Goal: Task Accomplishment & Management: Use online tool/utility

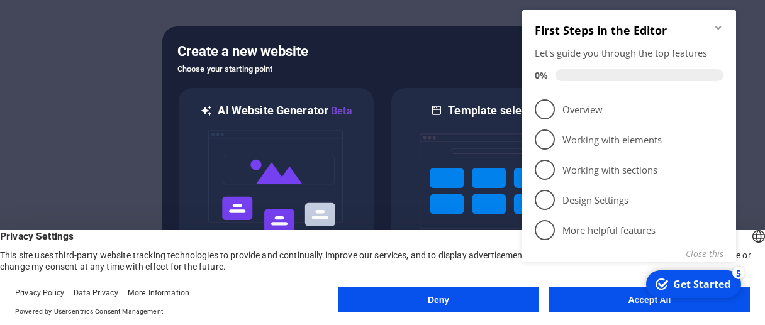
click at [625, 307] on button "Accept All" at bounding box center [649, 299] width 201 height 25
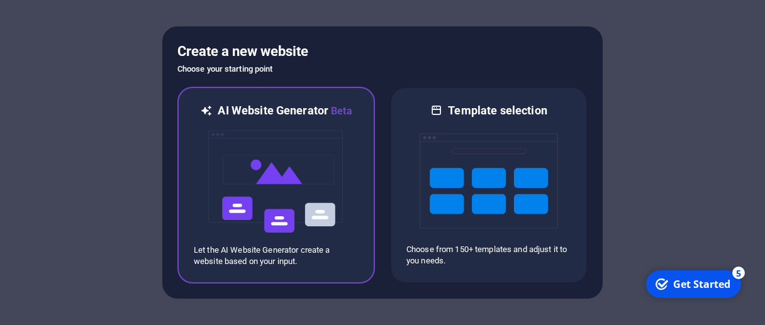
click at [268, 150] on img at bounding box center [276, 182] width 138 height 126
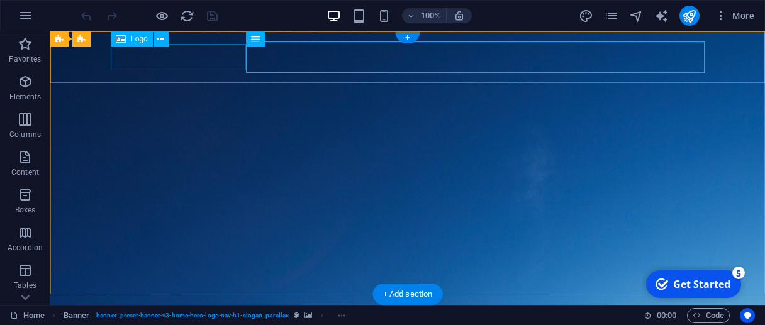
click at [166, 313] on div "[DOMAIN_NAME]" at bounding box center [408, 326] width 594 height 26
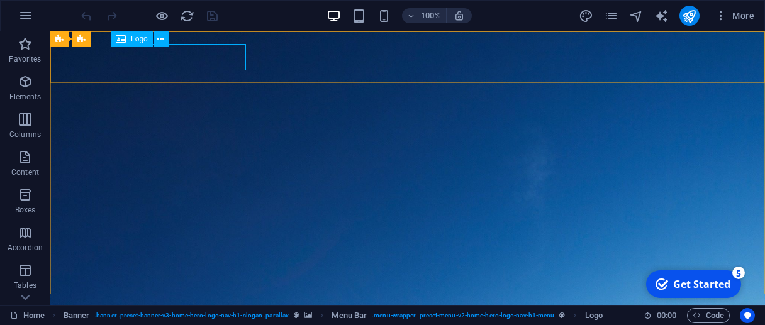
click at [145, 41] on span "Logo" at bounding box center [139, 39] width 17 height 8
click at [126, 40] on icon at bounding box center [121, 38] width 10 height 15
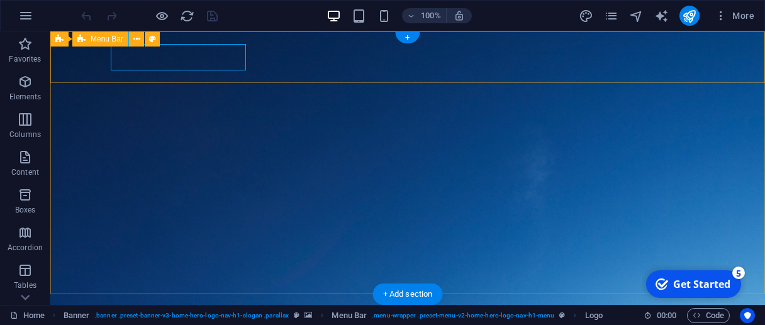
drag, startPoint x: 212, startPoint y: 64, endPoint x: 162, endPoint y: 31, distance: 59.7
click at [169, 313] on div "[DOMAIN_NAME]" at bounding box center [408, 326] width 594 height 26
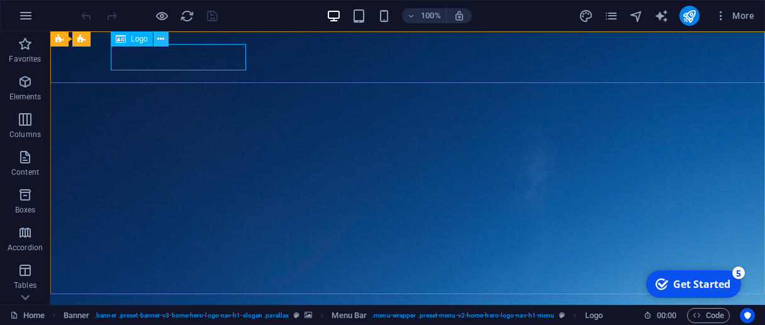
click at [158, 40] on icon at bounding box center [160, 39] width 7 height 13
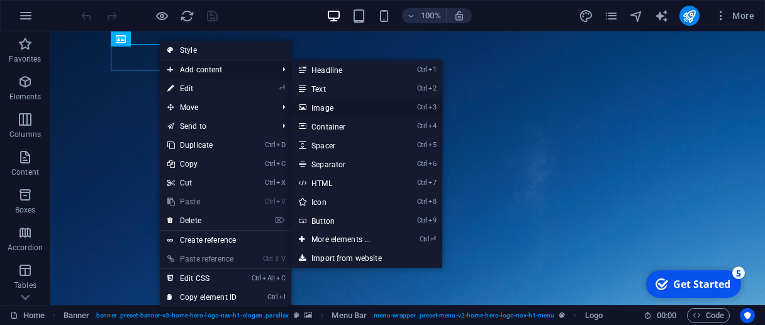
click at [319, 113] on link "Ctrl 3 Image" at bounding box center [343, 107] width 104 height 19
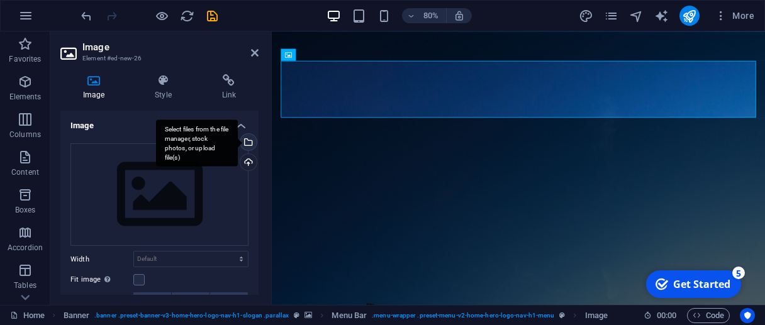
click at [238, 142] on div "Select files from the file manager, stock photos, or upload file(s)" at bounding box center [197, 142] width 82 height 47
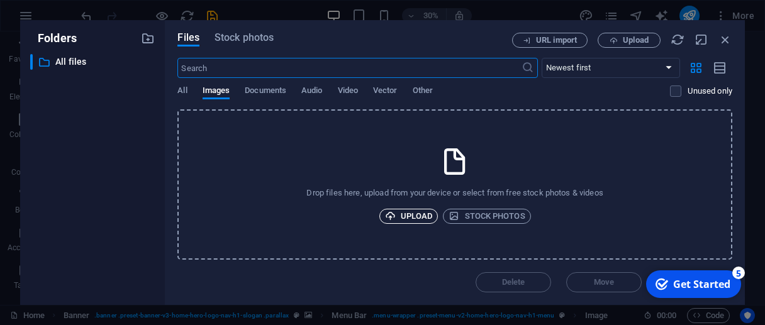
click at [402, 217] on span "Upload" at bounding box center [409, 216] width 48 height 15
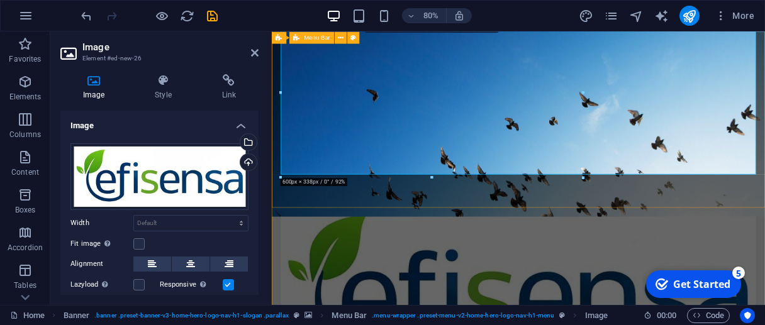
scroll to position [67, 0]
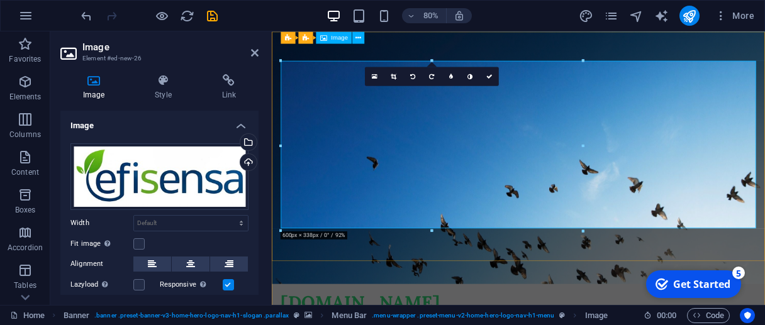
scroll to position [0, 0]
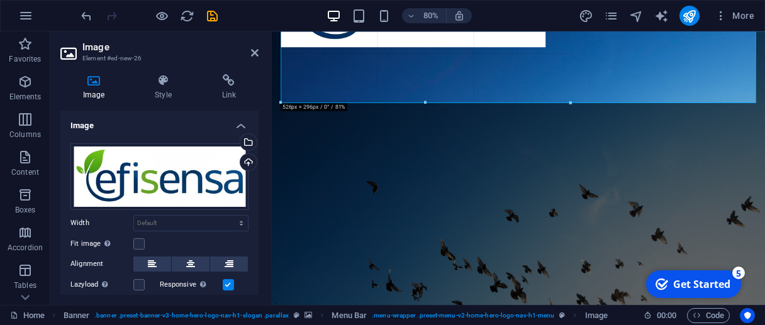
drag, startPoint x: 282, startPoint y: 123, endPoint x: 411, endPoint y: 114, distance: 129.3
click at [411, 114] on div "Drag here to replace the existing content. Press “Ctrl” if you want to create a…" at bounding box center [518, 115] width 493 height 380
type input "575"
select select "px"
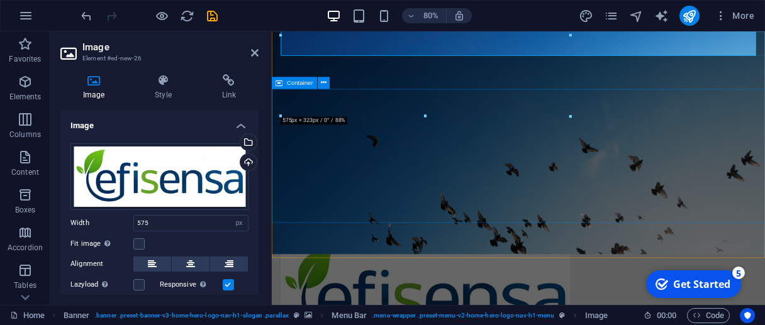
scroll to position [0, 0]
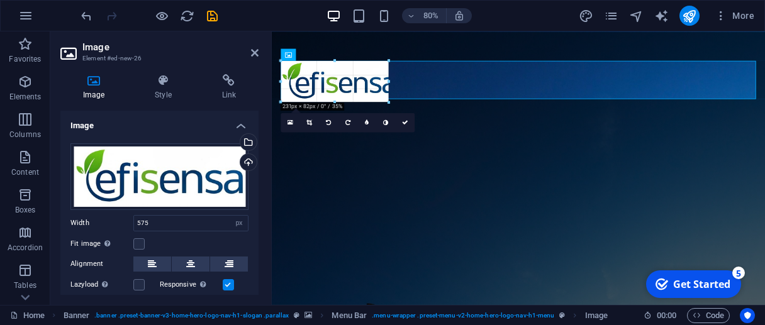
drag, startPoint x: 570, startPoint y: 165, endPoint x: 65, endPoint y: 68, distance: 514.2
type input "214"
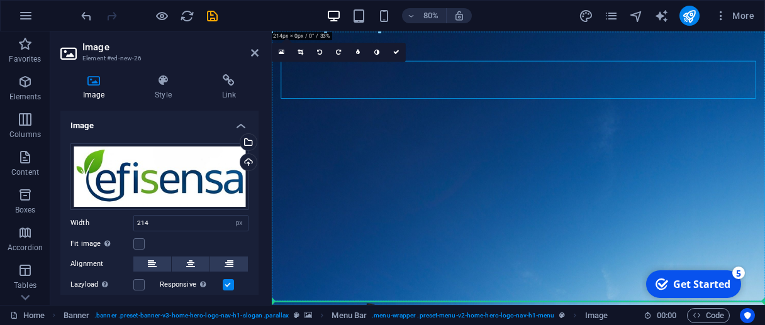
drag, startPoint x: 349, startPoint y: 88, endPoint x: 567, endPoint y: 202, distance: 245.6
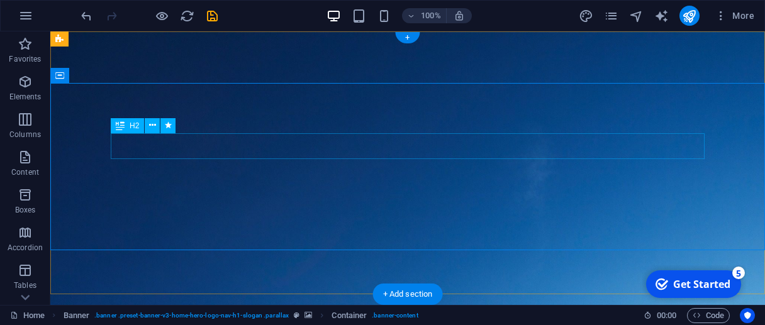
click at [153, 129] on icon at bounding box center [152, 125] width 7 height 13
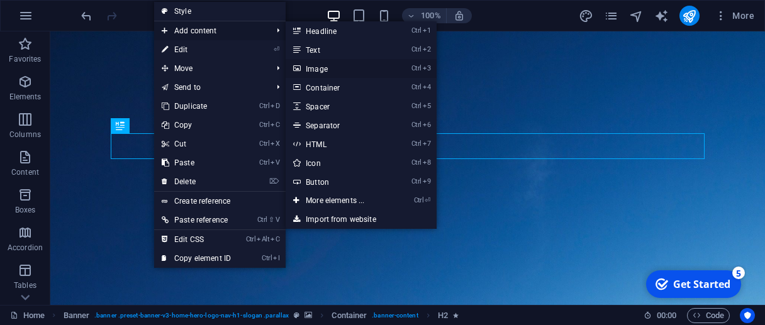
click at [341, 69] on link "Ctrl 3 Image" at bounding box center [338, 68] width 104 height 19
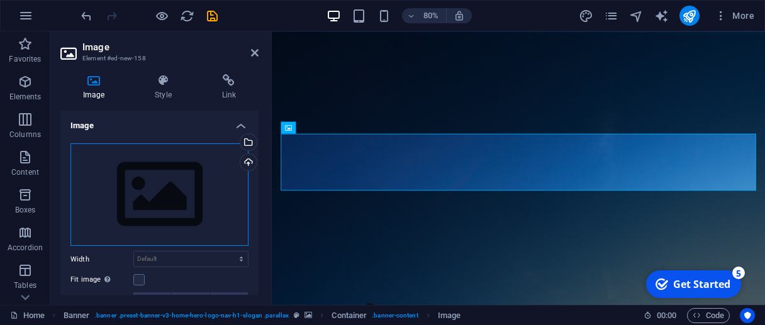
click at [213, 169] on div "Drag files here, click to choose files or select files from Files or our free s…" at bounding box center [159, 194] width 178 height 103
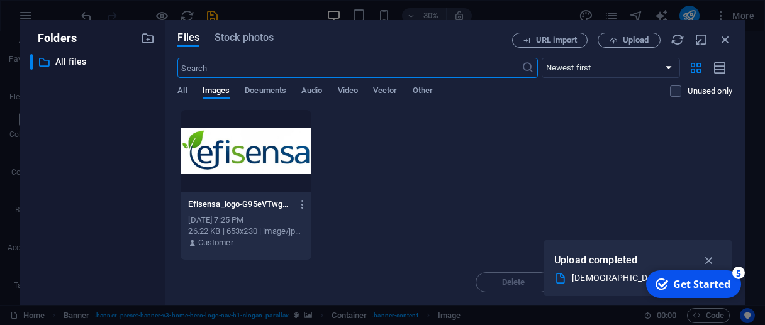
click at [249, 150] on div at bounding box center [245, 151] width 130 height 82
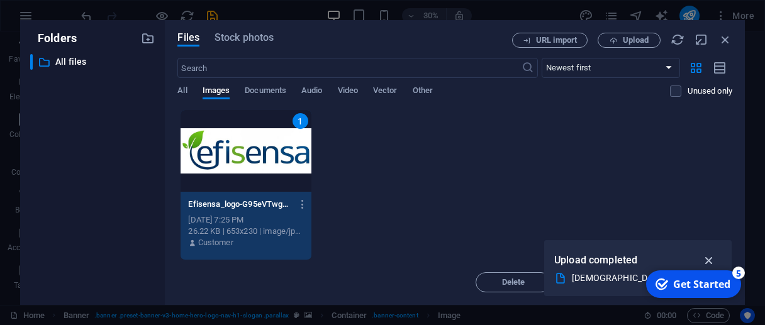
click at [710, 255] on icon "button" at bounding box center [709, 260] width 14 height 14
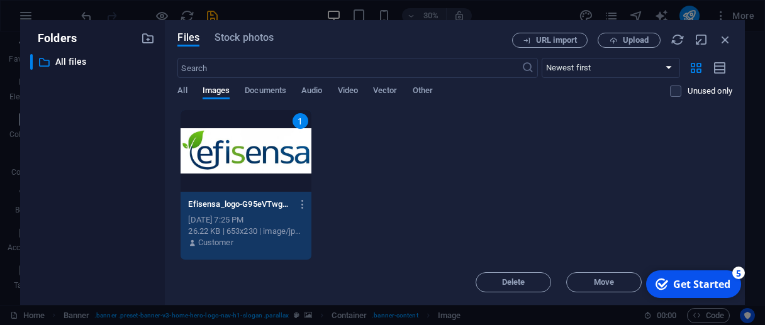
click at [689, 284] on div "Get Started" at bounding box center [701, 284] width 57 height 14
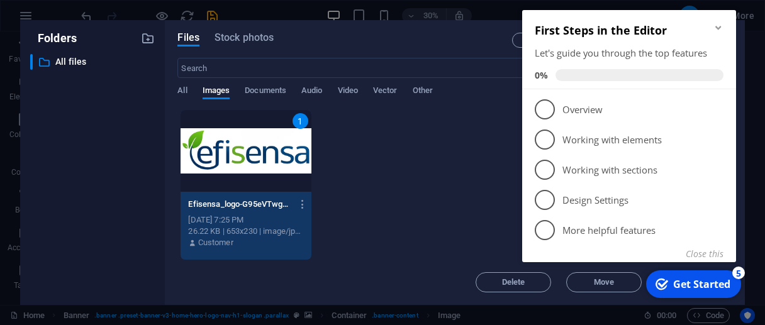
click at [431, 167] on div "1 Efisensa_logo-G95eVTwgVAO5lqs92X6svg.jpg Efisensa_logo-G95eVTwgVAO5lqs92X6svg…" at bounding box center [454, 184] width 555 height 151
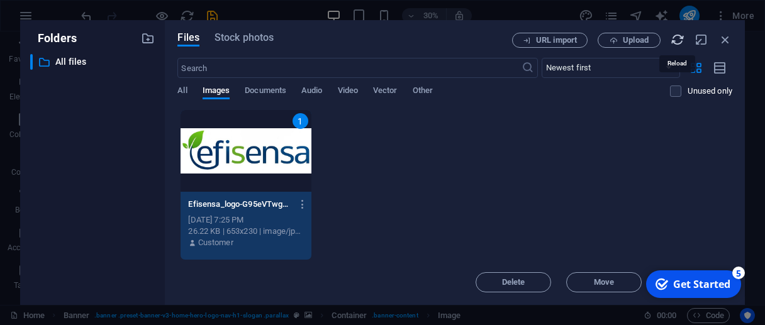
click at [676, 42] on icon "button" at bounding box center [677, 40] width 14 height 14
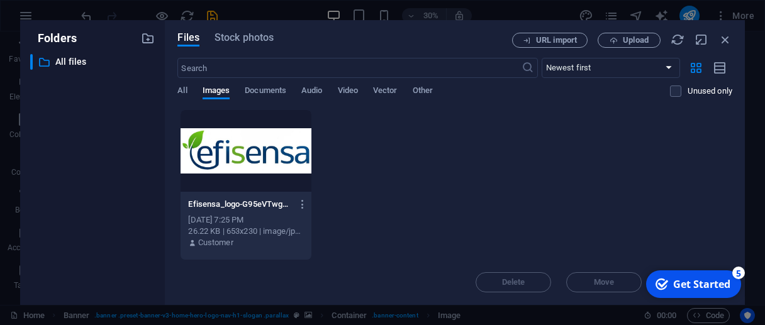
click at [272, 143] on div at bounding box center [245, 151] width 130 height 82
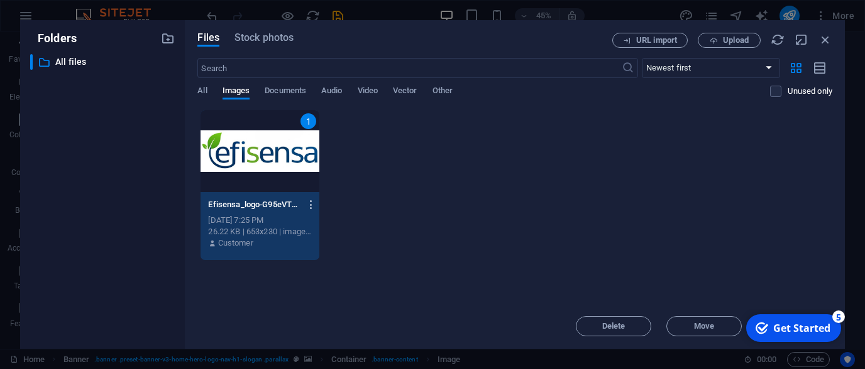
click at [308, 199] on icon "button" at bounding box center [312, 204] width 12 height 11
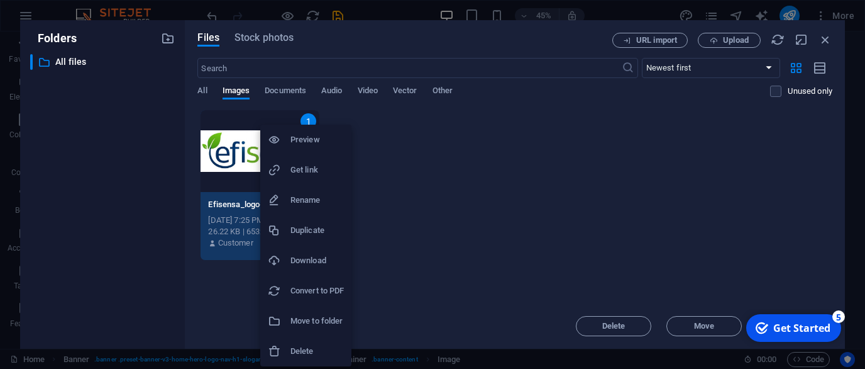
click at [621, 237] on div at bounding box center [432, 184] width 865 height 369
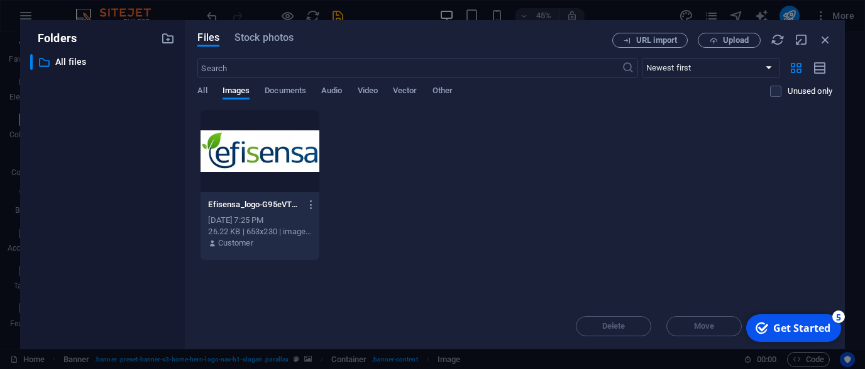
click at [252, 150] on div at bounding box center [260, 151] width 119 height 82
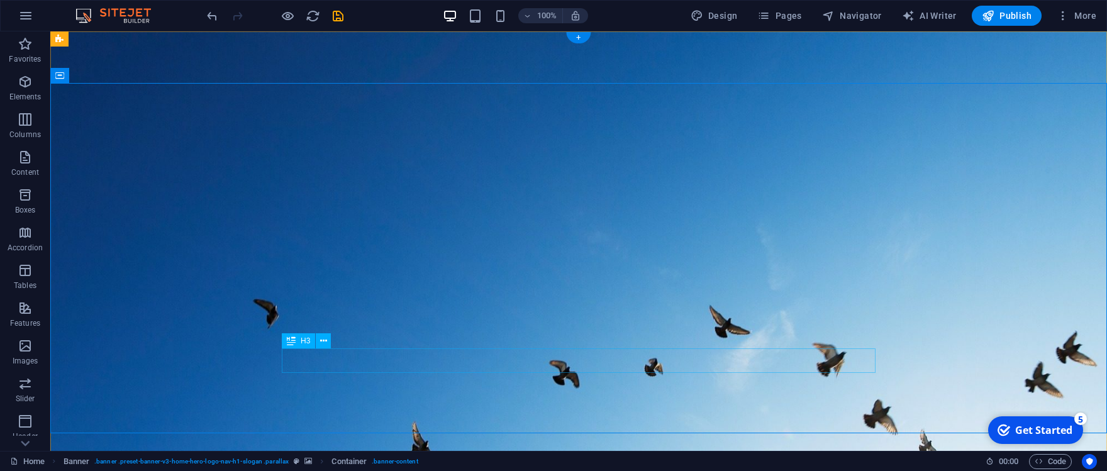
click at [119, 78] on button at bounding box center [115, 75] width 15 height 15
click at [114, 73] on icon at bounding box center [115, 75] width 7 height 13
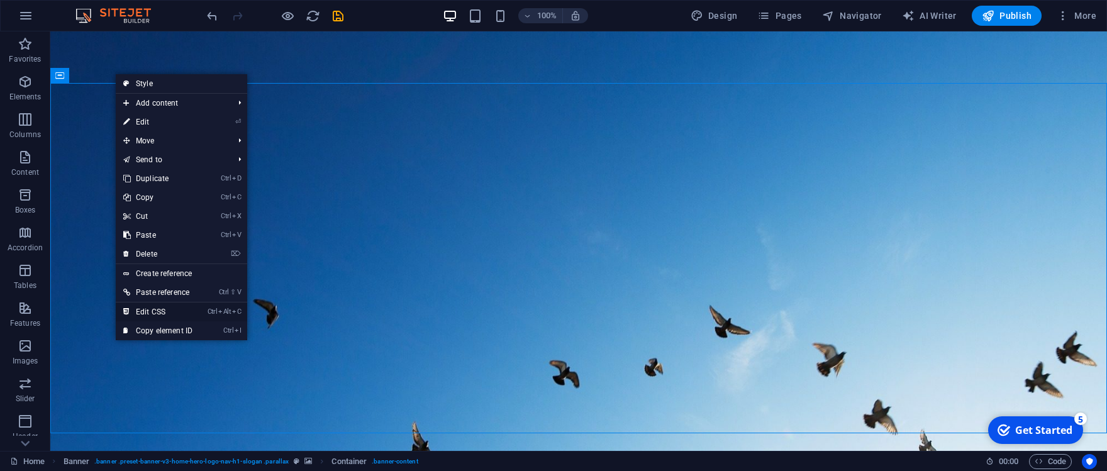
click at [177, 316] on link "Ctrl Alt C Edit CSS" at bounding box center [158, 312] width 84 height 19
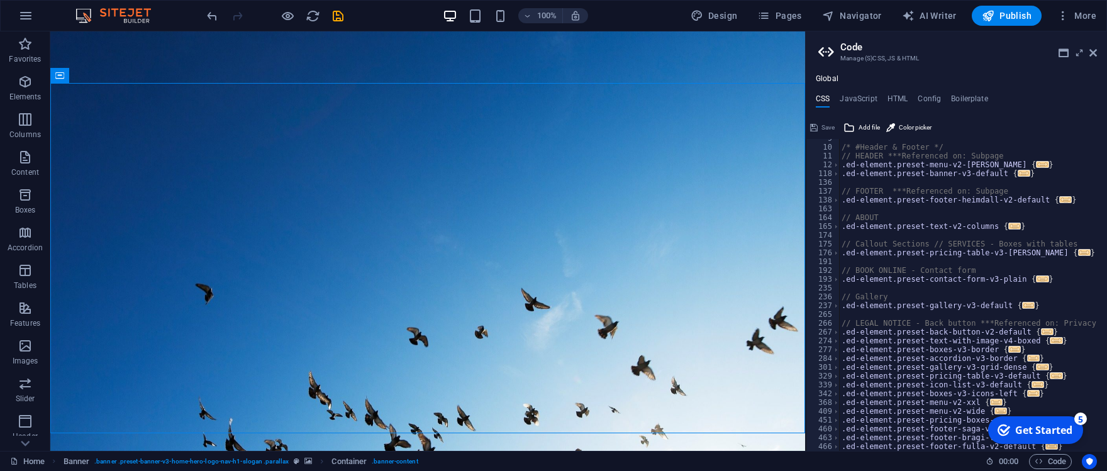
scroll to position [226, 0]
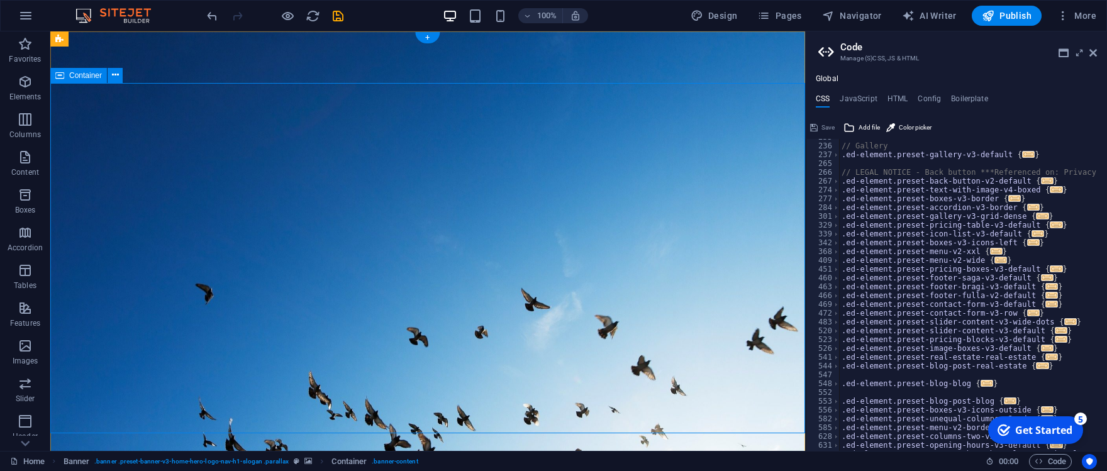
click at [114, 71] on icon at bounding box center [115, 75] width 7 height 13
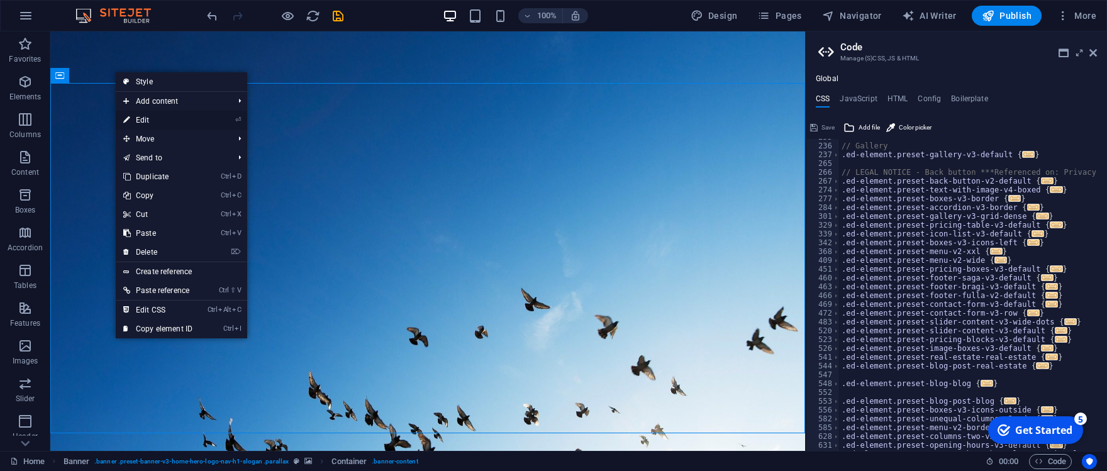
click at [203, 125] on li "⏎ Edit" at bounding box center [181, 120] width 131 height 19
click at [142, 116] on link "⏎ Edit" at bounding box center [158, 120] width 84 height 19
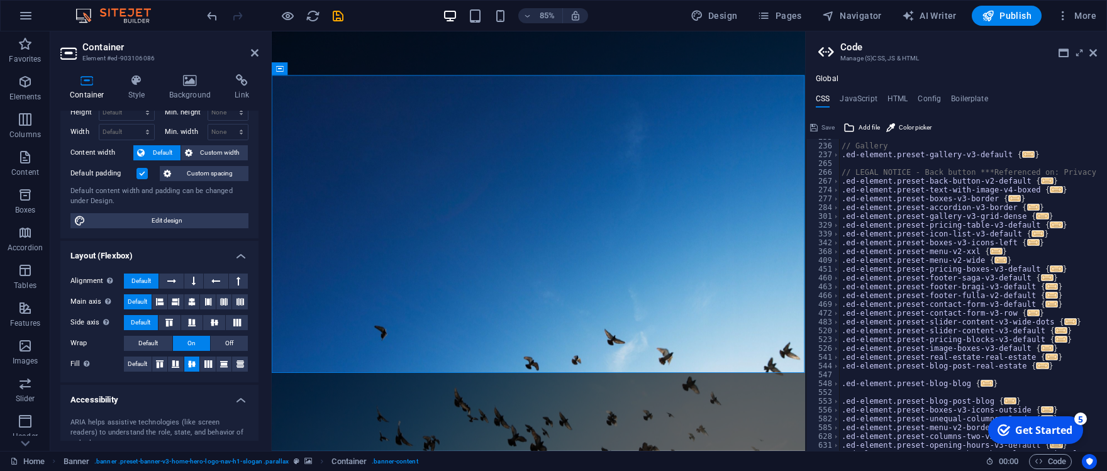
scroll to position [0, 0]
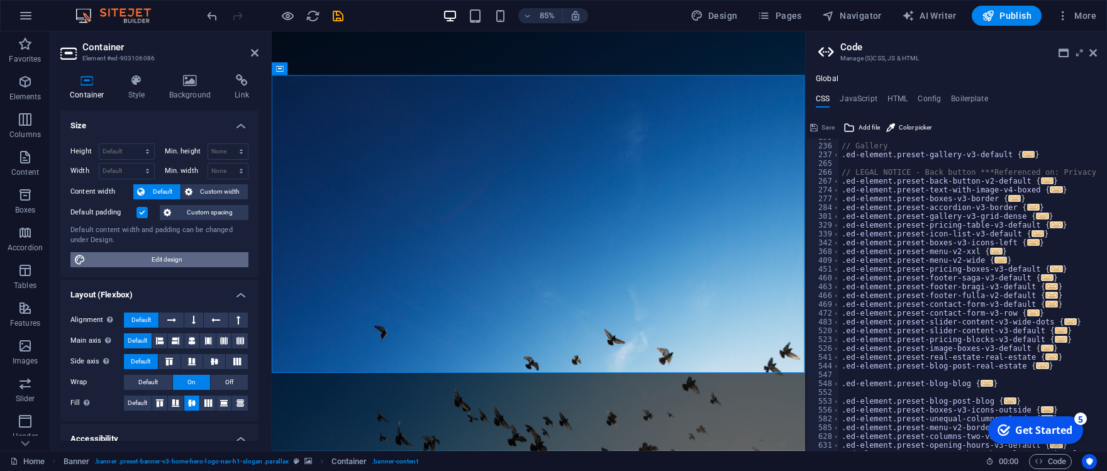
drag, startPoint x: 169, startPoint y: 258, endPoint x: 223, endPoint y: 417, distance: 168.3
click at [169, 258] on span "Edit design" at bounding box center [166, 259] width 155 height 15
select select "rem"
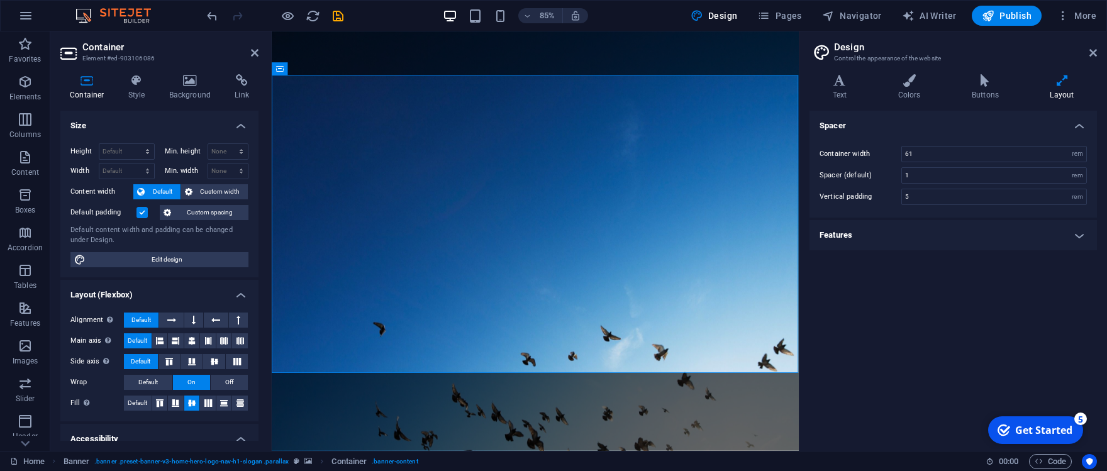
click at [764, 238] on h4 "Features" at bounding box center [952, 235] width 287 height 30
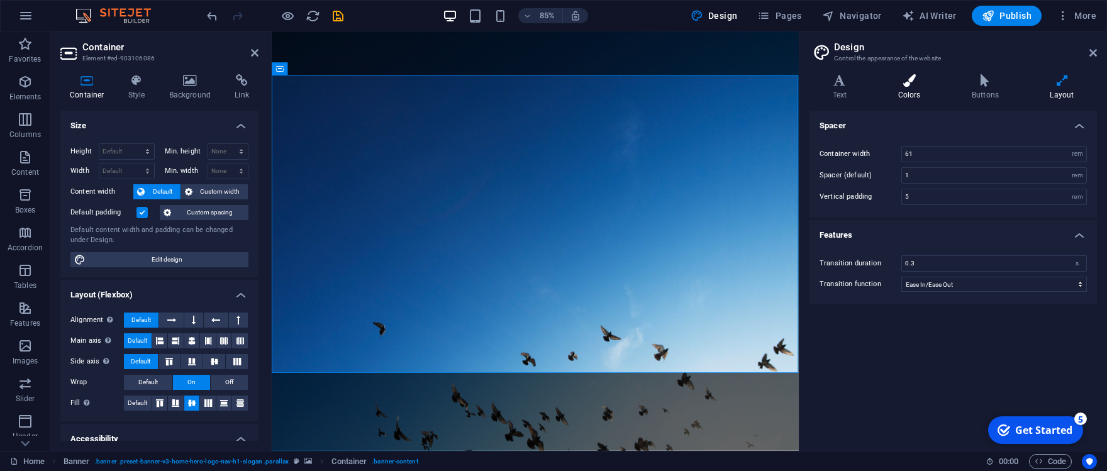
click at [764, 91] on h4 "Colors" at bounding box center [912, 87] width 74 height 26
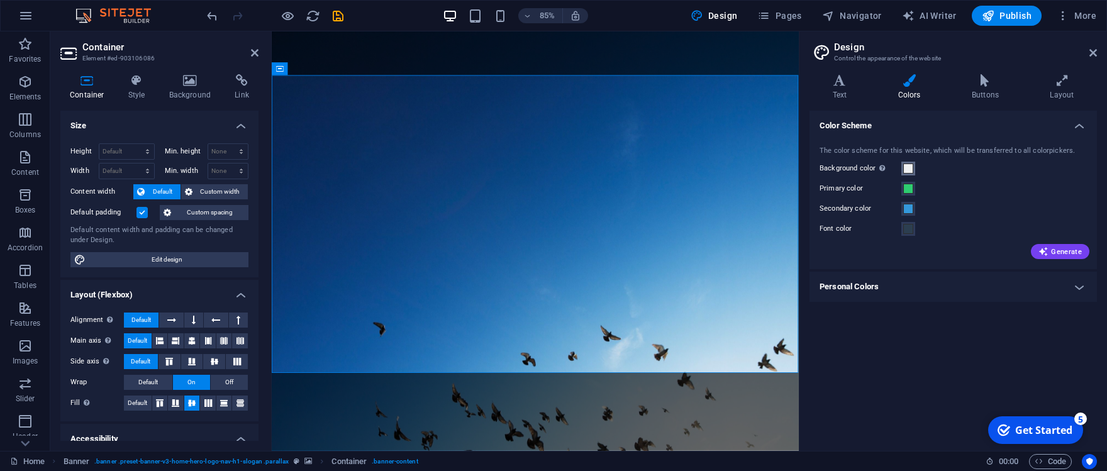
click at [764, 170] on span at bounding box center [908, 169] width 10 height 10
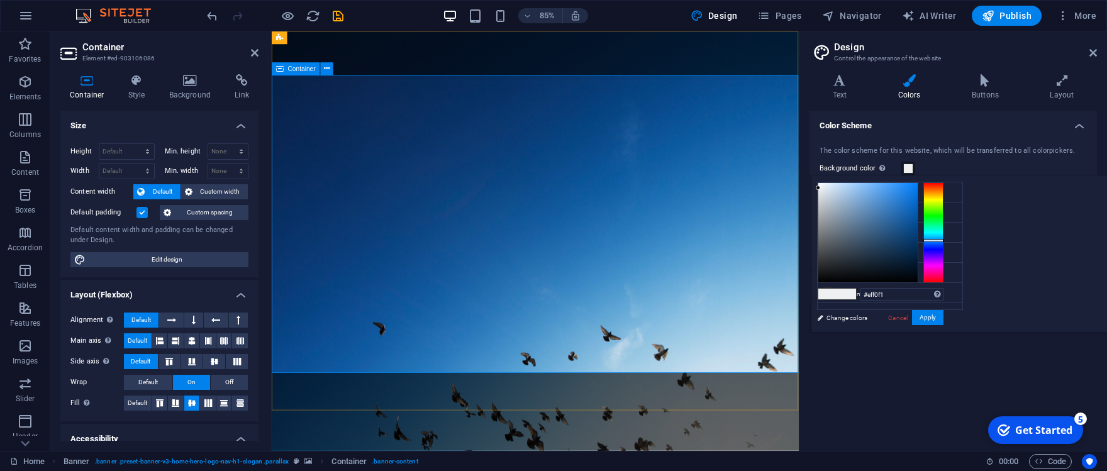
click at [764, 191] on icon at bounding box center [827, 191] width 9 height 9
click at [764, 325] on div "#eff0f1 Supported formats #0852ed rgb(8, 82, 237) rgba(8, 82, 237, 90%) hsv(221…" at bounding box center [880, 345] width 139 height 338
click at [764, 321] on button "Apply" at bounding box center [927, 317] width 31 height 15
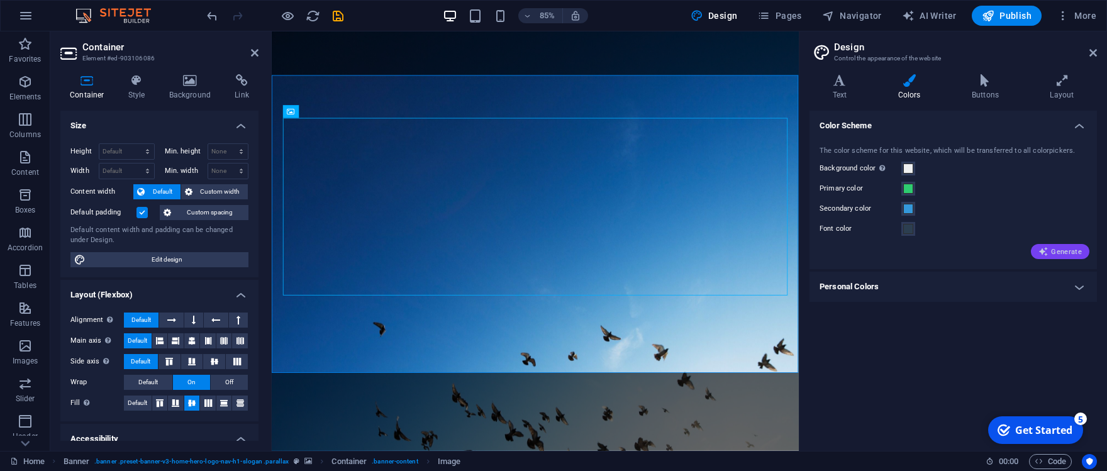
click at [764, 253] on span "Generate" at bounding box center [1059, 252] width 43 height 10
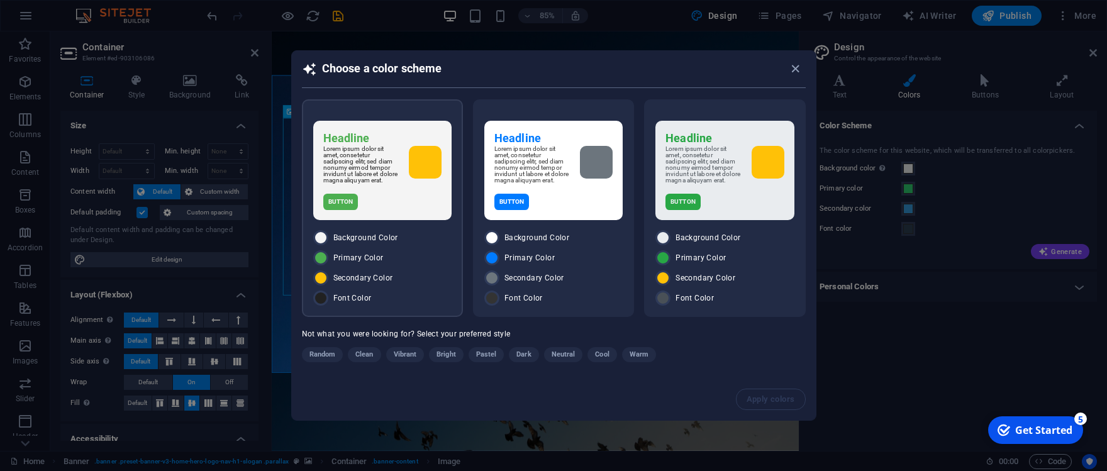
click at [387, 199] on div "Button" at bounding box center [382, 202] width 118 height 16
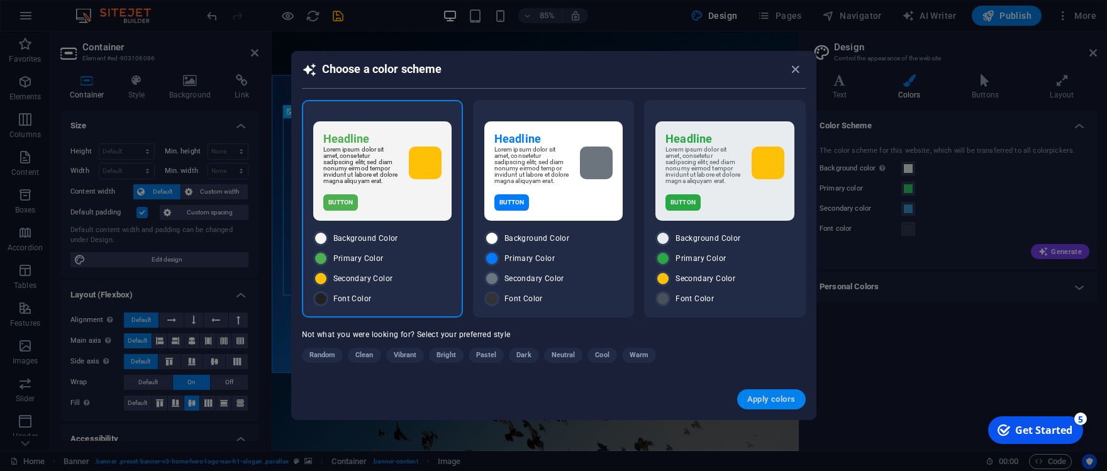
click at [760, 325] on span "Apply colors" at bounding box center [771, 399] width 48 height 10
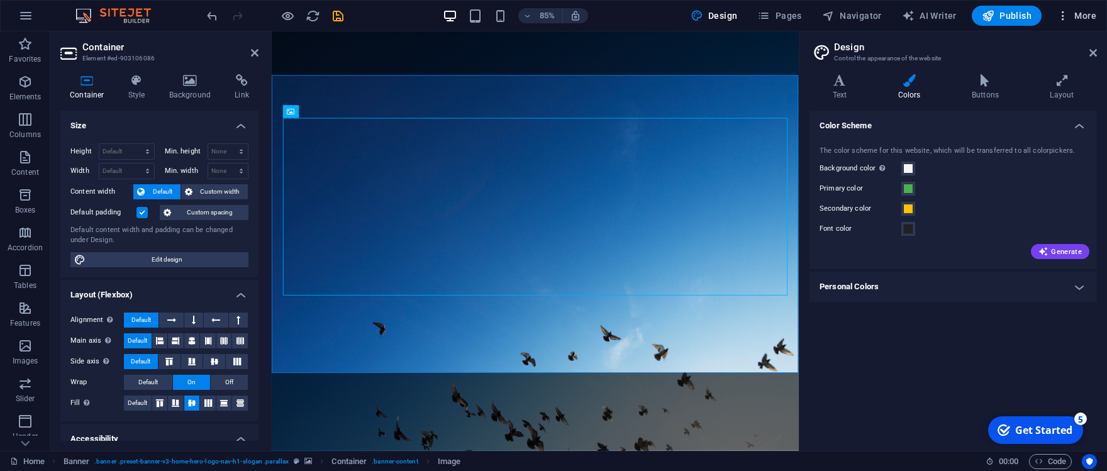
click at [764, 16] on span "More" at bounding box center [1077, 15] width 40 height 13
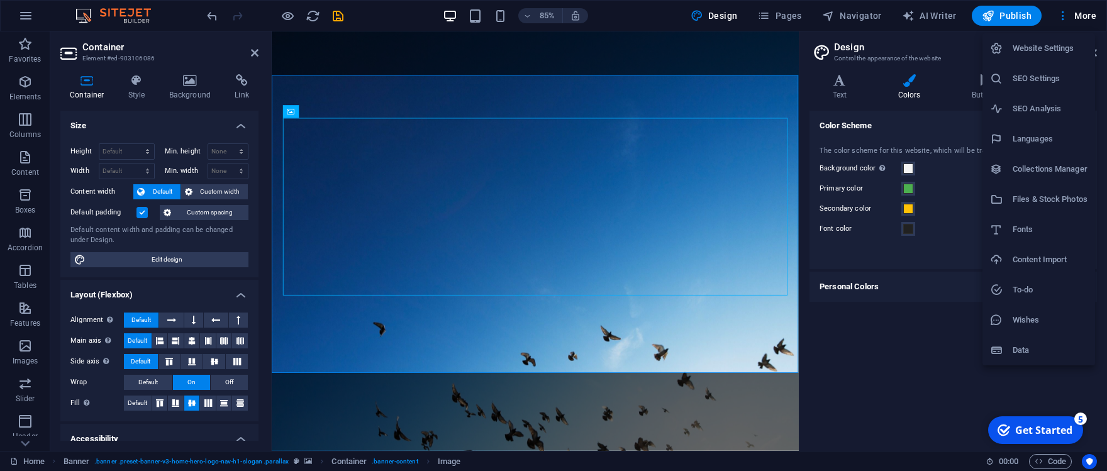
click at [605, 94] on div at bounding box center [553, 235] width 1107 height 471
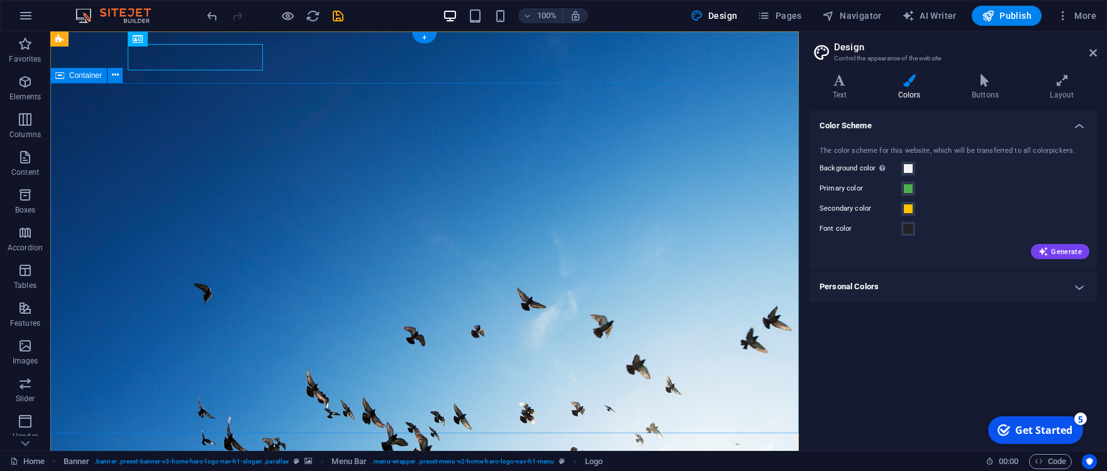
click at [114, 80] on icon at bounding box center [115, 75] width 7 height 13
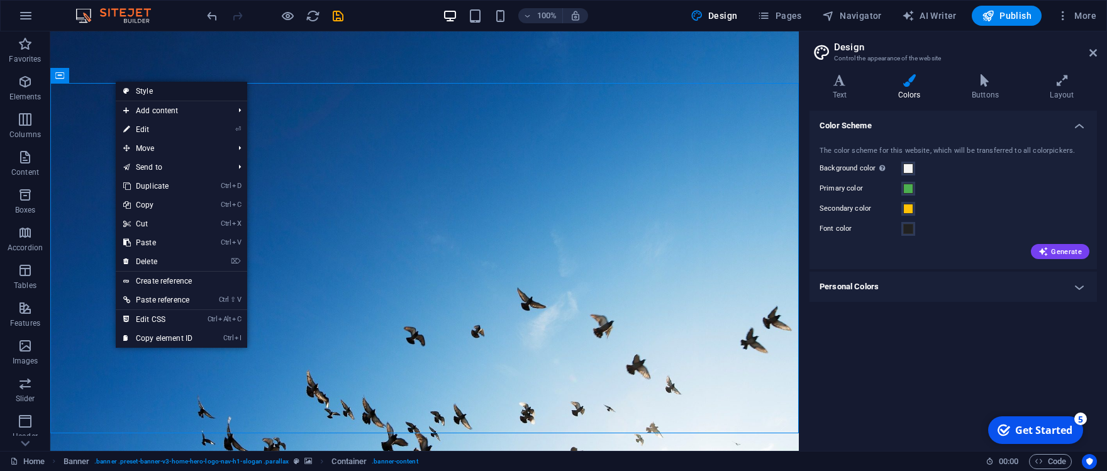
drag, startPoint x: 144, startPoint y: 90, endPoint x: 204, endPoint y: 146, distance: 81.9
click at [144, 90] on link "Style" at bounding box center [181, 91] width 131 height 19
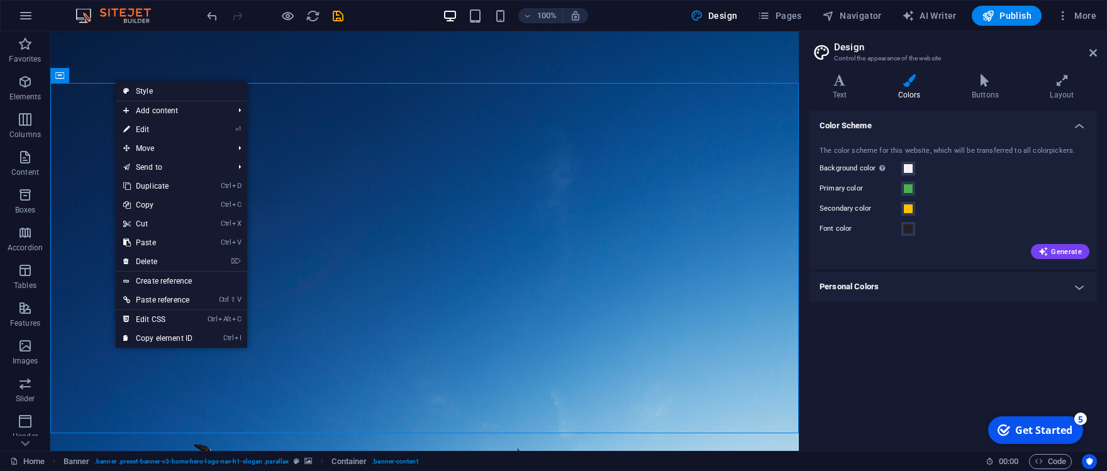
select select "preset-banner-v3-home-hero-logo-nav-h1-slogan"
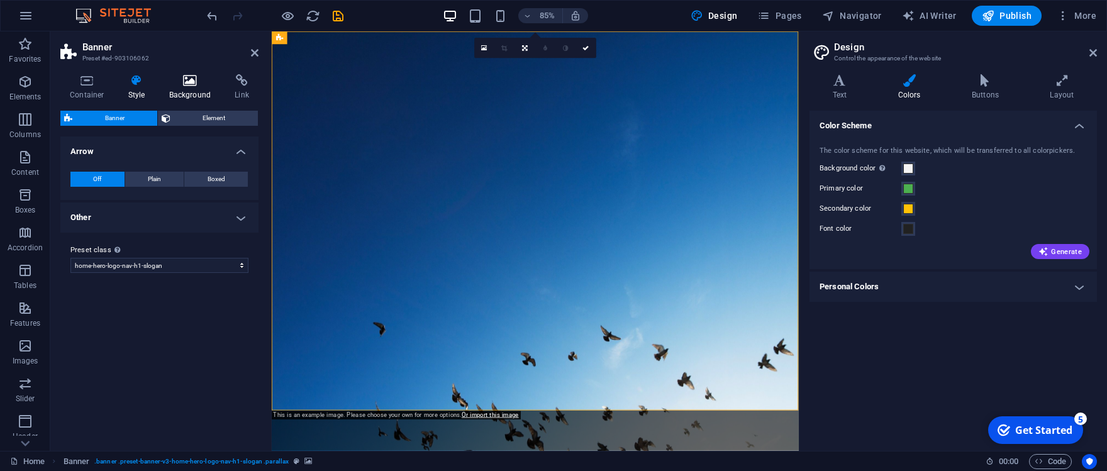
click at [194, 79] on icon at bounding box center [190, 80] width 61 height 13
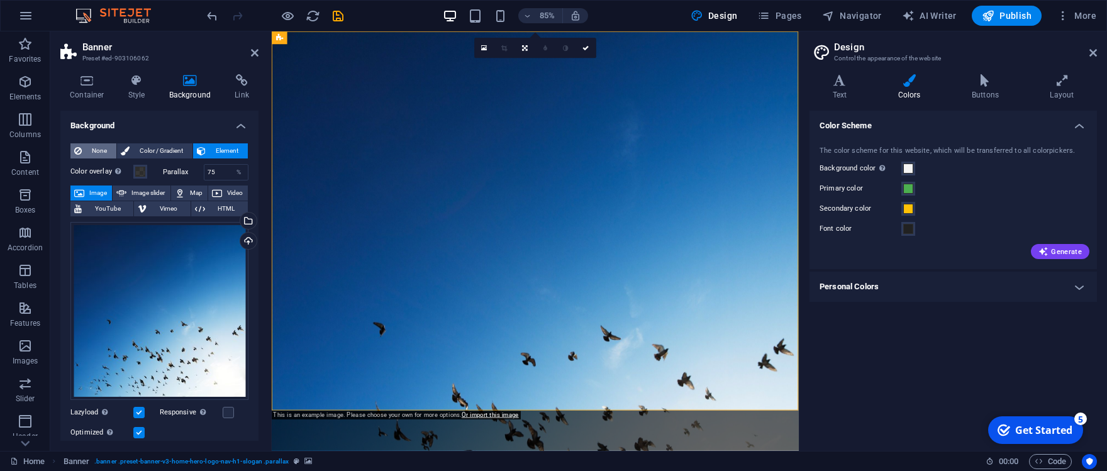
click at [93, 149] on span "None" at bounding box center [99, 150] width 27 height 15
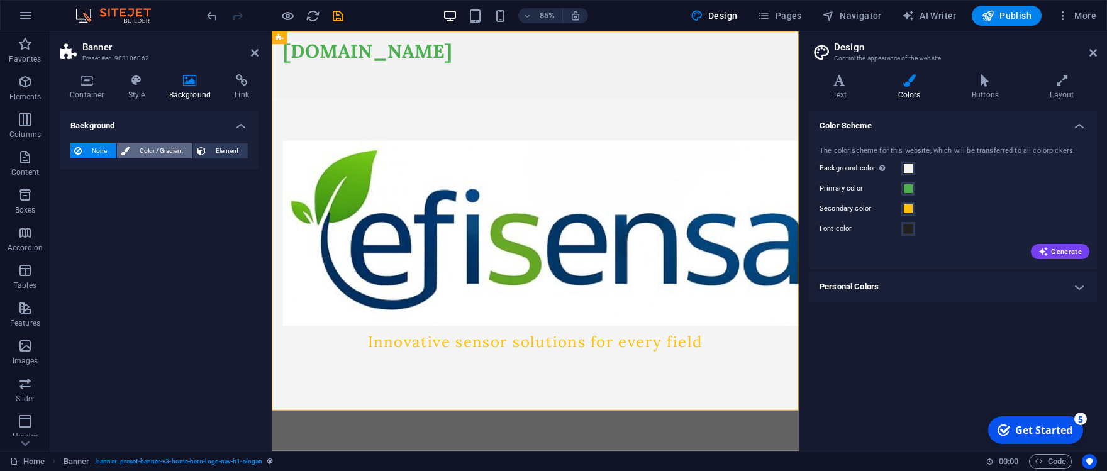
click at [154, 148] on span "Color / Gradient" at bounding box center [160, 150] width 55 height 15
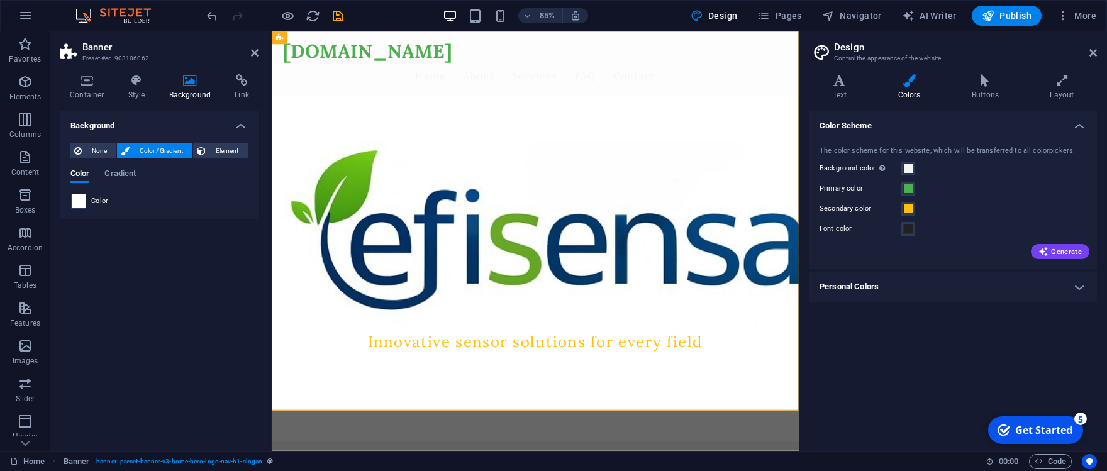
click at [77, 199] on span at bounding box center [79, 201] width 14 height 14
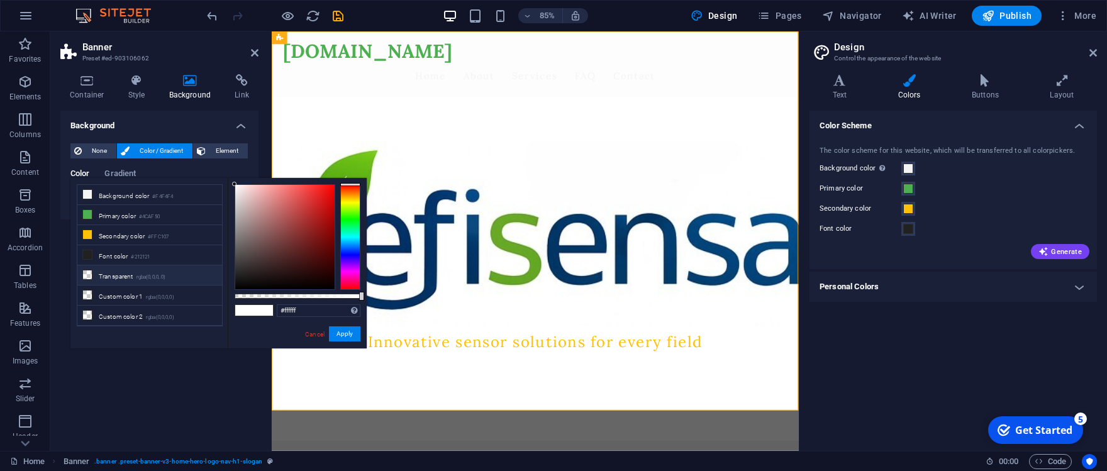
click at [106, 270] on li "Transparent rgba(0,0,0,.0)" at bounding box center [149, 275] width 145 height 20
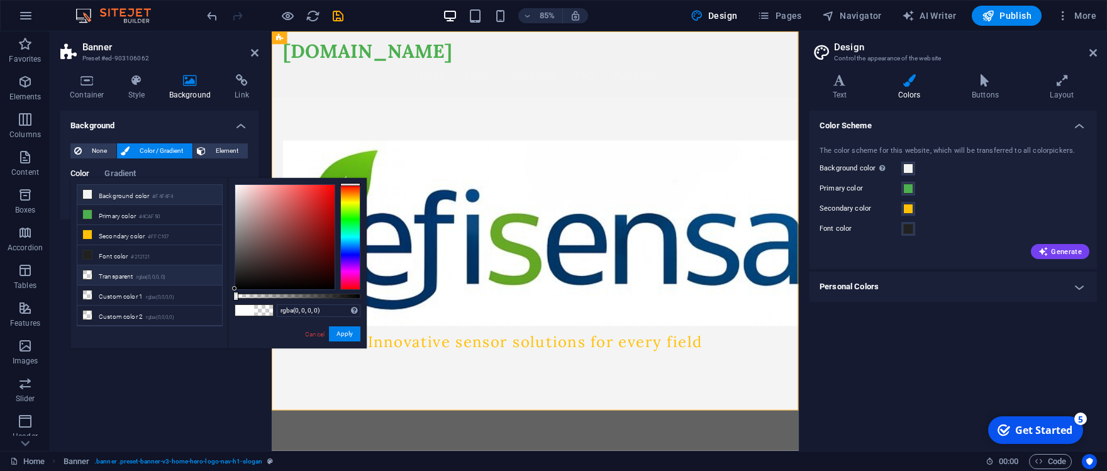
click at [92, 189] on span at bounding box center [87, 194] width 10 height 10
click at [89, 191] on icon at bounding box center [87, 194] width 9 height 9
drag, startPoint x: 319, startPoint y: 314, endPoint x: 253, endPoint y: 308, distance: 66.3
click at [277, 308] on input "#f4f4f4" at bounding box center [319, 310] width 84 height 13
click at [321, 313] on input "#f4f4f4" at bounding box center [319, 310] width 84 height 13
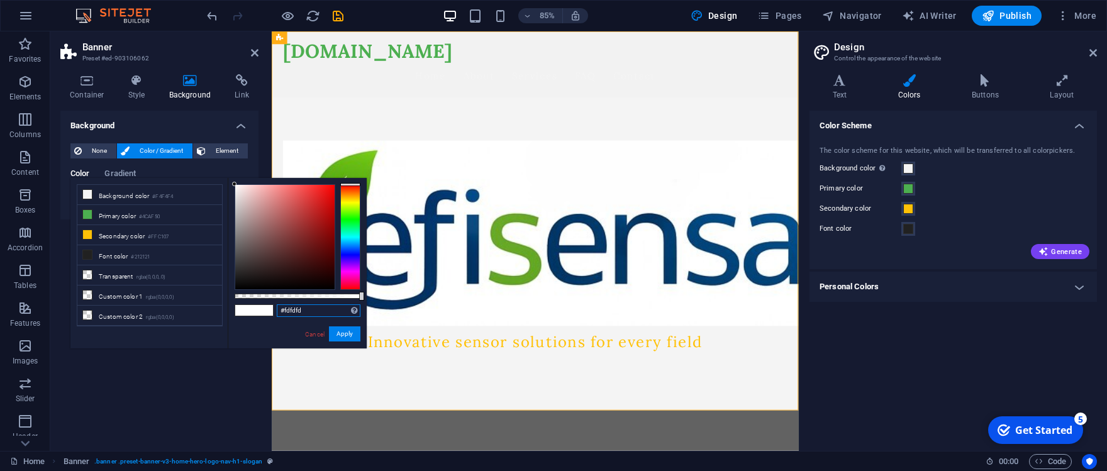
type input "#ffffff"
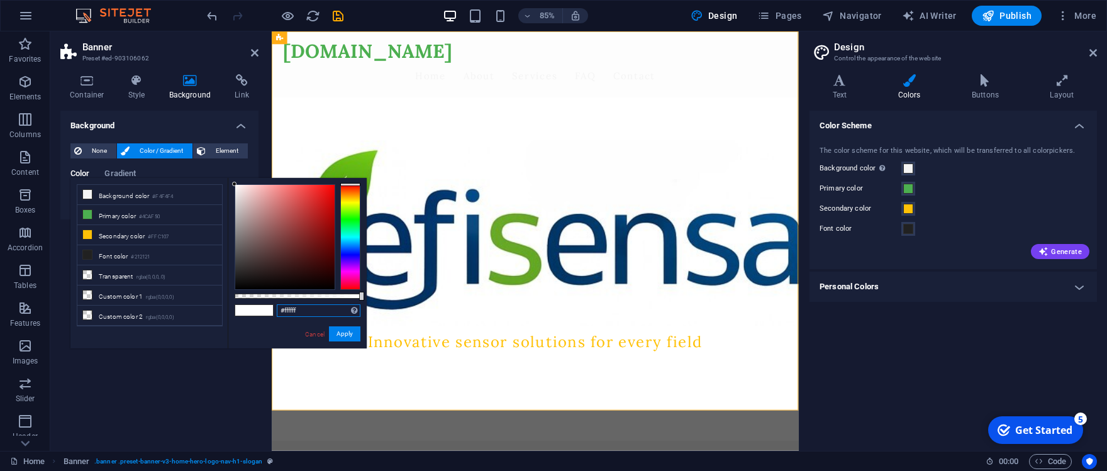
drag, startPoint x: 234, startPoint y: 189, endPoint x: 231, endPoint y: 179, distance: 10.4
click at [231, 179] on div "#ffffff Supported formats #0852ed rgb(8, 82, 237) rgba(8, 82, 237, 90%) hsv(221…" at bounding box center [297, 354] width 139 height 353
click at [351, 325] on button "Apply" at bounding box center [344, 333] width 31 height 15
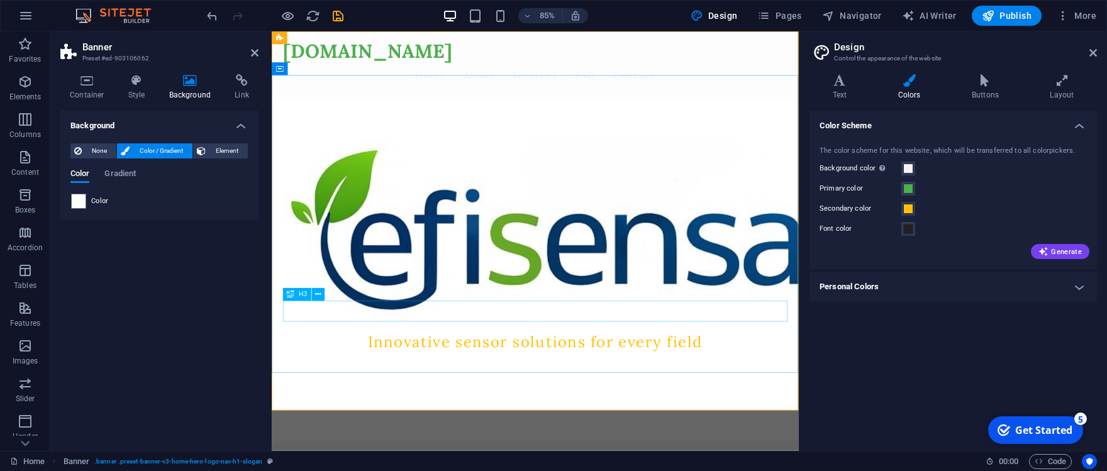
click at [554, 325] on div "Innovative sensor solutions for every field" at bounding box center [582, 396] width 594 height 25
click at [541, 325] on div "Innovative sensor solutions for every field" at bounding box center [582, 396] width 594 height 25
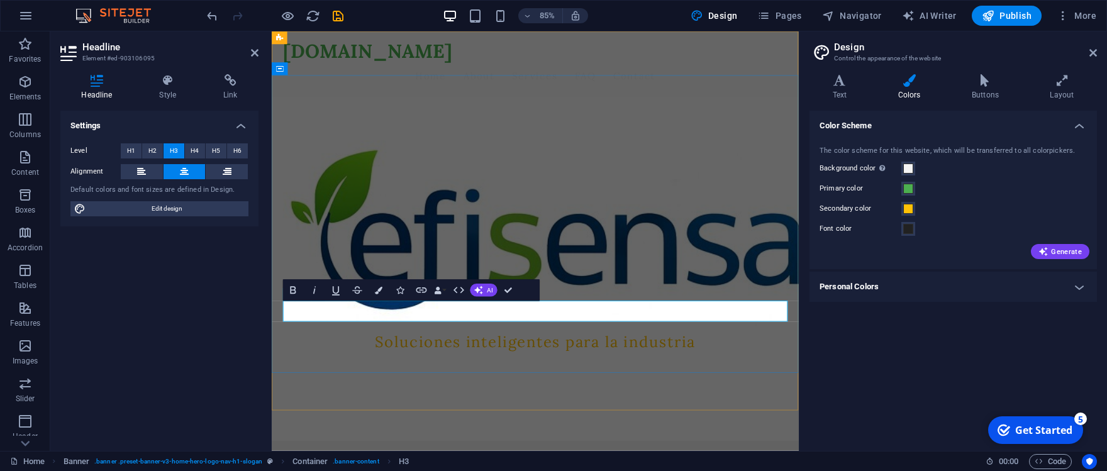
scroll to position [28, 5]
drag, startPoint x: 776, startPoint y: 359, endPoint x: 668, endPoint y: 366, distance: 108.4
click at [668, 325] on h3 "Soluciones inteligentes para la industria" at bounding box center [582, 396] width 594 height 25
click at [657, 325] on span "Soluciones inteligentes para la industria" at bounding box center [581, 396] width 377 height 23
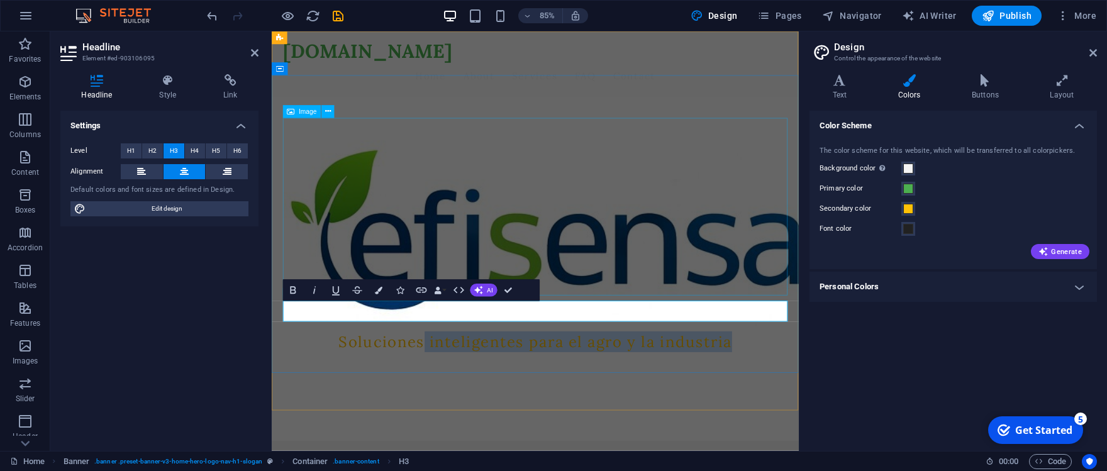
drag, startPoint x: 835, startPoint y: 362, endPoint x: 319, endPoint y: 338, distance: 516.9
click at [319, 325] on div "Soluciones inteligentes para el agro y la industria Soluciones inteligentes par…" at bounding box center [582, 289] width 614 height 360
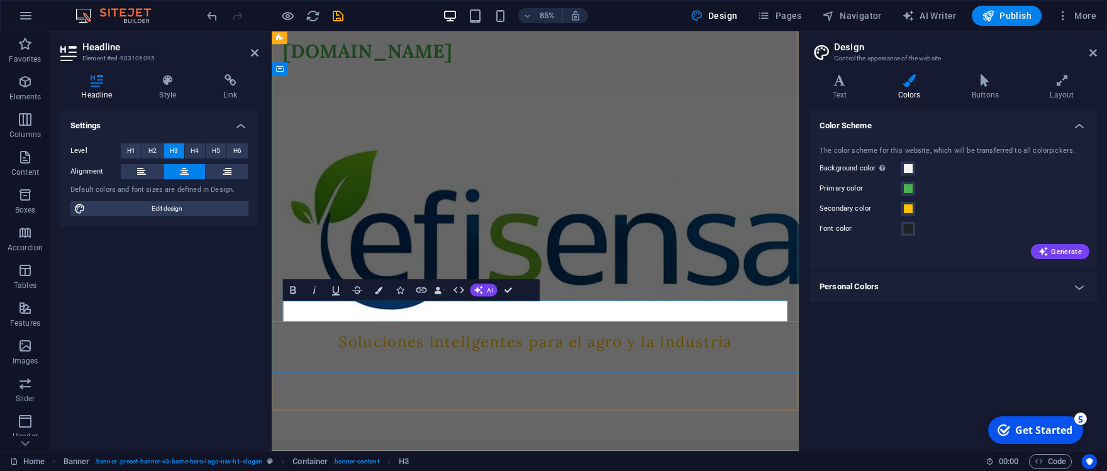
click at [367, 325] on span "Soluciones inteligentes para el agro y la industria" at bounding box center [581, 396] width 463 height 23
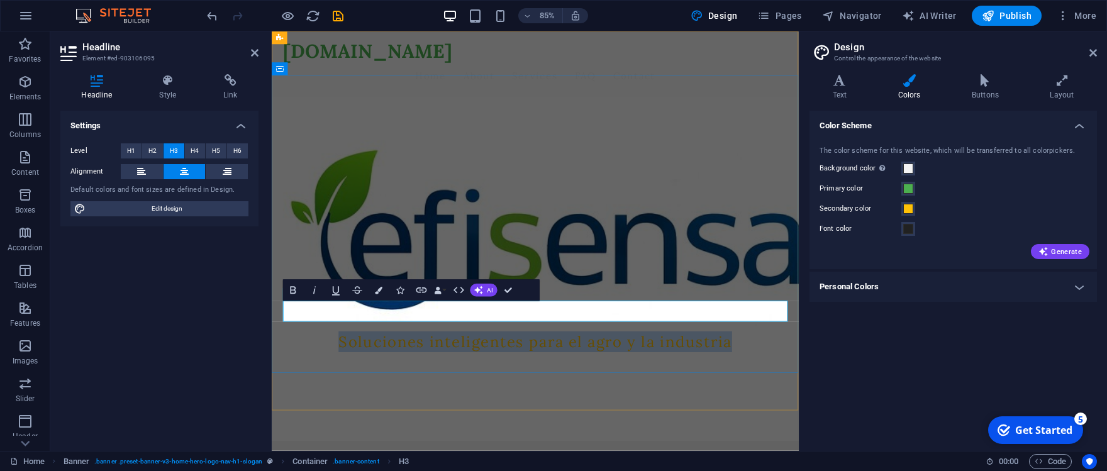
drag, startPoint x: 340, startPoint y: 364, endPoint x: 856, endPoint y: 368, distance: 515.7
click at [764, 325] on h3 "Soluciones inteligentes para el agro y la industria" at bounding box center [582, 396] width 594 height 25
click at [318, 292] on icon "button" at bounding box center [314, 290] width 13 height 13
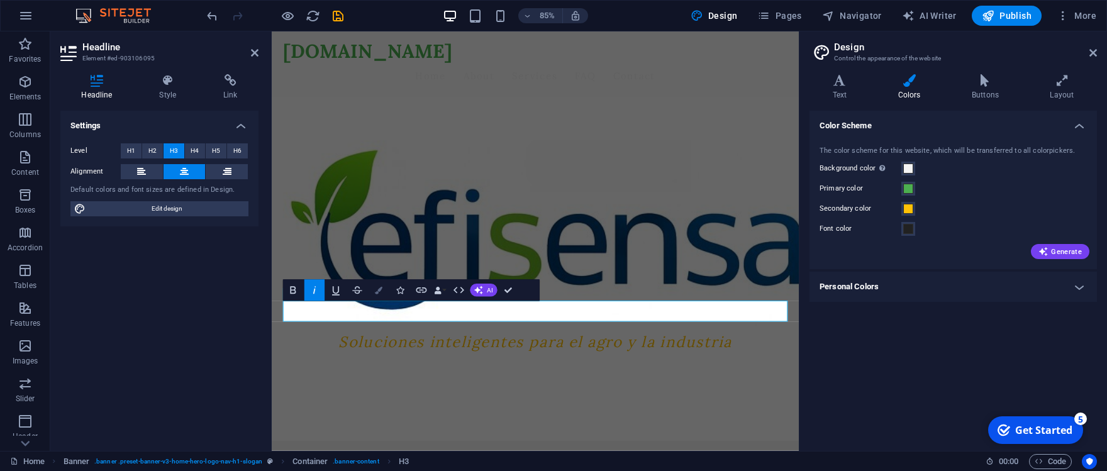
click at [377, 294] on icon "button" at bounding box center [379, 291] width 8 height 8
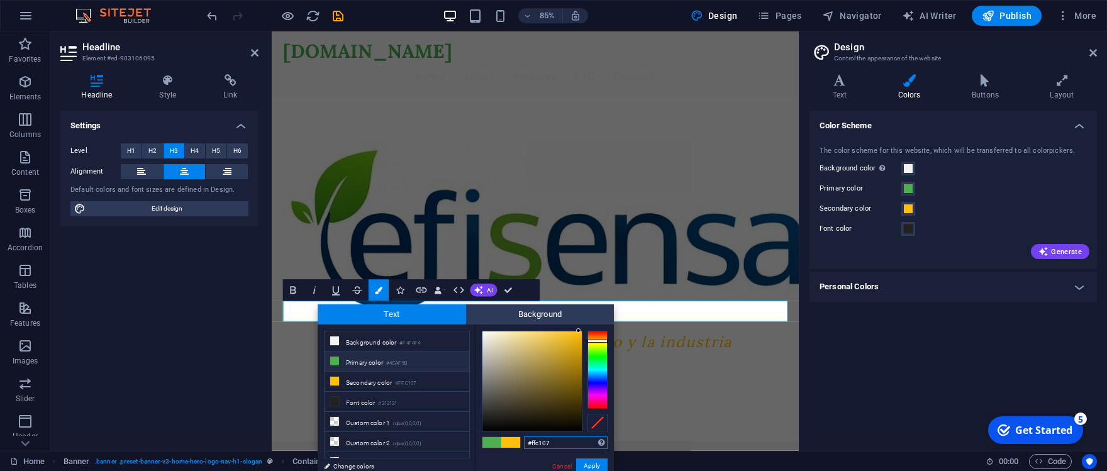
drag, startPoint x: 558, startPoint y: 441, endPoint x: 506, endPoint y: 437, distance: 52.3
click at [524, 325] on input "#ffc107" at bounding box center [566, 442] width 84 height 13
paste input "003c73"
type input "#003c73"
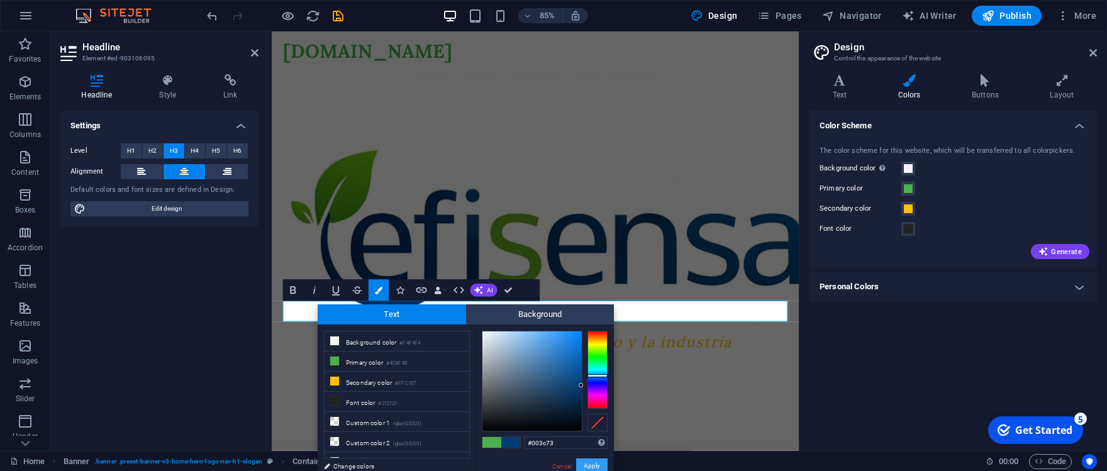
click at [599, 325] on button "Apply" at bounding box center [591, 465] width 31 height 15
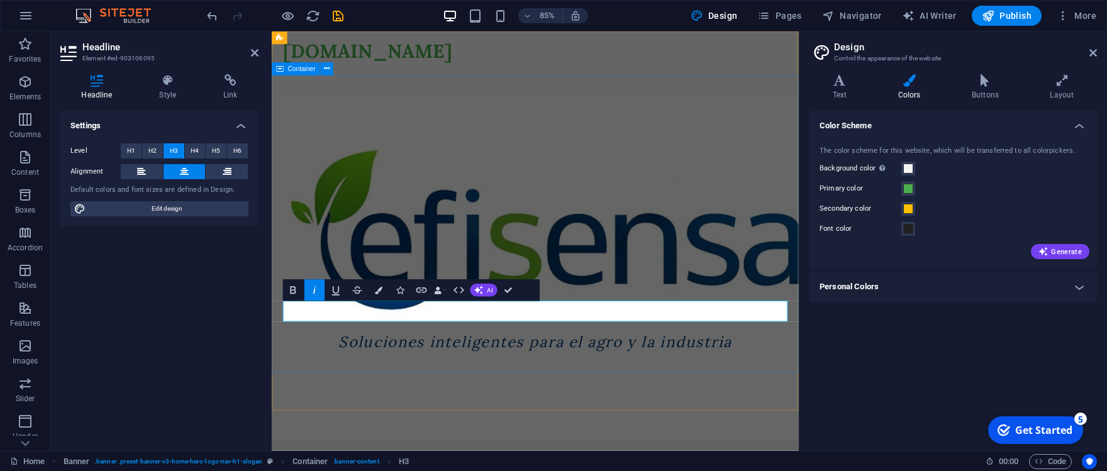
click at [587, 325] on div "Soluciones inteligentes para el agro y la industria Soluciones inteligentes par…" at bounding box center [582, 289] width 620 height 360
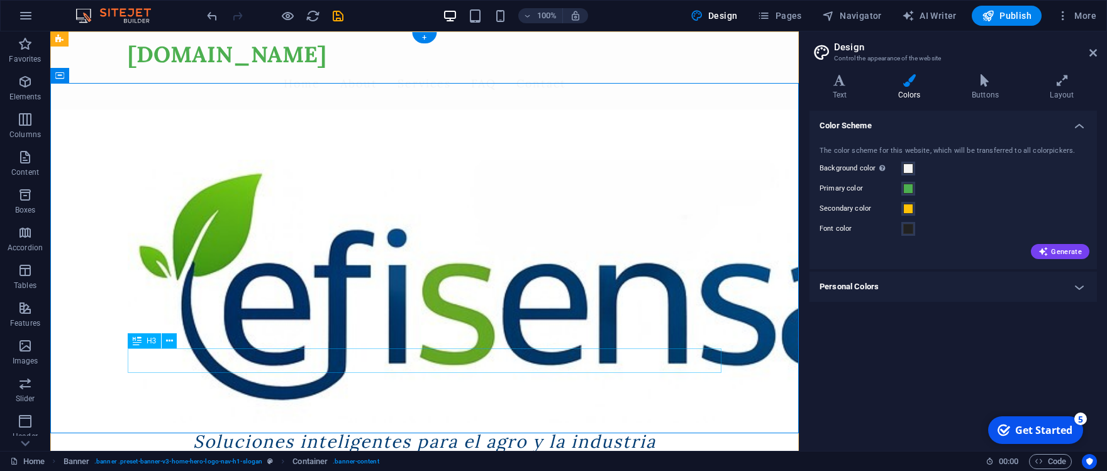
click at [345, 325] on div "Soluciones inteligentes para el agro y la industria" at bounding box center [425, 442] width 594 height 25
click at [167, 325] on icon at bounding box center [169, 341] width 7 height 13
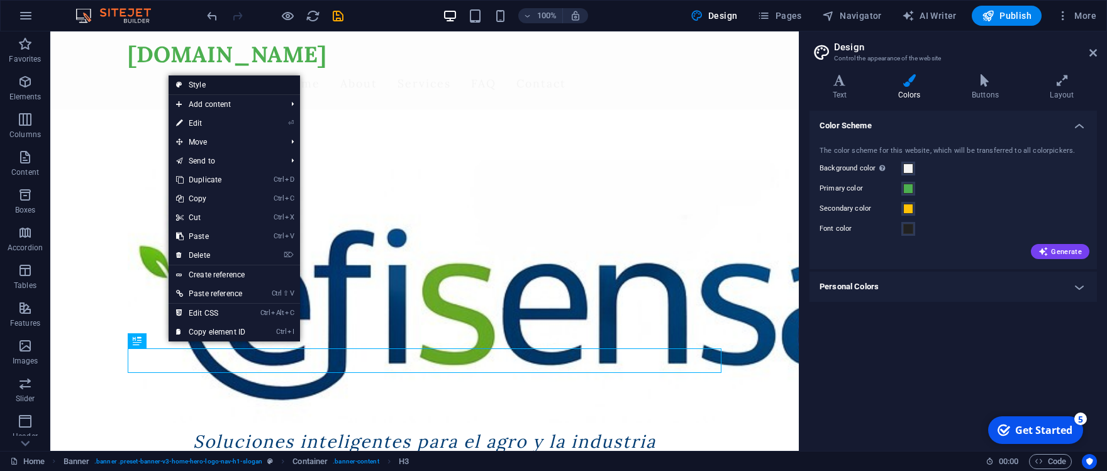
click at [217, 86] on link "Style" at bounding box center [234, 84] width 131 height 19
select select "preset-banner-v3-home-hero-logo-nav-h1-slogan"
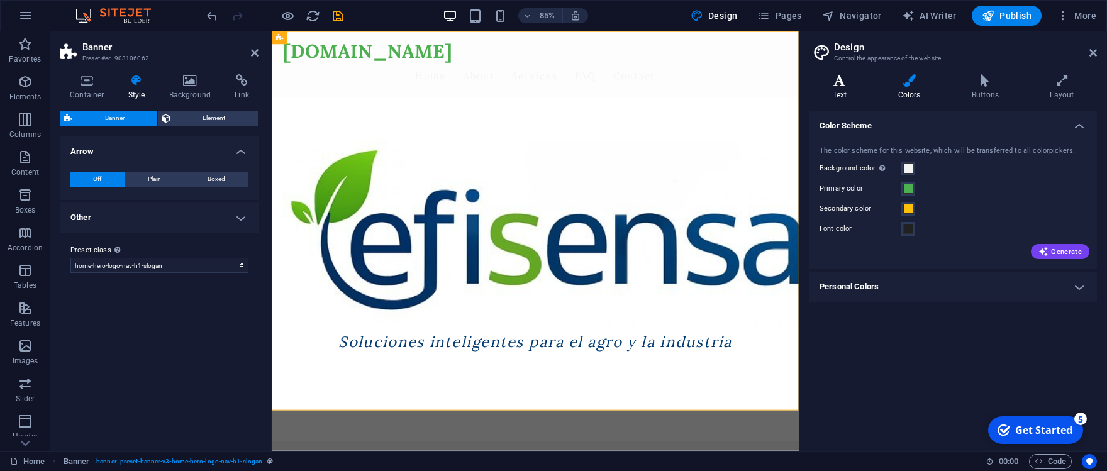
click at [764, 85] on icon at bounding box center [839, 80] width 60 height 13
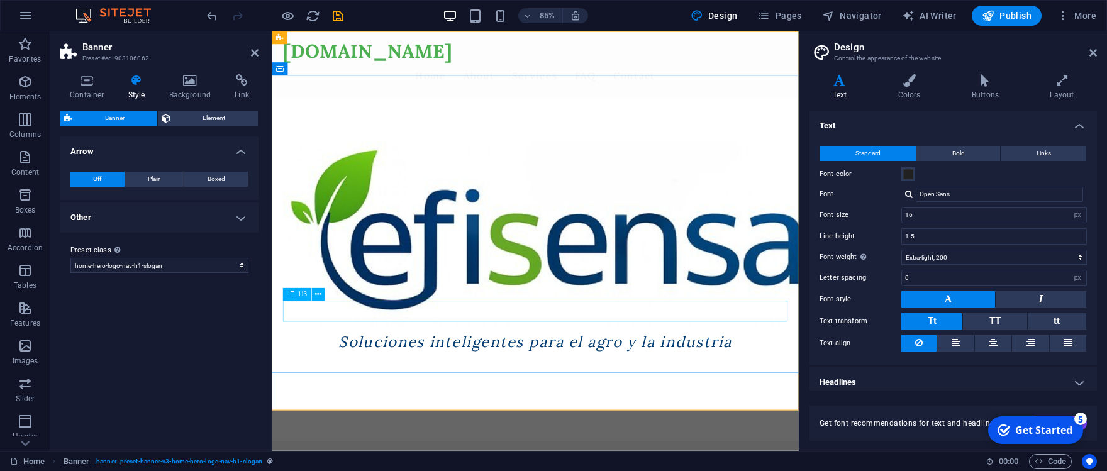
click at [471, 325] on div "Soluciones inteligentes para el agro y la industria" at bounding box center [582, 396] width 594 height 25
click at [764, 53] on icon at bounding box center [1093, 53] width 8 height 10
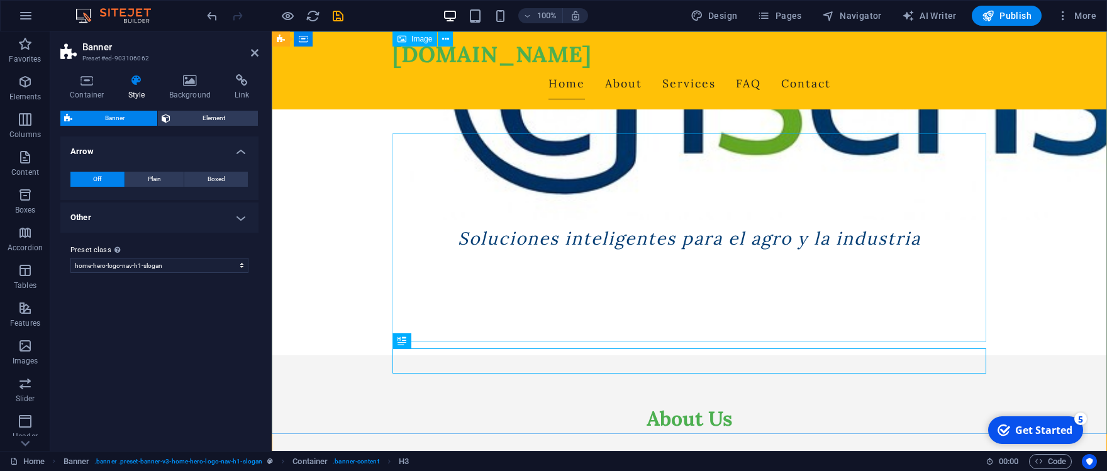
scroll to position [0, 0]
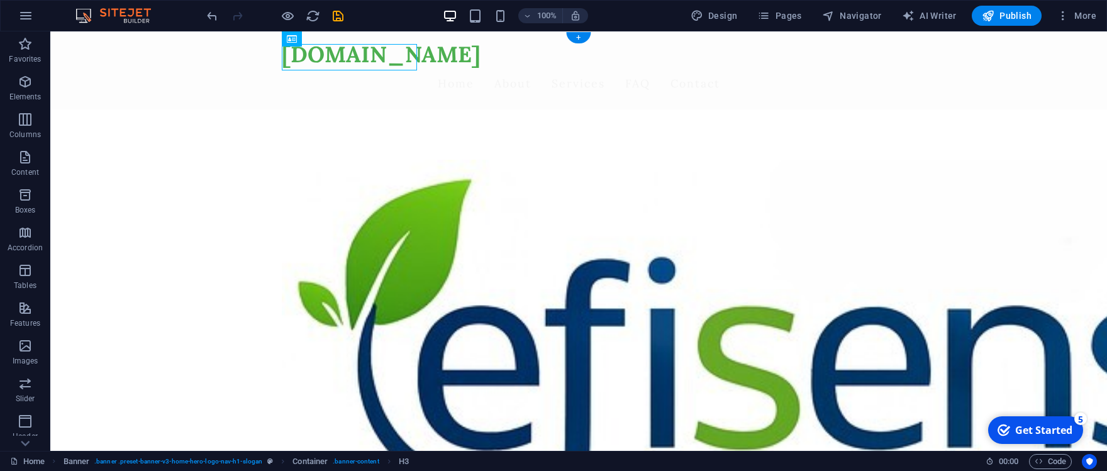
click at [453, 59] on div "efisensa.com Home About Services FAQ Contact" at bounding box center [579, 70] width 614 height 78
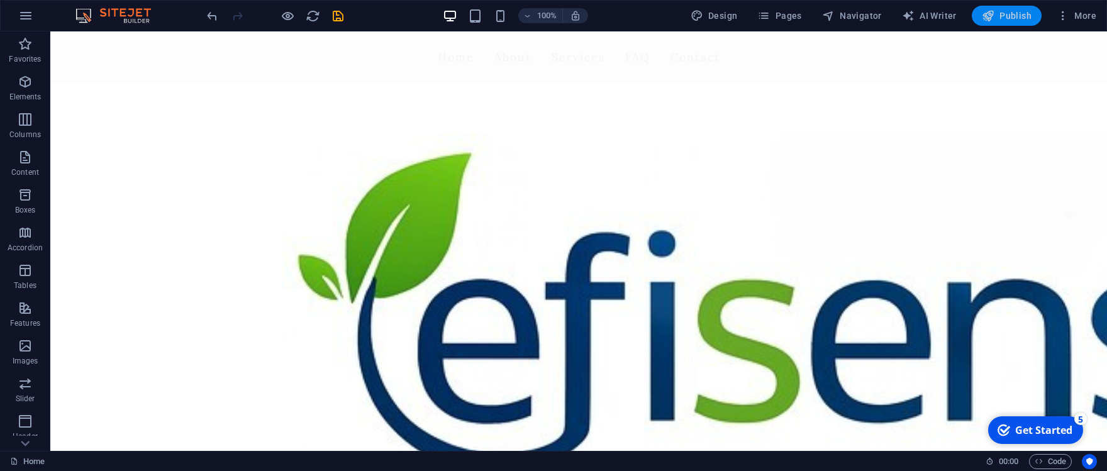
click at [764, 18] on span "Publish" at bounding box center [1007, 15] width 50 height 13
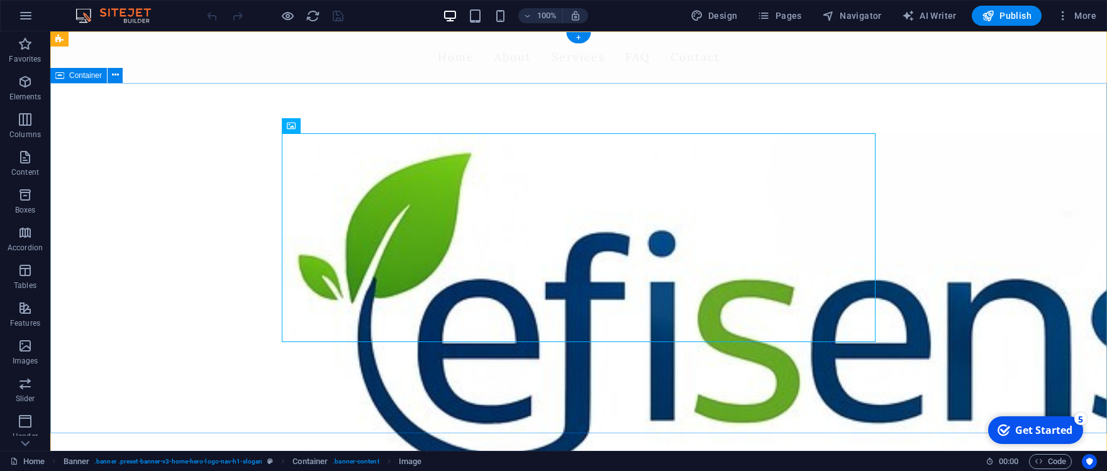
click at [461, 114] on div "Soluciones inteligentes para el agro y la industria" at bounding box center [578, 340] width 1057 height 514
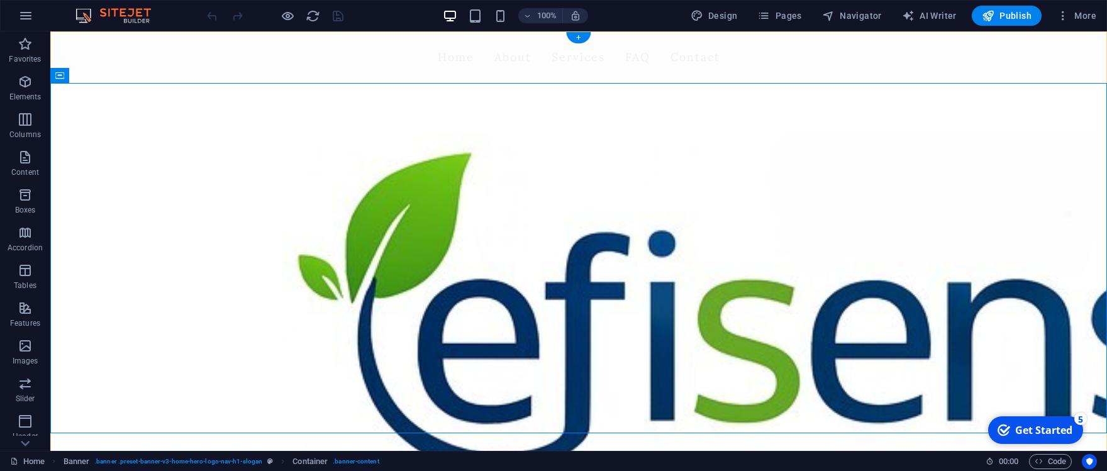
click at [580, 35] on div "+" at bounding box center [578, 37] width 25 height 11
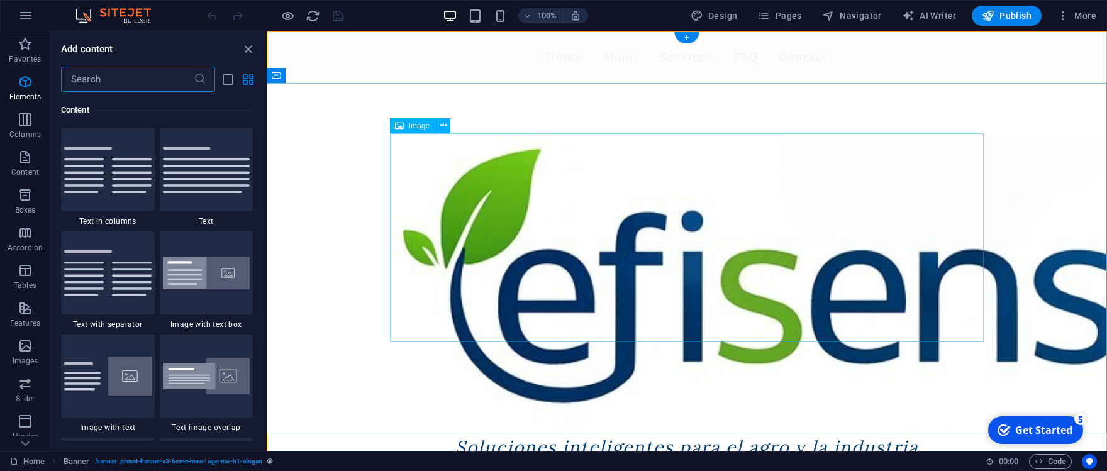
scroll to position [2212, 0]
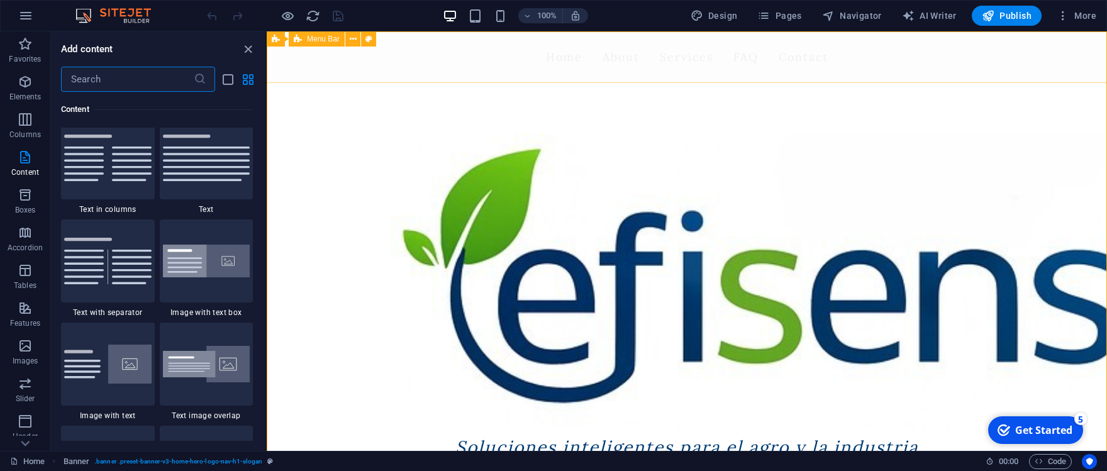
click at [321, 38] on span "Menu Bar" at bounding box center [323, 39] width 33 height 8
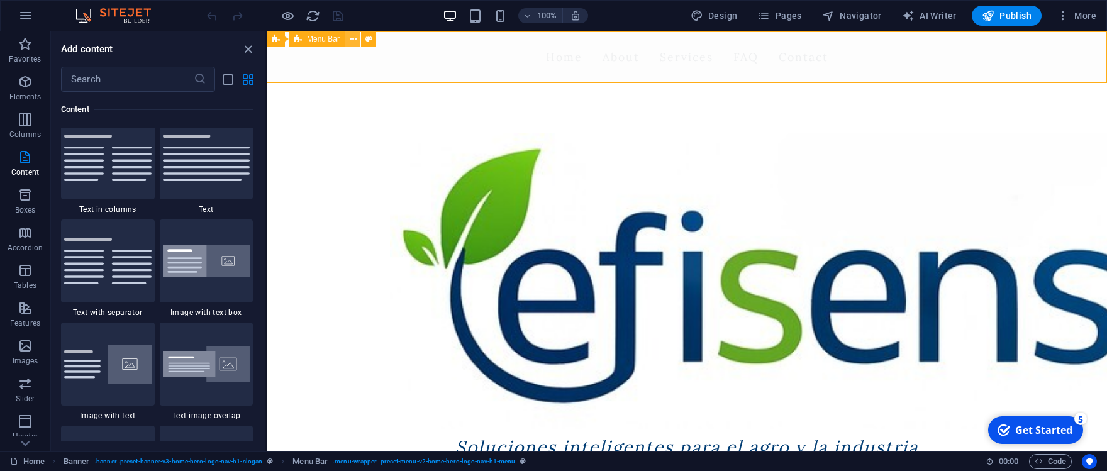
click at [351, 41] on icon at bounding box center [353, 39] width 7 height 13
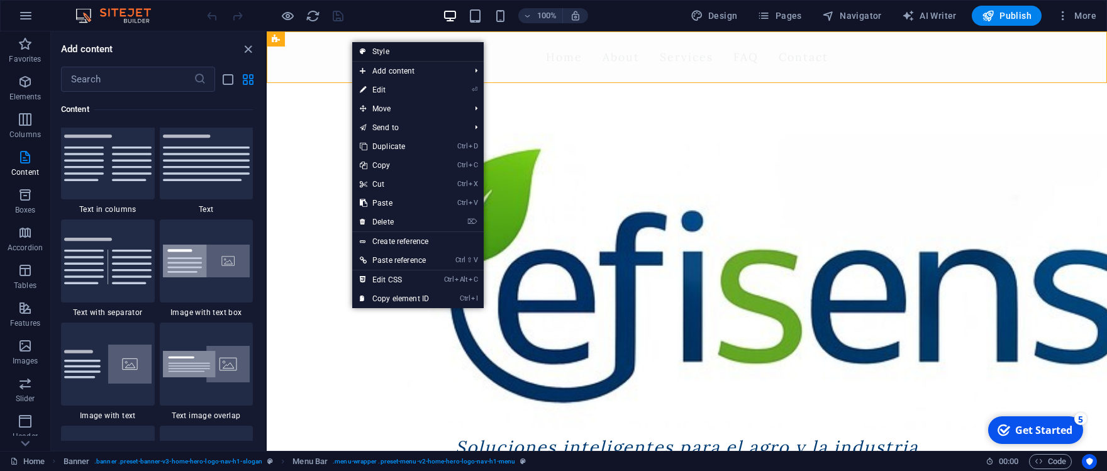
drag, startPoint x: 395, startPoint y: 53, endPoint x: 503, endPoint y: 68, distance: 109.2
click at [395, 53] on link "Style" at bounding box center [417, 51] width 131 height 19
select select "rem"
select select "preset-menu-v2-home-hero-logo-nav-h1-menu"
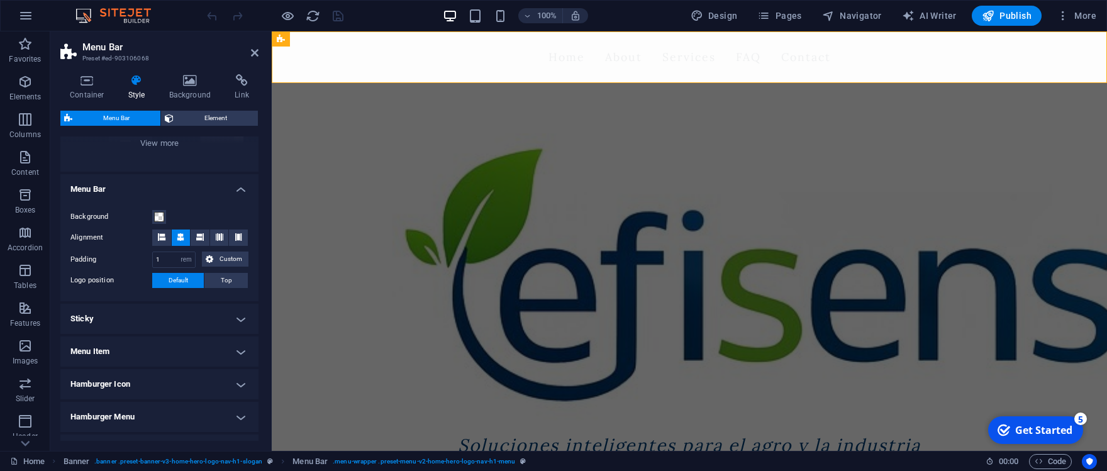
scroll to position [0, 0]
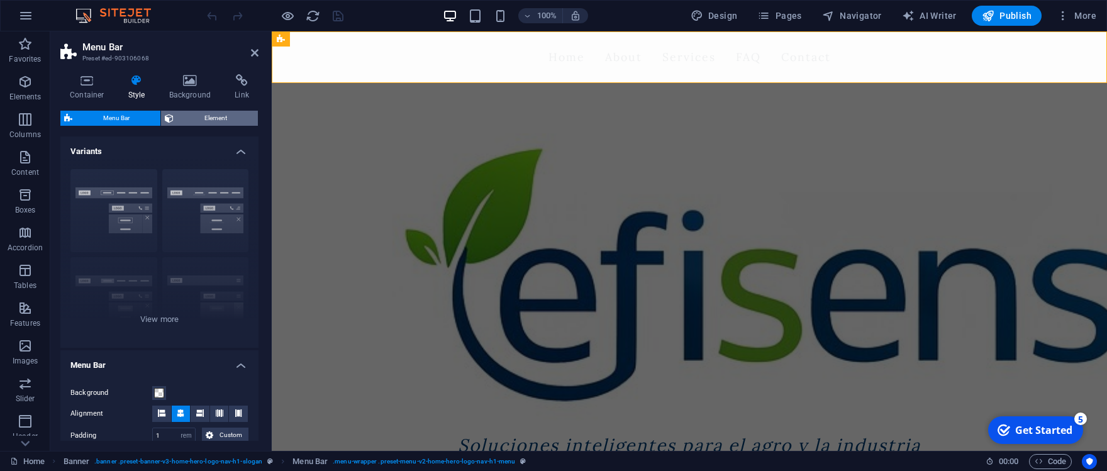
click at [225, 119] on span "Element" at bounding box center [215, 118] width 77 height 15
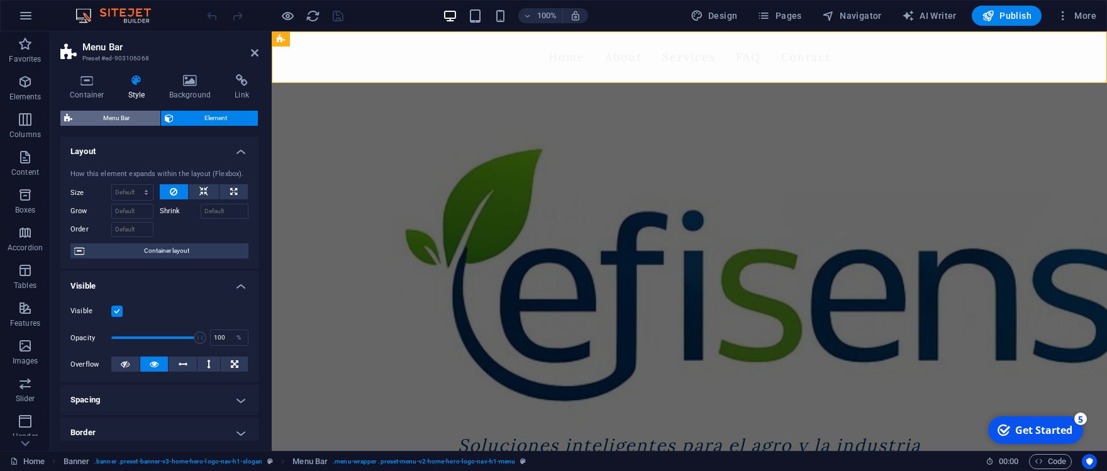
click at [100, 111] on span "Menu Bar" at bounding box center [116, 118] width 80 height 15
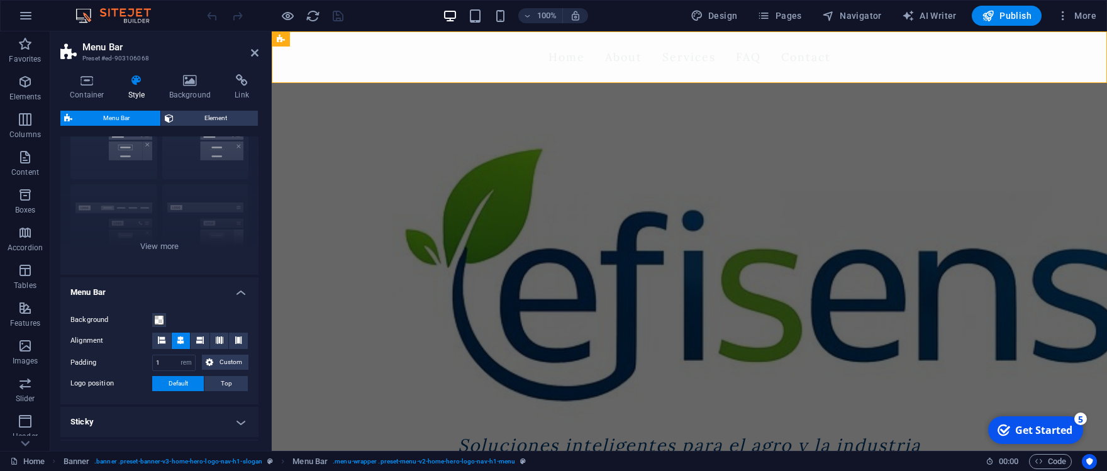
scroll to position [249, 0]
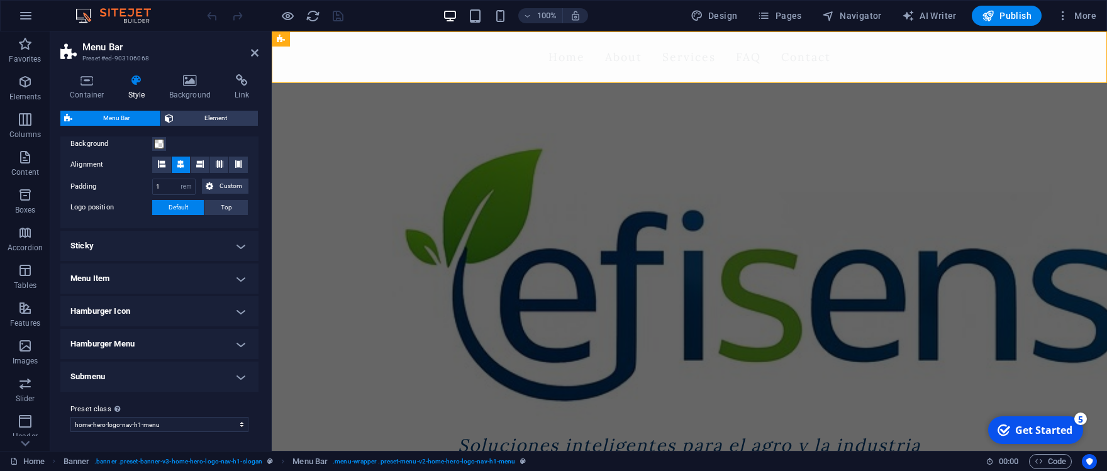
click at [199, 239] on h4 "Sticky" at bounding box center [159, 246] width 198 height 30
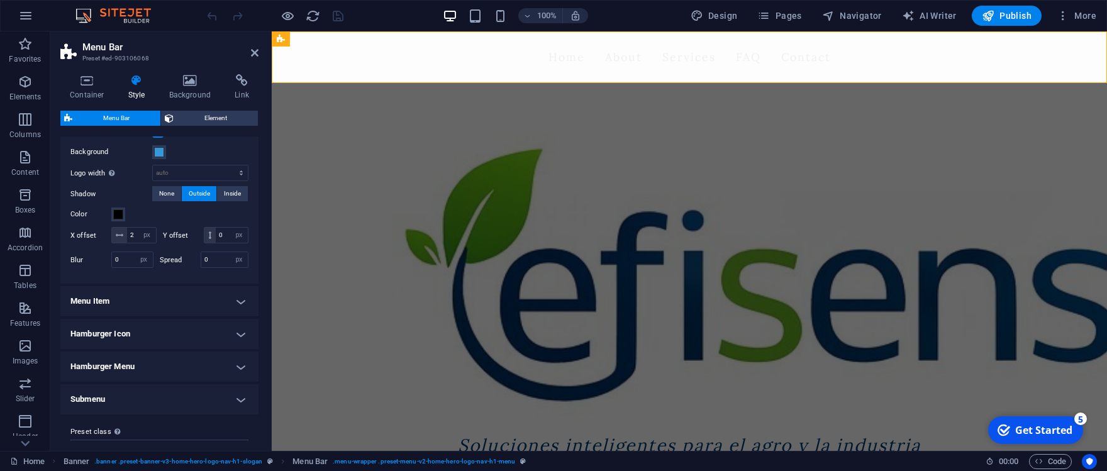
scroll to position [449, 0]
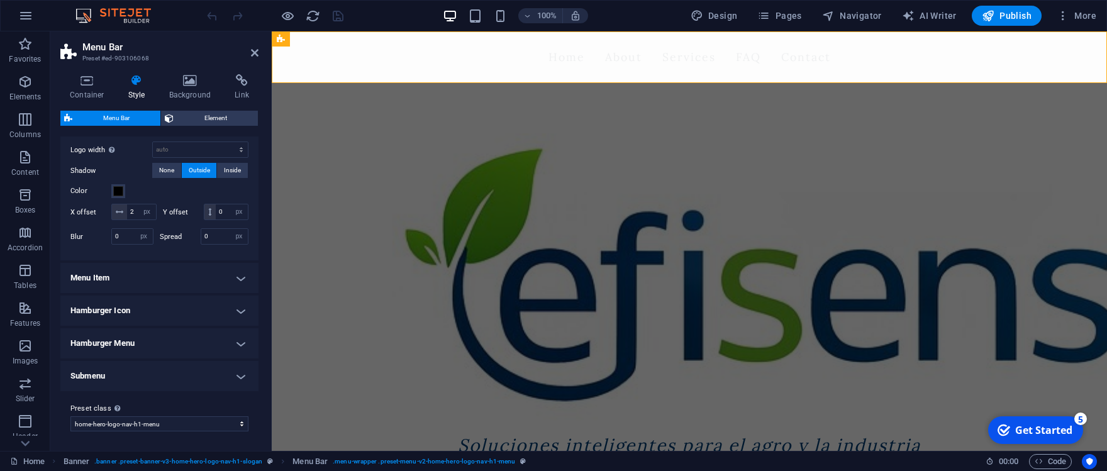
click at [238, 309] on h4 "Hamburger Icon" at bounding box center [159, 311] width 198 height 30
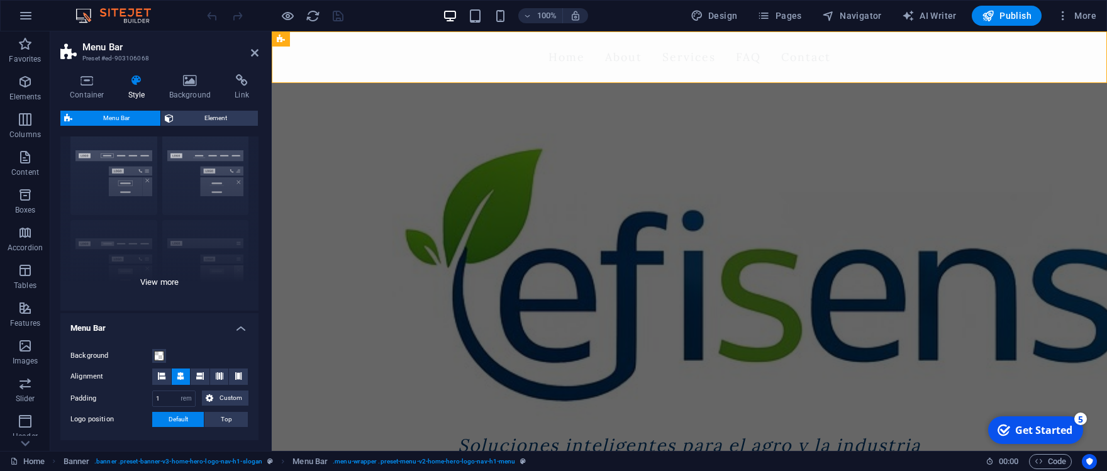
scroll to position [0, 0]
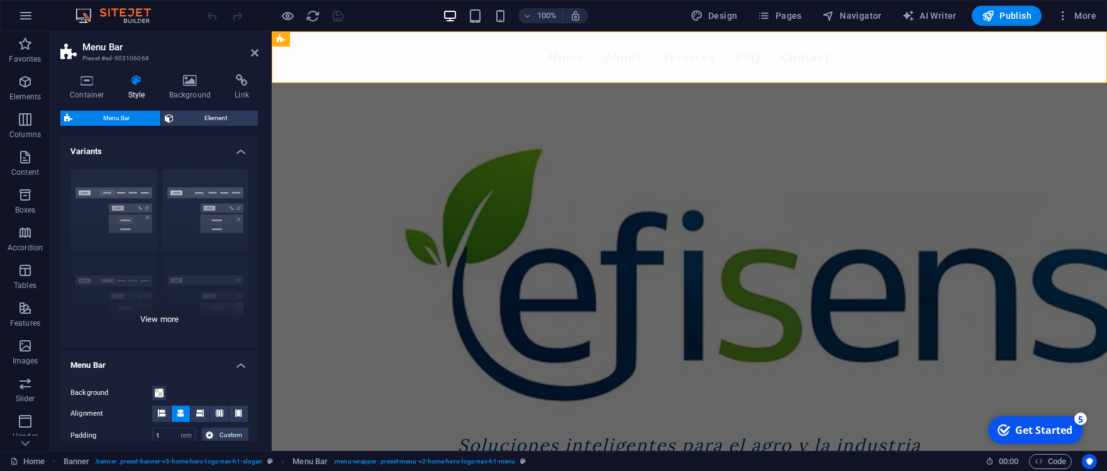
click at [113, 198] on div "Border Centered Default Fixed Loki Trigger Wide XXL" at bounding box center [159, 253] width 198 height 189
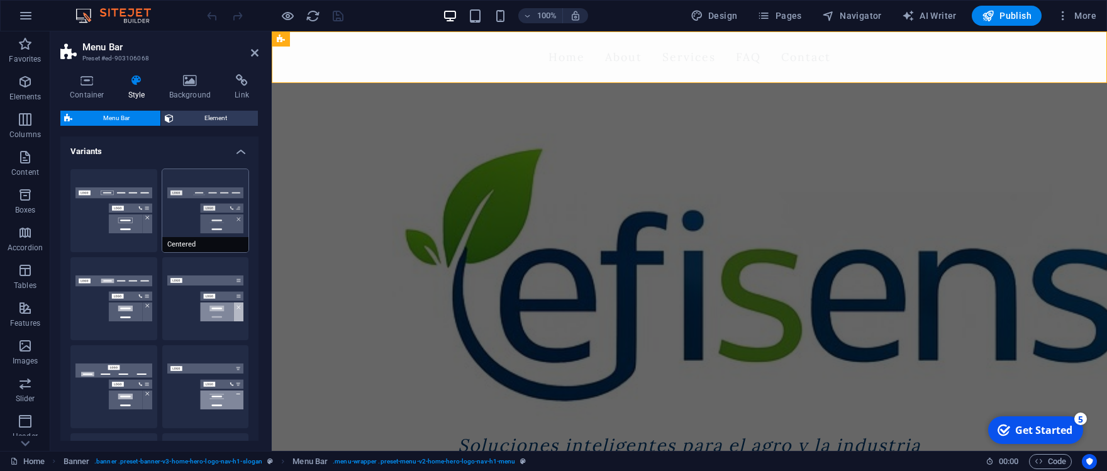
click at [209, 214] on button "Centered" at bounding box center [205, 210] width 87 height 83
click at [118, 225] on button "Border" at bounding box center [113, 210] width 87 height 83
select select "sticky_reverse"
click at [361, 42] on icon at bounding box center [358, 39] width 7 height 13
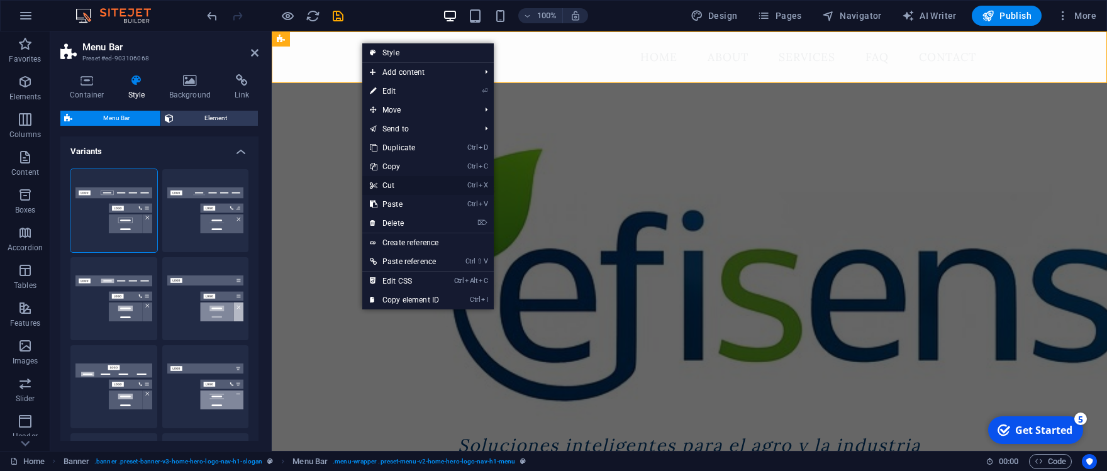
click at [396, 188] on link "Ctrl X Cut" at bounding box center [404, 185] width 84 height 19
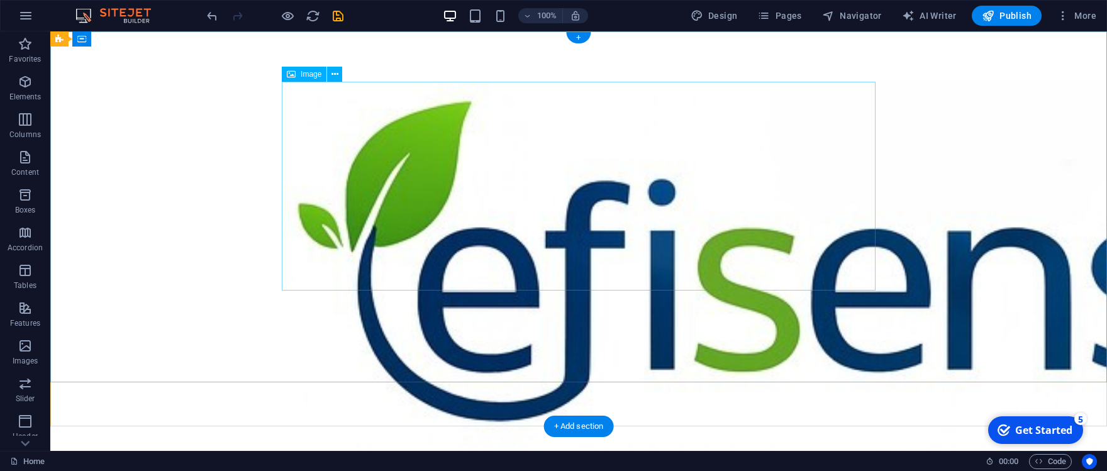
scroll to position [208, 0]
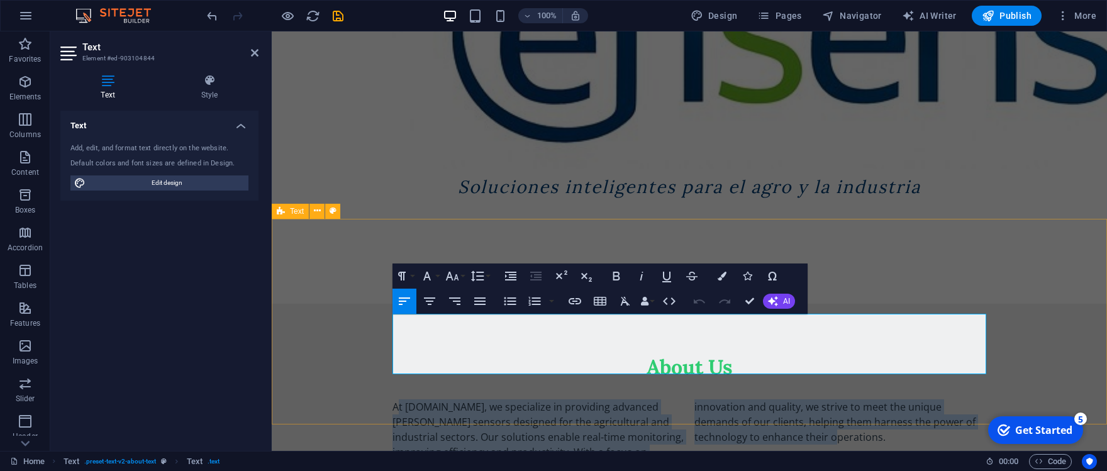
drag, startPoint x: 813, startPoint y: 355, endPoint x: 345, endPoint y: 301, distance: 471.6
click at [345, 304] on div "About Us At efisensa.com, we specialize in providing advanced LoRa sensors desi…" at bounding box center [689, 407] width 835 height 206
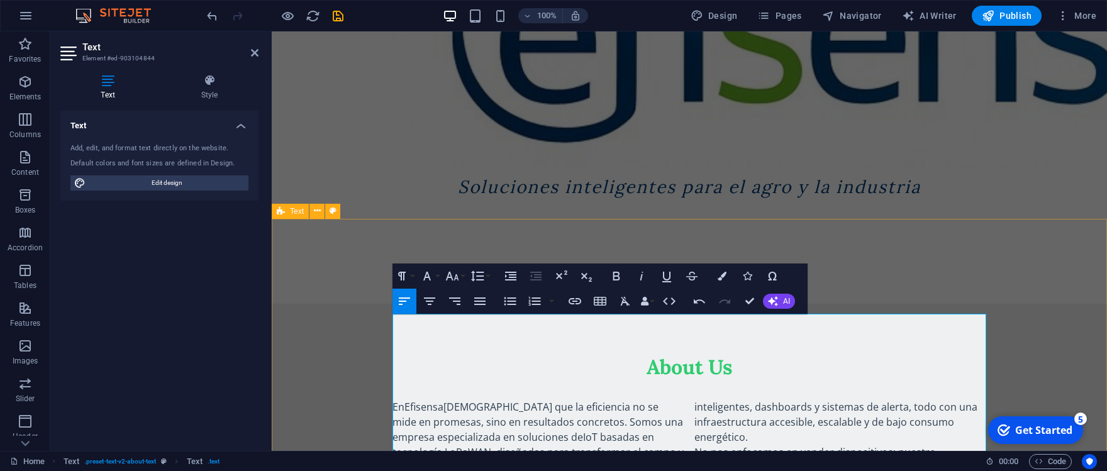
scroll to position [251, 0]
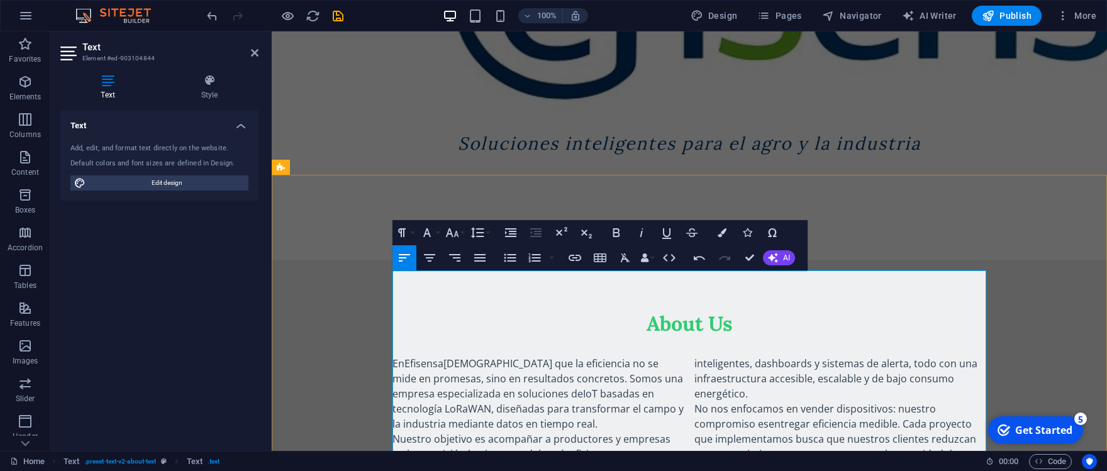
click at [446, 356] on p "En Efisensa creemos que la eficiencia no se mide en promesas, sino en resultado…" at bounding box center [538, 393] width 292 height 75
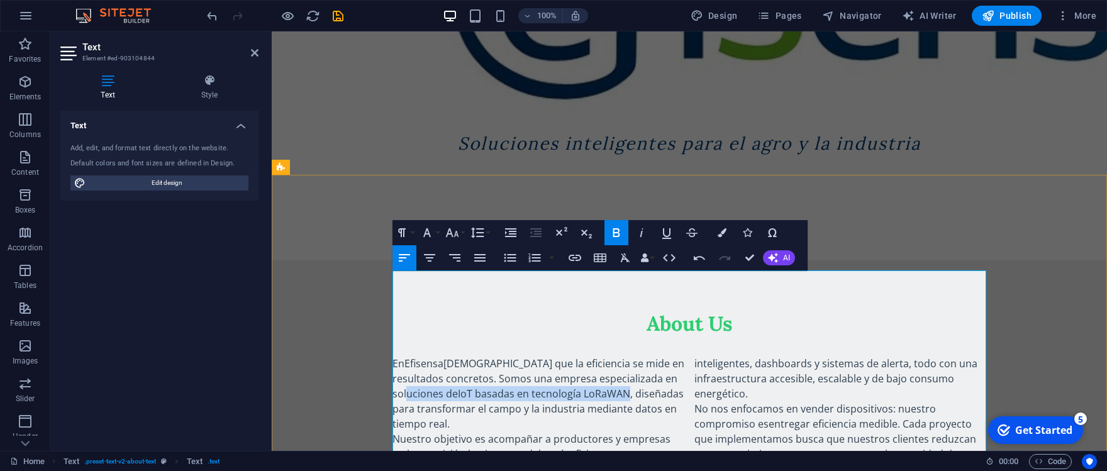
click at [404, 356] on p "En Efisensa creemos que la eficiencia se mide en resultados concretos. Somos un…" at bounding box center [538, 393] width 292 height 75
click at [458, 387] on strong "IoT basadas en tecnología LoRaWAN" at bounding box center [544, 394] width 172 height 14
click at [620, 230] on icon "button" at bounding box center [616, 232] width 15 height 15
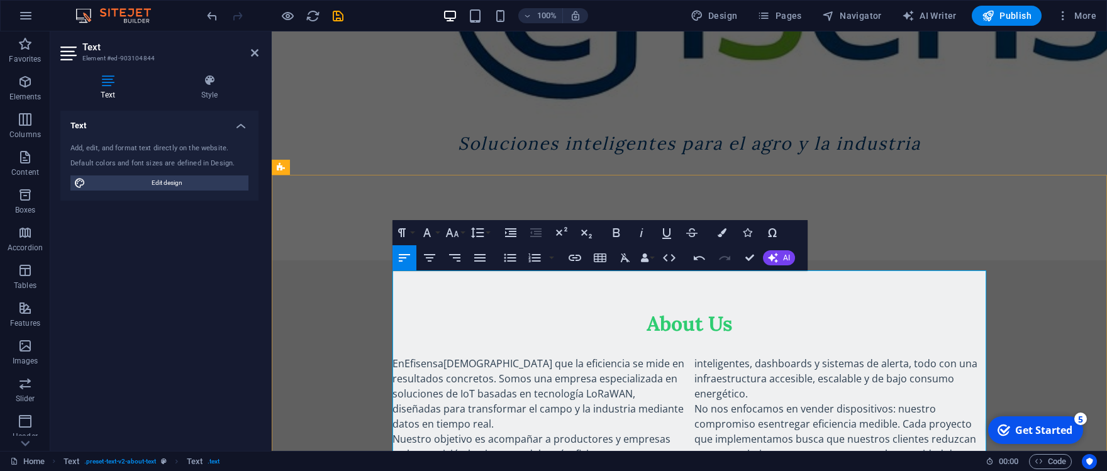
click at [587, 356] on p "En Efisensa creemos que la eficiencia se mide en resultados concretos. Somos un…" at bounding box center [538, 393] width 292 height 75
drag, startPoint x: 405, startPoint y: 309, endPoint x: 574, endPoint y: 308, distance: 168.6
click at [574, 356] on p "En Efisensa creemos que la eficiencia se mide en resultados concretos. Somos un…" at bounding box center [538, 393] width 292 height 75
click at [638, 236] on icon "button" at bounding box center [641, 232] width 15 height 15
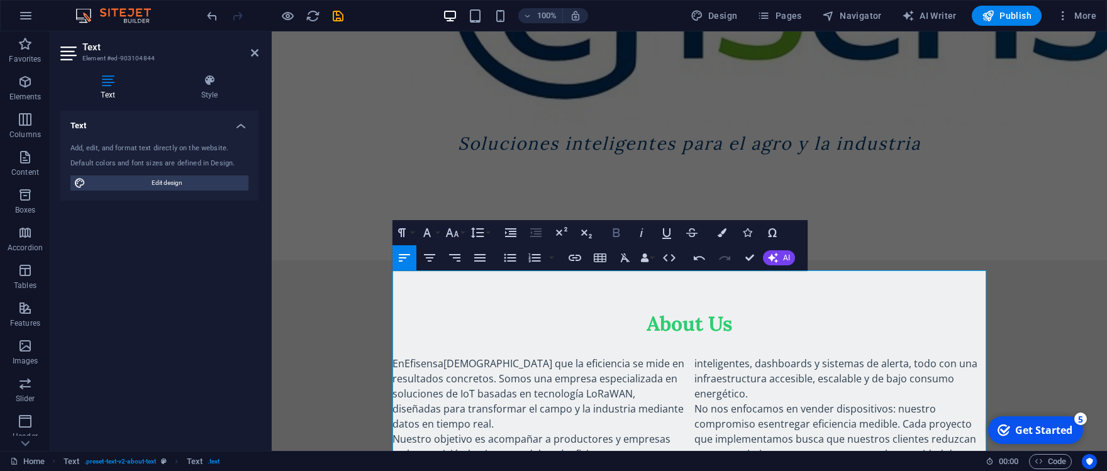
click at [619, 238] on icon "button" at bounding box center [616, 232] width 15 height 15
click at [582, 356] on p "En Efisensa creemos que la eficiencia se mide en resultados concretos. Somos un…" at bounding box center [538, 393] width 292 height 75
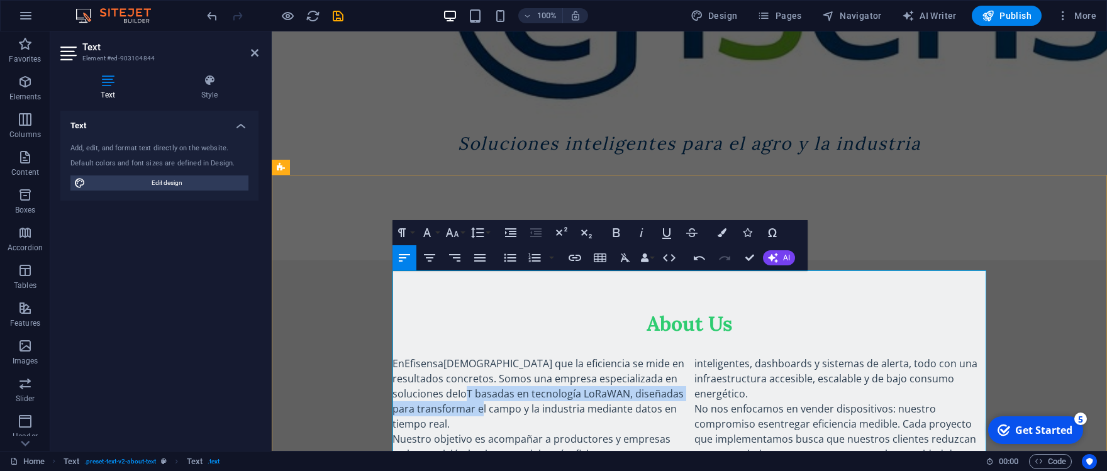
drag, startPoint x: 411, startPoint y: 309, endPoint x: 458, endPoint y: 317, distance: 48.4
click at [458, 356] on p "En Efisensa creemos que la eficiencia se mide en resultados concretos. Somos un…" at bounding box center [538, 393] width 292 height 75
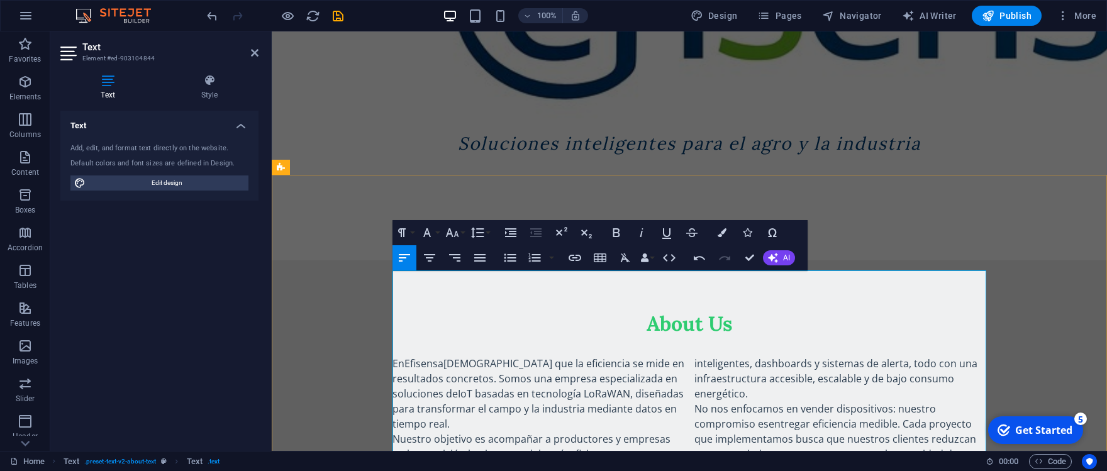
click at [553, 356] on p "En Efisensa creemos que la eficiencia se mide en resultados concretos. Somos un…" at bounding box center [538, 393] width 292 height 75
click at [580, 356] on p "En Efisensa creemos que la eficiencia se mide en resultados concretos. Somos un…" at bounding box center [538, 393] width 292 height 75
click at [619, 232] on icon "button" at bounding box center [616, 232] width 7 height 9
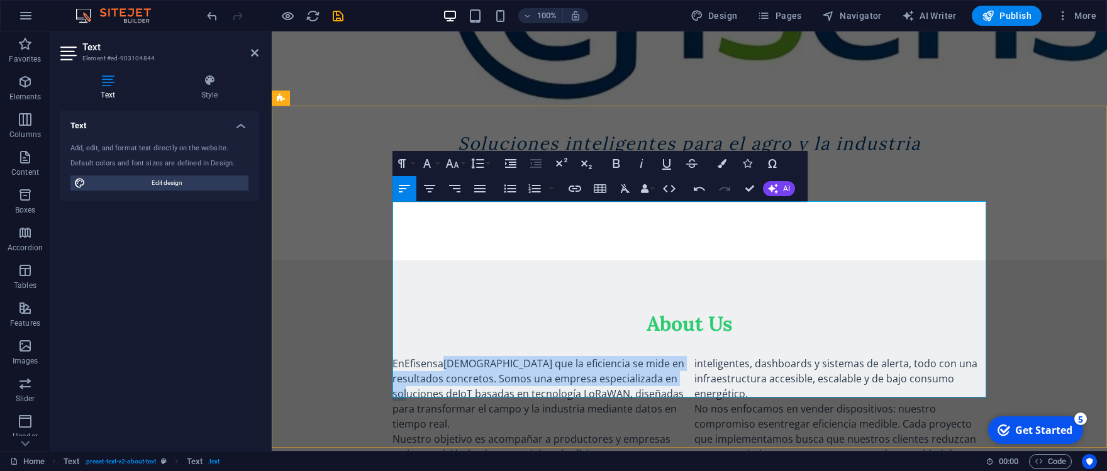
scroll to position [320, 0]
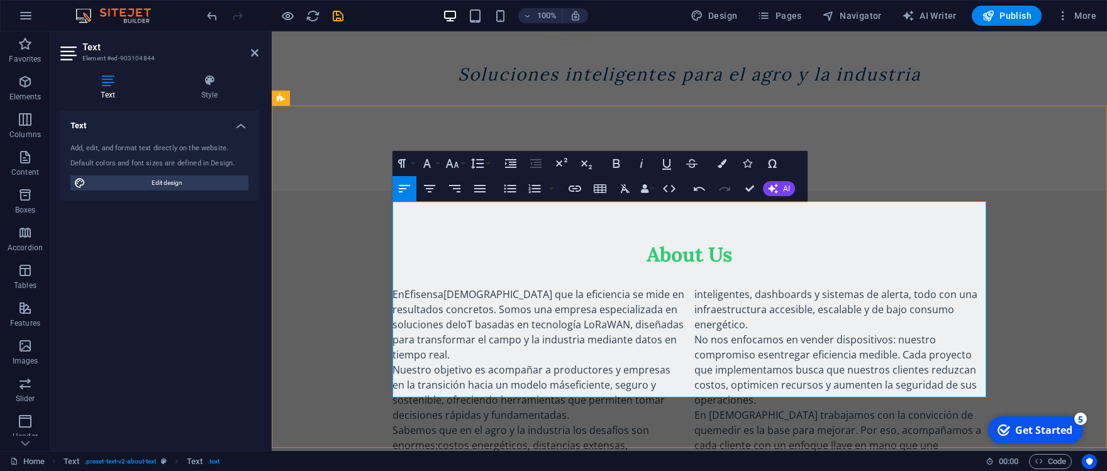
click at [482, 287] on p "En Efisensa creemos que la eficiencia se mide en resultados concretos. Somos un…" at bounding box center [538, 324] width 292 height 75
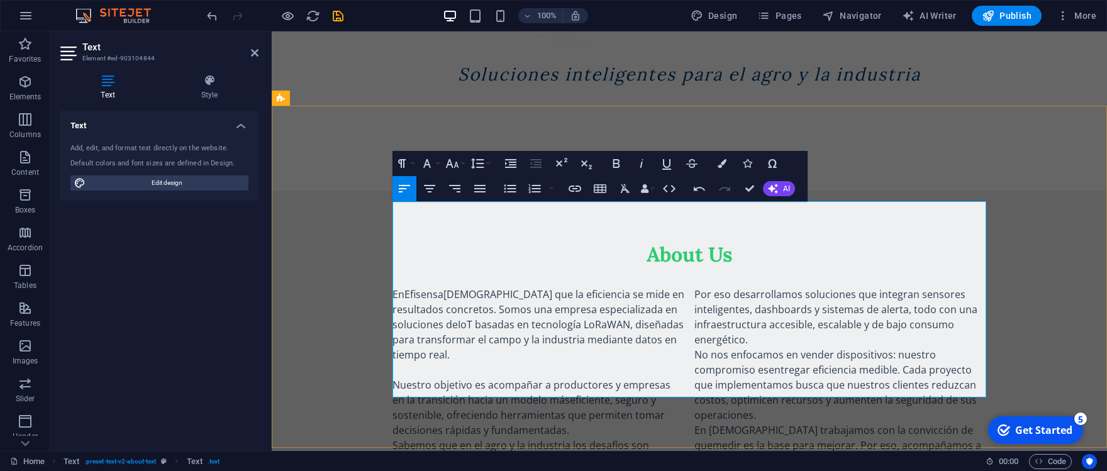
click at [604, 377] on p "Nuestro objetivo es acompañar a productores y empresas en la transición hacia u…" at bounding box center [538, 407] width 292 height 60
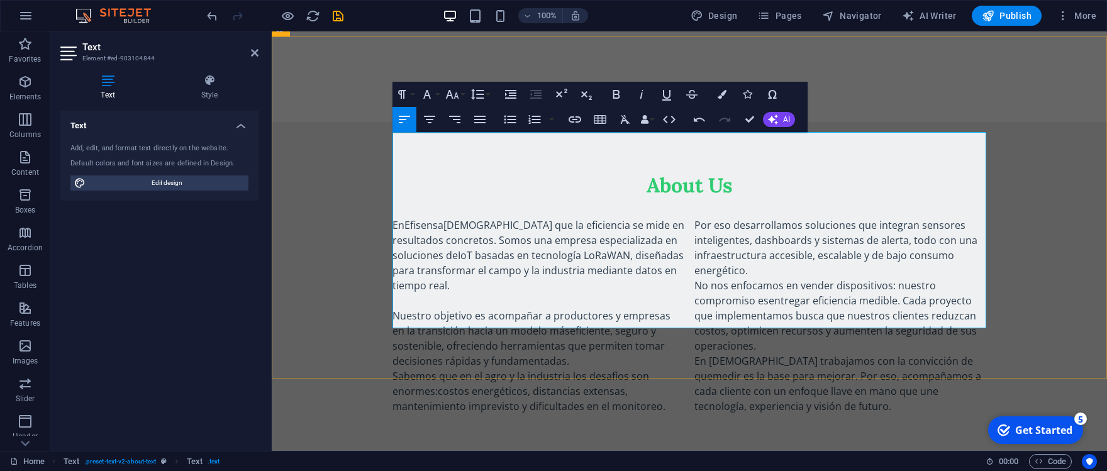
click at [589, 308] on p "Nuestro objetivo es acompañar a productores y empresas en la transición hacia u…" at bounding box center [538, 338] width 292 height 60
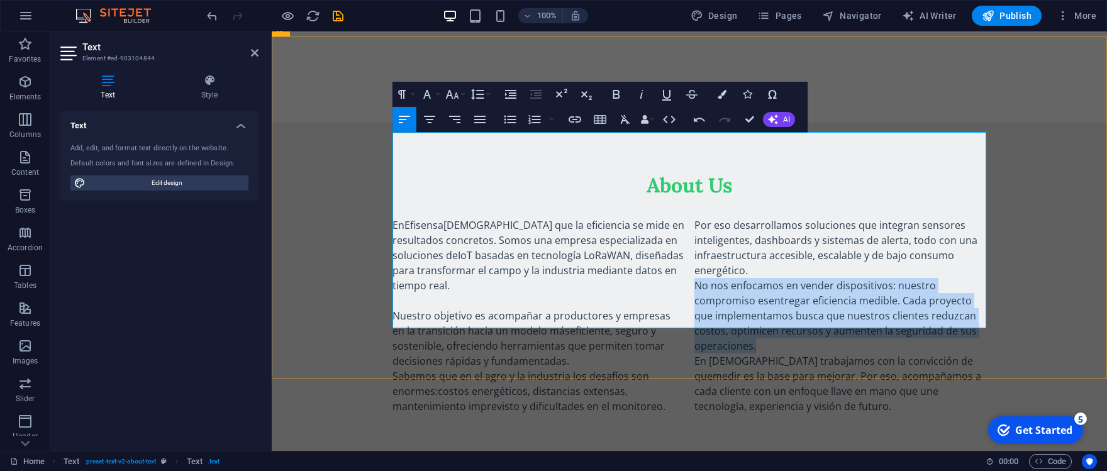
drag, startPoint x: 779, startPoint y: 262, endPoint x: 696, endPoint y: 193, distance: 108.1
click at [696, 278] on p "No nos enfocamos en vender dispositivos: nuestro compromiso es entregar eficien…" at bounding box center [840, 315] width 292 height 75
click at [853, 294] on strong "entregar eficiencia medible" at bounding box center [833, 301] width 129 height 14
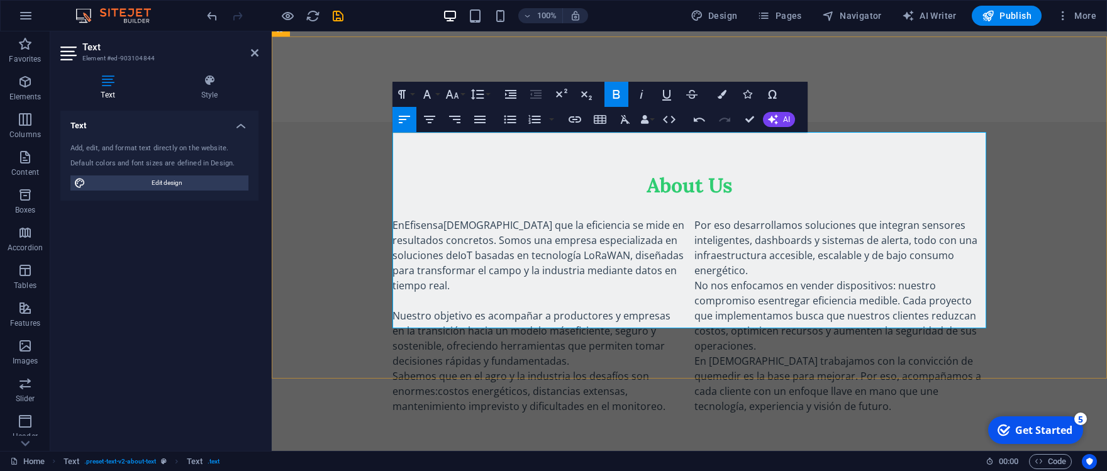
click at [893, 294] on strong "entregar eficiencia medible" at bounding box center [833, 301] width 129 height 14
drag, startPoint x: 897, startPoint y: 214, endPoint x: 897, endPoint y: 196, distance: 17.6
click at [897, 278] on p "No nos enfocamos en vender dispositivos: nuestro compromiso es entregar eficien…" at bounding box center [840, 315] width 292 height 75
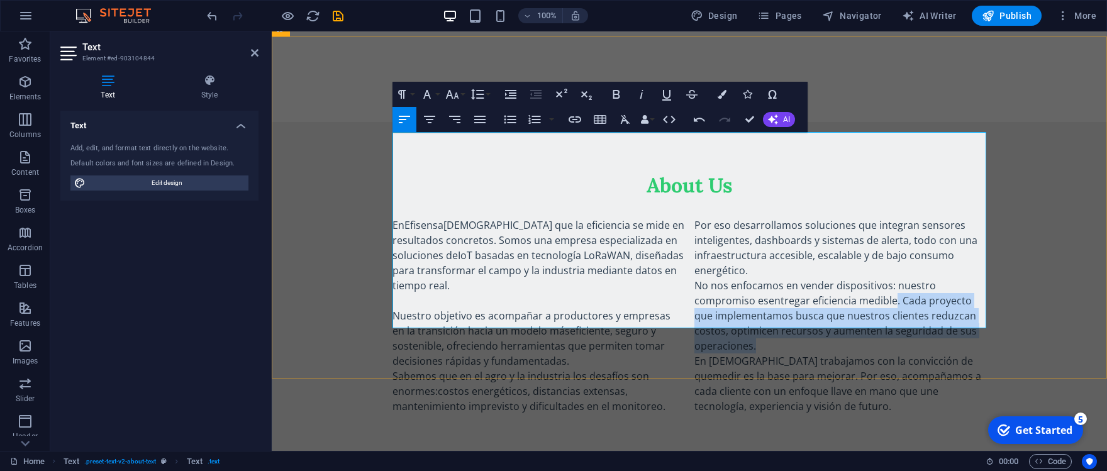
drag, startPoint x: 810, startPoint y: 261, endPoint x: 895, endPoint y: 210, distance: 99.0
click at [895, 278] on p "No nos enfocamos en vender dispositivos: nuestro compromiso es entregar eficien…" at bounding box center [840, 315] width 292 height 75
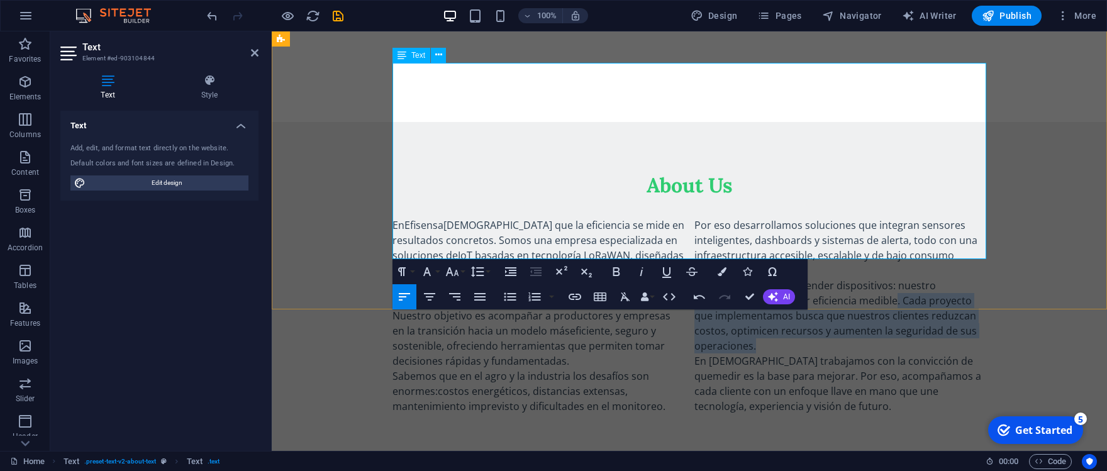
scroll to position [458, 0]
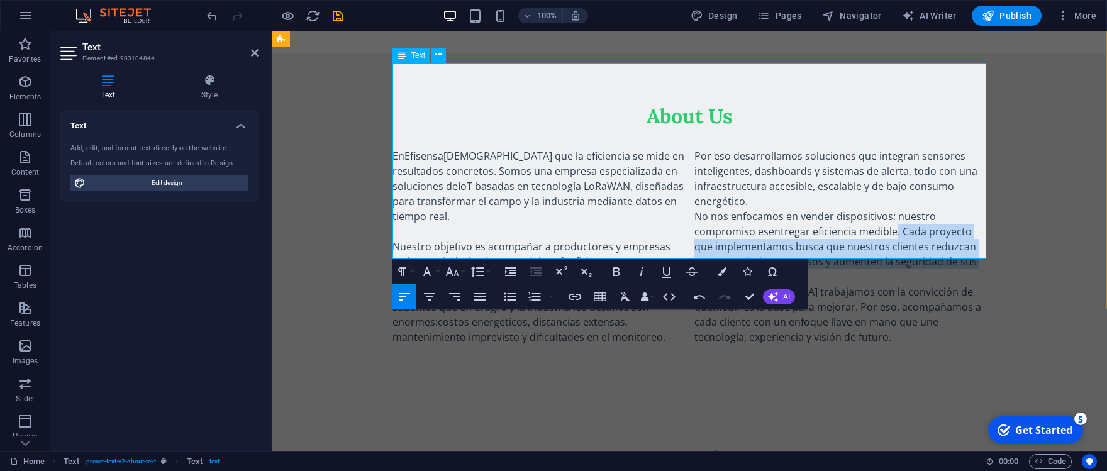
click at [788, 209] on p "No nos enfocamos en vender dispositivos: nuestro compromiso es entregar eficien…" at bounding box center [840, 246] width 292 height 75
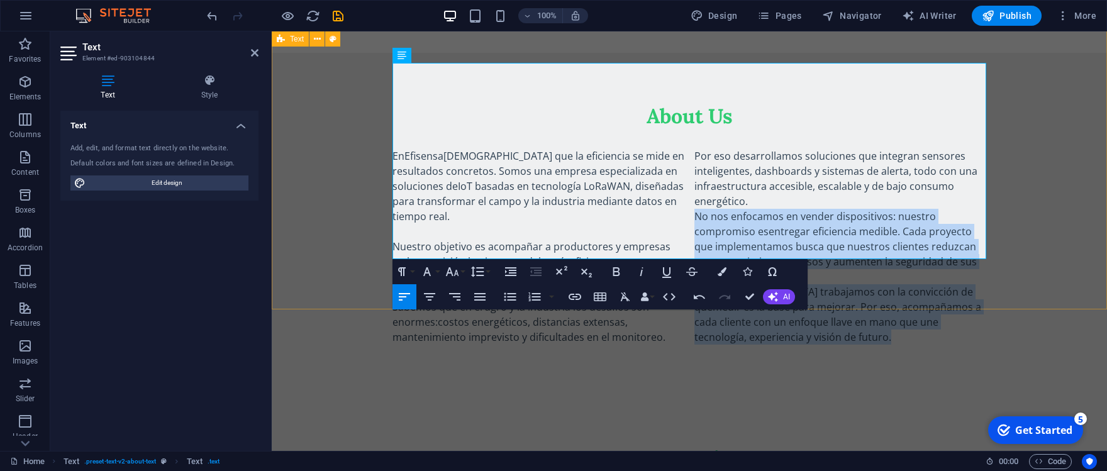
drag, startPoint x: 697, startPoint y: 130, endPoint x: 837, endPoint y: 263, distance: 193.5
click at [837, 263] on div "About Us En Efisensa creemos que la eficiencia se mide en resultados concretos.…" at bounding box center [689, 224] width 835 height 342
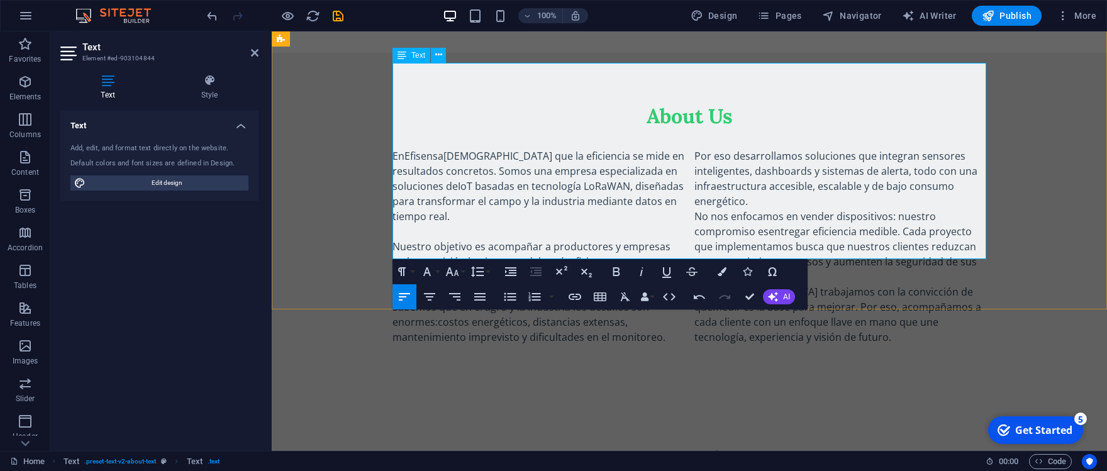
click at [630, 239] on p "Nuestro objetivo es acompañar a productores y empresas en la transición hacia u…" at bounding box center [538, 269] width 292 height 60
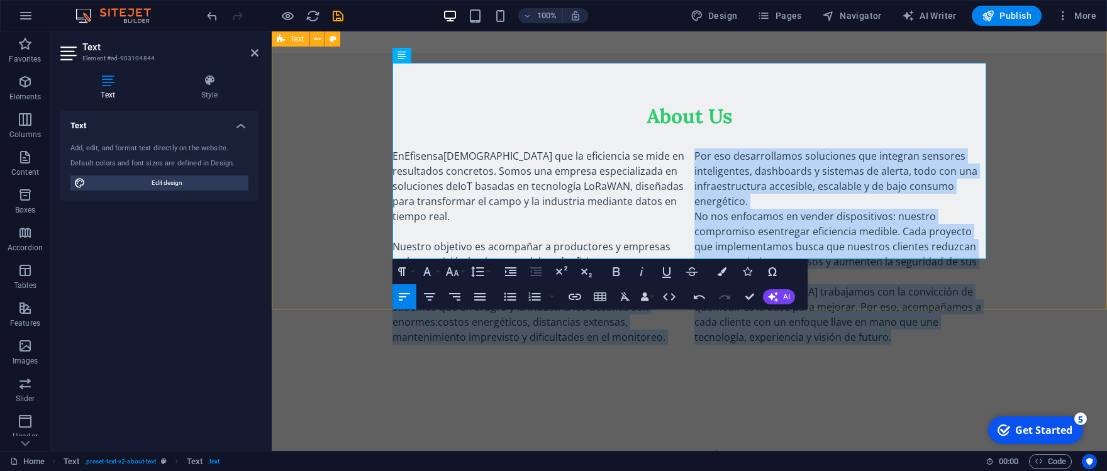
drag, startPoint x: 392, startPoint y: 221, endPoint x: 895, endPoint y: 265, distance: 504.4
click at [895, 265] on div "About Us En Efisensa creemos que la eficiencia se mide en resultados concretos.…" at bounding box center [689, 224] width 835 height 342
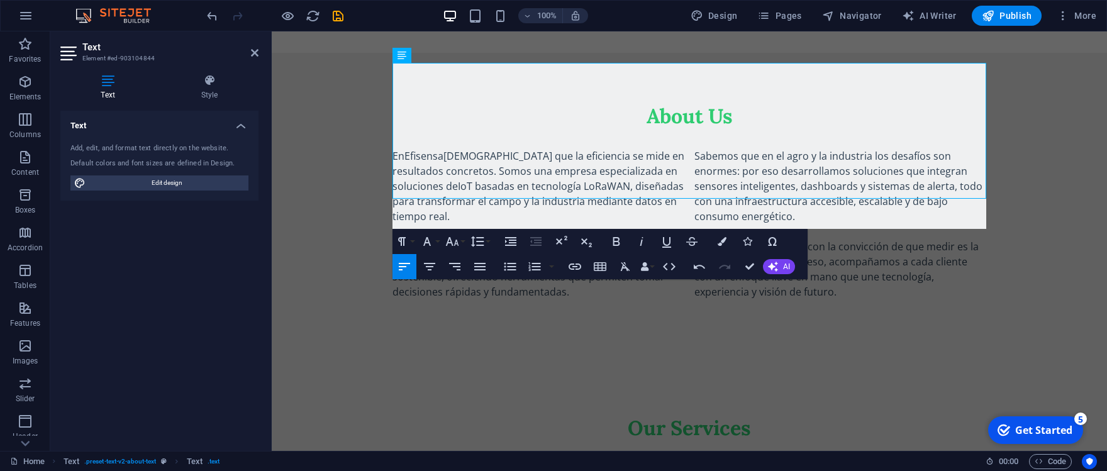
scroll to position [1834, 8]
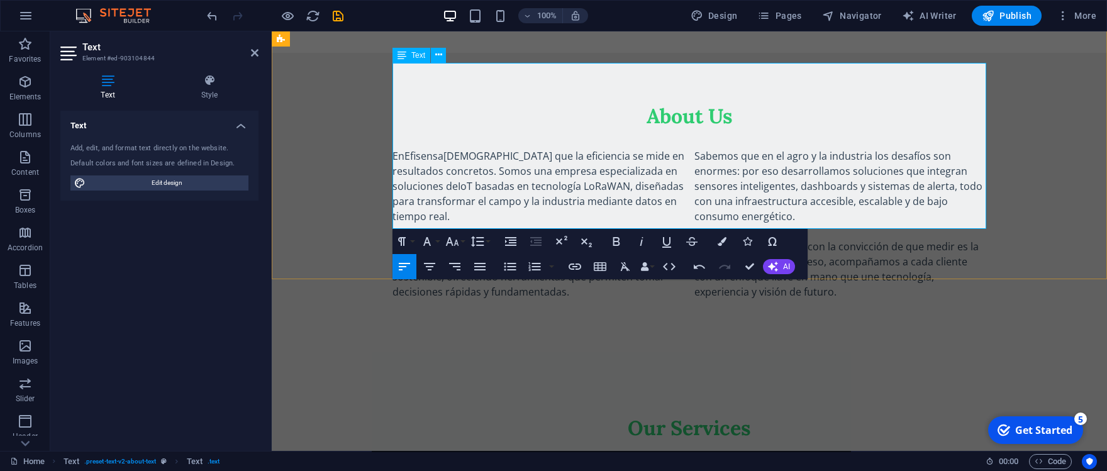
click at [575, 179] on strong "IoT basadas en tecnología LoRaWAN" at bounding box center [544, 186] width 172 height 14
drag, startPoint x: 696, startPoint y: 160, endPoint x: 823, endPoint y: 158, distance: 127.7
click at [823, 158] on p "Sabemos que en el agro y la industria los desafíos son enormes: por eso desarro…" at bounding box center [840, 223] width 292 height 151
click at [701, 148] on p "Sabemos que en el agro y la industria los desafíos son enormes: por eso desarro…" at bounding box center [840, 223] width 292 height 151
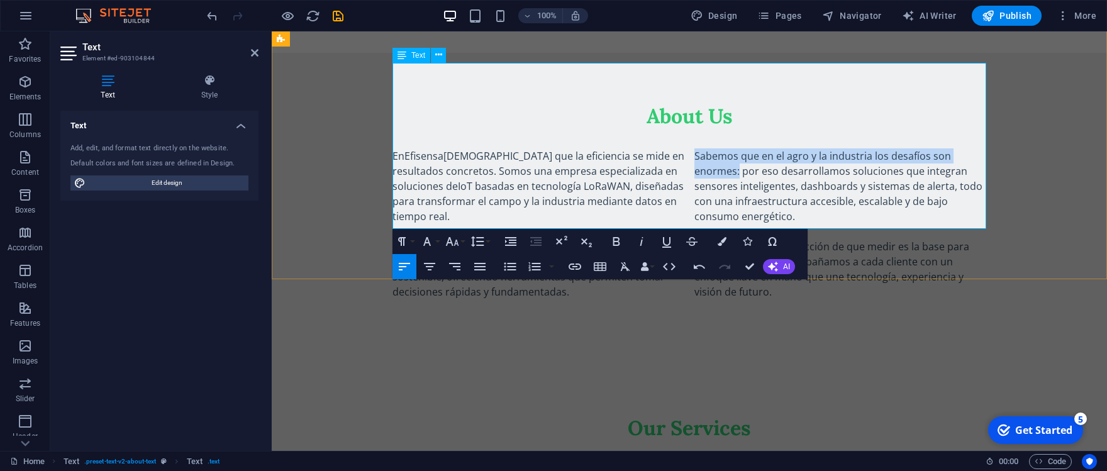
drag, startPoint x: 738, startPoint y: 88, endPoint x: 694, endPoint y: 75, distance: 45.4
click at [694, 148] on div "En Efisensa creemos que la eficiencia se mide en resultados concretos. Somos un…" at bounding box center [689, 231] width 594 height 166
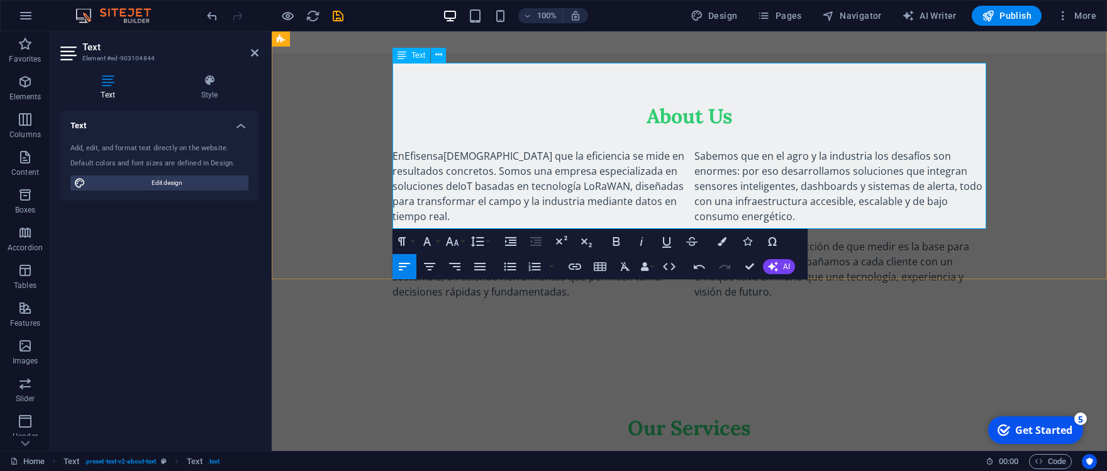
click at [708, 148] on p "Sabemos que en el agro y la industria los desafíos son enormes: por eso desarro…" at bounding box center [840, 223] width 292 height 151
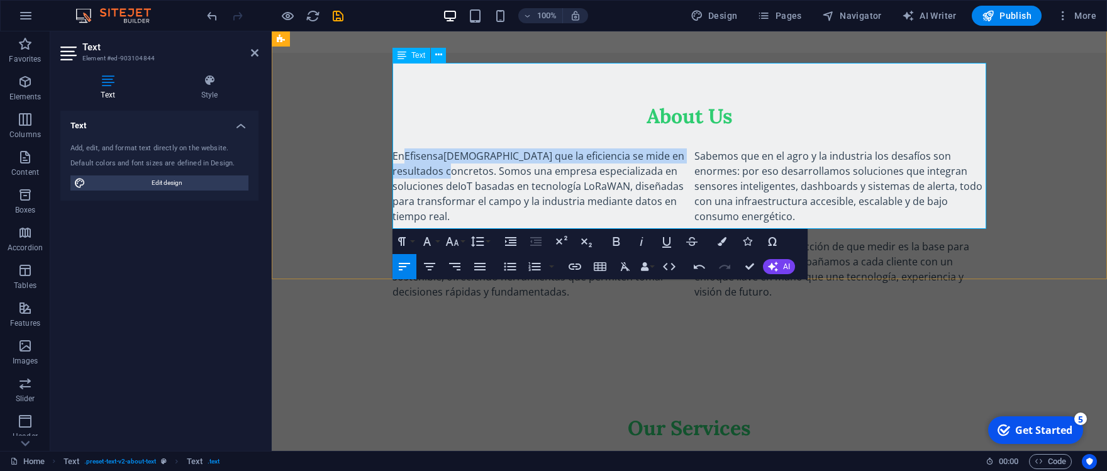
drag, startPoint x: 443, startPoint y: 86, endPoint x: 392, endPoint y: 70, distance: 53.9
click at [398, 148] on p "En Efisensa creemos que la eficiencia se mide en resultados concretos. Somos un…" at bounding box center [538, 185] width 292 height 75
click at [397, 148] on p "En Efisensa creemos que la eficiencia se mide en resultados concretos. Somos un…" at bounding box center [538, 185] width 292 height 75
click at [396, 148] on p "En Efisensa creemos que la eficiencia se mide en resultados concretos. Somos un…" at bounding box center [538, 185] width 292 height 75
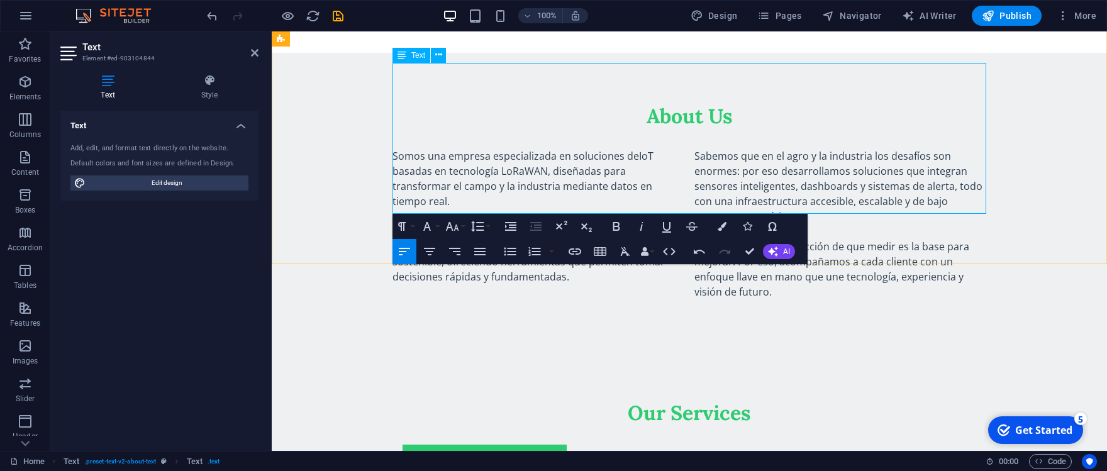
click at [394, 209] on div "About Us Somos una empresa especializada en soluciones de IoT basadas en tecnol…" at bounding box center [689, 201] width 835 height 297
click at [694, 208] on p "Sabemos que en el agro y la industria los desafíos son enormes: por eso desarro…" at bounding box center [840, 223] width 292 height 151
click at [694, 205] on p "Sabemos que en el agro y la industria los desafíos son enormes: por eso desarro…" at bounding box center [840, 223] width 292 height 151
click at [694, 208] on p "Sabemos que en el agro y la industria los desafíos son enormes: por eso desarro…" at bounding box center [840, 223] width 292 height 151
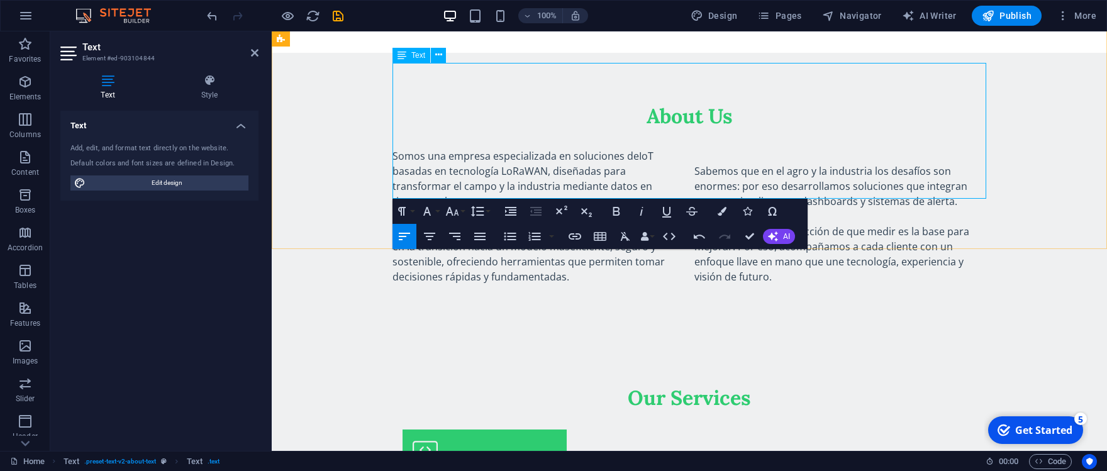
click at [603, 224] on p "Nuestro objetivo es acompañar a productores y empresas en la transición hacia u…" at bounding box center [538, 254] width 292 height 60
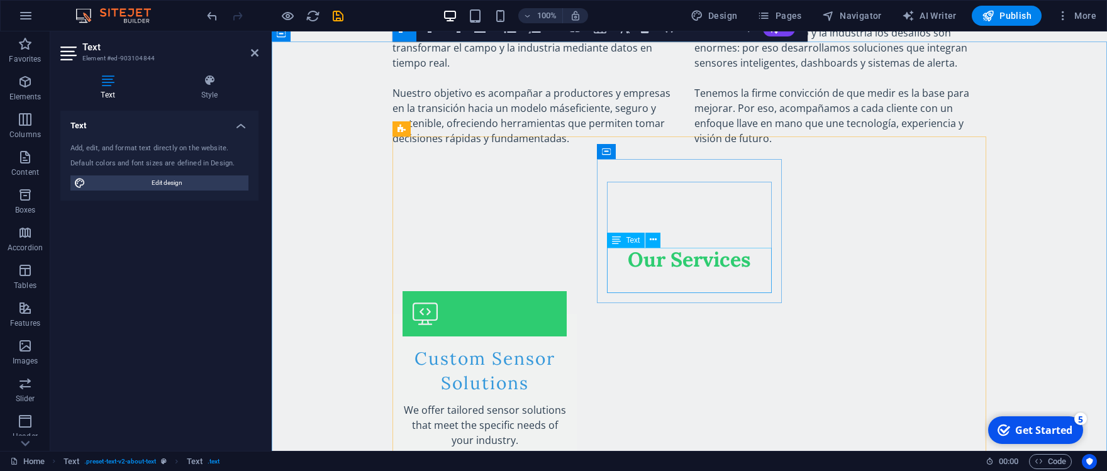
scroll to position [666, 0]
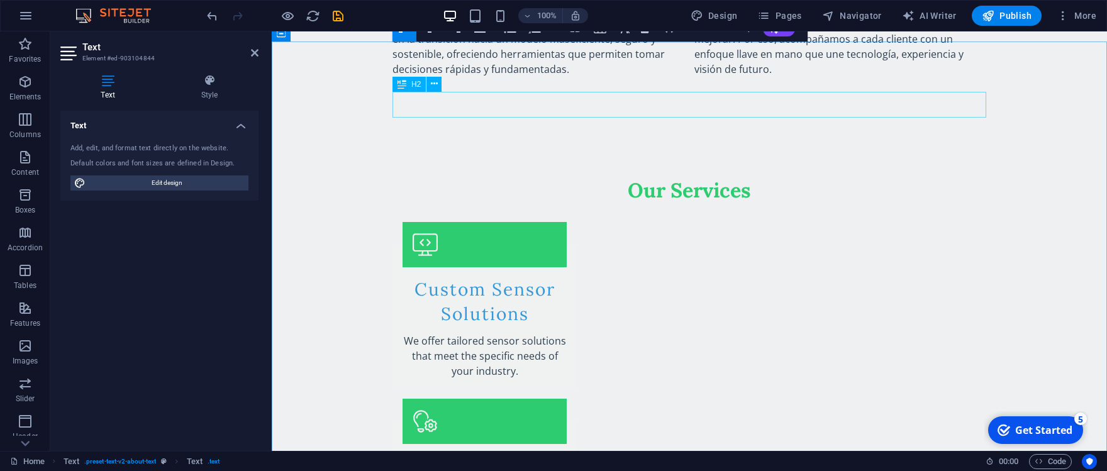
click at [689, 177] on div "Our Services" at bounding box center [689, 190] width 594 height 26
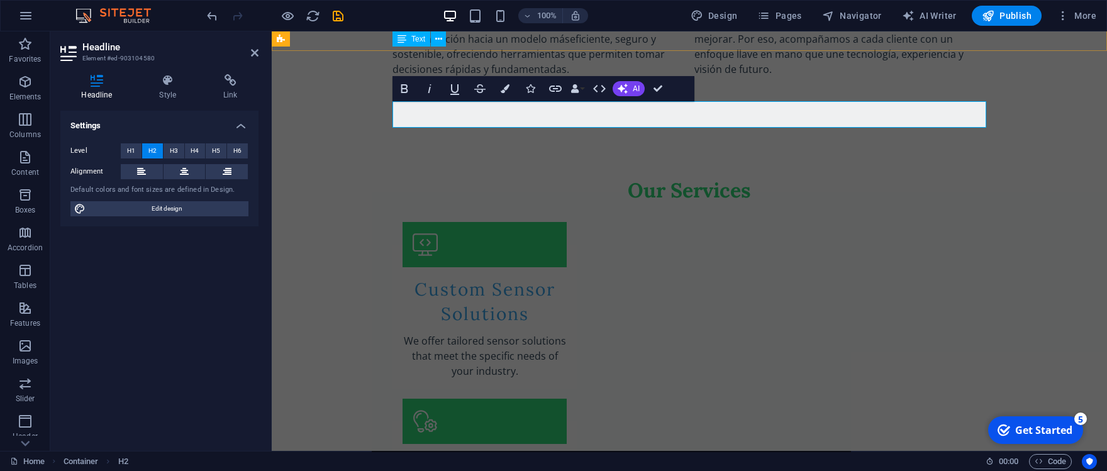
scroll to position [348, 0]
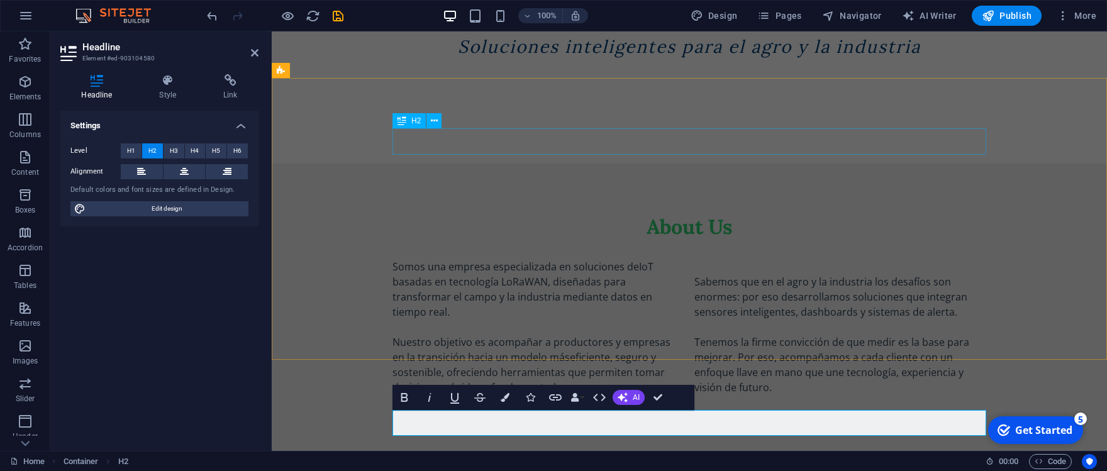
click at [682, 214] on div "About Us" at bounding box center [689, 227] width 594 height 26
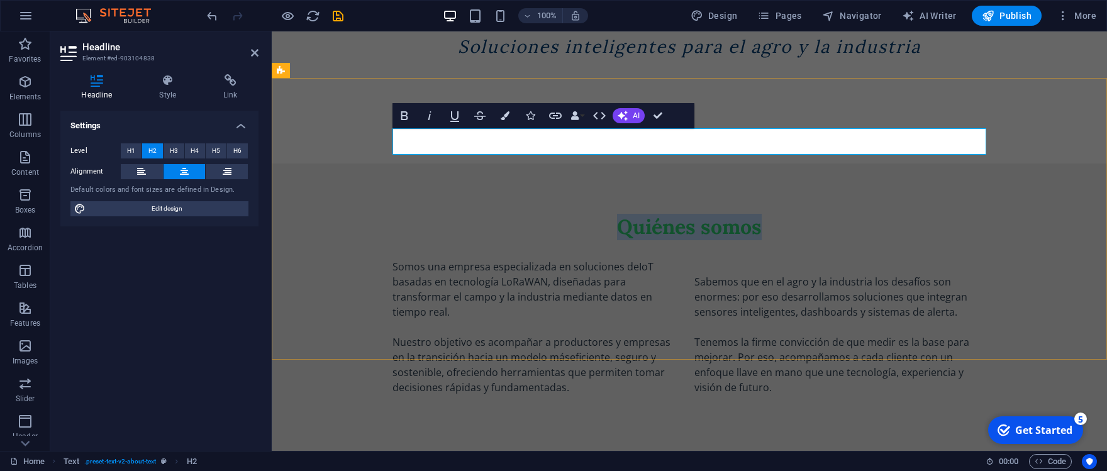
click at [622, 214] on h2 "Quiénes somos" at bounding box center [689, 227] width 594 height 26
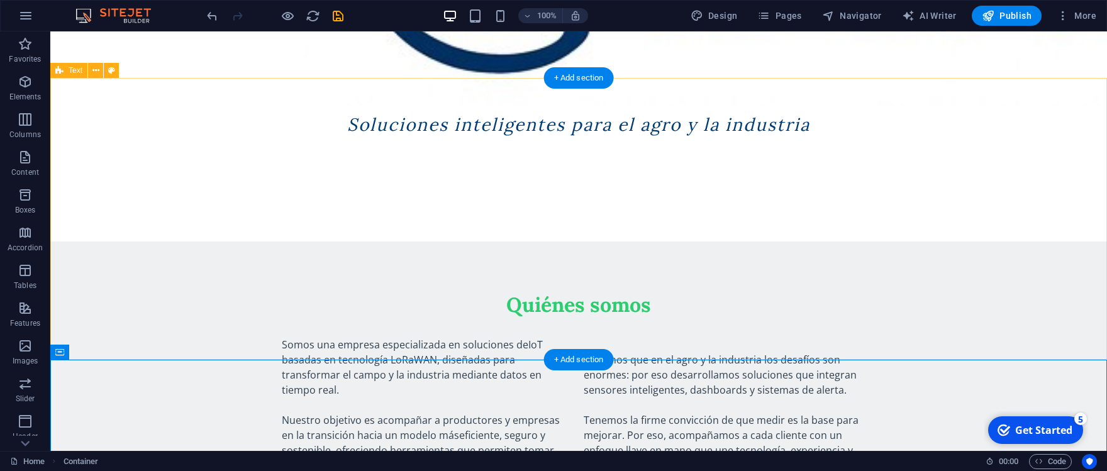
scroll to position [417, 0]
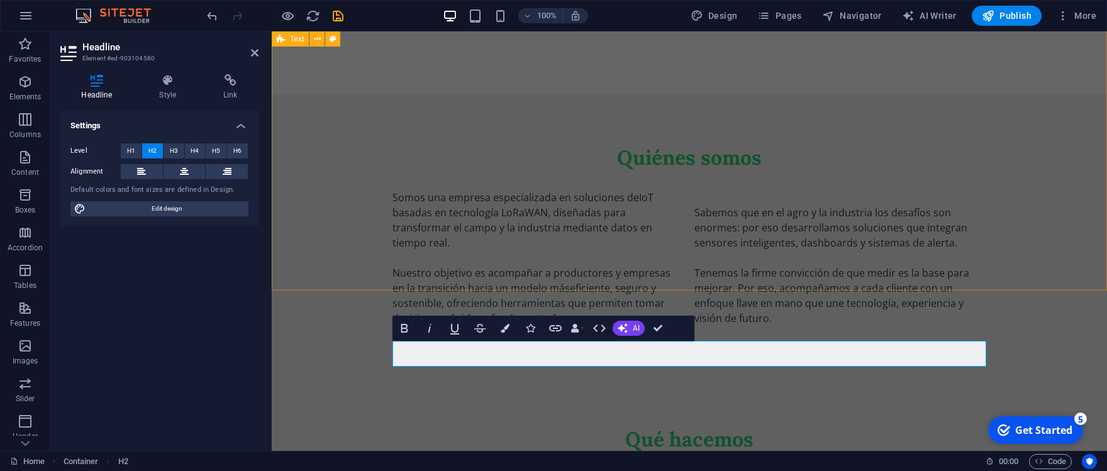
click at [1059, 232] on div "Quiénes somos Somos una empresa especializada en soluciones de IoT basadas en t…" at bounding box center [689, 235] width 835 height 282
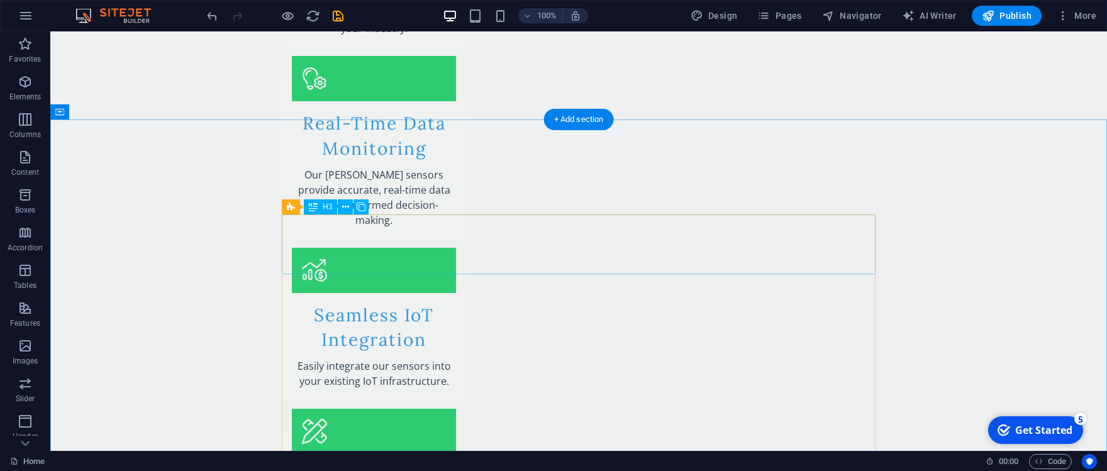
scroll to position [948, 0]
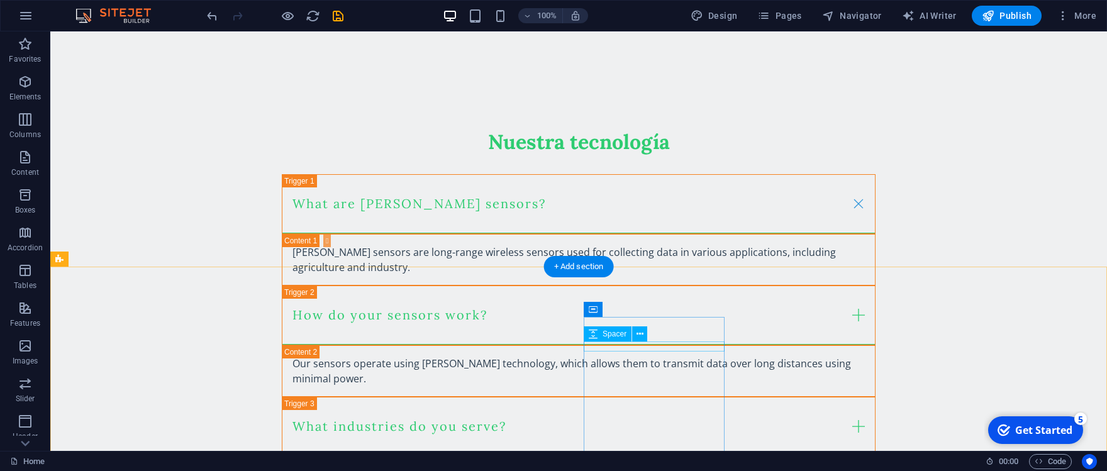
scroll to position [2113, 0]
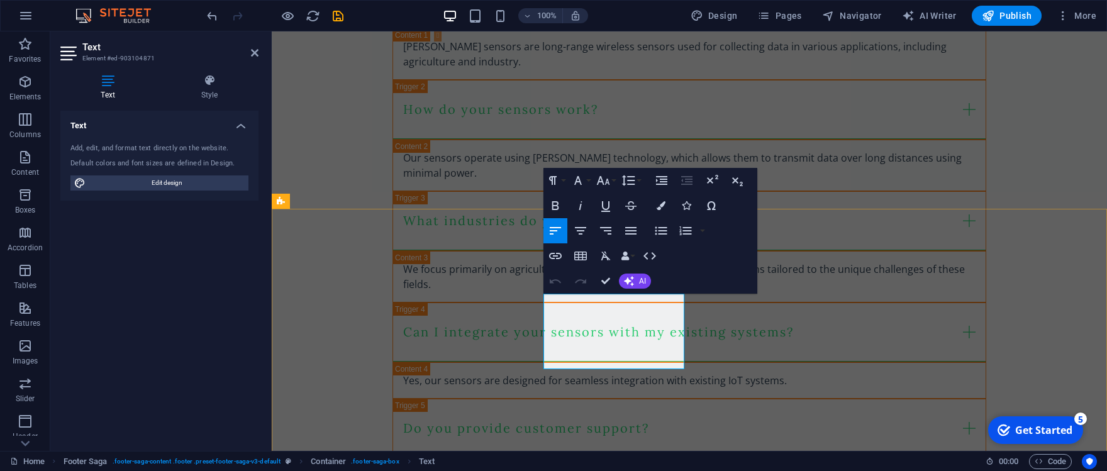
drag, startPoint x: 640, startPoint y: 319, endPoint x: 519, endPoint y: 306, distance: 122.0
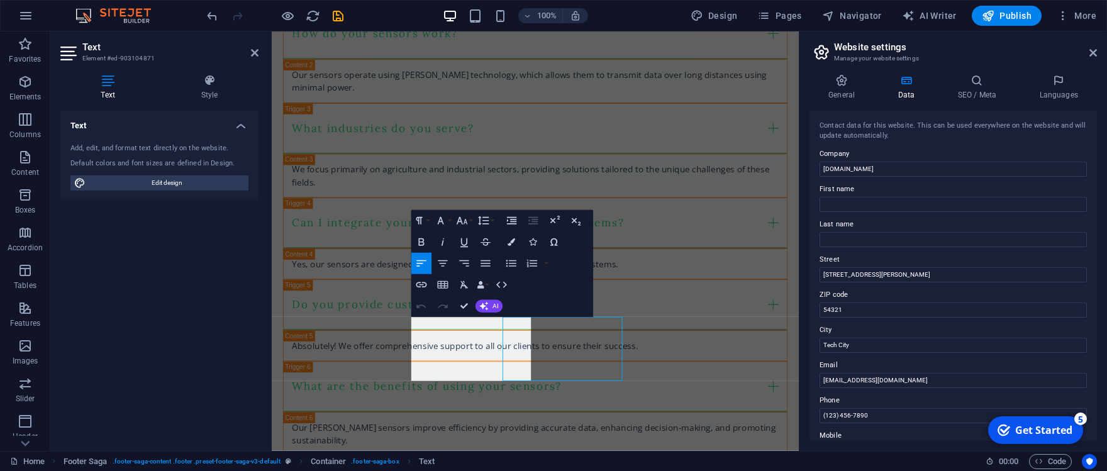
scroll to position [2040, 0]
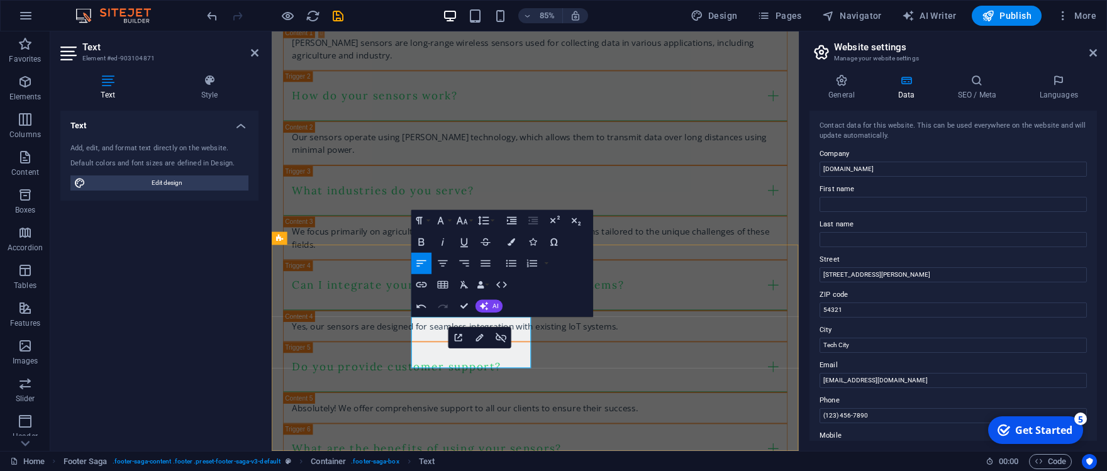
click at [479, 338] on icon "button" at bounding box center [480, 338] width 8 height 8
drag, startPoint x: 838, startPoint y: 274, endPoint x: 759, endPoint y: 270, distance: 79.3
click at [819, 270] on input "123 Sensor Lane" at bounding box center [952, 274] width 267 height 15
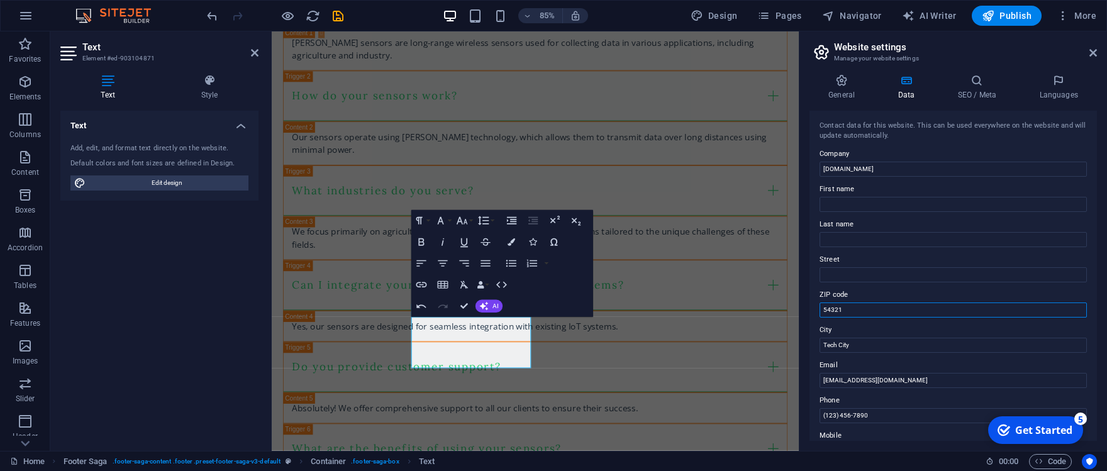
drag, startPoint x: 818, startPoint y: 307, endPoint x: 791, endPoint y: 308, distance: 26.4
click at [819, 308] on input "54321" at bounding box center [952, 310] width 267 height 15
drag, startPoint x: 1150, startPoint y: 369, endPoint x: 880, endPoint y: 406, distance: 271.7
drag, startPoint x: 857, startPoint y: 345, endPoint x: 791, endPoint y: 353, distance: 66.6
click at [819, 353] on input "Tech City" at bounding box center [952, 345] width 267 height 15
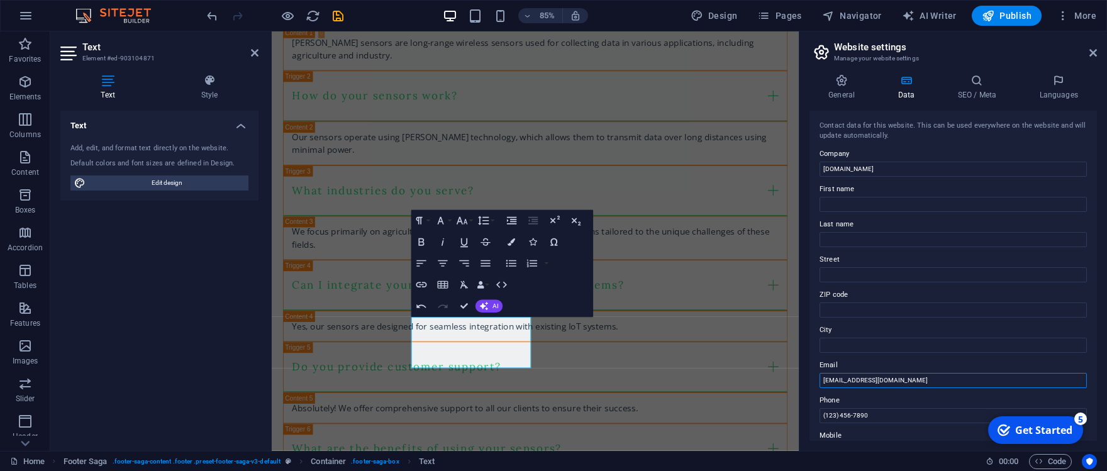
drag, startPoint x: 835, startPoint y: 379, endPoint x: 804, endPoint y: 381, distance: 31.5
click at [819, 381] on input "info@efisensa.com" at bounding box center [952, 380] width 267 height 15
type input "[EMAIL_ADDRESS][DOMAIN_NAME]"
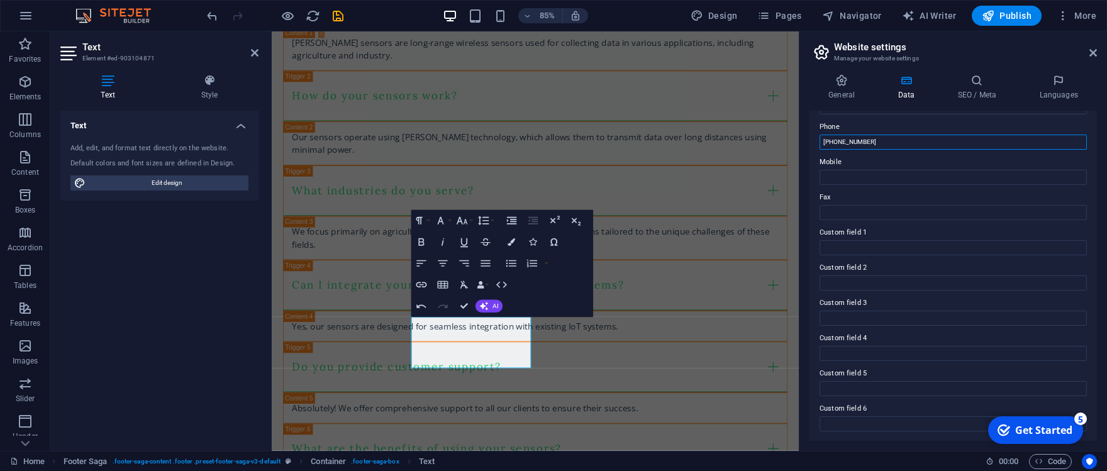
scroll to position [97, 0]
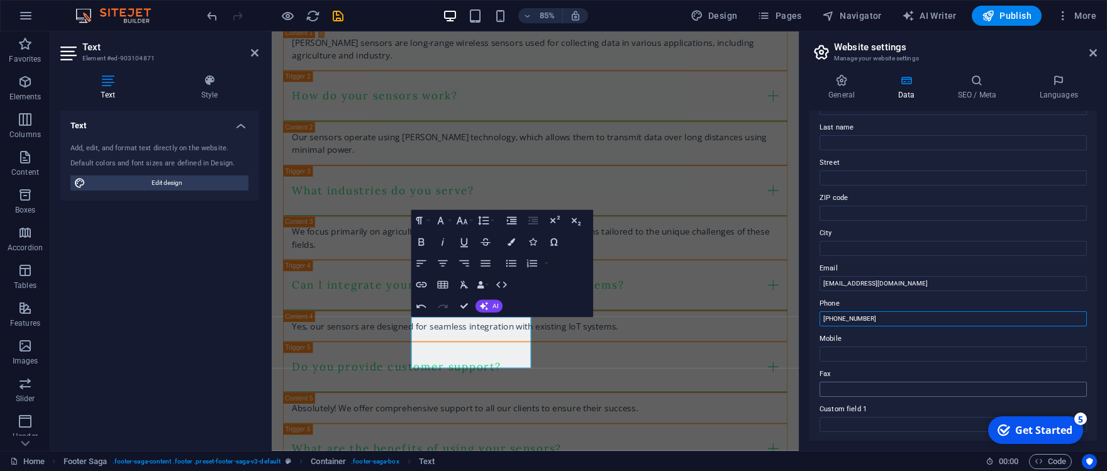
type input "(11) 3692-4871"
click at [872, 384] on input "Fax" at bounding box center [952, 389] width 267 height 15
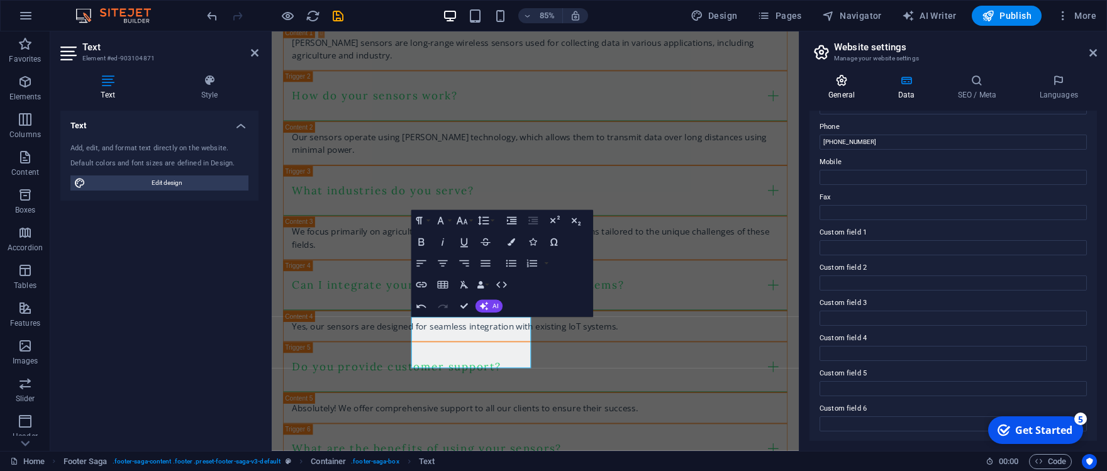
click at [836, 83] on icon at bounding box center [841, 80] width 64 height 13
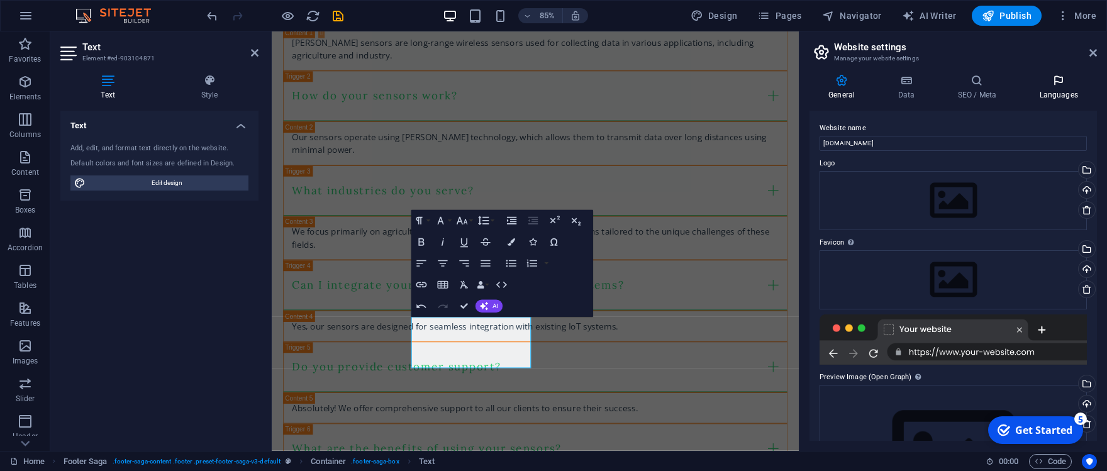
click at [1066, 90] on h4 "Languages" at bounding box center [1058, 87] width 77 height 26
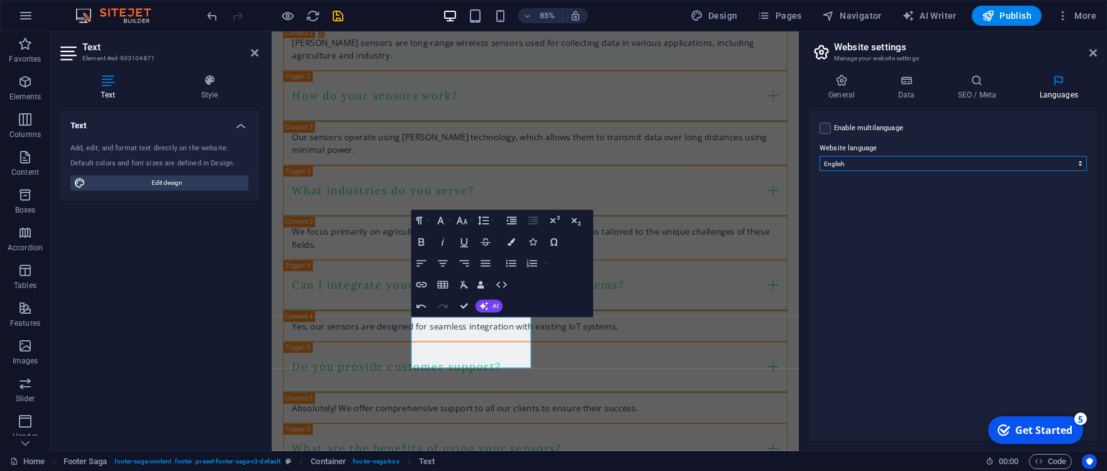
click at [819, 156] on select "Abkhazian Afar Afrikaans Akan Albanian Amharic Arabic Aragonese Armenian Assame…" at bounding box center [952, 163] width 267 height 15
select select "148"
click option "Spanish" at bounding box center [0, 0] width 0 height 0
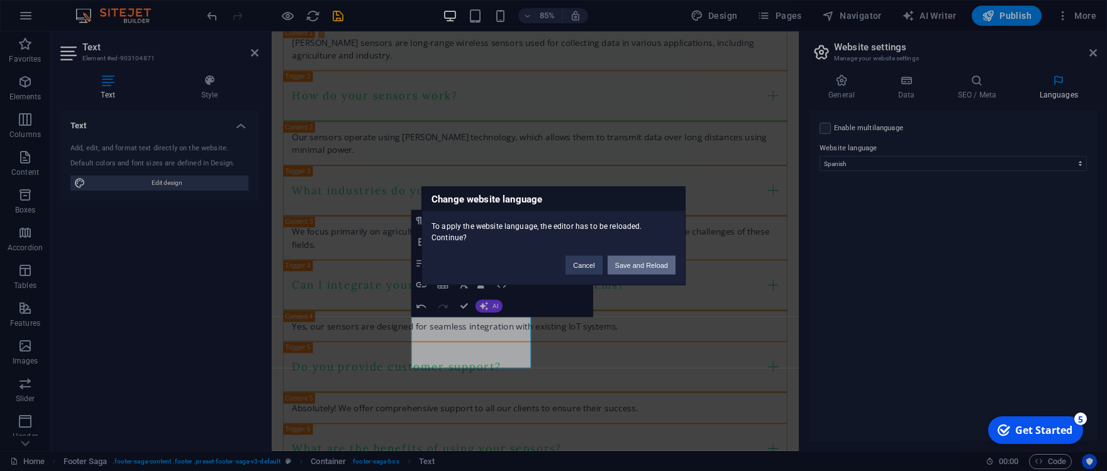
click at [646, 260] on button "Save and Reload" at bounding box center [642, 264] width 68 height 19
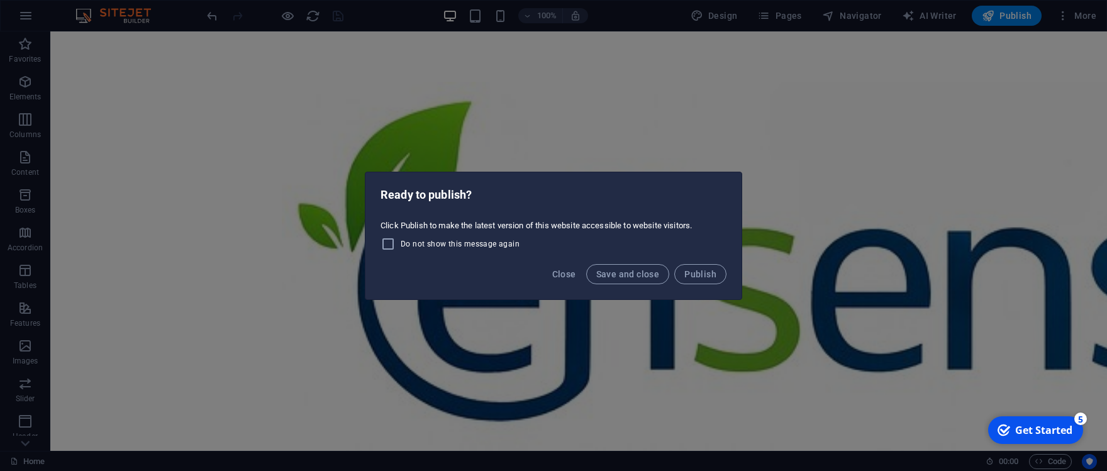
scroll to position [277, 0]
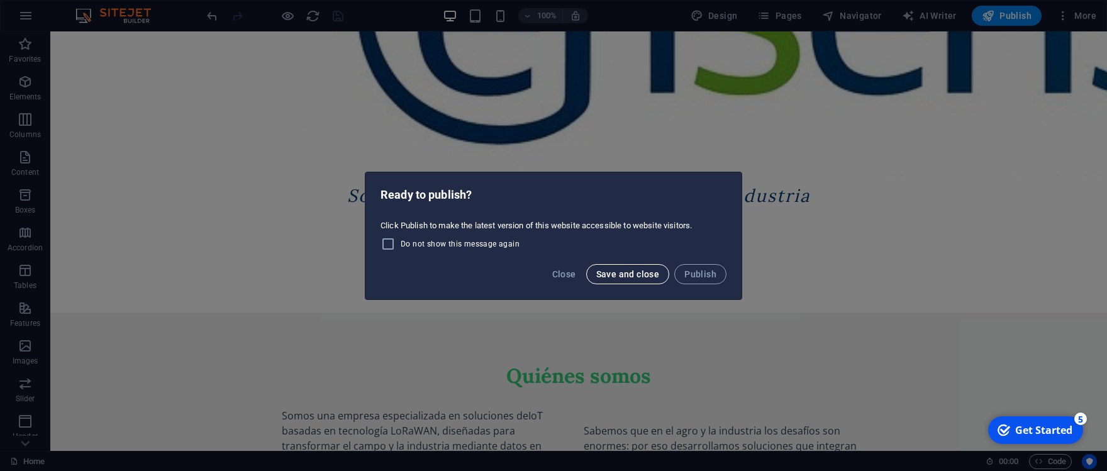
click at [636, 275] on span "Save and close" at bounding box center [628, 274] width 64 height 10
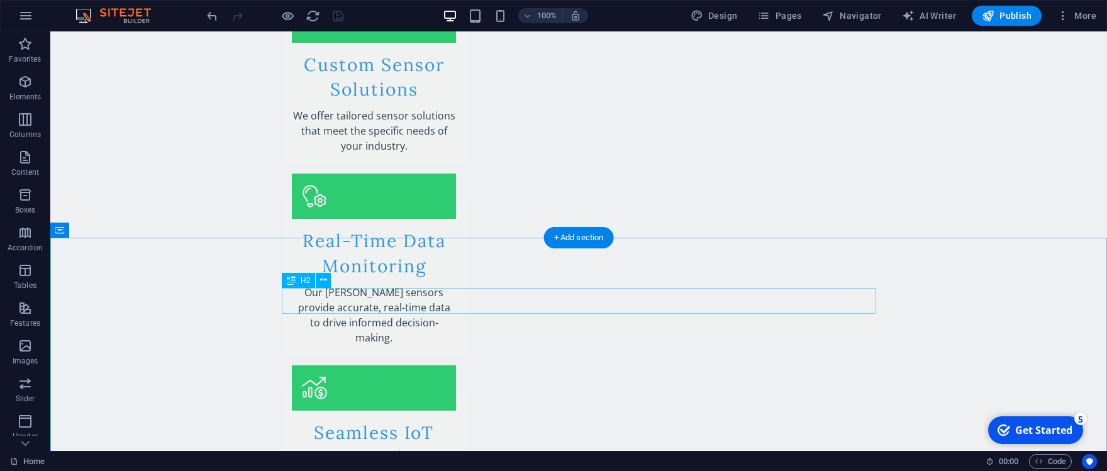
scroll to position [1107, 0]
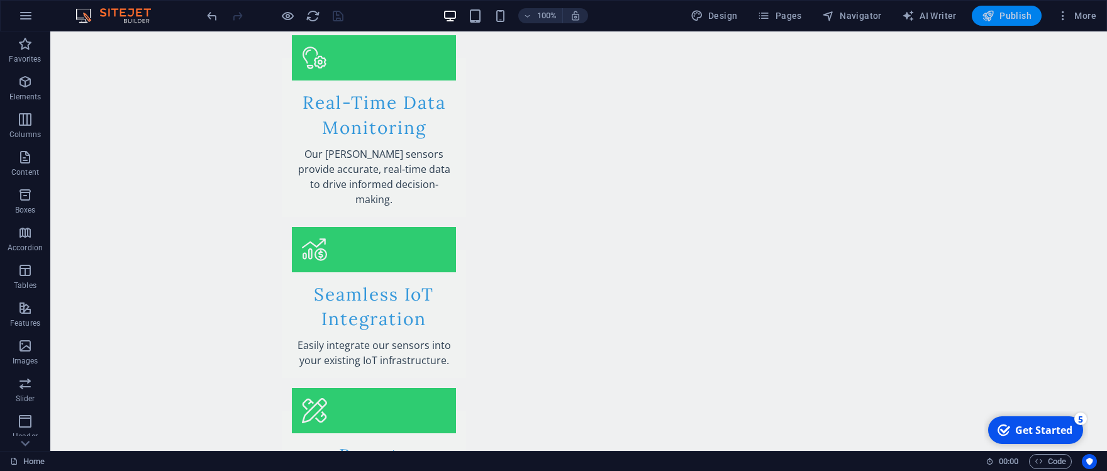
click at [1007, 12] on span "Publish" at bounding box center [1007, 15] width 50 height 13
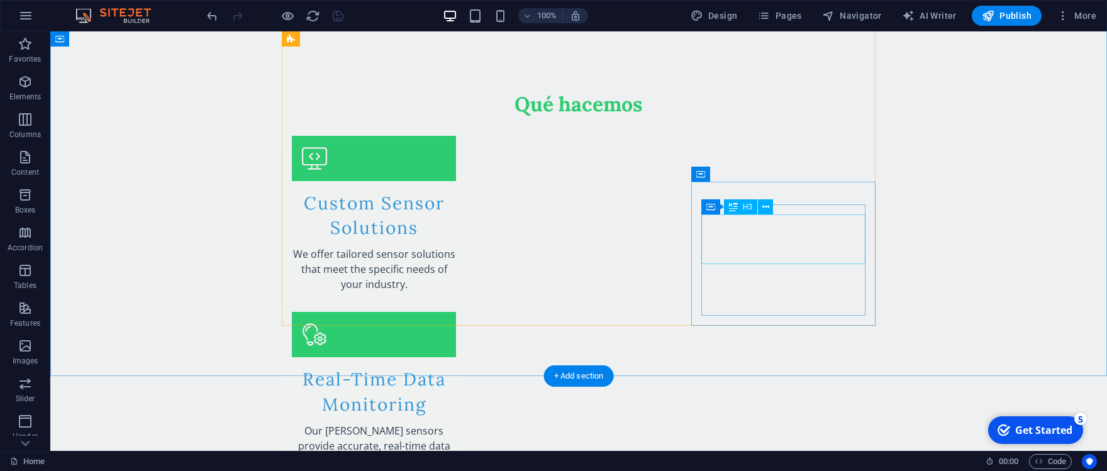
scroll to position [415, 0]
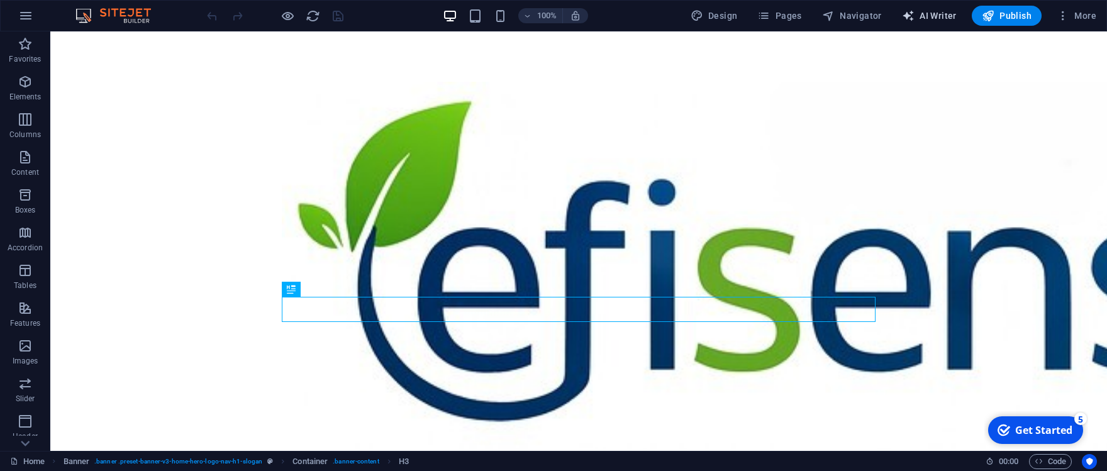
click at [939, 22] on span "AI Writer" at bounding box center [929, 15] width 55 height 13
select select "English"
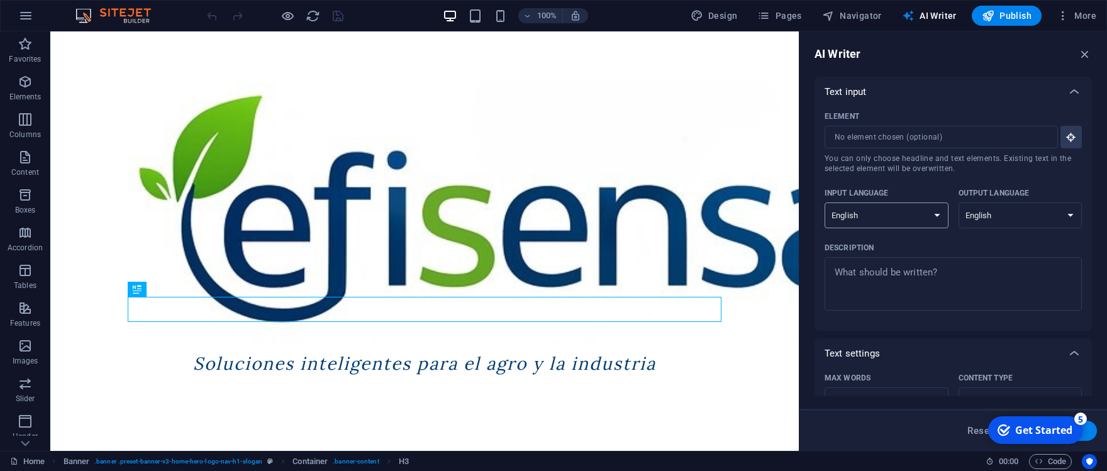
click at [824, 203] on select "Albanian Arabic Armenian Awadhi Azerbaijani Bashkir Basque Belarusian Bengali B…" at bounding box center [886, 216] width 124 height 26
select select "Spanish"
click option "Spanish" at bounding box center [0, 0] width 0 height 0
click at [958, 203] on select "Albanian Arabic Armenian Awadhi Azerbaijani Bashkir Basque Belarusian Bengali B…" at bounding box center [1020, 216] width 124 height 26
select select "Spanish"
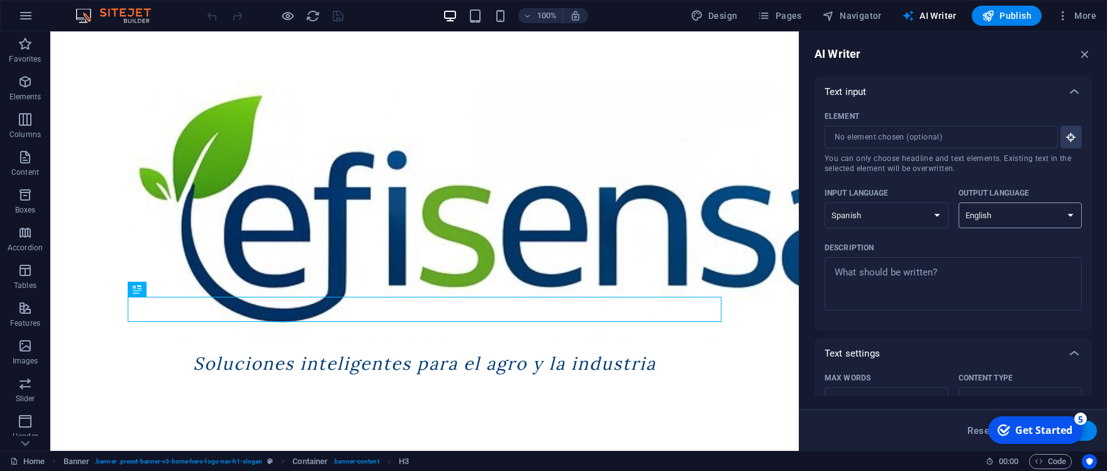
click option "Spanish" at bounding box center [0, 0] width 0 height 0
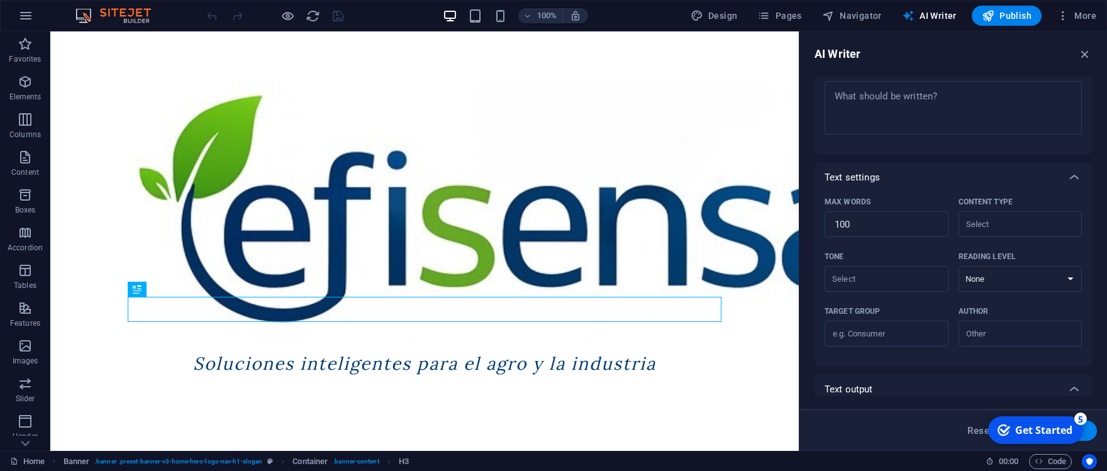
scroll to position [256, 0]
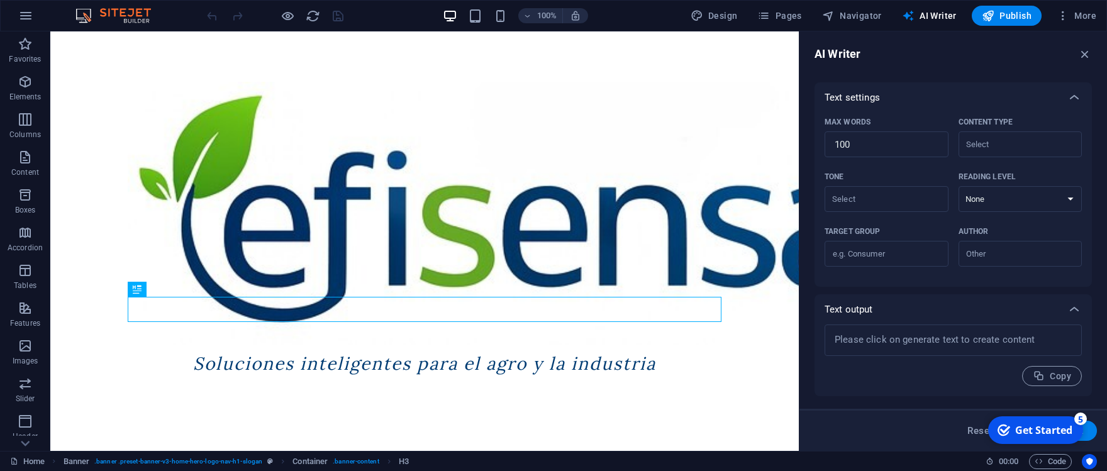
click at [1033, 430] on div "Get Started" at bounding box center [1043, 430] width 57 height 14
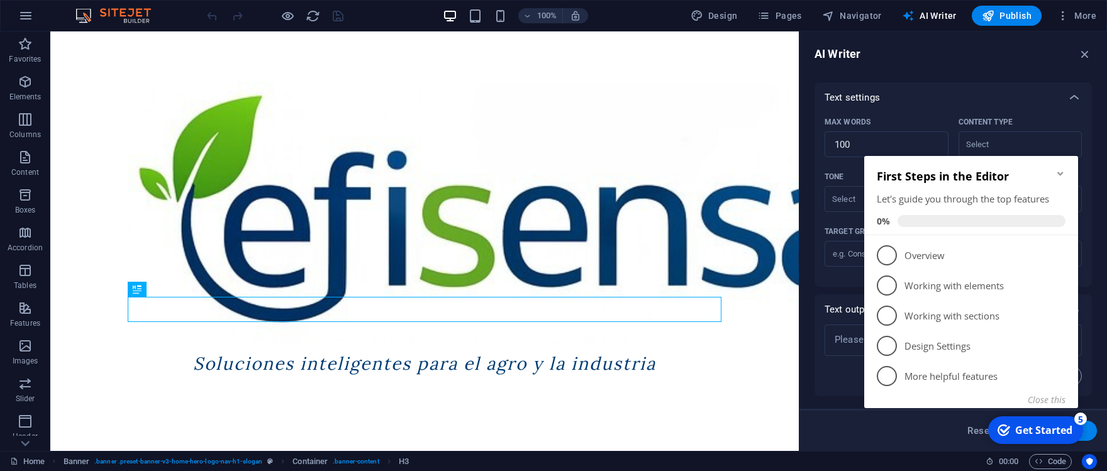
click at [1068, 171] on div "First Steps in the Editor Let's guide you through the top features 0%" at bounding box center [971, 195] width 214 height 79
click at [1087, 65] on div "AI Writer Text input Element ​ You can only choose headline and text elements. …" at bounding box center [953, 240] width 308 height 419
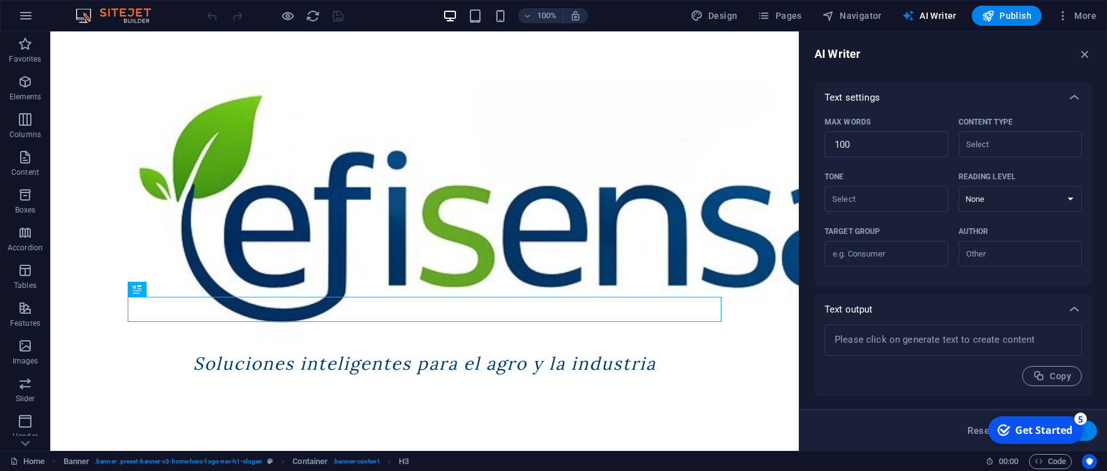
click at [1084, 45] on div "AI Writer Text input Element ​ You can only choose headline and text elements. …" at bounding box center [953, 240] width 308 height 419
click at [1084, 52] on icon "button" at bounding box center [1085, 54] width 14 height 14
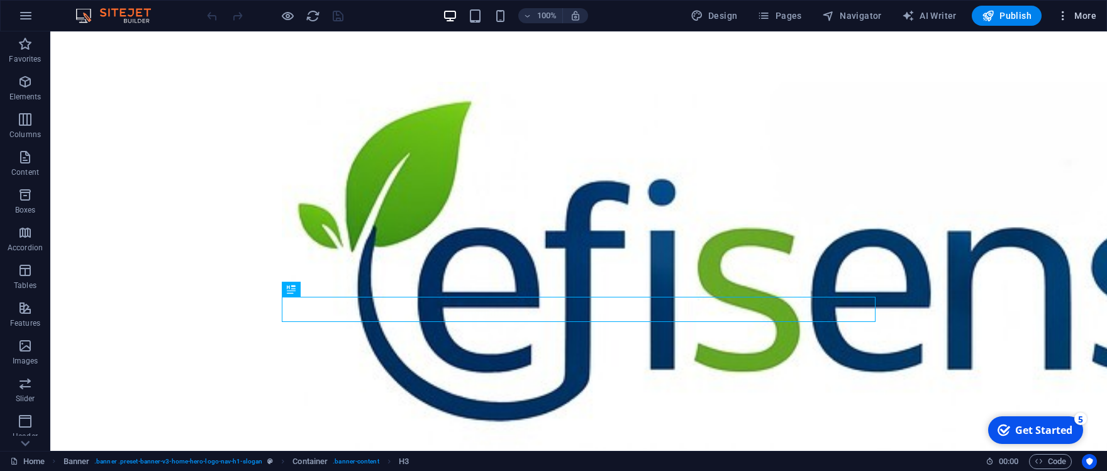
click at [1085, 11] on span "More" at bounding box center [1077, 15] width 40 height 13
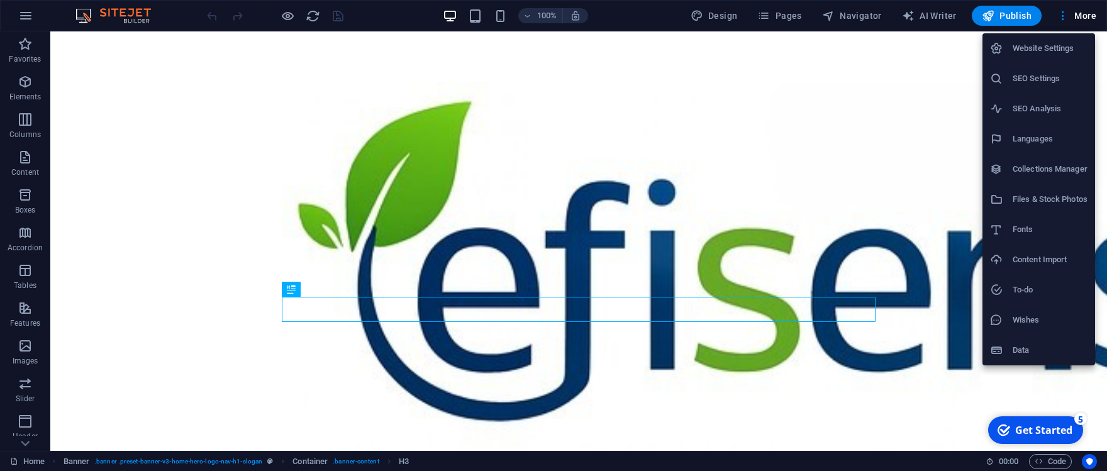
click at [1062, 47] on h6 "Website Settings" at bounding box center [1050, 48] width 75 height 15
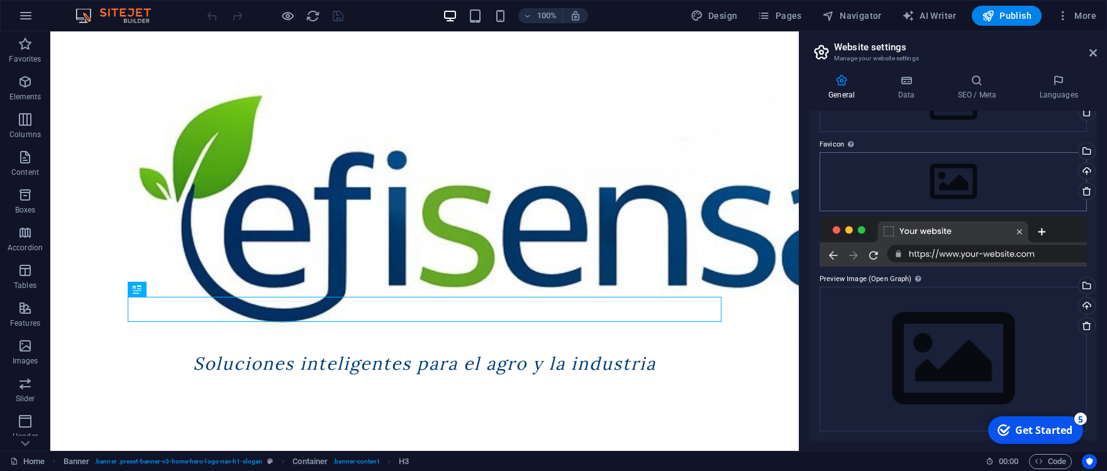
scroll to position [0, 0]
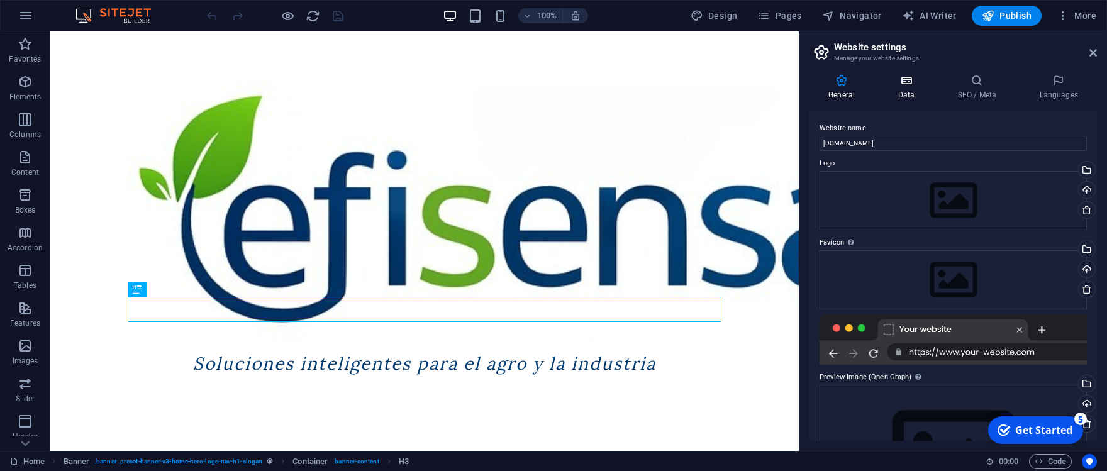
click at [908, 88] on h4 "Data" at bounding box center [909, 87] width 60 height 26
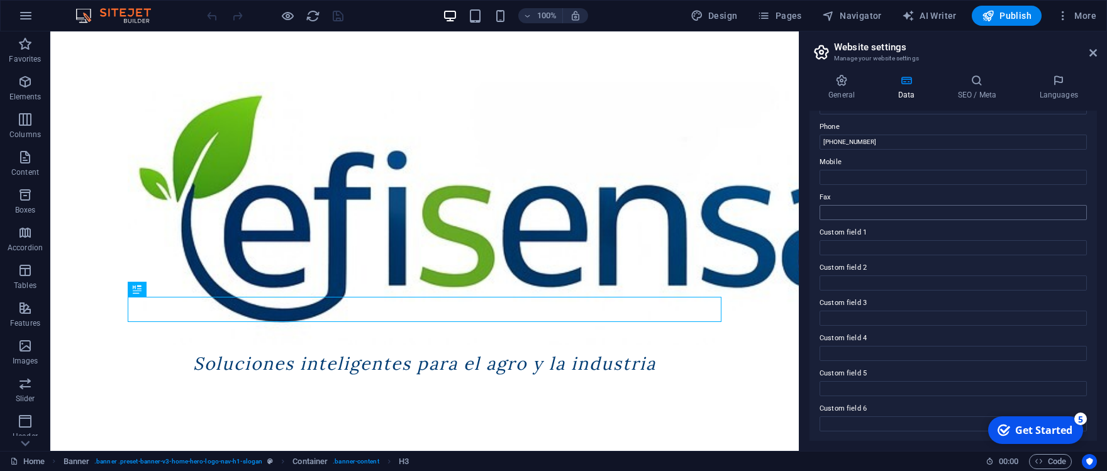
scroll to position [97, 0]
click at [980, 84] on icon at bounding box center [976, 80] width 77 height 13
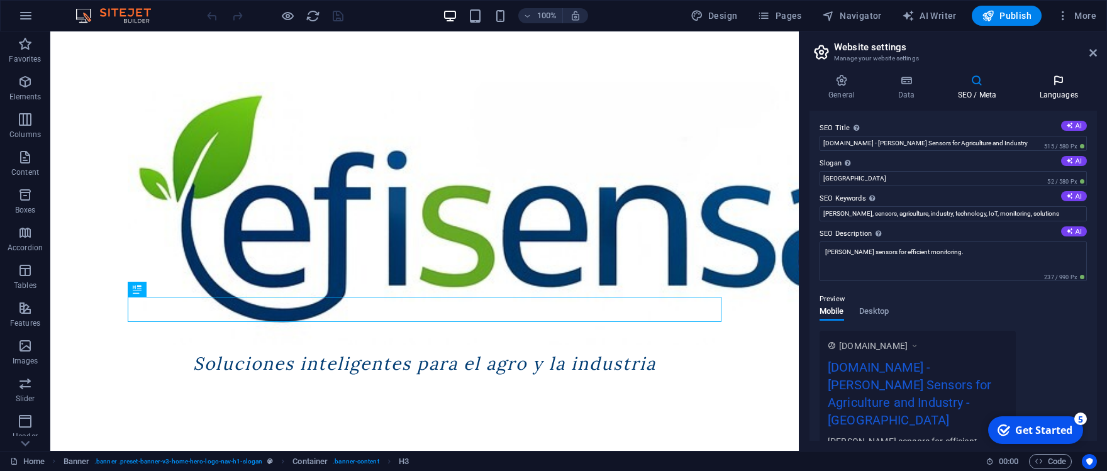
click at [1055, 82] on icon at bounding box center [1058, 80] width 77 height 13
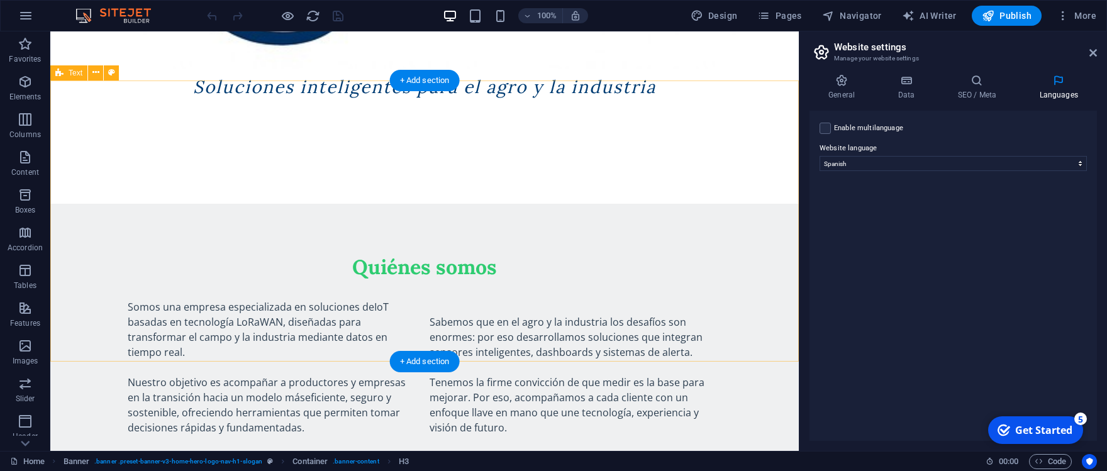
scroll to position [623, 0]
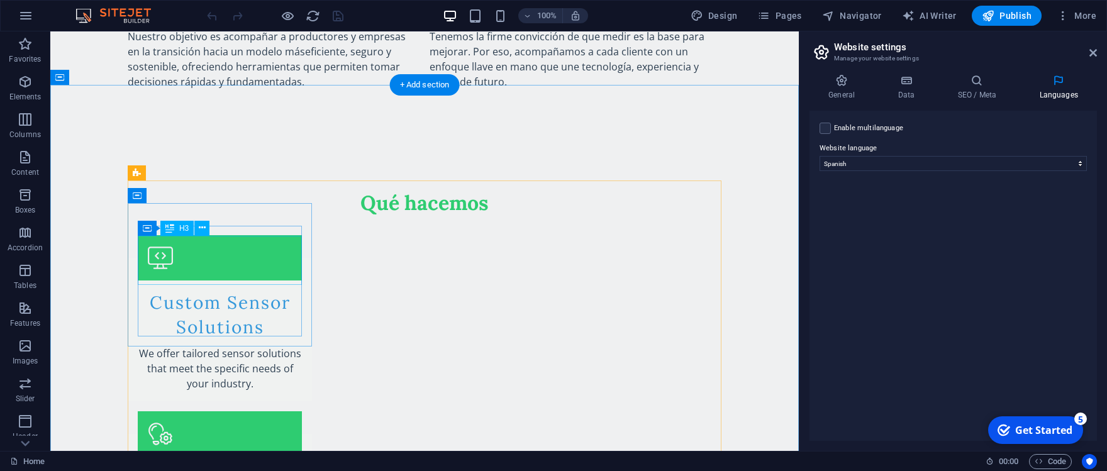
click at [212, 291] on div "Custom Sensor Solutions" at bounding box center [220, 315] width 164 height 49
click at [255, 291] on div "Custom Sensor Solutions" at bounding box center [220, 315] width 164 height 49
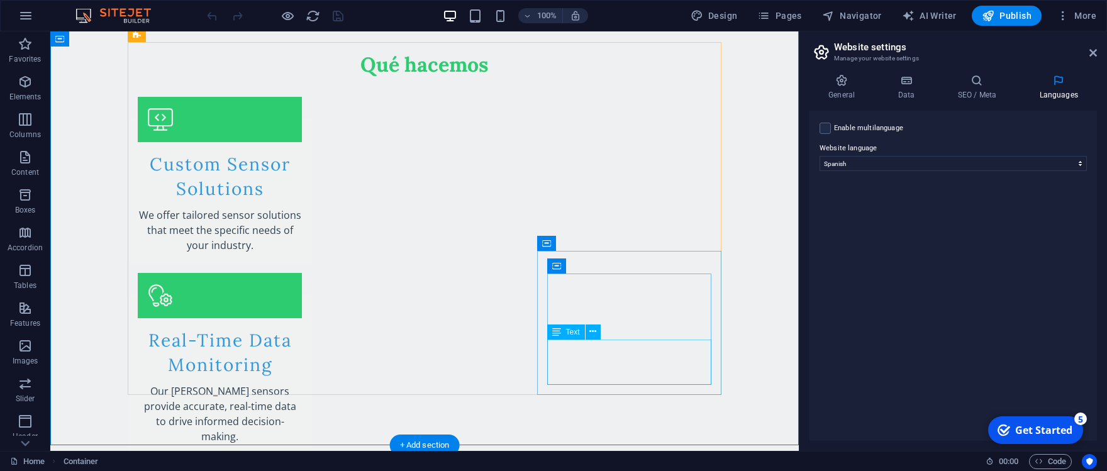
scroll to position [692, 0]
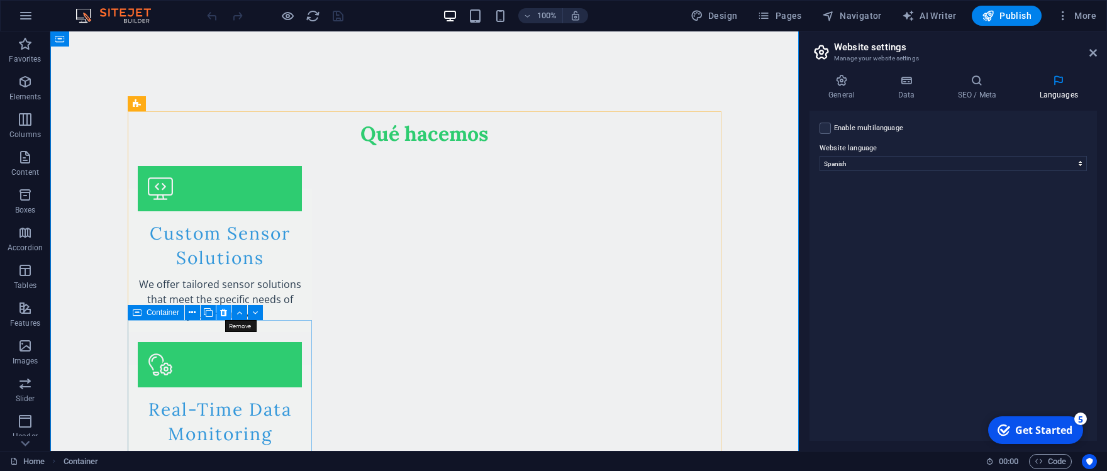
click at [224, 311] on icon at bounding box center [223, 312] width 7 height 13
click at [224, 315] on icon at bounding box center [223, 312] width 7 height 13
click at [242, 290] on icon at bounding box center [243, 290] width 7 height 13
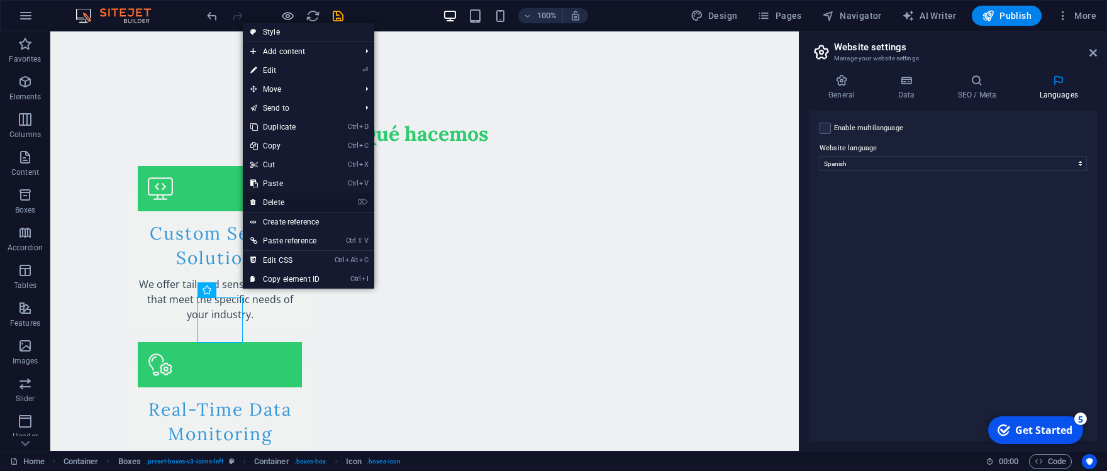
click at [297, 198] on link "⌦ Delete" at bounding box center [285, 202] width 84 height 19
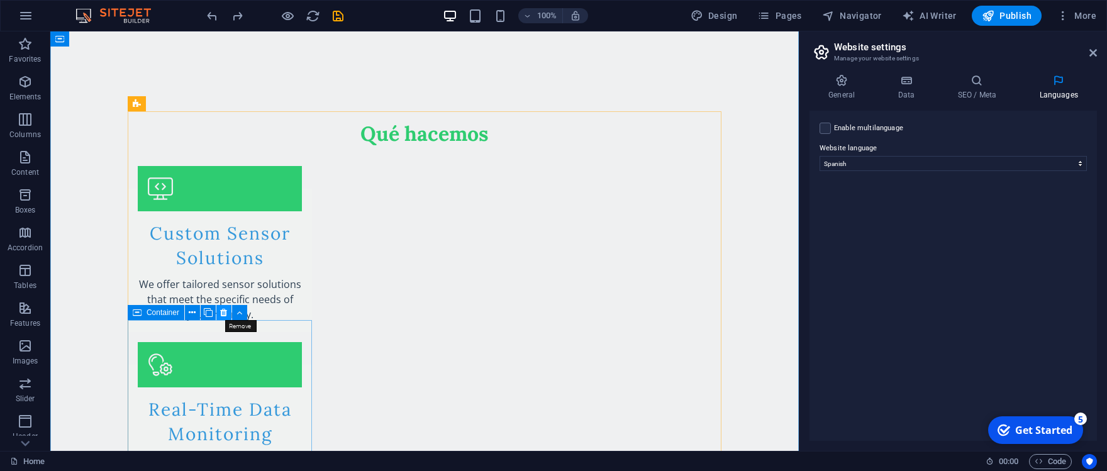
click at [223, 310] on icon at bounding box center [223, 312] width 7 height 13
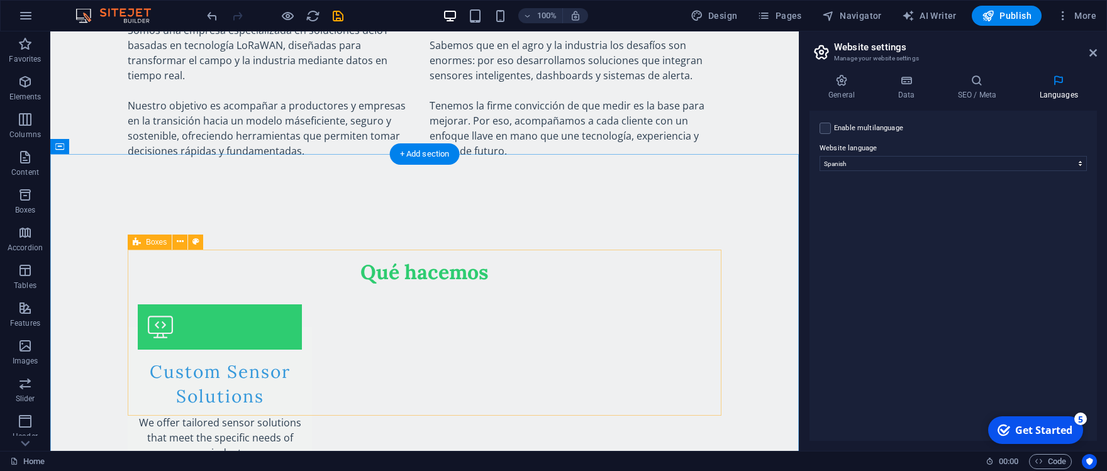
scroll to position [899, 0]
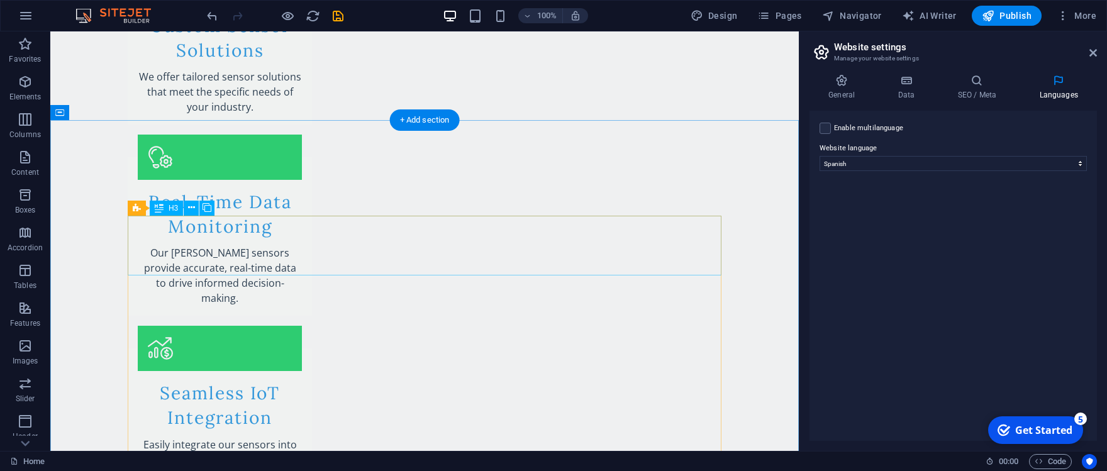
click at [219, 247] on div "H3 Banner Banner Container Image Text Spacer Spacer Text H2 Container Container…" at bounding box center [424, 240] width 748 height 419
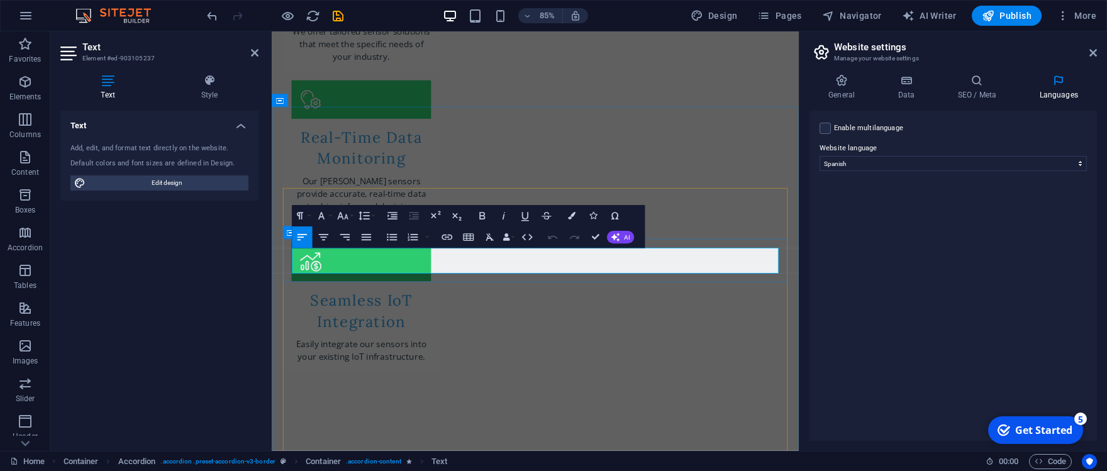
drag, startPoint x: 350, startPoint y: 311, endPoint x: 285, endPoint y: 284, distance: 71.0
drag, startPoint x: 370, startPoint y: 306, endPoint x: 273, endPoint y: 282, distance: 99.8
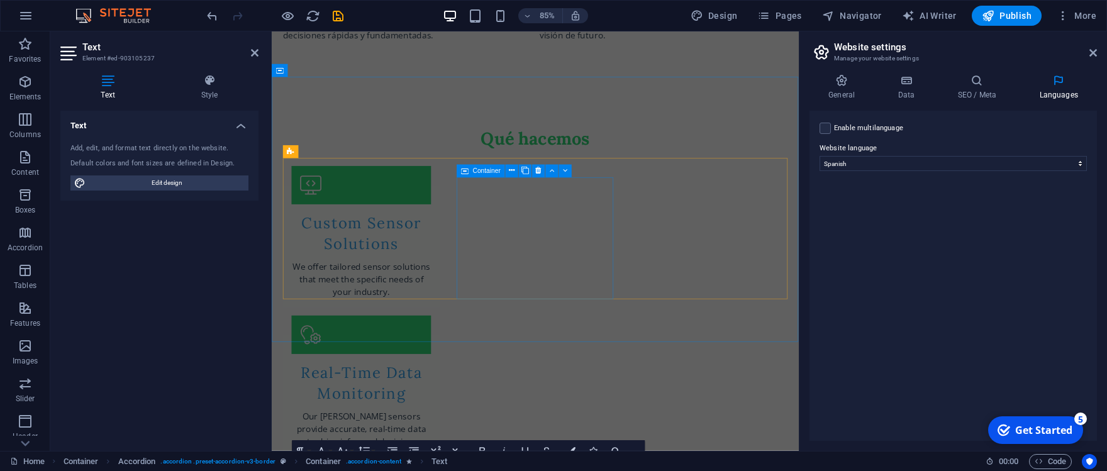
scroll to position [830, 0]
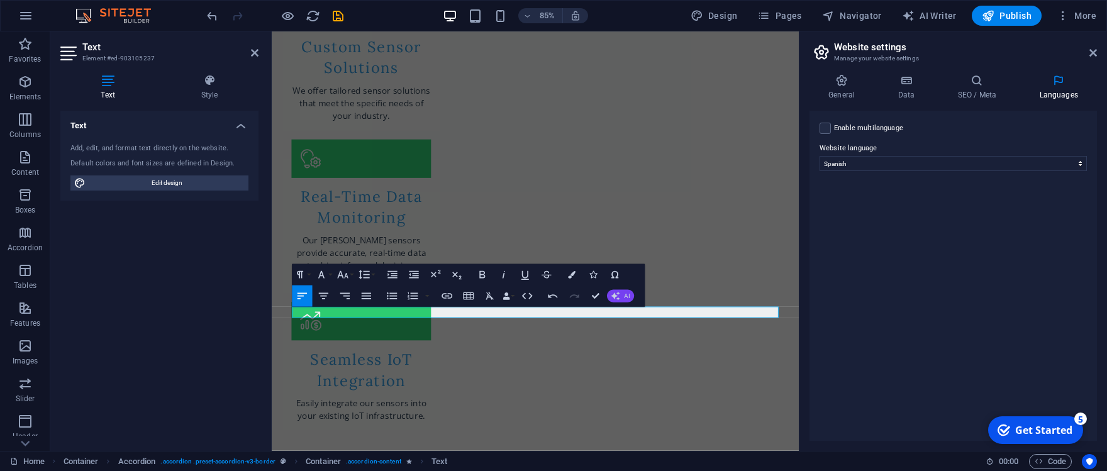
click at [615, 294] on icon "button" at bounding box center [615, 296] width 9 height 9
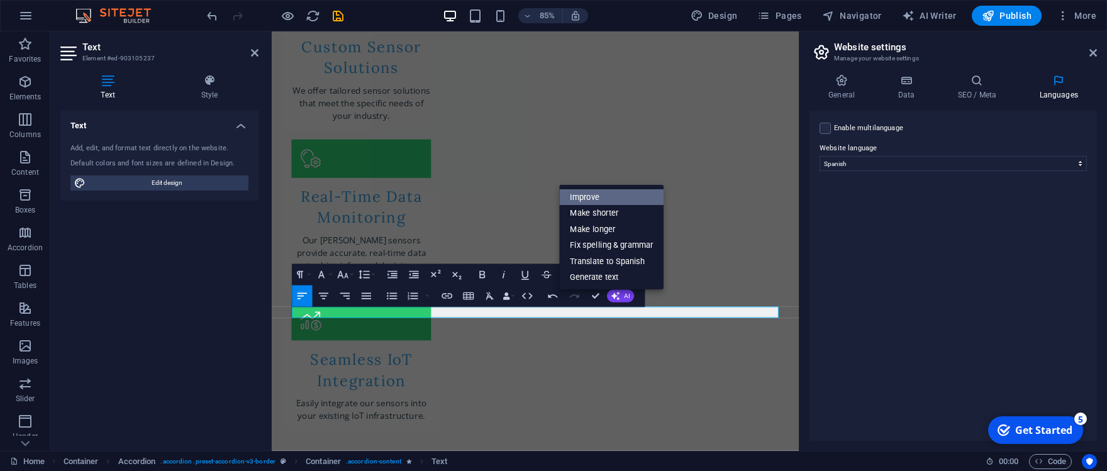
click at [607, 196] on link "Improve" at bounding box center [612, 197] width 104 height 16
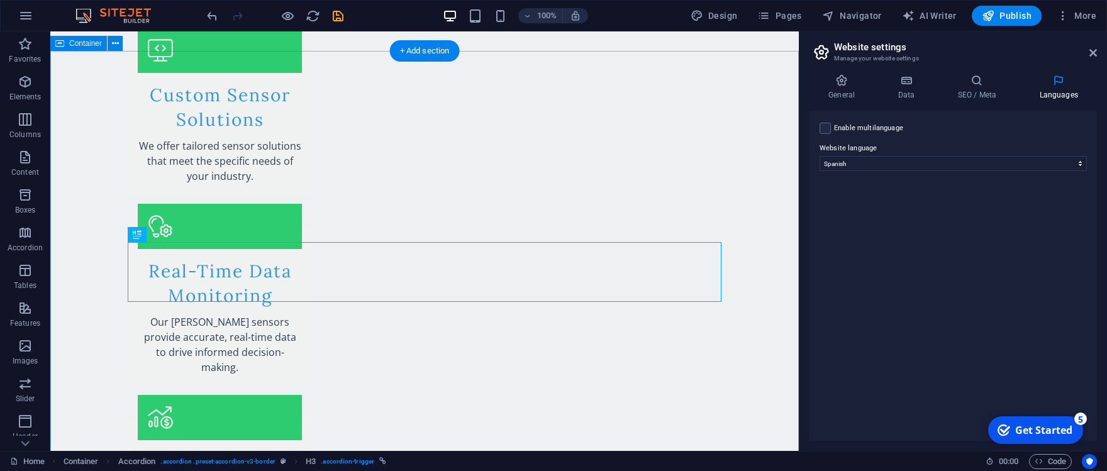
scroll to position [969, 0]
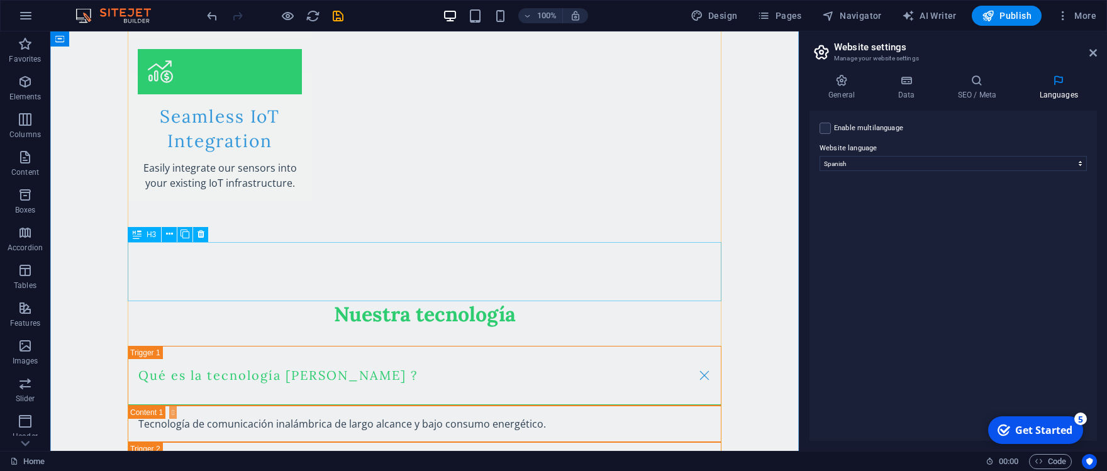
scroll to position [1522, 0]
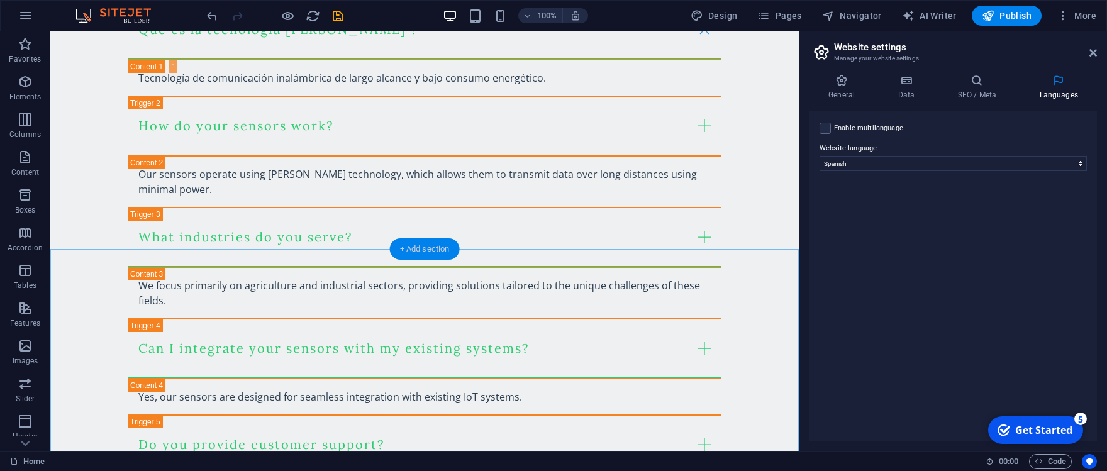
click at [445, 245] on div "+ Add section" at bounding box center [425, 248] width 70 height 21
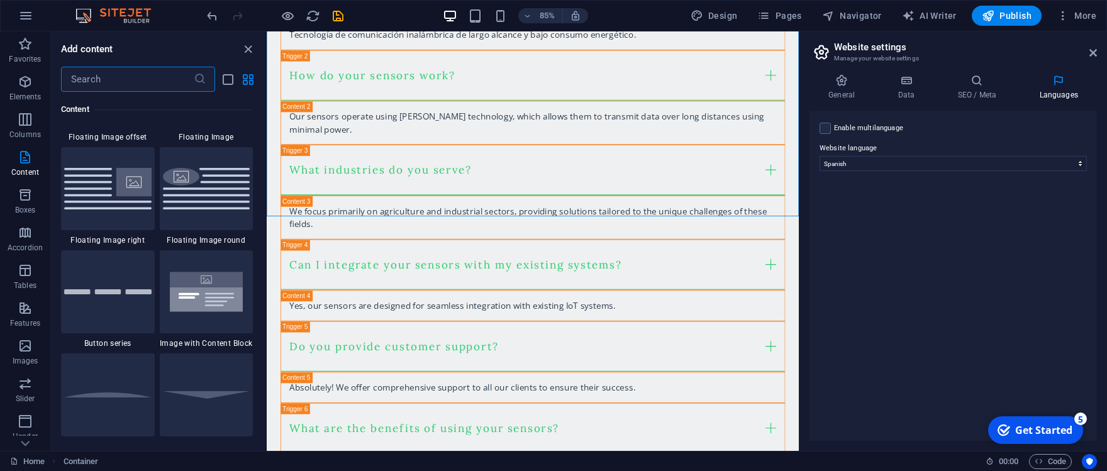
scroll to position [2623, 0]
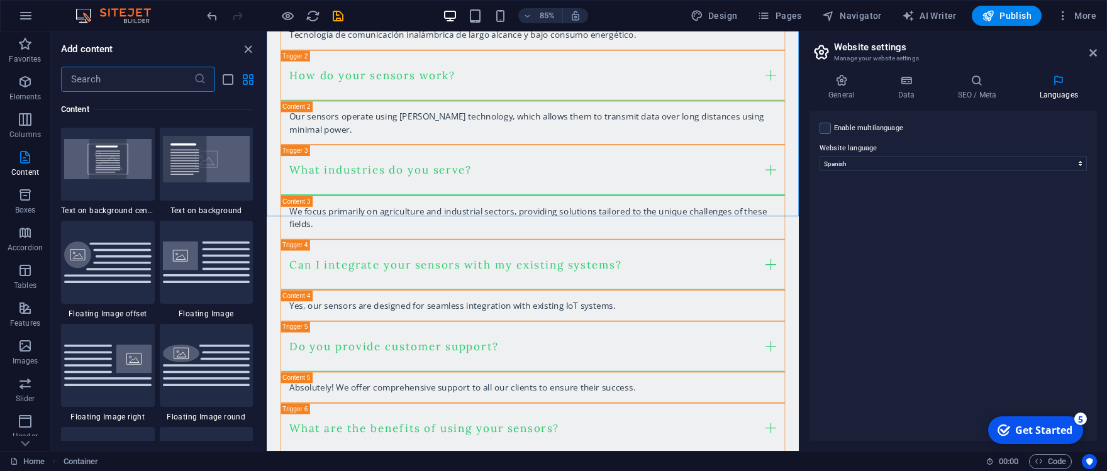
drag, startPoint x: 199, startPoint y: 297, endPoint x: 214, endPoint y: 292, distance: 16.5
click at [199, 282] on img at bounding box center [206, 262] width 87 height 41
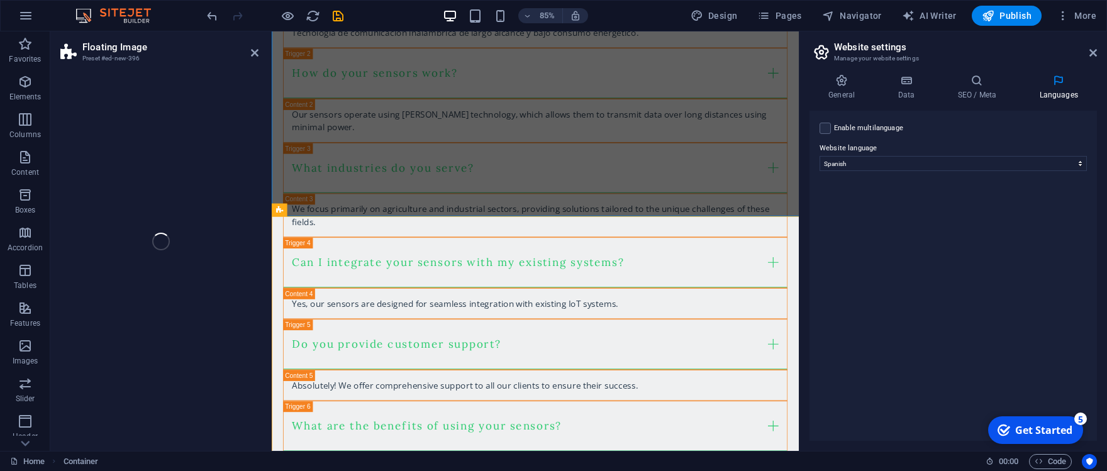
select select "%"
select select "rem"
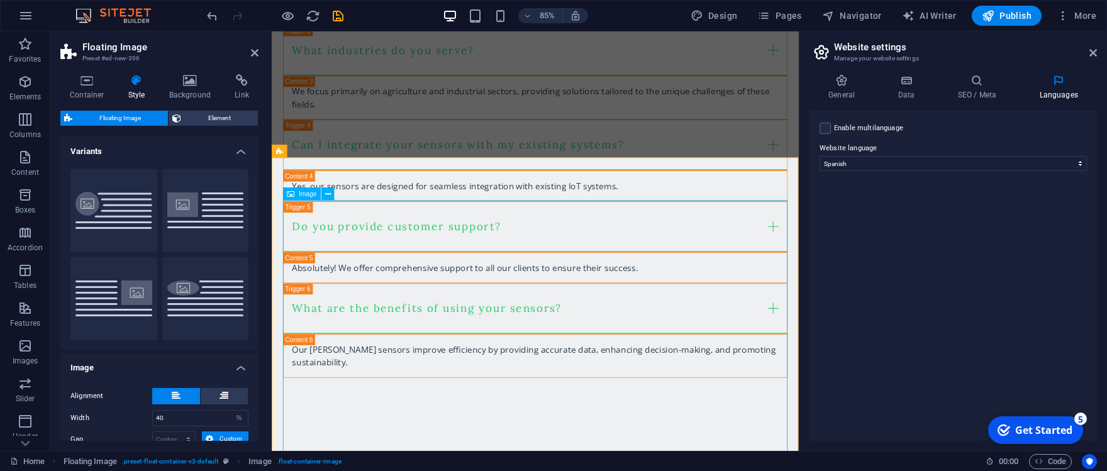
scroll to position [1729, 0]
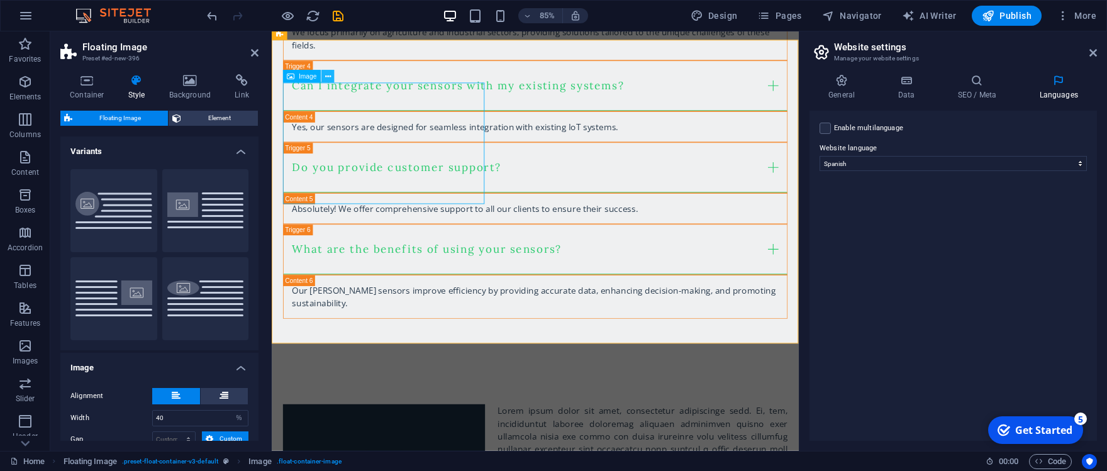
click at [328, 75] on icon at bounding box center [328, 76] width 6 height 11
click at [331, 77] on button at bounding box center [327, 76] width 13 height 13
click at [306, 80] on div "Image" at bounding box center [302, 76] width 38 height 13
click at [330, 75] on icon at bounding box center [328, 76] width 6 height 11
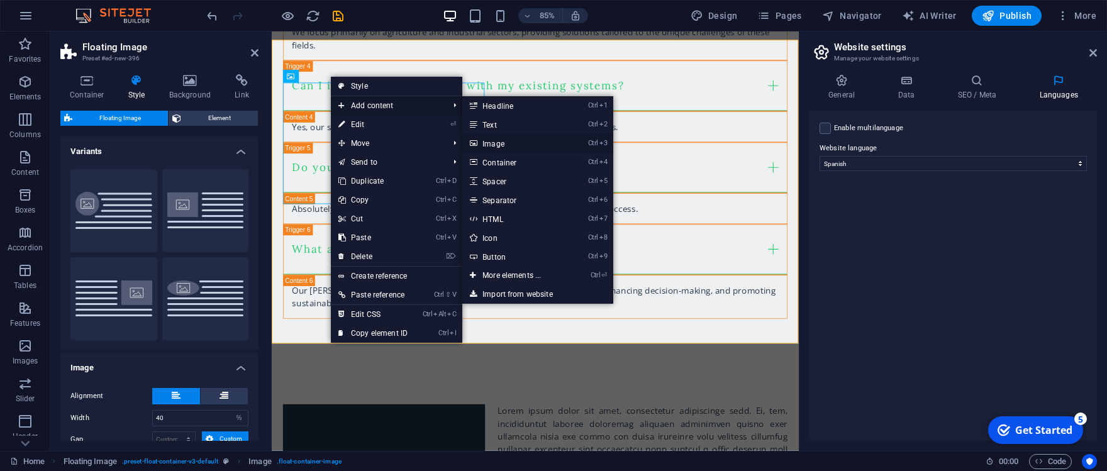
click at [508, 142] on link "Ctrl 3 Image" at bounding box center [514, 143] width 104 height 19
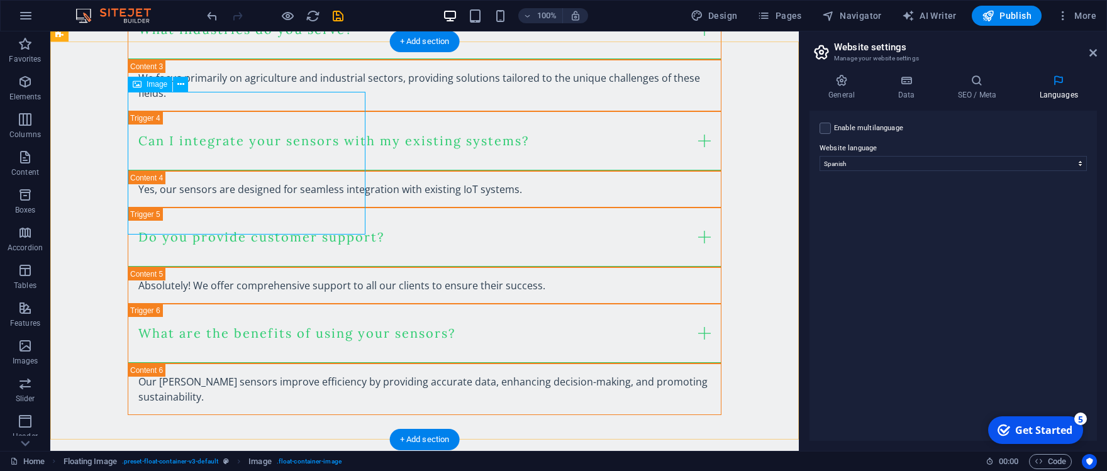
click at [179, 86] on icon at bounding box center [180, 84] width 7 height 13
click at [138, 84] on icon at bounding box center [137, 84] width 9 height 15
click at [138, 83] on icon at bounding box center [137, 84] width 9 height 15
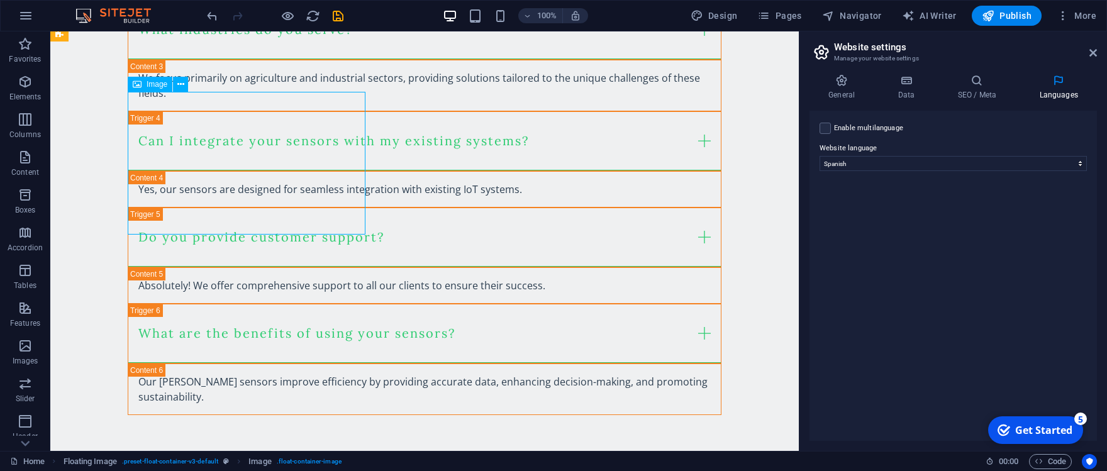
click at [138, 83] on icon at bounding box center [137, 84] width 9 height 15
select select "%"
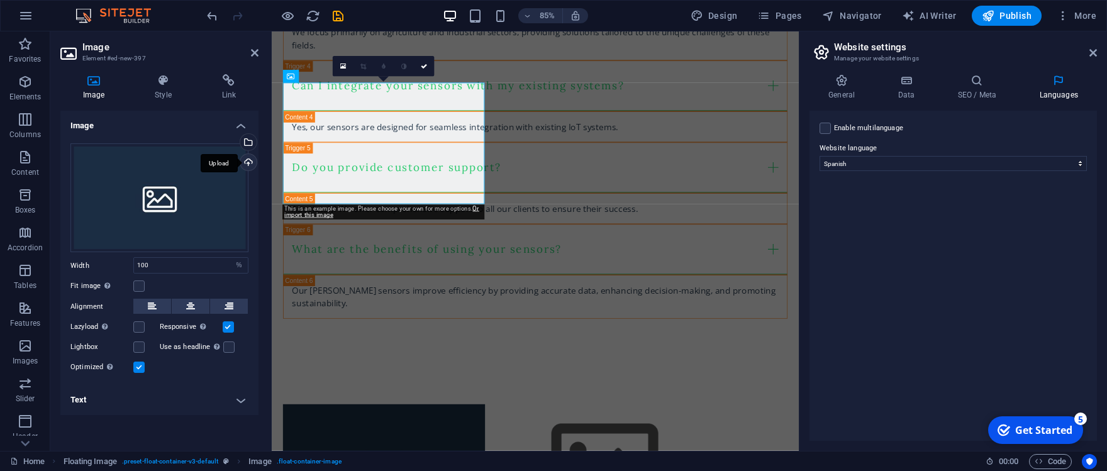
click at [246, 160] on div "Upload" at bounding box center [247, 163] width 19 height 19
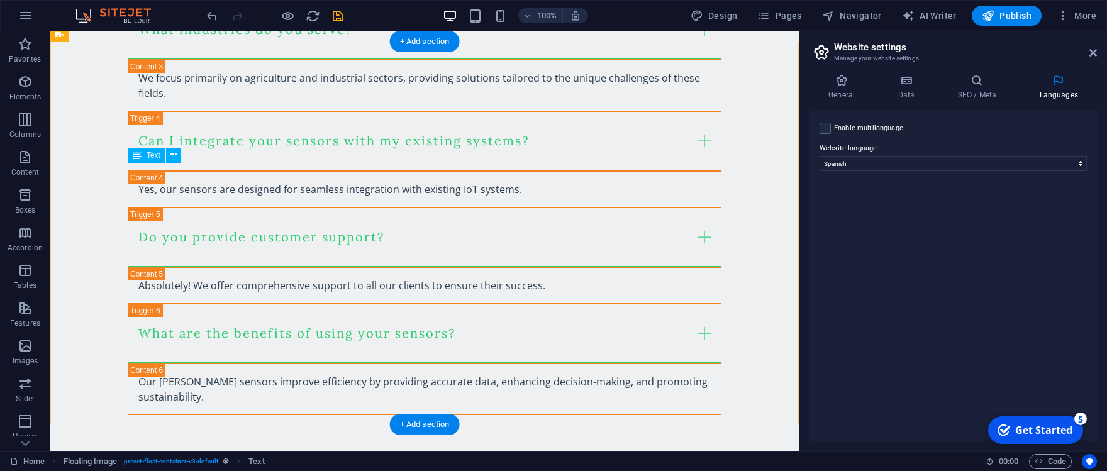
click at [171, 155] on icon at bounding box center [173, 154] width 7 height 13
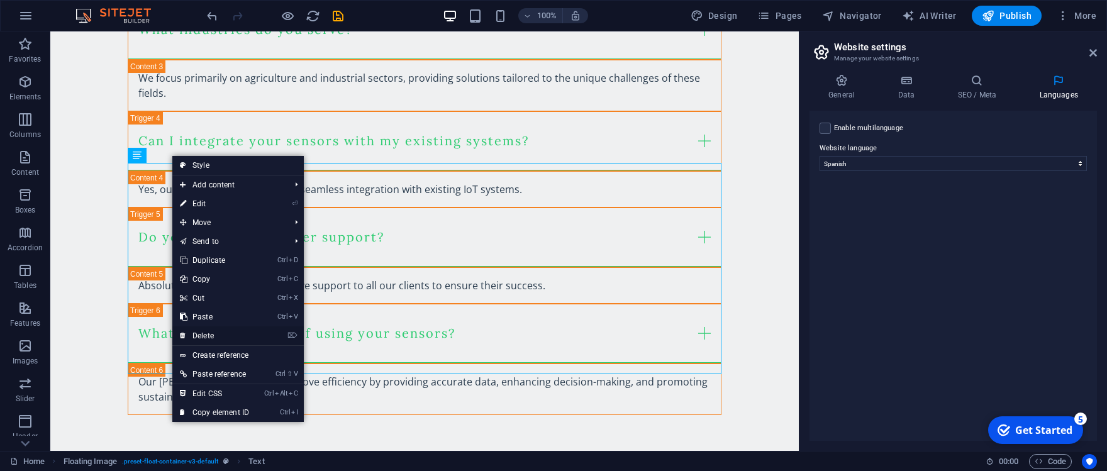
click at [214, 330] on link "⌦ Delete" at bounding box center [214, 335] width 84 height 19
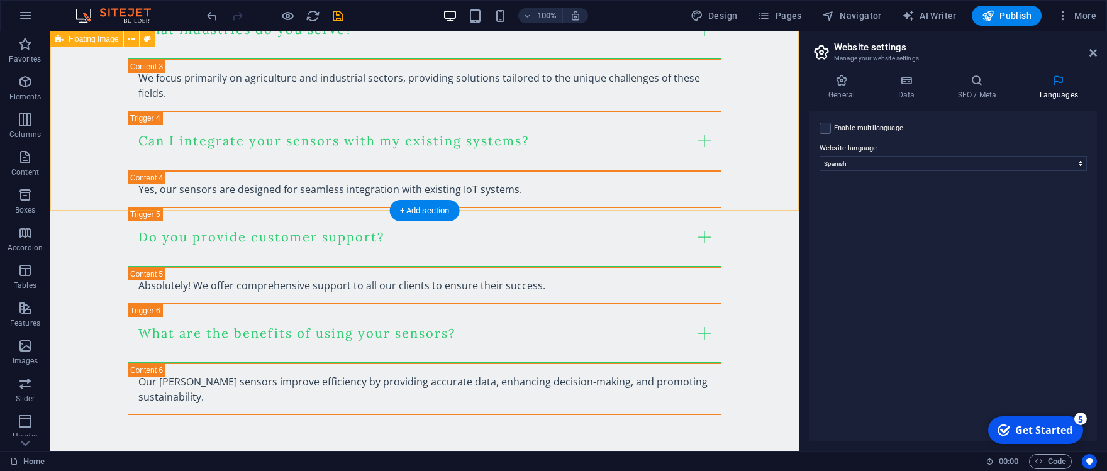
scroll to position [1591, 0]
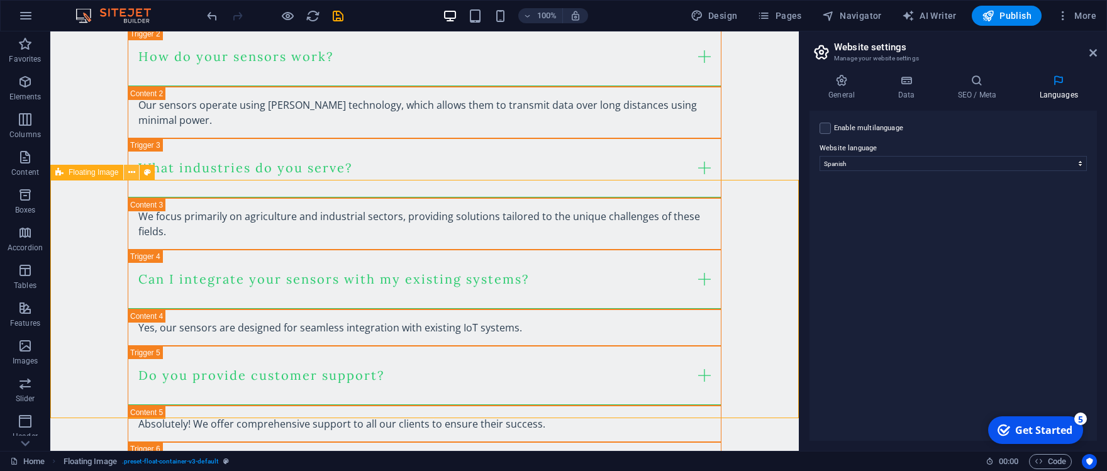
click at [131, 170] on icon at bounding box center [131, 172] width 7 height 13
click at [184, 221] on icon at bounding box center [180, 222] width 7 height 13
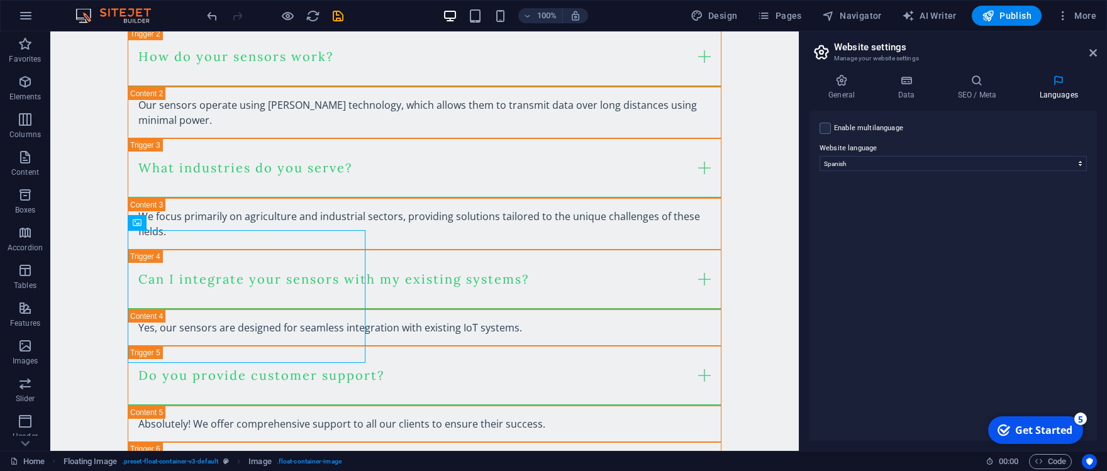
click at [1094, 59] on header "Website settings Manage your website settings" at bounding box center [954, 47] width 285 height 33
click at [1094, 50] on icon at bounding box center [1093, 53] width 8 height 10
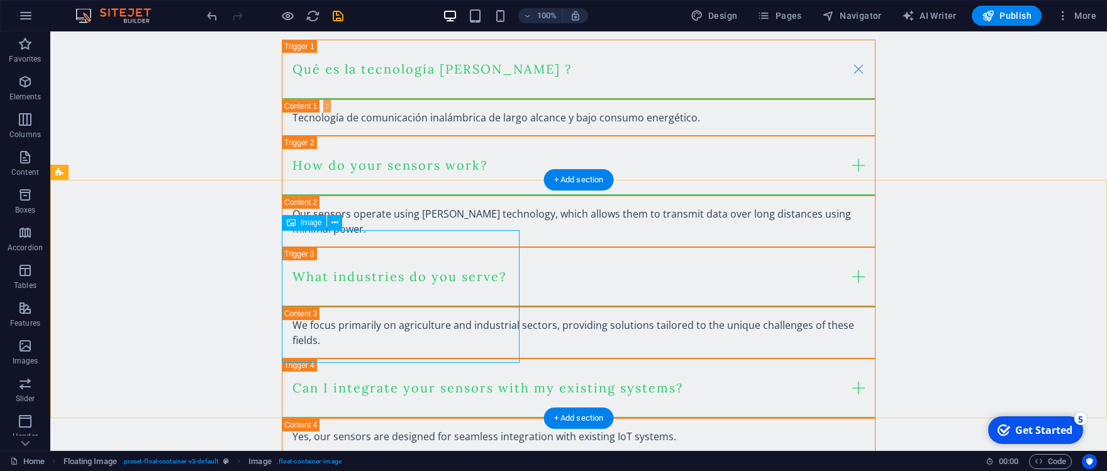
drag, startPoint x: 410, startPoint y: 267, endPoint x: 556, endPoint y: 257, distance: 146.3
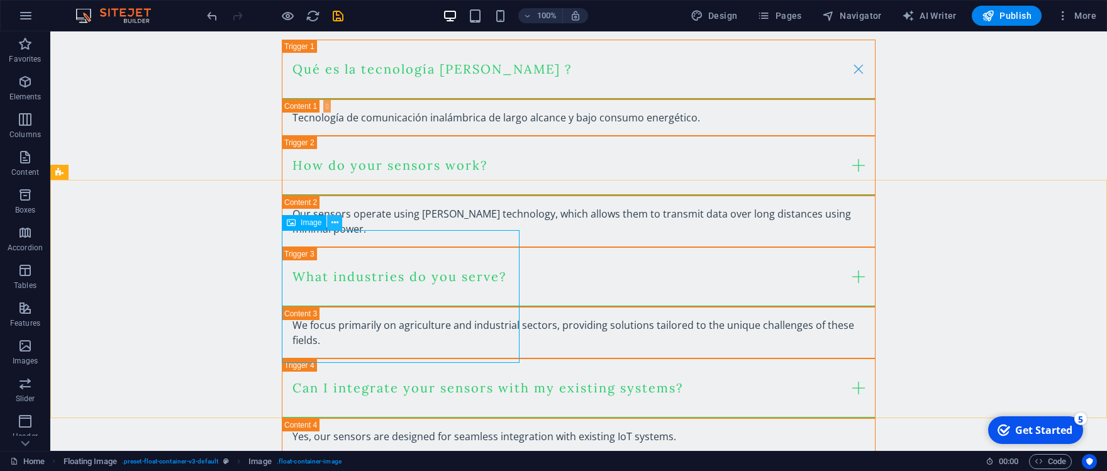
click at [336, 220] on icon at bounding box center [334, 222] width 7 height 13
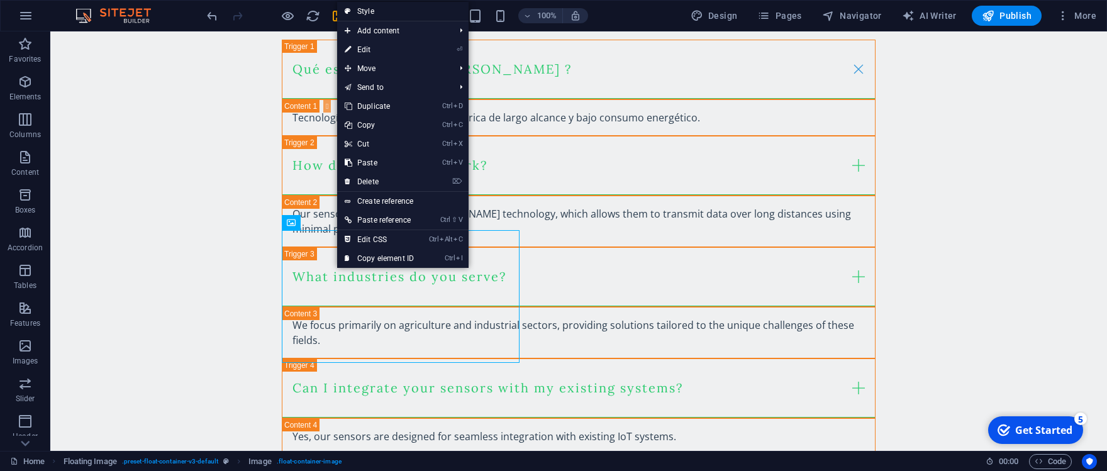
click at [361, 12] on link "Style" at bounding box center [402, 11] width 131 height 19
select select "%"
select select "rem"
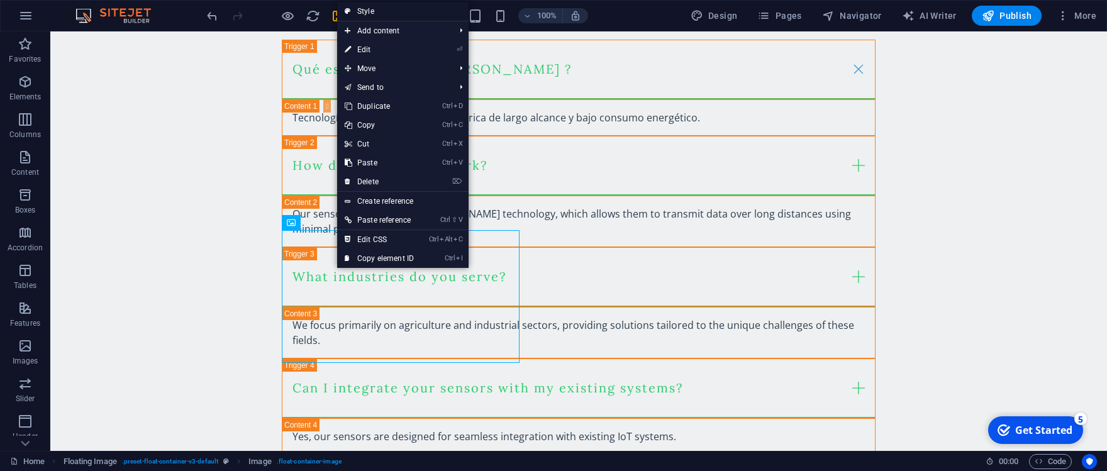
select select "rem"
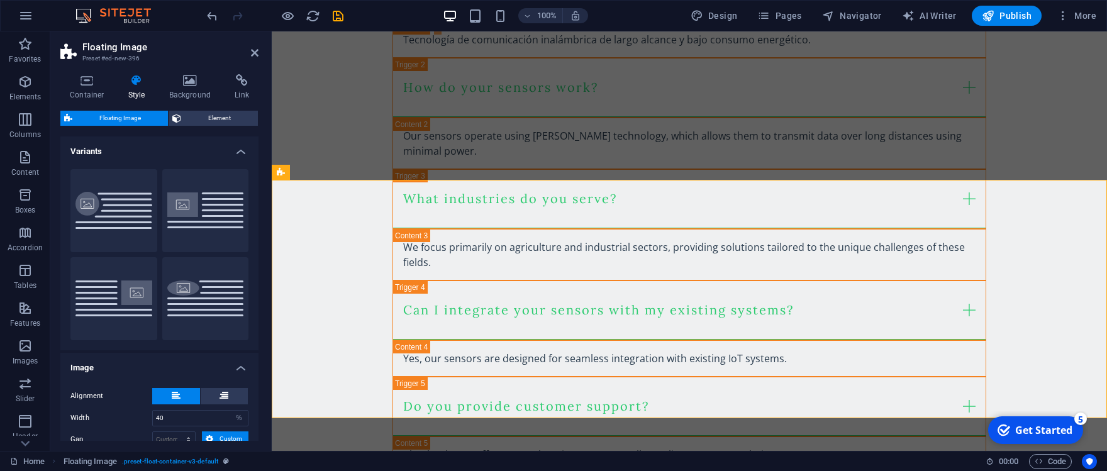
scroll to position [135, 0]
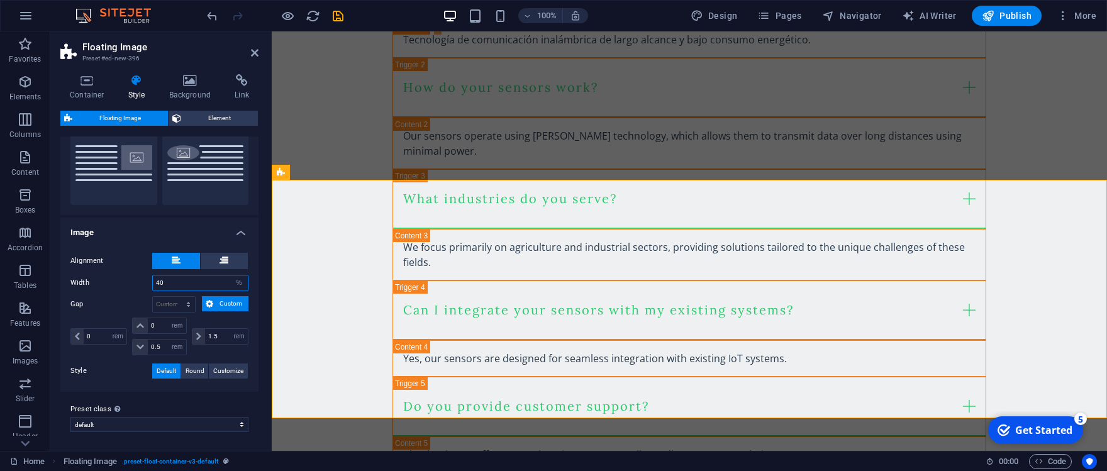
click at [211, 286] on input "40" at bounding box center [200, 282] width 95 height 15
drag, startPoint x: 208, startPoint y: 275, endPoint x: 113, endPoint y: 292, distance: 96.5
click at [153, 291] on input "40" at bounding box center [200, 282] width 95 height 15
click at [115, 304] on label "Gap" at bounding box center [111, 304] width 82 height 15
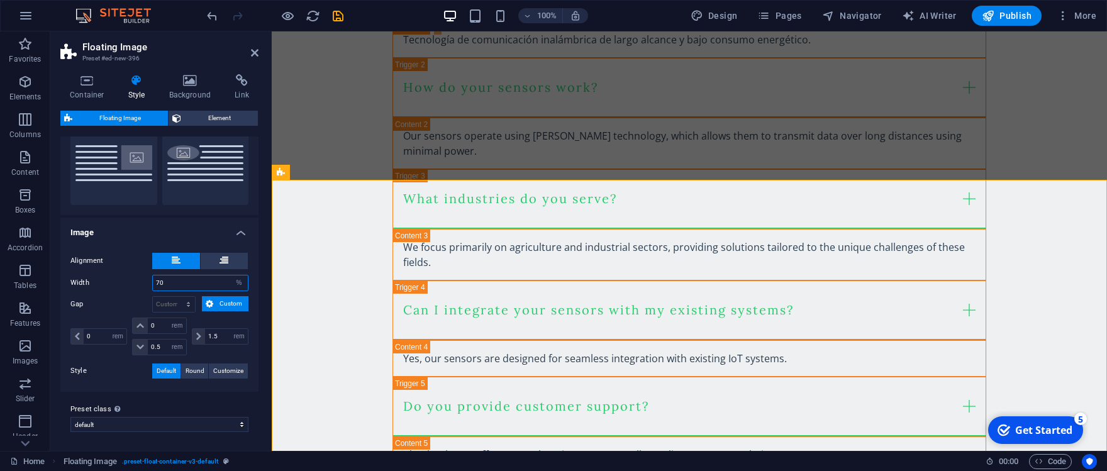
drag, startPoint x: 177, startPoint y: 282, endPoint x: 114, endPoint y: 292, distance: 63.1
click at [153, 291] on input "70" at bounding box center [200, 282] width 95 height 15
type input "100"
click at [92, 373] on label "Style" at bounding box center [111, 371] width 82 height 15
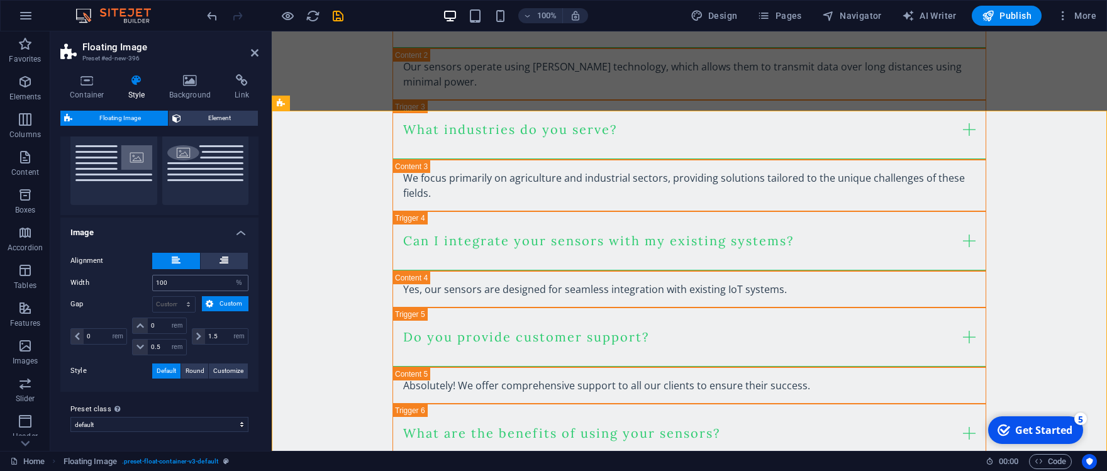
scroll to position [0, 0]
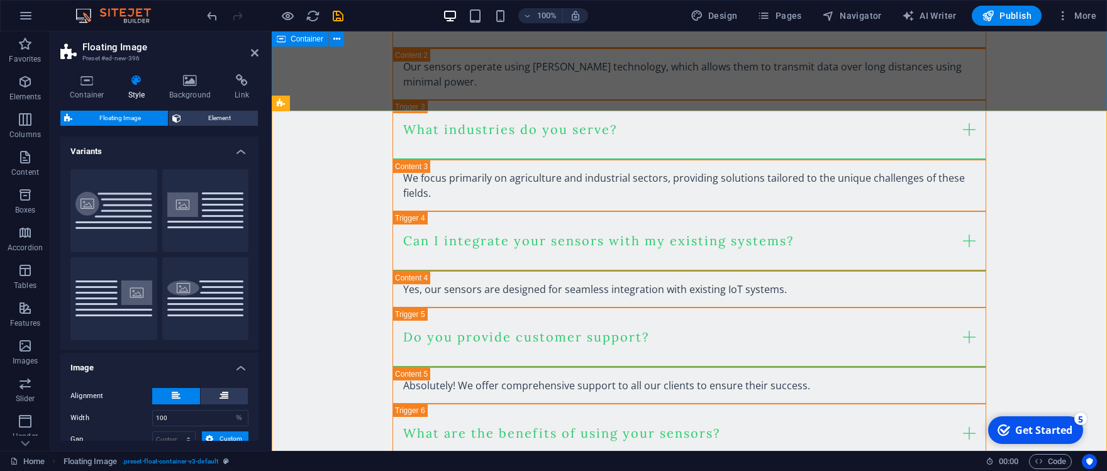
click at [468, 80] on div "Nuestra tecnología Qué es la tecnología LoRa ? Tecnología de comunicación inalá…" at bounding box center [689, 181] width 835 height 769
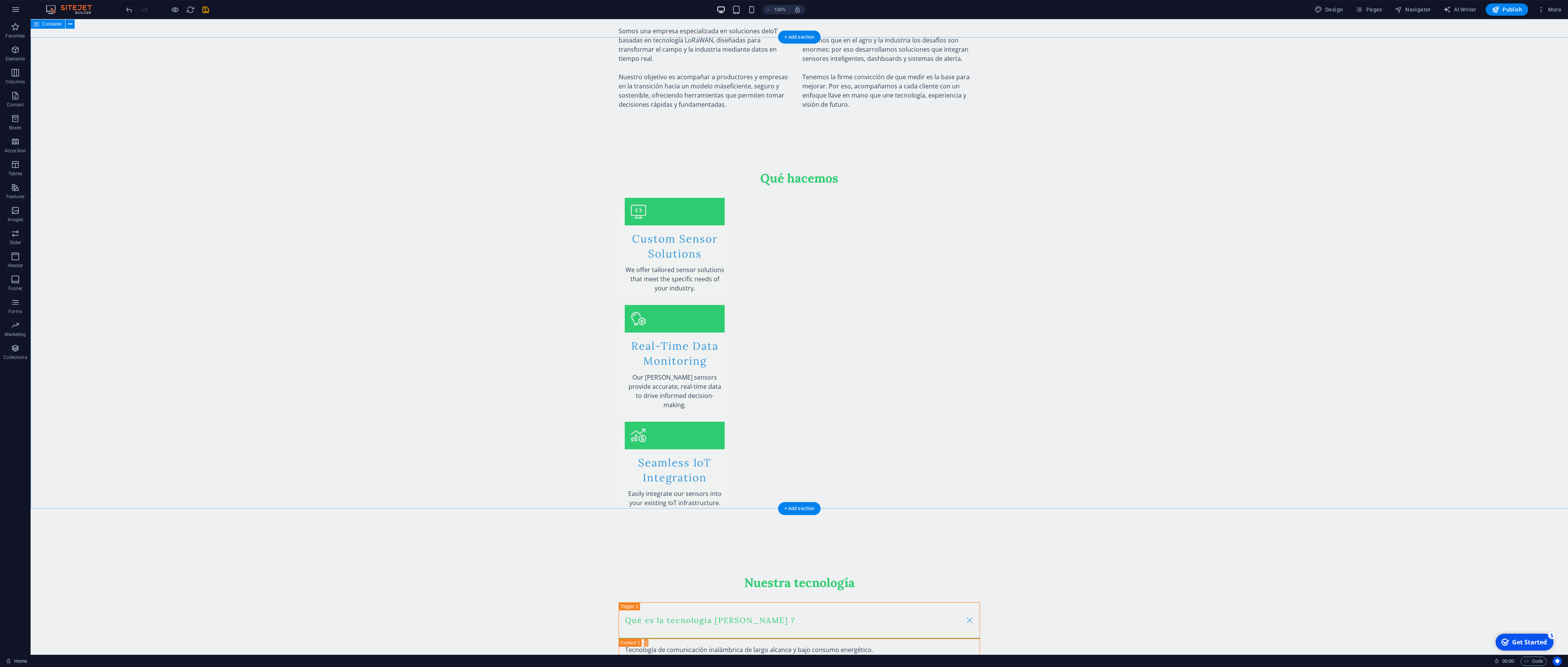
scroll to position [661, 0]
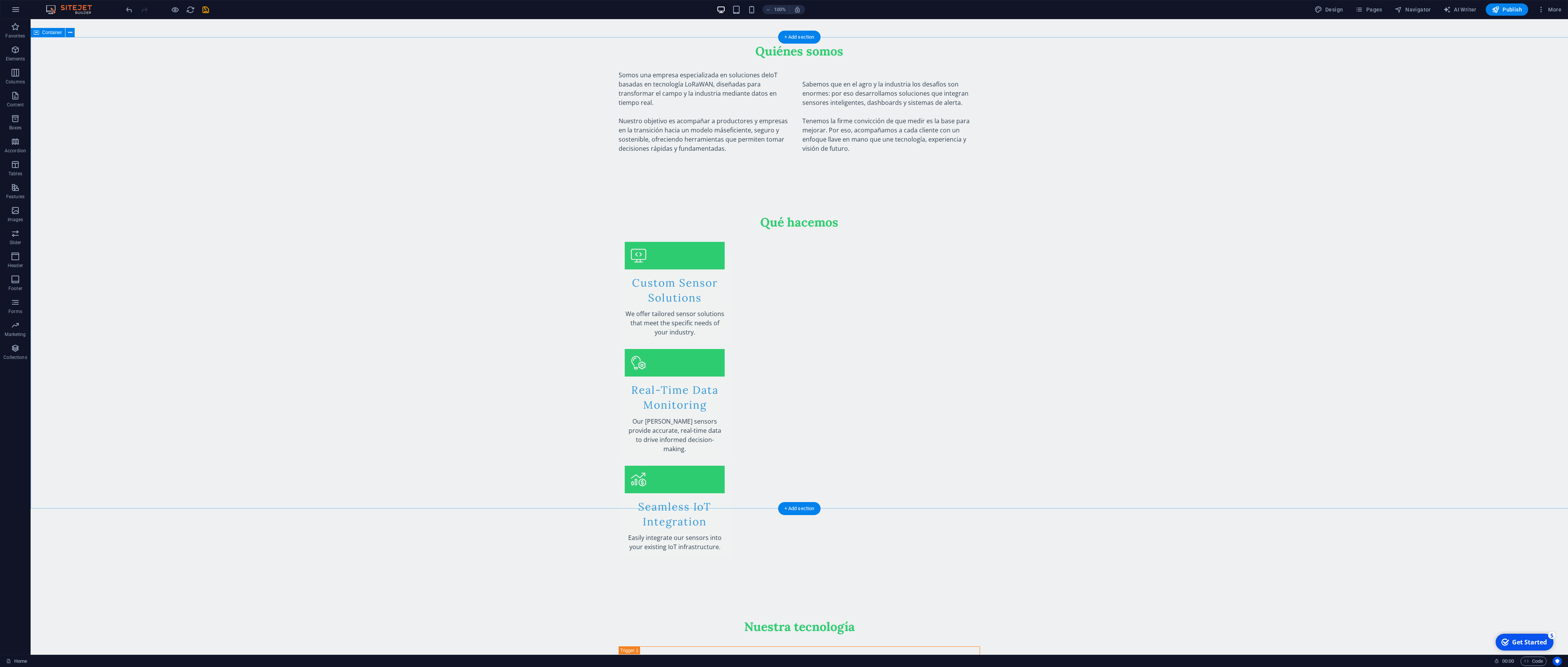
drag, startPoint x: 828, startPoint y: 526, endPoint x: 867, endPoint y: 534, distance: 39.8
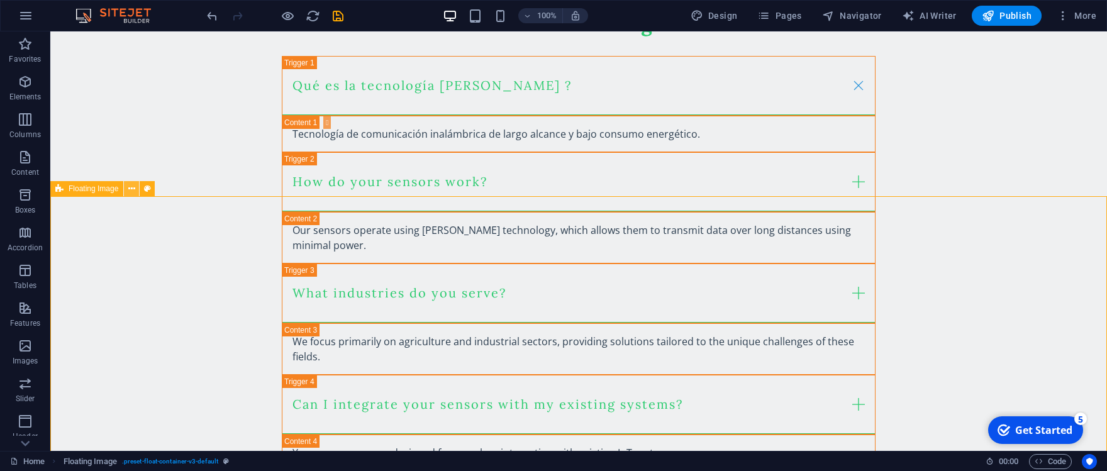
click at [127, 191] on button at bounding box center [131, 188] width 15 height 15
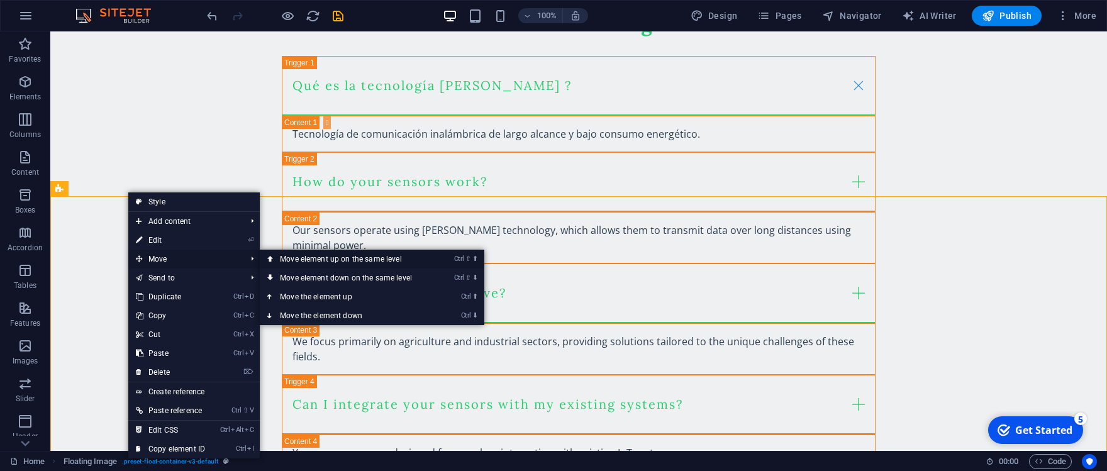
click at [308, 258] on link "Ctrl ⇧ ⬆ Move element up on the same level" at bounding box center [348, 259] width 177 height 19
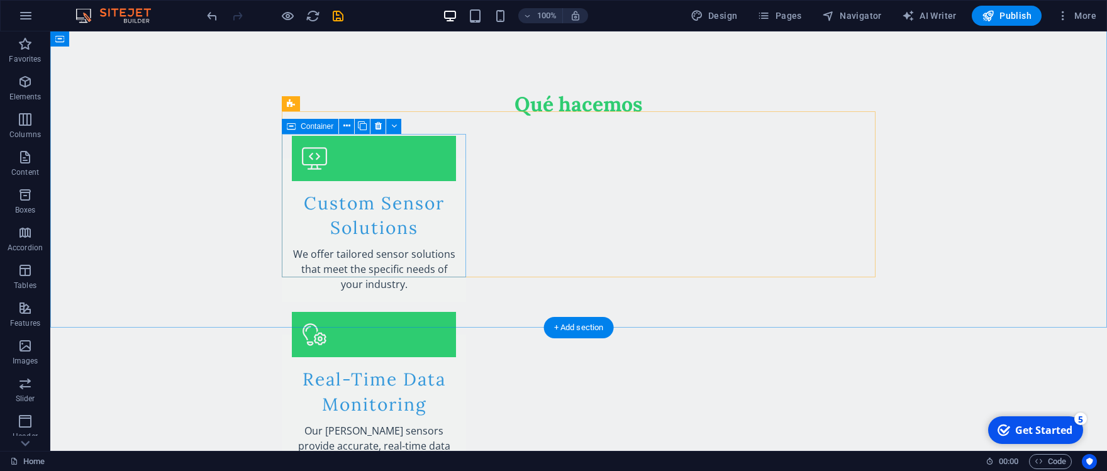
scroll to position [623, 0]
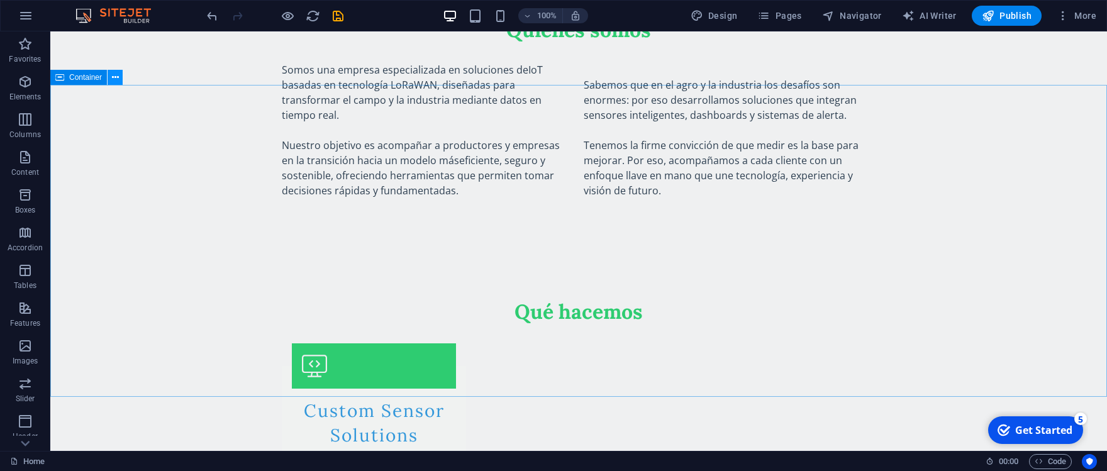
click at [114, 79] on icon at bounding box center [115, 77] width 7 height 13
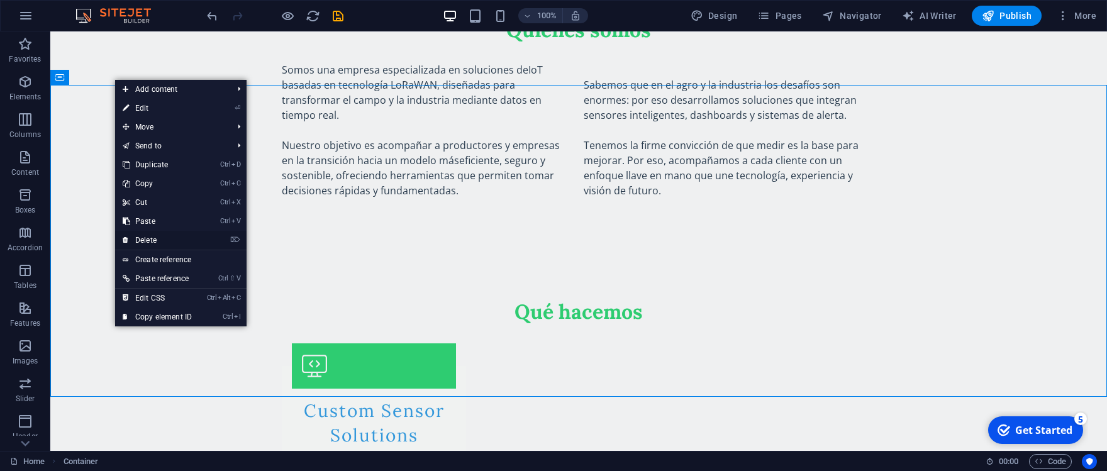
click at [164, 238] on link "⌦ Delete" at bounding box center [157, 240] width 84 height 19
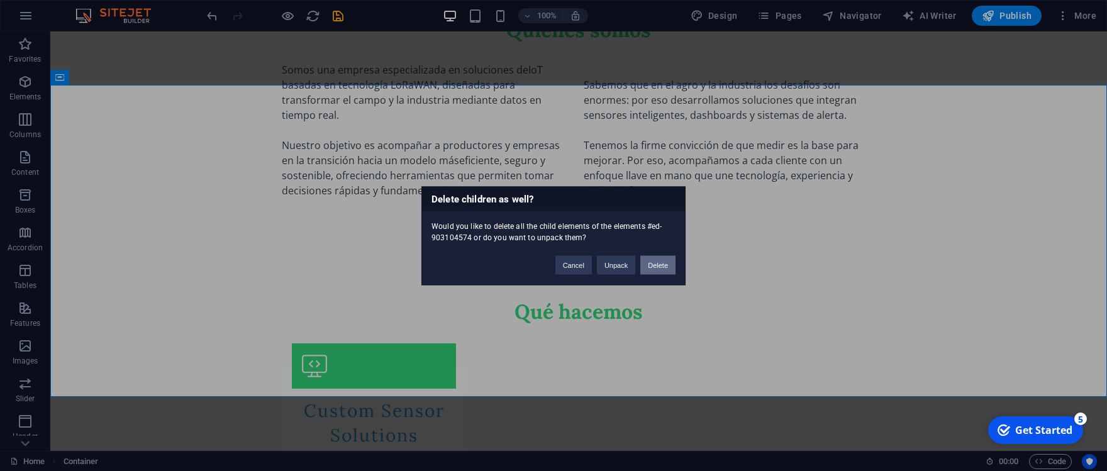
click at [663, 267] on button "Delete" at bounding box center [657, 264] width 35 height 19
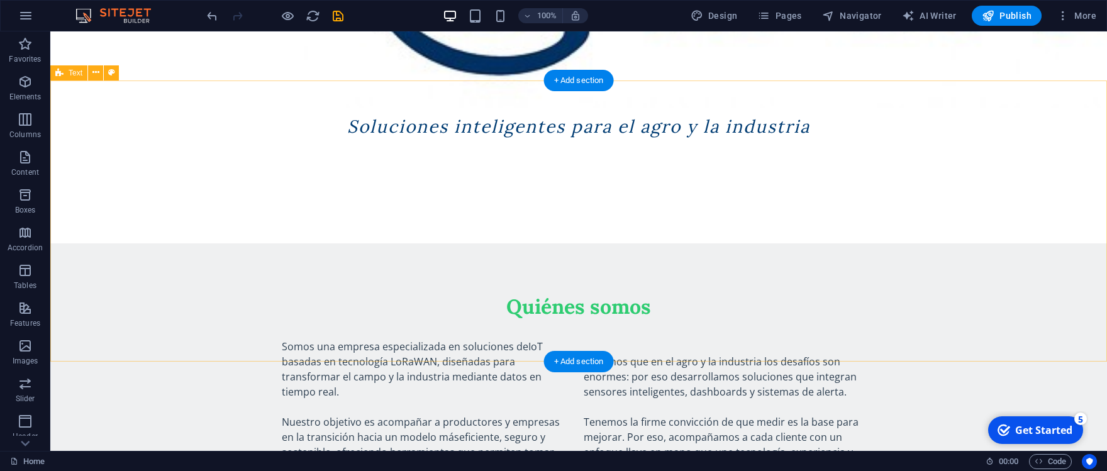
scroll to position [553, 0]
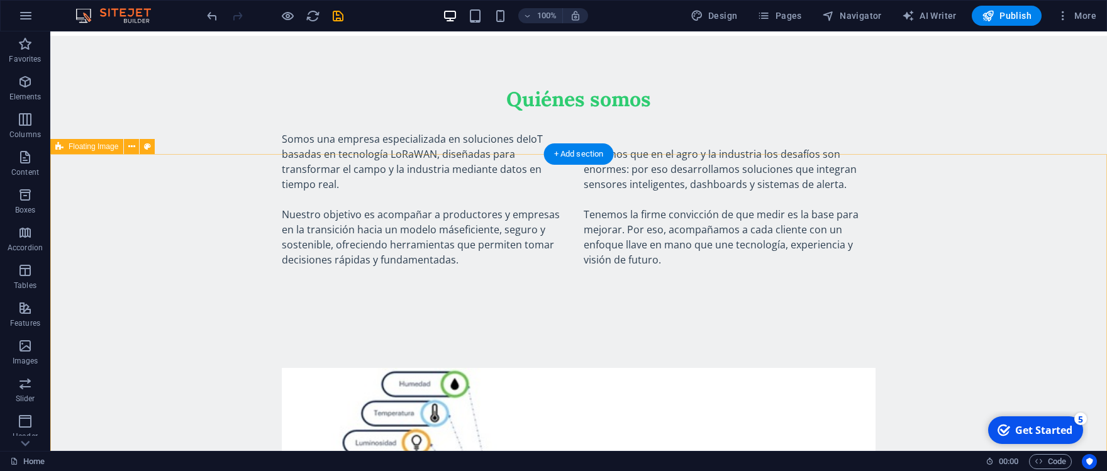
click at [1036, 318] on div at bounding box center [578, 368] width 1057 height 101
click at [137, 147] on button at bounding box center [131, 146] width 15 height 15
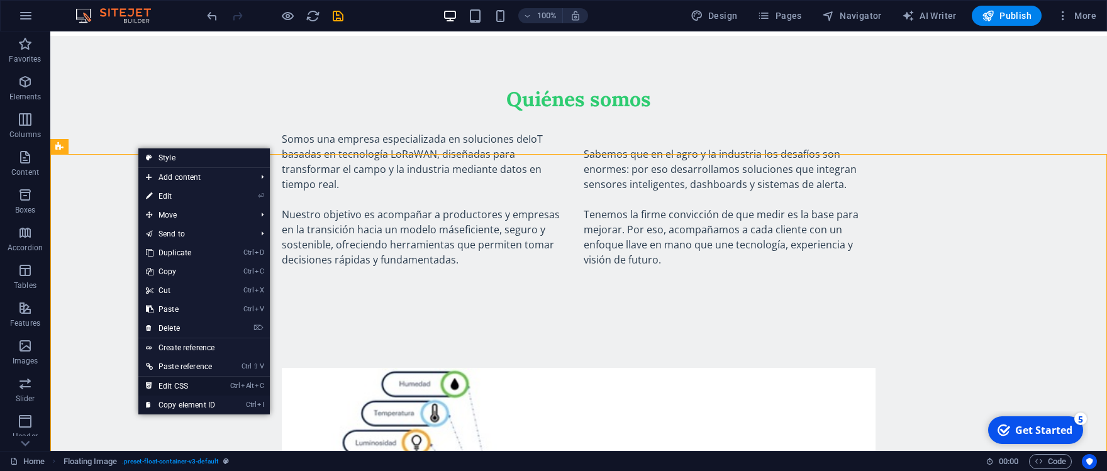
click at [177, 384] on link "Ctrl Alt C Edit CSS" at bounding box center [180, 386] width 84 height 19
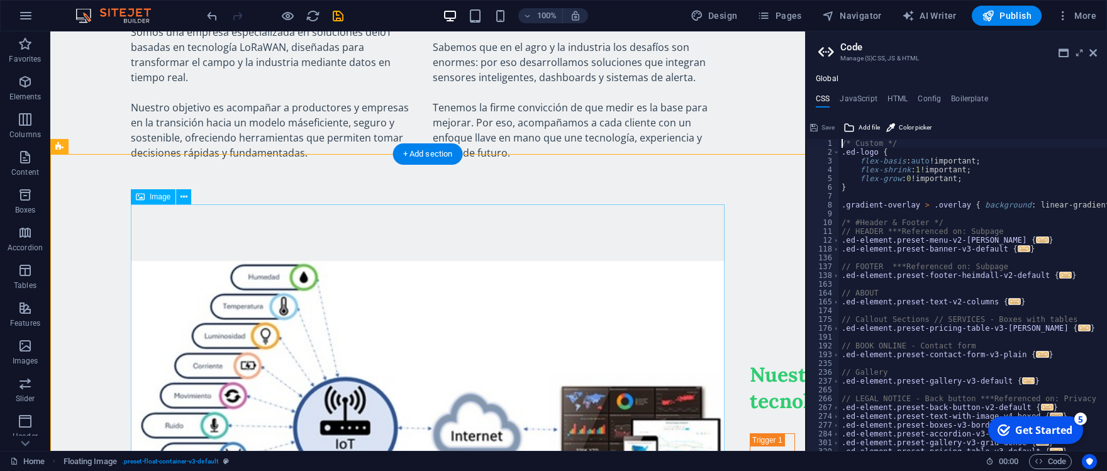
type textarea "@include float-container-v3($width: (100%, 50%, 100%));"
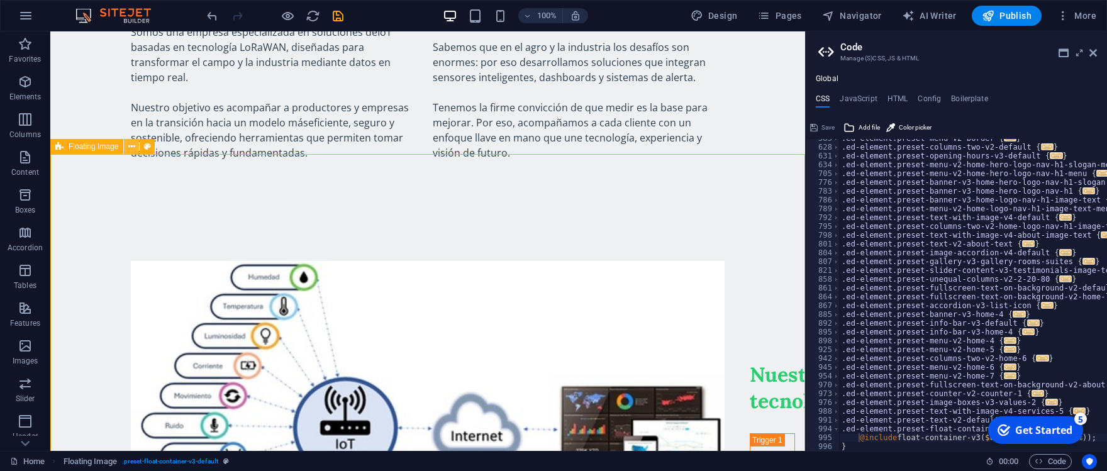
click at [135, 150] on icon at bounding box center [131, 146] width 7 height 13
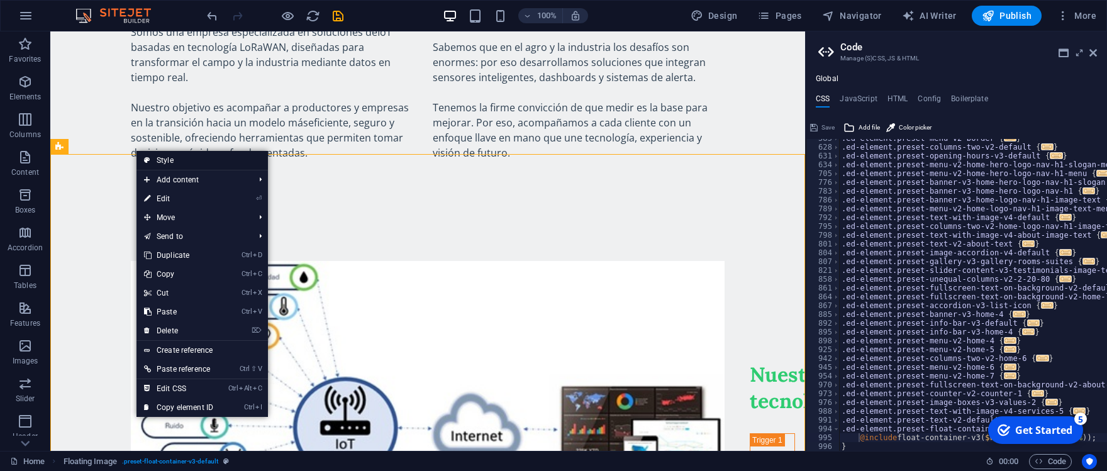
click at [166, 162] on link "Style" at bounding box center [201, 160] width 131 height 19
select select "%"
select select "rem"
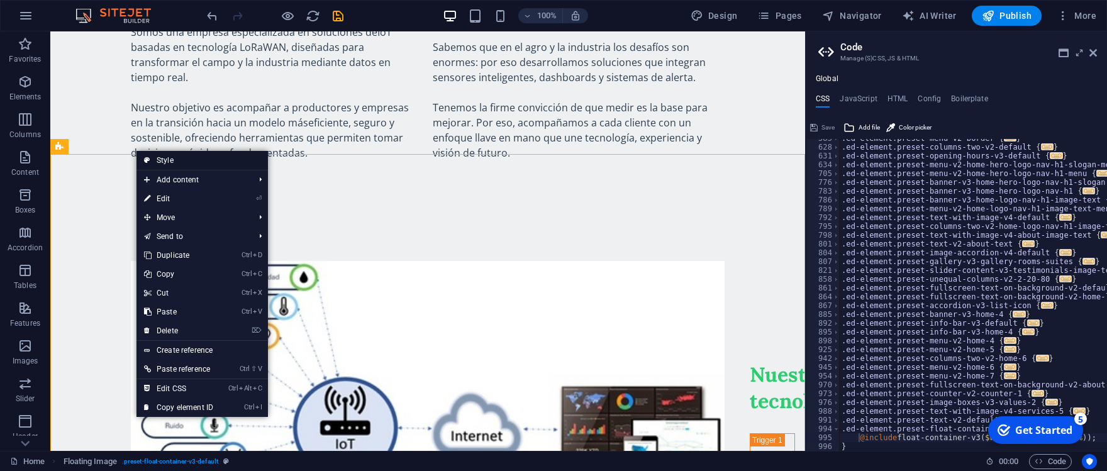
select select "rem"
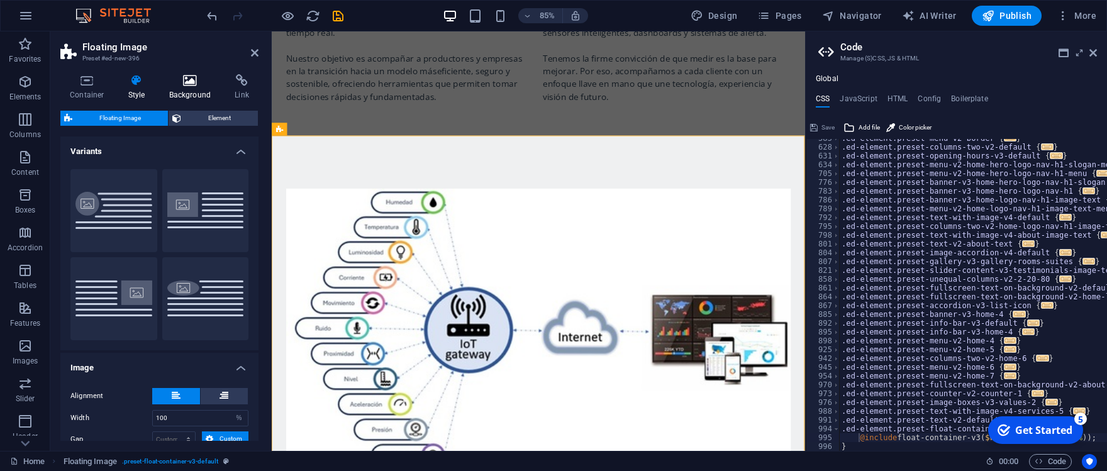
click at [202, 75] on icon at bounding box center [190, 80] width 61 height 13
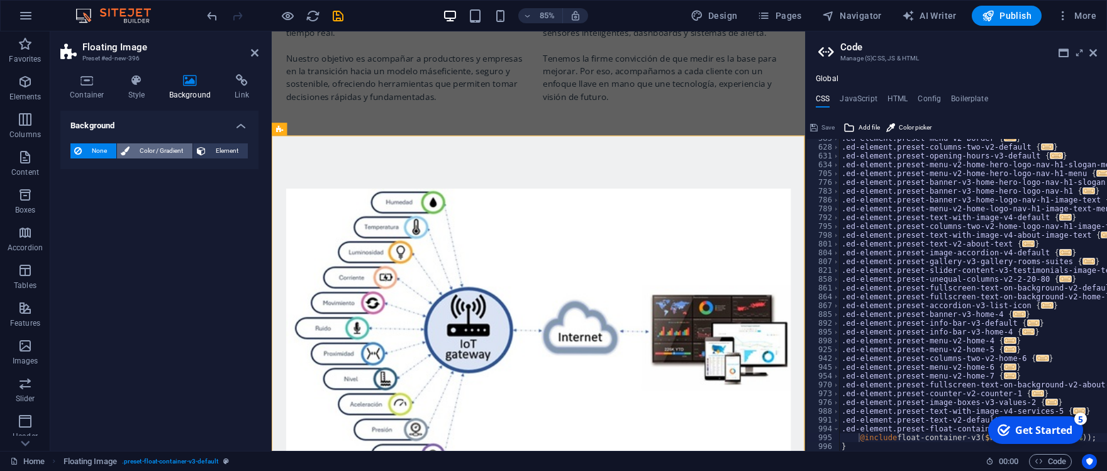
click at [148, 145] on span "Color / Gradient" at bounding box center [160, 150] width 55 height 15
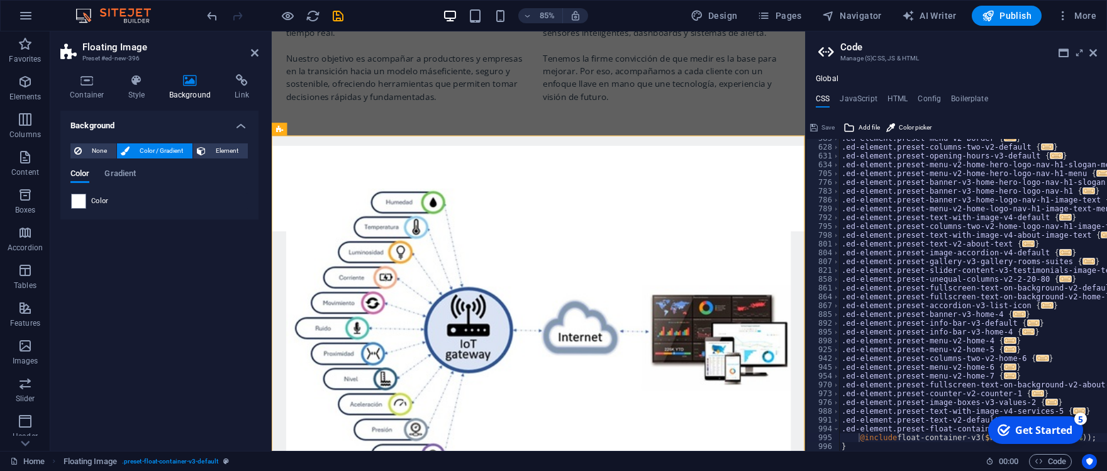
click at [94, 202] on span "Color" at bounding box center [100, 201] width 18 height 10
click at [80, 201] on span at bounding box center [79, 201] width 14 height 14
type input "#ffffff"
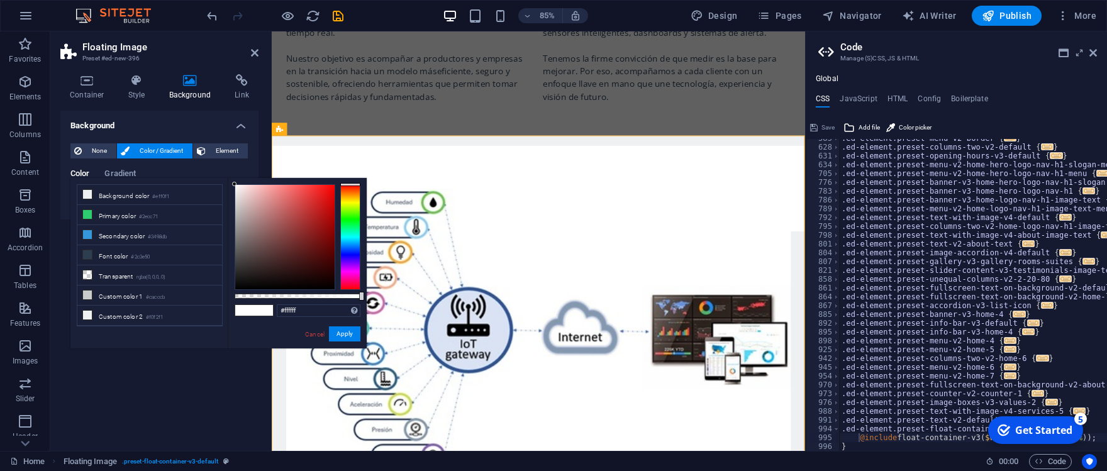
click at [255, 307] on span at bounding box center [263, 310] width 19 height 11
click at [348, 332] on button "Apply" at bounding box center [344, 333] width 31 height 15
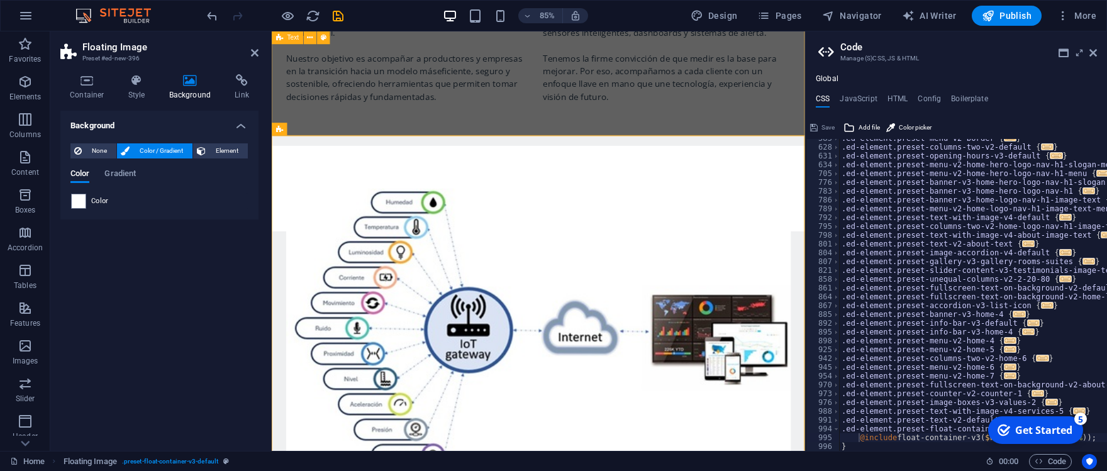
click at [618, 116] on div "Quiénes somos Somos una empresa especializada en soluciones de IoT basadas en t…" at bounding box center [586, 26] width 628 height 282
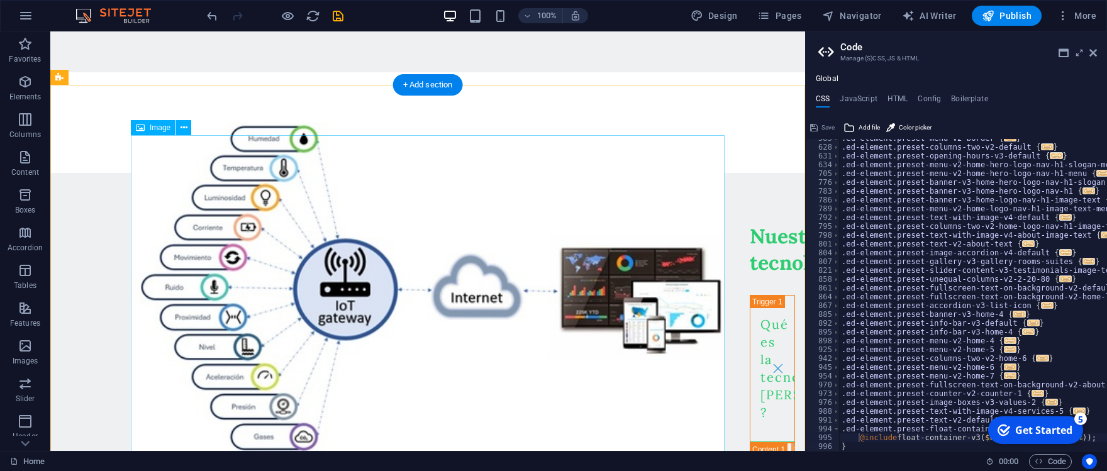
scroll to position [623, 0]
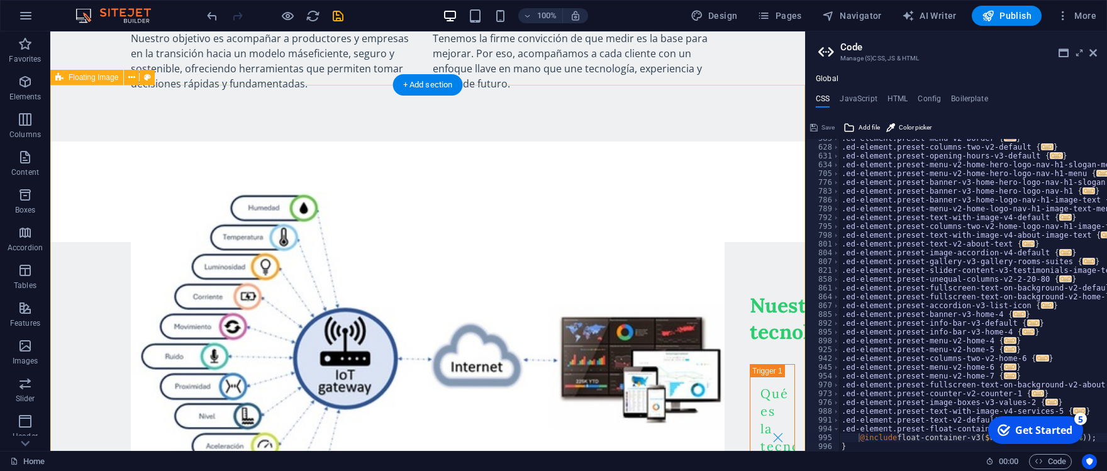
click at [774, 238] on div at bounding box center [427, 192] width 755 height 101
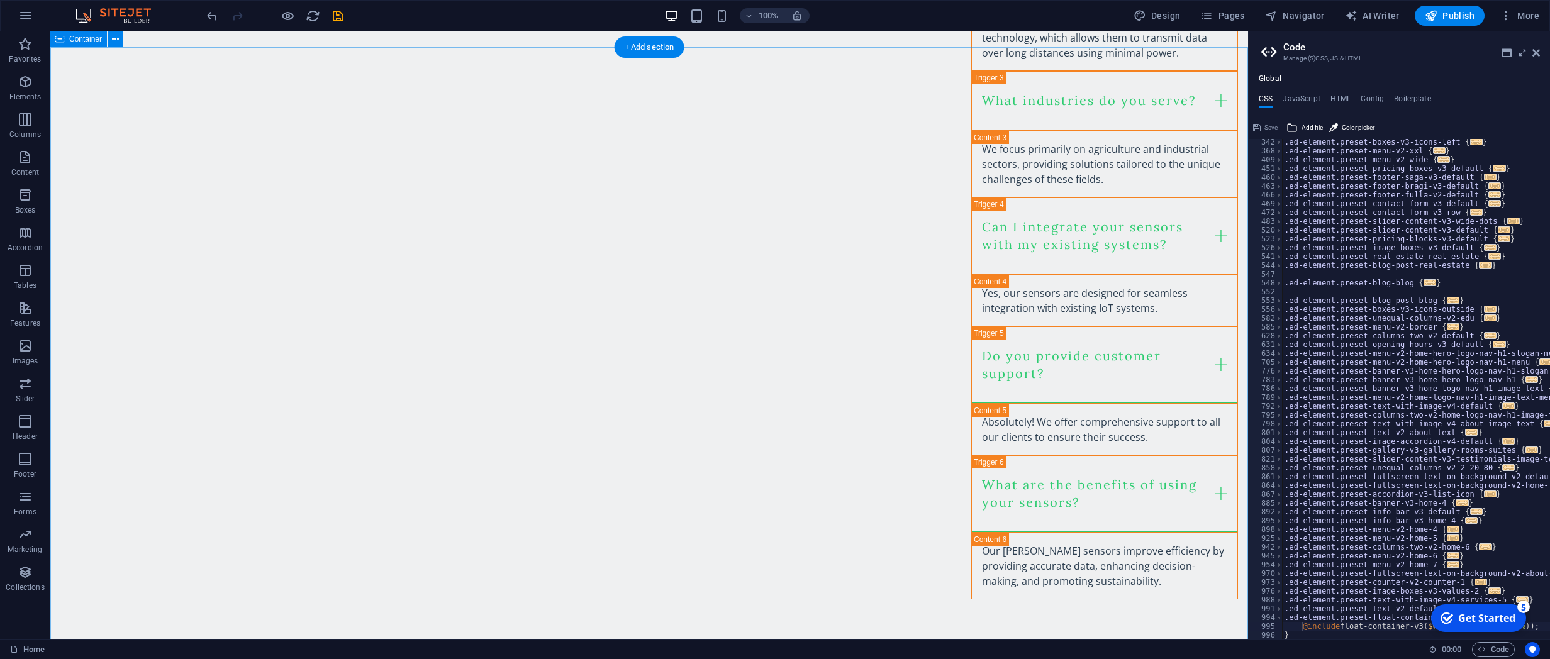
scroll to position [1097, 0]
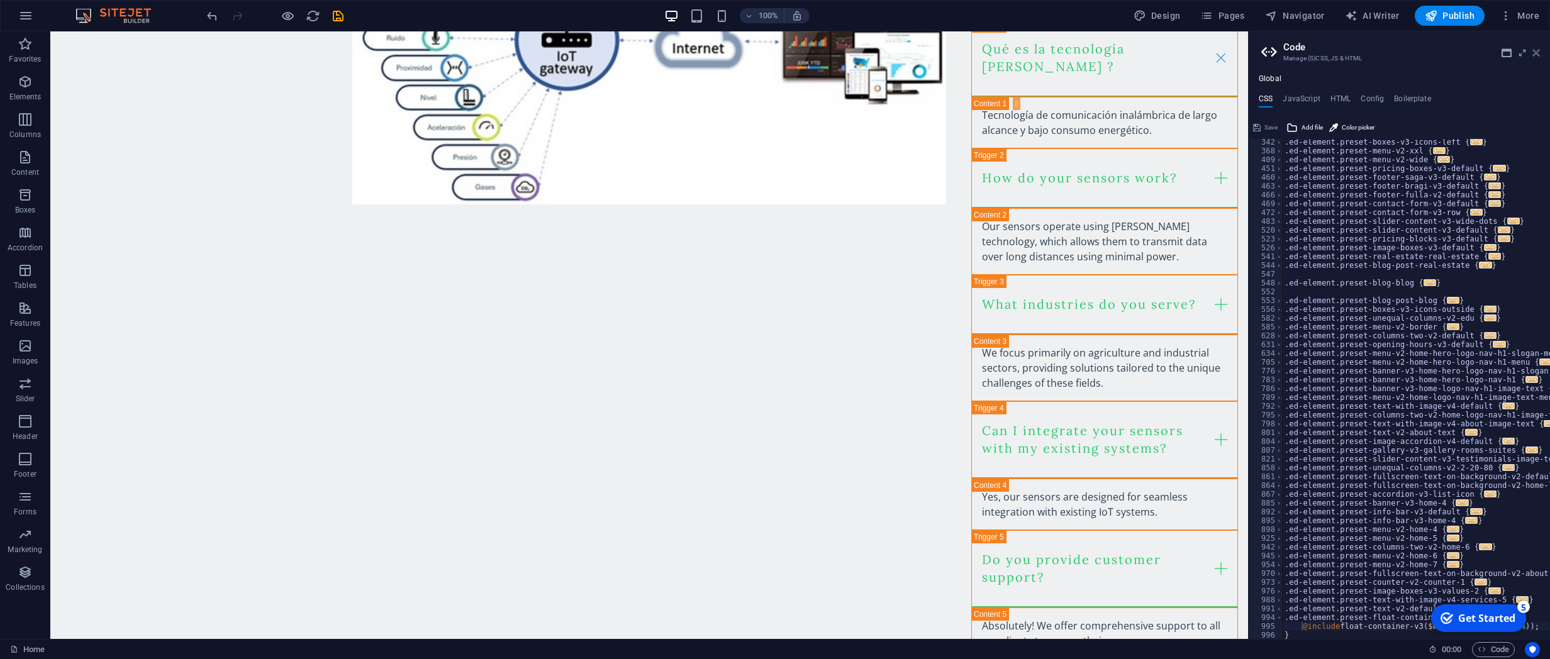
drag, startPoint x: 1538, startPoint y: 52, endPoint x: 1439, endPoint y: 53, distance: 99.4
click at [1106, 52] on icon at bounding box center [1536, 53] width 8 height 10
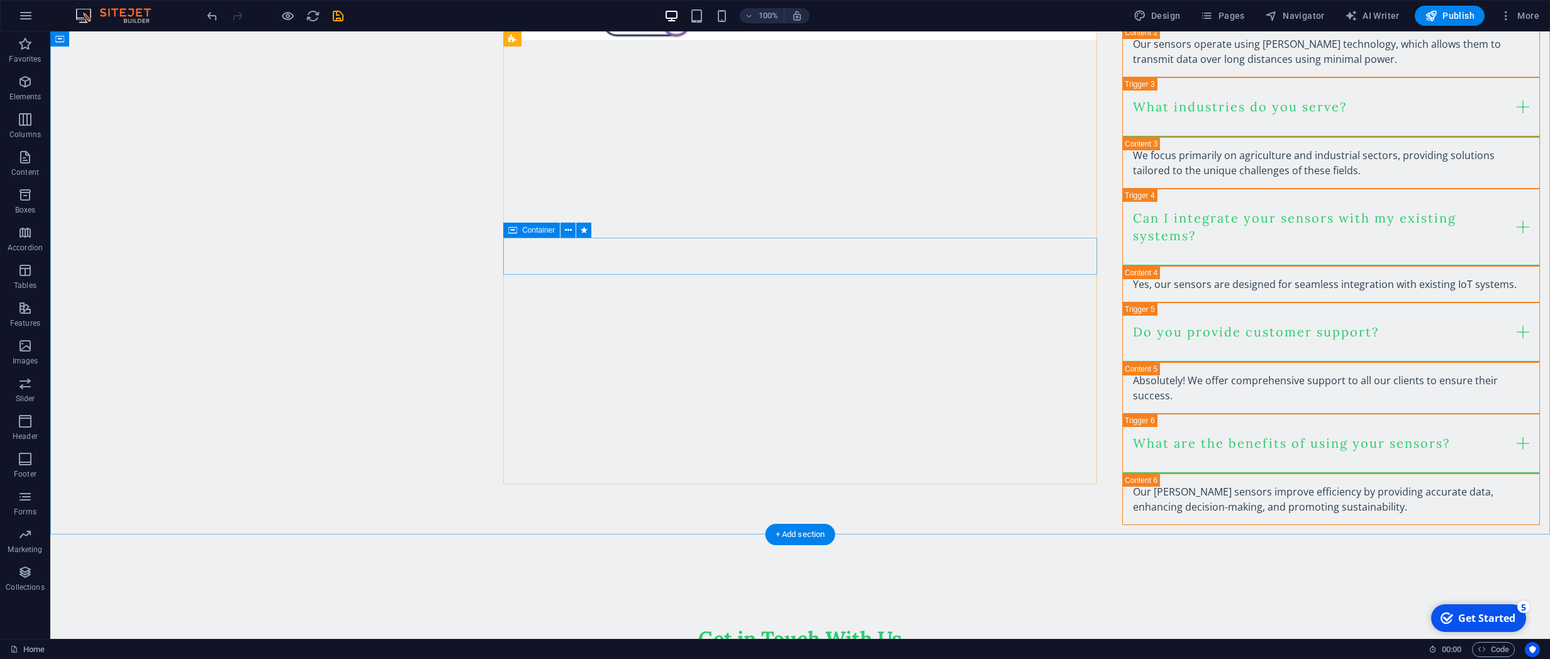
scroll to position [1775, 0]
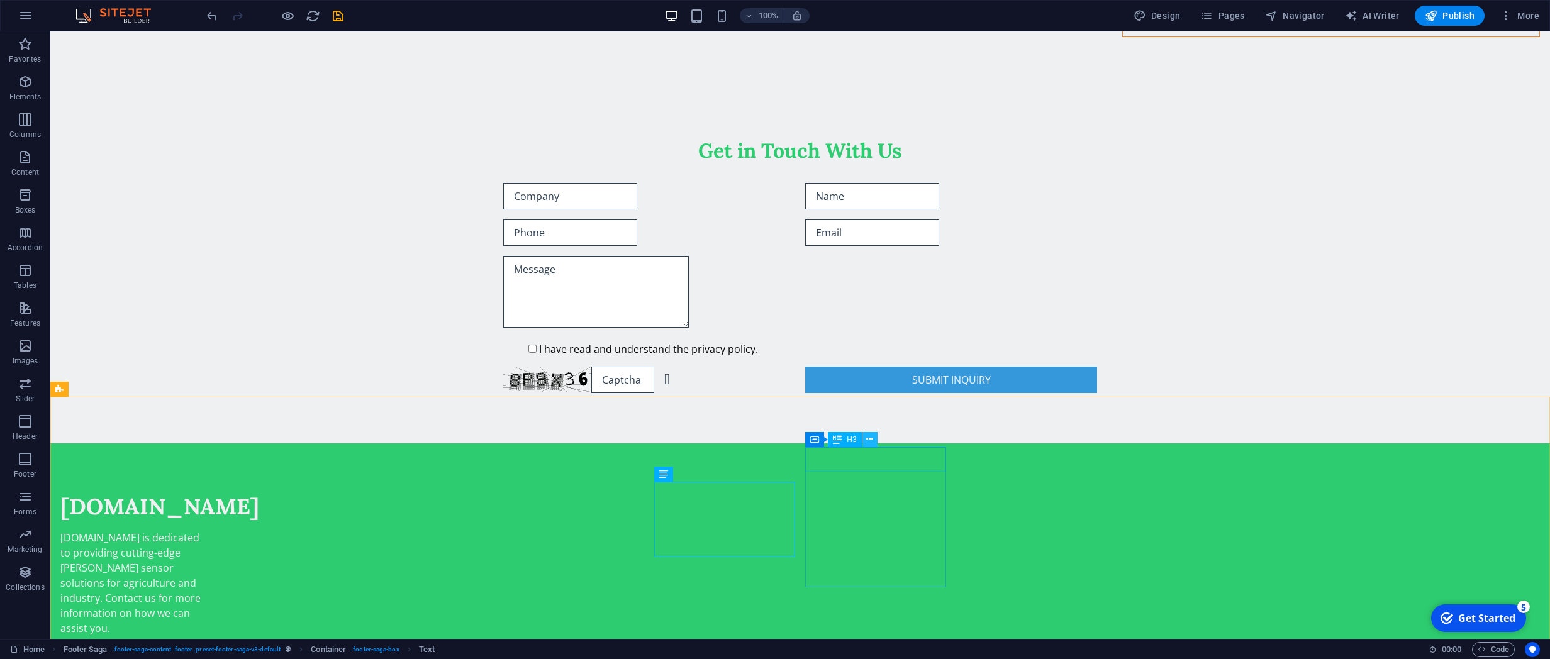
click at [870, 436] on icon at bounding box center [869, 439] width 7 height 13
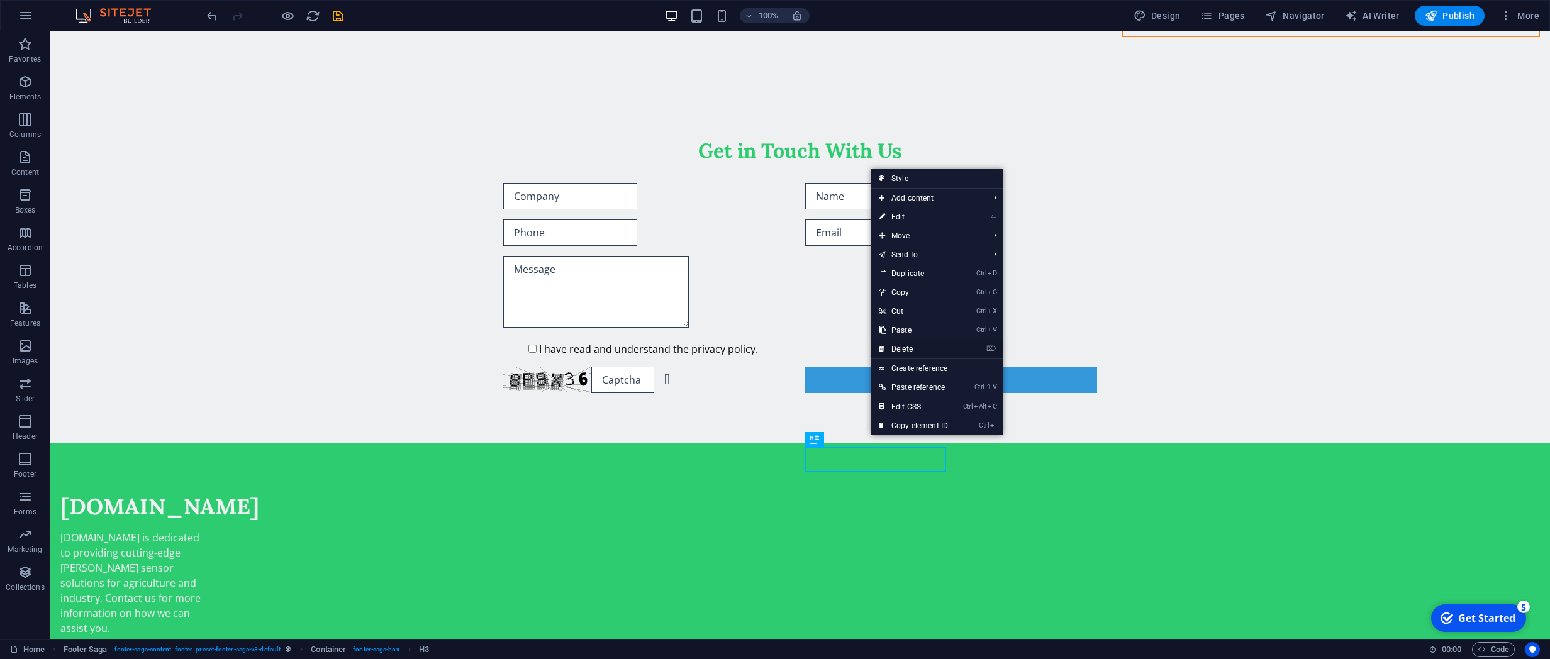
click at [897, 345] on link "⌦ Delete" at bounding box center [913, 349] width 84 height 19
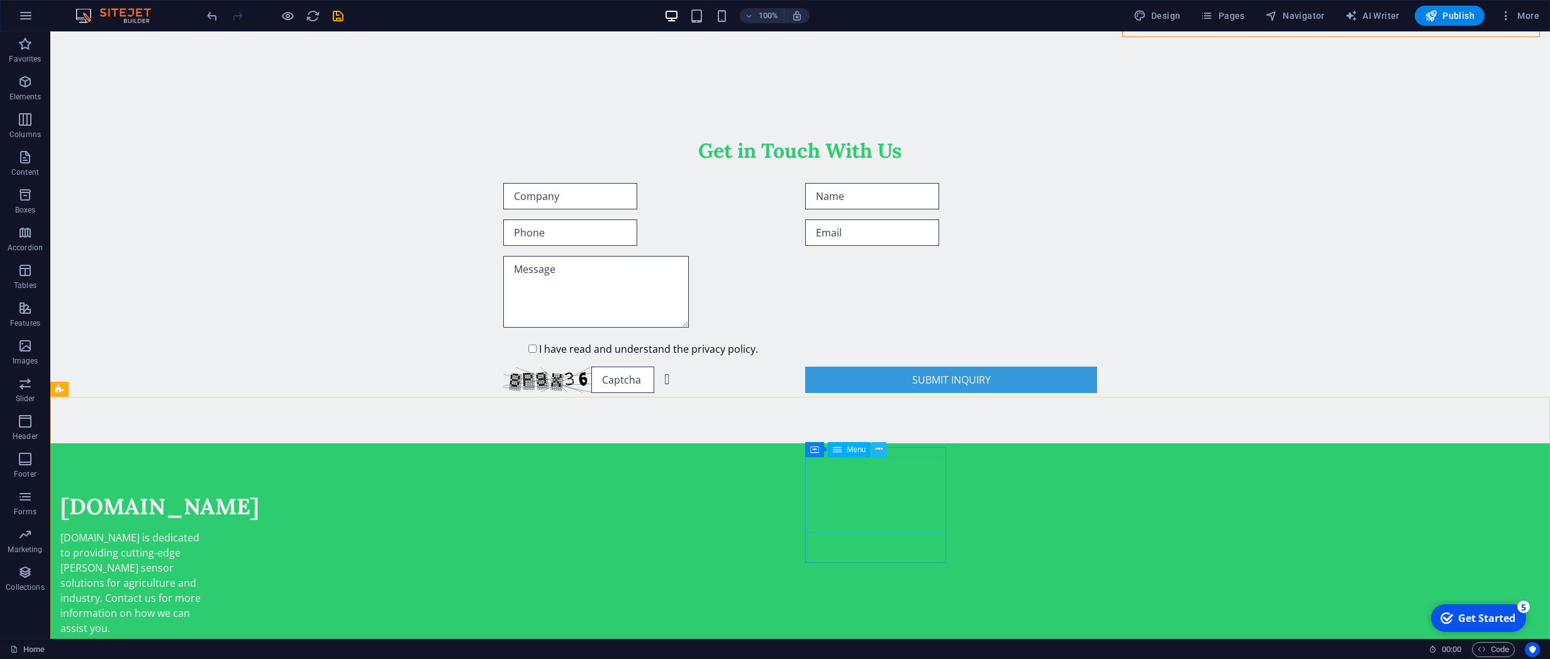
click at [881, 448] on icon at bounding box center [878, 449] width 7 height 13
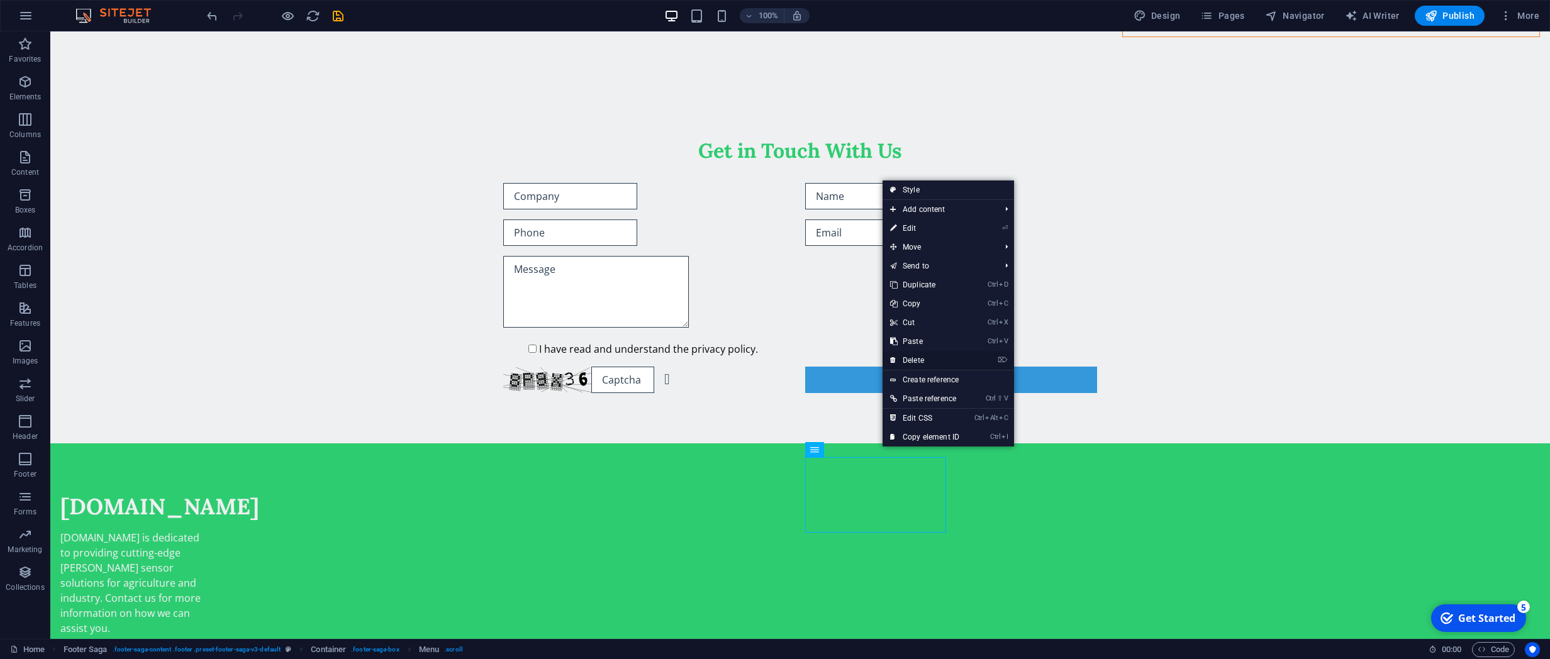
click at [923, 355] on link "⌦ Delete" at bounding box center [924, 360] width 84 height 19
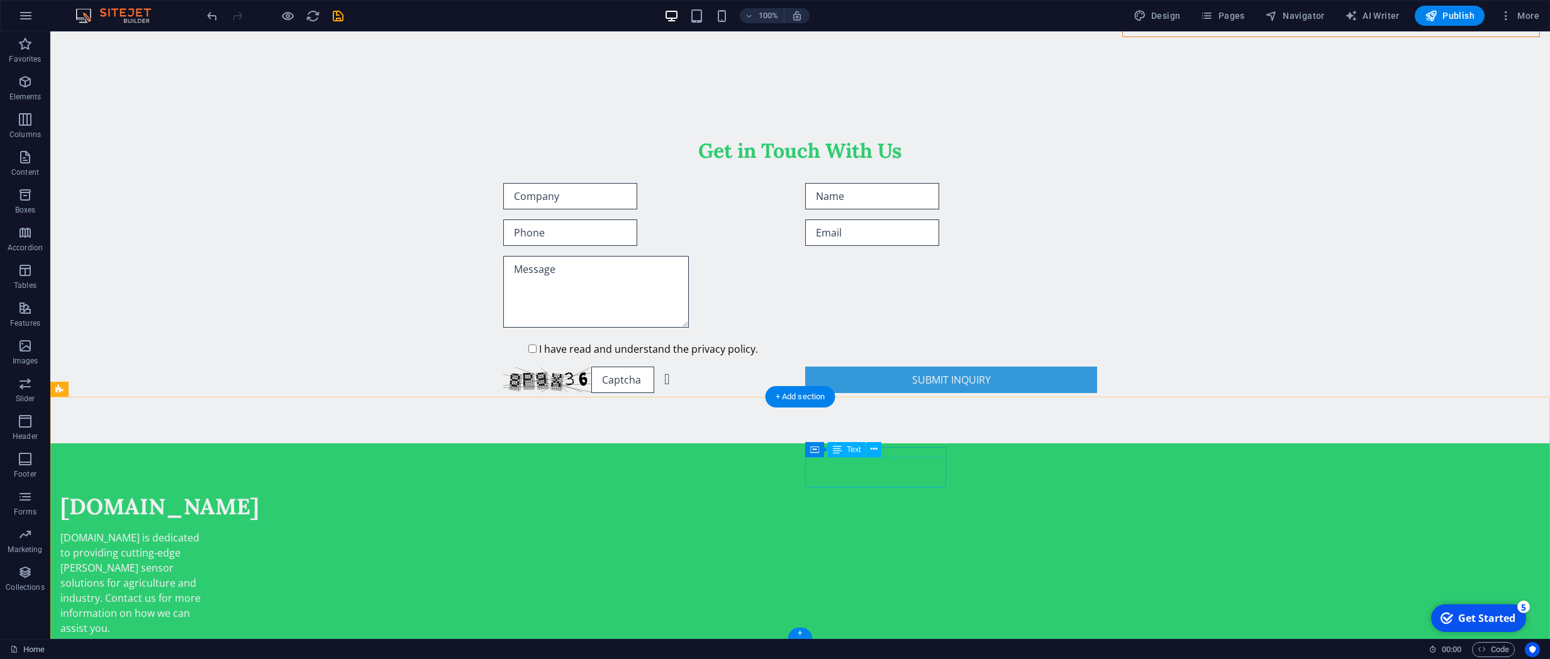
click at [872, 445] on icon at bounding box center [873, 449] width 7 height 13
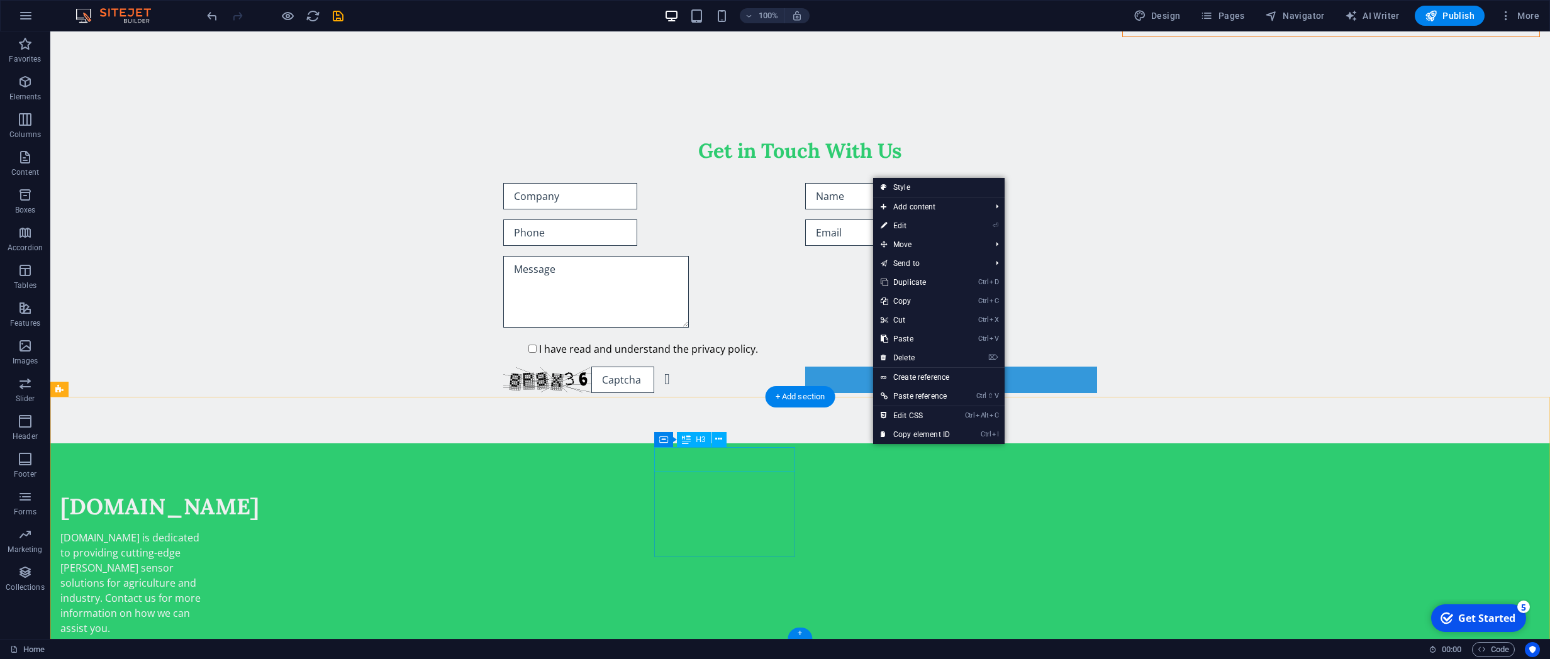
drag, startPoint x: 734, startPoint y: 505, endPoint x: 686, endPoint y: 449, distance: 73.6
click at [201, 470] on div "Contact" at bounding box center [130, 653] width 141 height 25
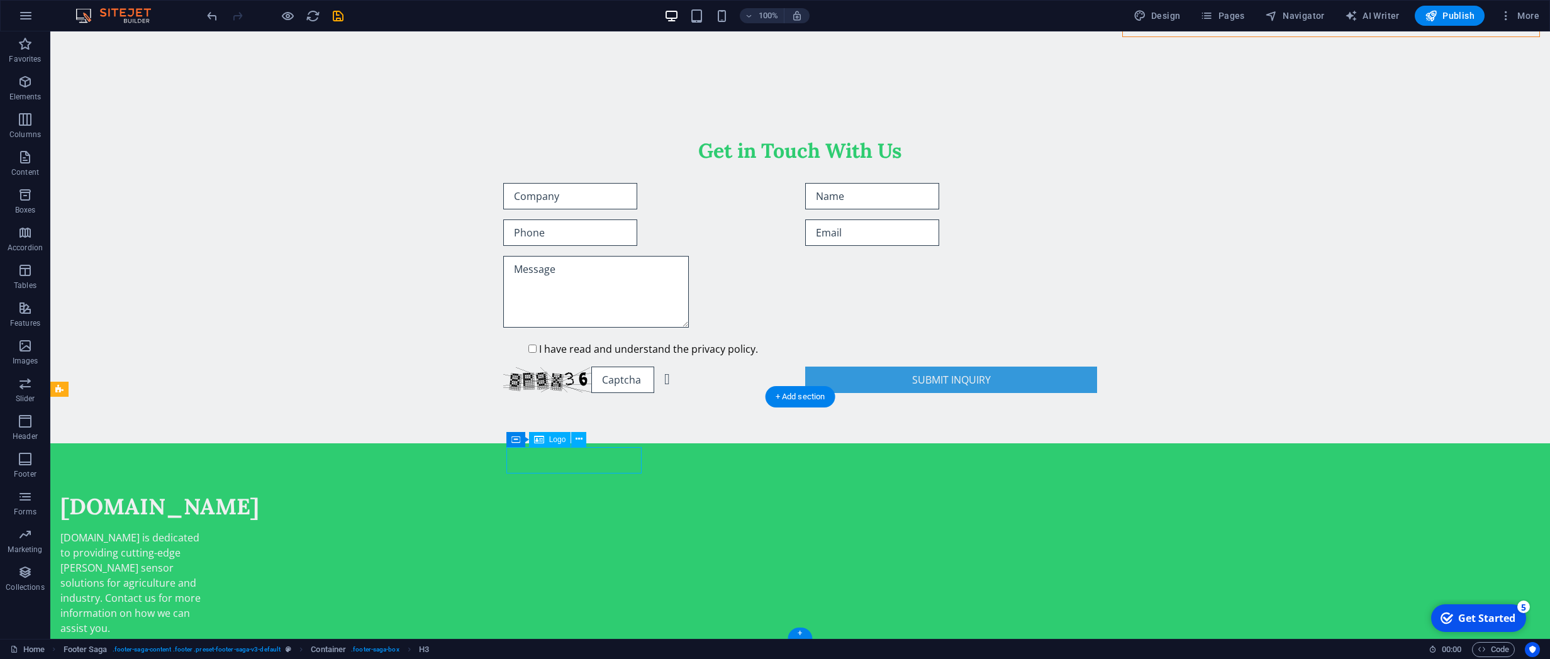
click at [201, 470] on div "[DOMAIN_NAME]" at bounding box center [130, 507] width 141 height 26
click at [201, 470] on div "efisensa.com is dedicated to providing cutting-edge LoRa sensor solutions for a…" at bounding box center [130, 583] width 141 height 106
click at [550, 470] on icon at bounding box center [549, 475] width 7 height 13
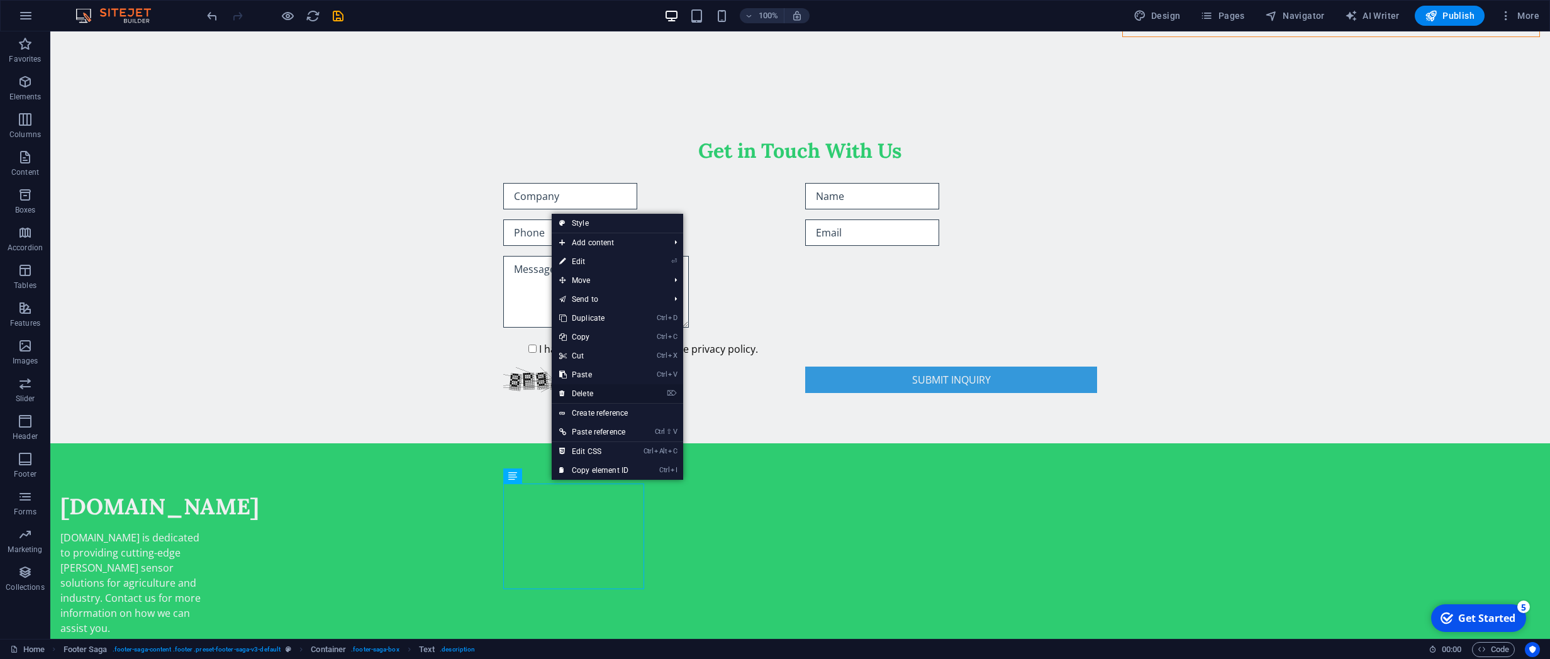
click at [604, 393] on link "⌦ Delete" at bounding box center [594, 393] width 84 height 19
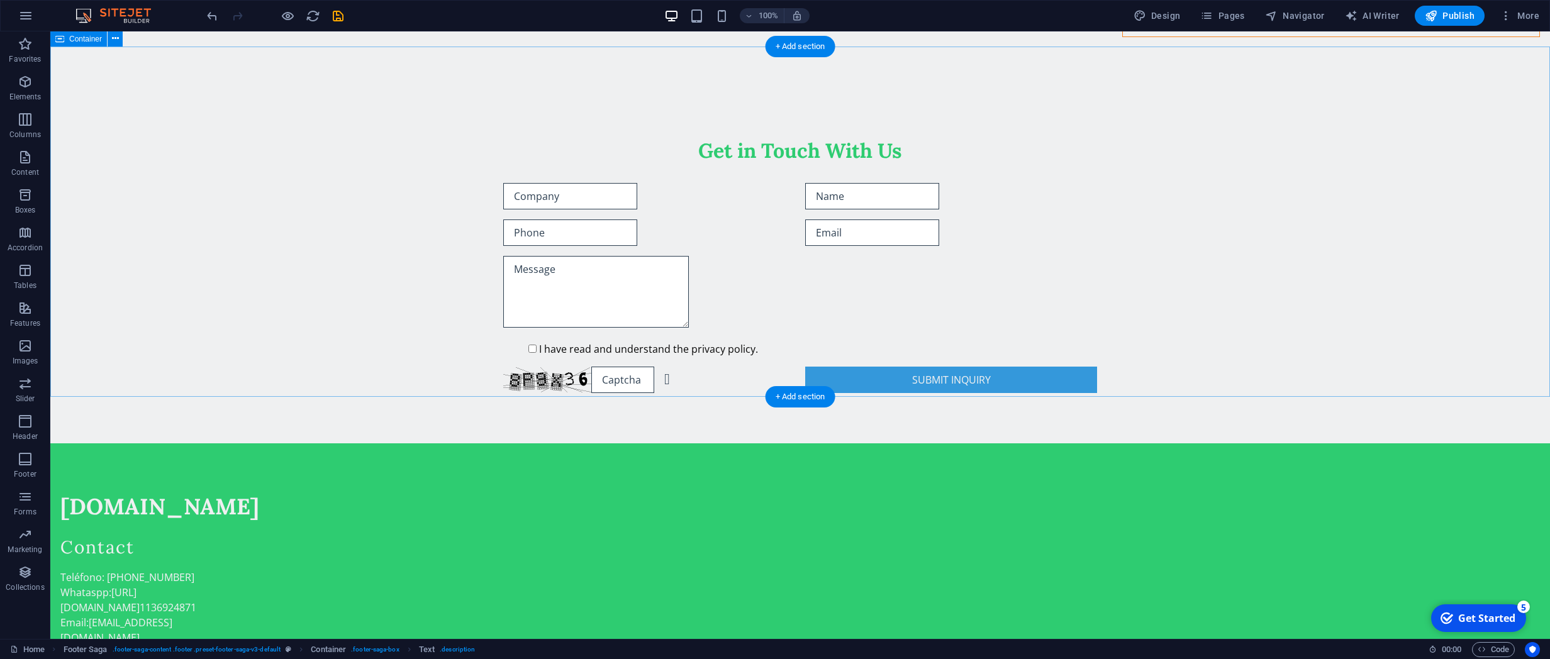
scroll to position [1824, 0]
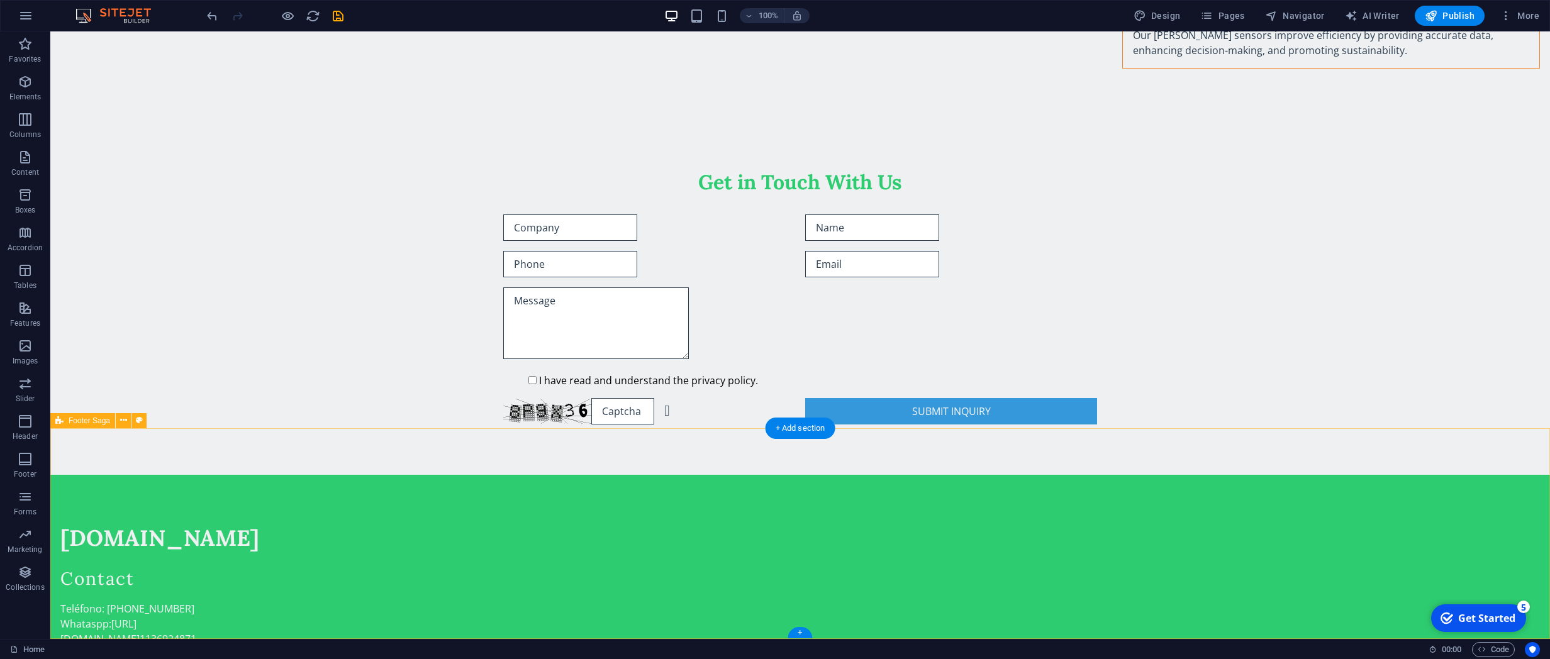
click at [201, 470] on div "Contact" at bounding box center [130, 579] width 141 height 25
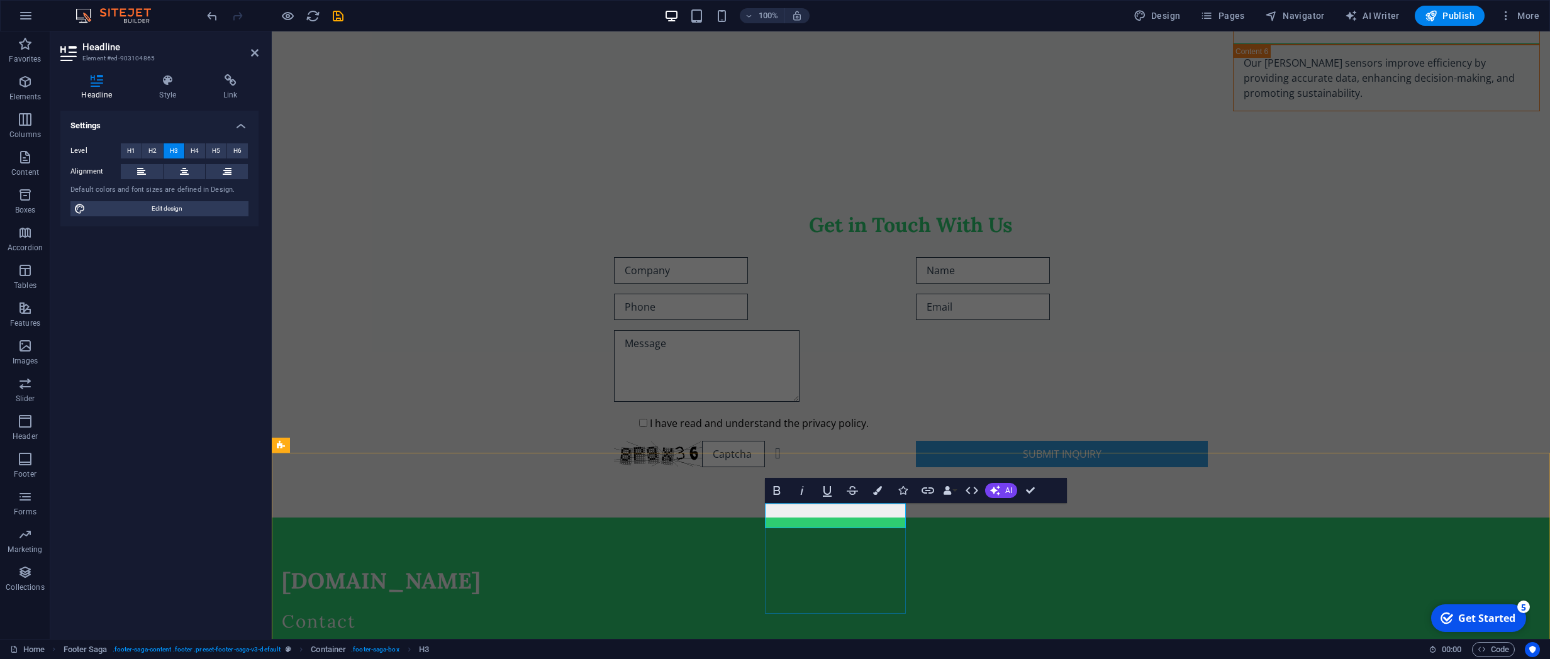
click at [423, 470] on h3 "Contact" at bounding box center [352, 621] width 141 height 25
click at [1106, 384] on div "Get in Touch With Us I have read and understand the privacy policy. Unreadable?…" at bounding box center [911, 340] width 1278 height 356
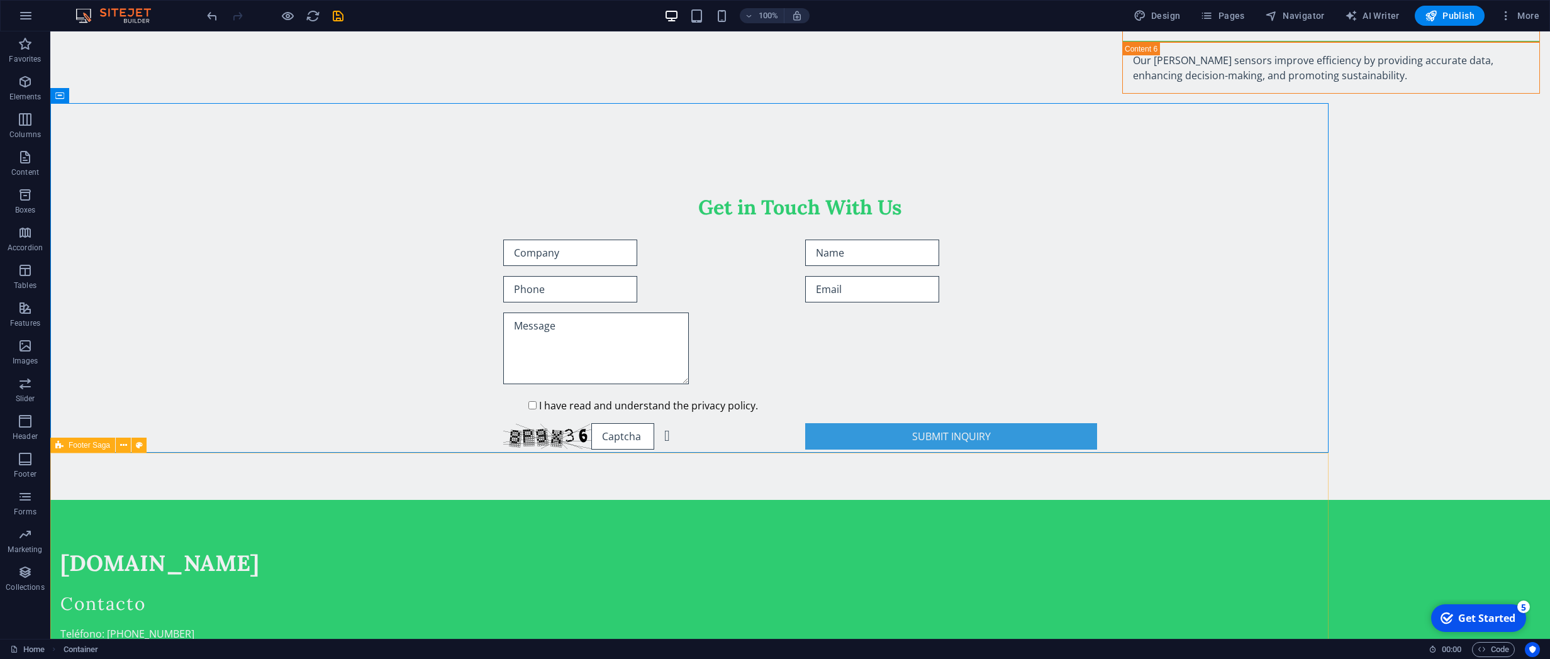
scroll to position [1824, 0]
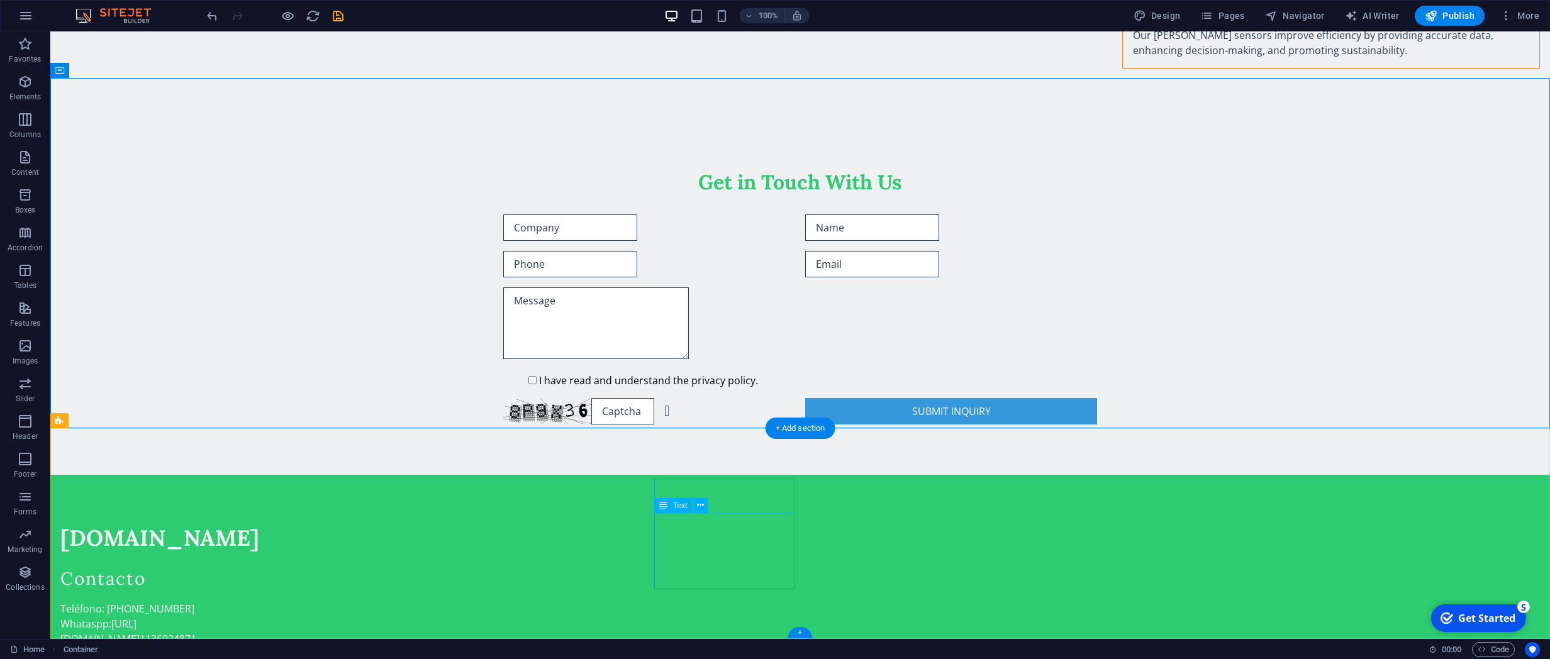
click at [201, 470] on div "Teléfono: (11) 3692-4871 Whataspp: https://wa.me/ 1136924871 Email: contacto@ef…" at bounding box center [130, 638] width 141 height 75
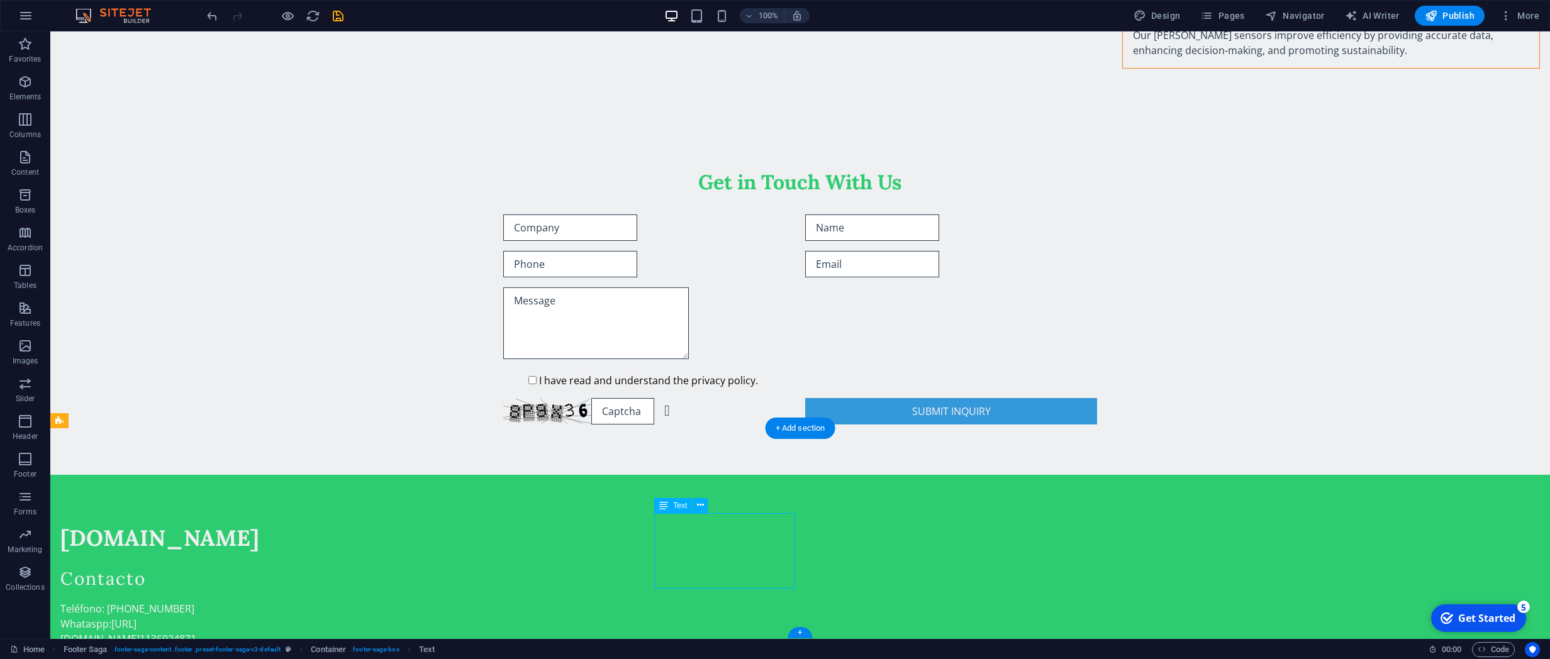
click at [201, 470] on div "Teléfono: (11) 3692-4871 Whataspp: https://wa.me/ 1136924871 Email: contacto@ef…" at bounding box center [130, 638] width 141 height 75
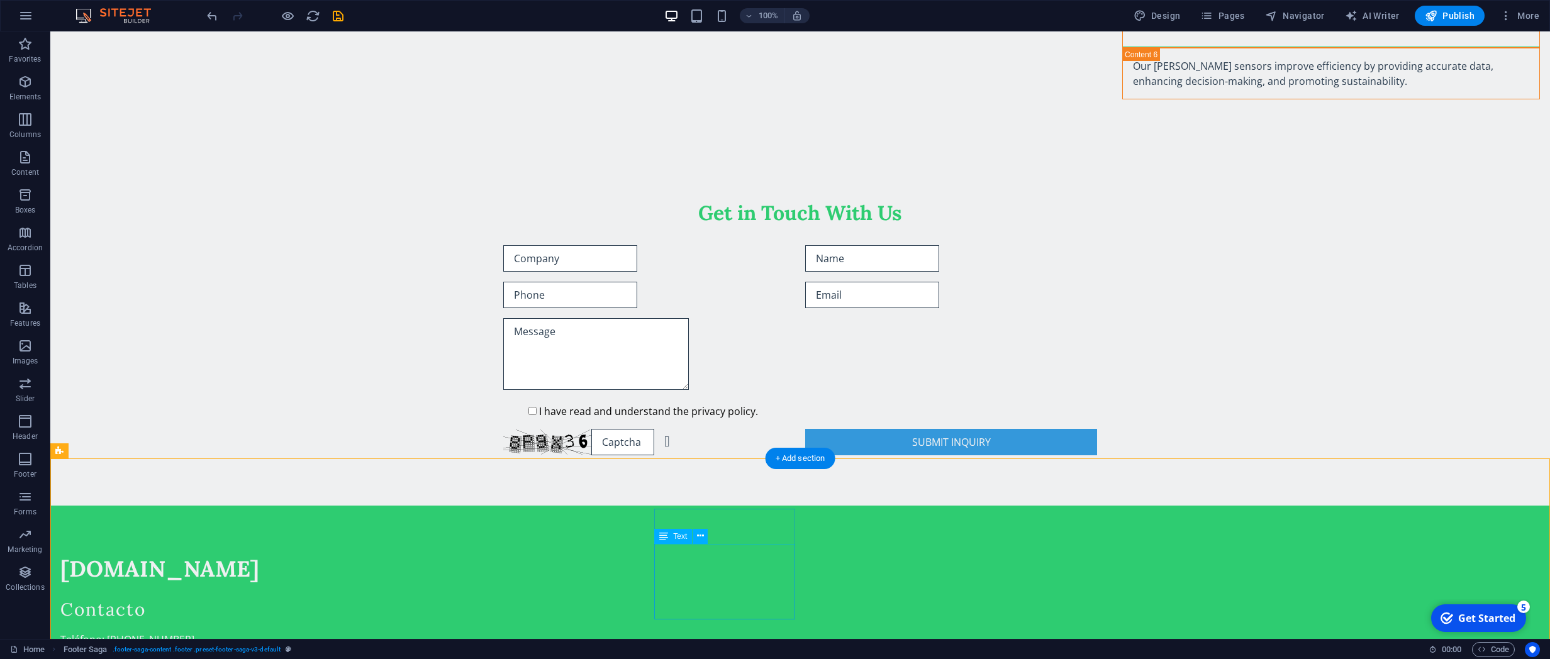
click at [201, 470] on div "Teléfono: (11) 3692-4871 Whataspp: https://wa.me/ 1136924871 Email: contacto@ef…" at bounding box center [130, 669] width 141 height 75
click at [719, 470] on button at bounding box center [718, 501] width 15 height 15
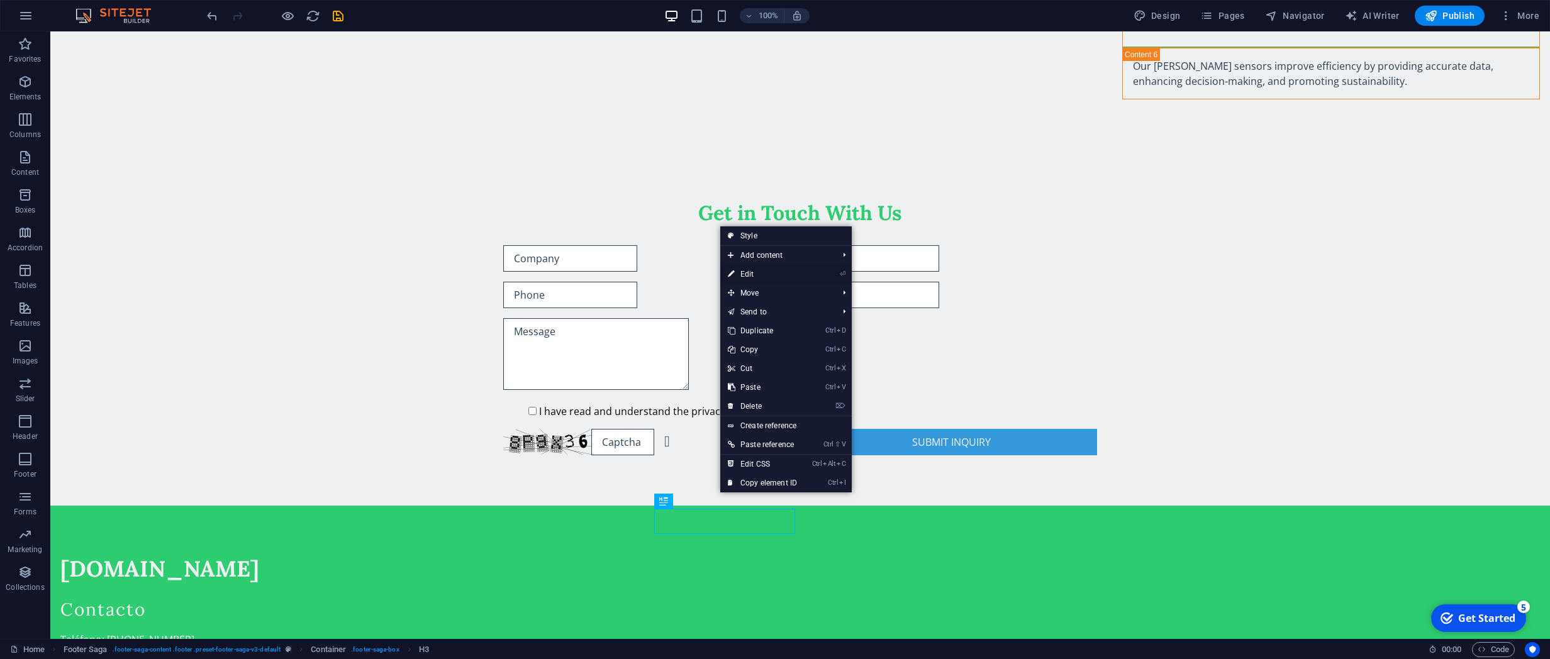
click at [754, 270] on link "⏎ Edit" at bounding box center [762, 274] width 84 height 19
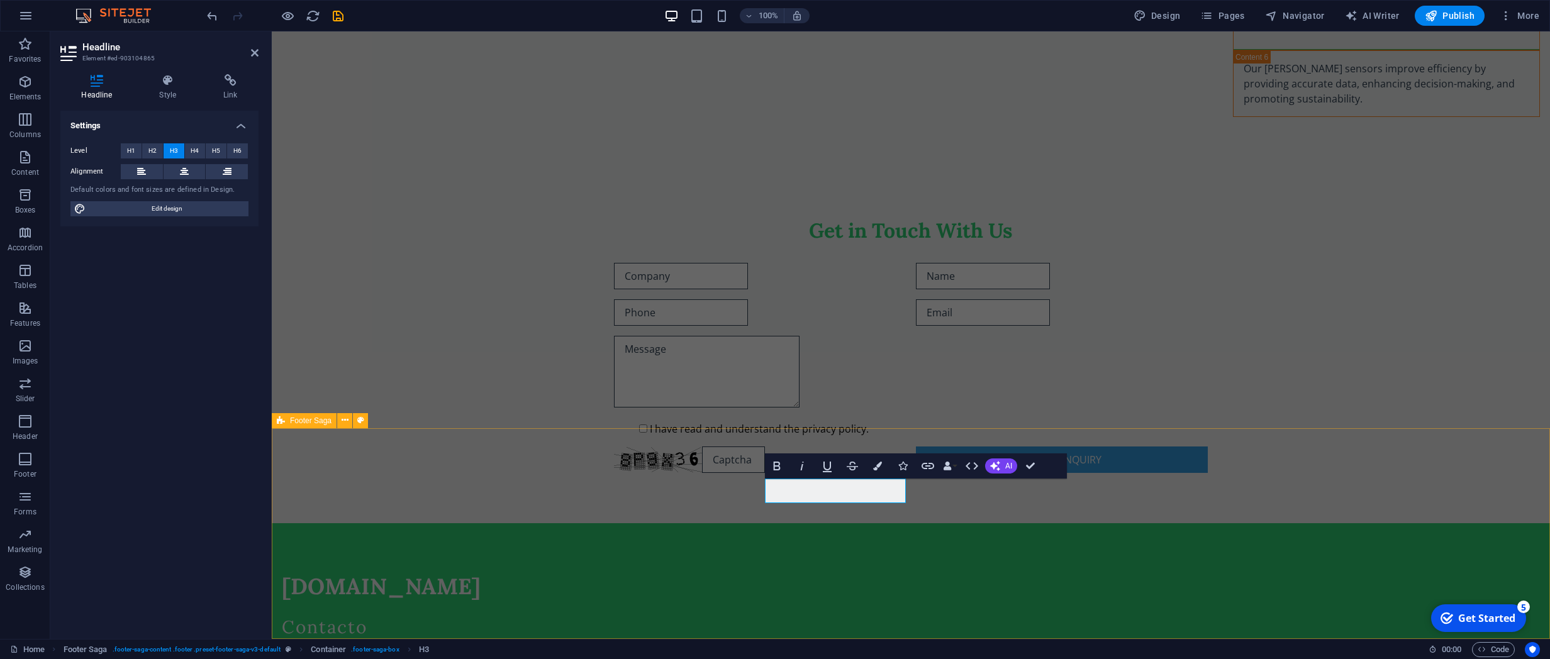
scroll to position [1824, 0]
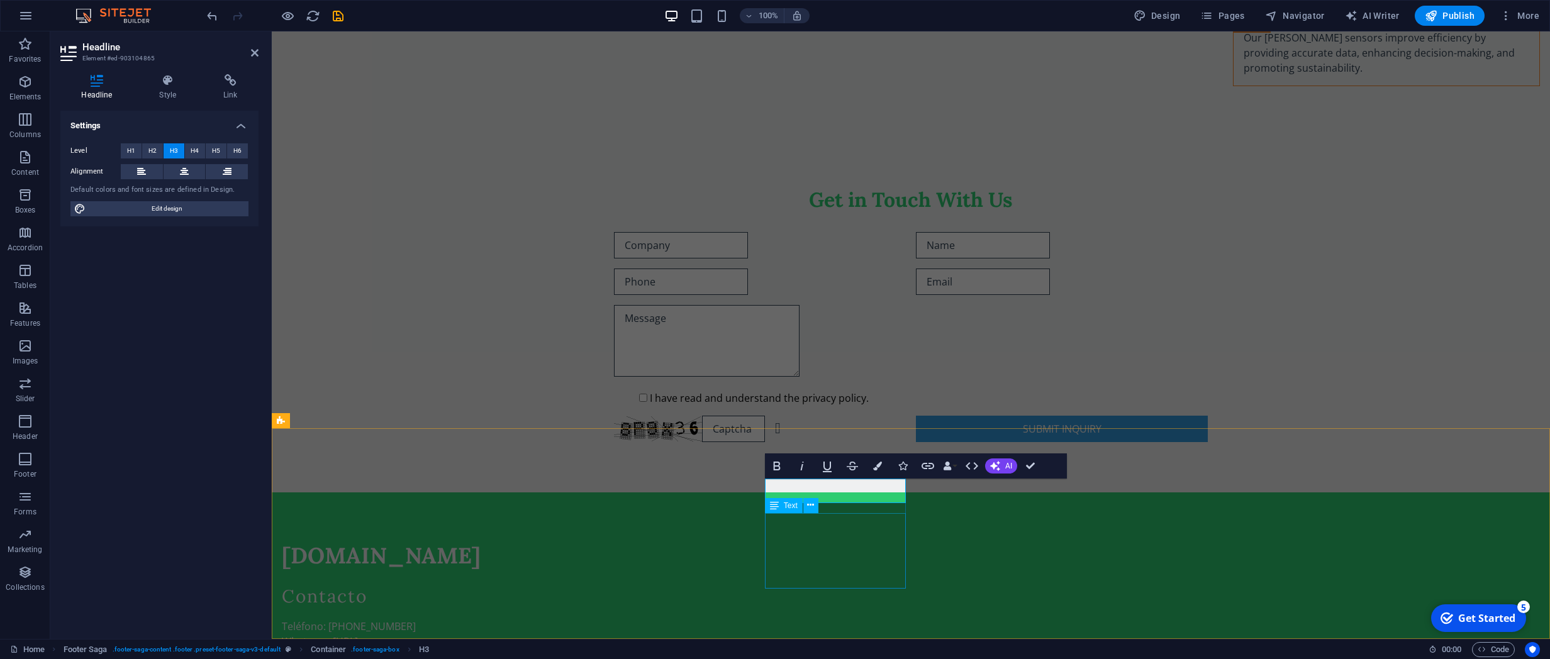
click at [423, 470] on div "Teléfono: (11) 3692-4871 Whataspp: https://wa.me/ 1136924871 Email: contacto@ef…" at bounding box center [352, 656] width 141 height 75
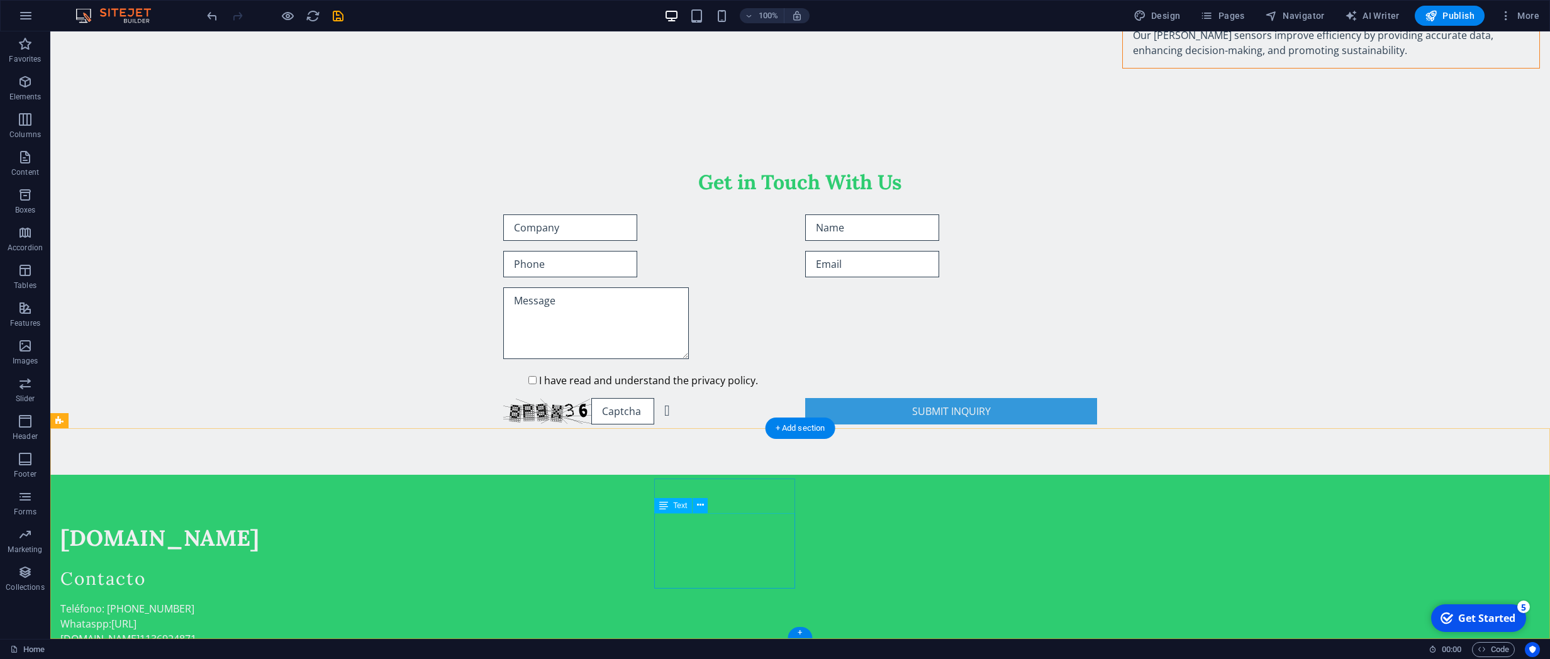
click at [201, 470] on div "Teléfono: (11) 3692-4871 Whataspp: https://wa.me/ 1136924871 Email: contacto@ef…" at bounding box center [130, 638] width 141 height 75
click at [706, 470] on button at bounding box center [699, 505] width 15 height 15
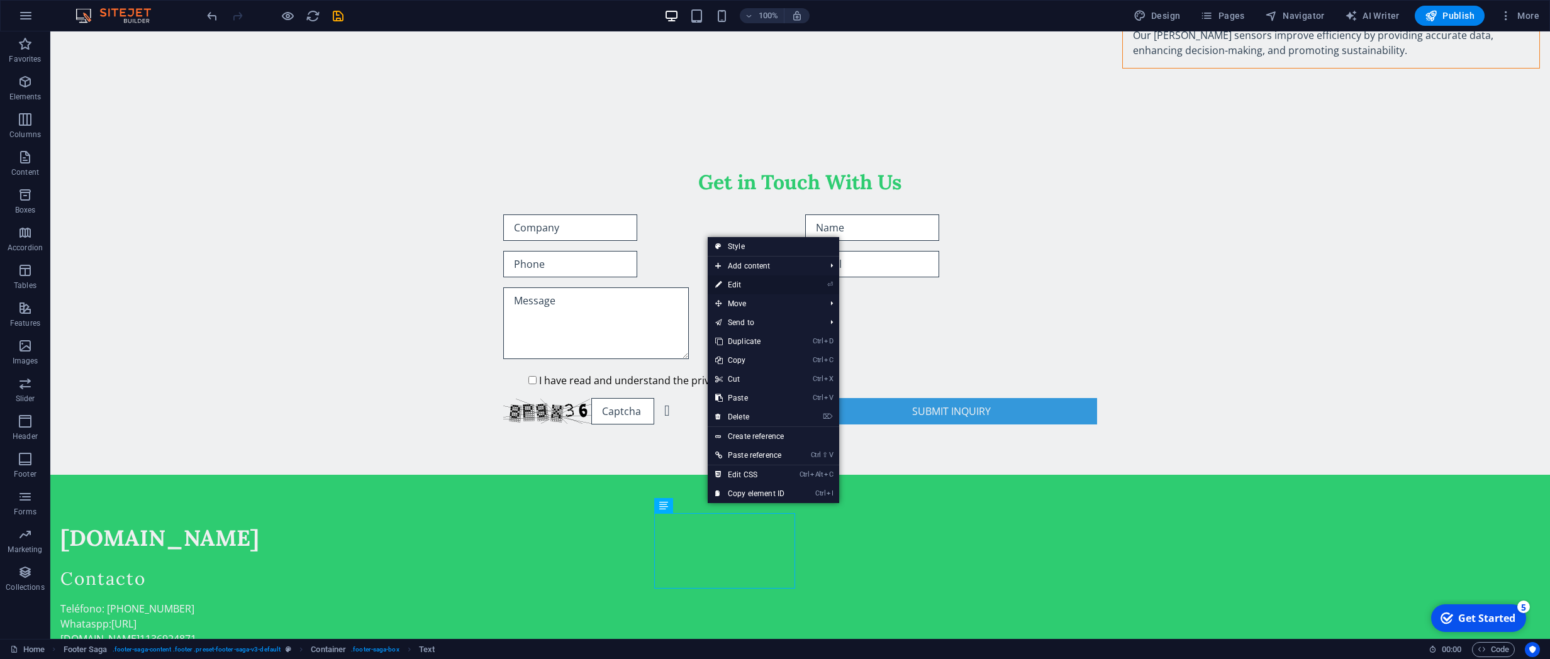
click at [737, 283] on link "⏎ Edit" at bounding box center [750, 284] width 84 height 19
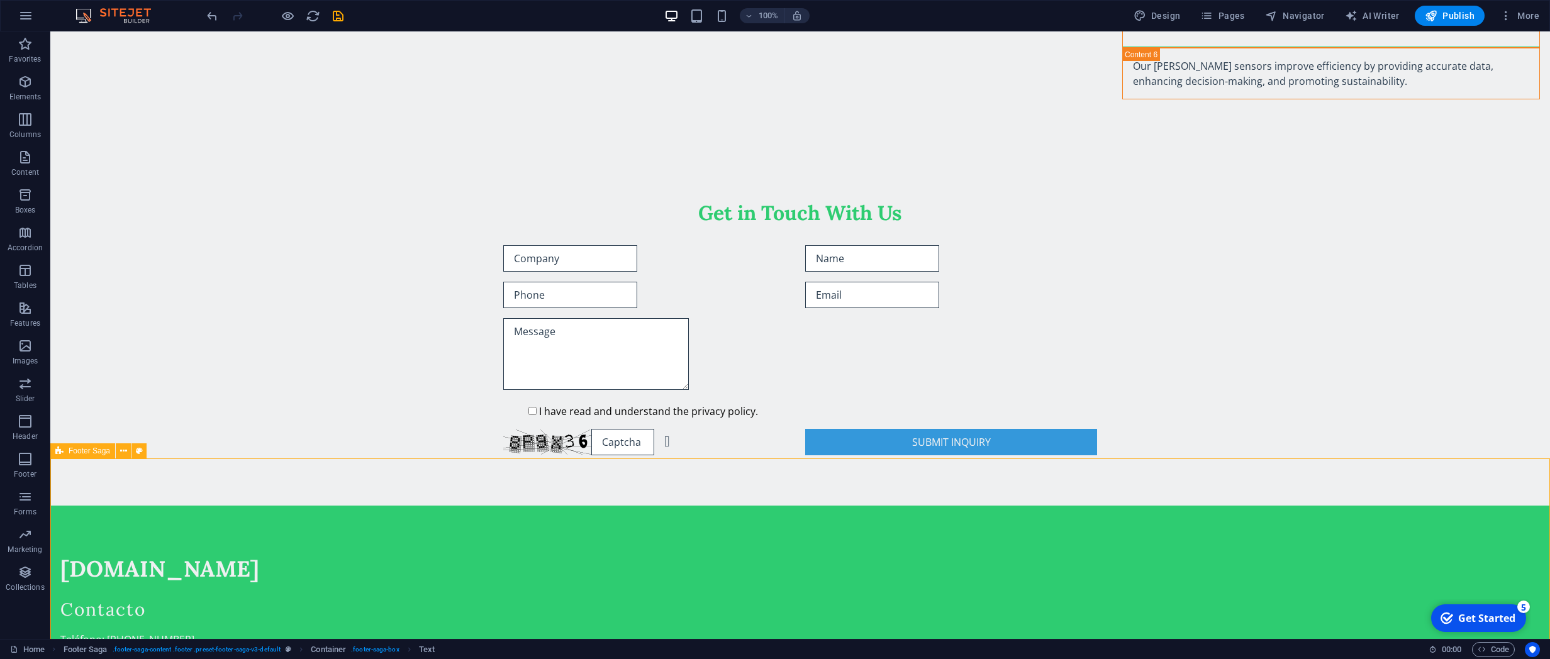
click at [718, 470] on icon at bounding box center [718, 501] width 7 height 13
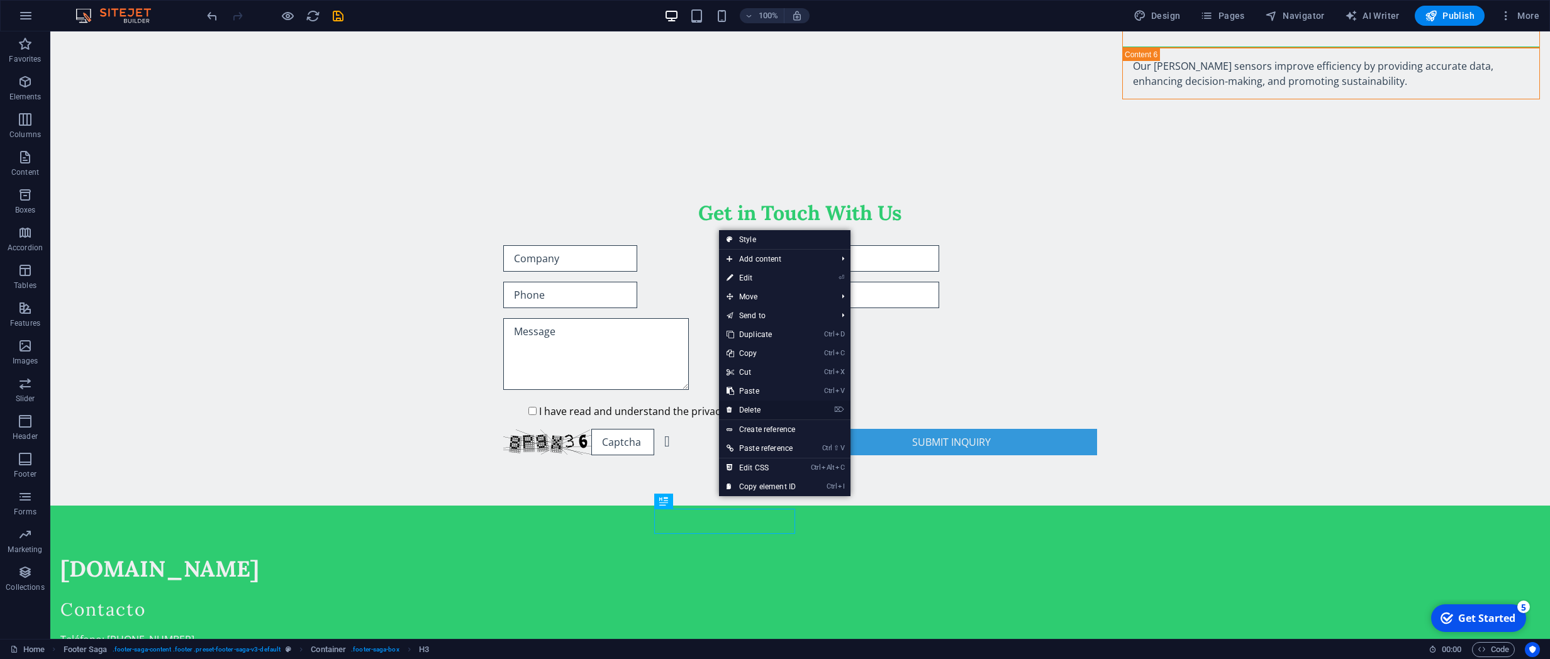
click at [763, 408] on link "⌦ Delete" at bounding box center [761, 410] width 84 height 19
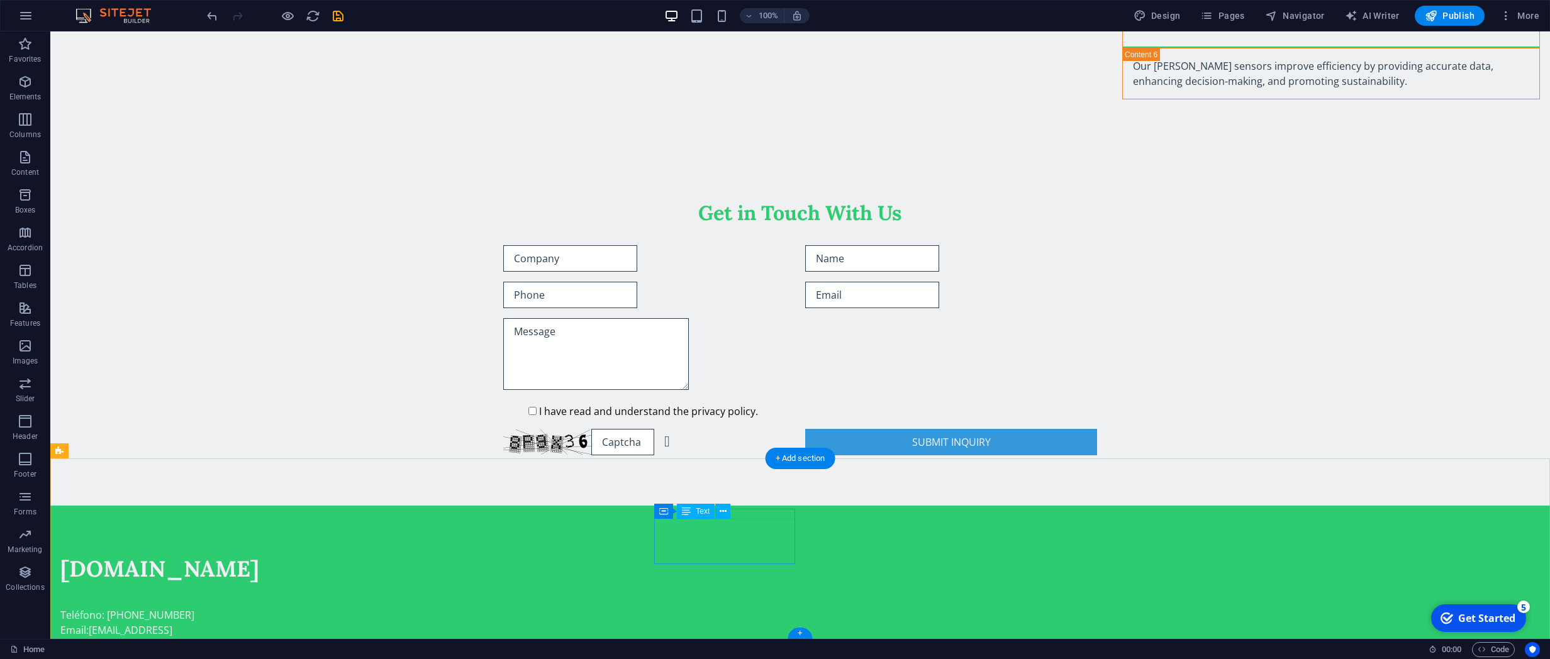
click at [201, 470] on div "Teléfono: (11) 3692-4871 Email: contacto@efisensa.com" at bounding box center [130, 630] width 141 height 45
click at [719, 470] on button at bounding box center [722, 511] width 15 height 15
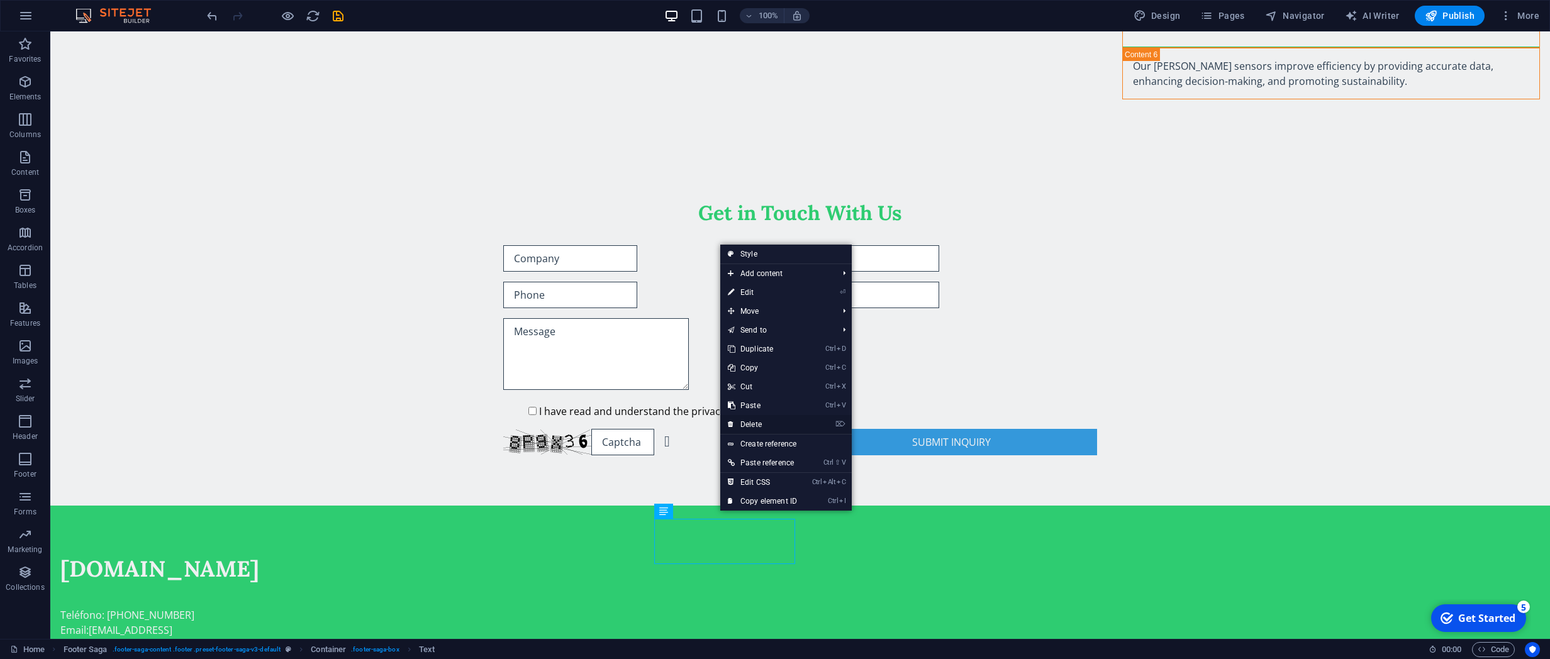
click at [757, 422] on link "⌦ Delete" at bounding box center [762, 424] width 84 height 19
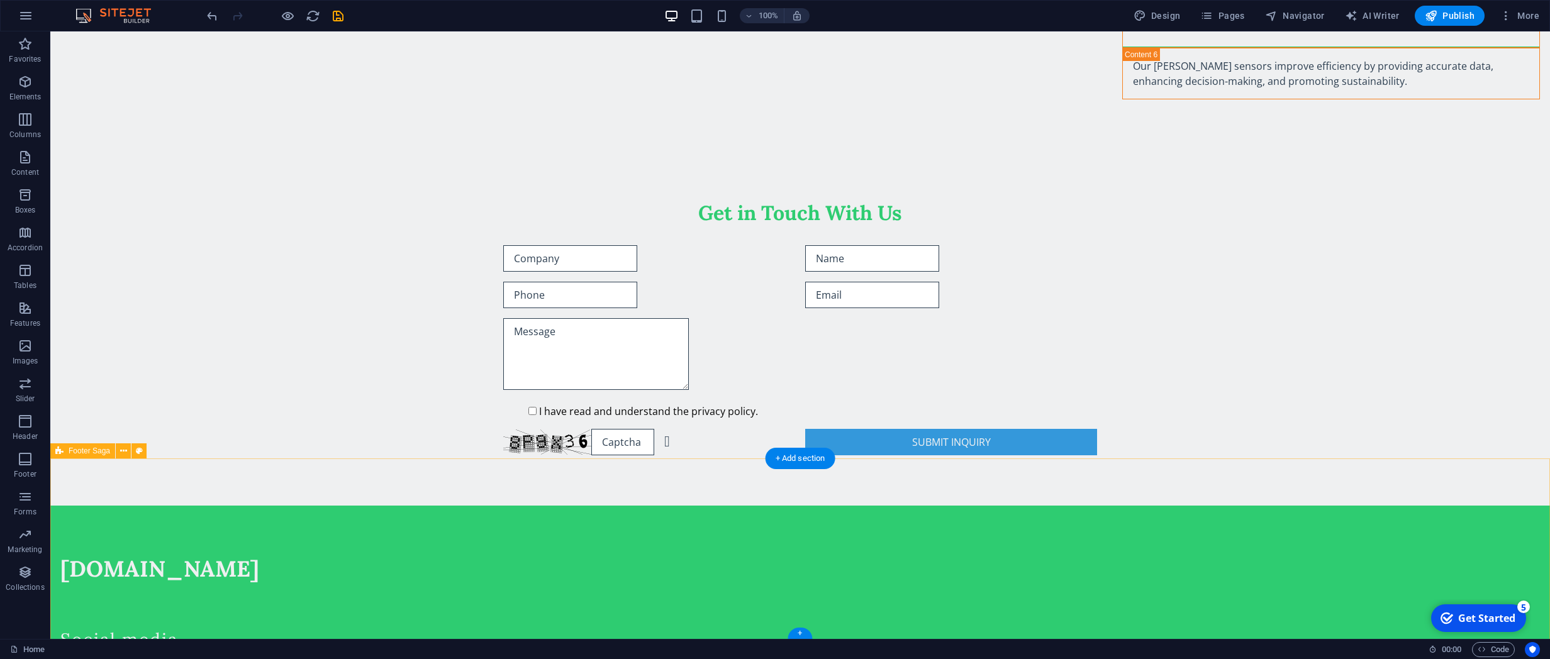
click at [1106, 470] on div "efisensa.com Social media Facebook X Instagram" at bounding box center [799, 654] width 1499 height 297
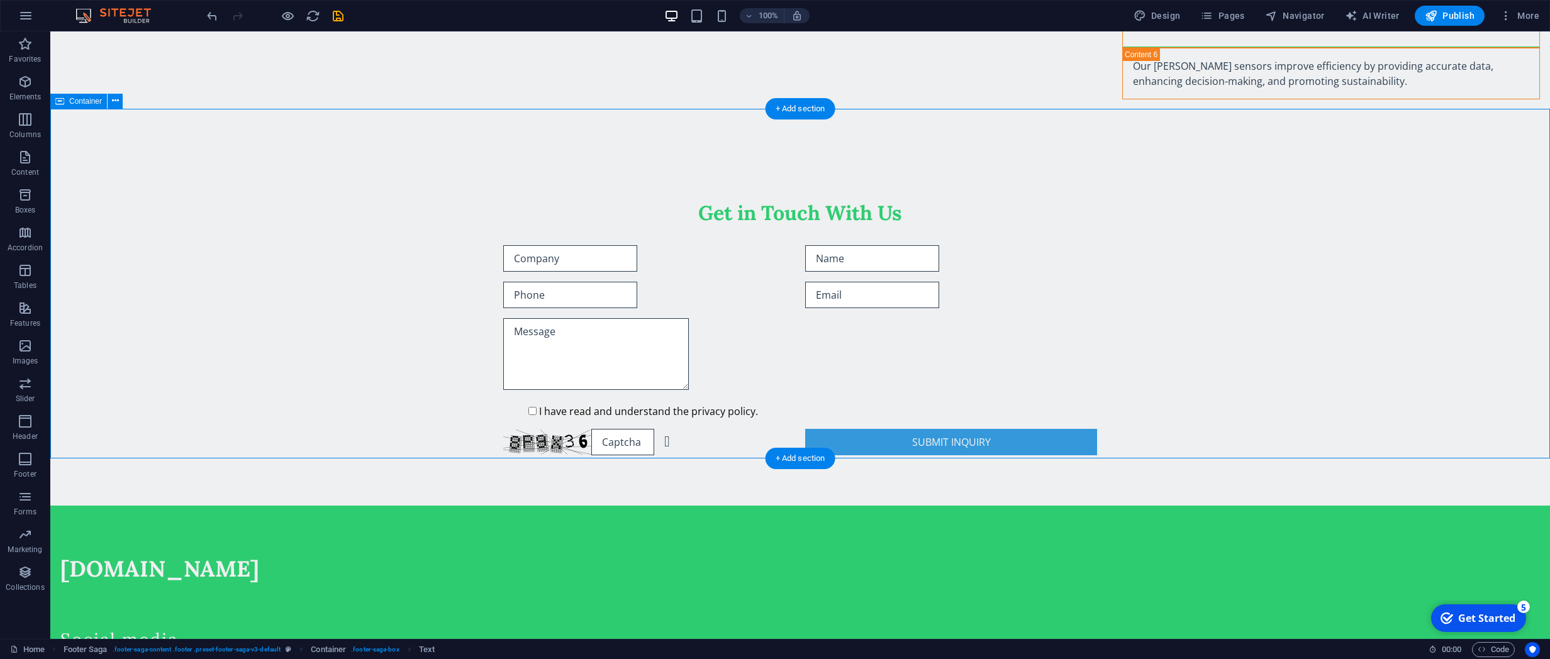
click at [1106, 365] on div "Get in Touch With Us I have read and understand the privacy policy. Unreadable?…" at bounding box center [799, 328] width 1499 height 356
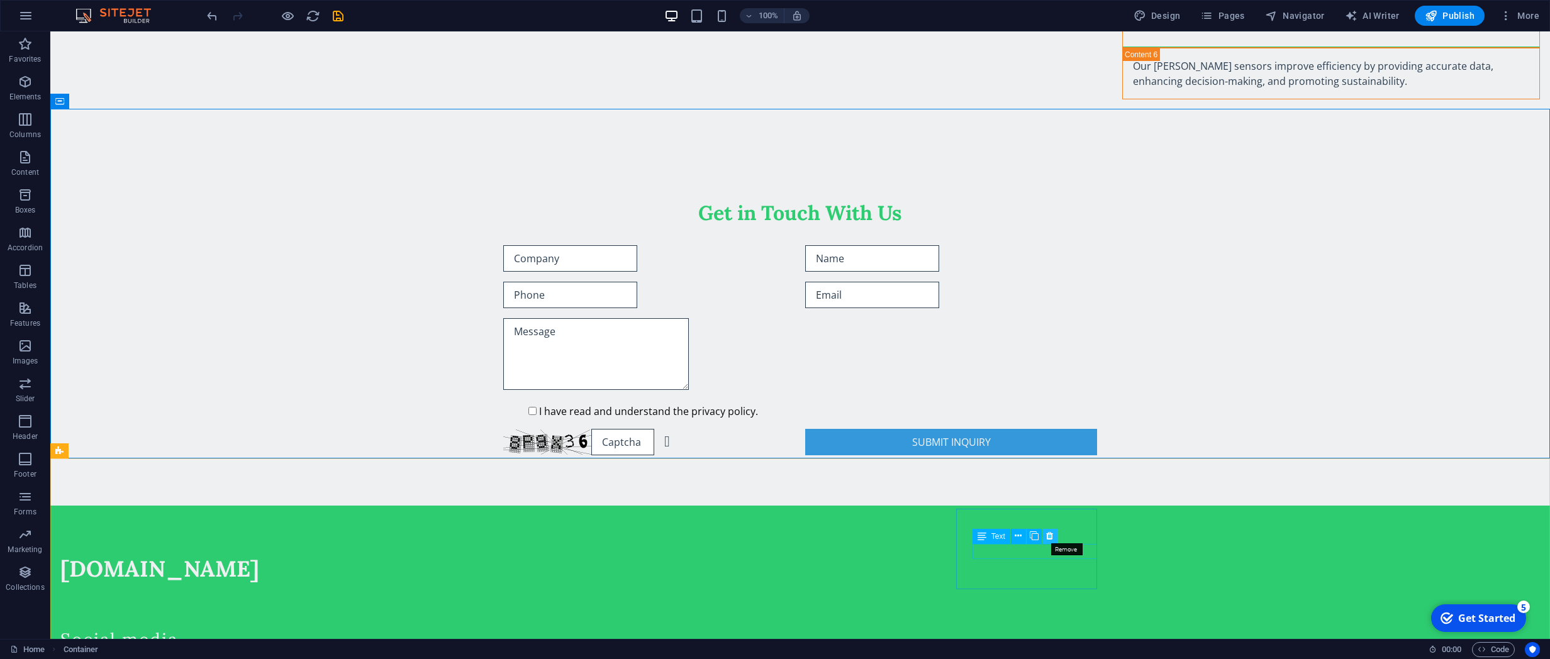
click at [1049, 470] on icon at bounding box center [1049, 536] width 7 height 13
click at [201, 470] on div "Social media" at bounding box center [130, 640] width 141 height 25
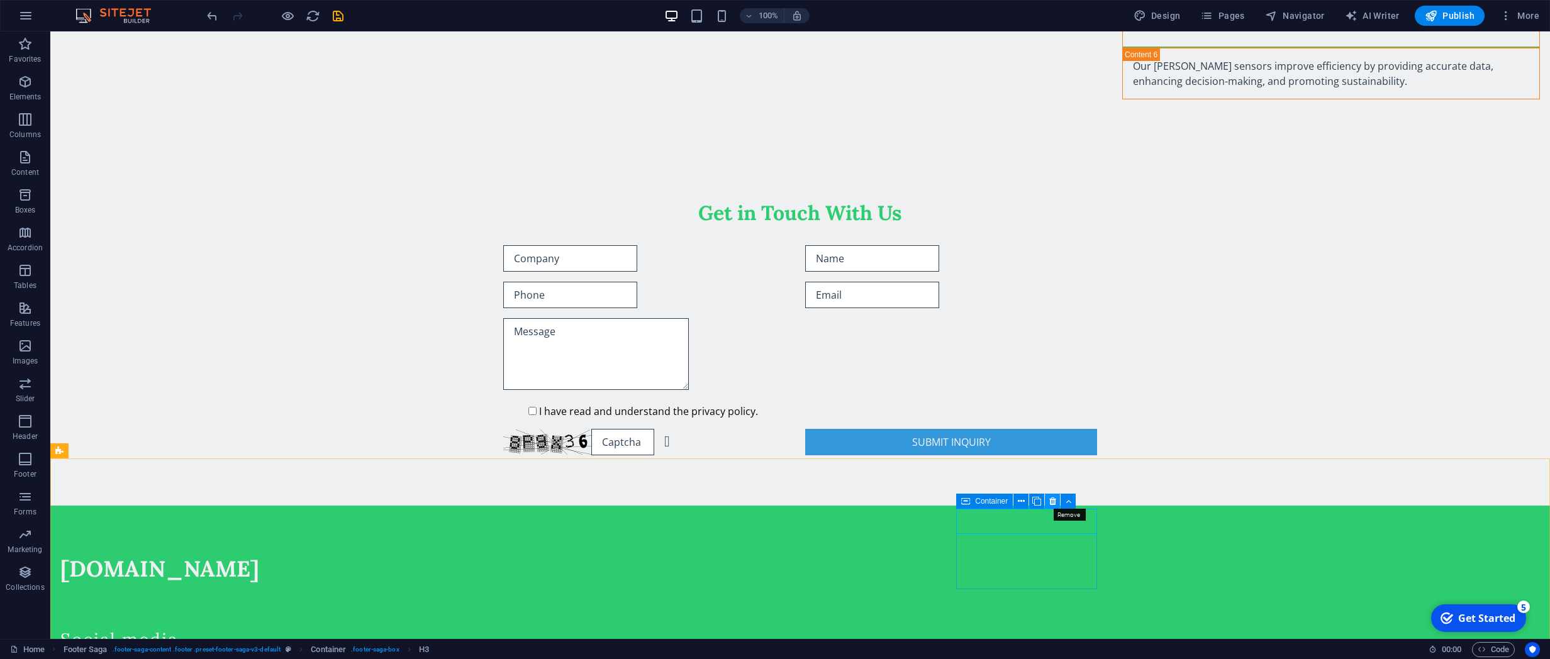
click at [1052, 470] on icon at bounding box center [1052, 501] width 7 height 13
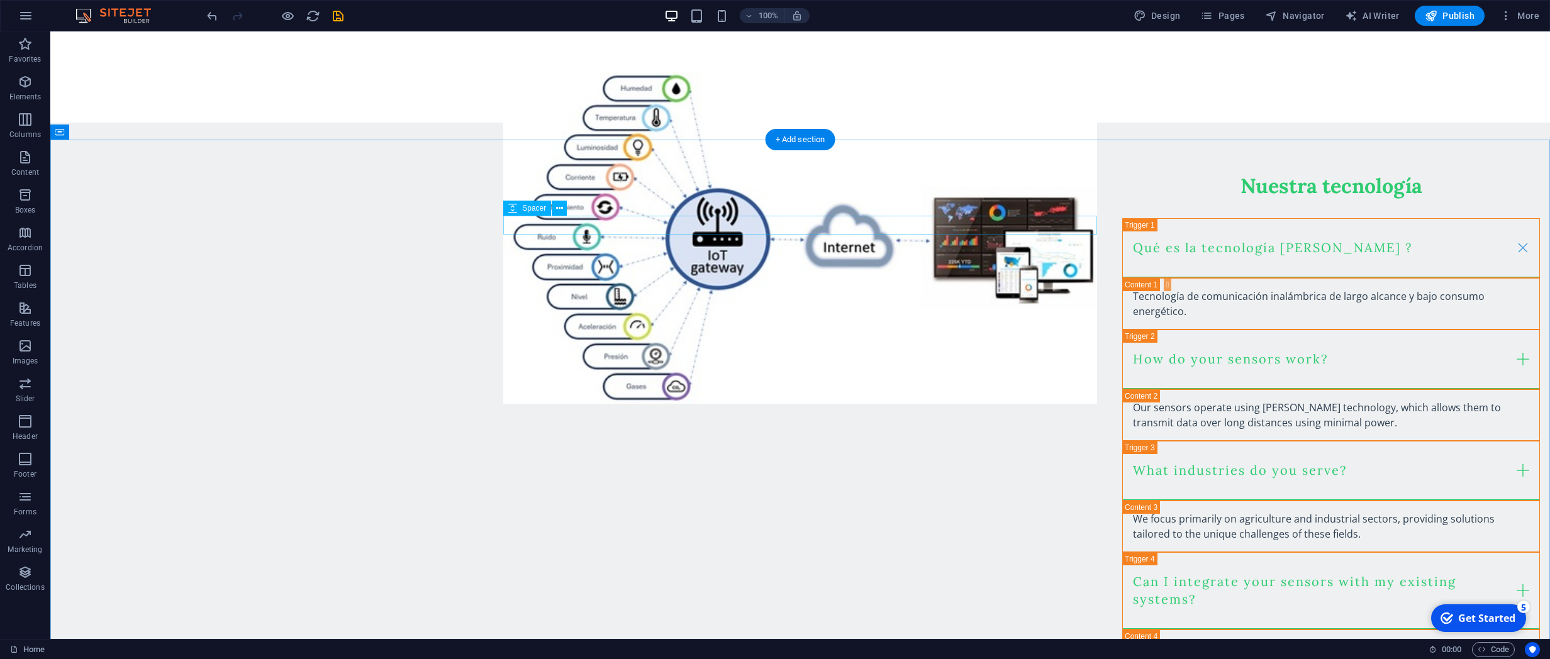
scroll to position [597, 0]
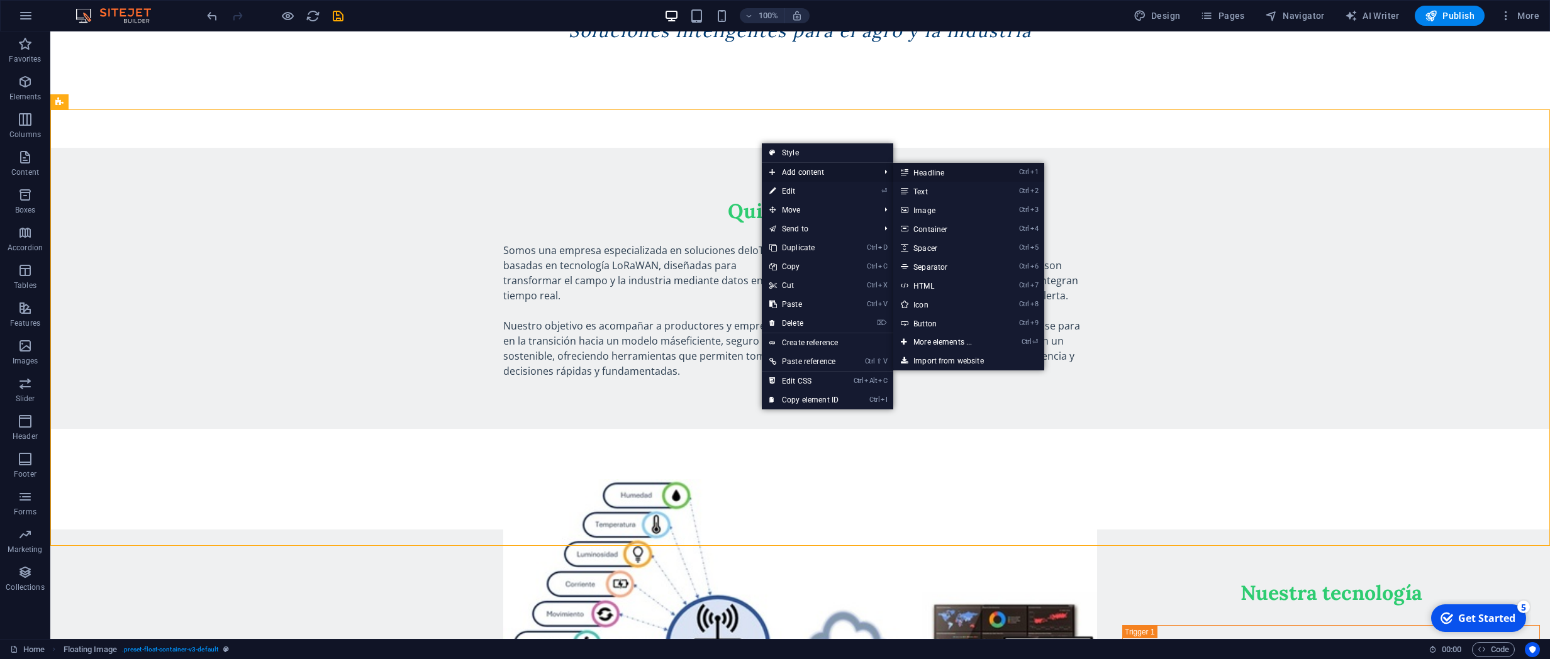
click at [968, 170] on link "Ctrl 1 Headline" at bounding box center [945, 172] width 104 height 19
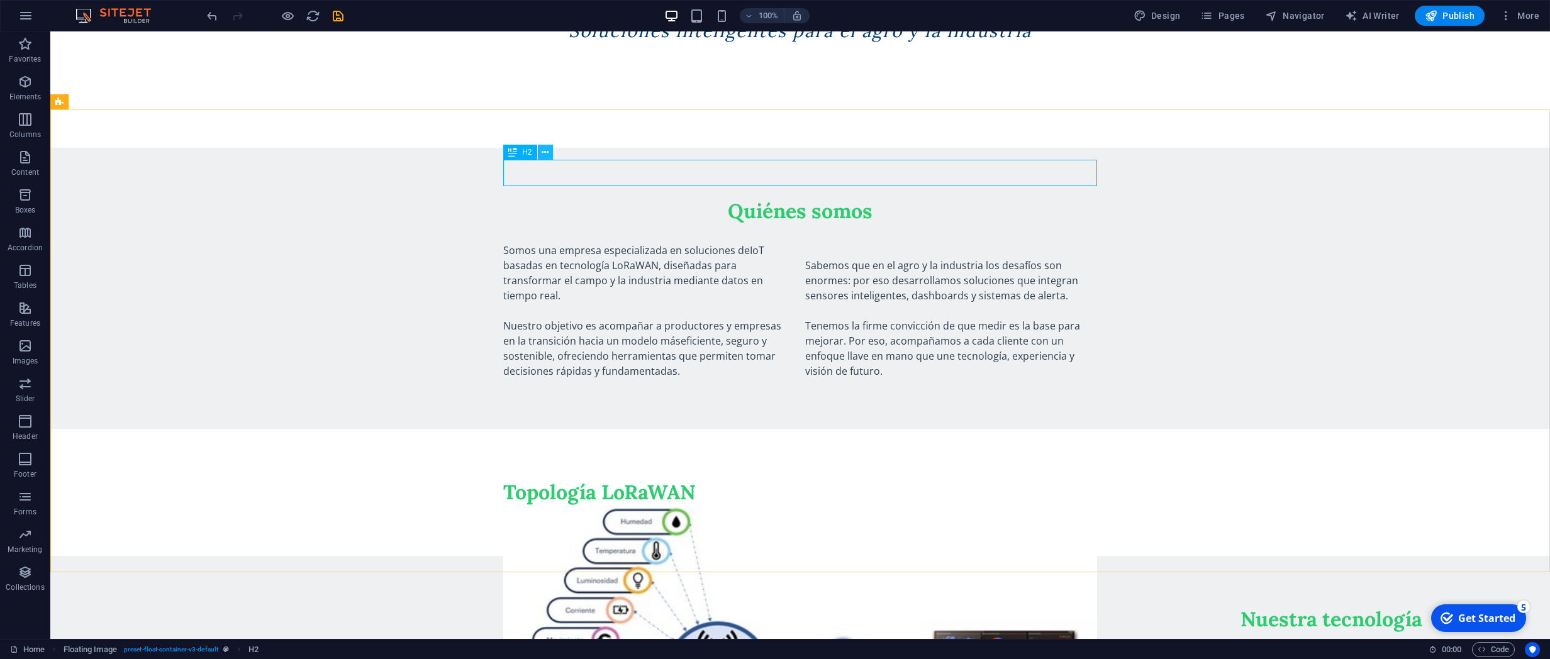
click at [538, 155] on button at bounding box center [545, 152] width 15 height 15
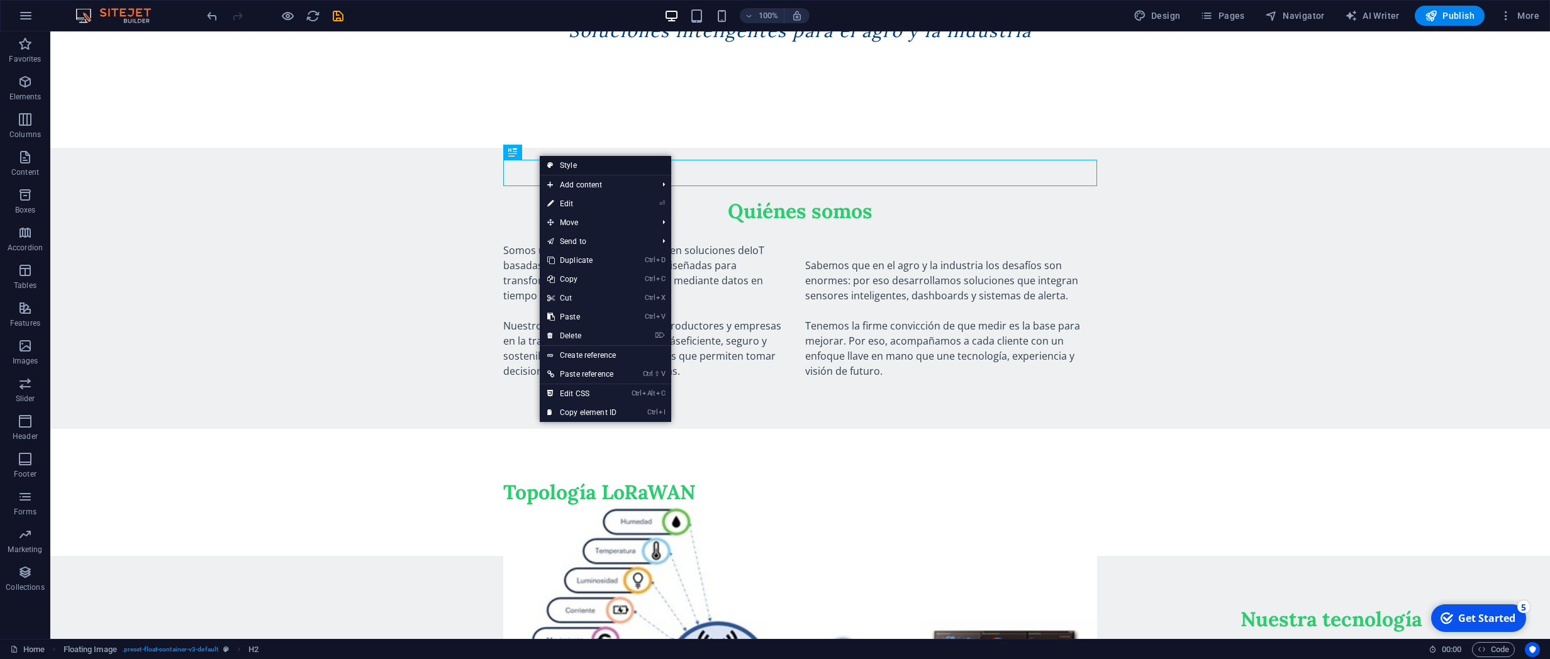
click at [567, 162] on link "Style" at bounding box center [605, 165] width 131 height 19
select select "%"
select select "rem"
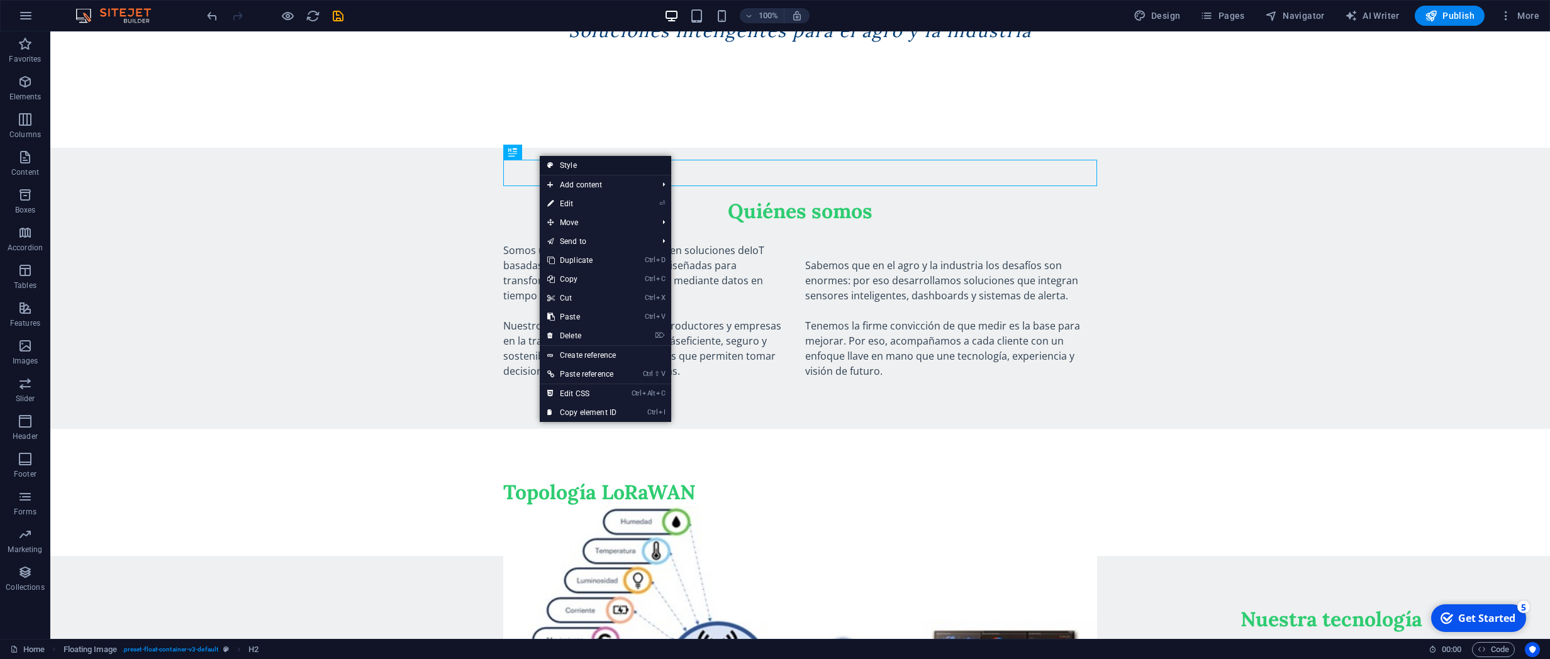
select select "rem"
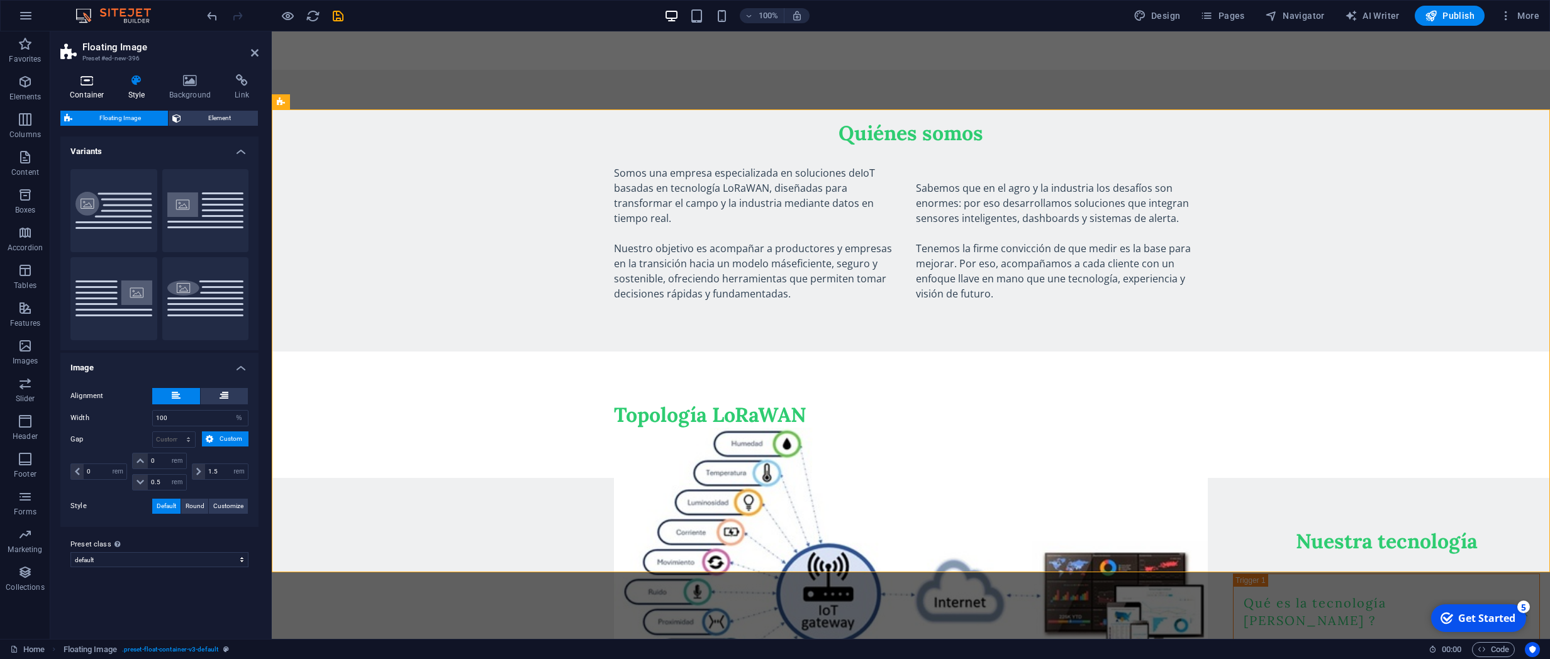
click at [89, 91] on h4 "Container" at bounding box center [89, 87] width 58 height 26
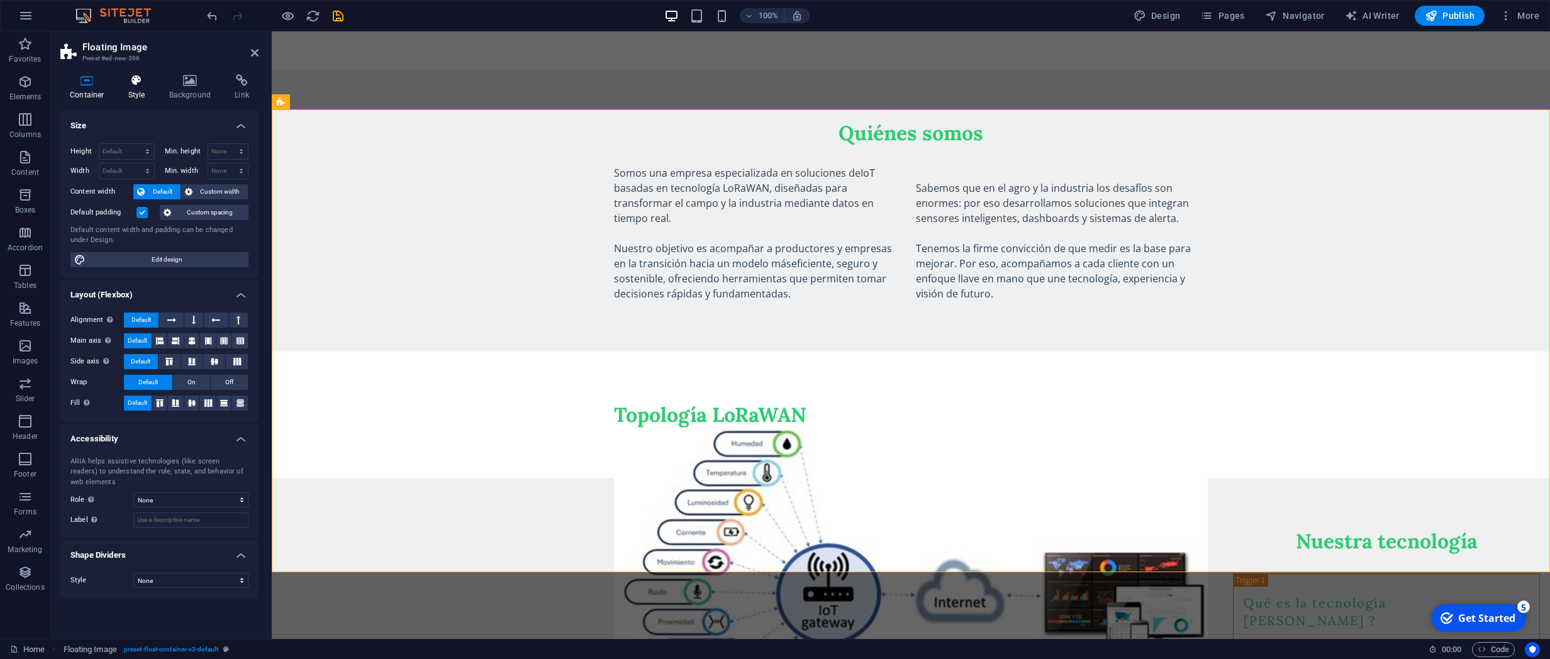
click at [140, 94] on h4 "Style" at bounding box center [139, 87] width 41 height 26
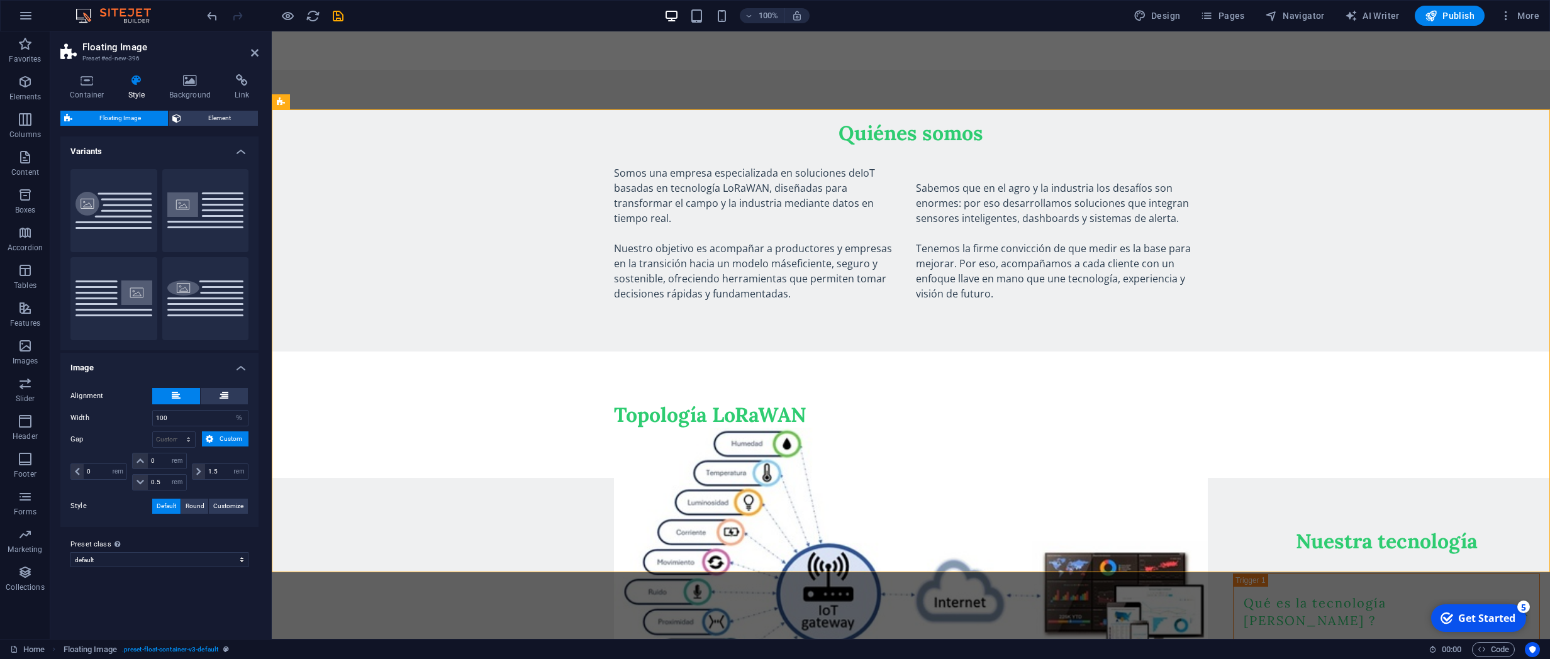
click at [237, 364] on h4 "Image" at bounding box center [159, 364] width 198 height 23
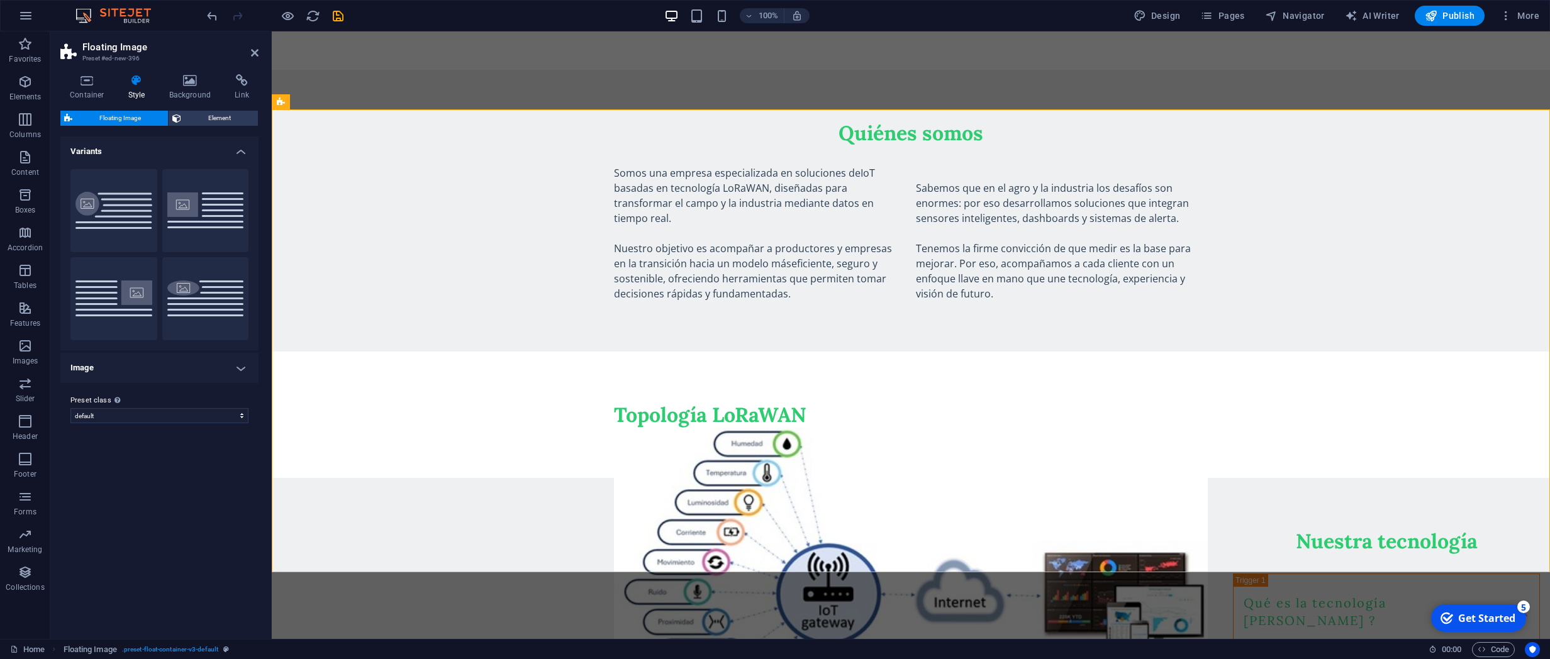
click at [246, 358] on h4 "Image" at bounding box center [159, 368] width 198 height 30
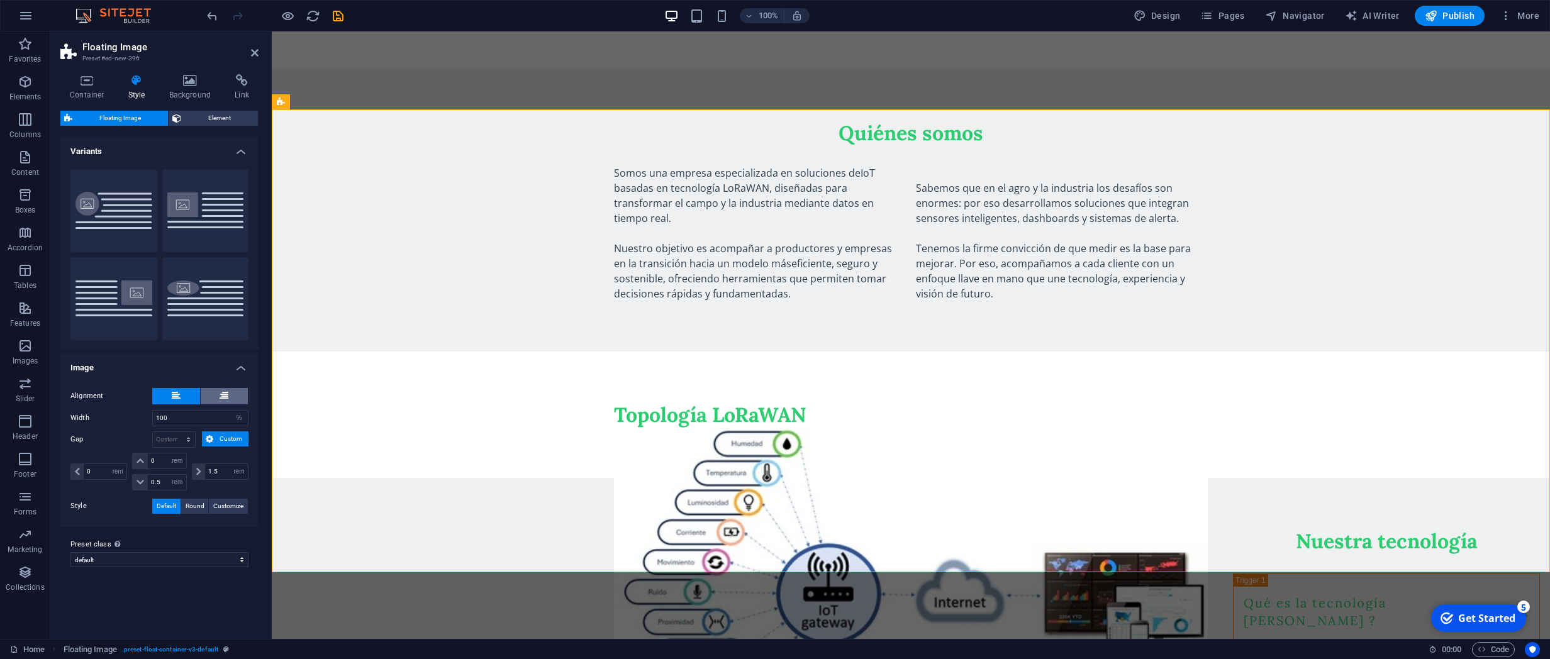
click at [223, 393] on icon at bounding box center [223, 395] width 9 height 15
click at [176, 396] on icon at bounding box center [176, 395] width 9 height 15
click at [616, 402] on div "Topología LoRaWAN" at bounding box center [911, 415] width 594 height 26
click at [658, 149] on icon at bounding box center [655, 152] width 7 height 13
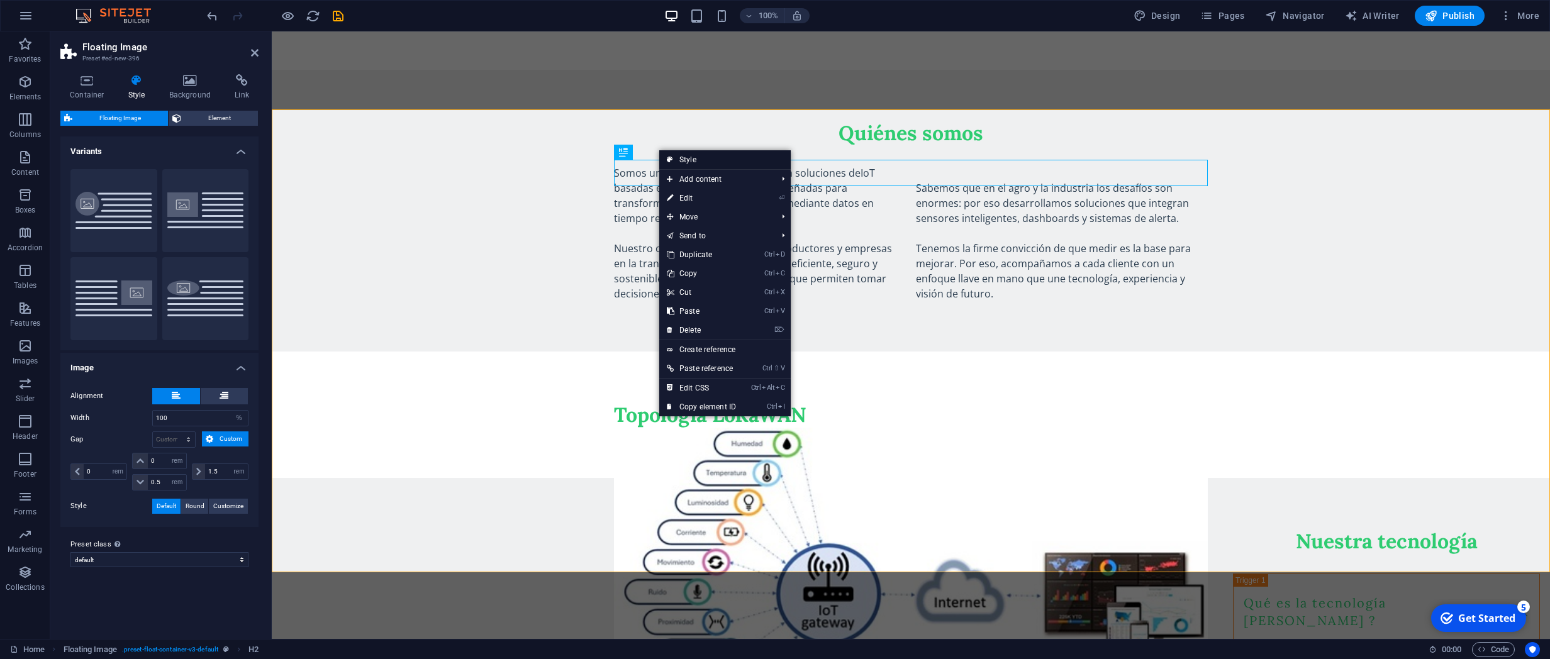
click at [689, 160] on link "Style" at bounding box center [724, 159] width 131 height 19
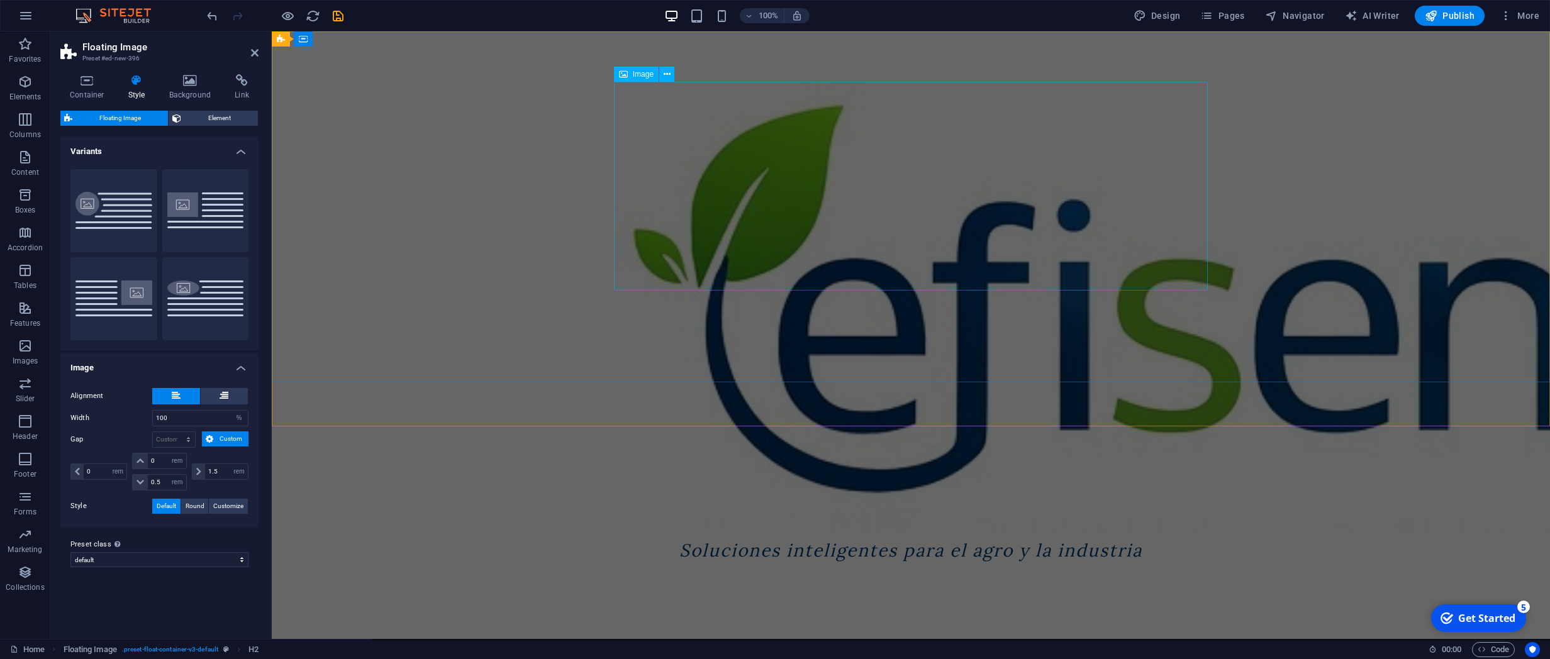
scroll to position [339, 0]
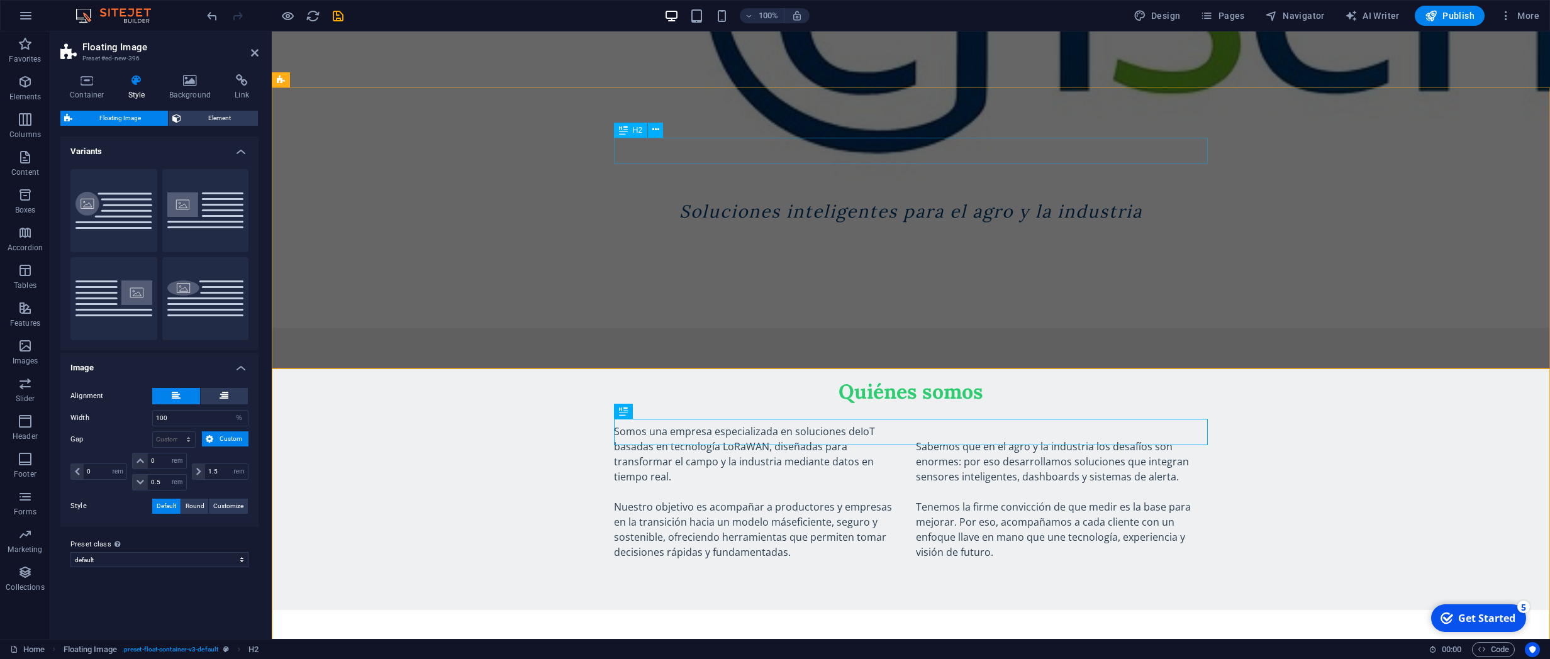
click at [894, 379] on div "Quiénes somos" at bounding box center [911, 392] width 594 height 26
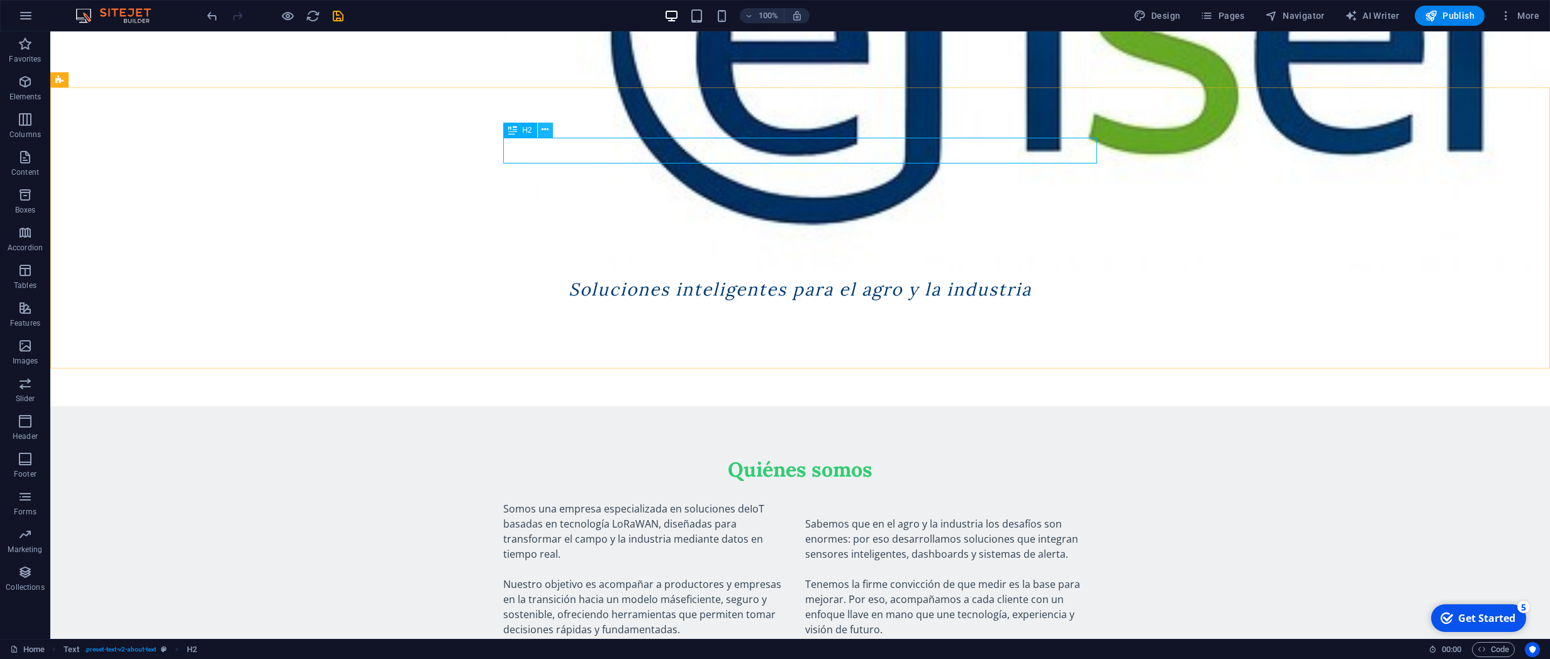
click at [540, 131] on button at bounding box center [545, 130] width 15 height 15
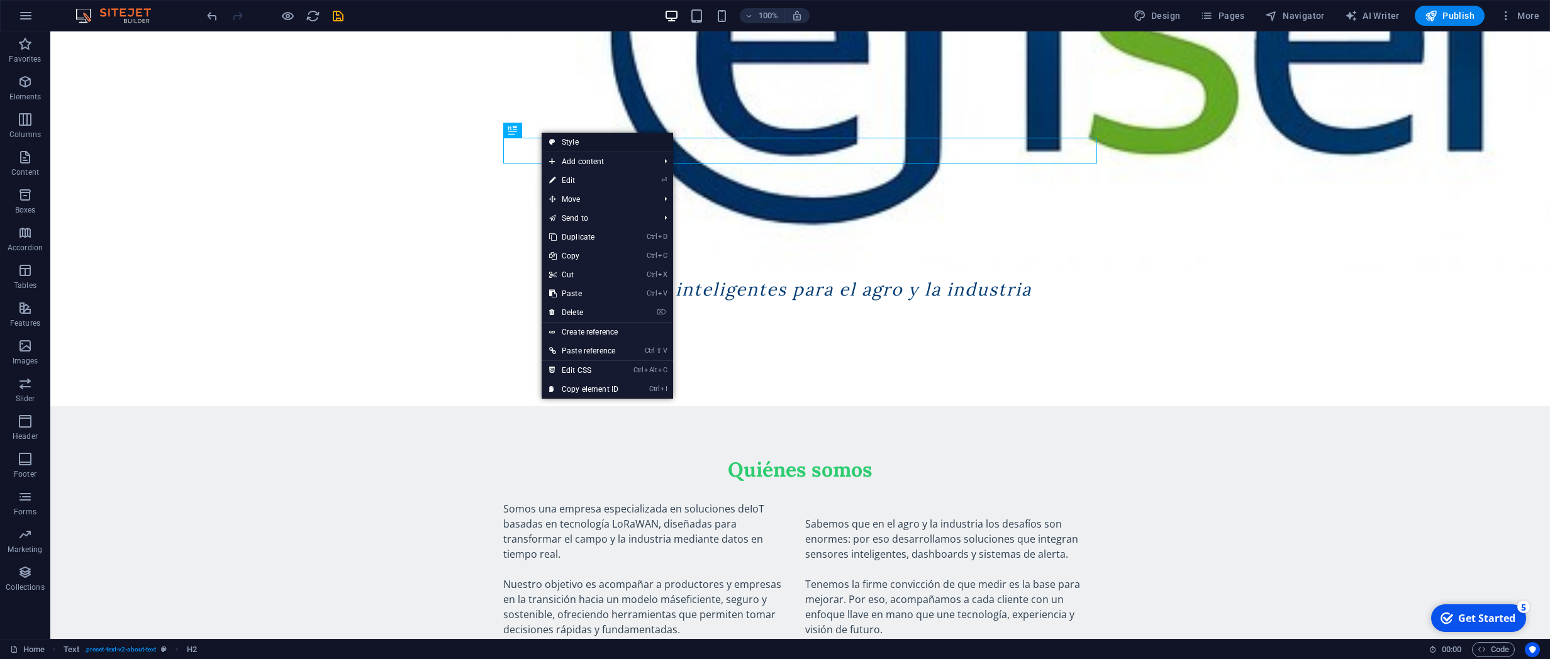
click at [589, 140] on link "Style" at bounding box center [606, 142] width 131 height 19
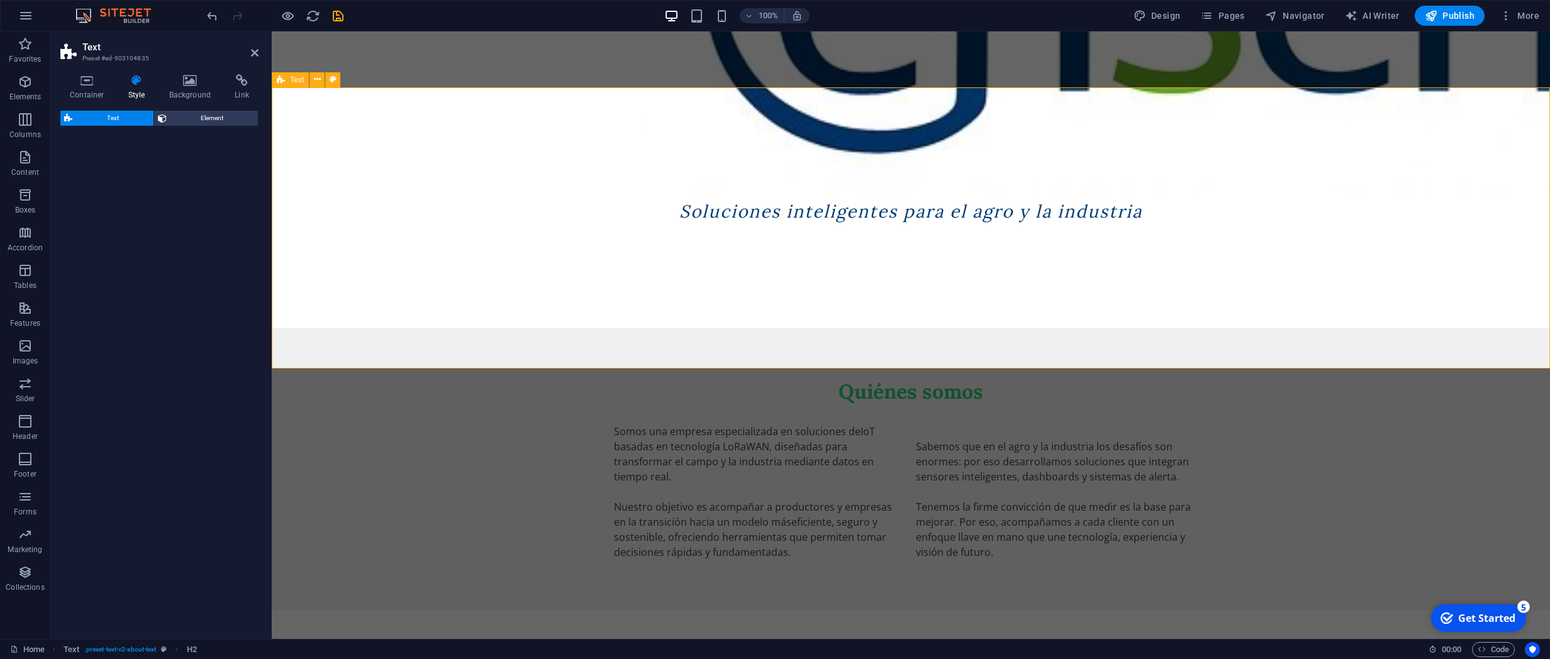
select select "rem"
select select "preset-text-v2-about-text"
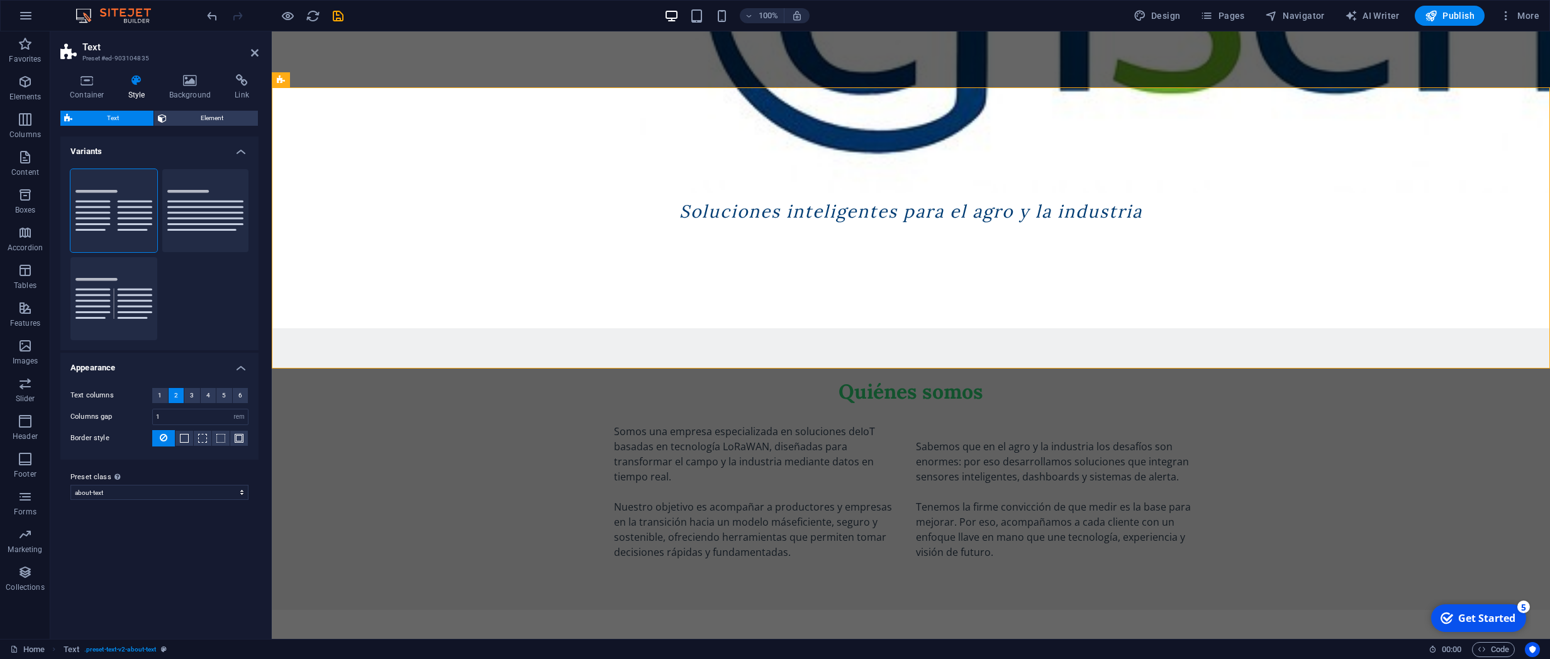
click at [104, 116] on span "Text" at bounding box center [113, 118] width 74 height 15
click at [906, 379] on div "Quiénes somos" at bounding box center [911, 392] width 594 height 26
click at [653, 130] on icon at bounding box center [655, 129] width 7 height 13
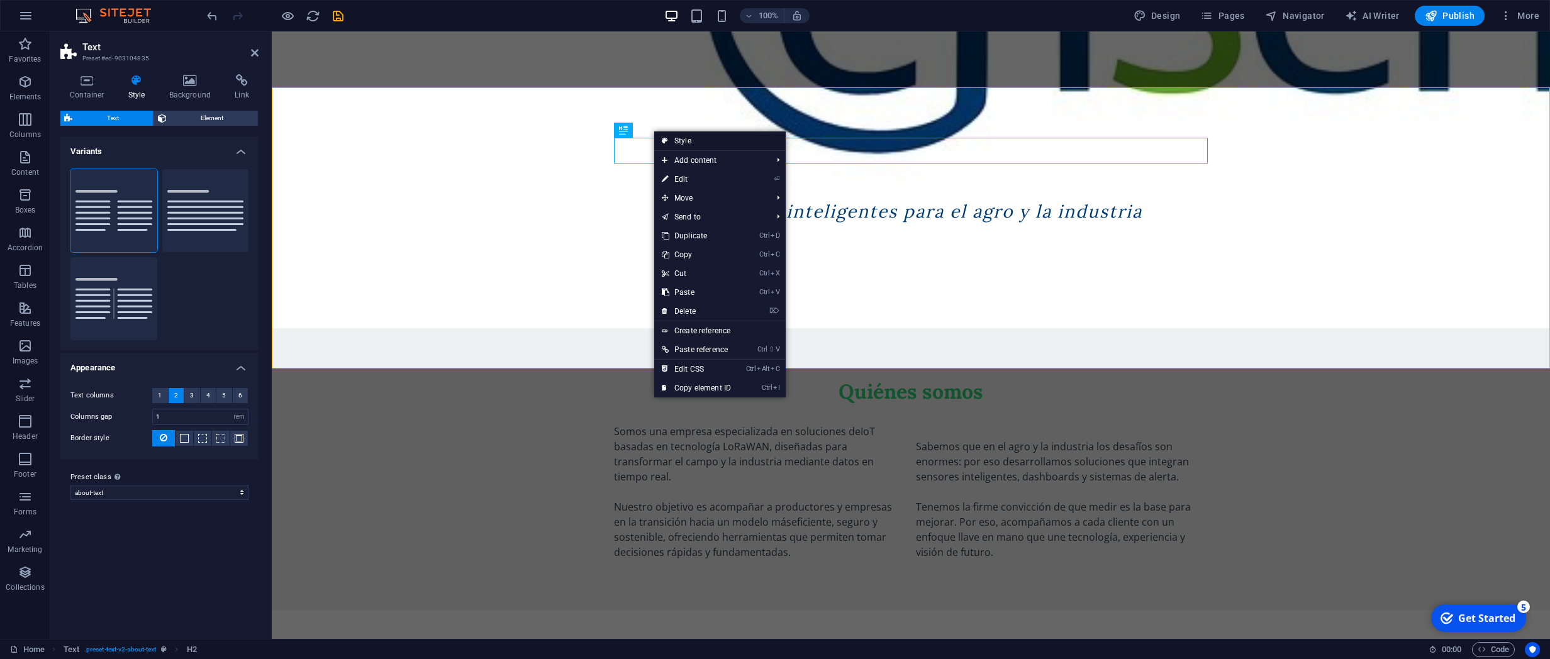
click at [691, 138] on link "Style" at bounding box center [719, 140] width 131 height 19
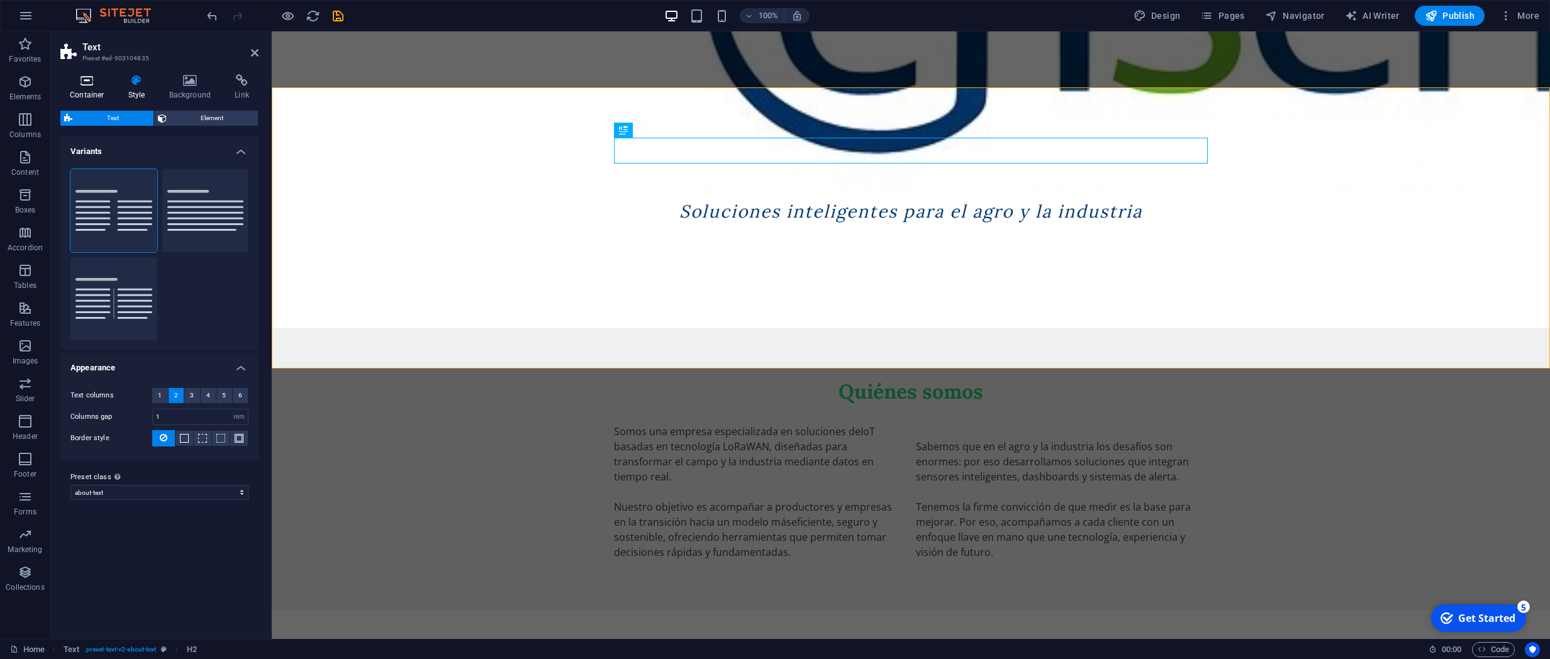
click at [94, 76] on icon at bounding box center [86, 80] width 53 height 13
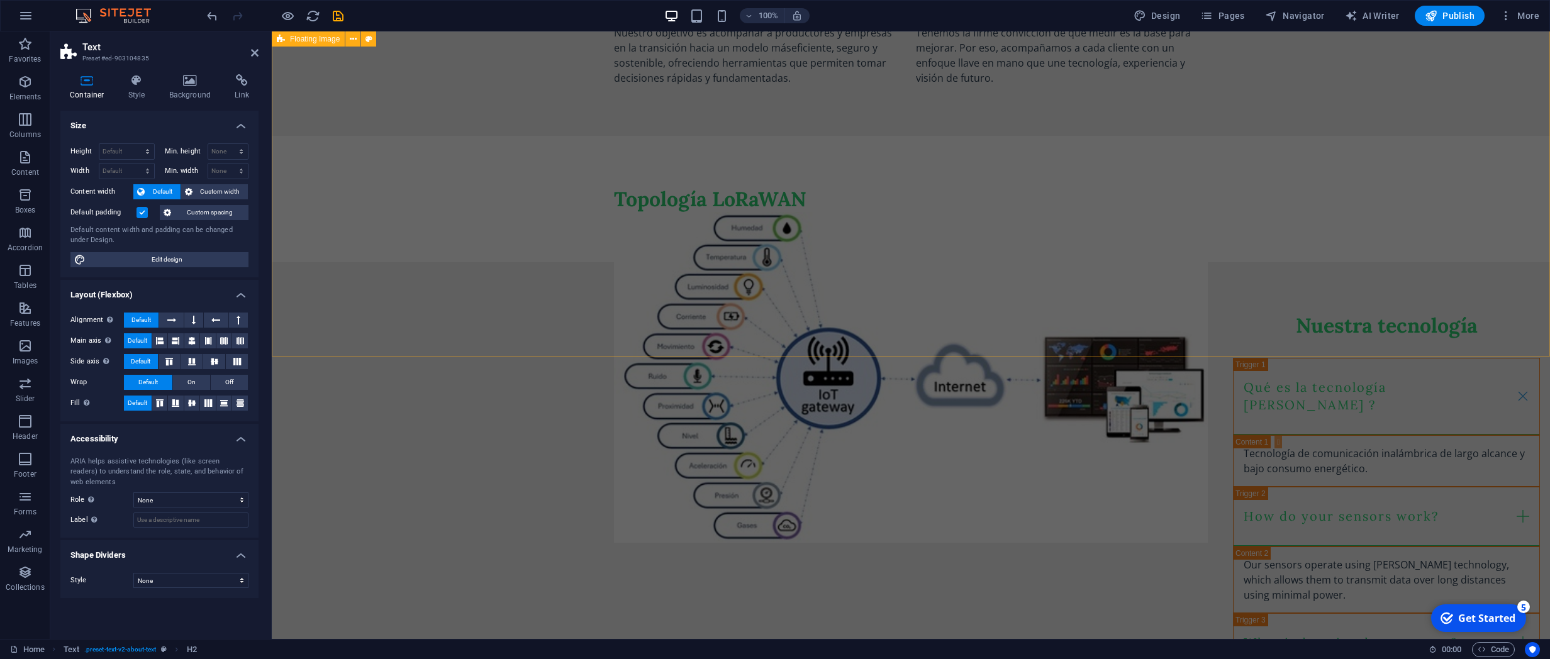
click at [421, 263] on div "Topología LoRaWAN" at bounding box center [911, 199] width 1278 height 127
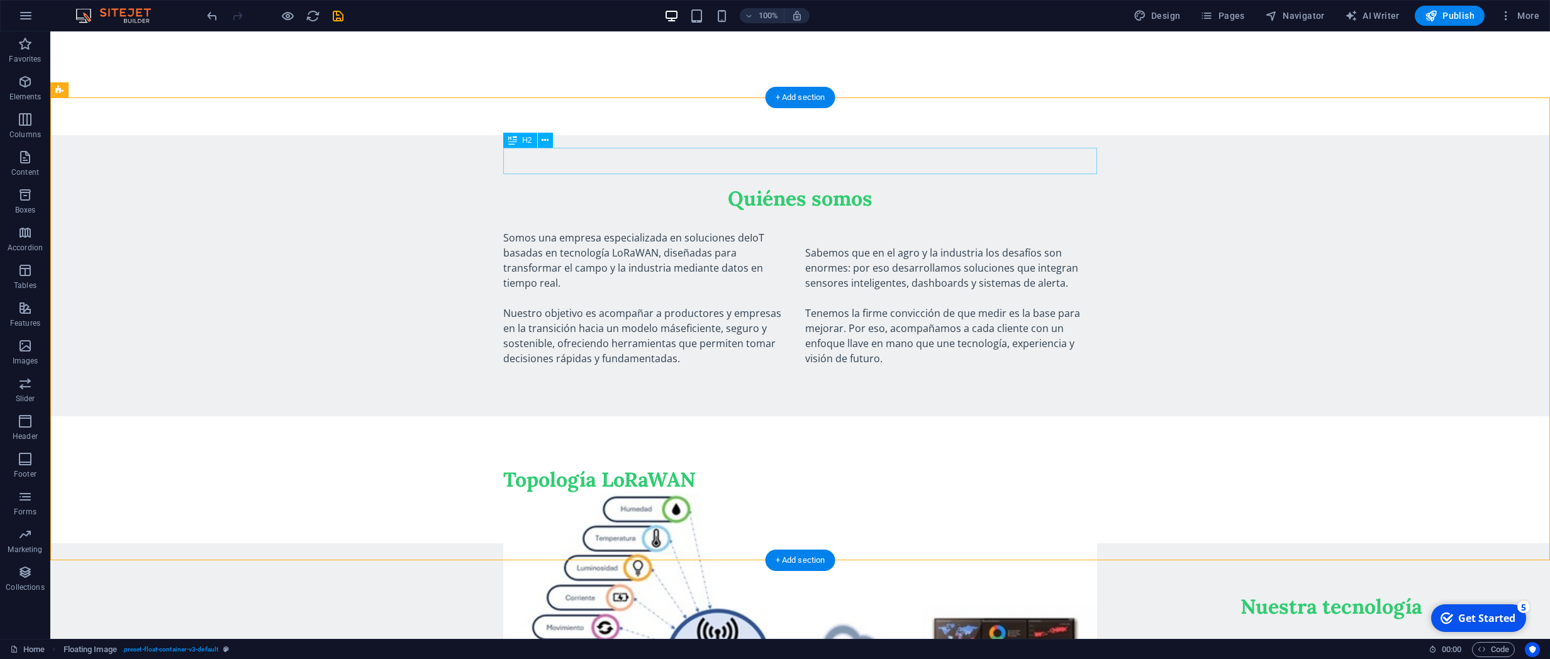
click at [667, 467] on div "Topología LoRaWAN" at bounding box center [800, 480] width 594 height 26
click at [543, 139] on icon at bounding box center [544, 140] width 7 height 13
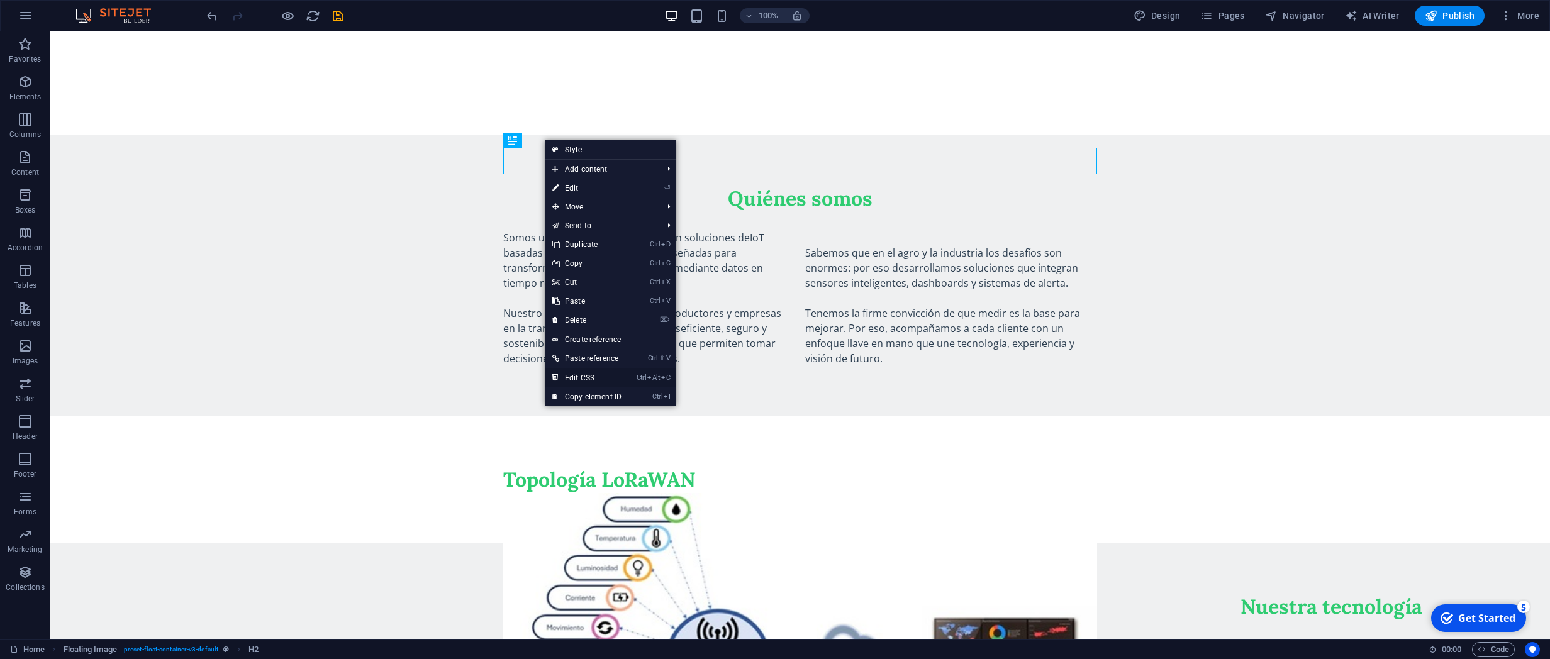
click at [589, 379] on link "Ctrl Alt C Edit CSS" at bounding box center [587, 378] width 84 height 19
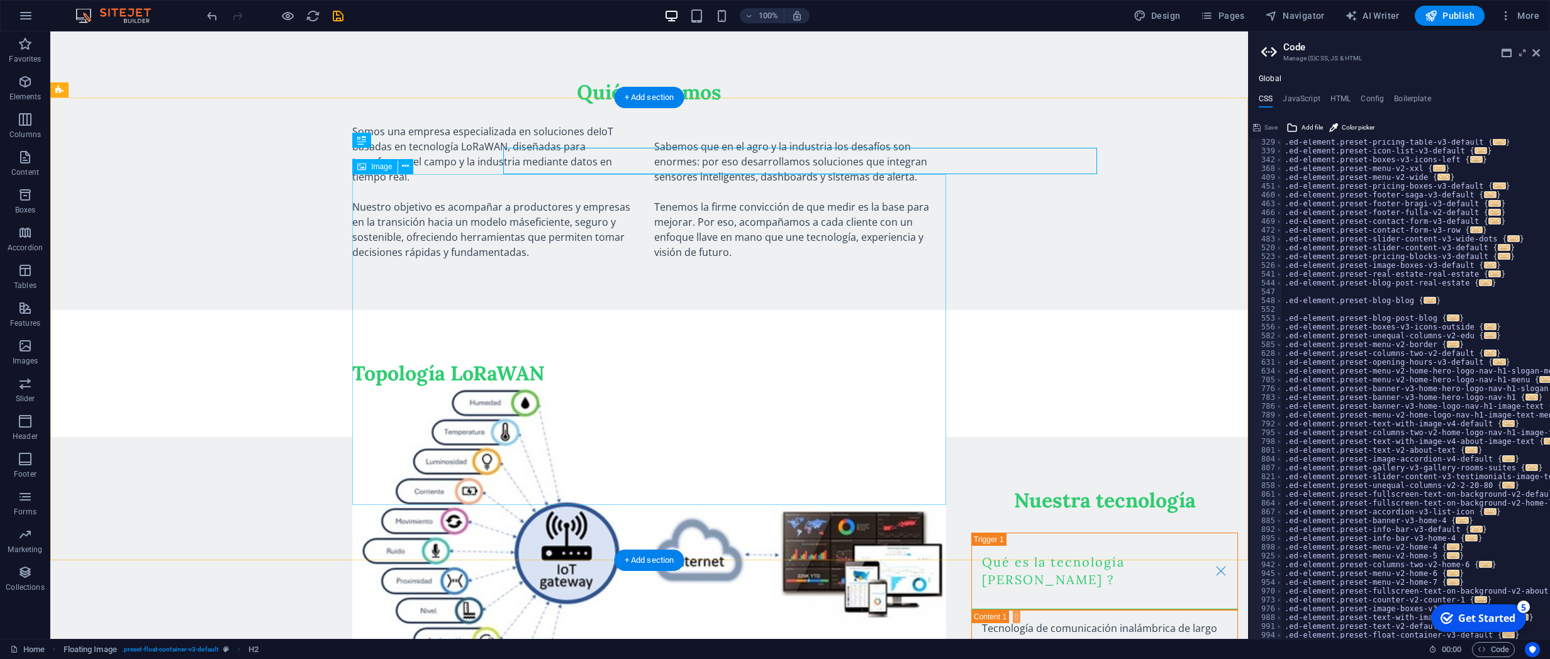
scroll to position [309, 0]
click at [1106, 102] on h4 "HTML" at bounding box center [1340, 101] width 21 height 14
type textarea "<a href="#main-content" class="wv-link-content button">Skip to main content</a>"
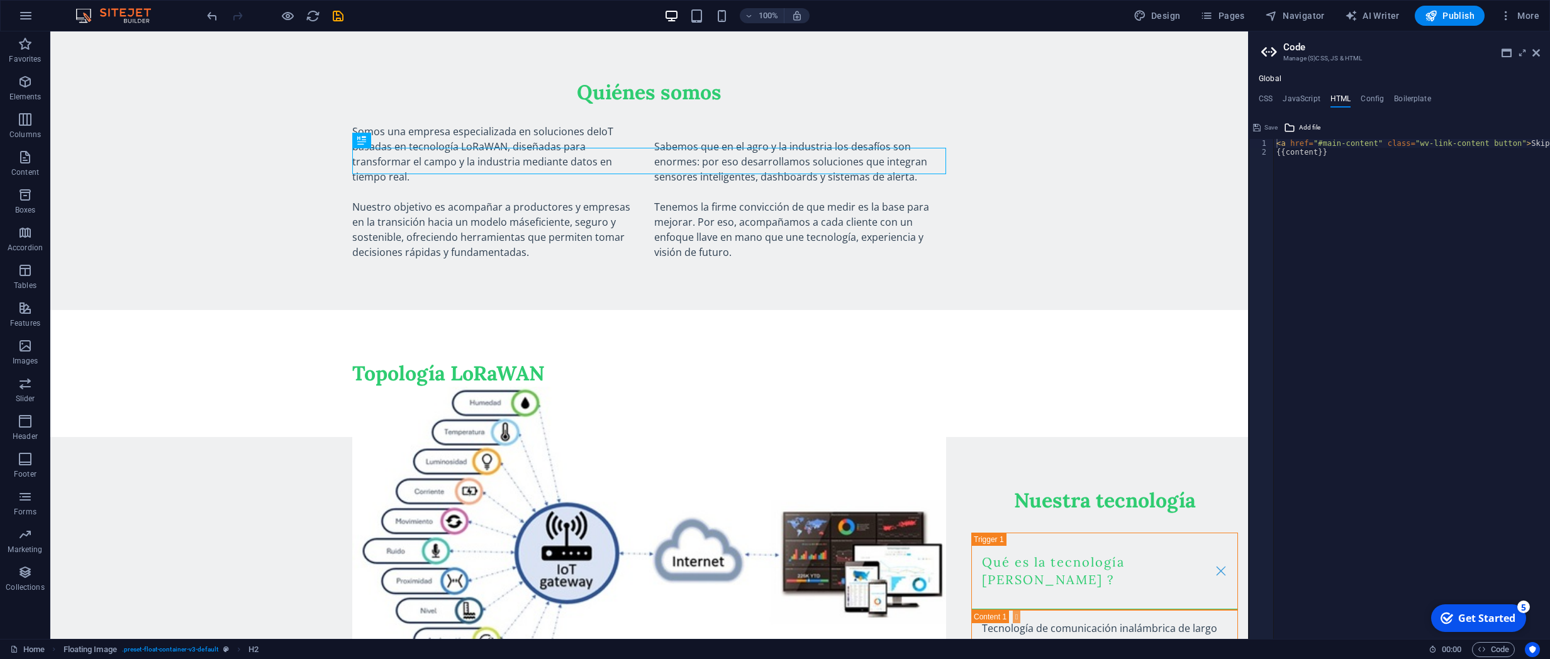
click at [1106, 96] on ul "CSS JavaScript HTML Config Boilerplate" at bounding box center [1398, 101] width 301 height 14
click at [1106, 99] on ul "CSS JavaScript HTML Config Boilerplate" at bounding box center [1398, 101] width 301 height 14
click at [1106, 103] on h4 "CSS" at bounding box center [1265, 101] width 14 height 14
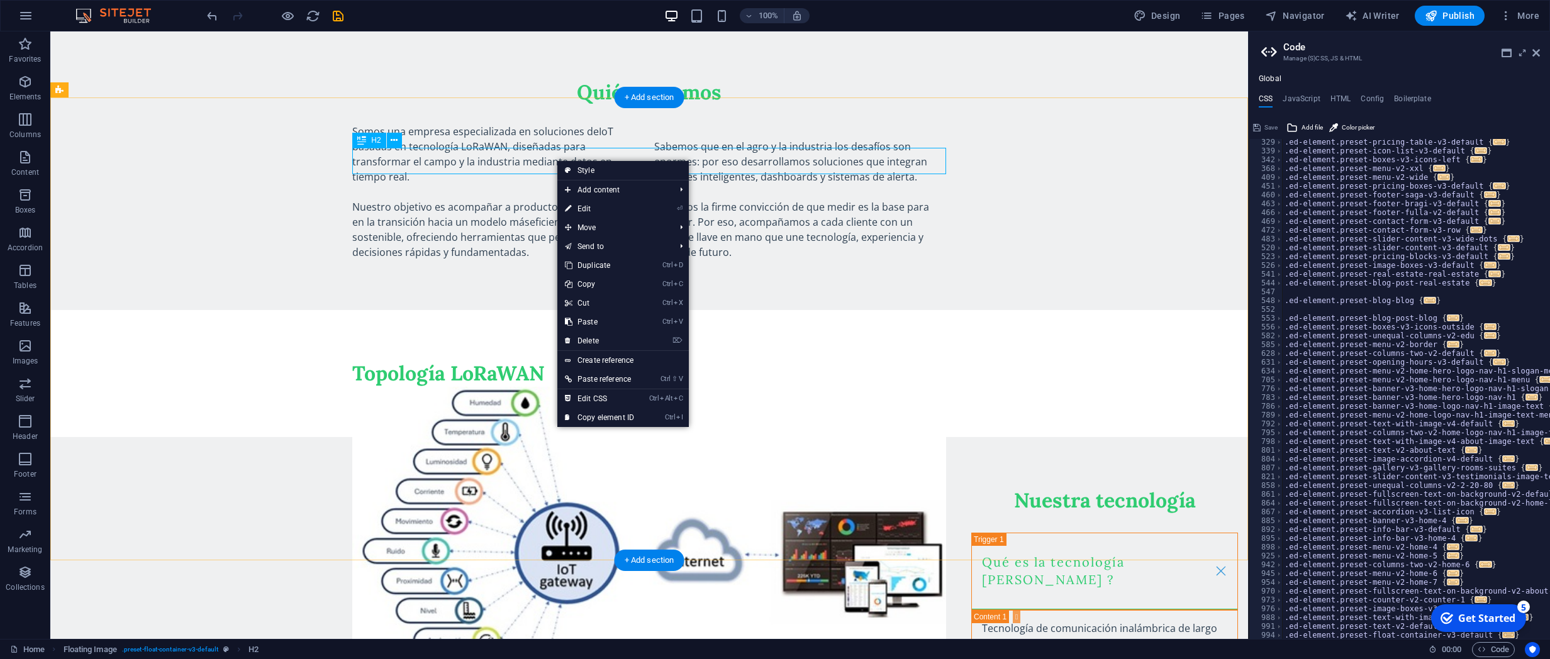
click at [481, 360] on div "Topología LoRaWAN" at bounding box center [649, 373] width 594 height 26
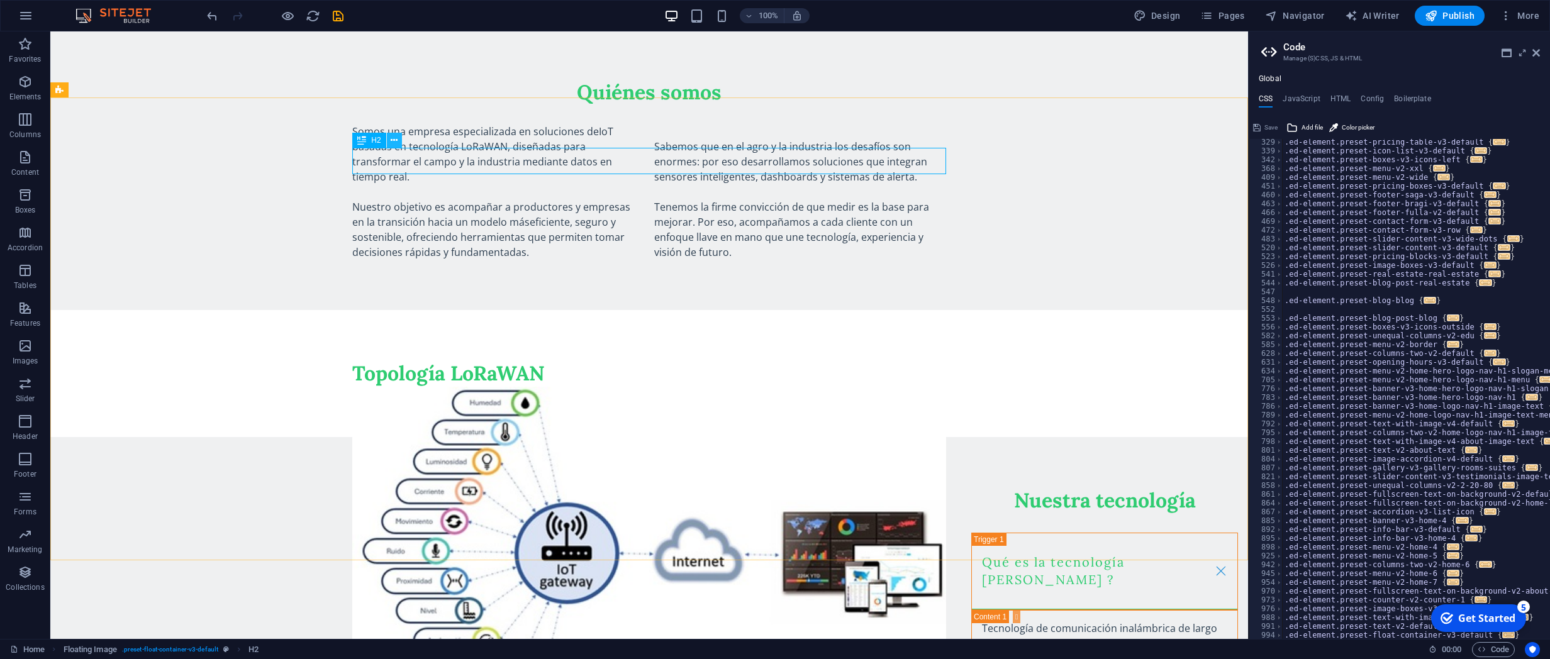
click at [393, 137] on icon at bounding box center [394, 140] width 7 height 13
click at [359, 139] on icon at bounding box center [361, 140] width 9 height 15
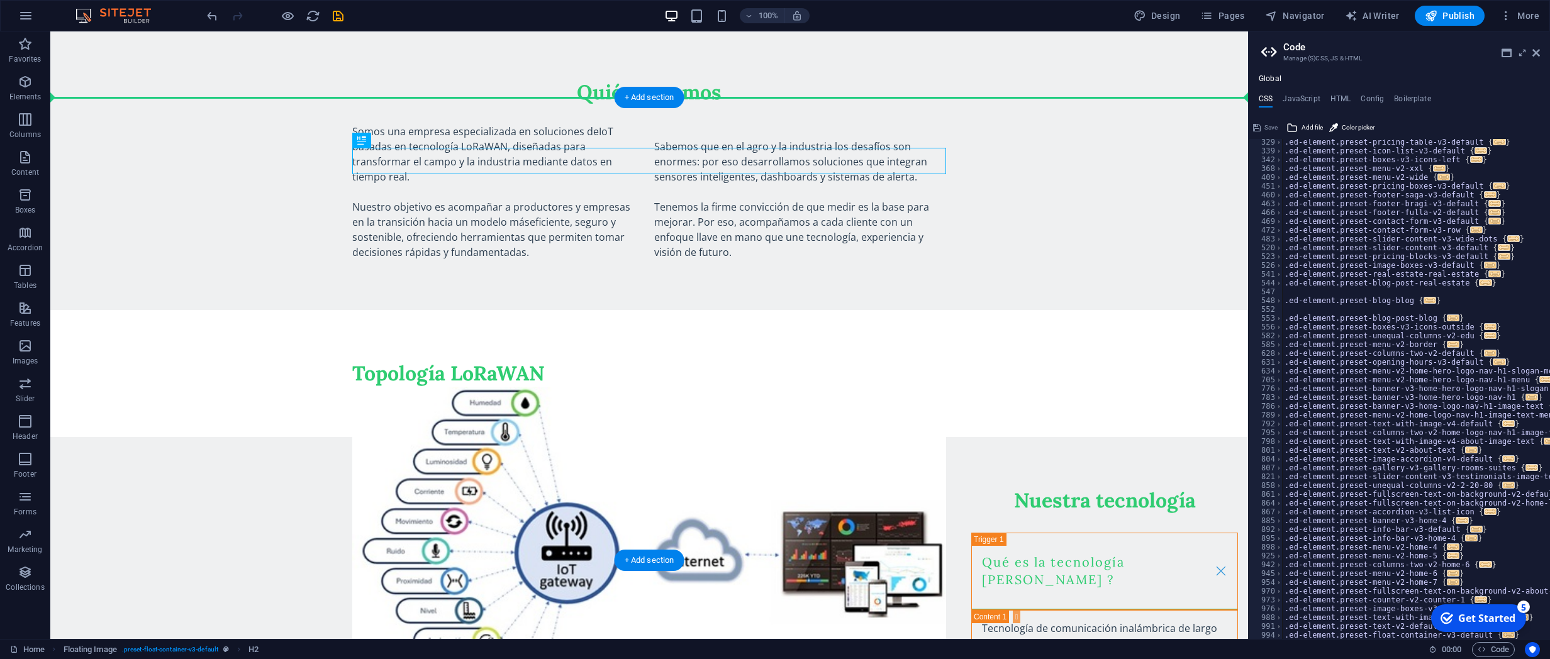
drag, startPoint x: 409, startPoint y: 170, endPoint x: 658, endPoint y: 137, distance: 251.3
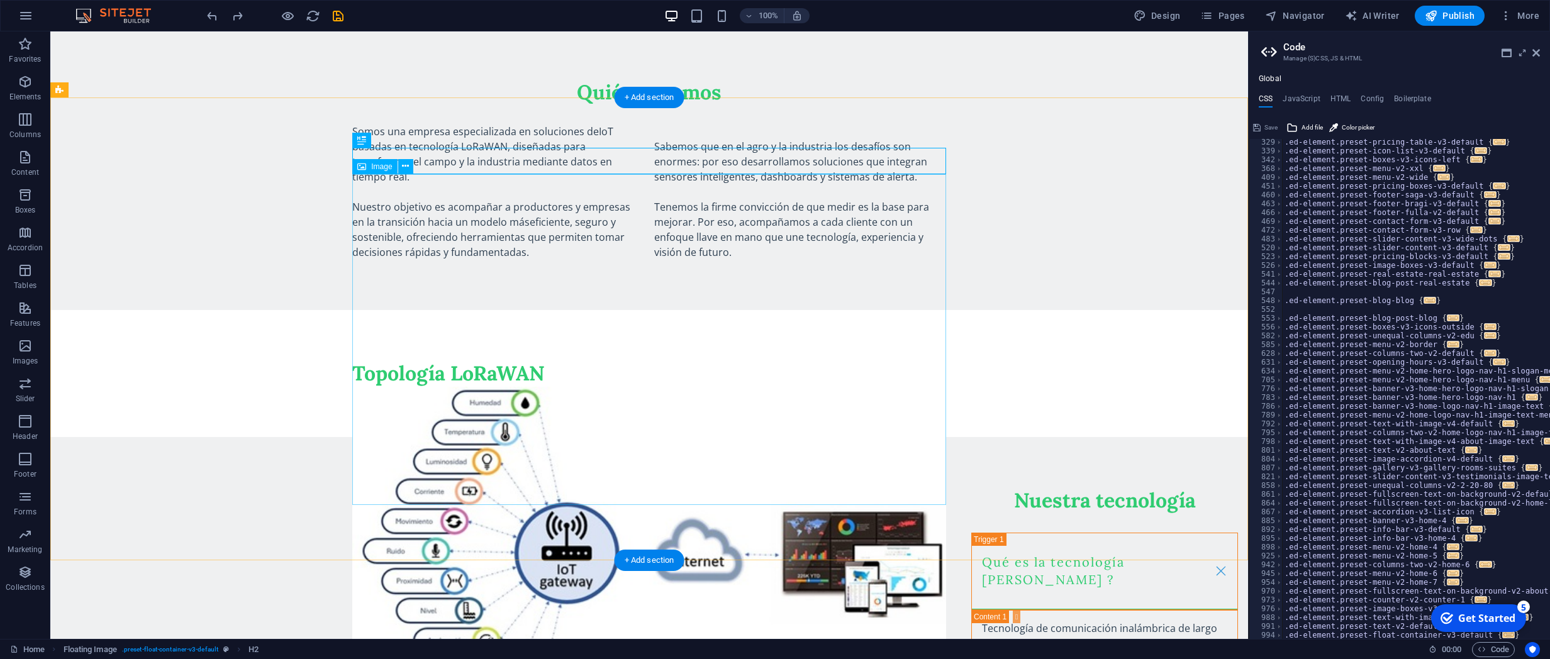
scroll to position [406, 0]
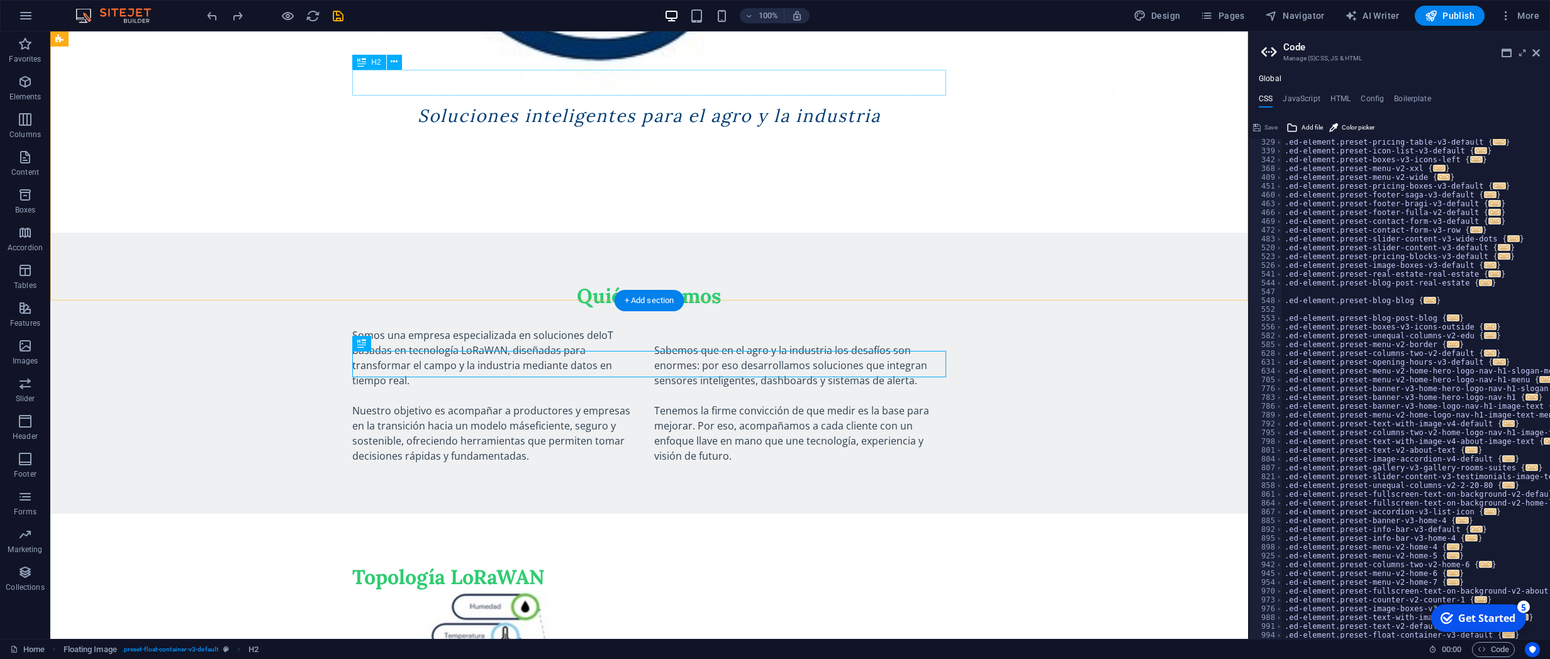
click at [706, 283] on div "Quiénes somos" at bounding box center [649, 296] width 594 height 26
click at [395, 59] on icon at bounding box center [394, 61] width 7 height 13
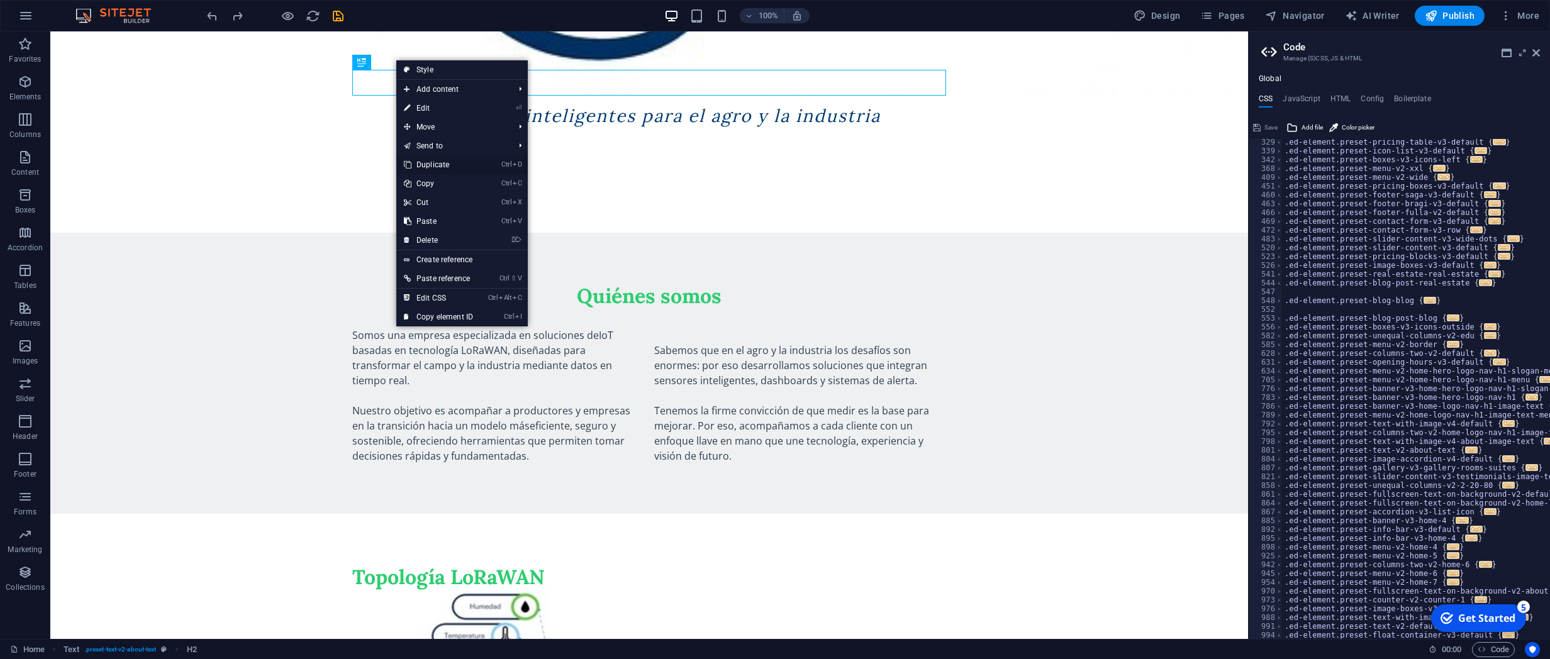
click at [447, 162] on link "Ctrl D Duplicate" at bounding box center [438, 164] width 84 height 19
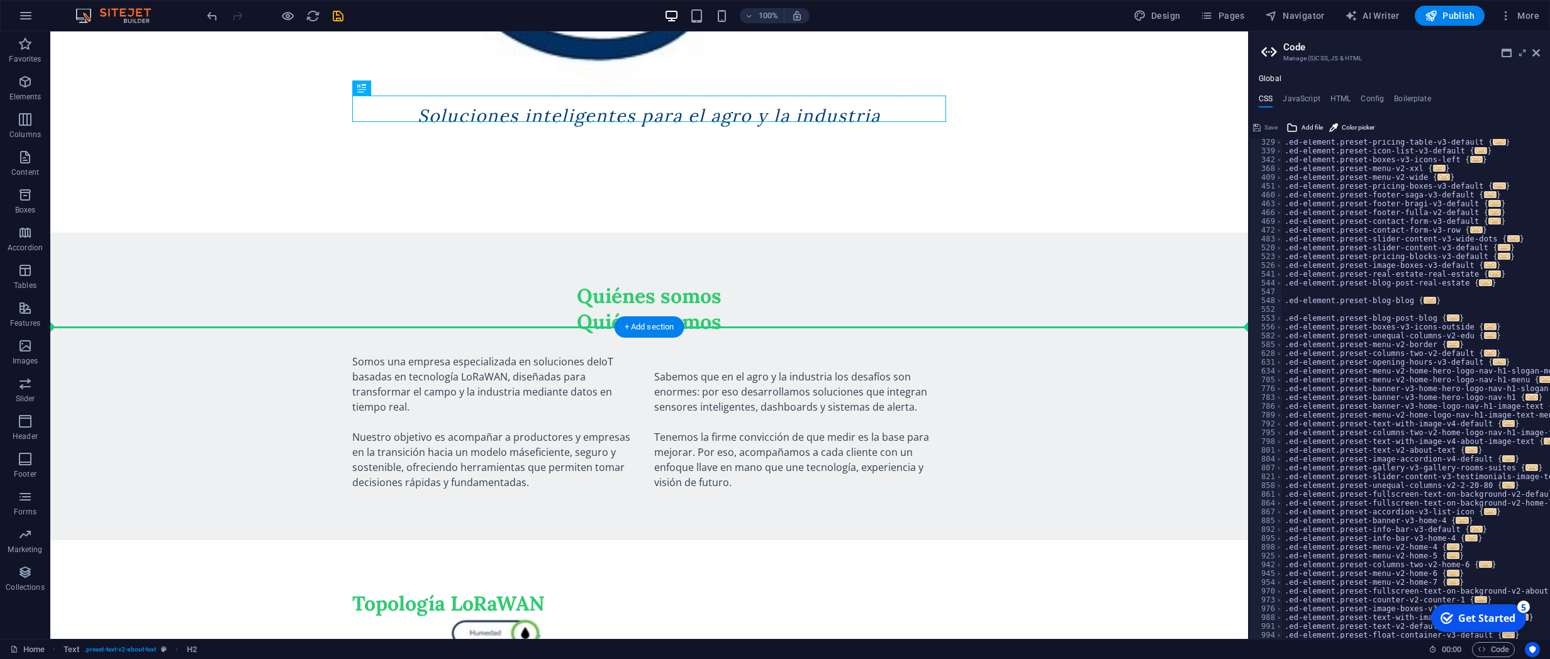
drag, startPoint x: 420, startPoint y: 118, endPoint x: 387, endPoint y: 374, distance: 258.7
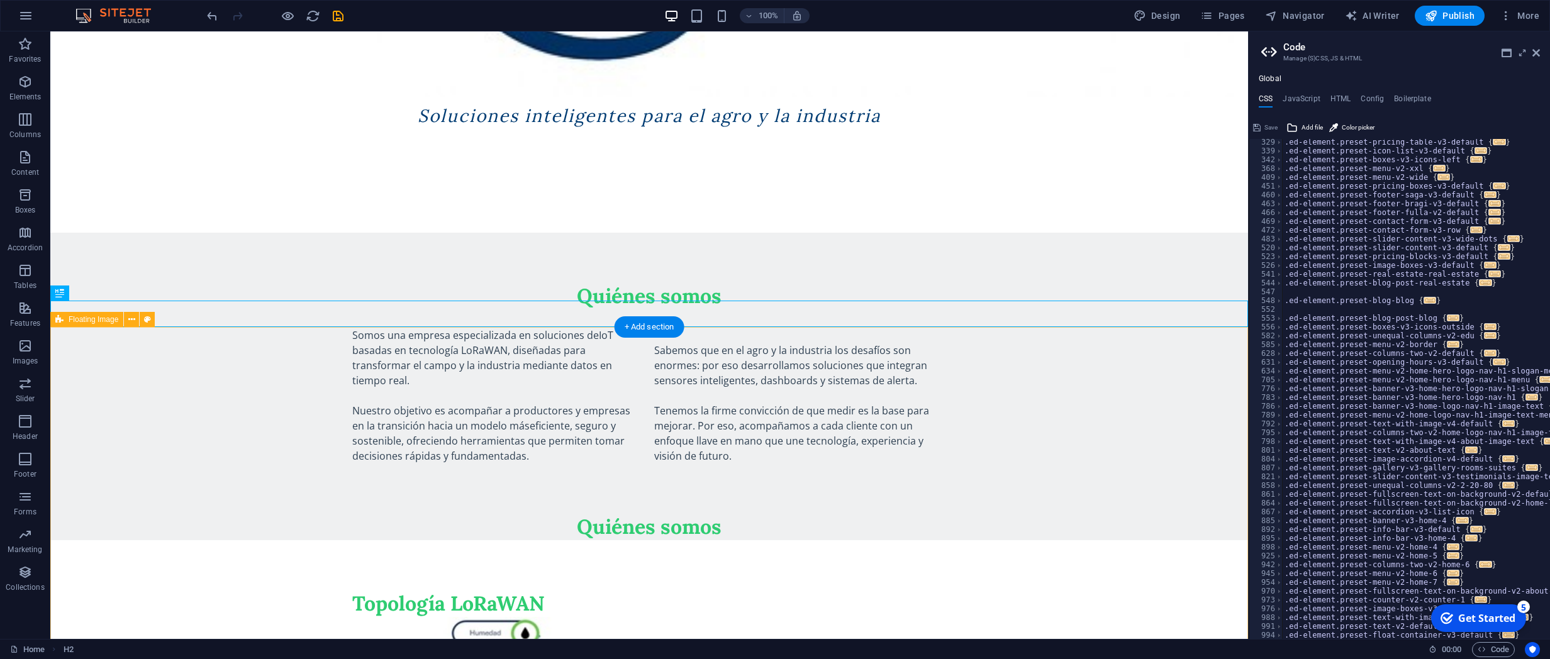
click at [538, 470] on div "Topología LoRaWAN" at bounding box center [648, 603] width 1197 height 127
click at [583, 470] on div "Quiénes somos" at bounding box center [648, 527] width 1197 height 26
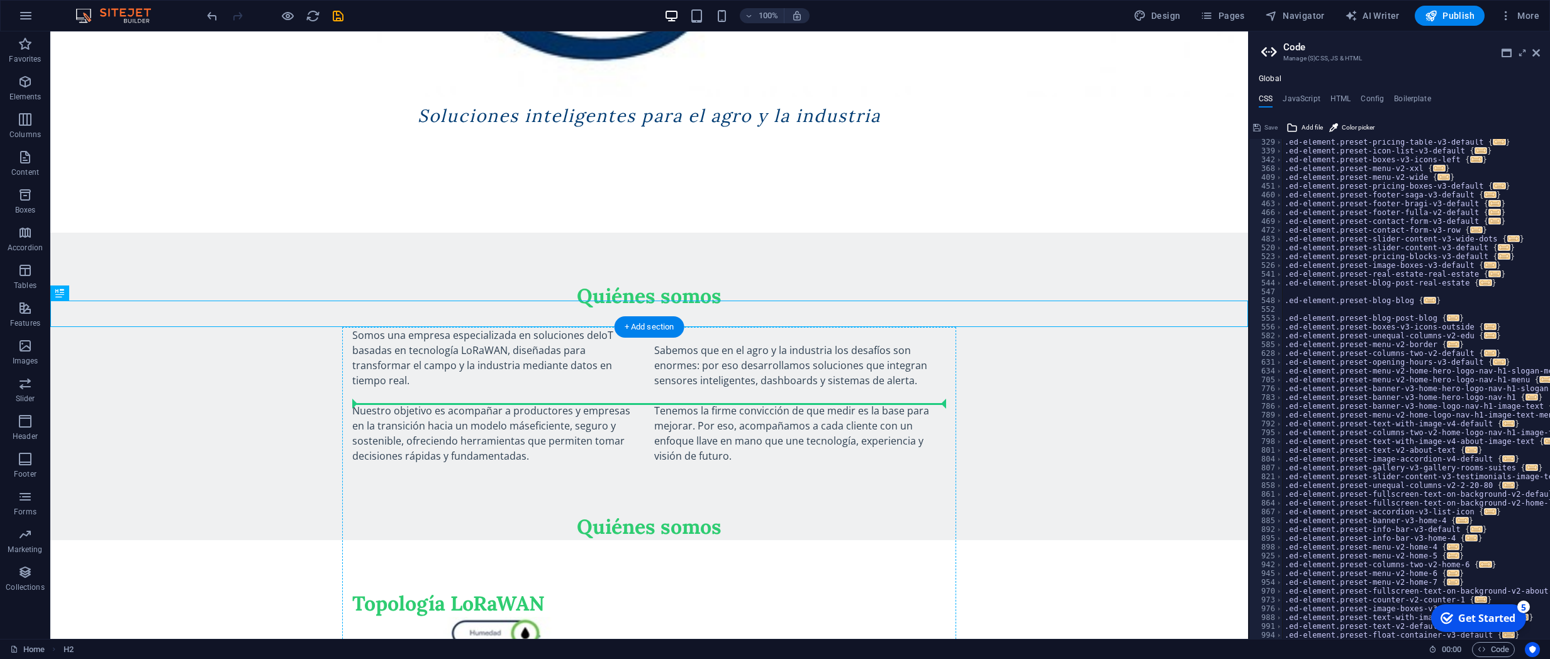
drag, startPoint x: 119, startPoint y: 324, endPoint x: 484, endPoint y: 399, distance: 372.4
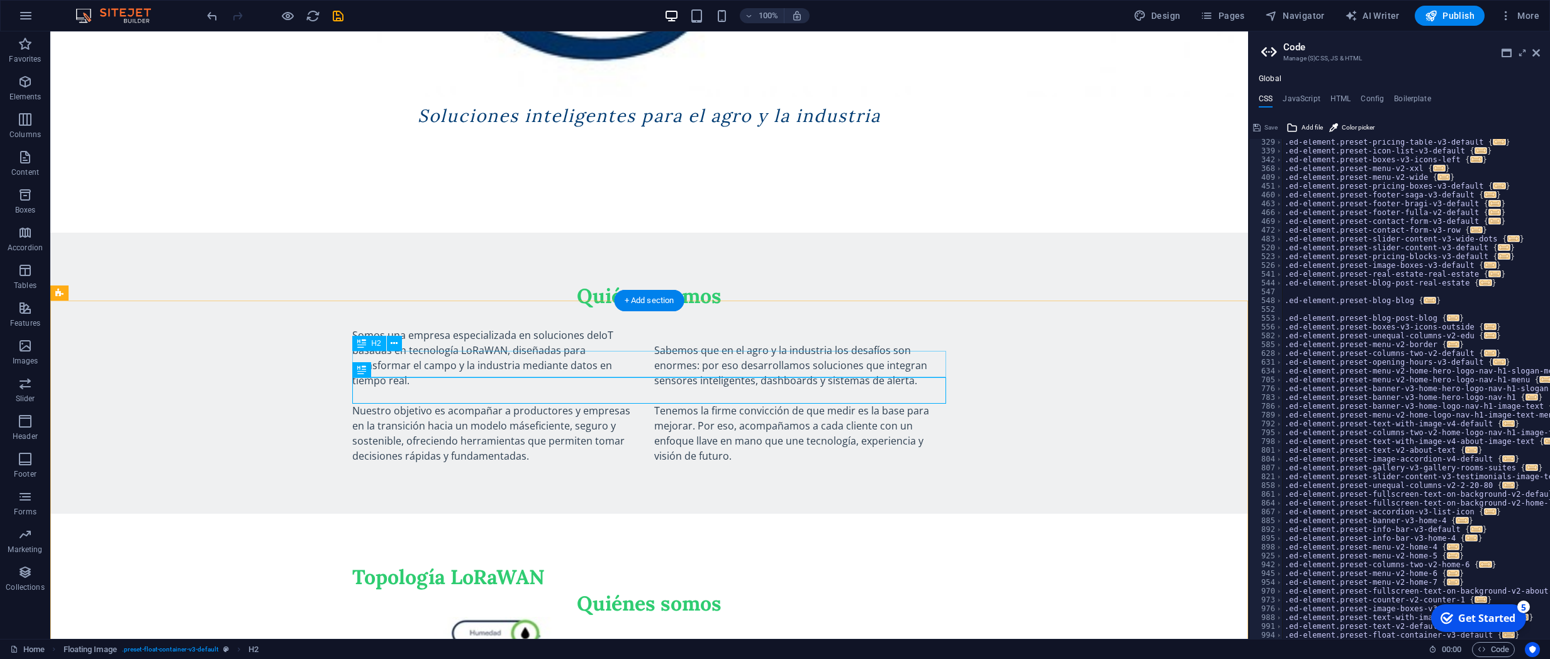
click at [511, 470] on div "Topología LoRaWAN" at bounding box center [649, 577] width 594 height 26
click at [401, 340] on button at bounding box center [394, 343] width 15 height 15
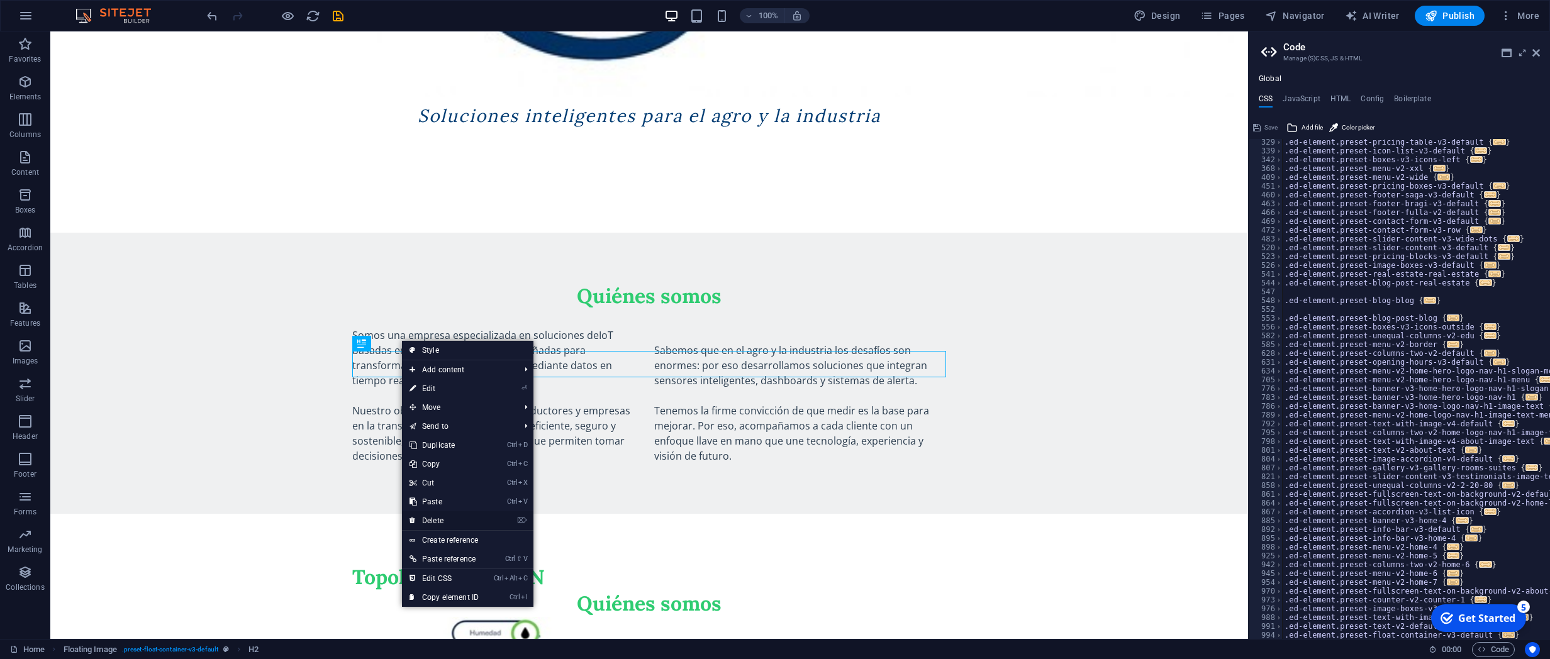
click at [458, 470] on link "⌦ Delete" at bounding box center [444, 520] width 84 height 19
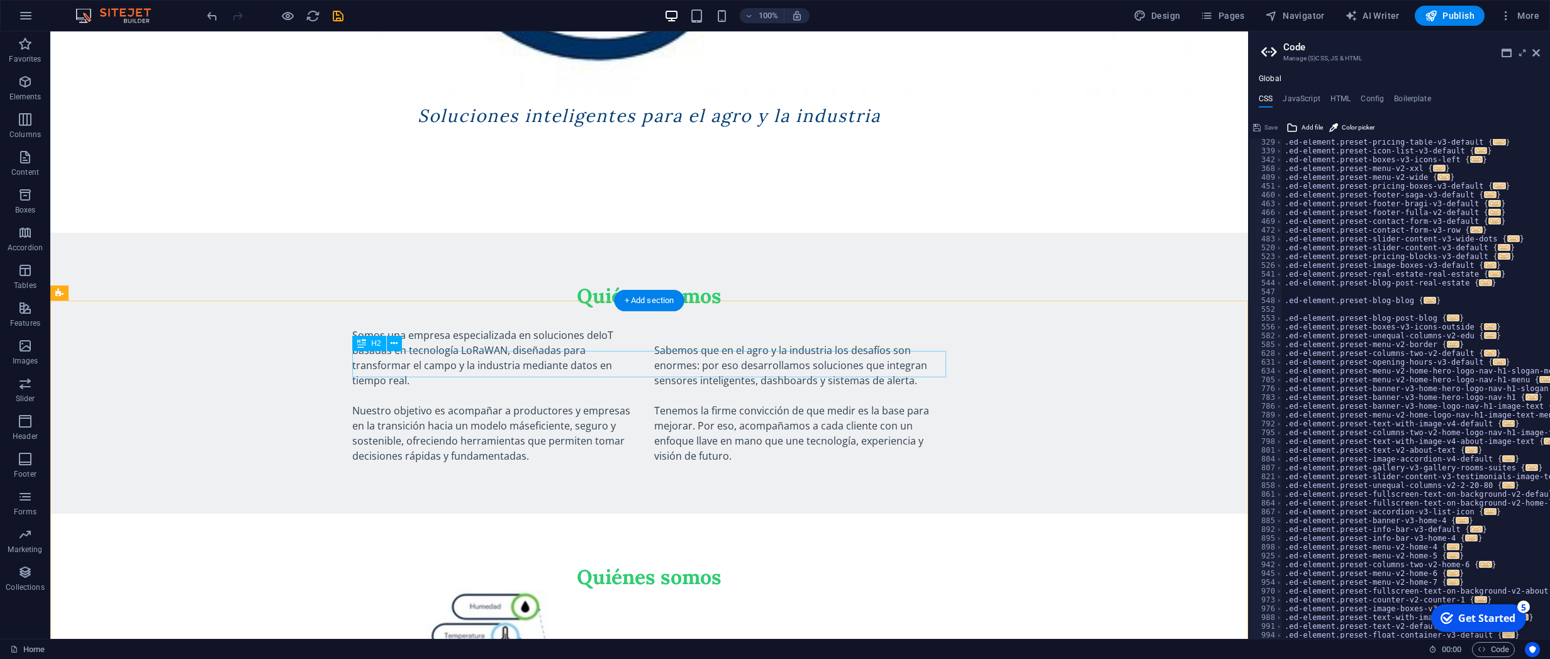
click at [640, 470] on div "Quiénes somos" at bounding box center [649, 577] width 594 height 26
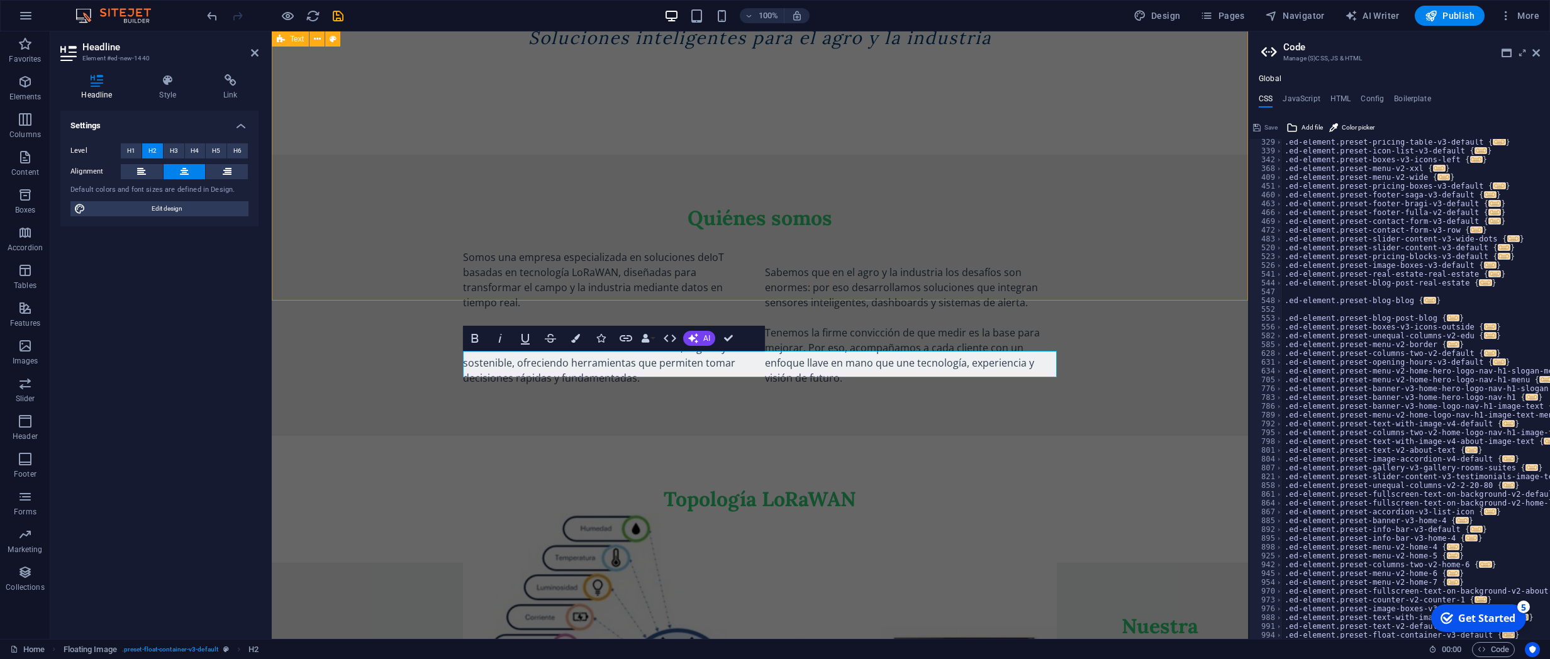
click at [1106, 155] on div "Quiénes somos Somos una empresa especializada en soluciones de IoT basadas en t…" at bounding box center [760, 296] width 976 height 282
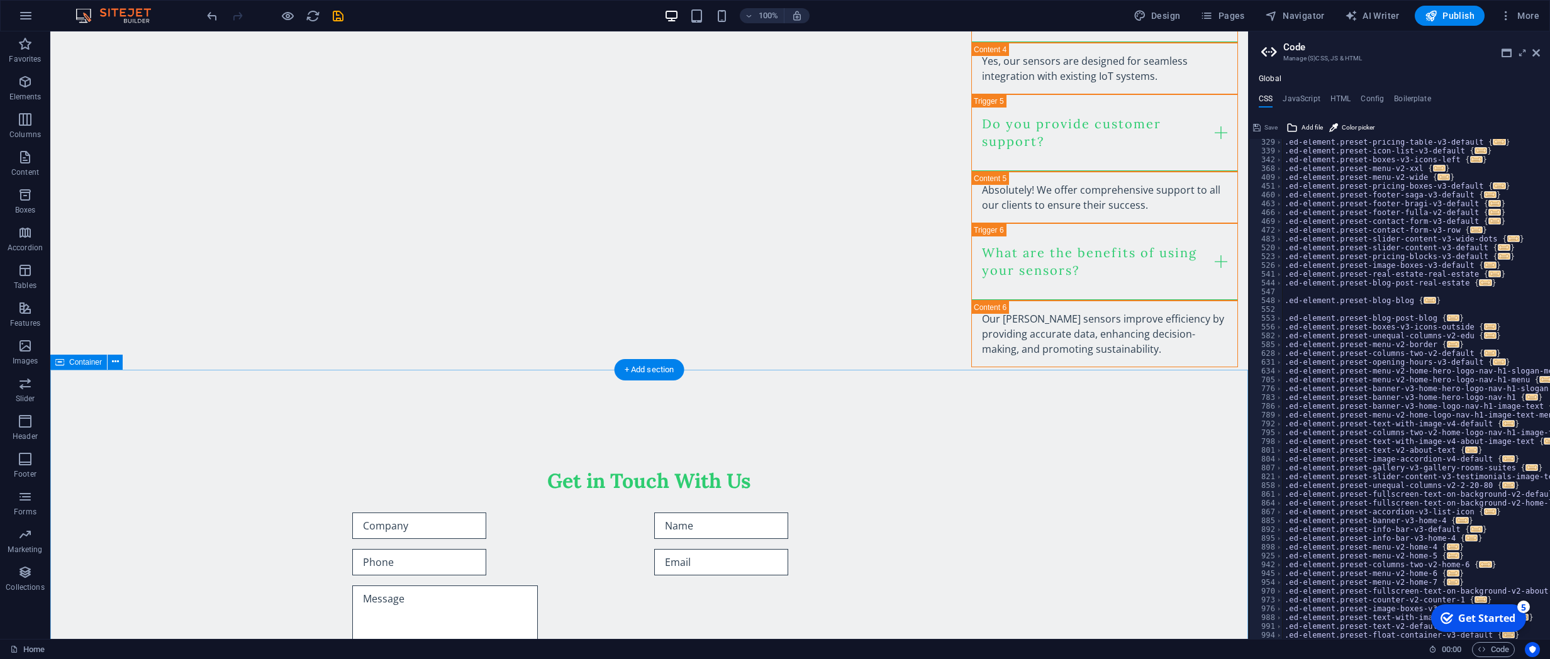
scroll to position [1777, 0]
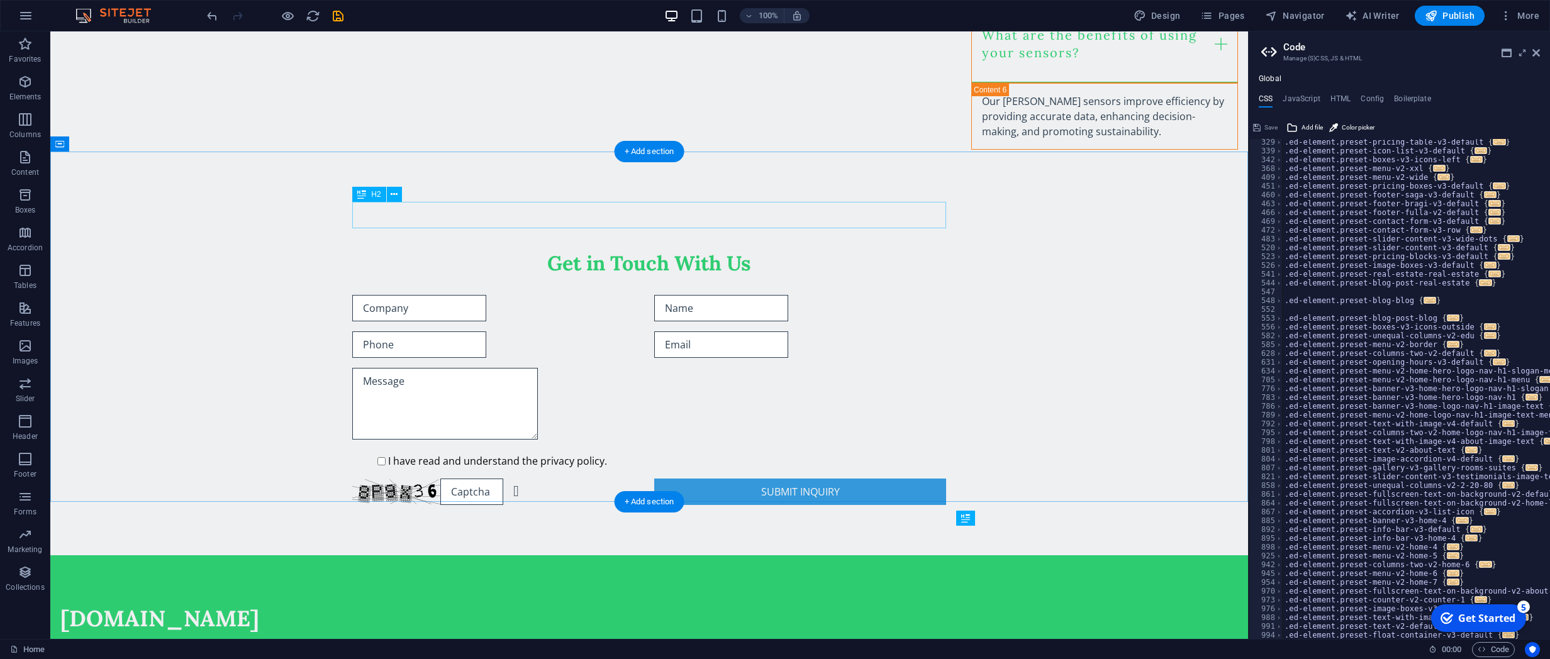
click at [599, 250] on div "Get in Touch With Us" at bounding box center [649, 263] width 594 height 26
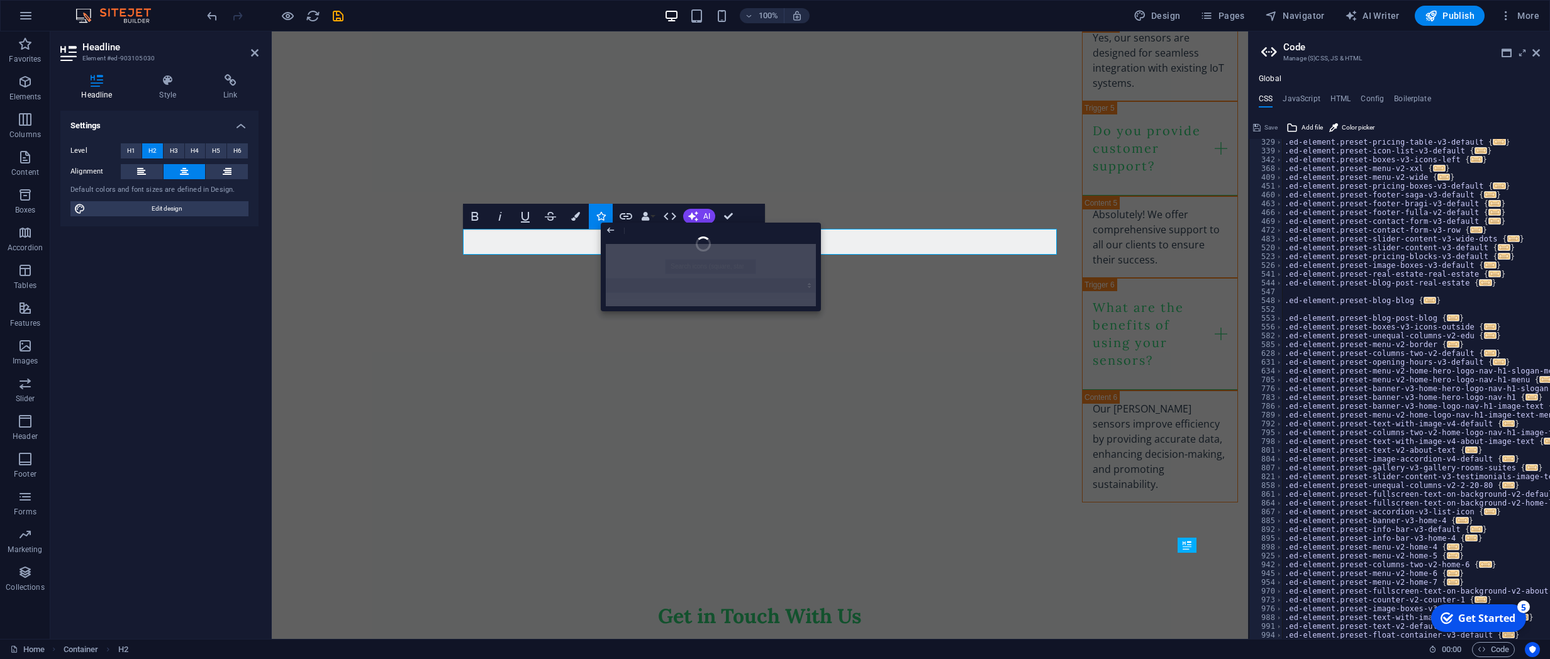
scroll to position [1750, 0]
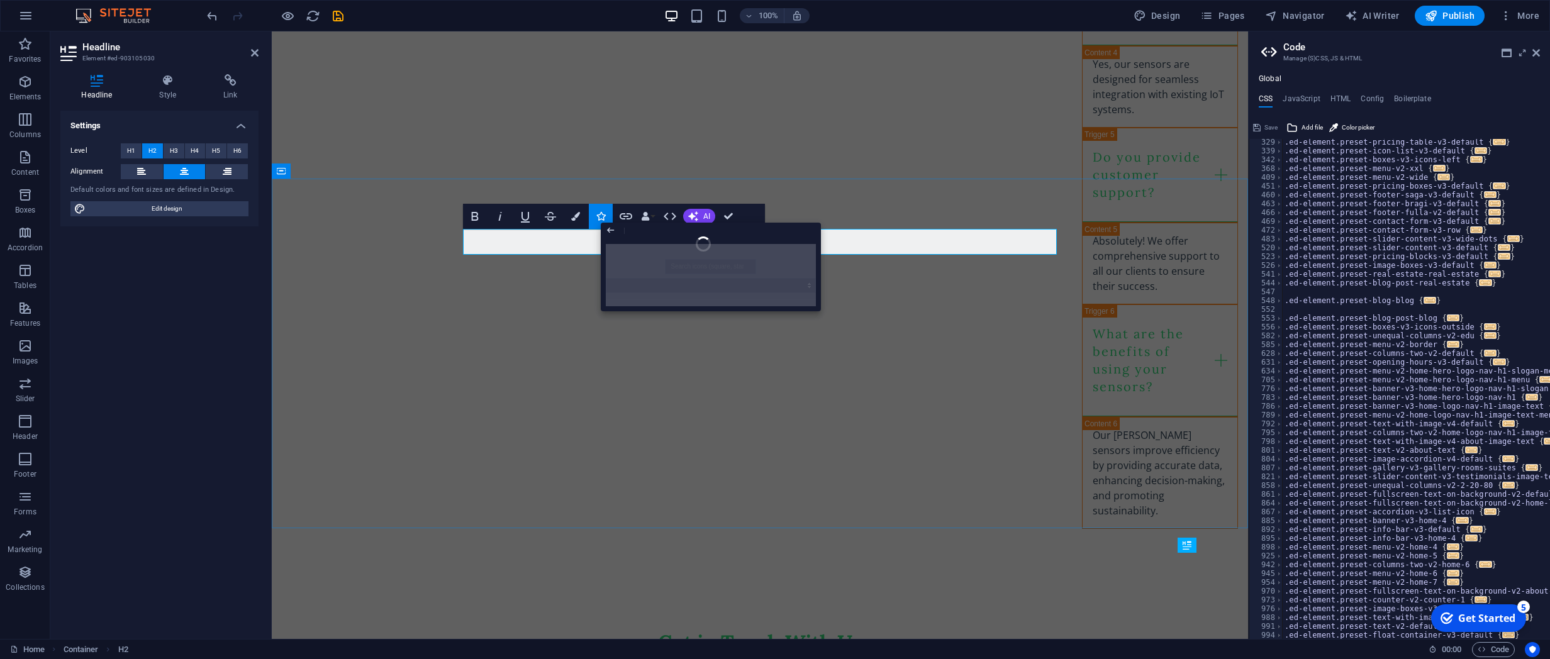
click at [977, 470] on h2 "Get in Touch With Us" at bounding box center [760, 643] width 594 height 26
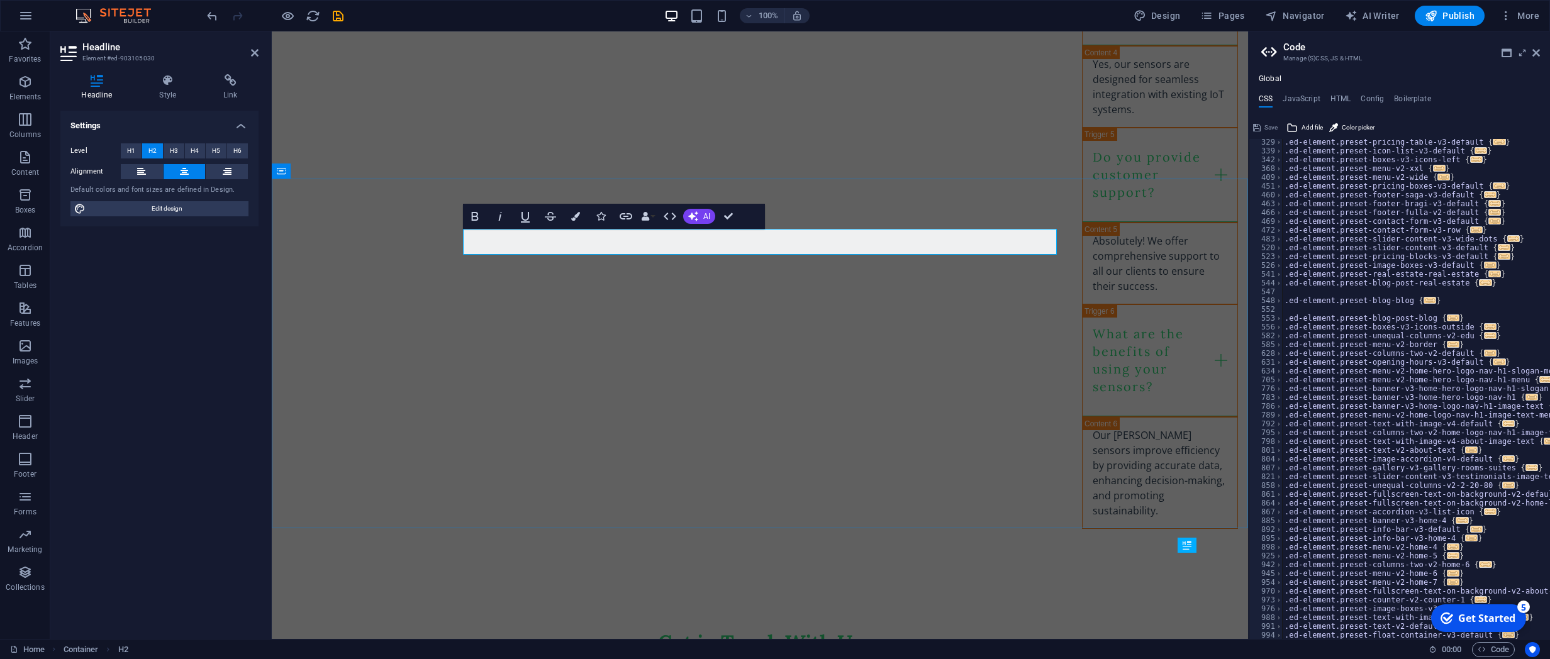
click at [922, 470] on h2 "Get in Touch With Us" at bounding box center [760, 643] width 594 height 26
drag, startPoint x: 934, startPoint y: 240, endPoint x: 548, endPoint y: 267, distance: 387.1
click at [658, 470] on h2 "Get in Touch With Us" at bounding box center [760, 643] width 594 height 26
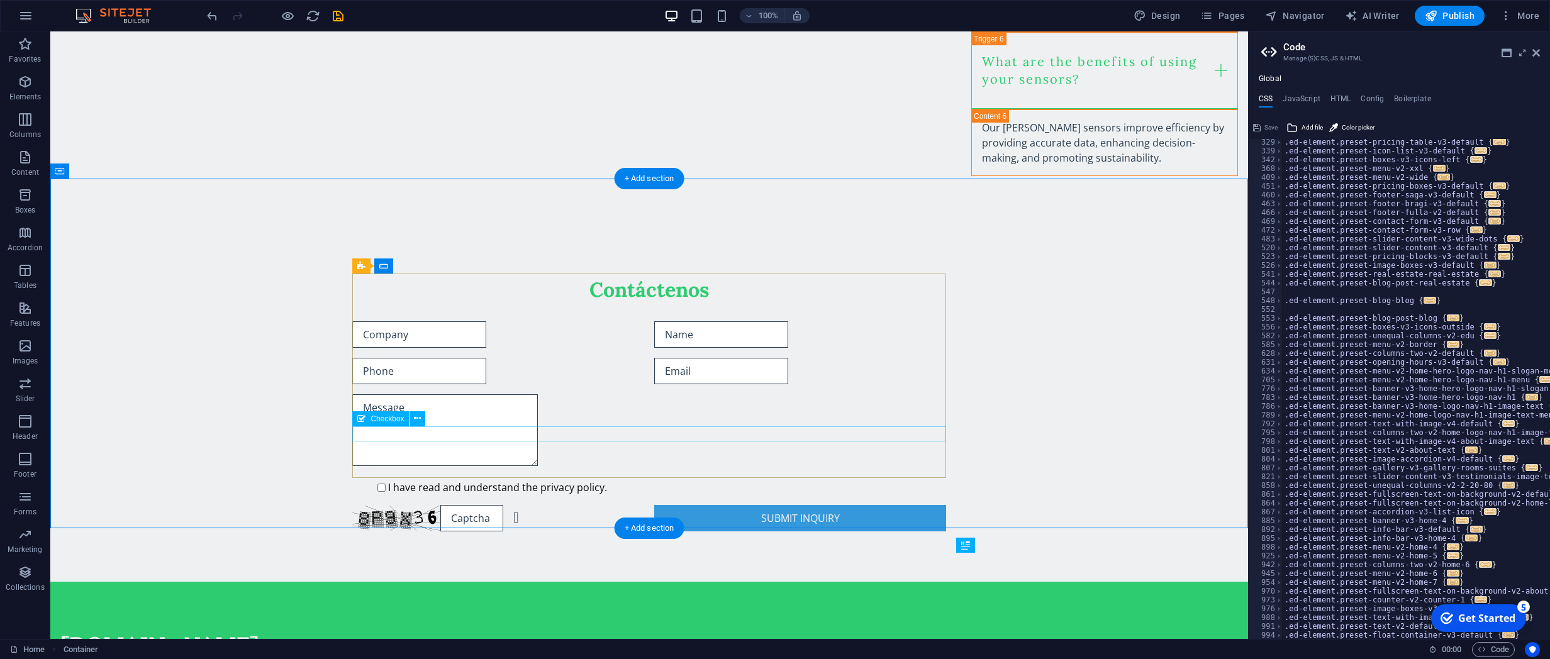
click at [476, 470] on div "I have read and understand the privacy policy." at bounding box center [649, 487] width 594 height 15
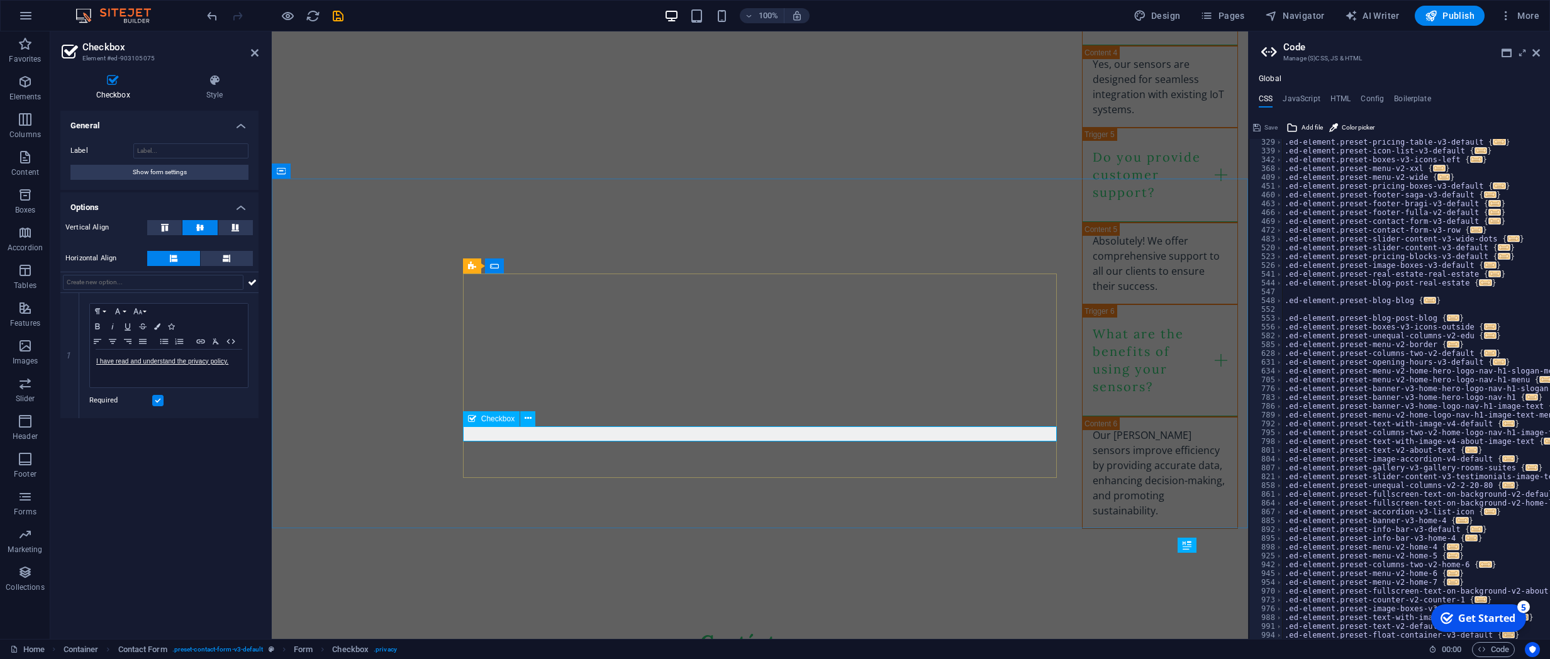
click at [145, 364] on link "I have read and understand the privacy policy." at bounding box center [162, 361] width 132 height 7
click at [162, 364] on link "I have read and understand the privacy policy." at bounding box center [162, 361] width 132 height 7
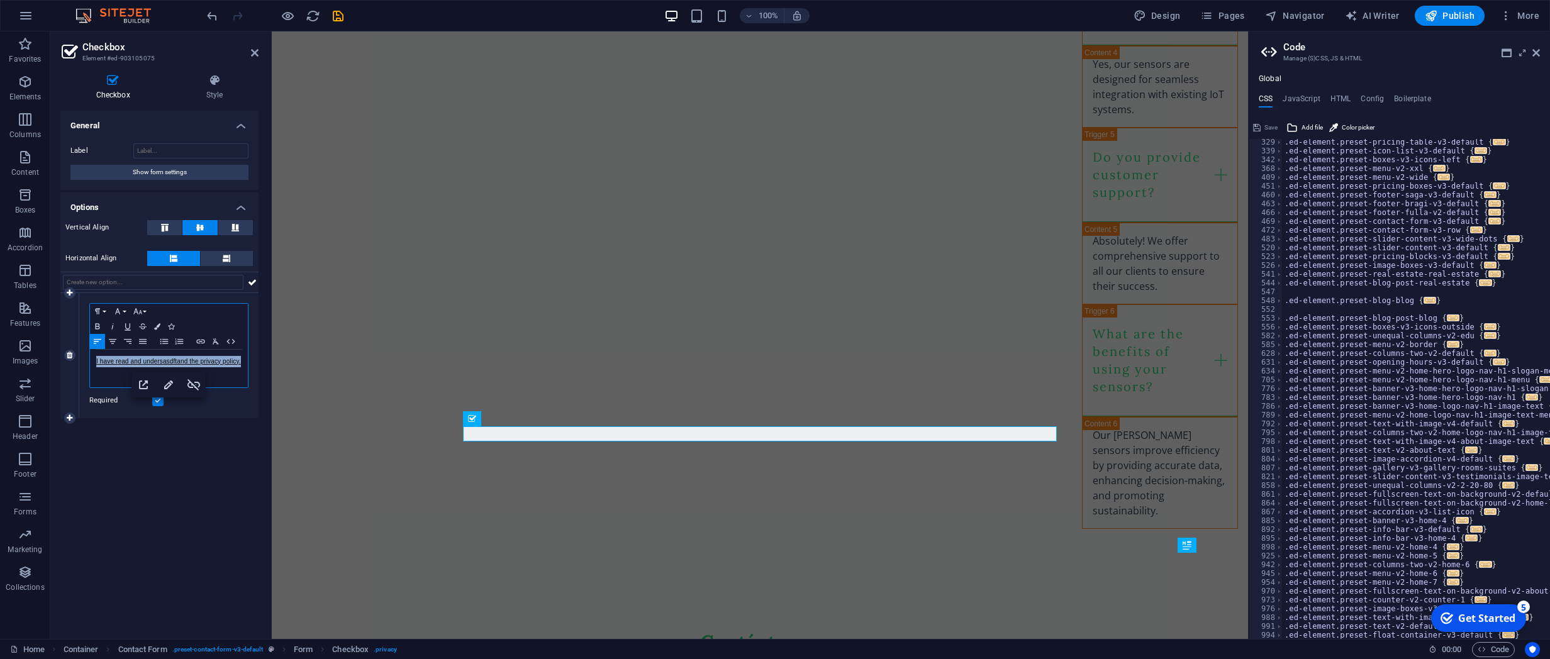
drag, startPoint x: 242, startPoint y: 365, endPoint x: 57, endPoint y: 353, distance: 185.3
click at [90, 353] on div "I have read and undersasdftand the privacy policy." at bounding box center [169, 369] width 158 height 38
drag, startPoint x: 179, startPoint y: 369, endPoint x: 34, endPoint y: 379, distance: 145.0
click at [90, 379] on div "Entiendo la polít" at bounding box center [169, 369] width 158 height 38
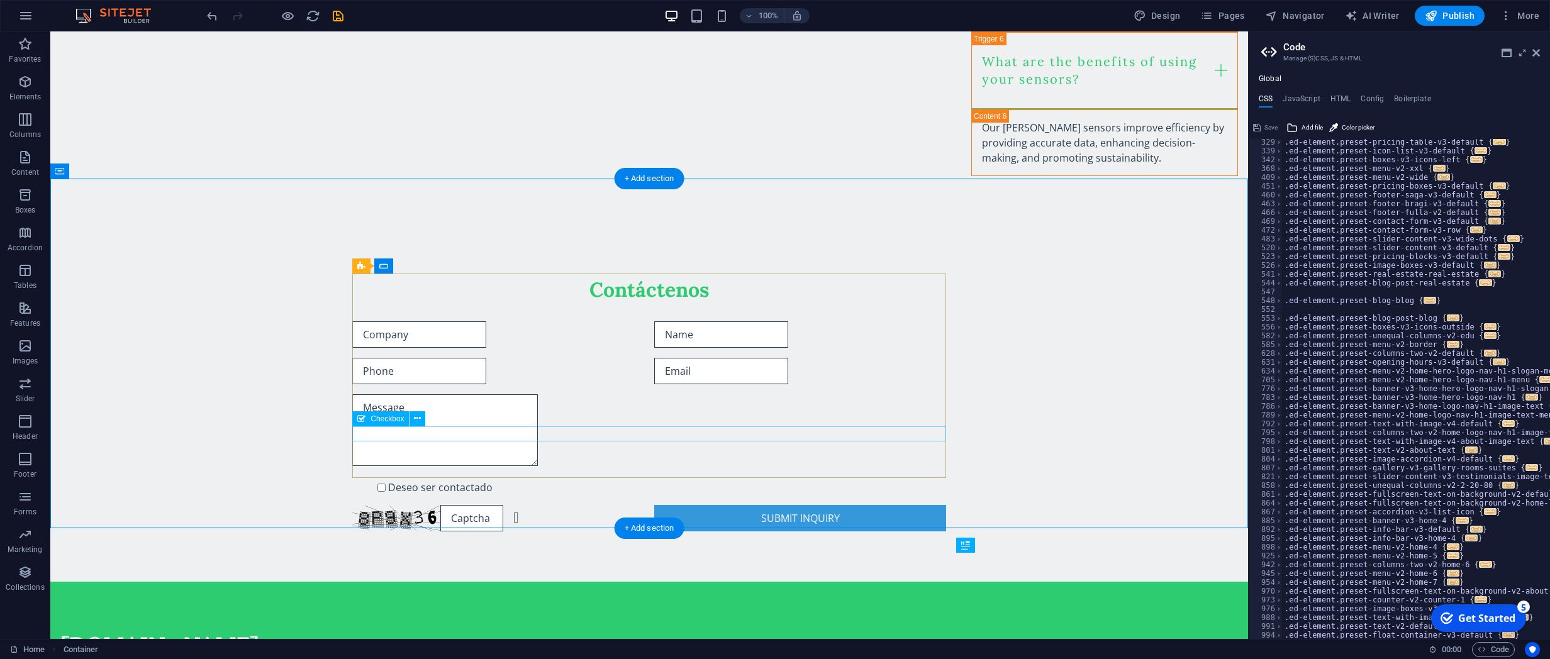
click at [399, 470] on div "Deseo ser contactado" at bounding box center [649, 487] width 594 height 15
click at [416, 418] on icon at bounding box center [417, 418] width 7 height 13
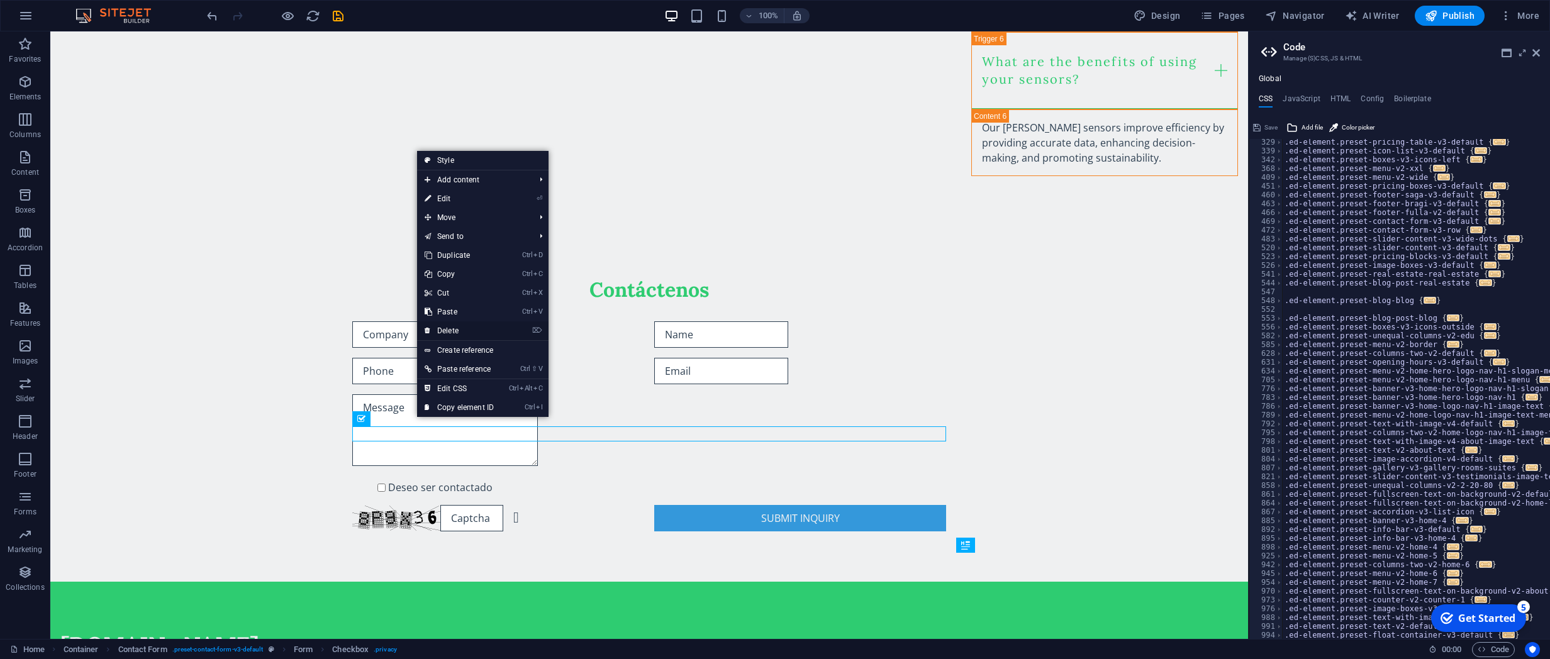
click at [453, 337] on link "⌦ Delete" at bounding box center [459, 330] width 84 height 19
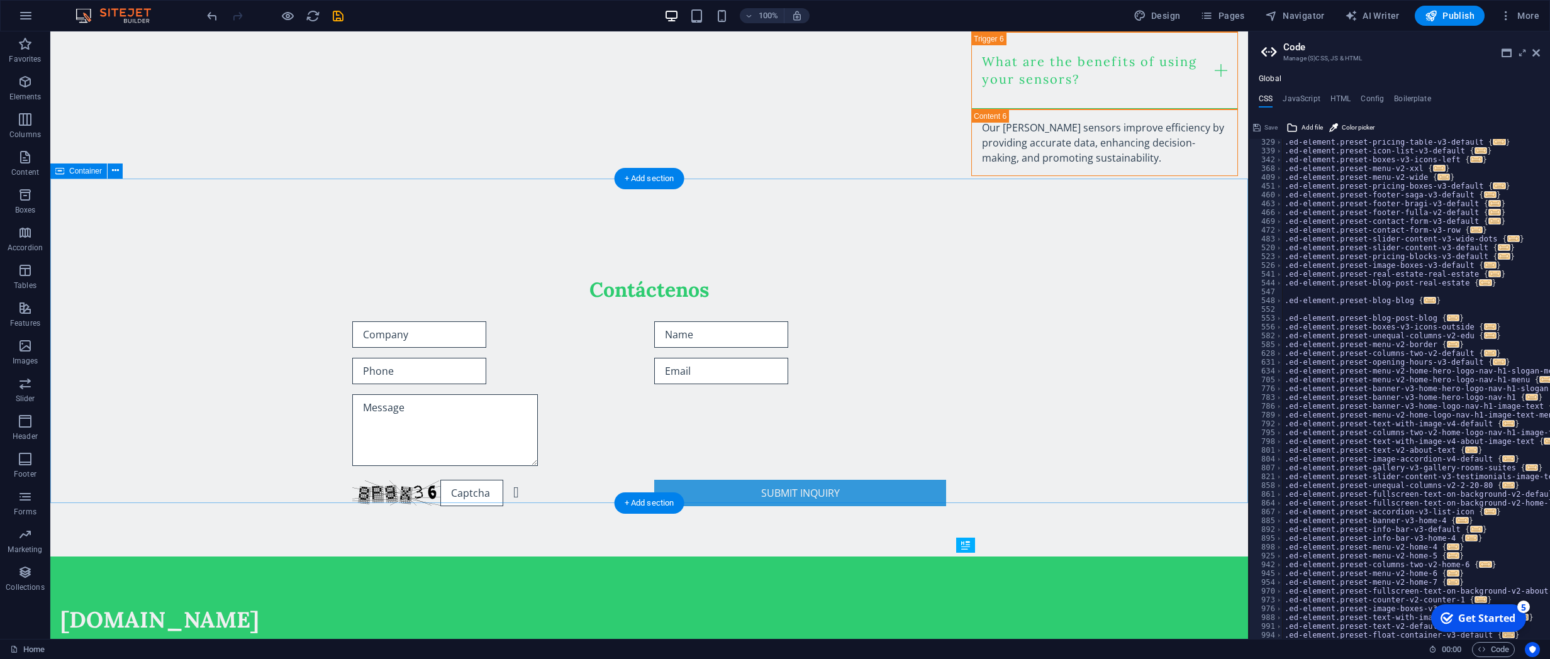
click at [1106, 325] on div "Contáctenos Unreadable? Load new Submit Inquiry" at bounding box center [648, 391] width 1197 height 331
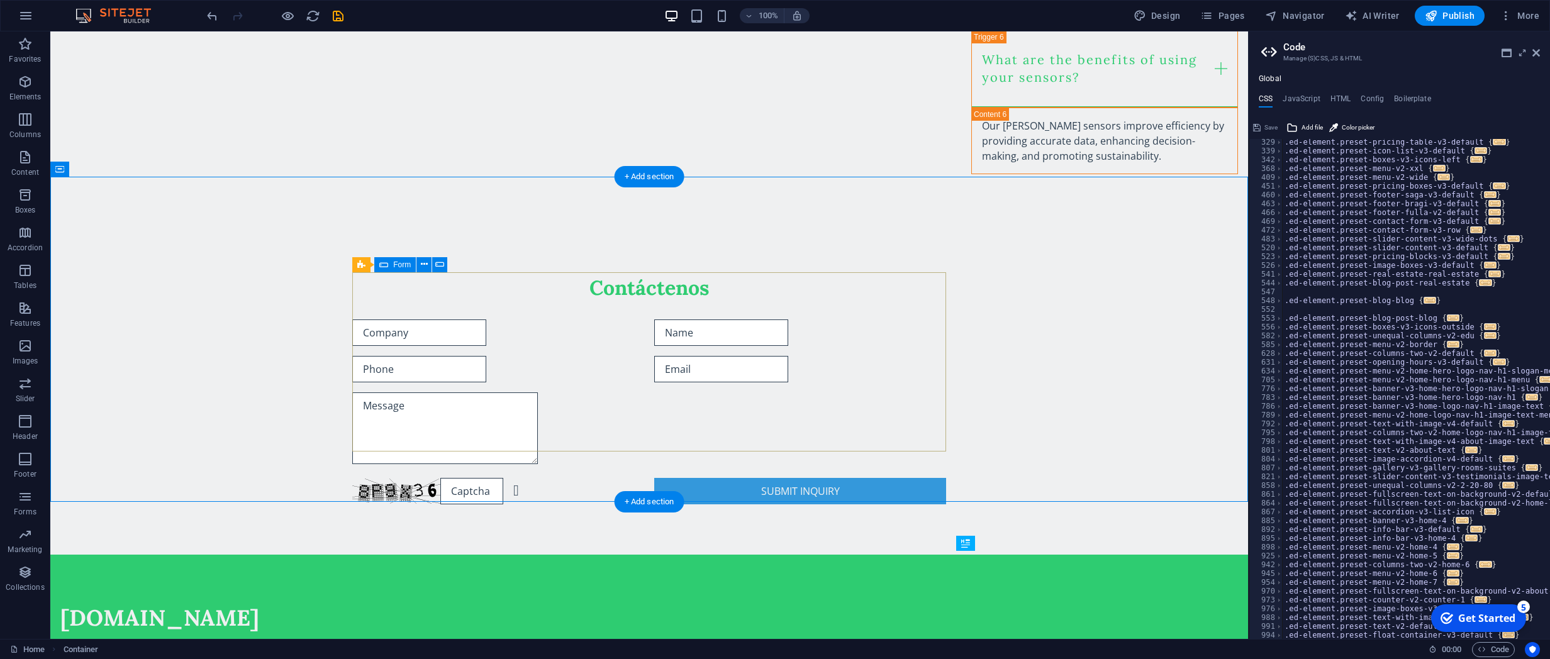
click at [774, 424] on div "Unreadable? Load new Submit Inquiry" at bounding box center [649, 411] width 594 height 195
click at [775, 470] on div "Submit Inquiry" at bounding box center [800, 491] width 292 height 26
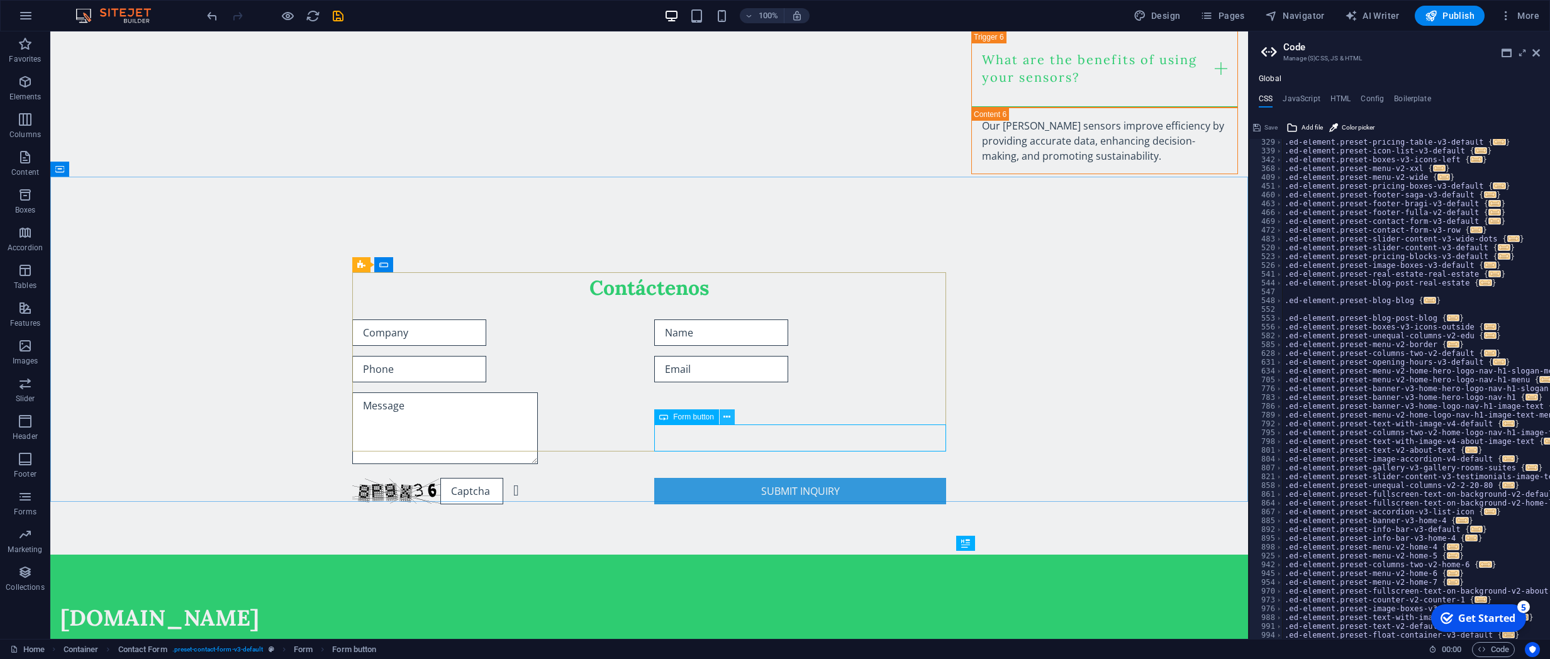
click at [721, 417] on button at bounding box center [726, 416] width 15 height 15
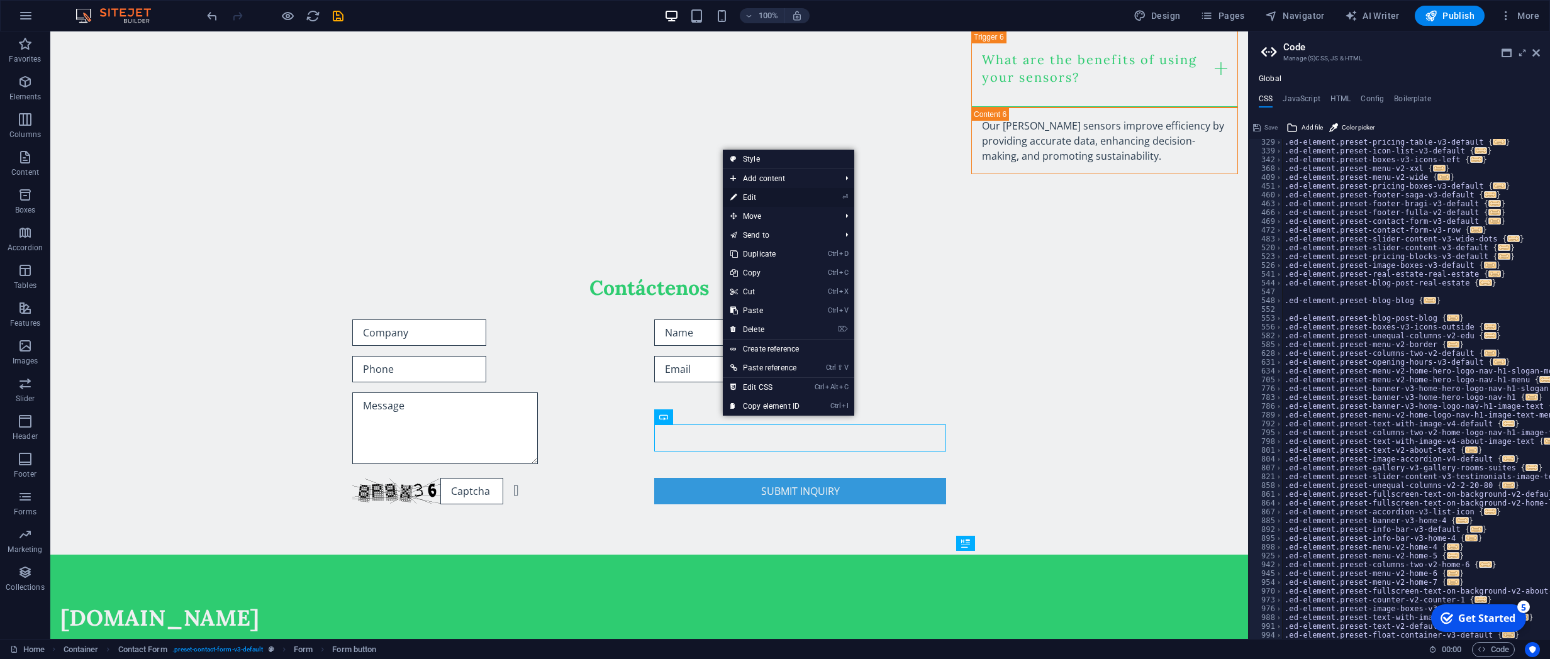
click at [743, 199] on link "⏎ Edit" at bounding box center [765, 197] width 84 height 19
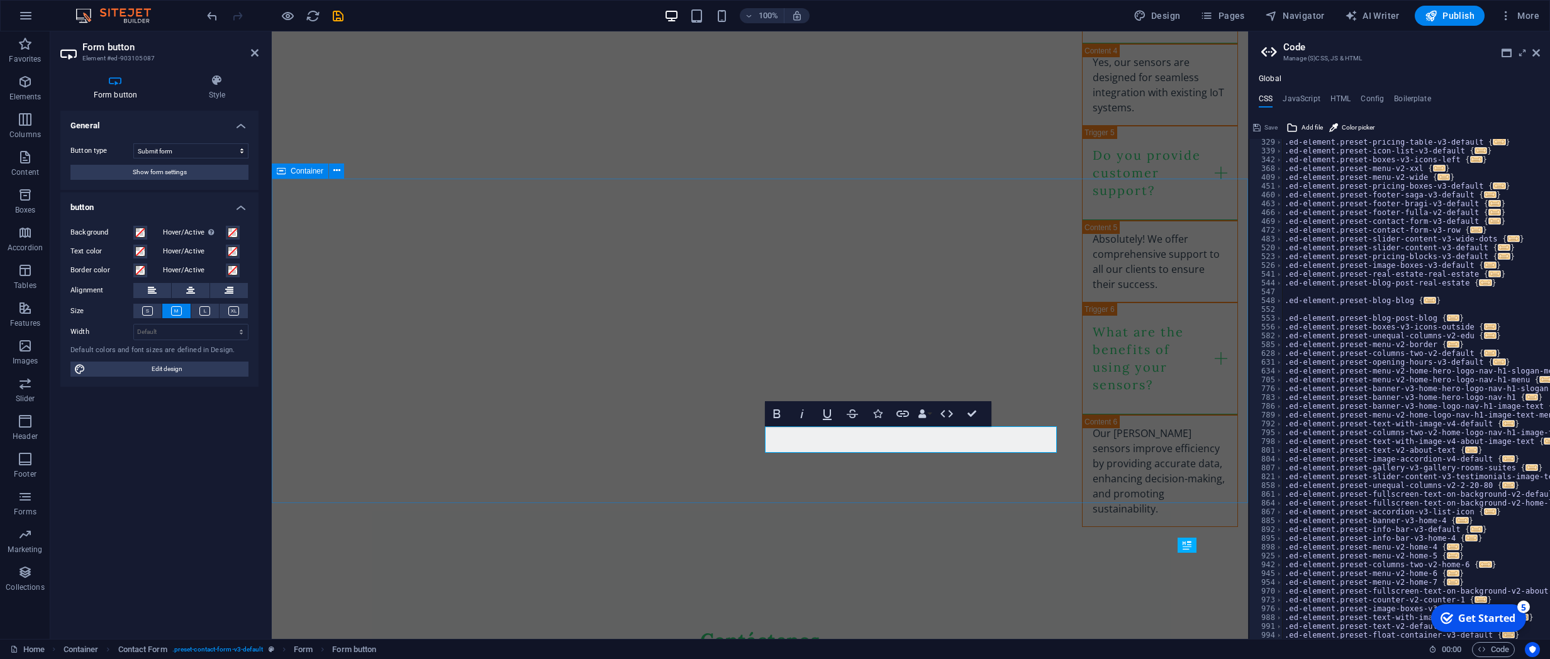
scroll to position [1750, 0]
type button "Submit"
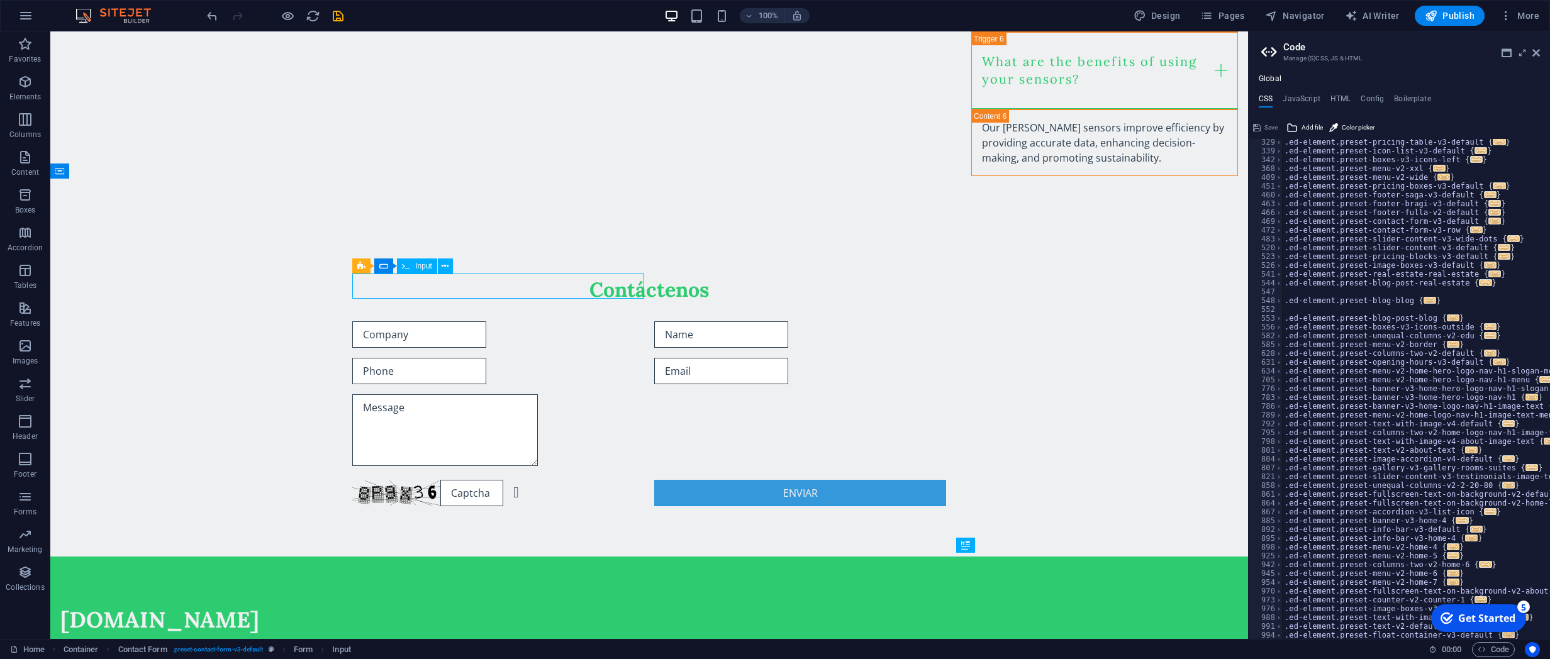
click at [524, 321] on div at bounding box center [498, 334] width 292 height 26
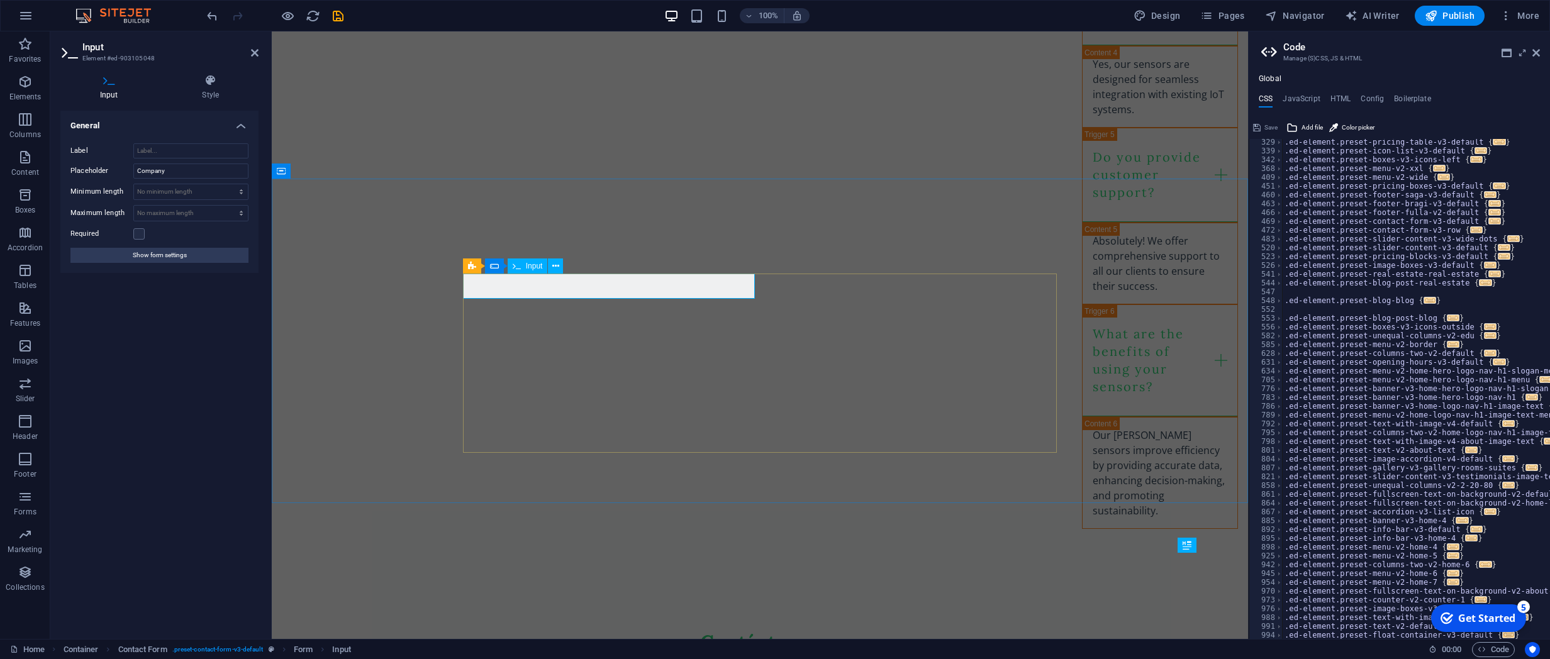
drag, startPoint x: 545, startPoint y: 294, endPoint x: 461, endPoint y: 277, distance: 85.4
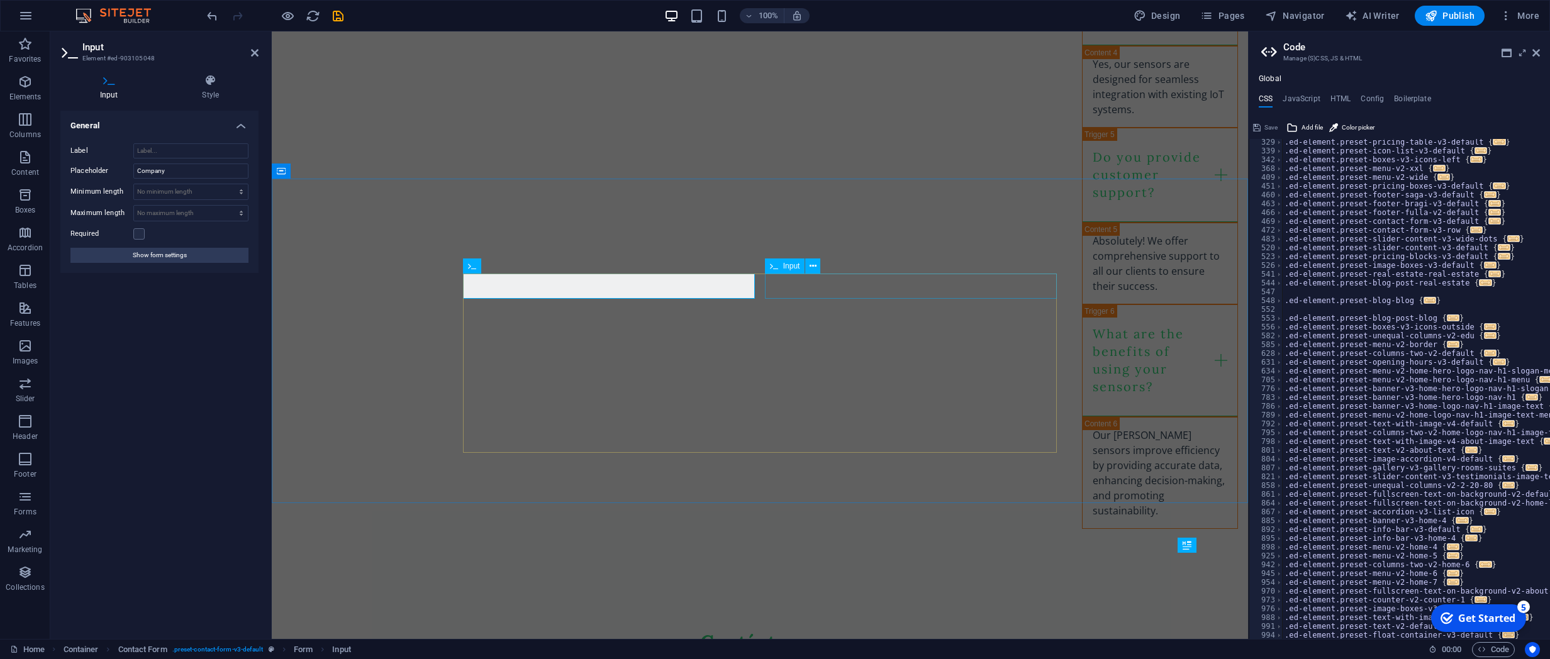
type input "Empresa"
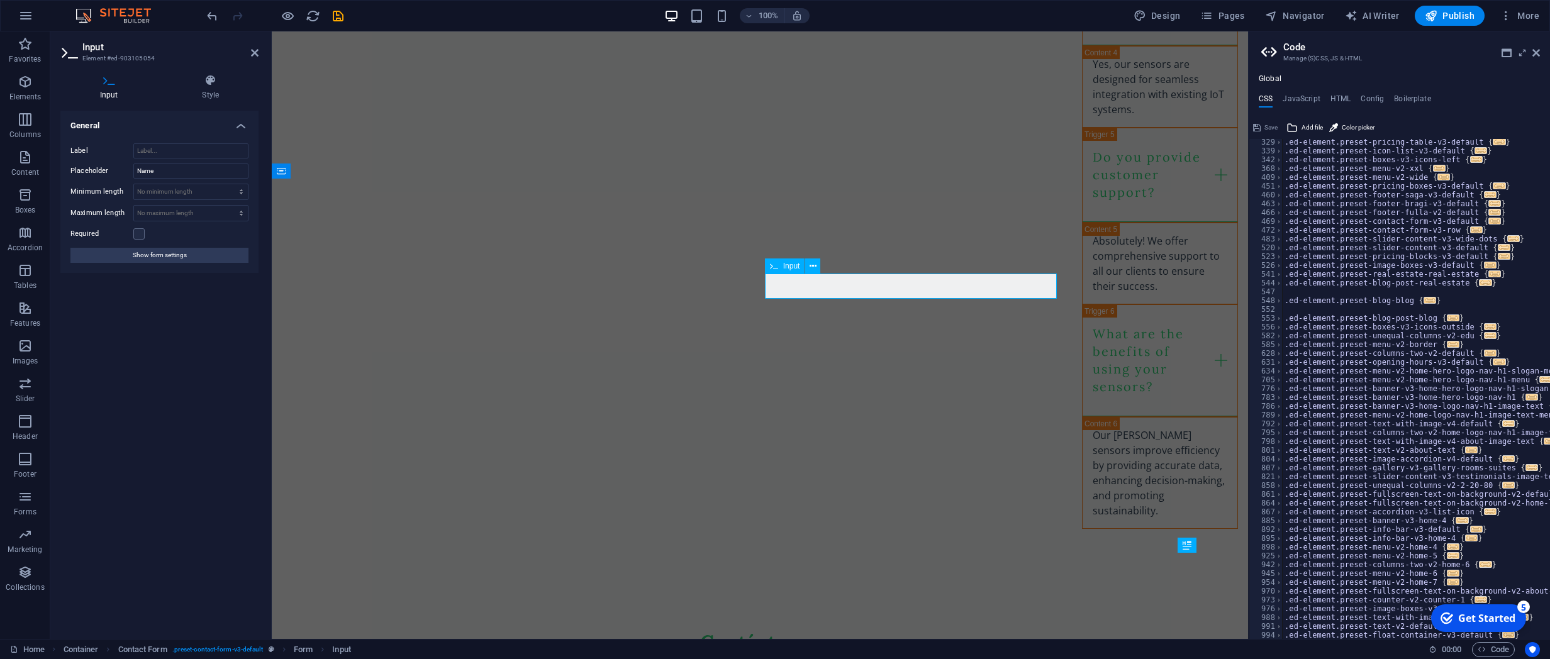
type input "Nombre"
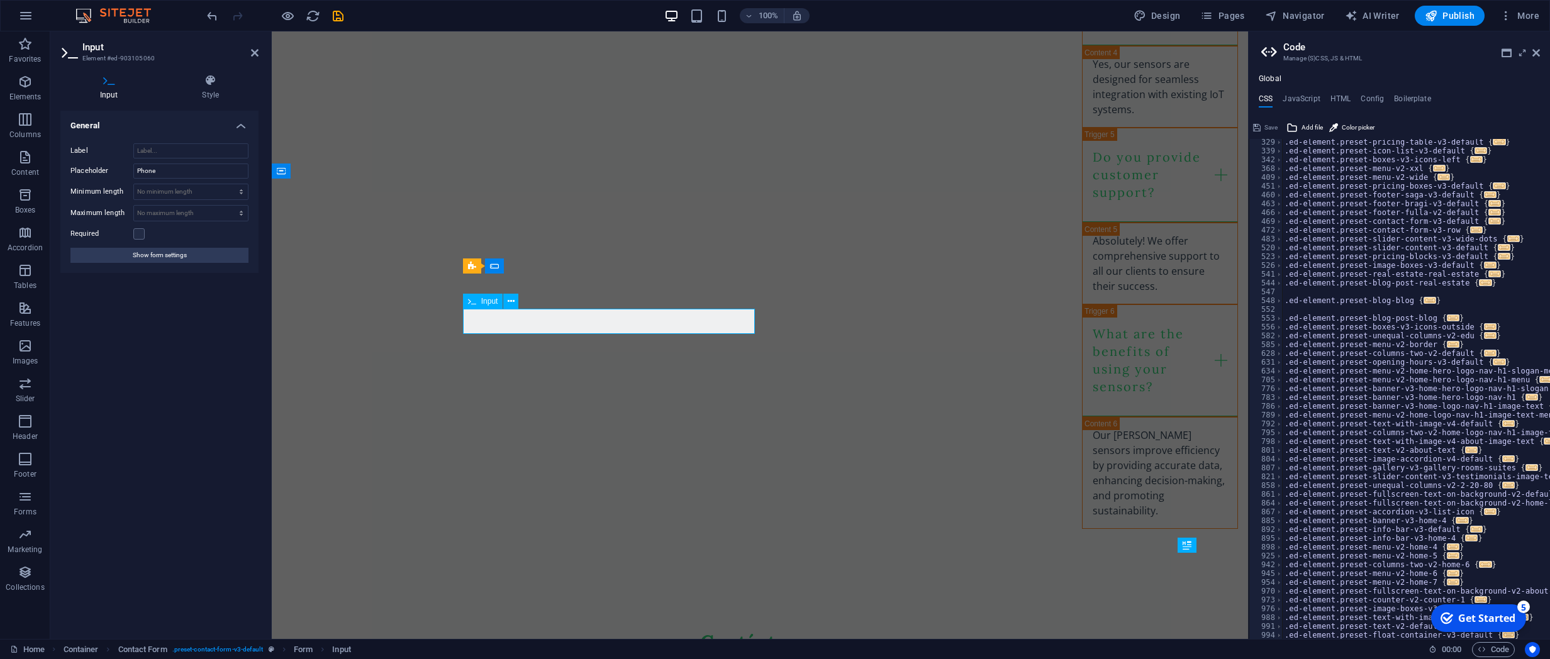
type input "Teléfono"
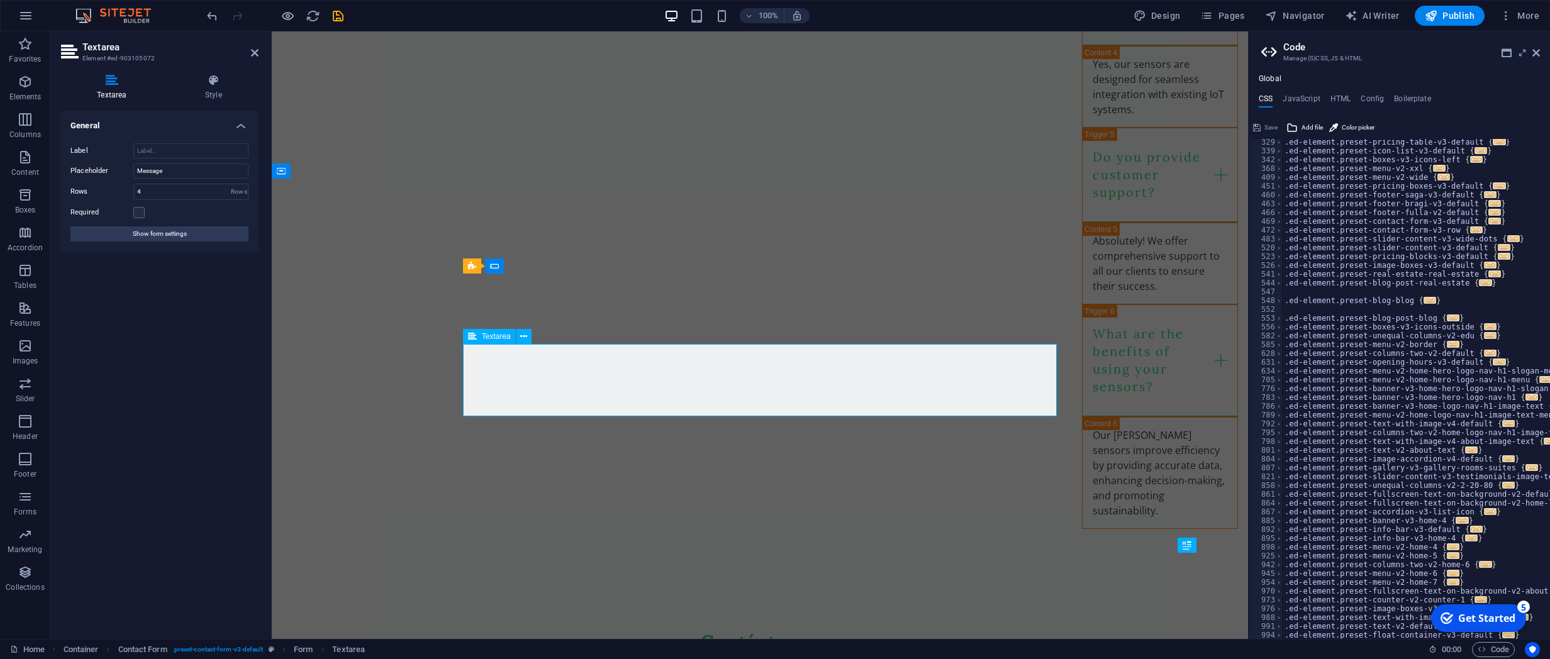
type textarea "S"
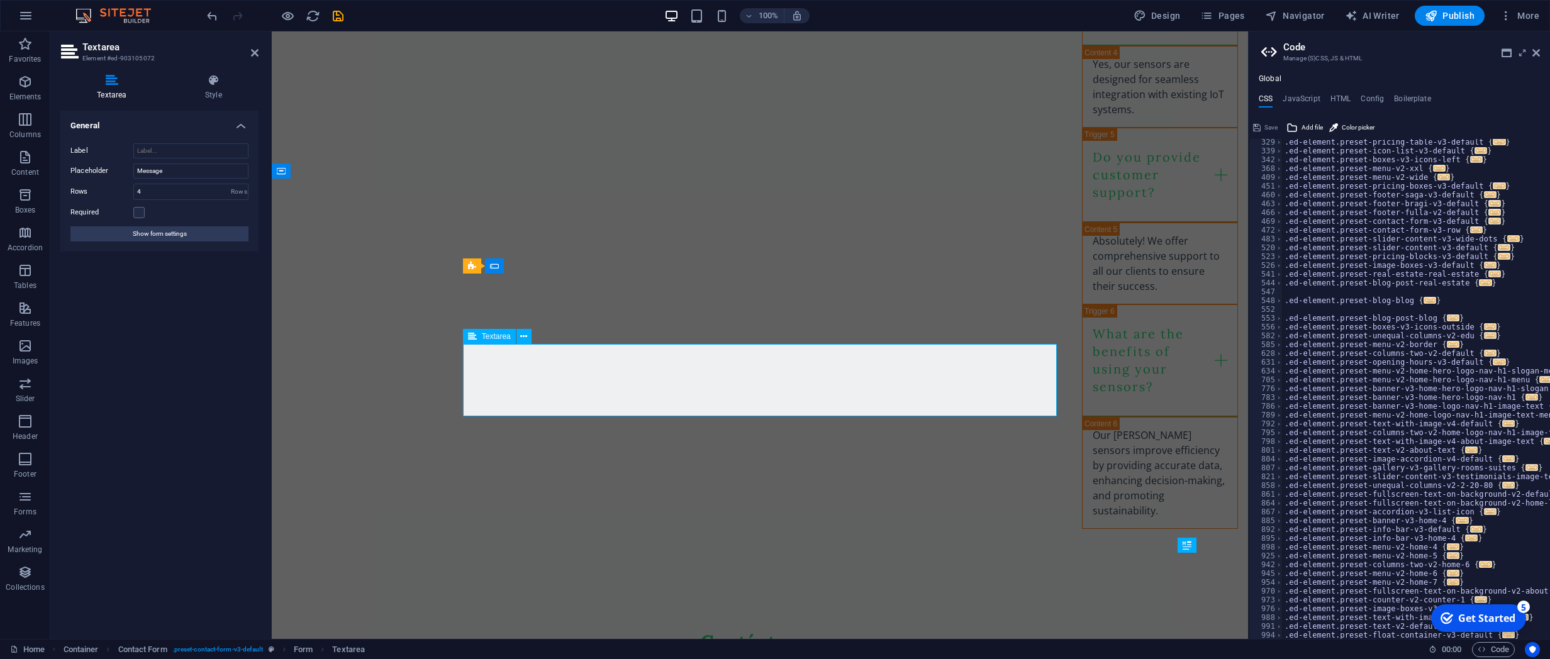
type textarea "C"
type textarea "S"
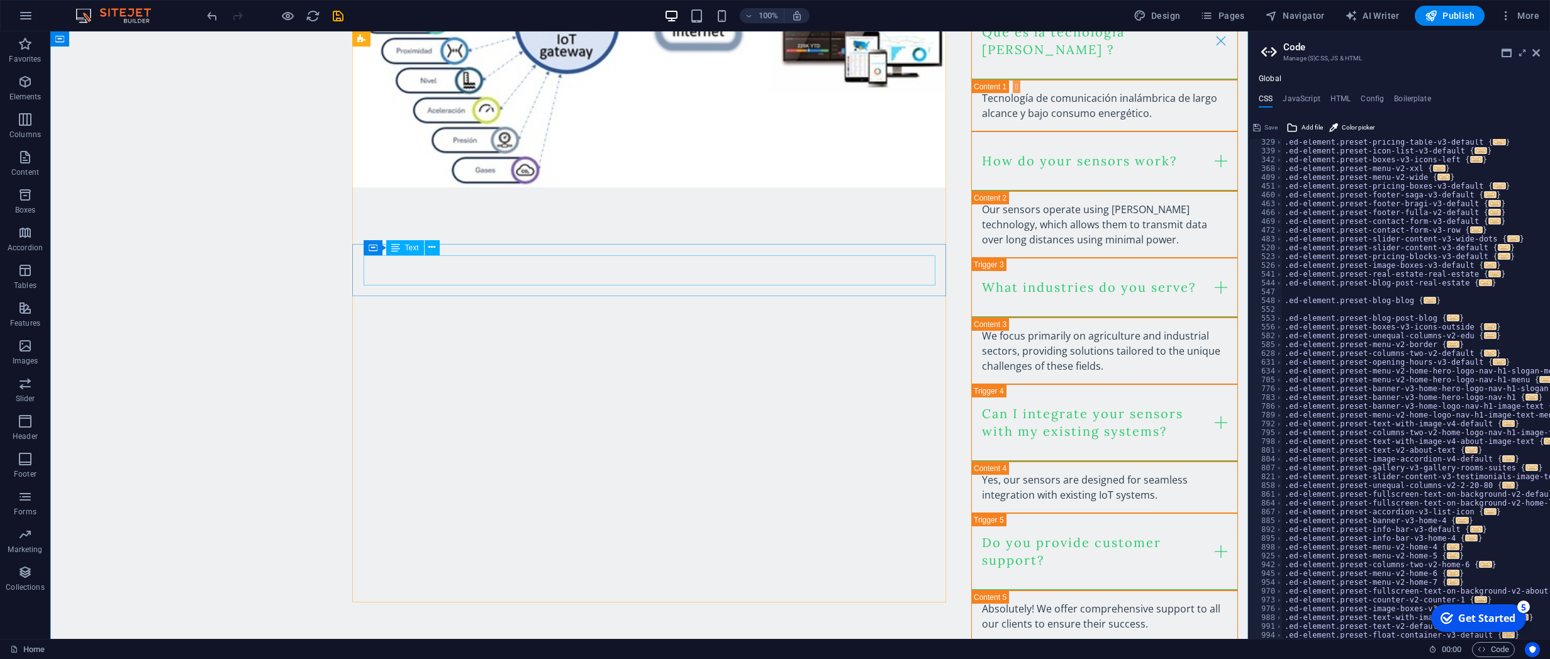
scroll to position [1411, 0]
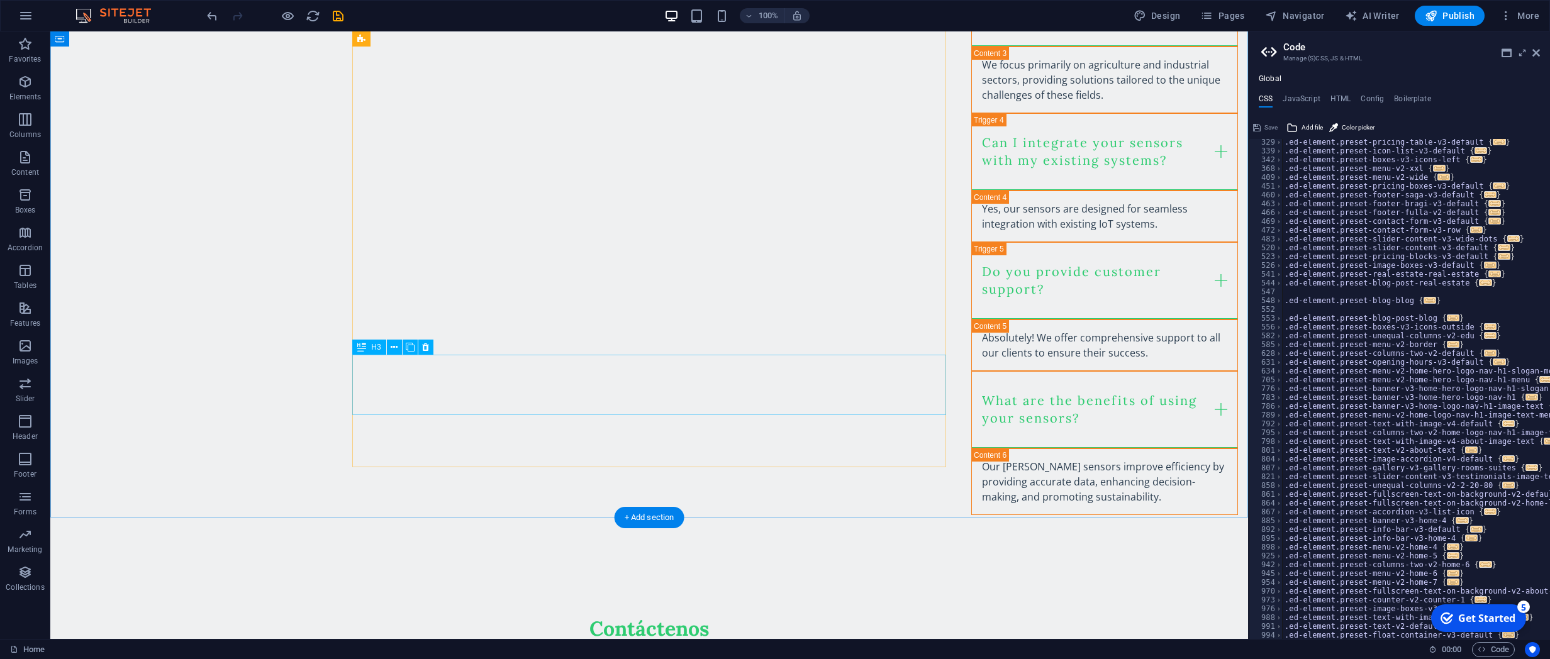
click at [971, 382] on div "What are the benefits of using your sensors?" at bounding box center [1104, 409] width 267 height 77
type textarea "Mensaje"
click at [971, 386] on div "What are the benefits of using your sensors?" at bounding box center [1104, 409] width 267 height 77
click at [961, 386] on div "Nuestra tecnología Qué es la tecnología LoRa ? Tecnología de comunicación inalá…" at bounding box center [1104, 101] width 287 height 930
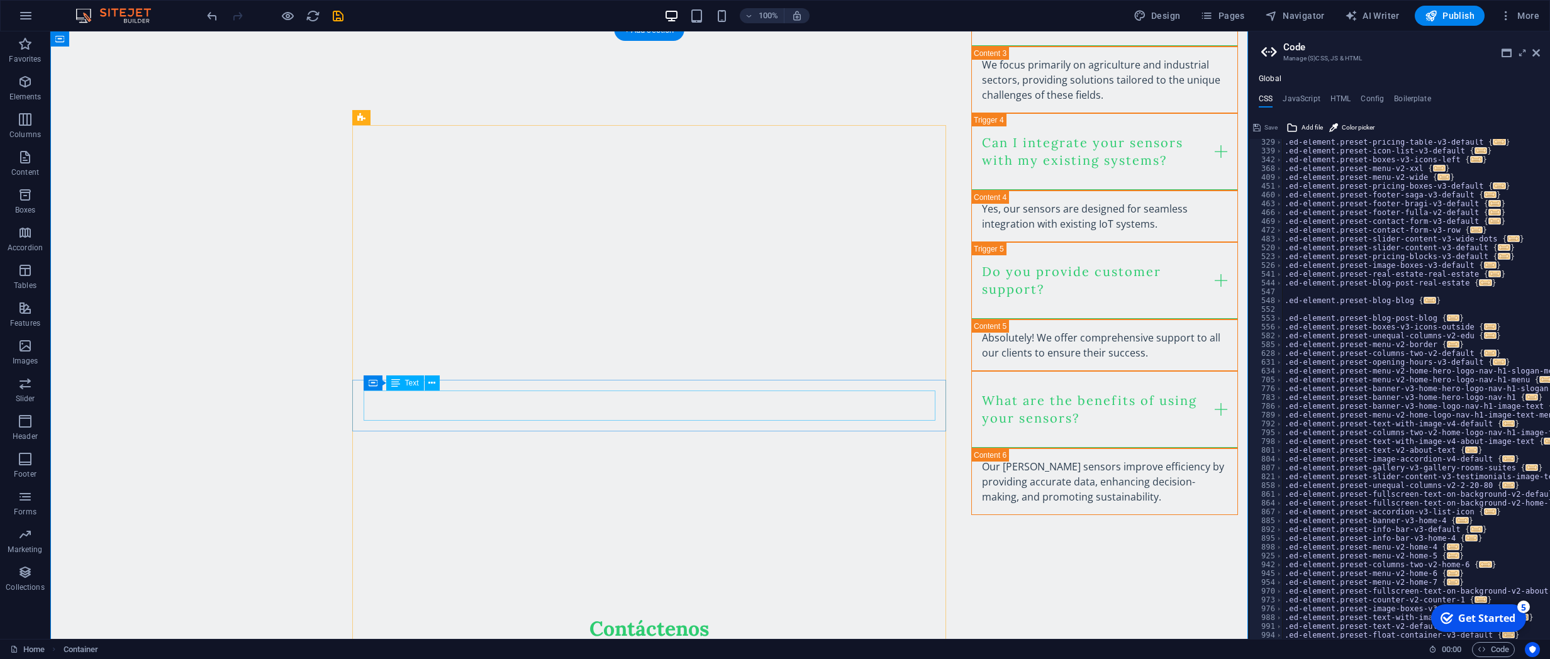
scroll to position [1140, 0]
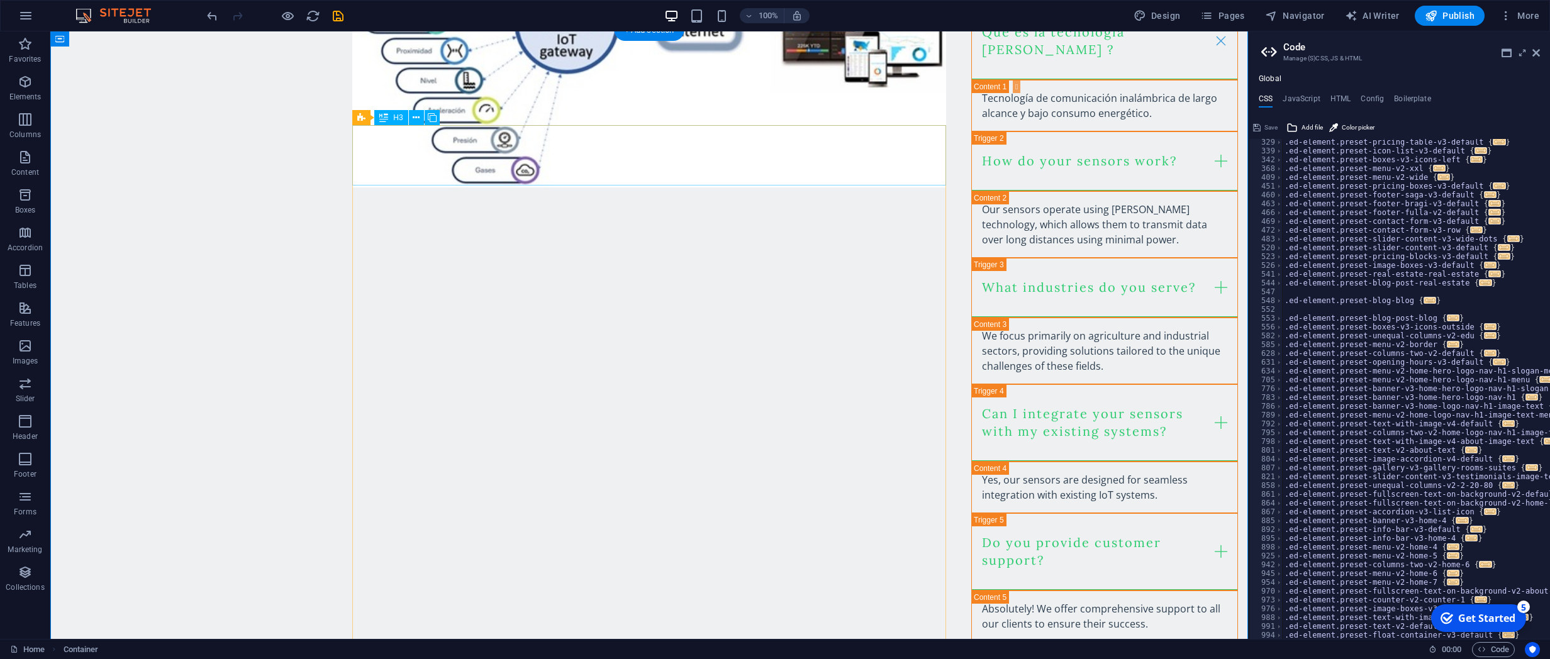
click at [971, 80] on div "Qué es la tecnología [PERSON_NAME] ?" at bounding box center [1104, 41] width 267 height 77
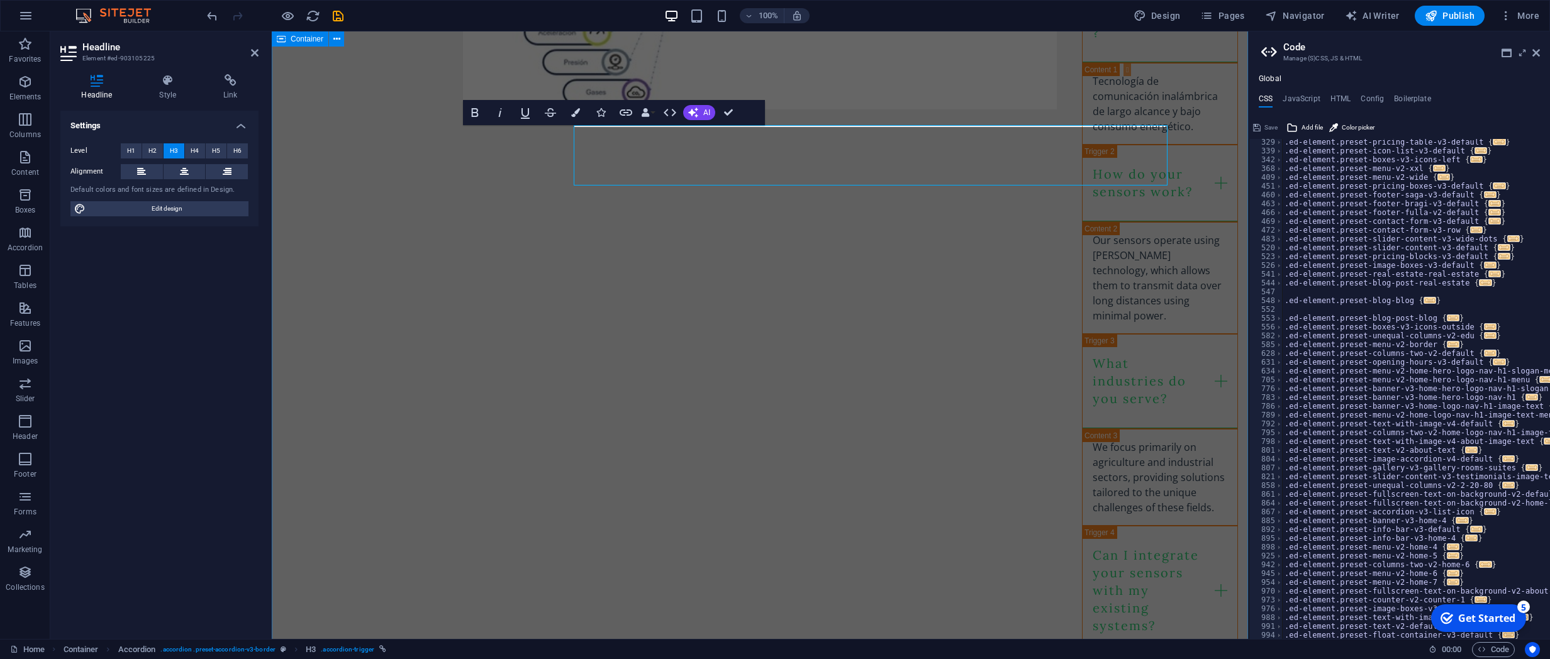
click at [1072, 163] on div "Nuestra tecnología Qué es la tecnología LoRa ? Tecnología de comunicación inalá…" at bounding box center [1160, 509] width 176 height 1360
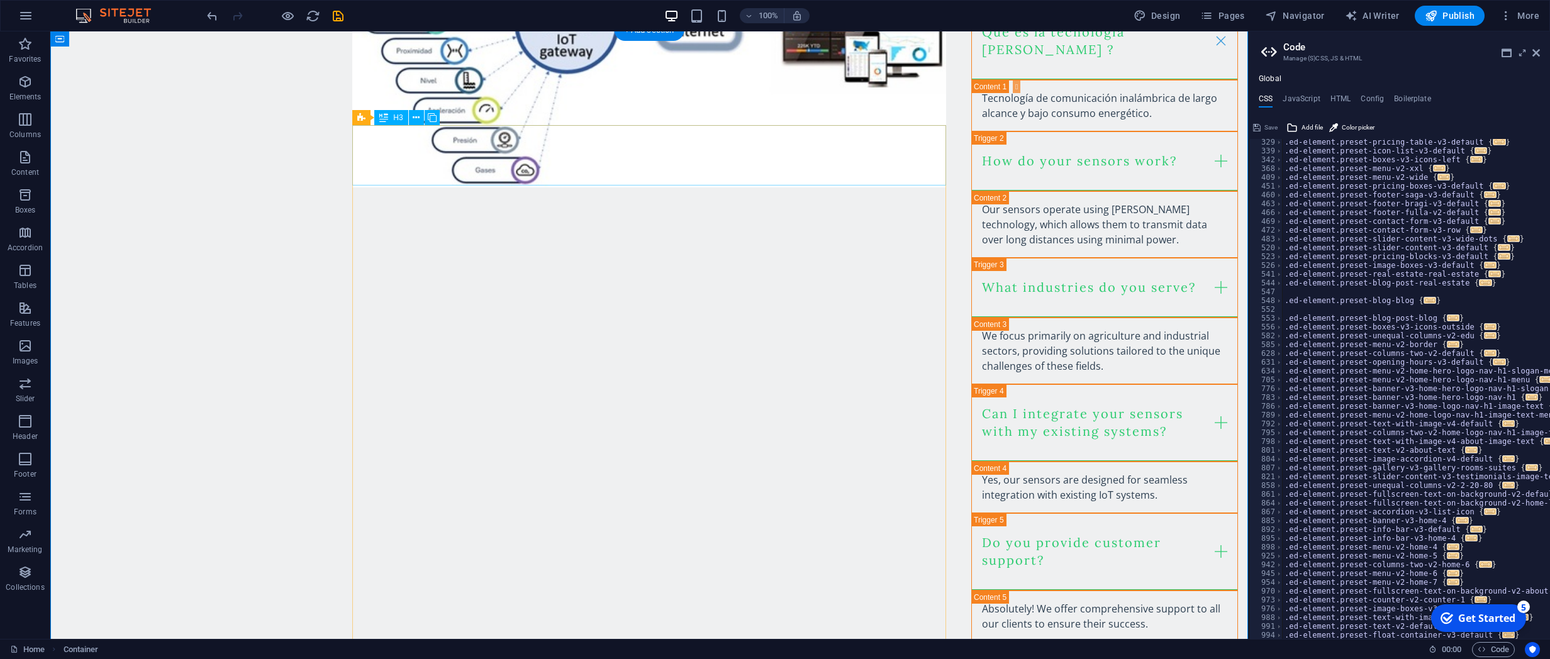
click at [971, 80] on div "Qué es la tecnología [PERSON_NAME] ?" at bounding box center [1104, 41] width 267 height 77
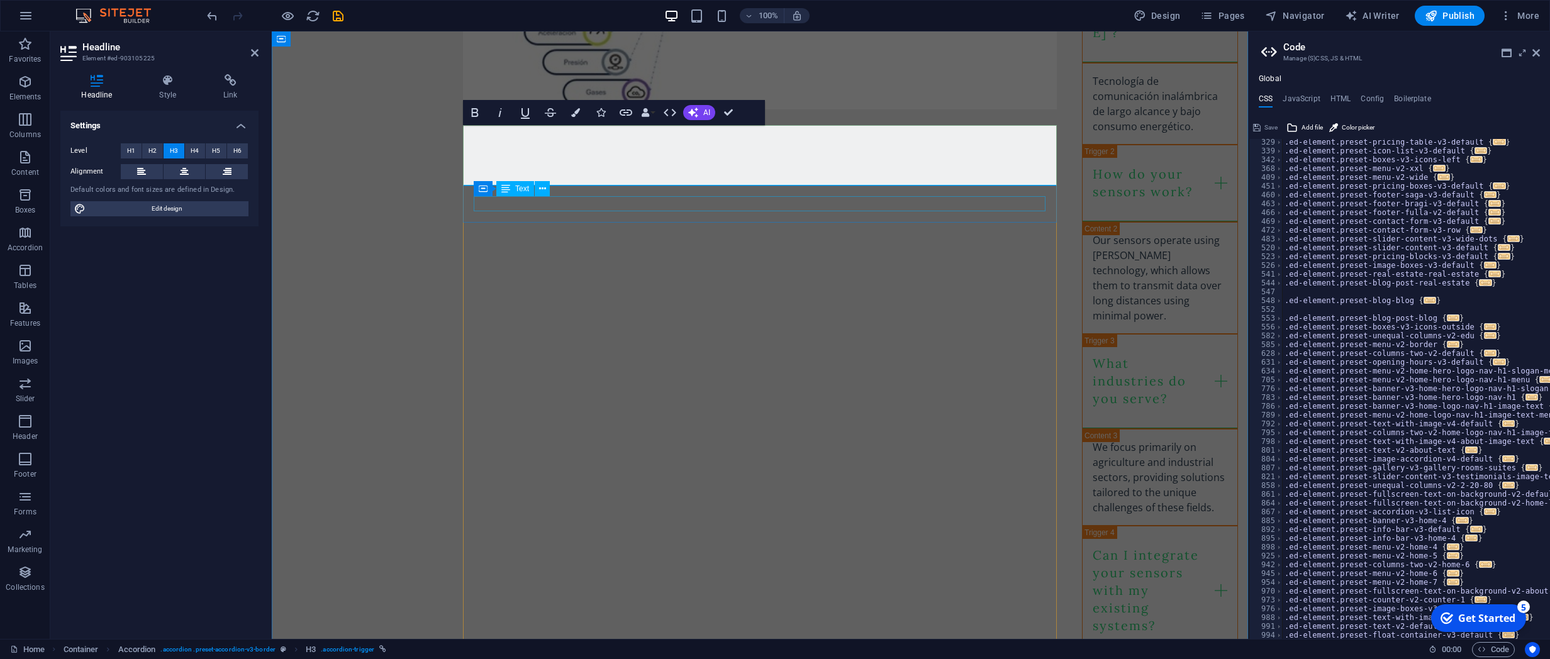
click at [1092, 134] on div "Tecnología de comunicación inalámbrica de largo alcance y bajo consumo energéti…" at bounding box center [1159, 104] width 135 height 60
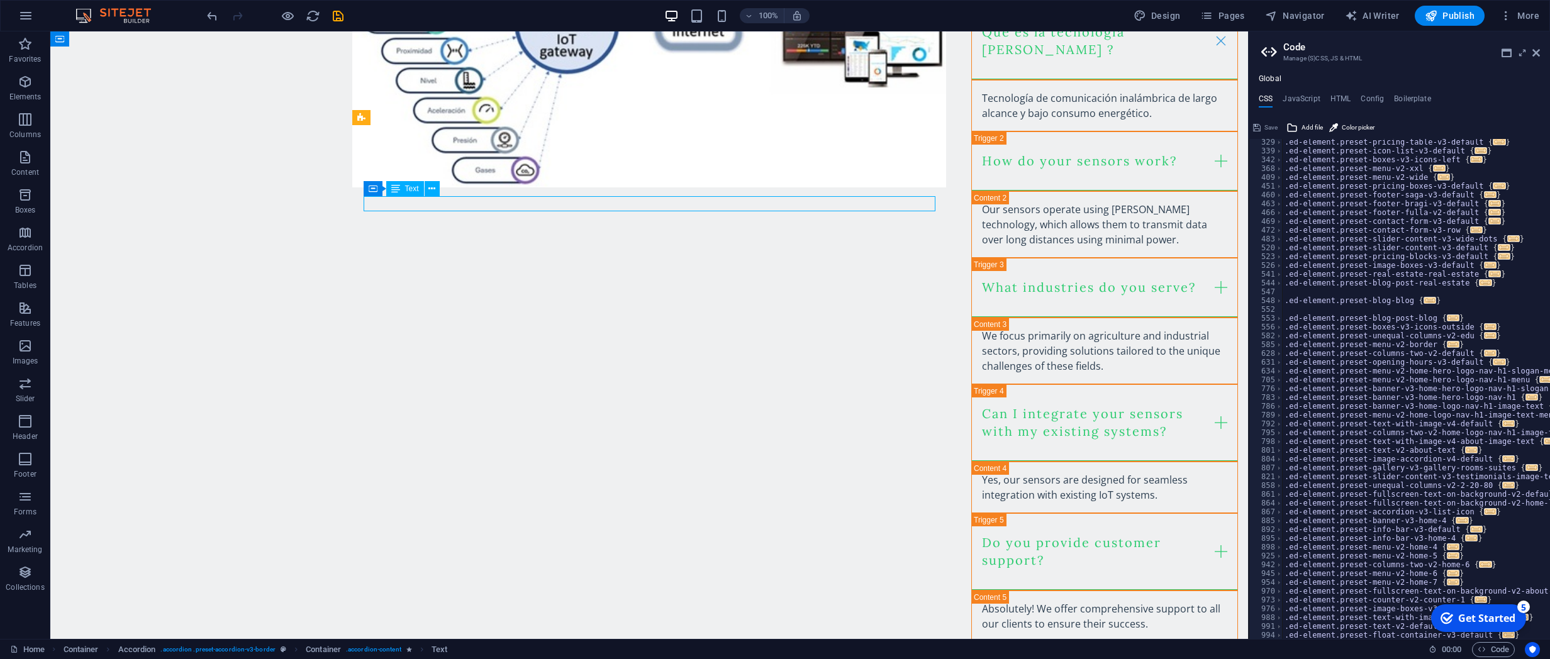
click at [982, 121] on div "Tecnología de comunicación inalámbrica de largo alcance y bajo consumo energéti…" at bounding box center [1104, 106] width 245 height 30
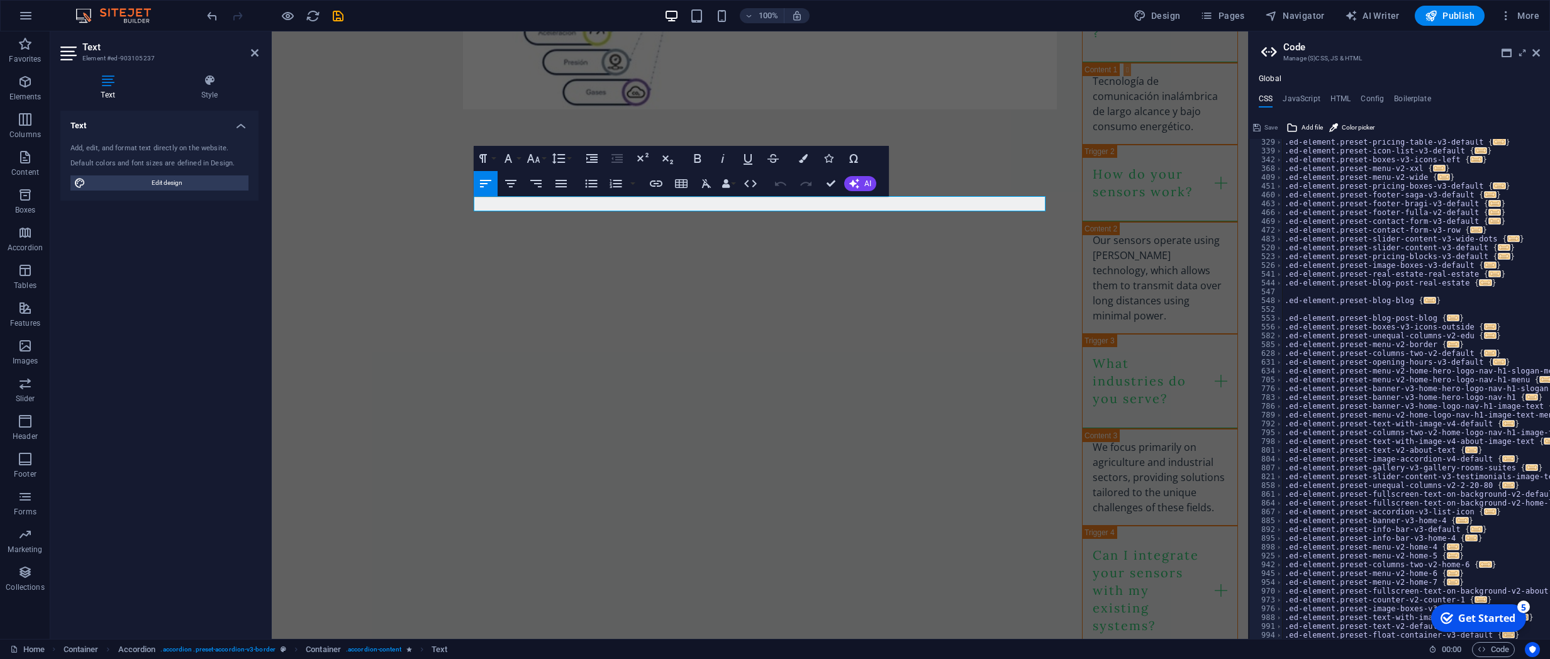
click at [872, 194] on div "Undo Redo Confirm (Ctrl+⏎) AI Improve Make shorter Make longer Fix spelling & g…" at bounding box center [823, 183] width 108 height 25
drag, startPoint x: 881, startPoint y: 206, endPoint x: 462, endPoint y: 203, distance: 418.9
click at [1082, 145] on div "Tecnología de comunicación inalámbrica de largo alcance y bajo consumo energéti…" at bounding box center [1160, 104] width 156 height 82
click at [1092, 134] on div "Tecnología de comunicación inalámbrica de largo alcance y bajo consumo energéti…" at bounding box center [1159, 104] width 135 height 60
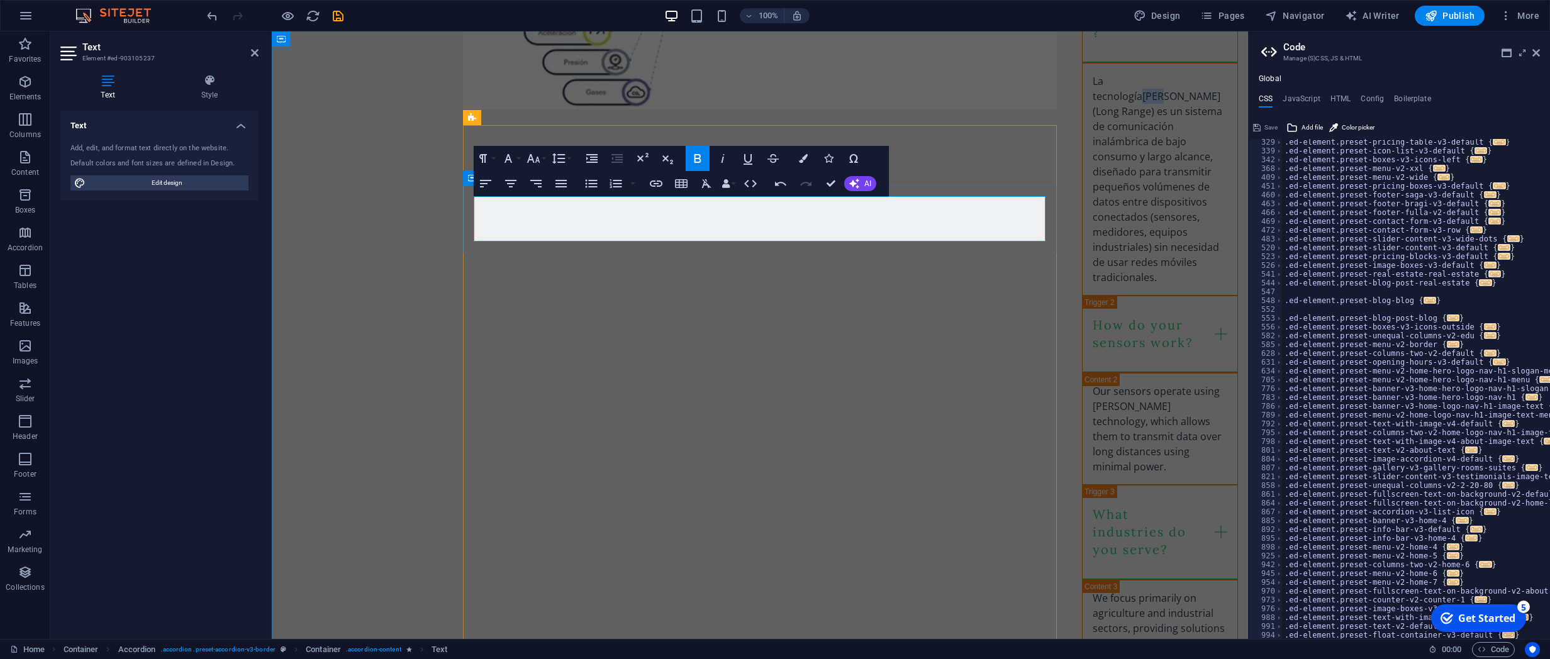
drag, startPoint x: 721, startPoint y: 231, endPoint x: 447, endPoint y: 180, distance: 278.3
click at [1082, 180] on div "La tecnología LoRa (Long Range) es un sistema de comunicación inalámbrica de ba…" at bounding box center [1160, 179] width 156 height 233
click at [1092, 206] on div "La tecnología LoRa (Long Range) es un sistema de comunicación inalámbrica de ba…" at bounding box center [1159, 179] width 135 height 211
click at [697, 157] on icon "button" at bounding box center [697, 158] width 15 height 15
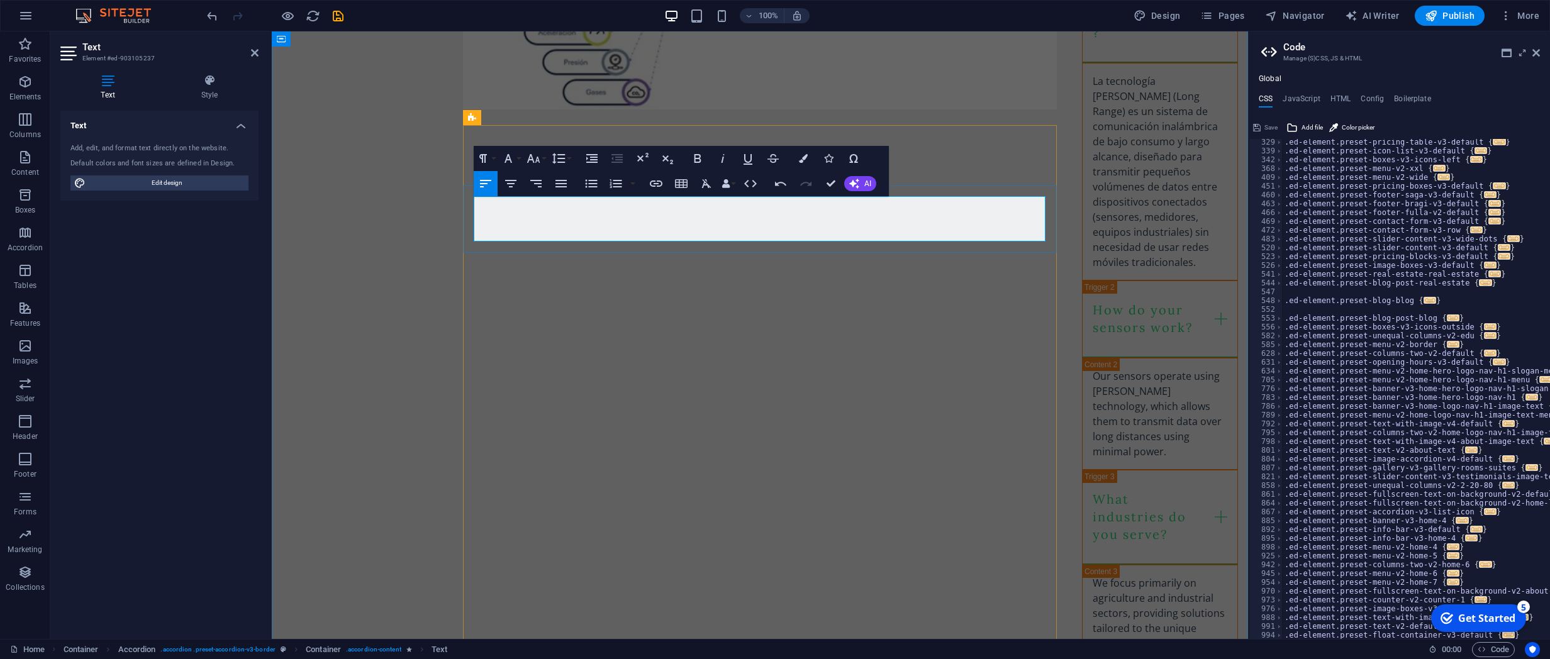
click at [1092, 210] on div "La tecnología LoRa (Long Range) es un sistema de comunicación inalámbrica de ba…" at bounding box center [1159, 172] width 135 height 196
click at [698, 159] on icon "button" at bounding box center [697, 158] width 15 height 15
click at [1082, 296] on div "How do your sensors work?" at bounding box center [1160, 334] width 156 height 77
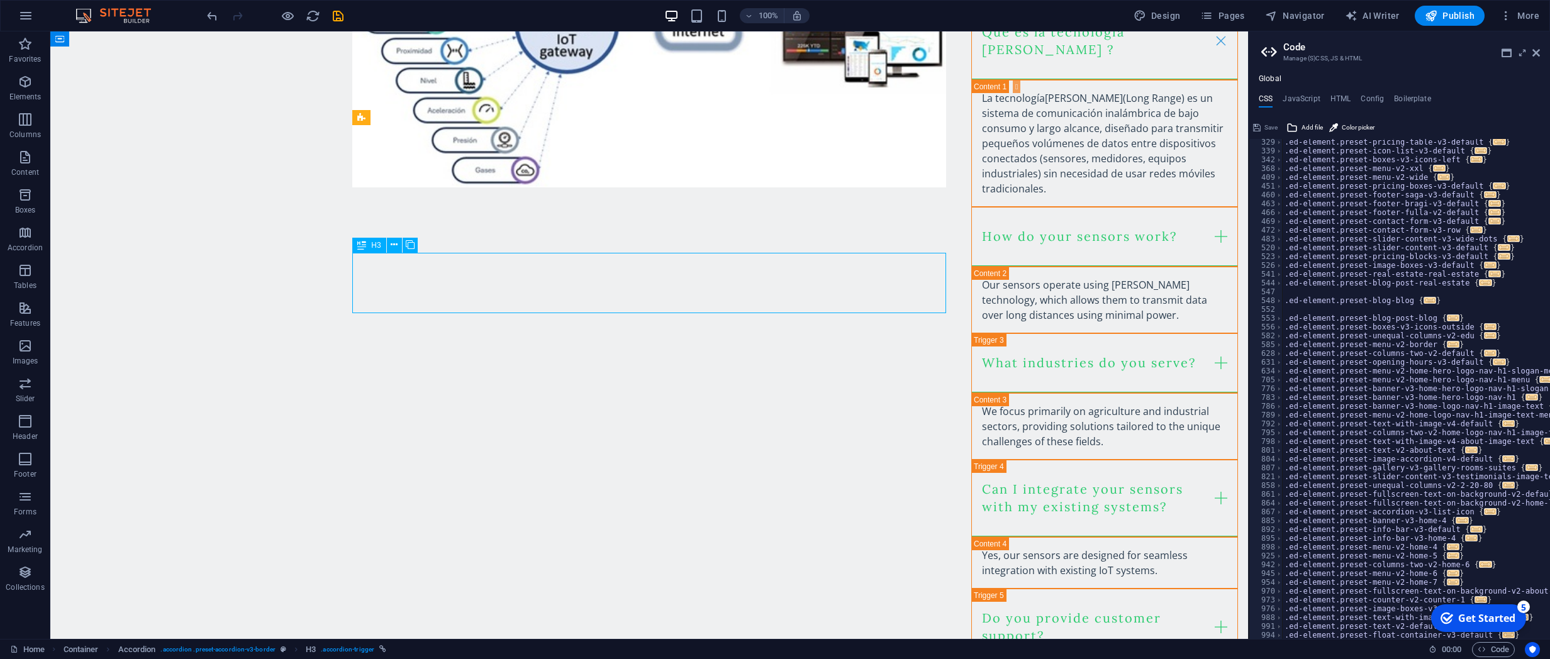
click at [971, 267] on div "How do your sensors work?" at bounding box center [1104, 237] width 267 height 60
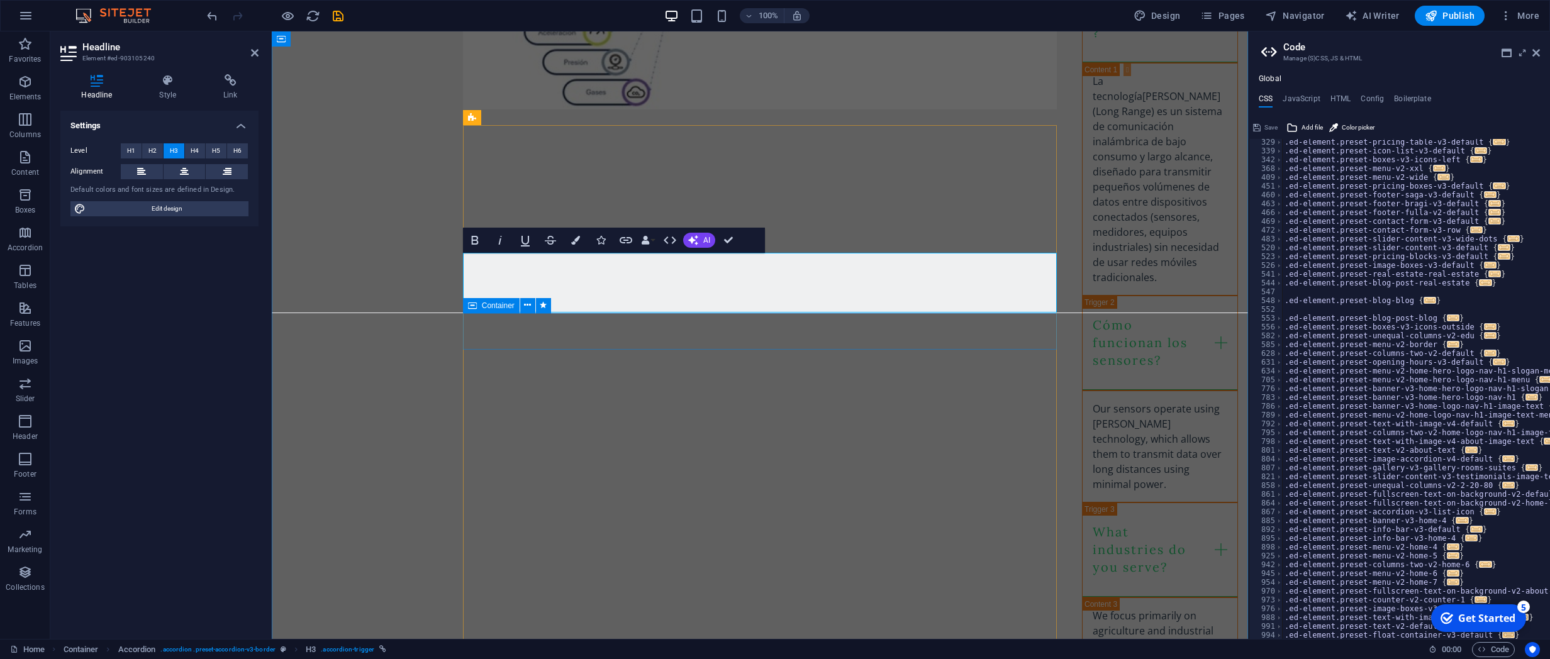
click at [1082, 391] on div "Our sensors operate using LoRa technology, which allows them to transmit data o…" at bounding box center [1160, 447] width 156 height 112
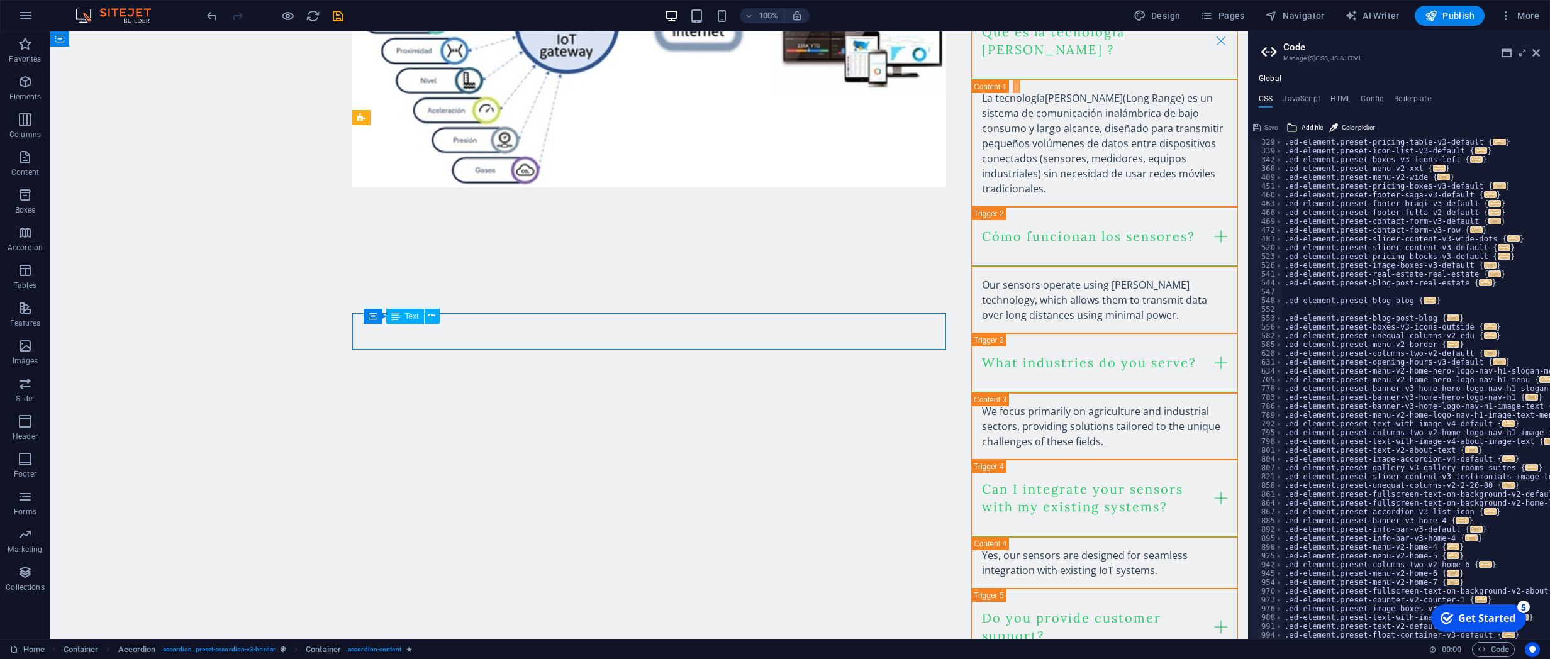
click at [982, 323] on div "Our sensors operate using LoRa technology, which allows them to transmit data o…" at bounding box center [1104, 299] width 245 height 45
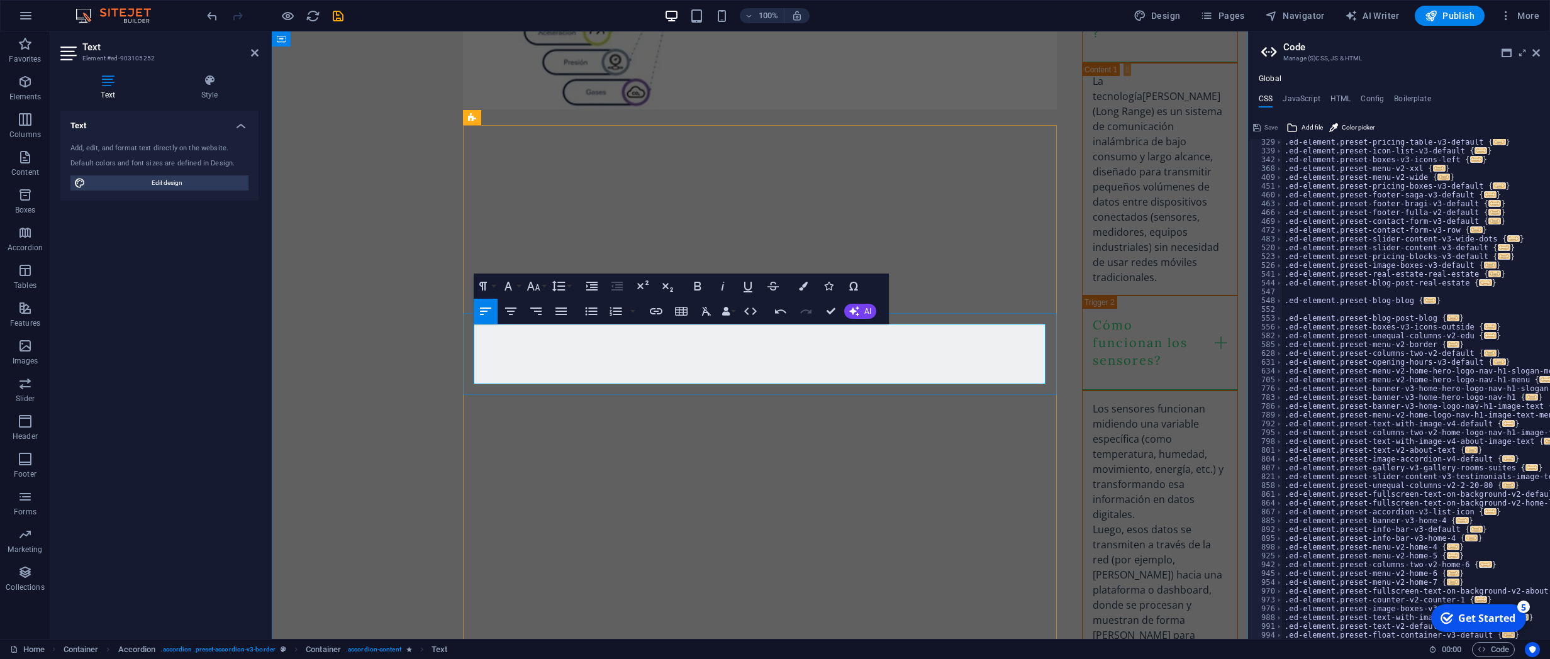
click at [1092, 401] on p "Los sensores funcionan midiendo una variable específica (como temperatura, hume…" at bounding box center [1159, 537] width 135 height 272
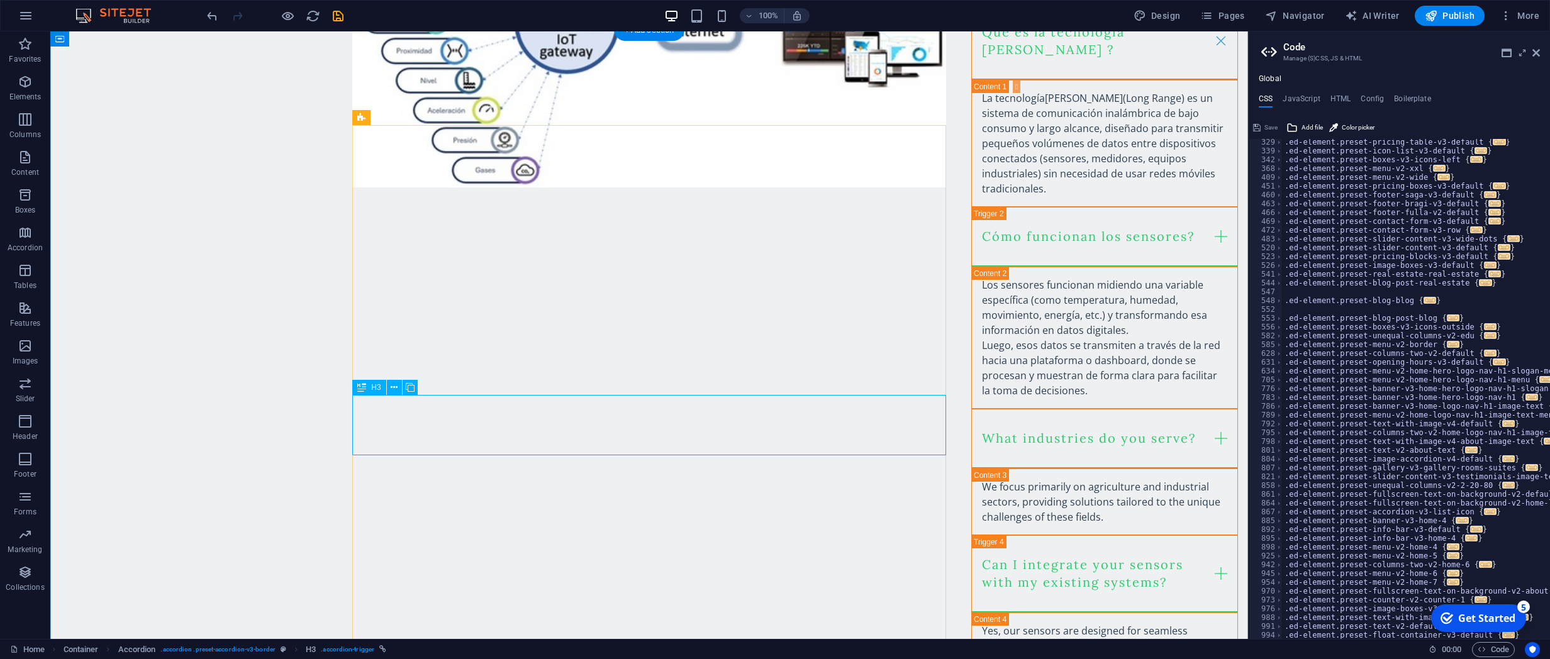
click at [971, 424] on div "What industries do you serve?" at bounding box center [1104, 439] width 267 height 60
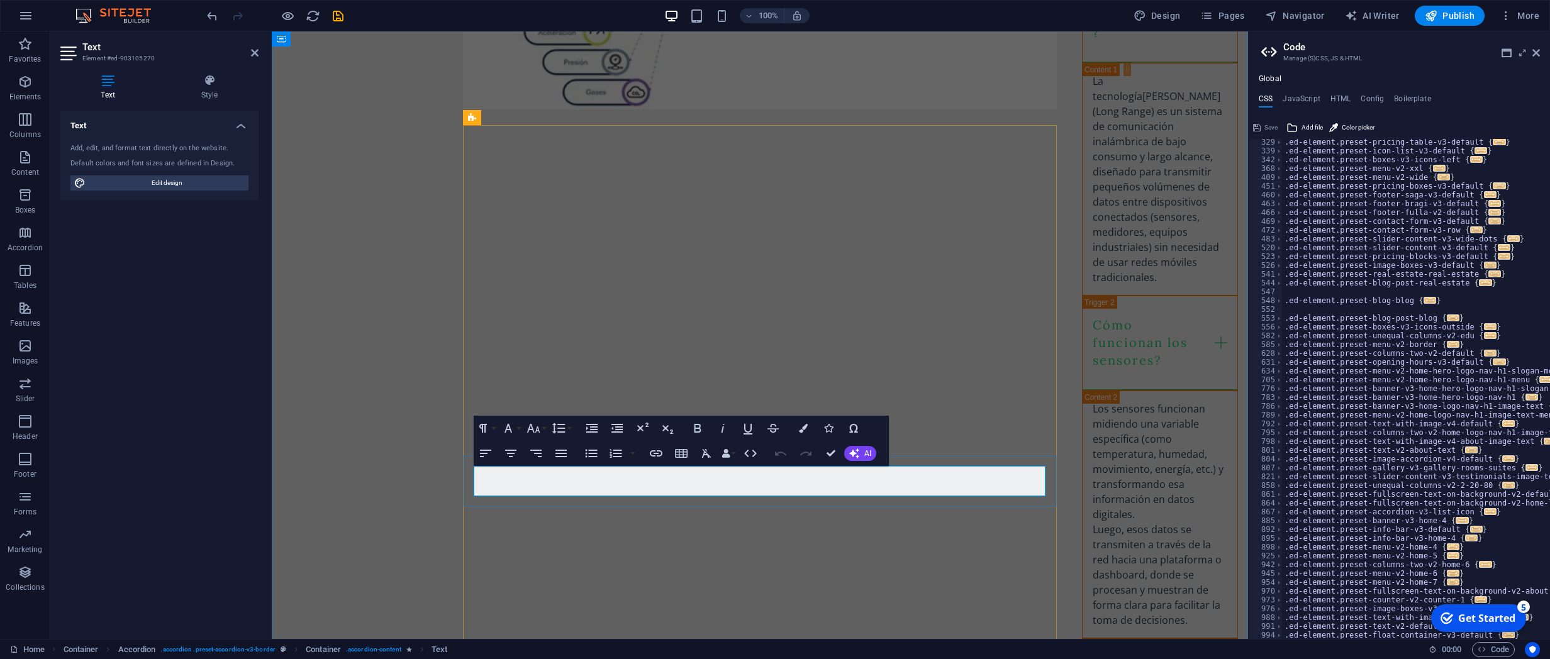
click at [1082, 470] on div "Qué es la tecnología LoRa ? La tecnología LoRa (Long Range) es un sistema de co…" at bounding box center [1160, 667] width 156 height 1435
drag, startPoint x: 567, startPoint y: 496, endPoint x: 450, endPoint y: 473, distance: 118.5
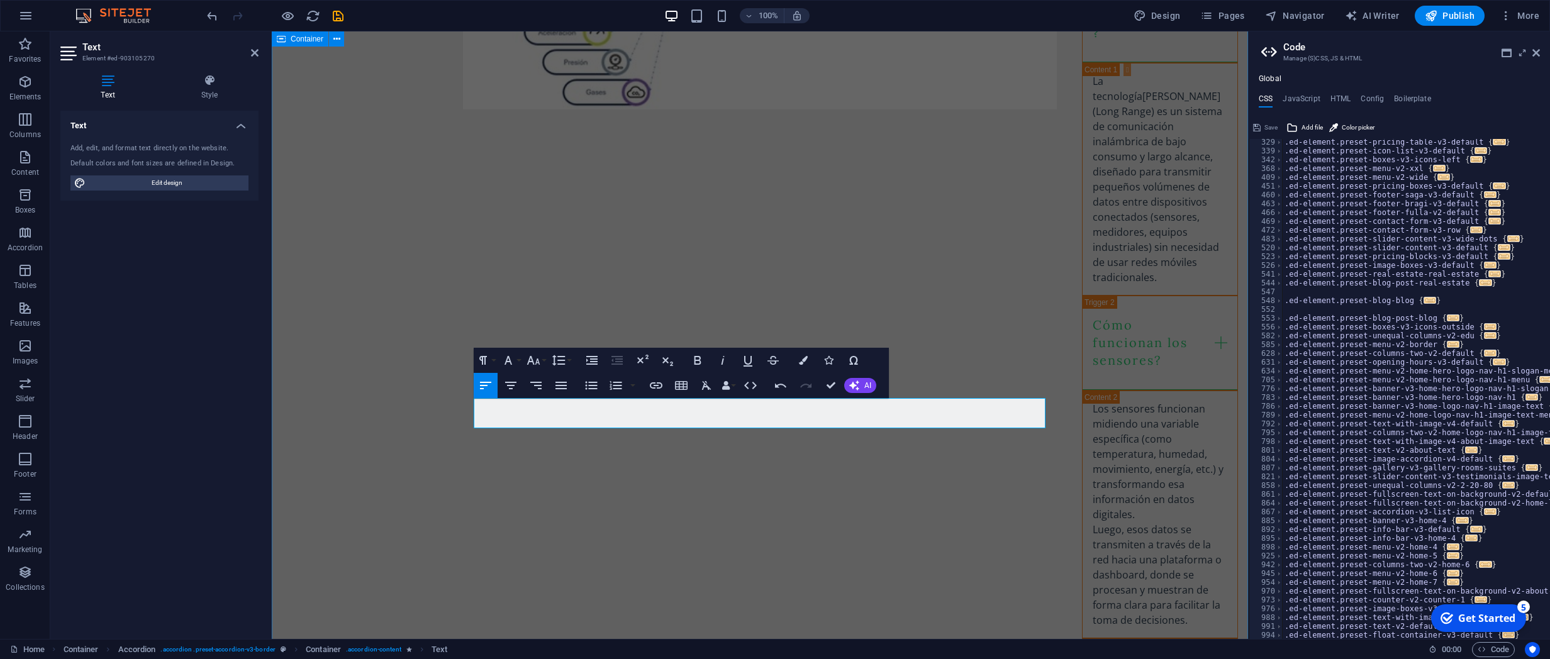
scroll to position [1208, 0]
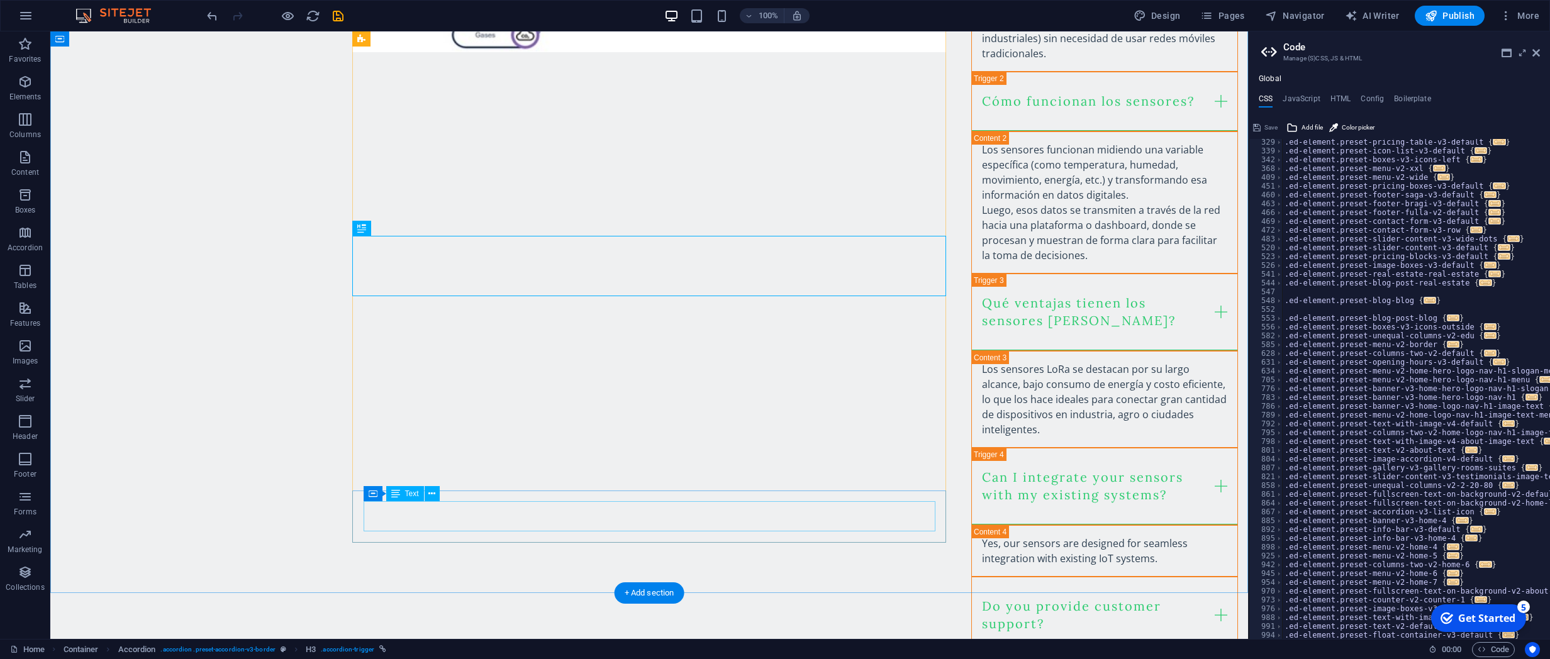
scroll to position [1411, 0]
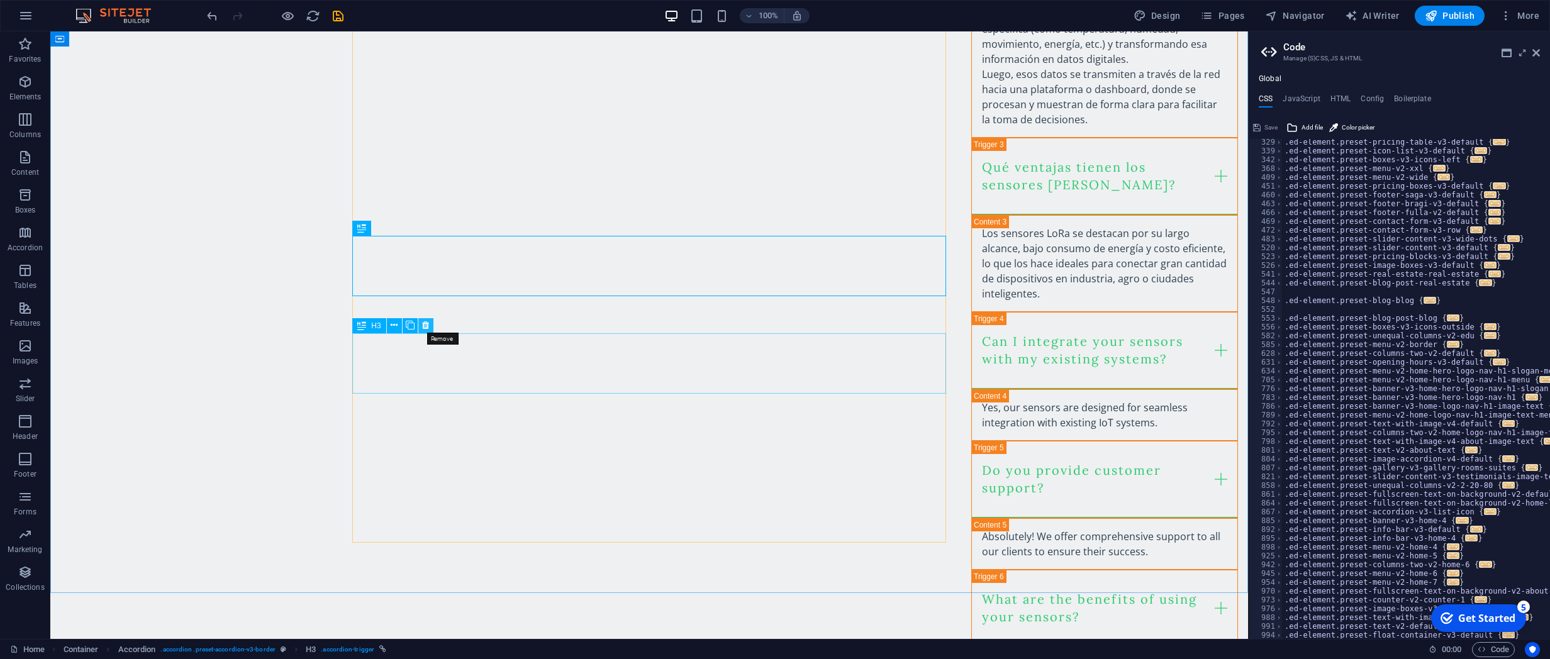
click at [419, 328] on button at bounding box center [425, 325] width 15 height 15
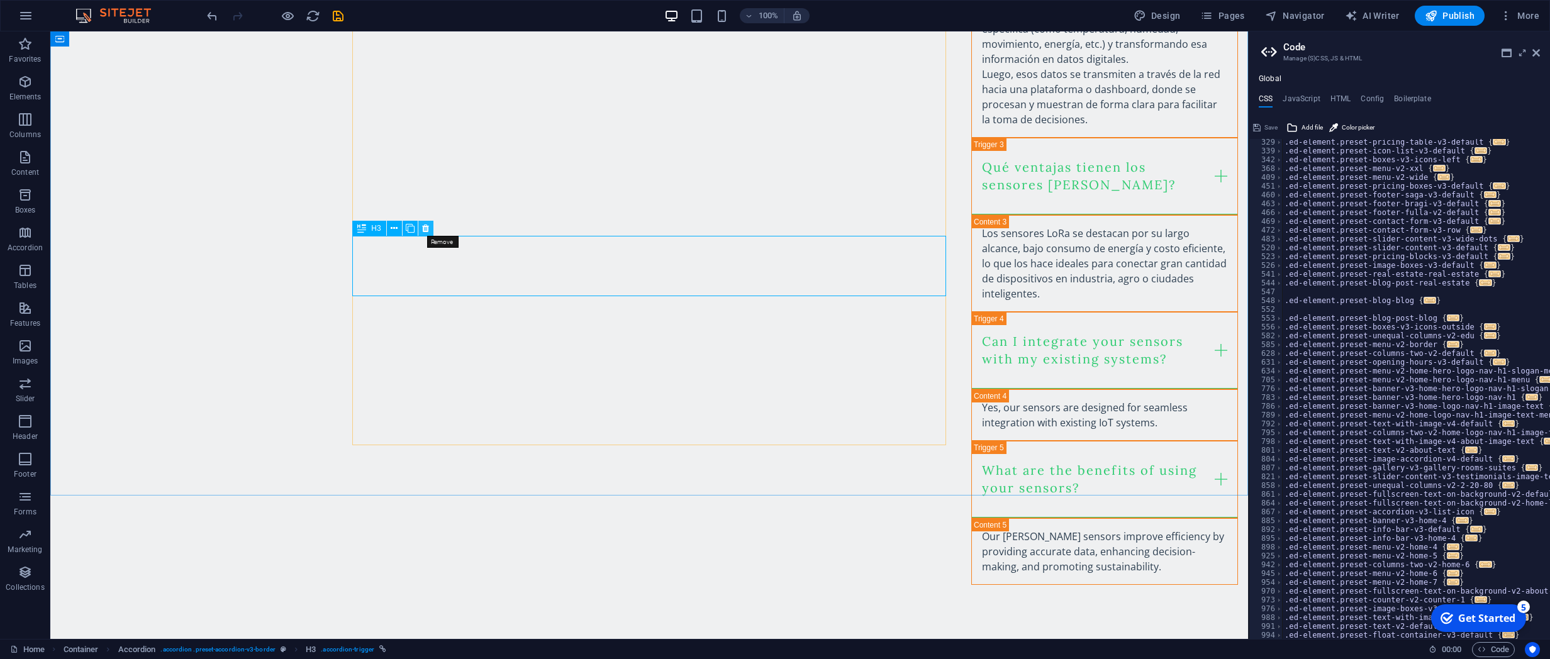
click at [428, 231] on button at bounding box center [425, 228] width 15 height 15
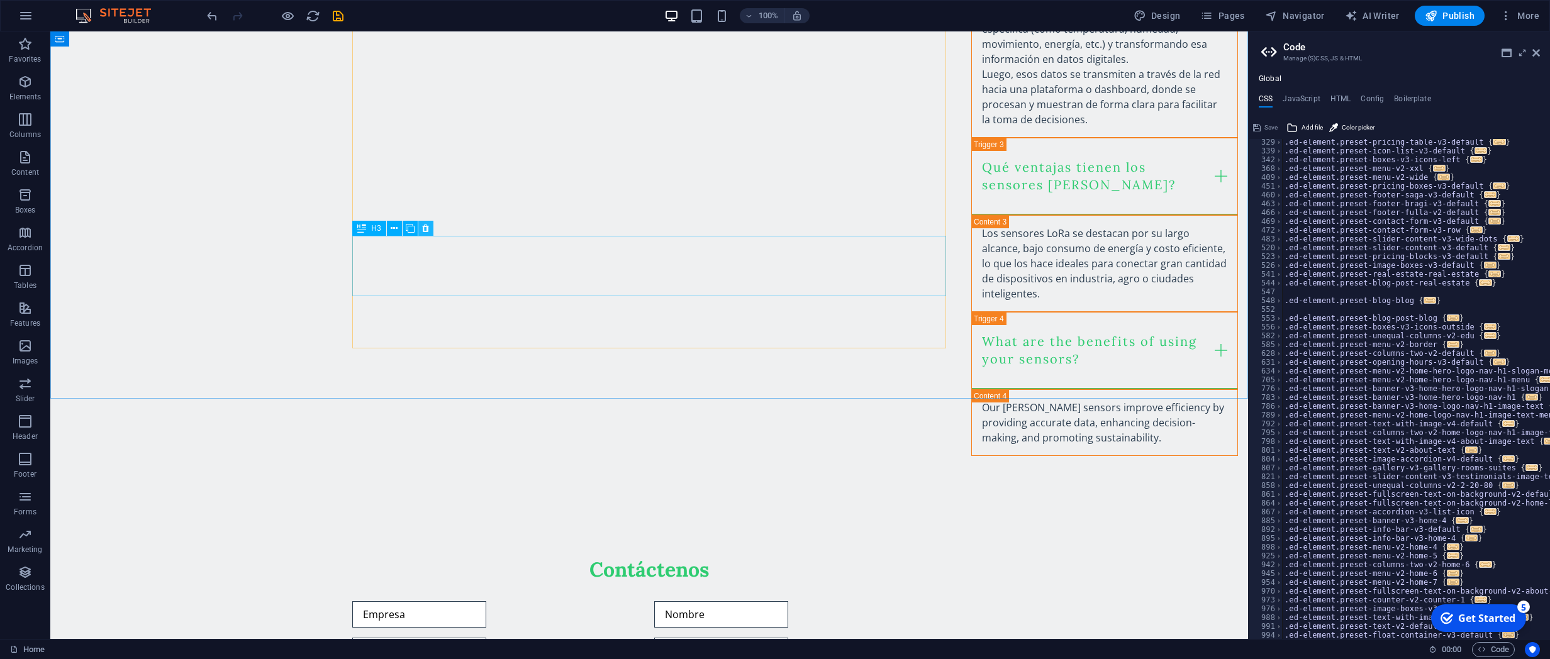
click at [423, 228] on icon at bounding box center [425, 228] width 7 height 13
click at [428, 226] on icon at bounding box center [425, 228] width 7 height 13
click at [424, 231] on icon at bounding box center [425, 228] width 7 height 13
click at [425, 228] on icon at bounding box center [425, 228] width 7 height 13
click at [413, 286] on button at bounding box center [416, 288] width 15 height 15
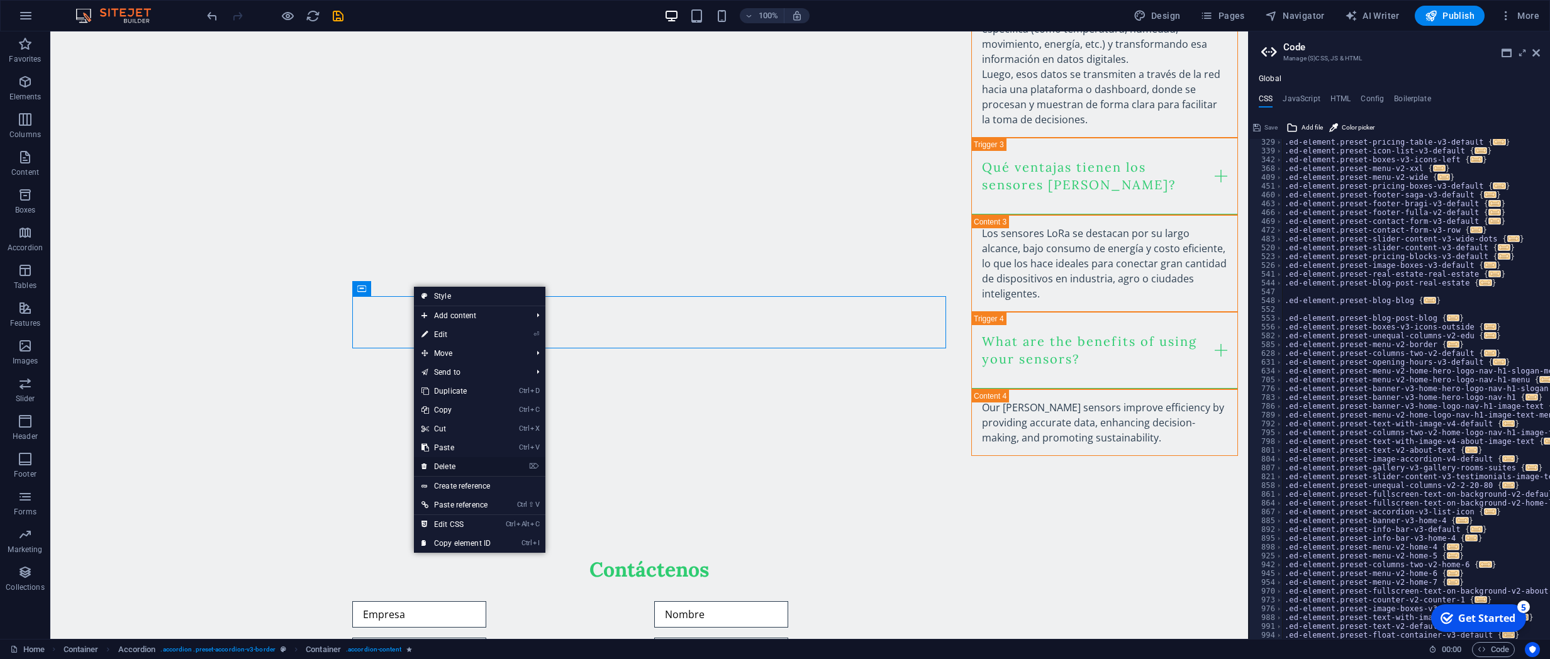
click at [459, 470] on link "⌦ Delete" at bounding box center [456, 466] width 84 height 19
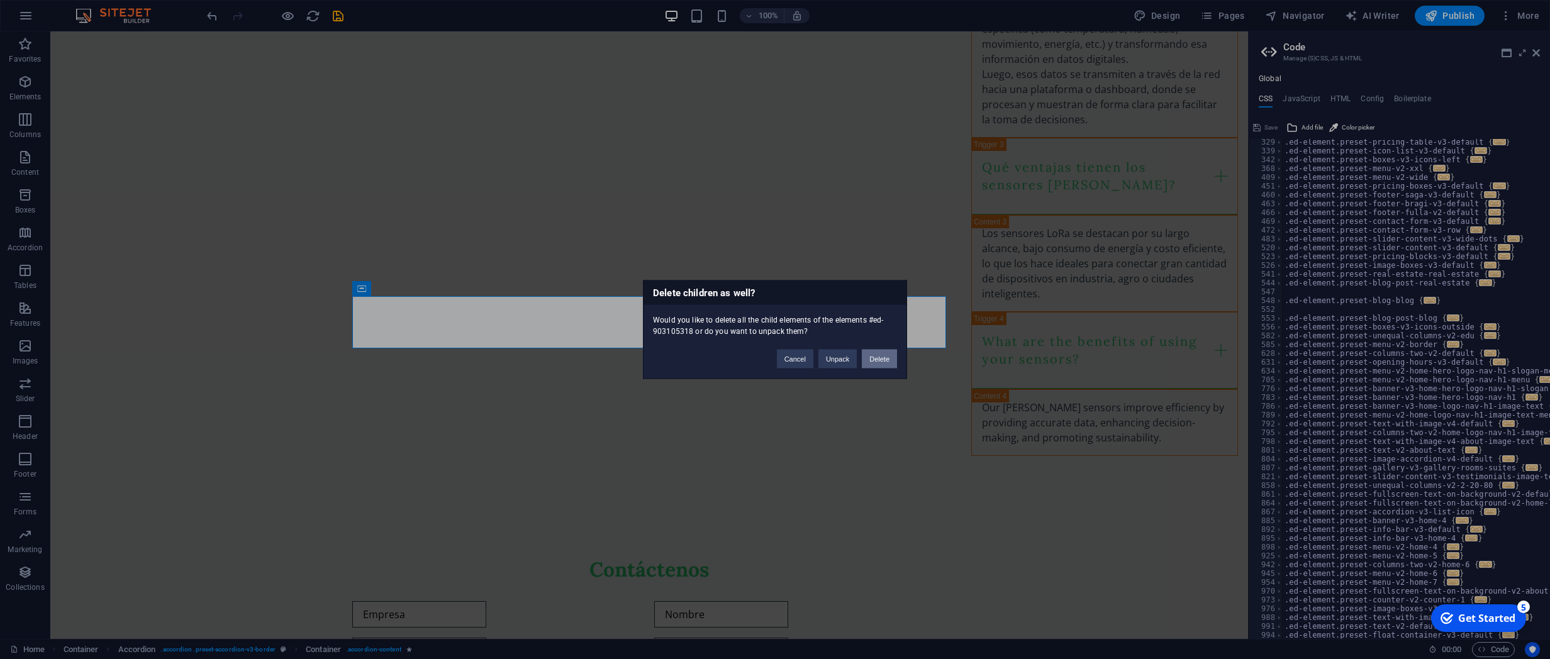
click at [880, 354] on button "Delete" at bounding box center [879, 359] width 35 height 19
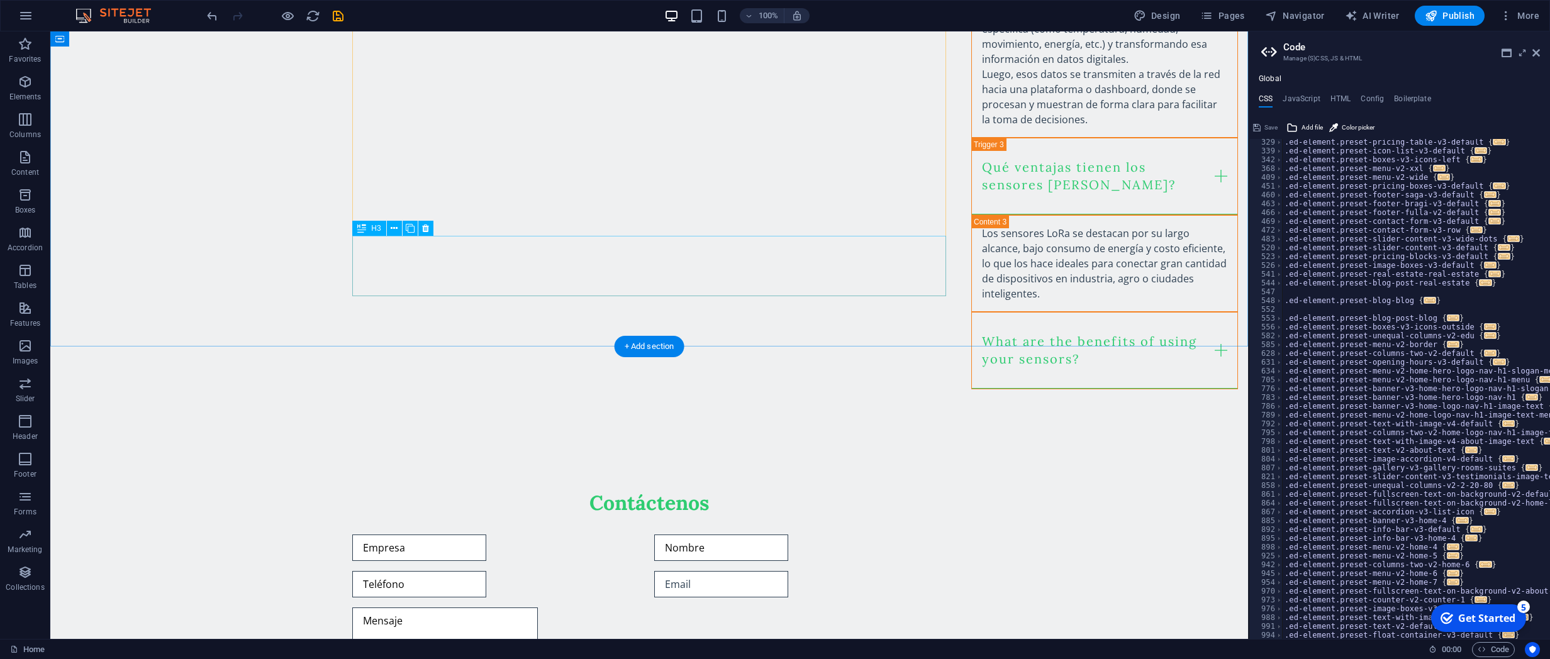
click at [971, 312] on div "What are the benefits of using your sensors?" at bounding box center [1104, 350] width 267 height 77
click at [428, 231] on button at bounding box center [425, 228] width 15 height 15
click at [398, 228] on button at bounding box center [394, 228] width 15 height 15
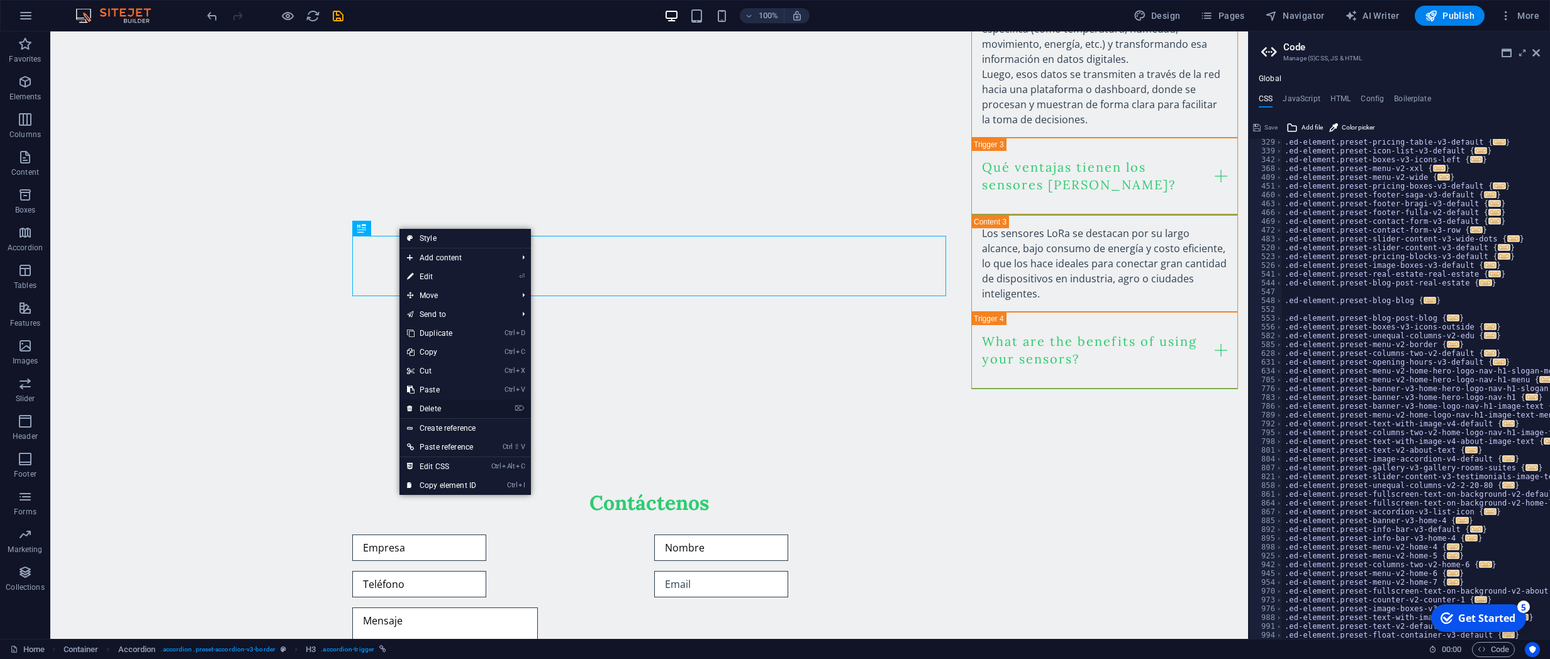
click at [438, 409] on link "⌦ Delete" at bounding box center [441, 408] width 84 height 19
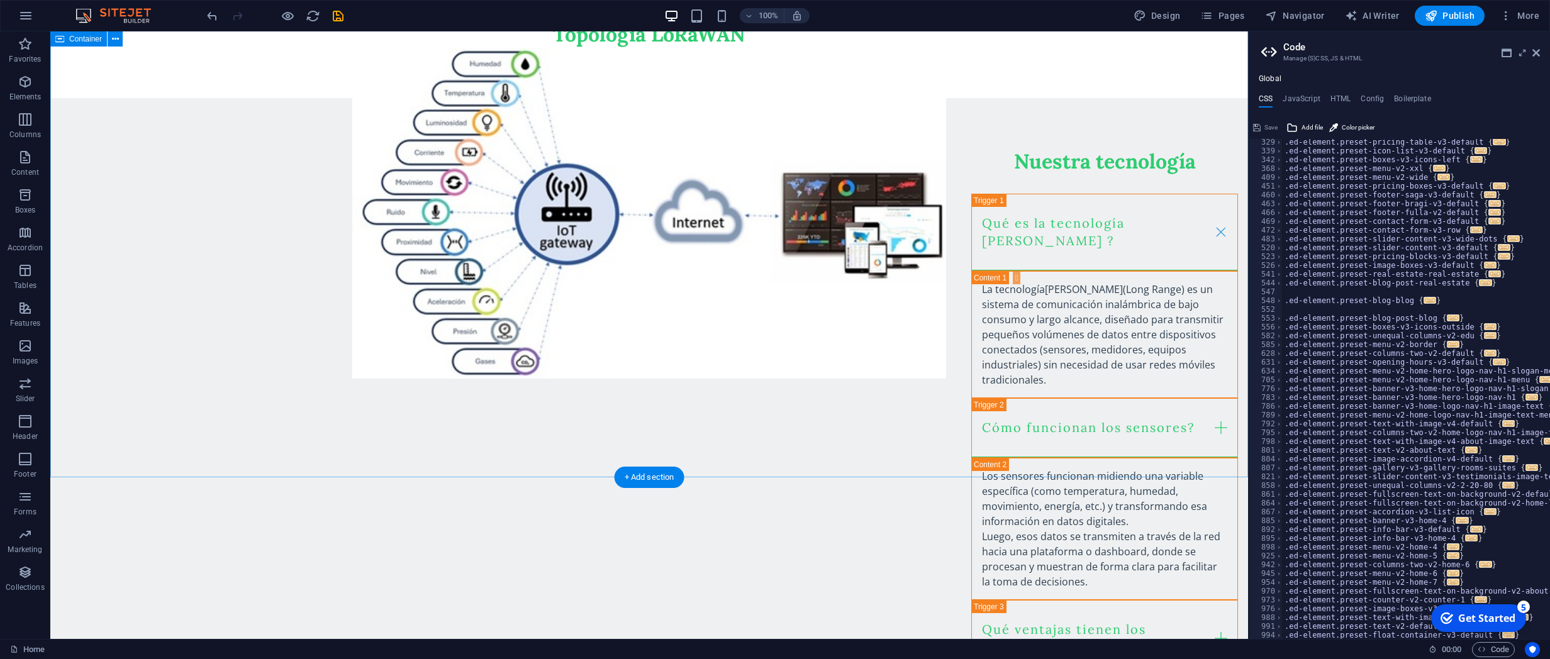
scroll to position [881, 0]
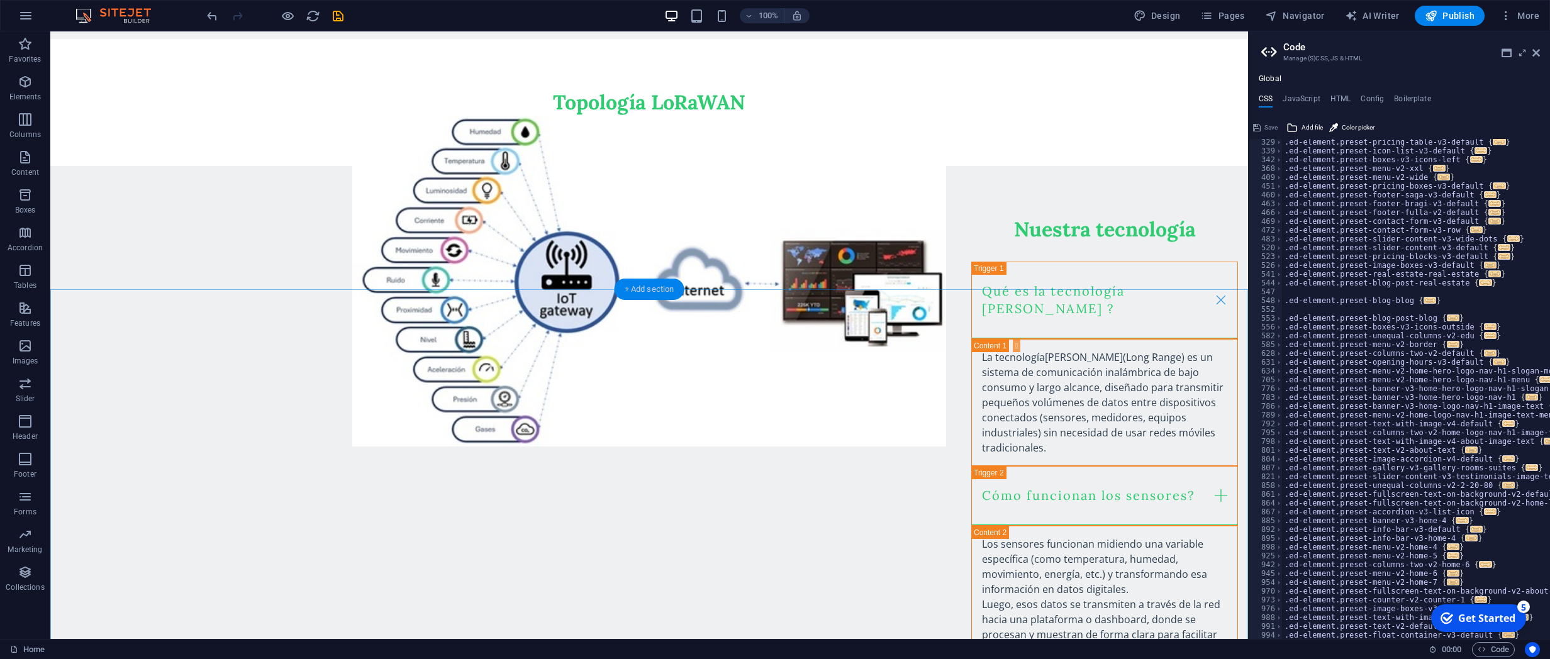
click at [663, 290] on div "+ Add section" at bounding box center [649, 289] width 70 height 21
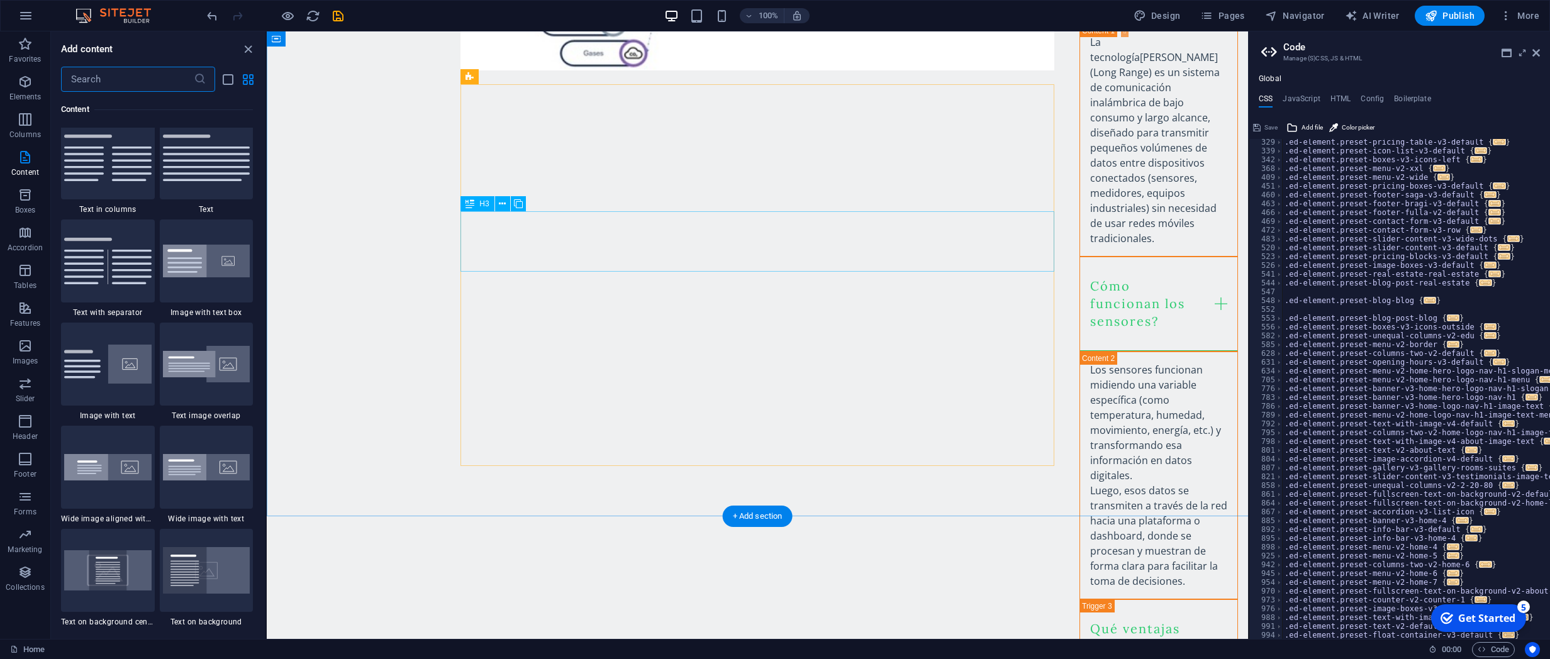
scroll to position [1046, 0]
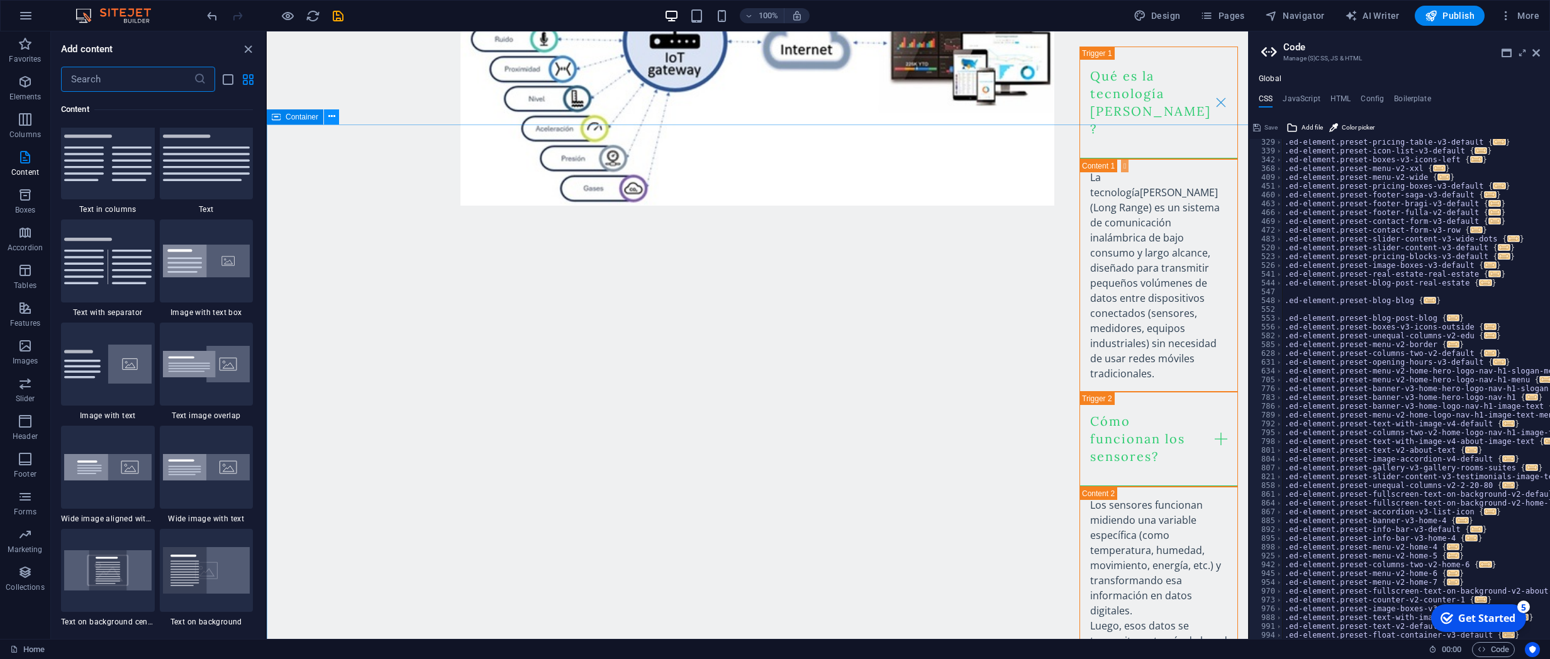
click at [335, 117] on button at bounding box center [331, 116] width 15 height 15
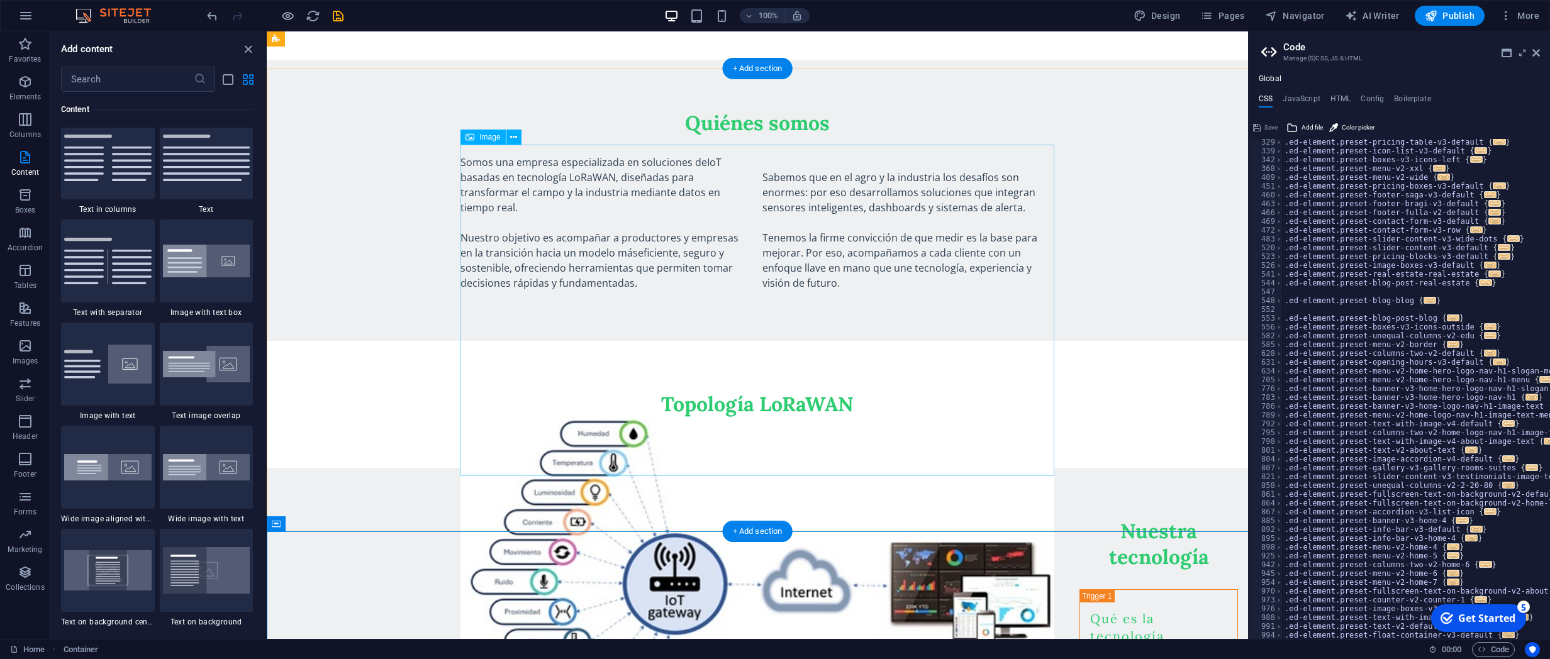
scroll to position [436, 0]
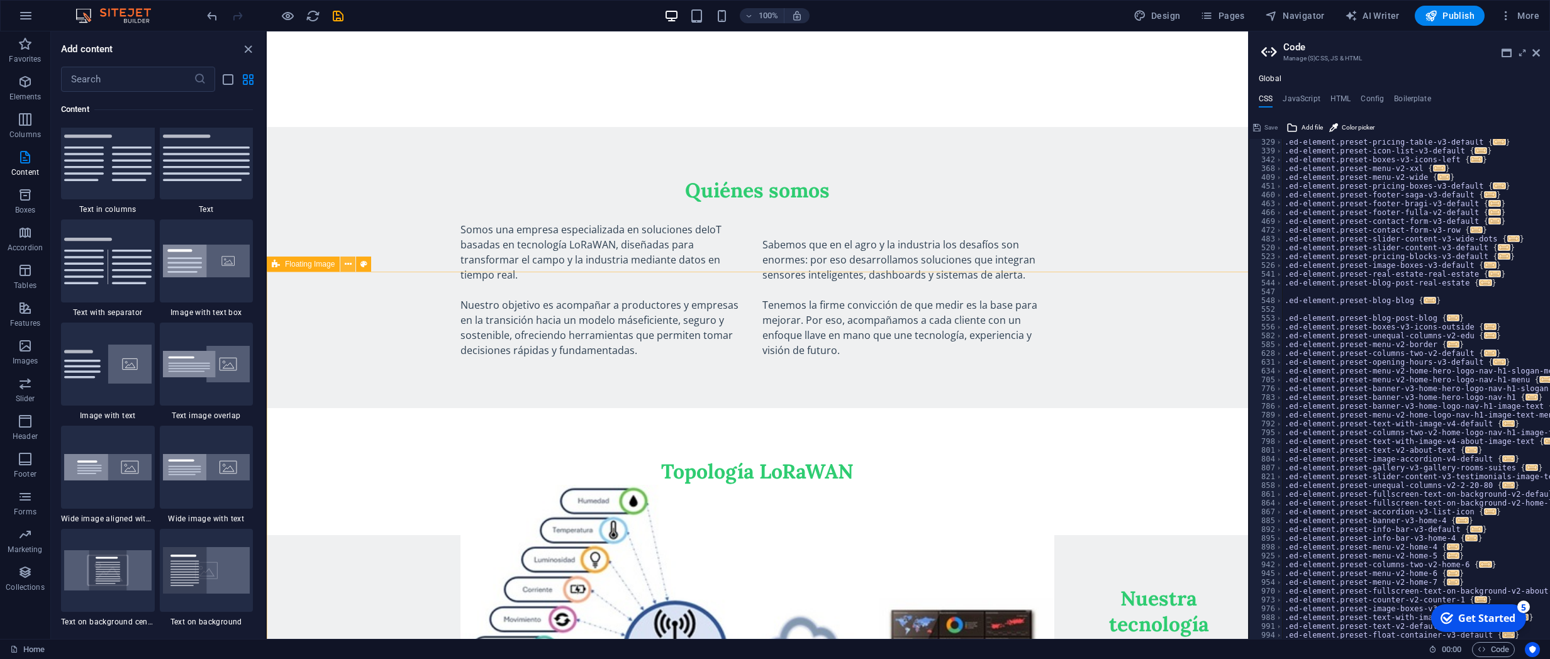
click at [347, 263] on icon at bounding box center [348, 264] width 7 height 13
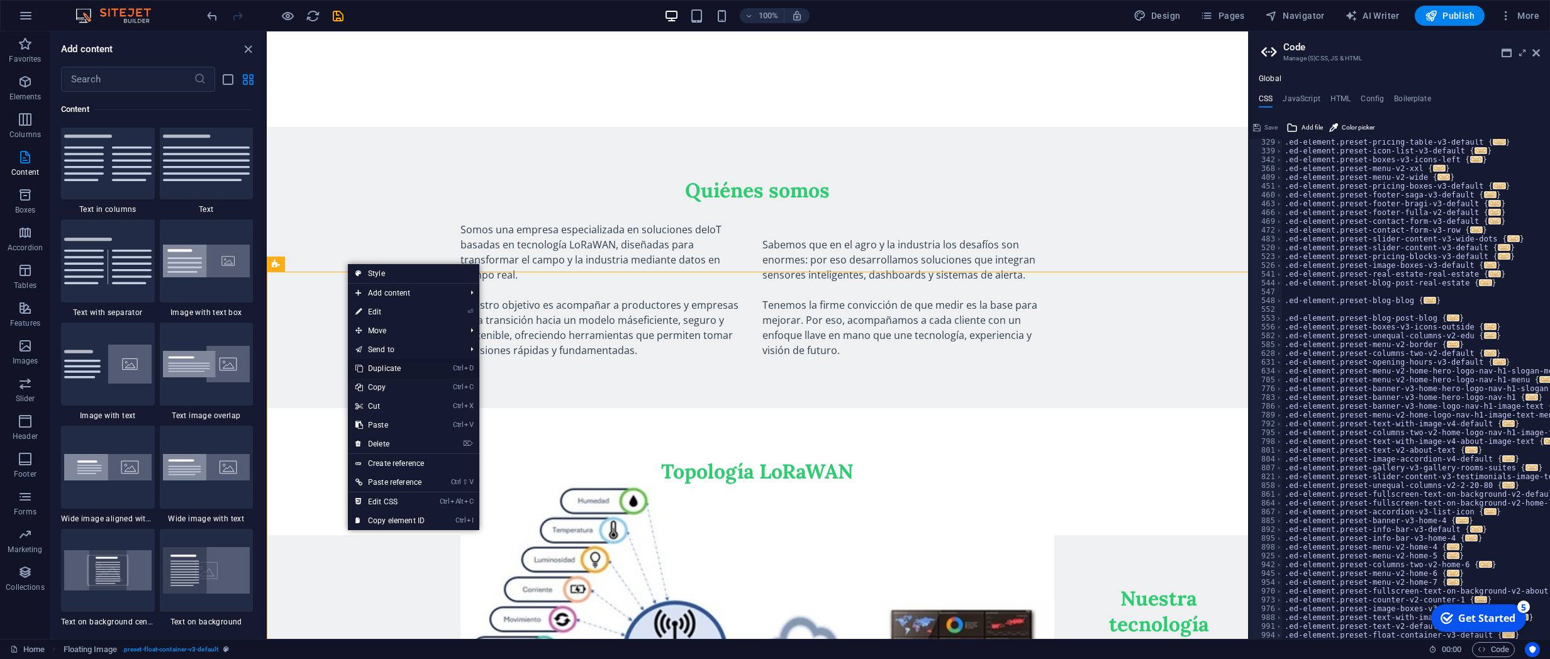
click at [391, 367] on link "Ctrl D Duplicate" at bounding box center [390, 368] width 84 height 19
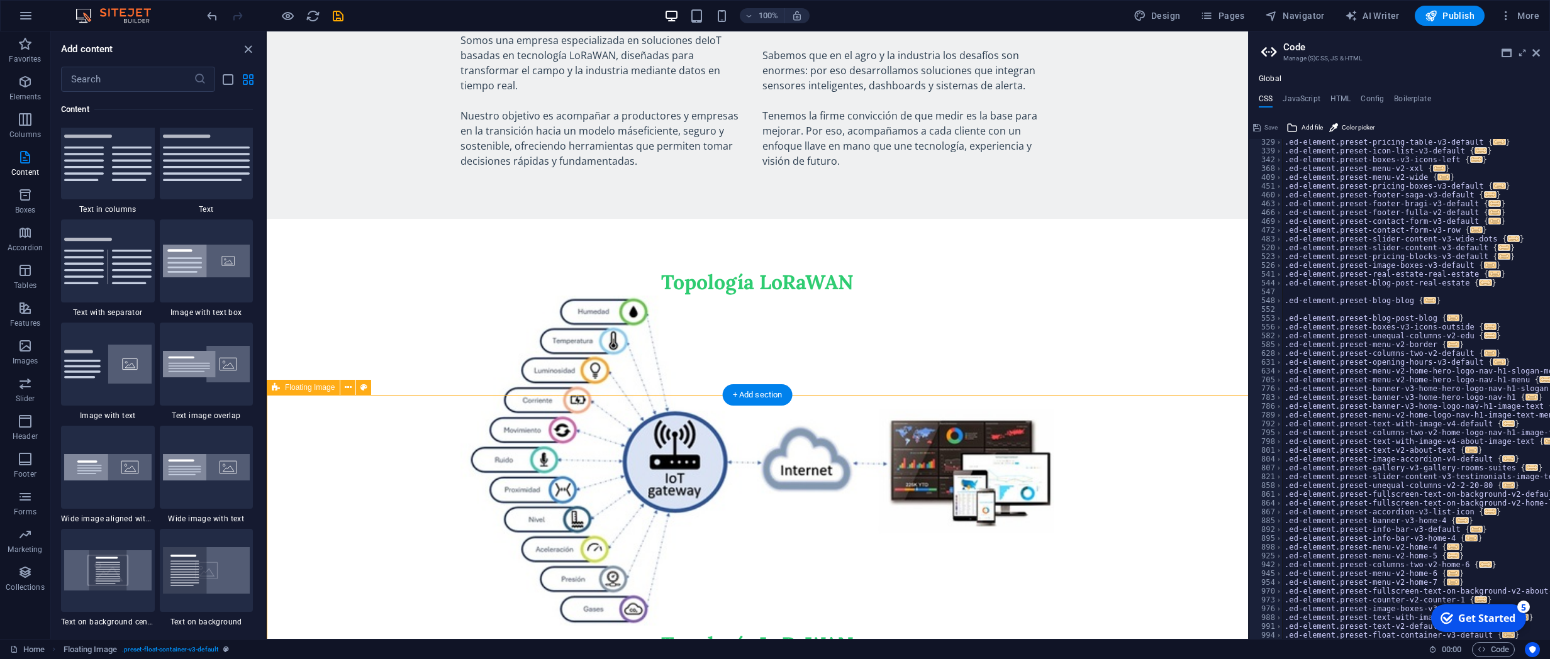
scroll to position [1066, 0]
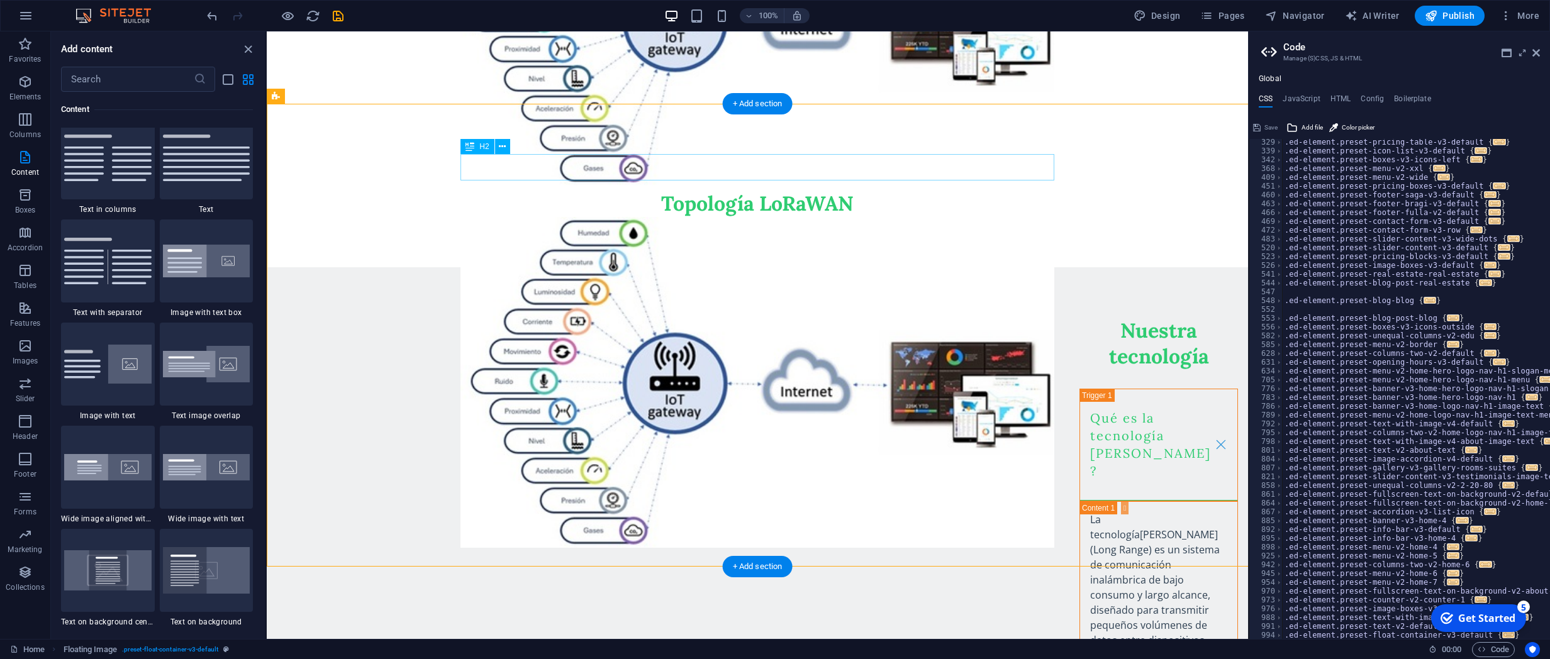
click at [762, 165] on div "Topología LoRaWAN" at bounding box center [757, 86] width 594 height 262
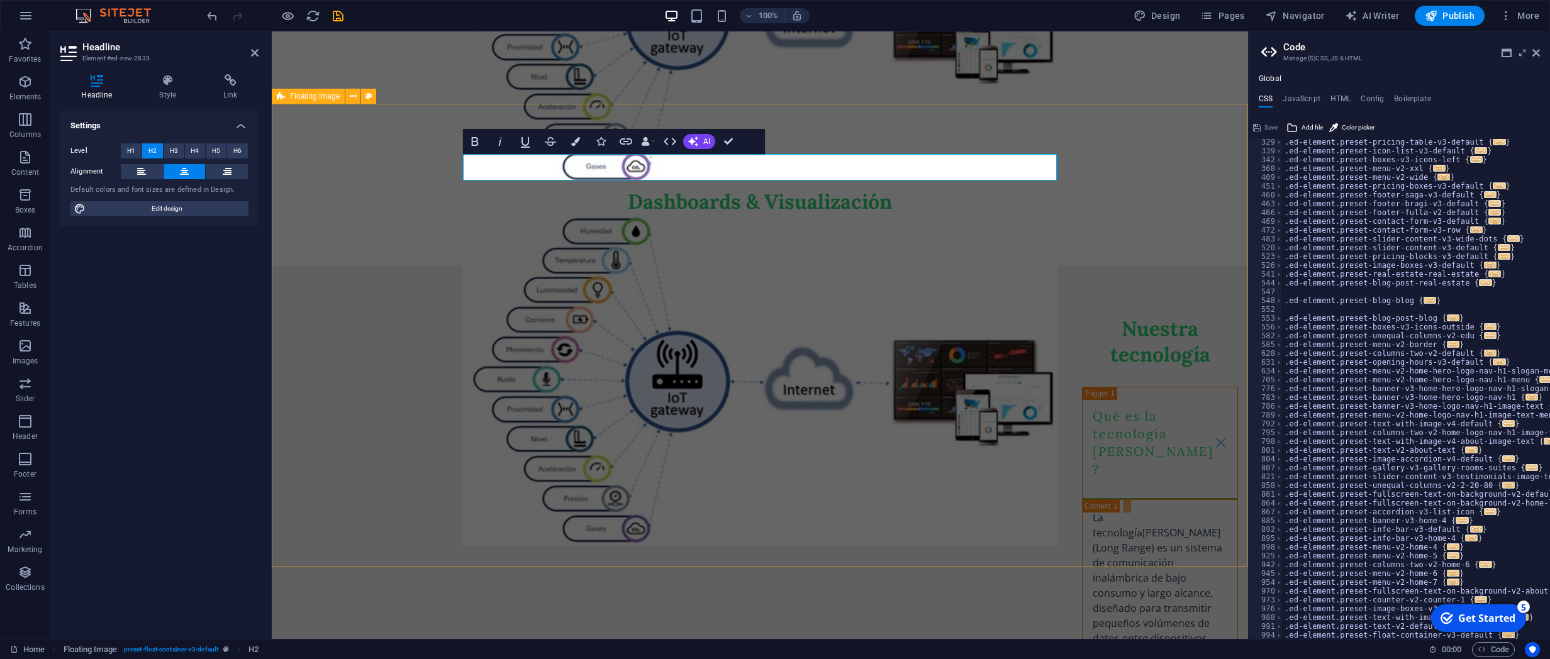
click at [364, 265] on div "Dashboards & Visualización" at bounding box center [760, 84] width 976 height 362
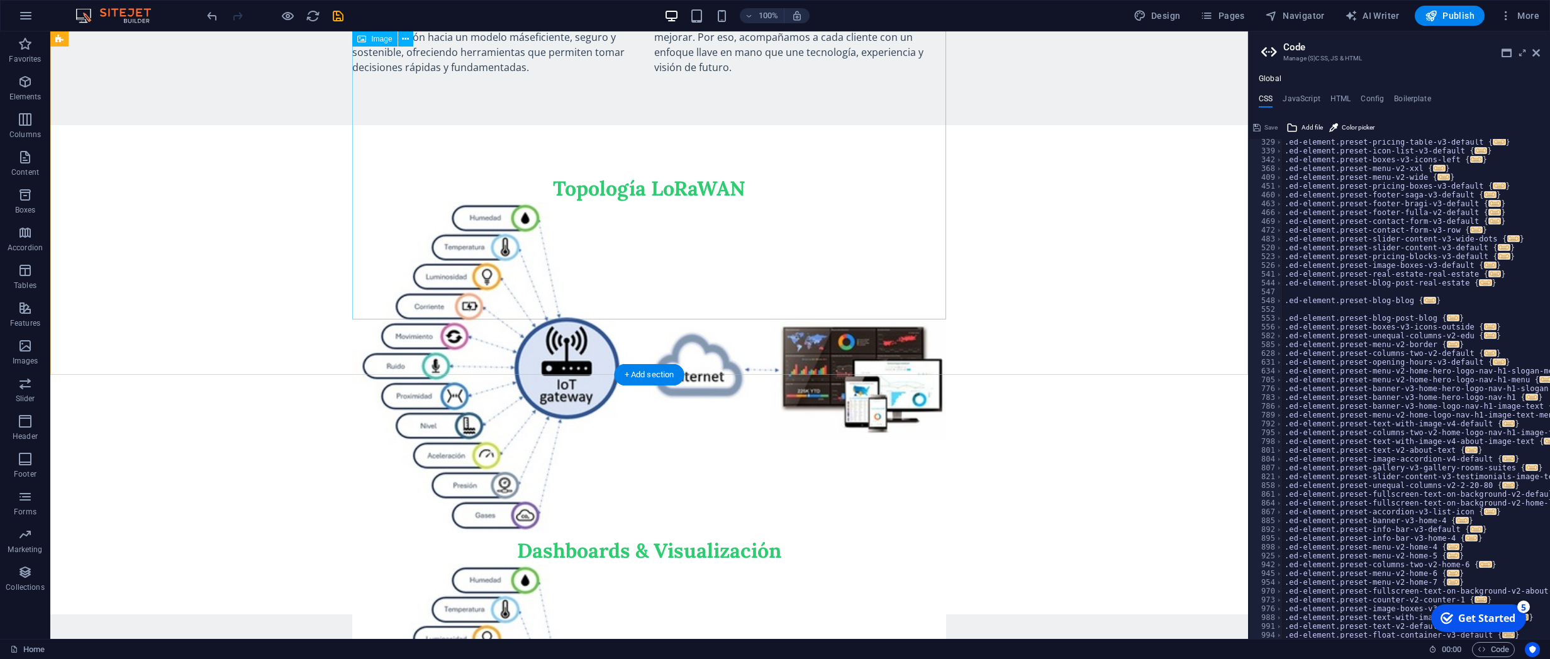
scroll to position [999, 0]
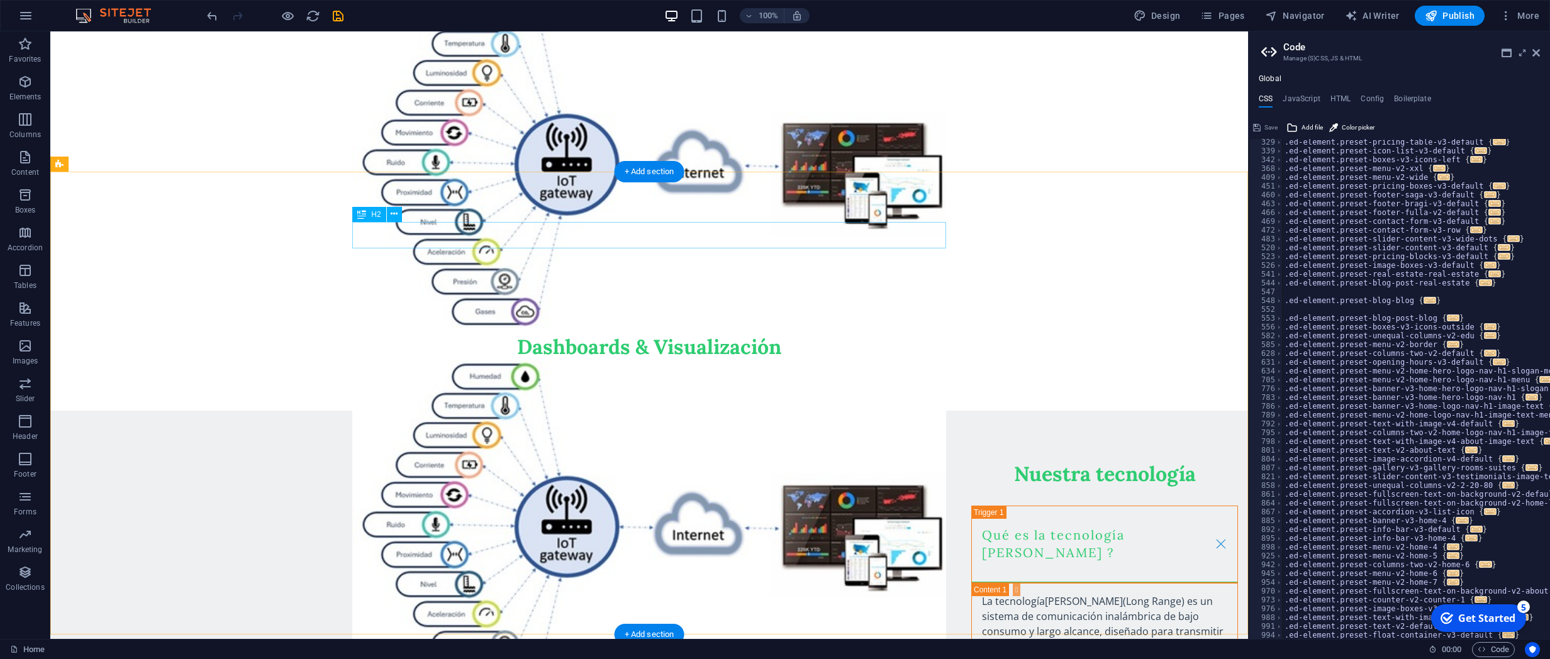
click at [387, 235] on div "Dashboards & Visualización" at bounding box center [649, 230] width 594 height 262
click at [567, 368] on figure at bounding box center [649, 525] width 594 height 331
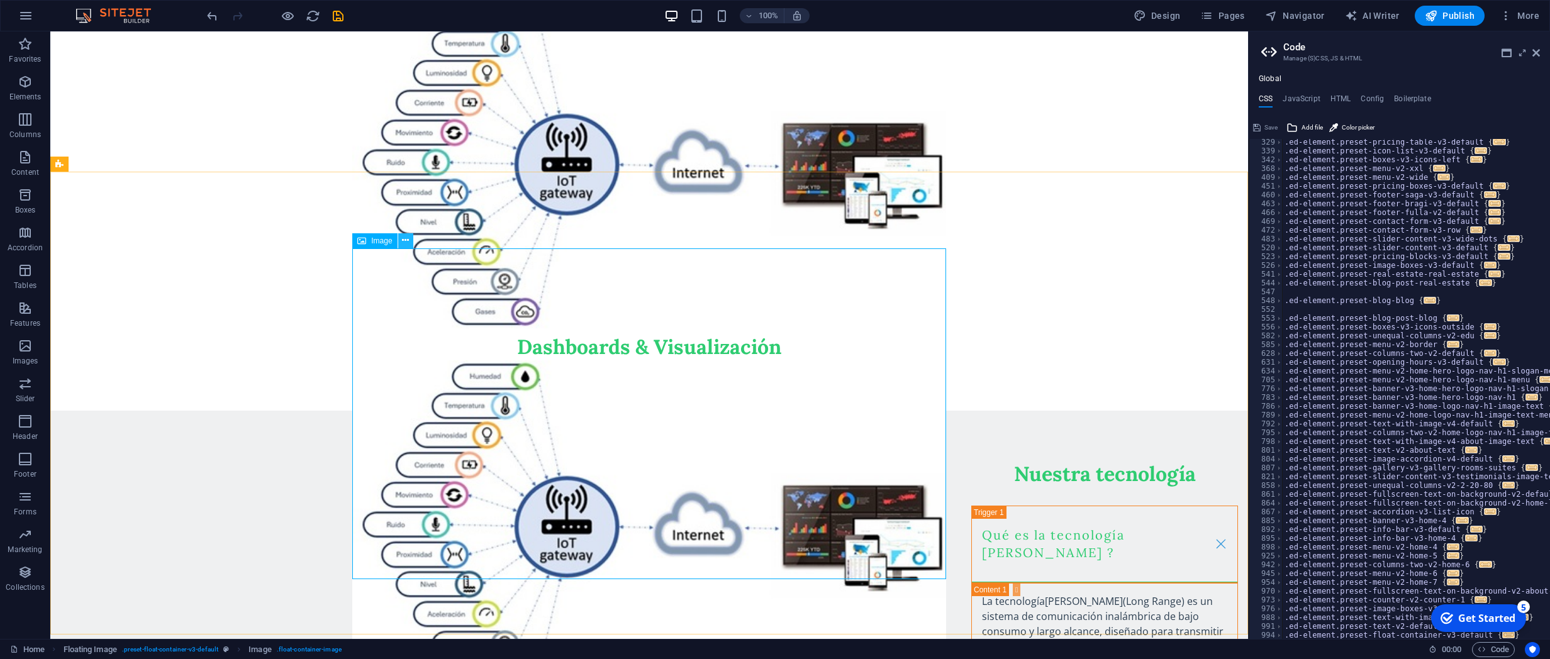
click at [404, 239] on icon at bounding box center [405, 240] width 7 height 13
click at [374, 243] on span "Image" at bounding box center [381, 241] width 21 height 8
click at [402, 242] on icon at bounding box center [405, 240] width 7 height 13
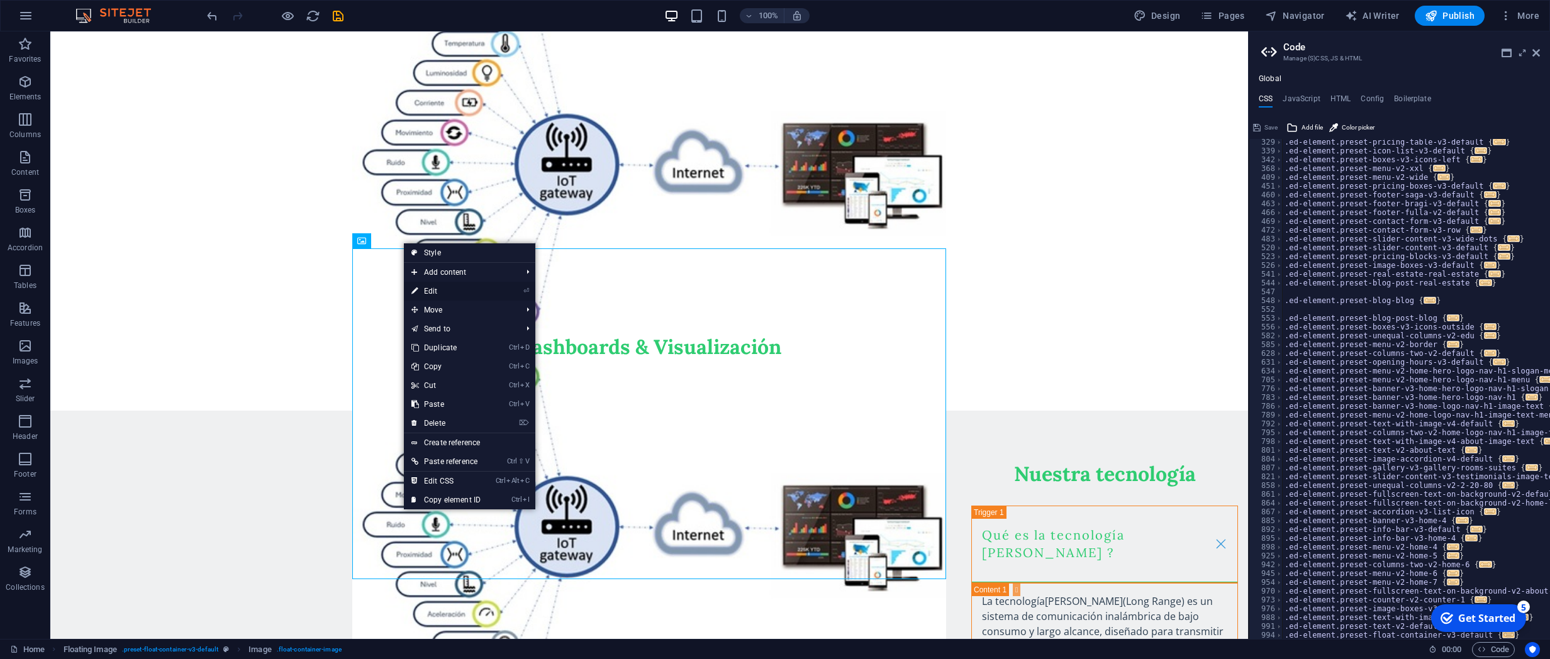
click at [436, 293] on link "⏎ Edit" at bounding box center [446, 291] width 84 height 19
select select "%"
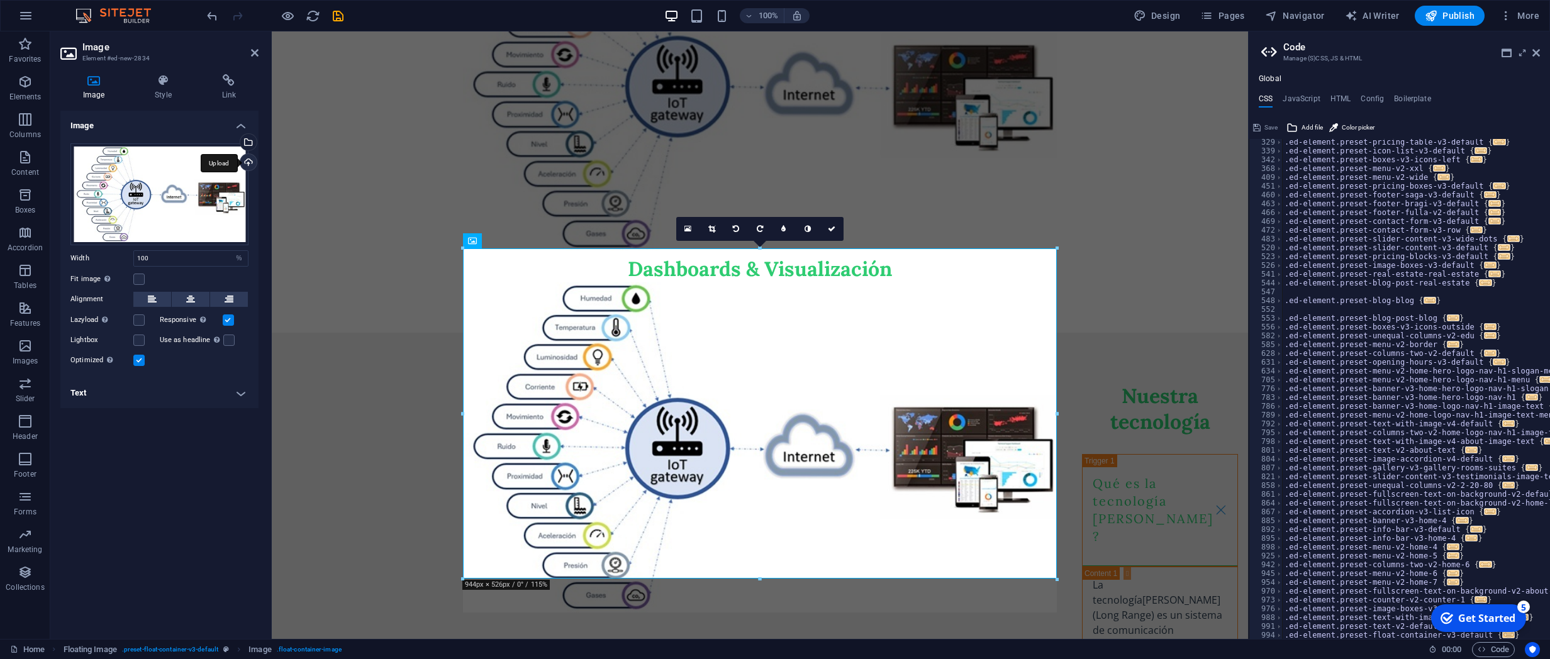
click at [247, 159] on div "Upload" at bounding box center [247, 163] width 19 height 19
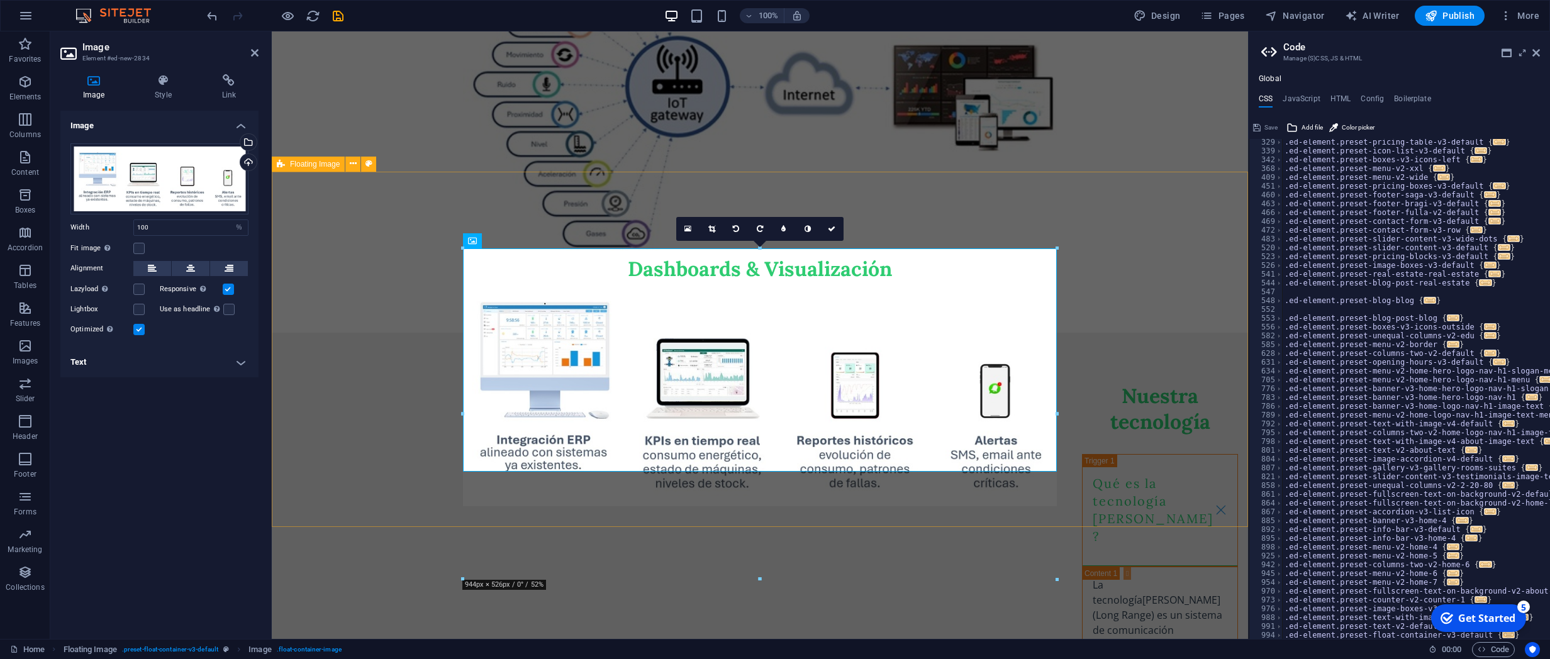
click at [1106, 333] on div "Dashboards & Visualización" at bounding box center [760, 151] width 976 height 362
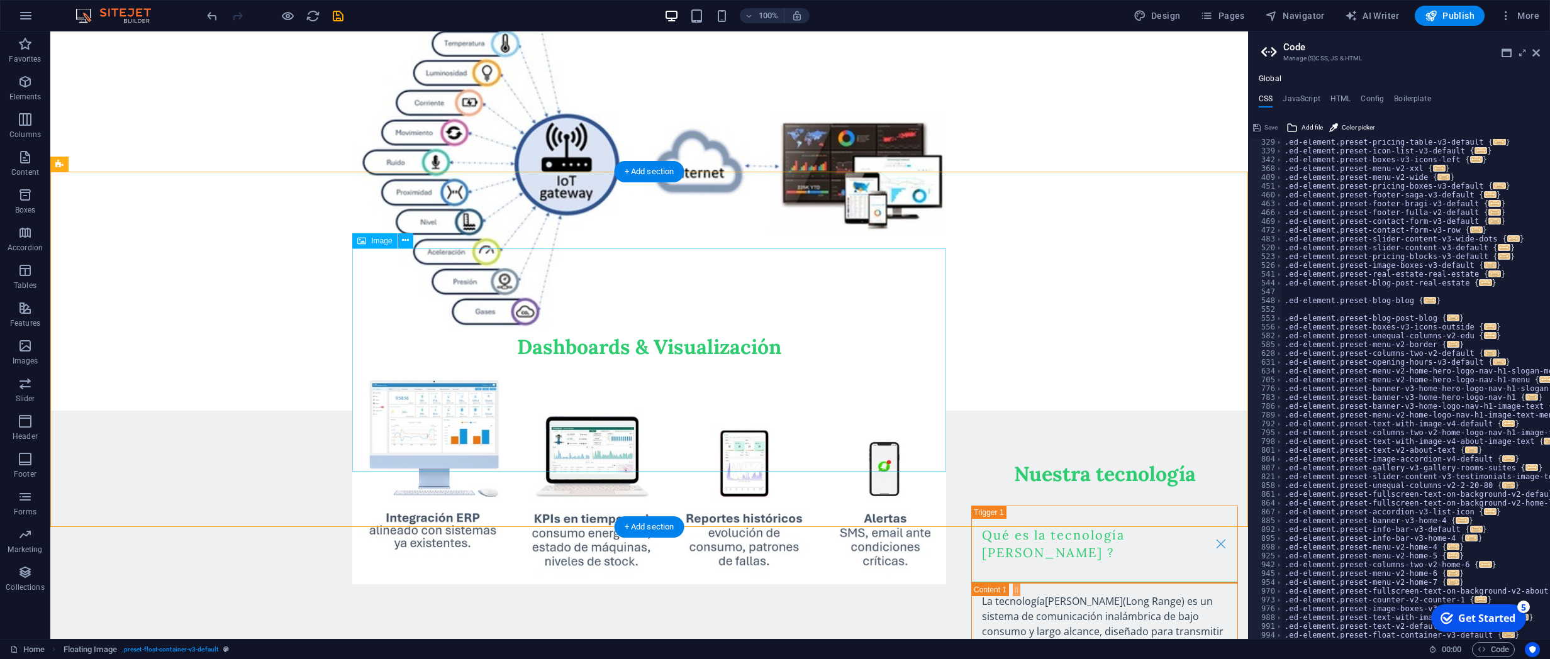
click at [526, 360] on figure at bounding box center [649, 472] width 594 height 224
click at [407, 239] on icon at bounding box center [405, 240] width 7 height 13
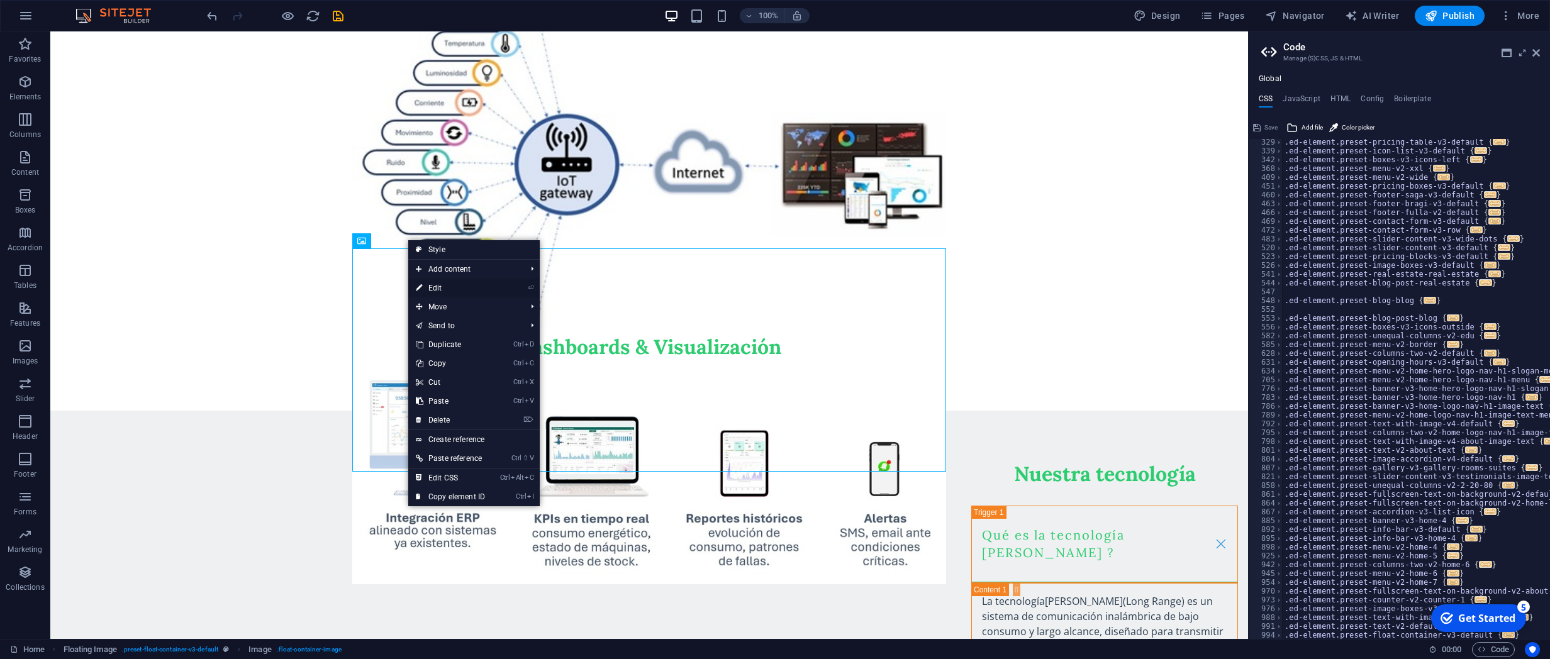
click at [428, 286] on link "⏎ Edit" at bounding box center [450, 288] width 84 height 19
select select "%"
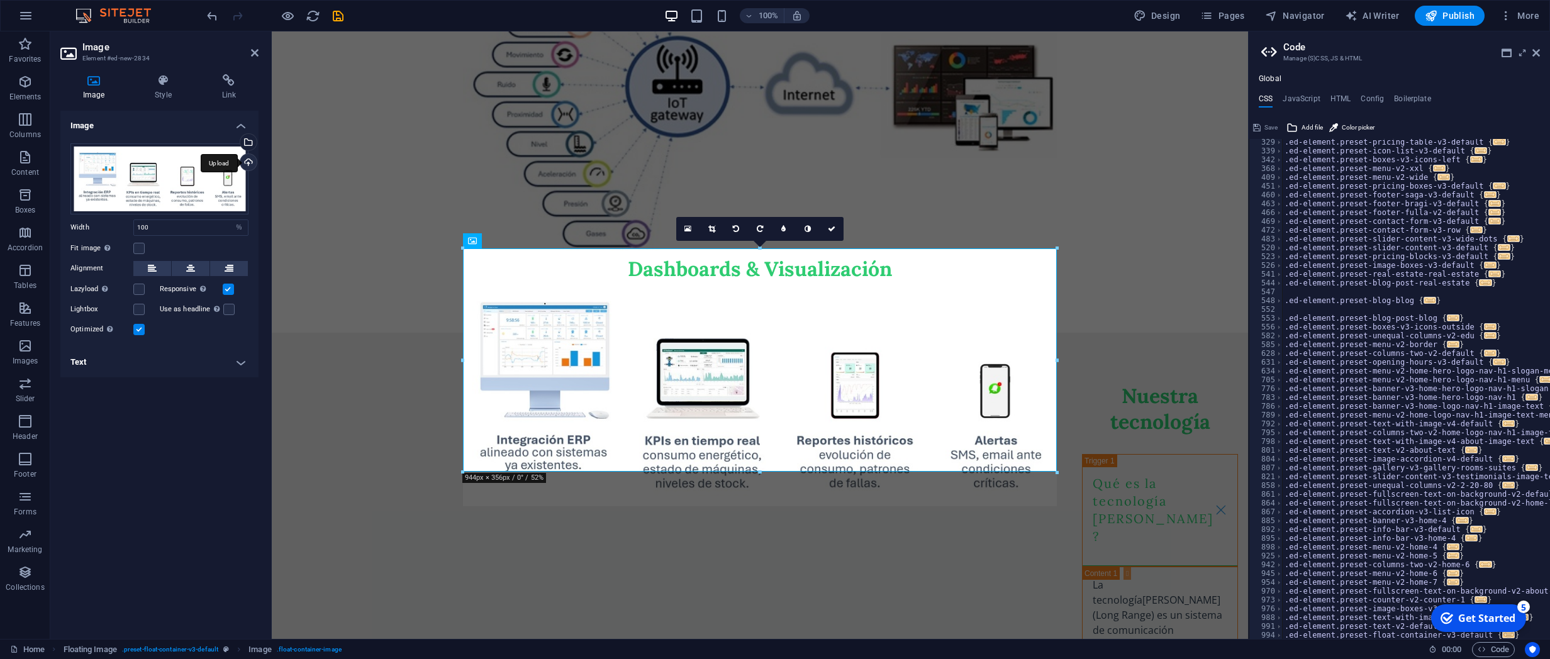
click at [250, 165] on div "Upload" at bounding box center [247, 163] width 19 height 19
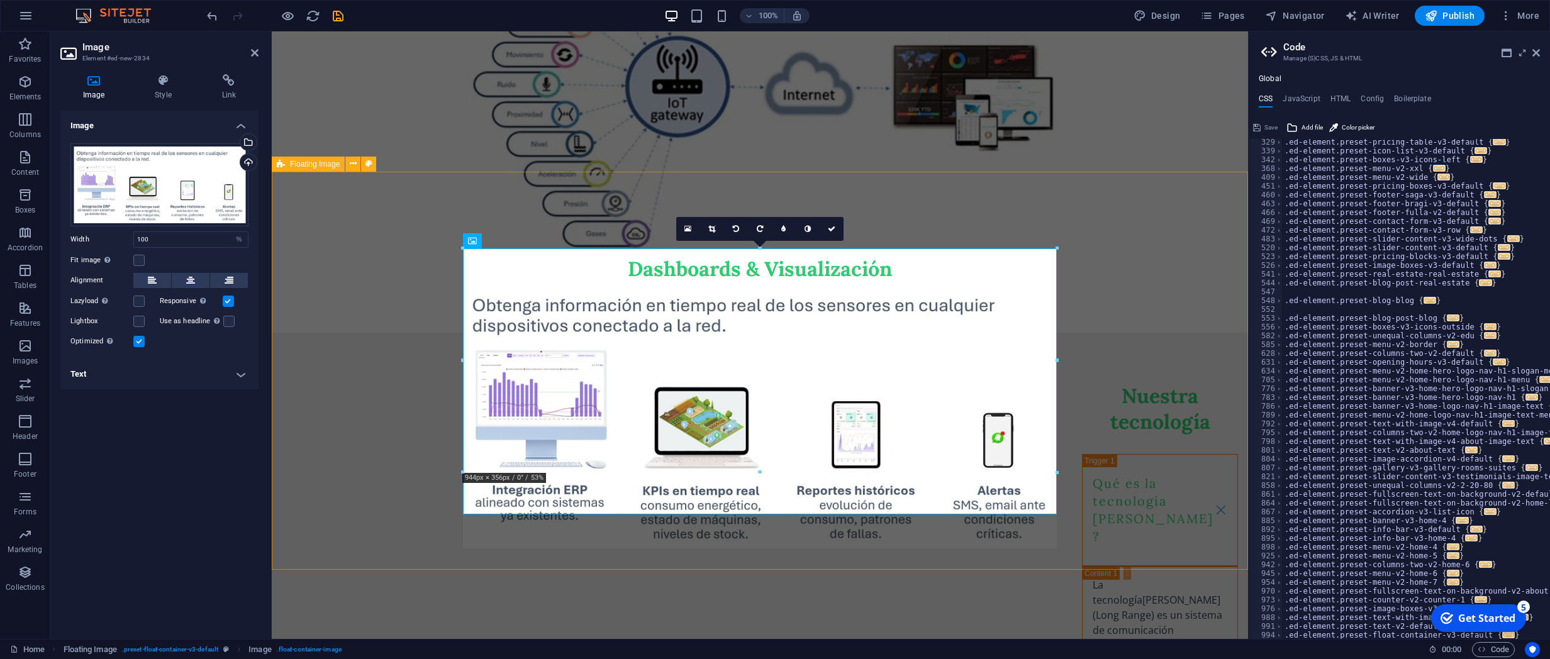
click at [1106, 333] on div "Dashboards & Visualización" at bounding box center [760, 151] width 976 height 362
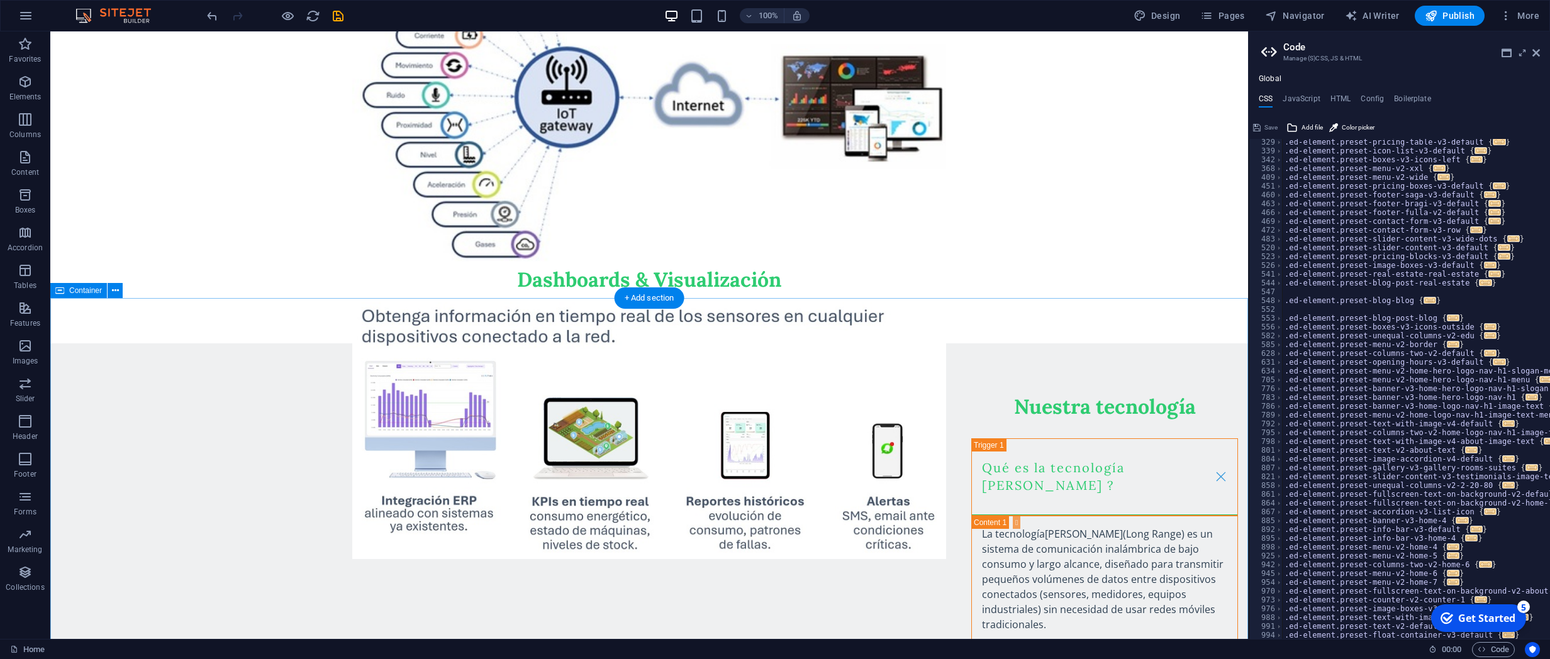
scroll to position [1270, 0]
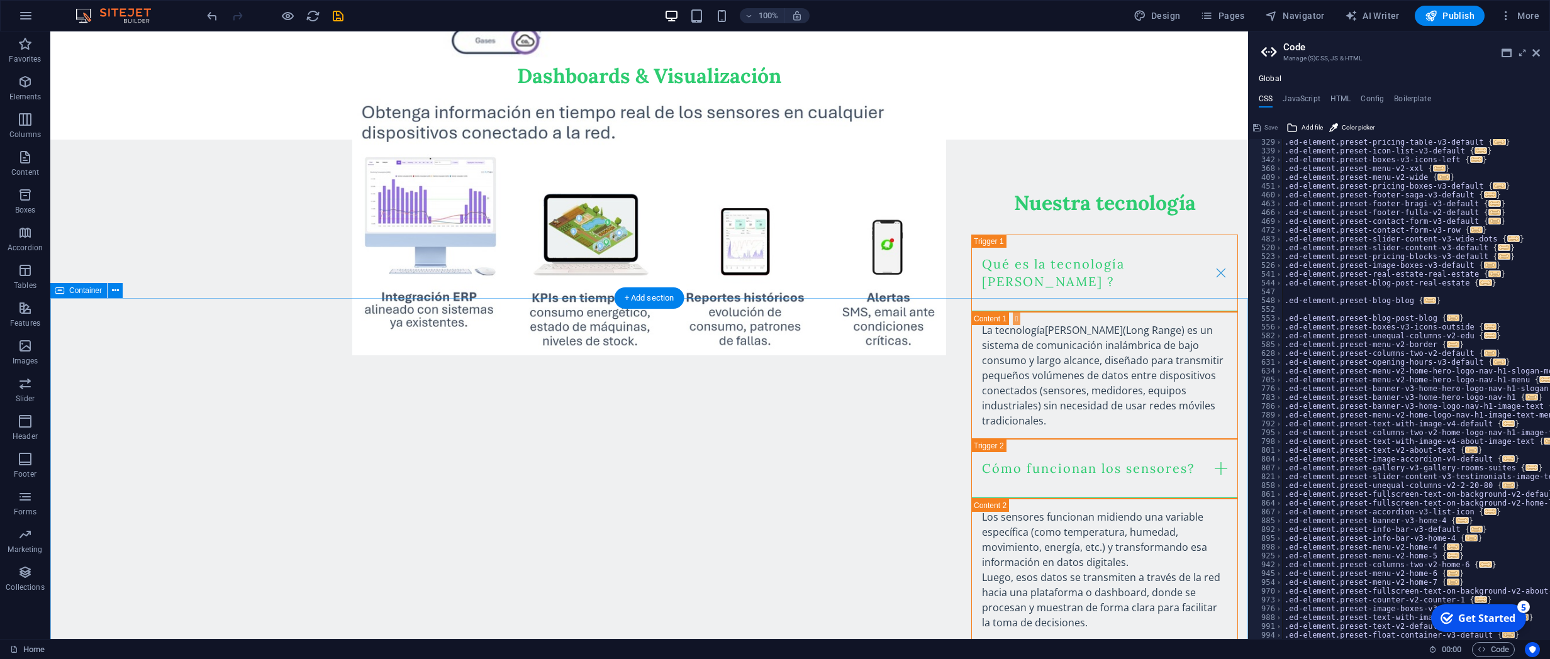
click at [1106, 396] on div "Nuestra tecnología Qué es la tecnología [PERSON_NAME] ? La tecnología [PERSON_N…" at bounding box center [1104, 503] width 287 height 726
click at [116, 287] on icon at bounding box center [115, 290] width 7 height 13
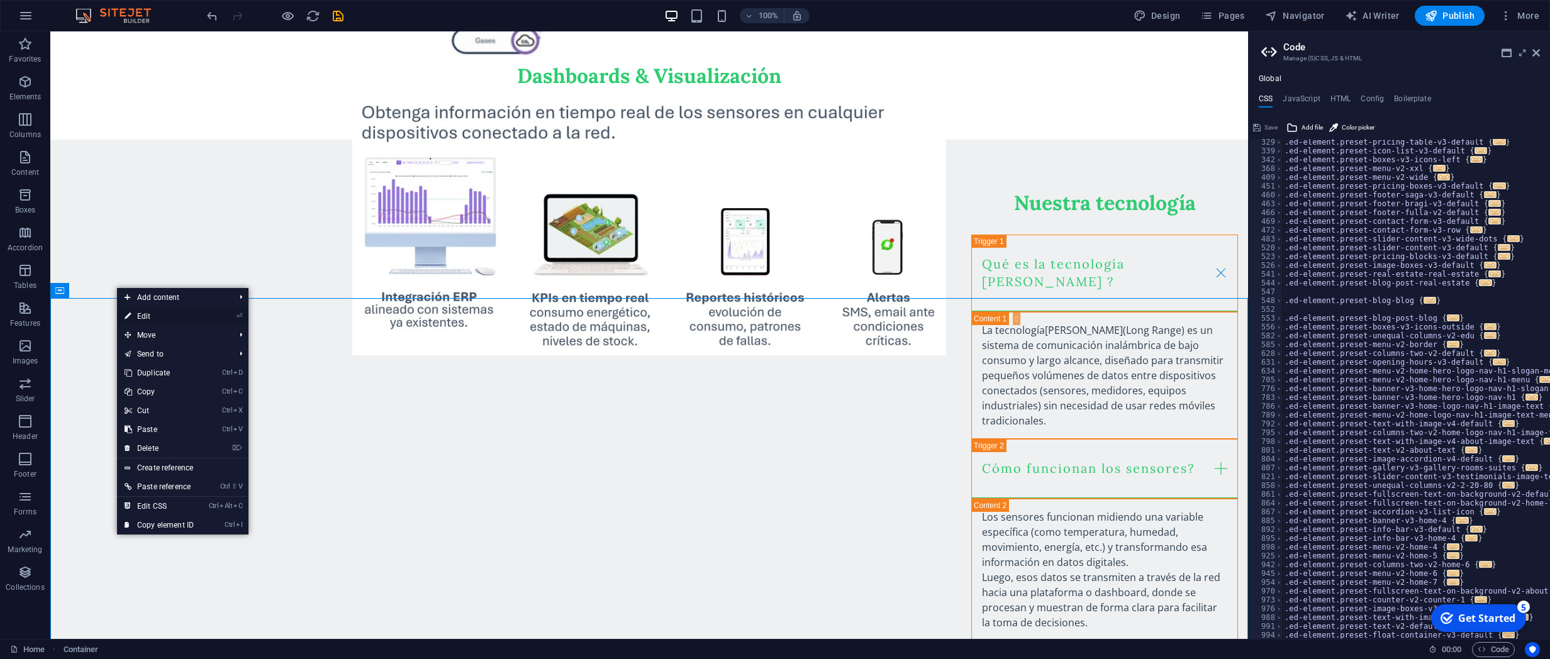
click at [151, 311] on link "⏎ Edit" at bounding box center [159, 316] width 84 height 19
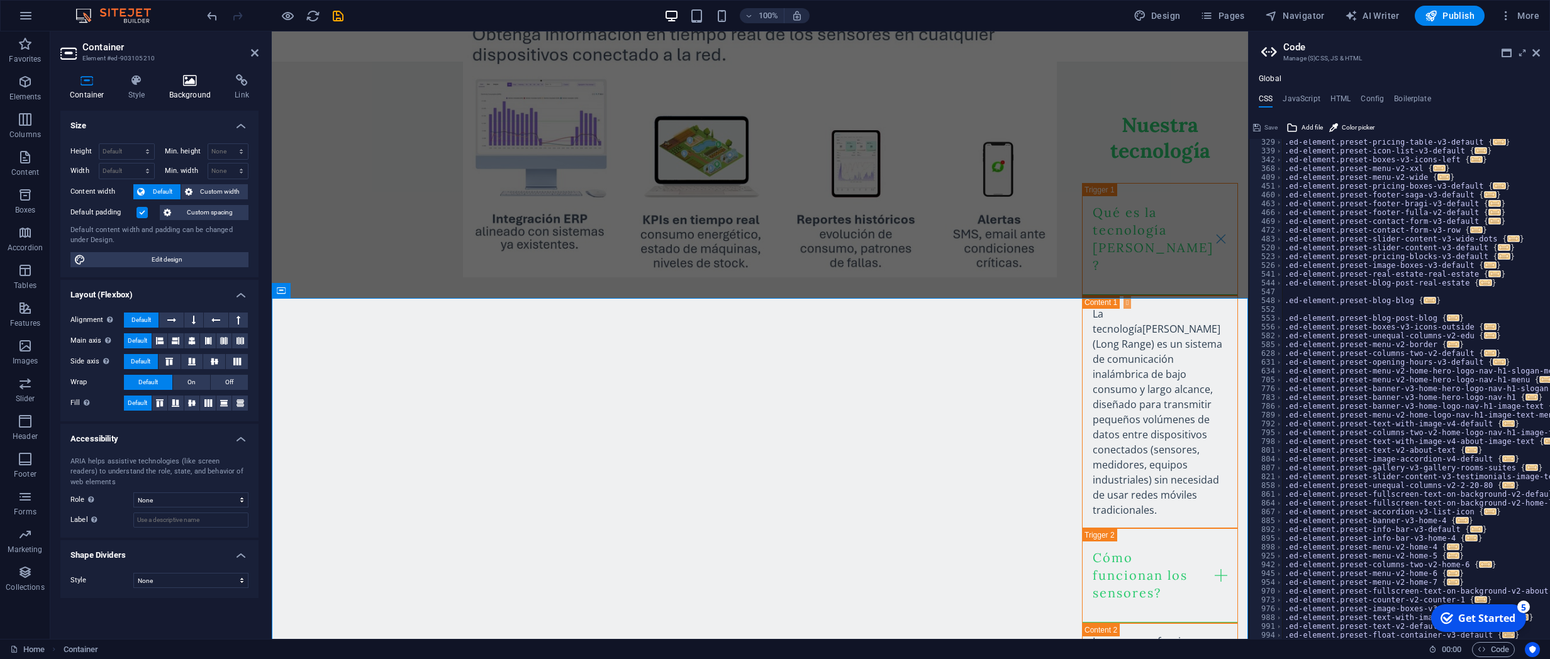
click at [189, 84] on icon at bounding box center [190, 80] width 61 height 13
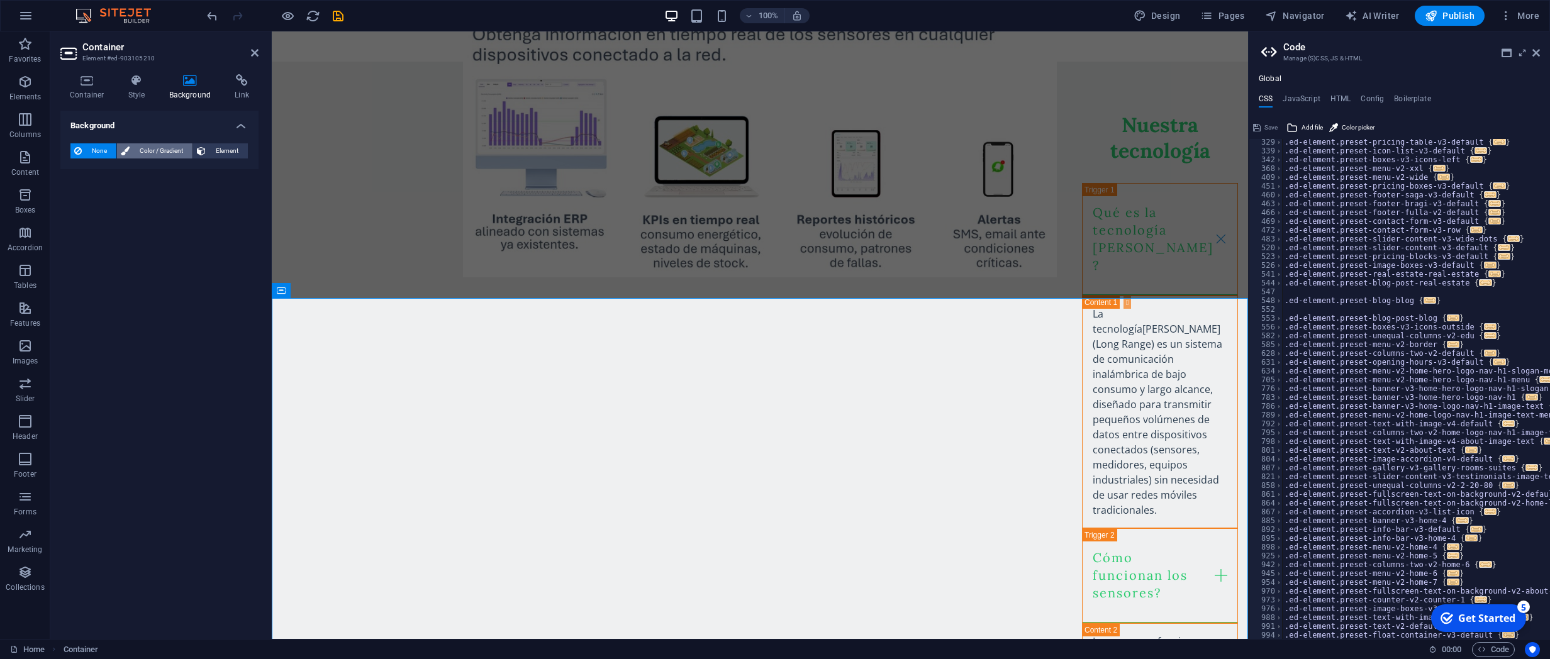
click at [130, 149] on button "Color / Gradient" at bounding box center [154, 150] width 75 height 15
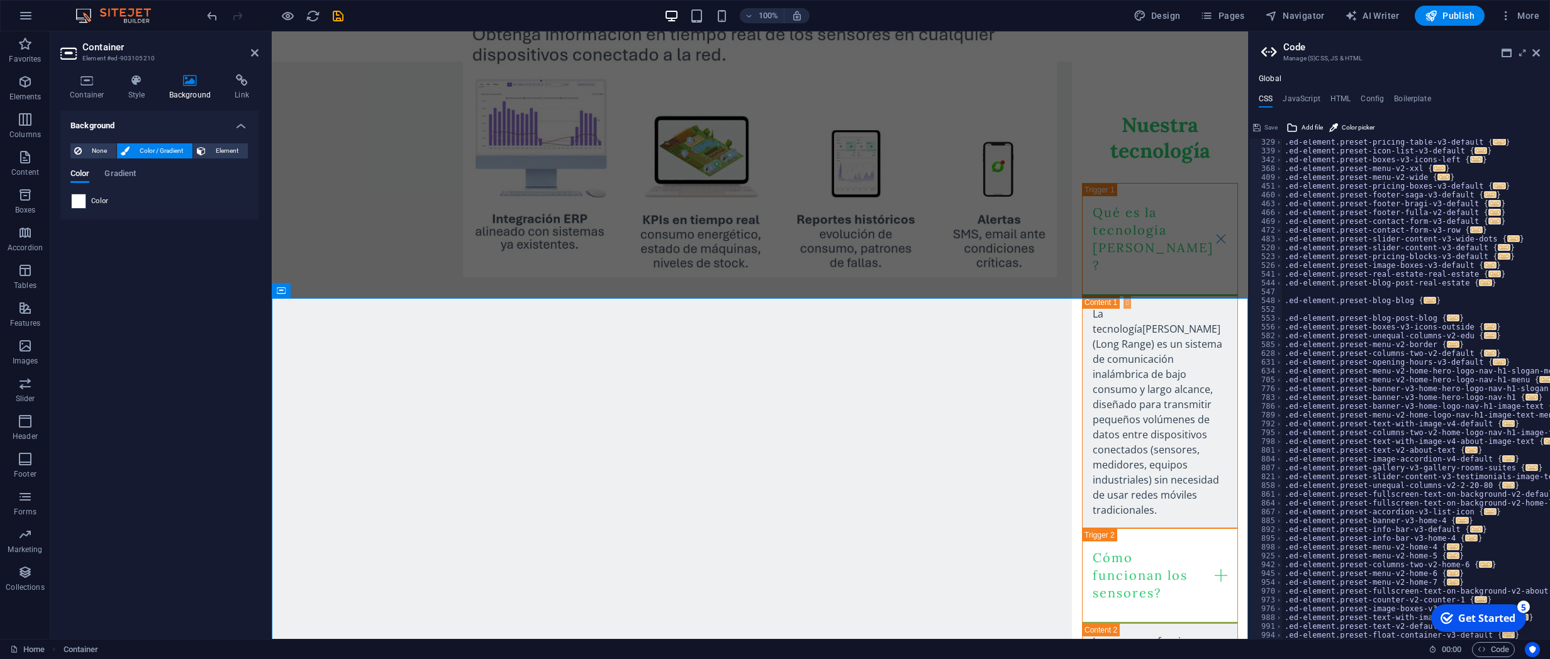
click at [79, 205] on span at bounding box center [79, 201] width 14 height 14
type input "#ffffff"
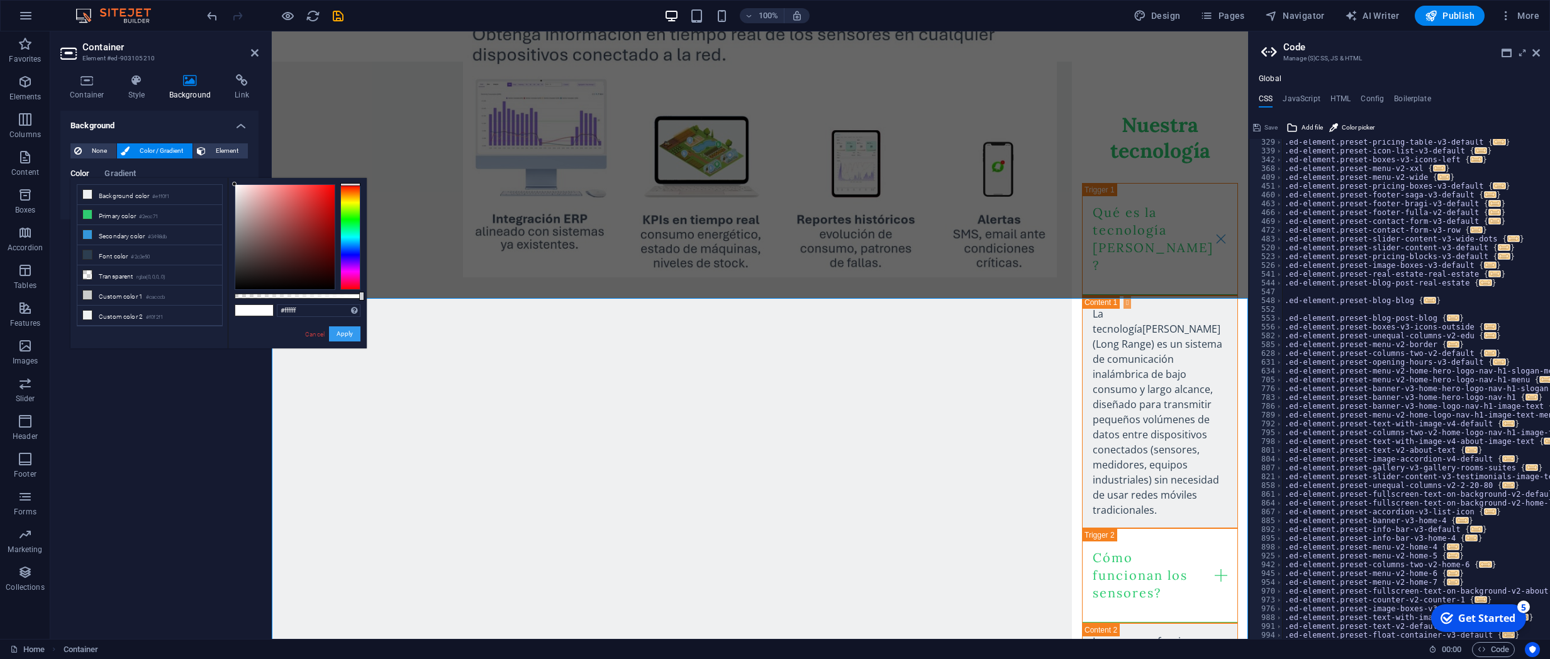
click at [353, 336] on button "Apply" at bounding box center [344, 333] width 31 height 15
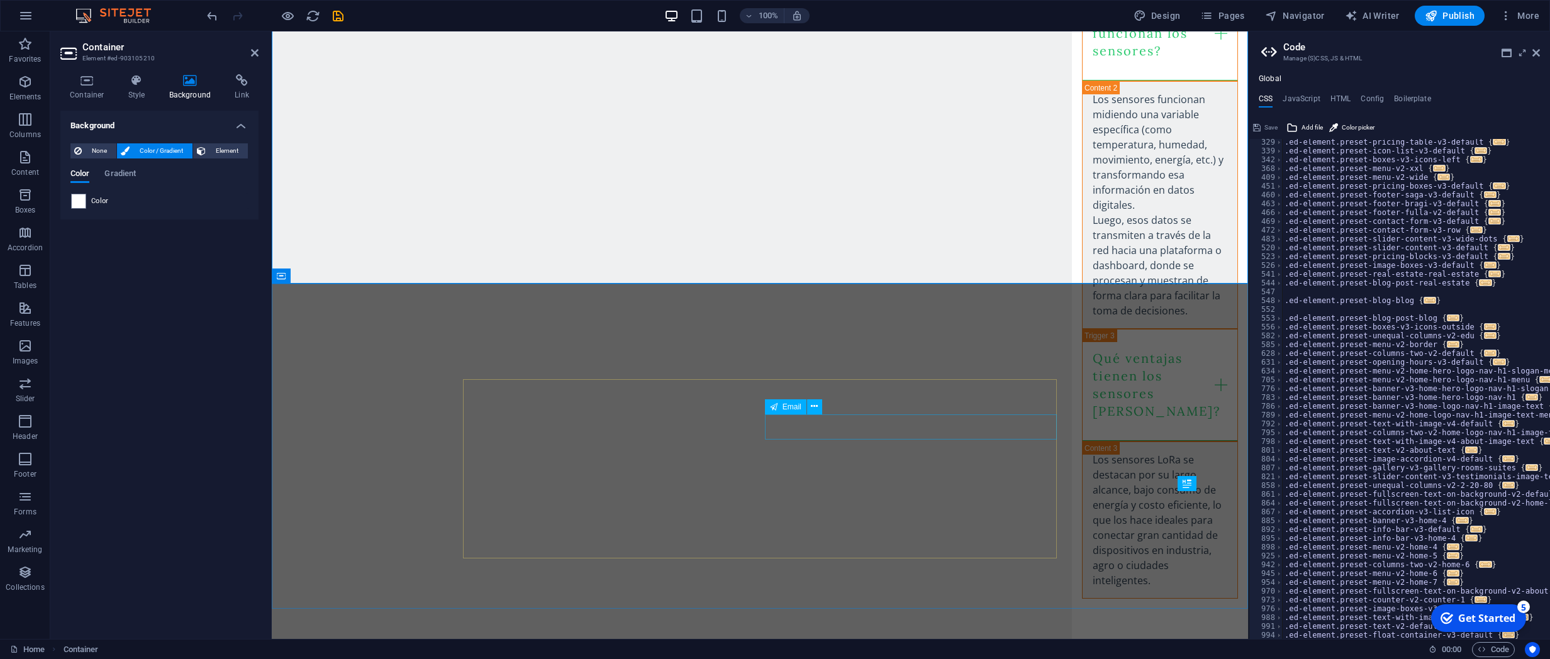
scroll to position [1880, 0]
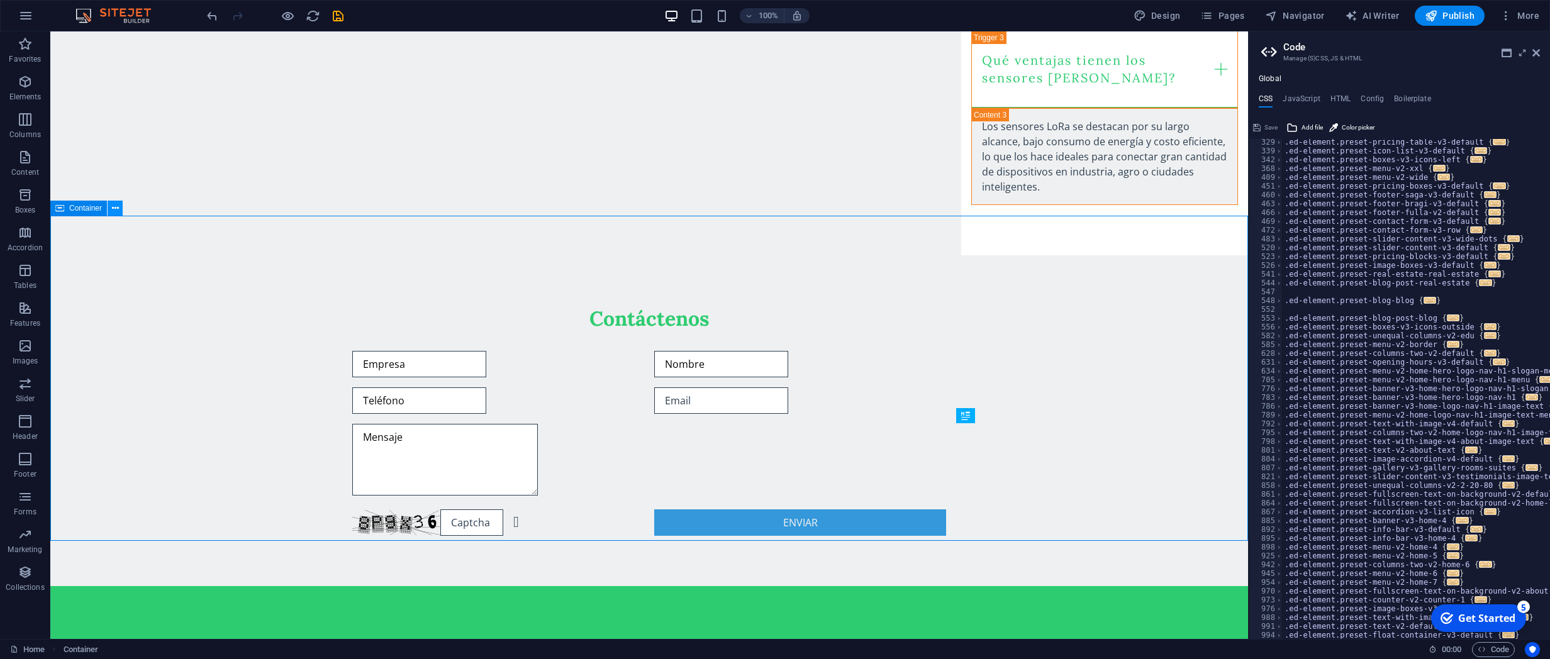
click at [114, 208] on icon at bounding box center [115, 208] width 7 height 13
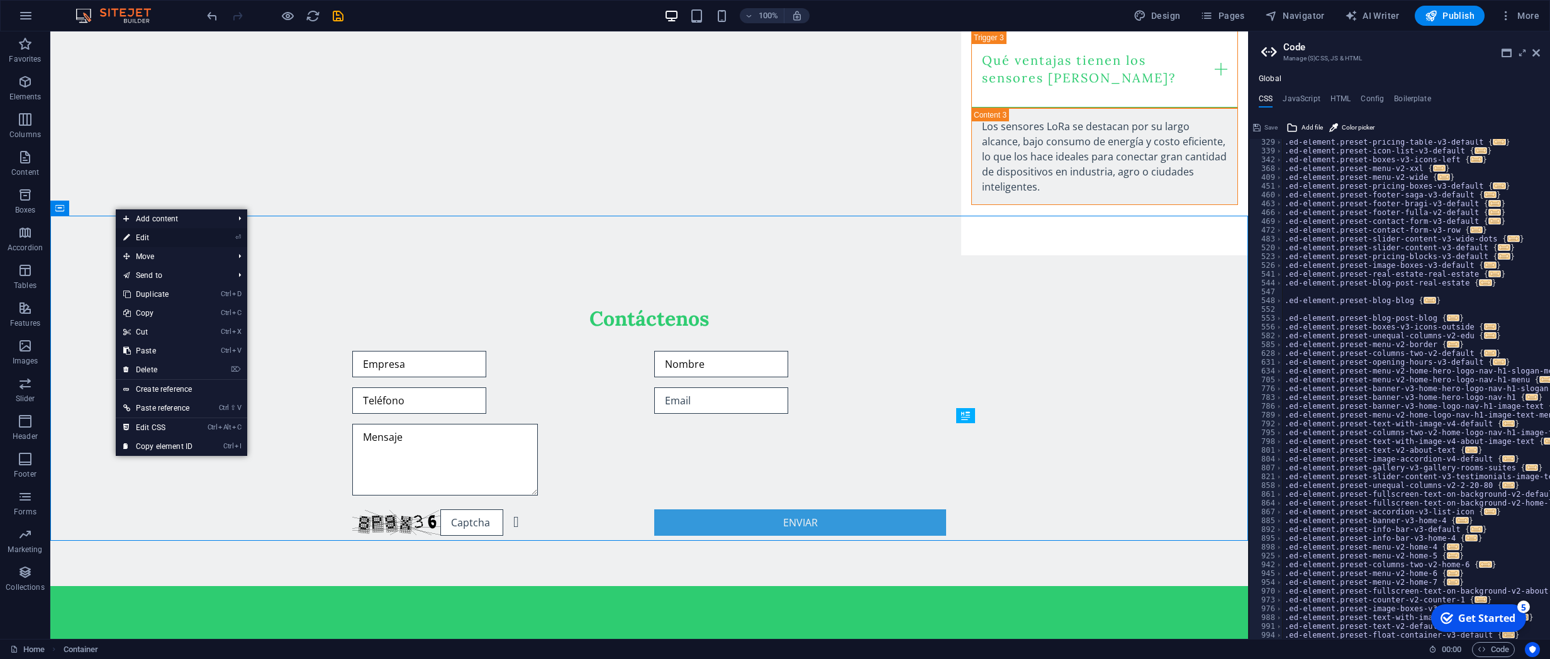
click at [146, 237] on link "⏎ Edit" at bounding box center [158, 237] width 84 height 19
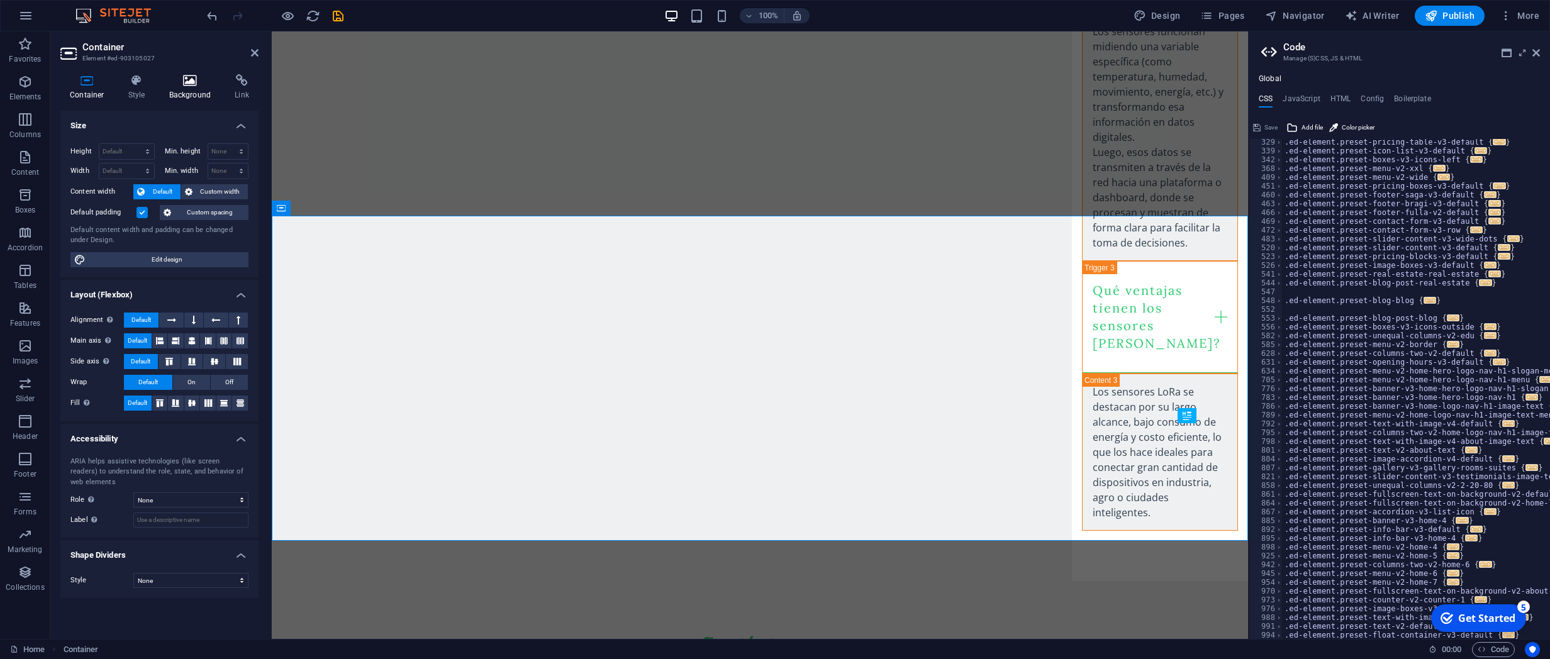
click at [189, 91] on h4 "Background" at bounding box center [193, 87] width 66 height 26
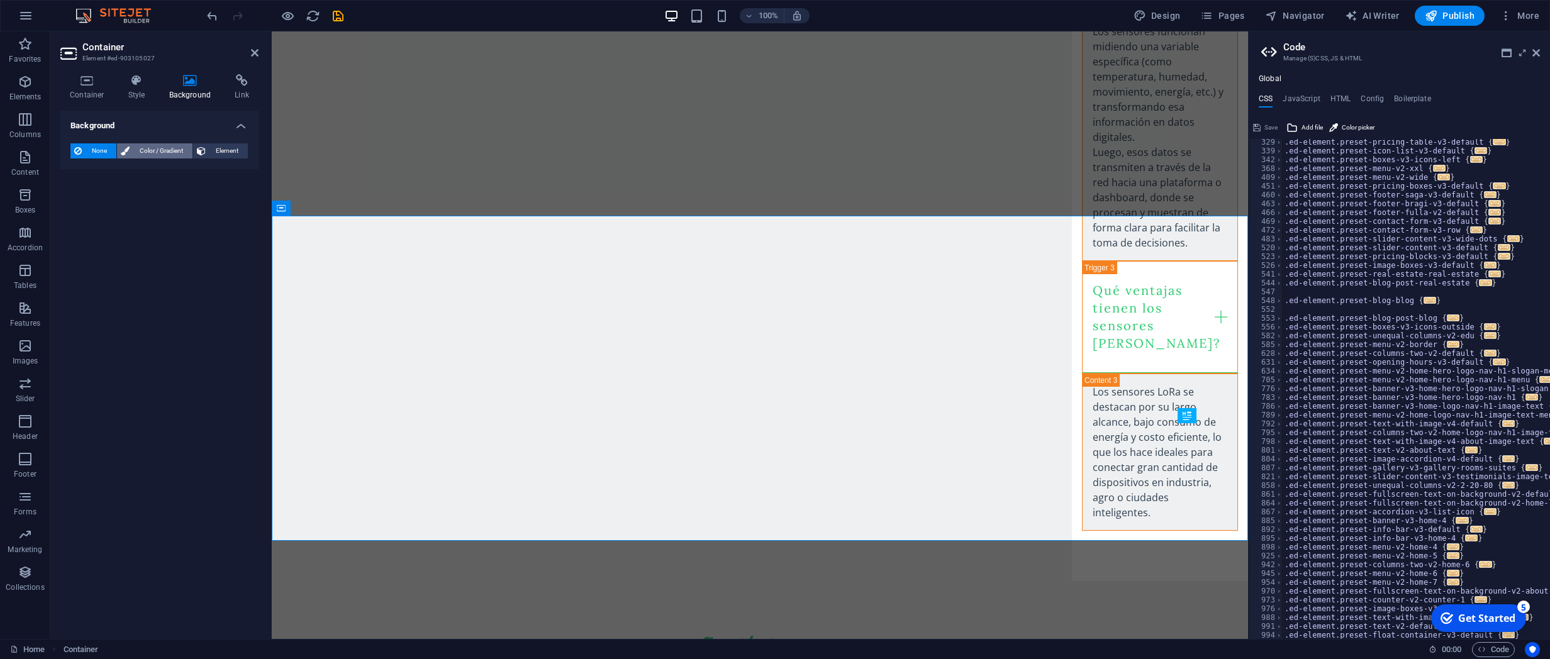
click at [136, 146] on span "Color / Gradient" at bounding box center [160, 150] width 55 height 15
click at [77, 203] on span at bounding box center [79, 201] width 14 height 14
type input "#ffffff"
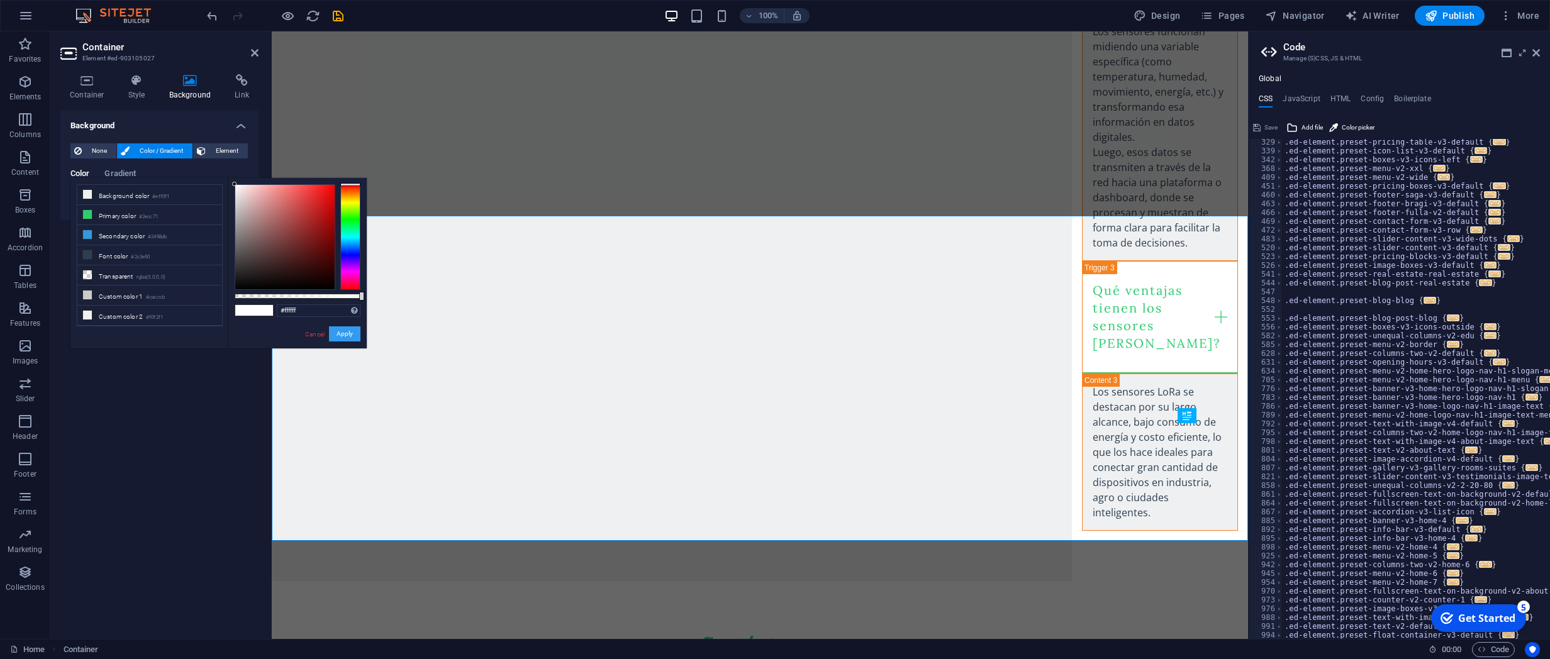
click at [338, 335] on button "Apply" at bounding box center [344, 333] width 31 height 15
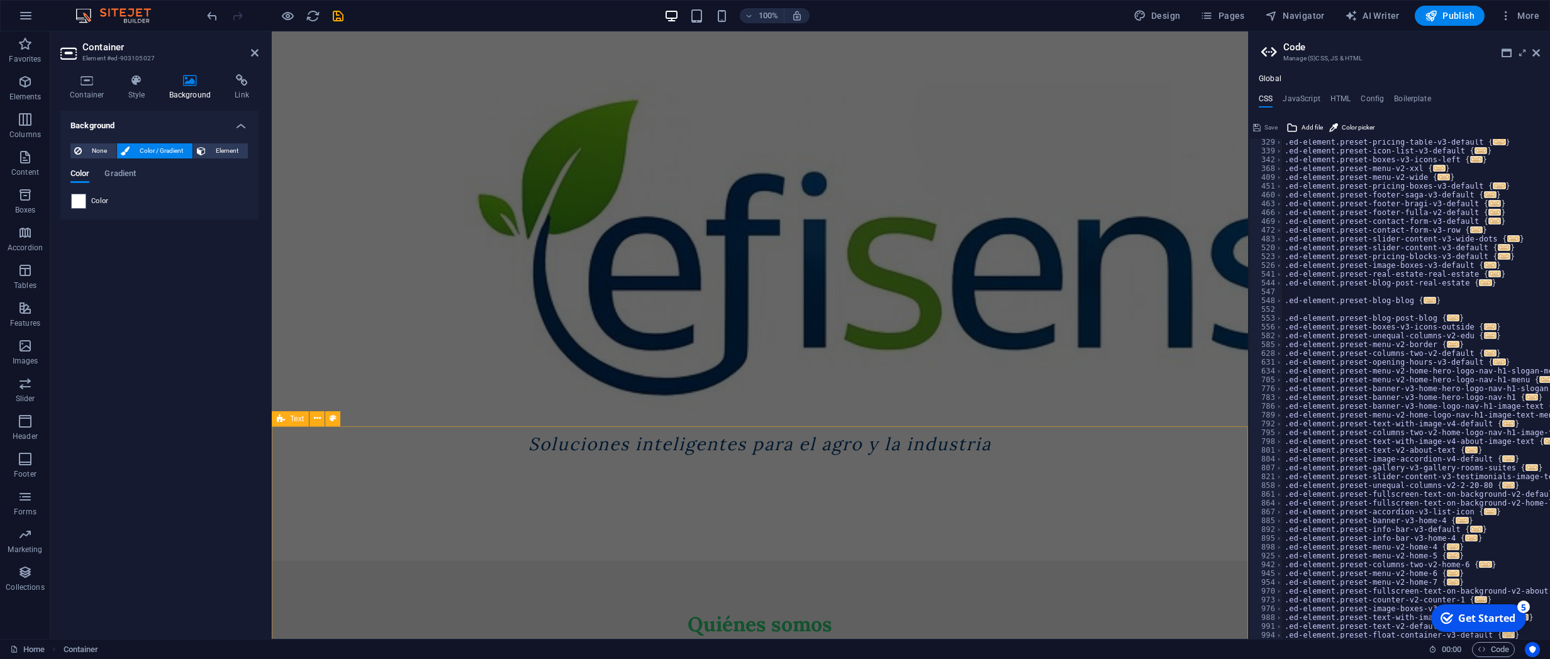
scroll to position [203, 0]
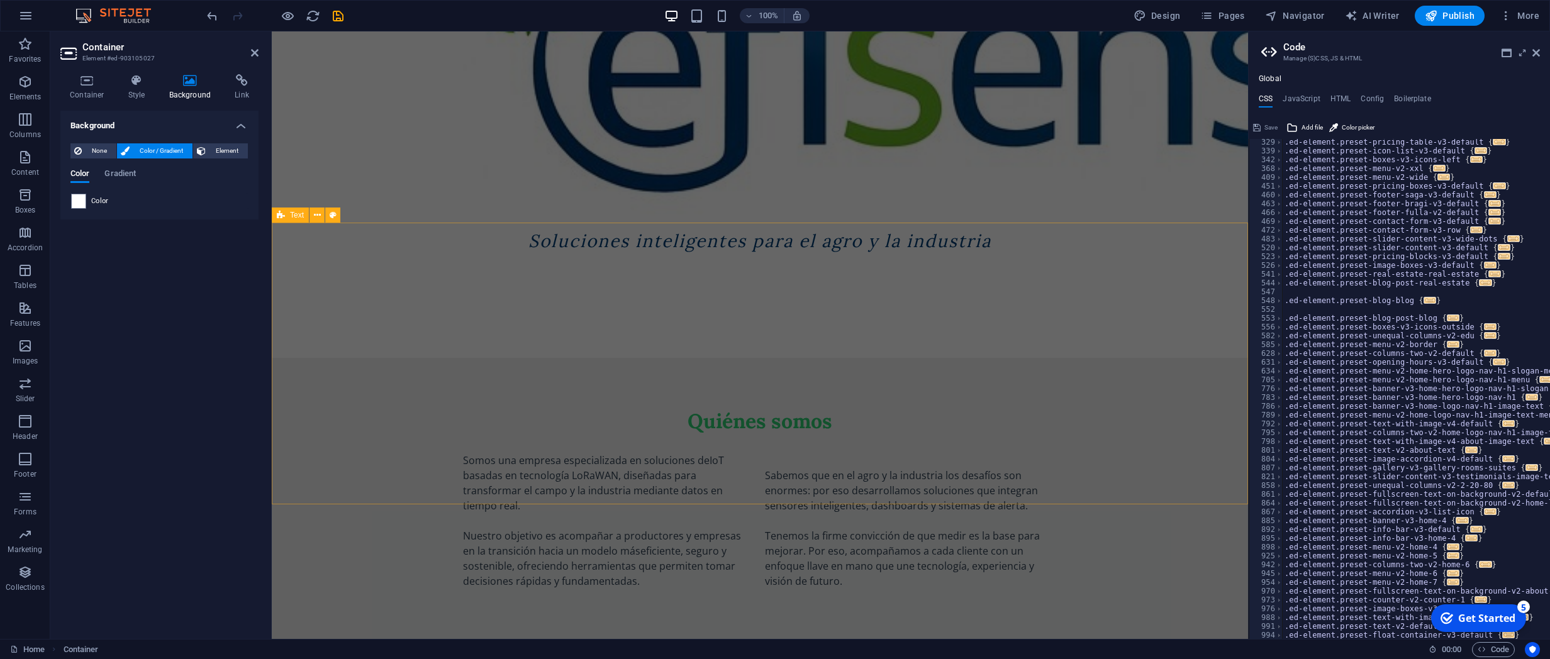
click at [1106, 378] on div "Quiénes somos Somos una empresa especializada en soluciones de IoT basadas en t…" at bounding box center [760, 499] width 976 height 282
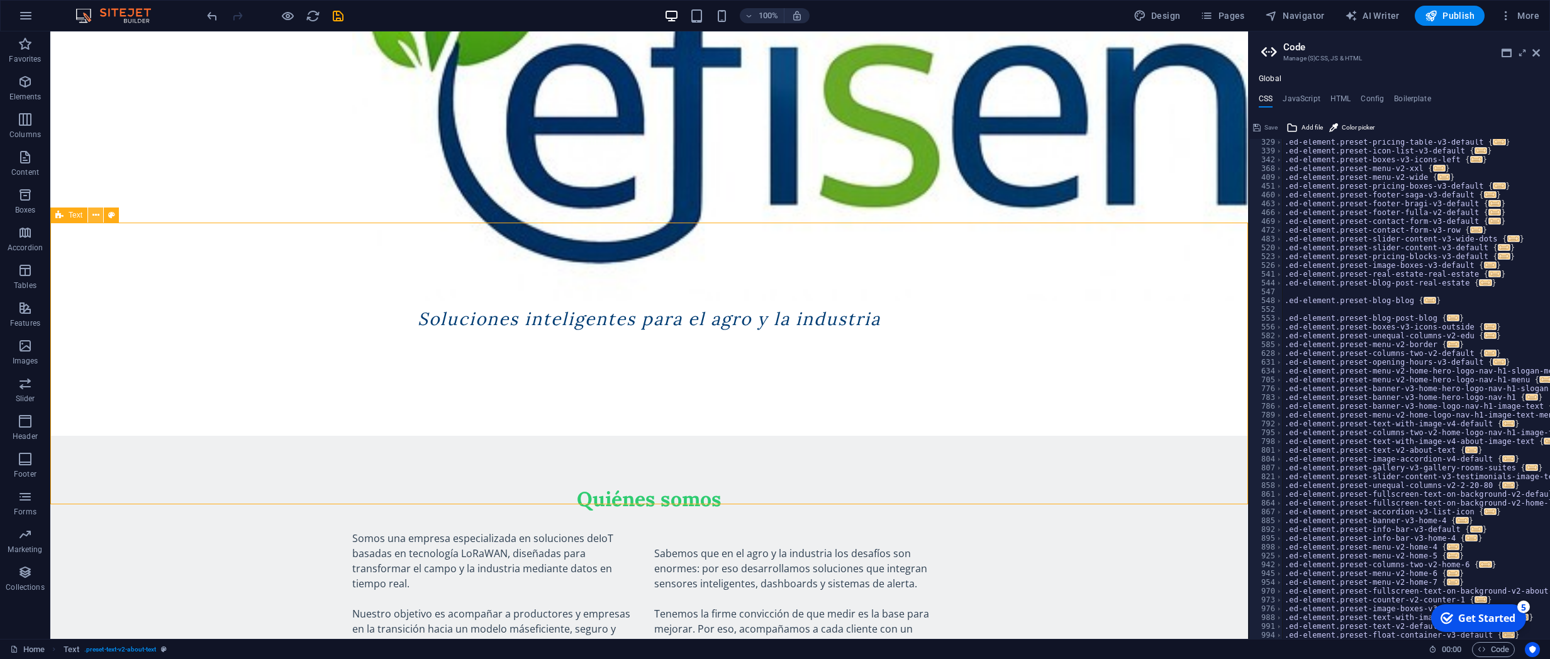
click at [97, 216] on icon at bounding box center [95, 215] width 7 height 13
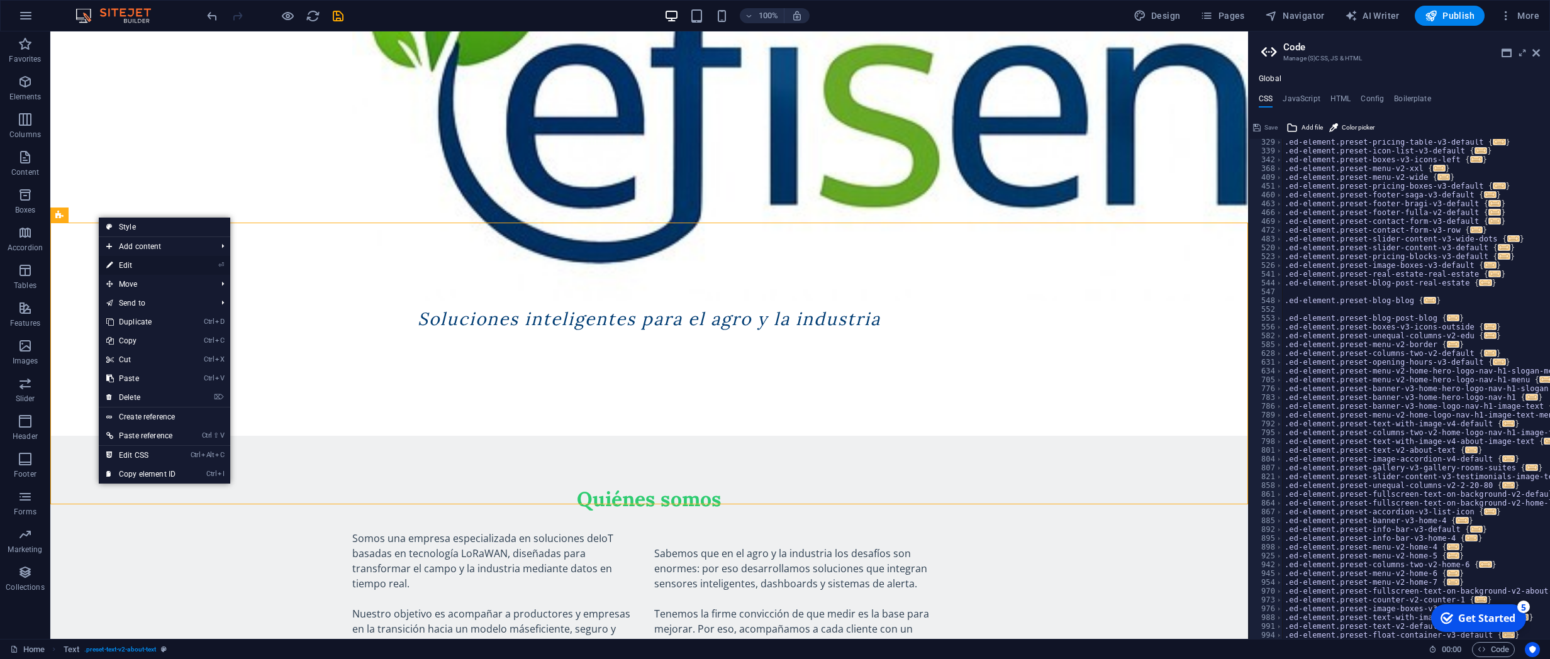
click at [125, 269] on link "⏎ Edit" at bounding box center [141, 265] width 84 height 19
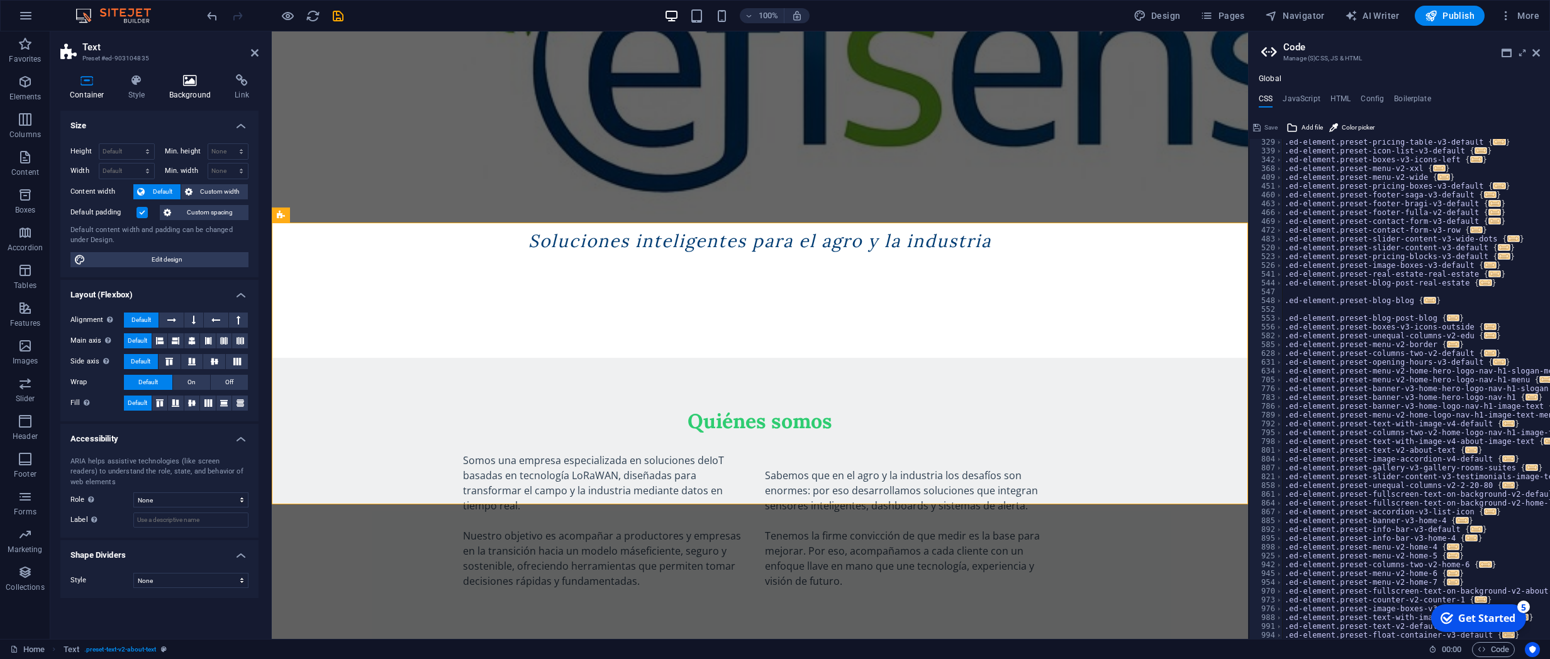
click at [184, 91] on h4 "Background" at bounding box center [193, 87] width 66 height 26
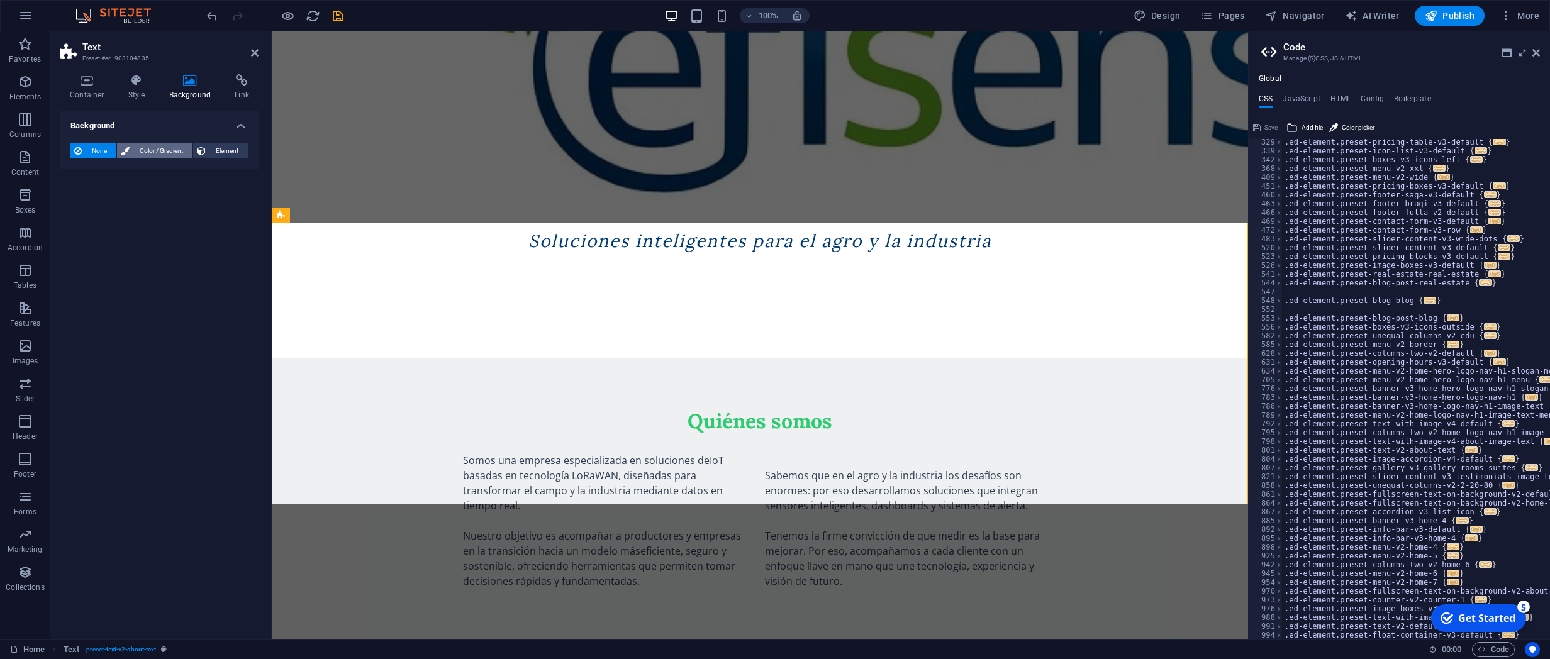
click at [160, 151] on span "Color / Gradient" at bounding box center [160, 150] width 55 height 15
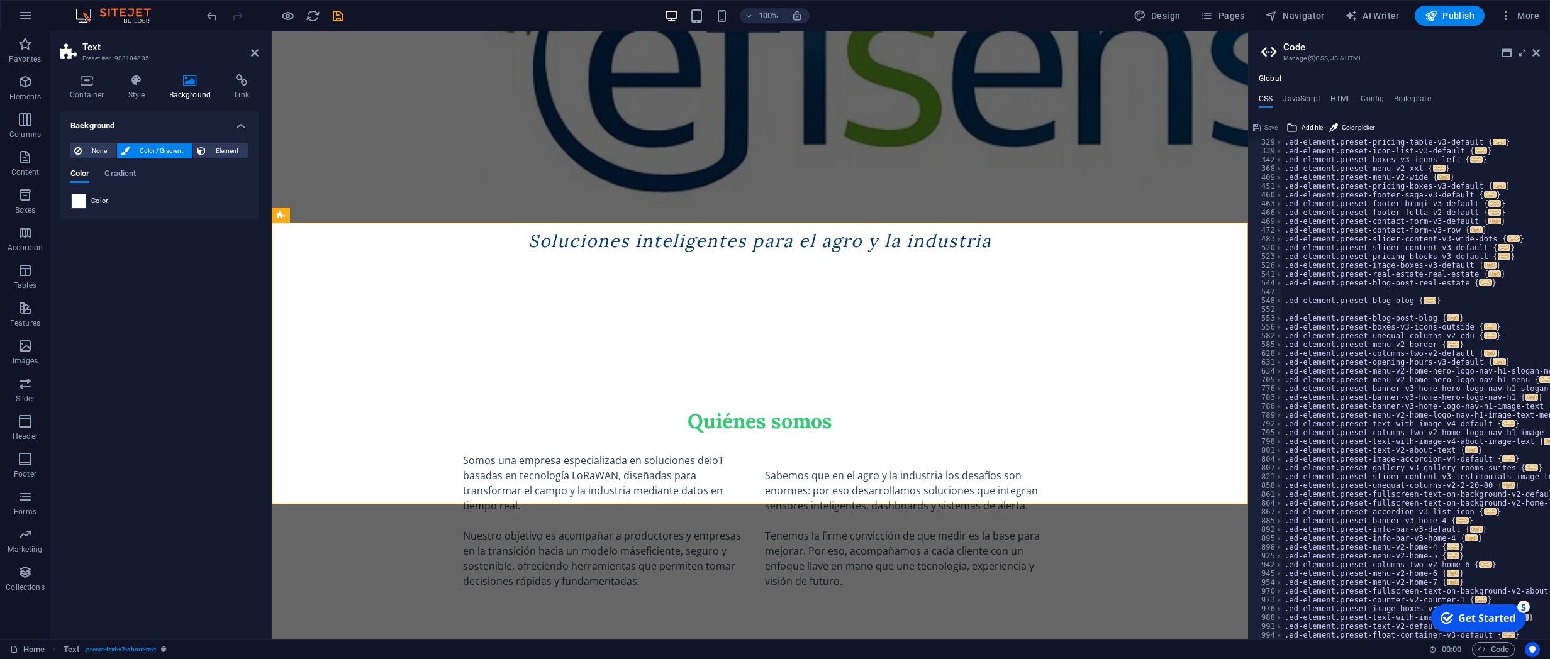
click at [82, 207] on span at bounding box center [79, 201] width 14 height 14
type input "#ffffff"
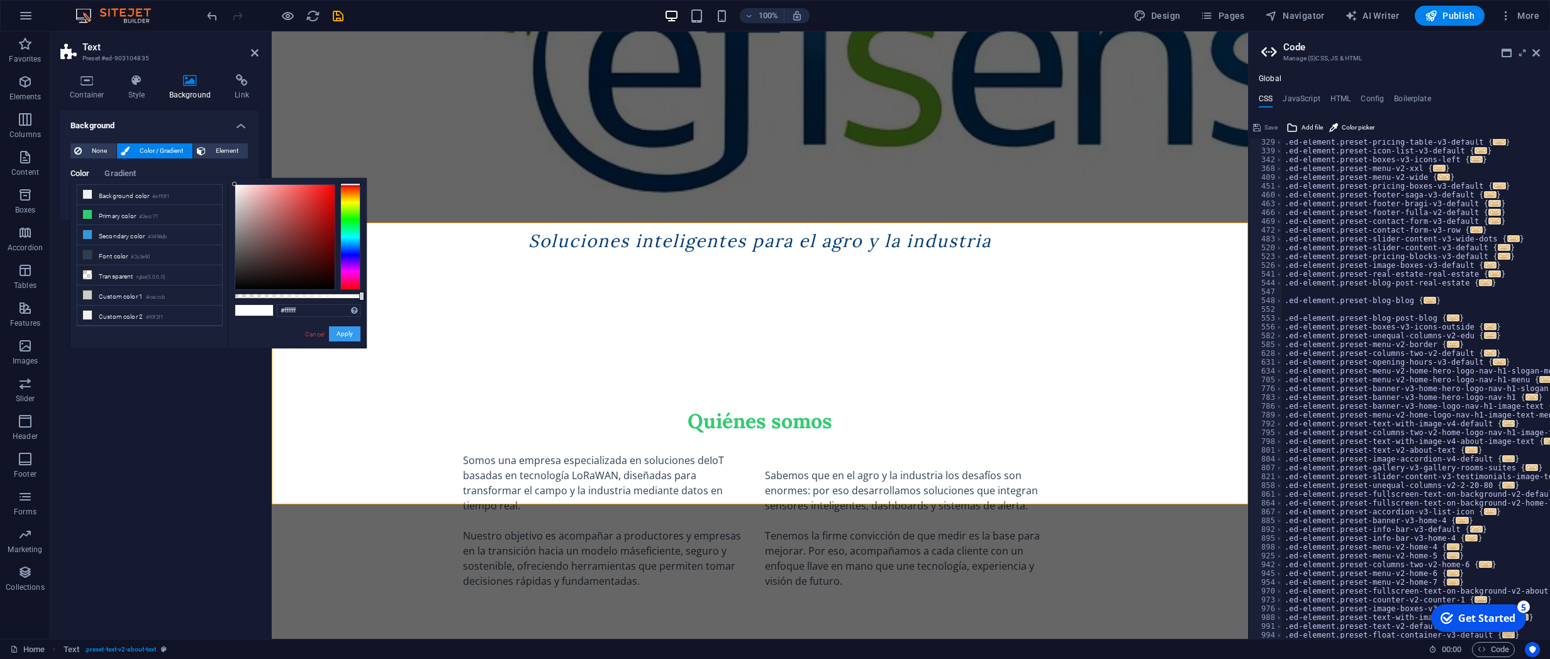
click at [347, 331] on button "Apply" at bounding box center [344, 333] width 31 height 15
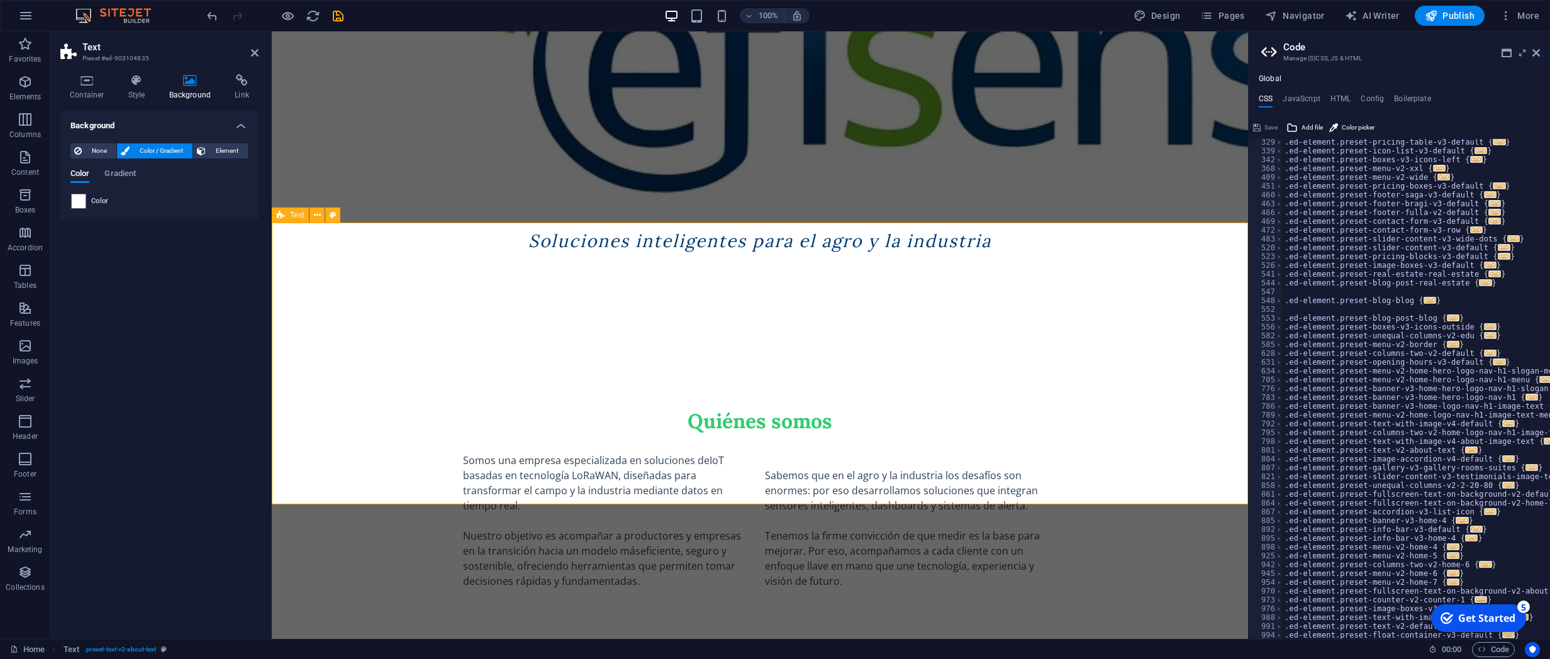
click at [391, 207] on div "Soluciones inteligentes para el agro y la industria" at bounding box center [760, 93] width 976 height 530
click at [743, 162] on div "Soluciones inteligentes para el agro y la industria" at bounding box center [760, 71] width 976 height 486
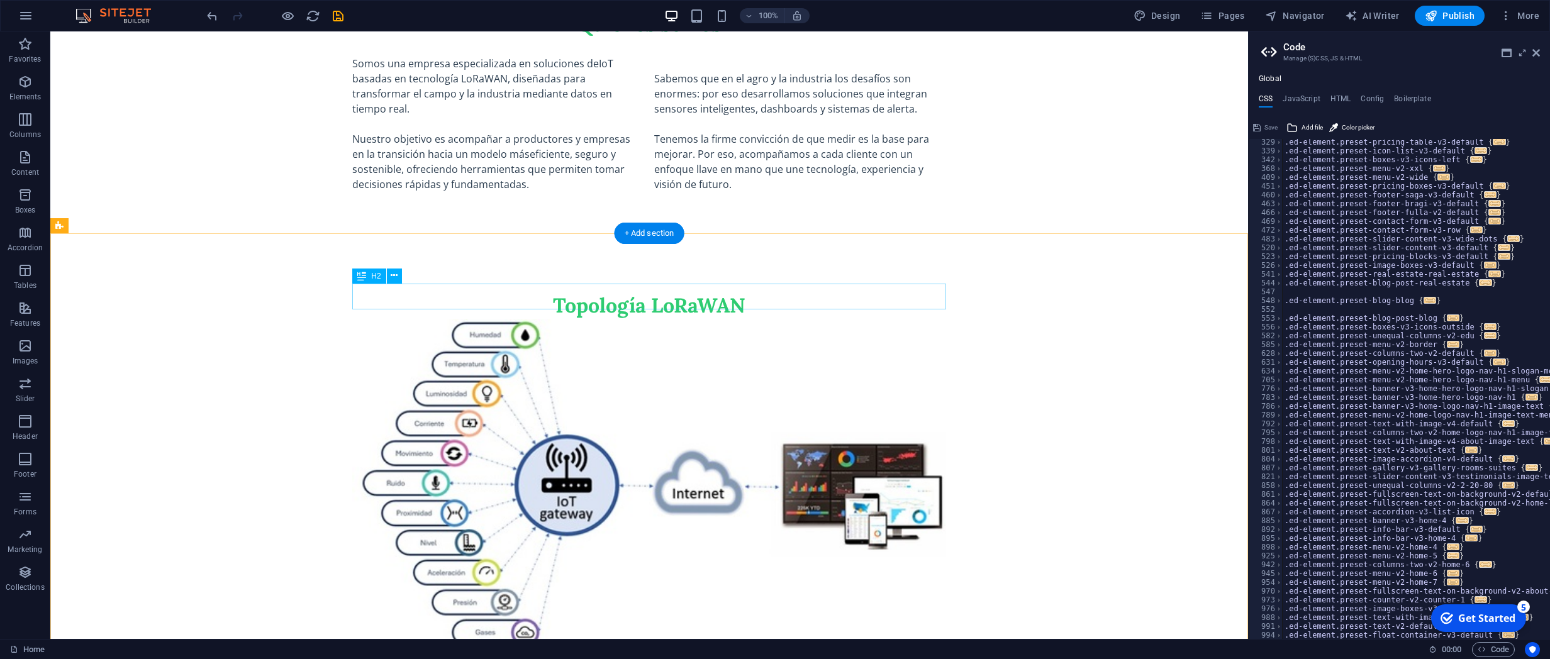
scroll to position [474, 0]
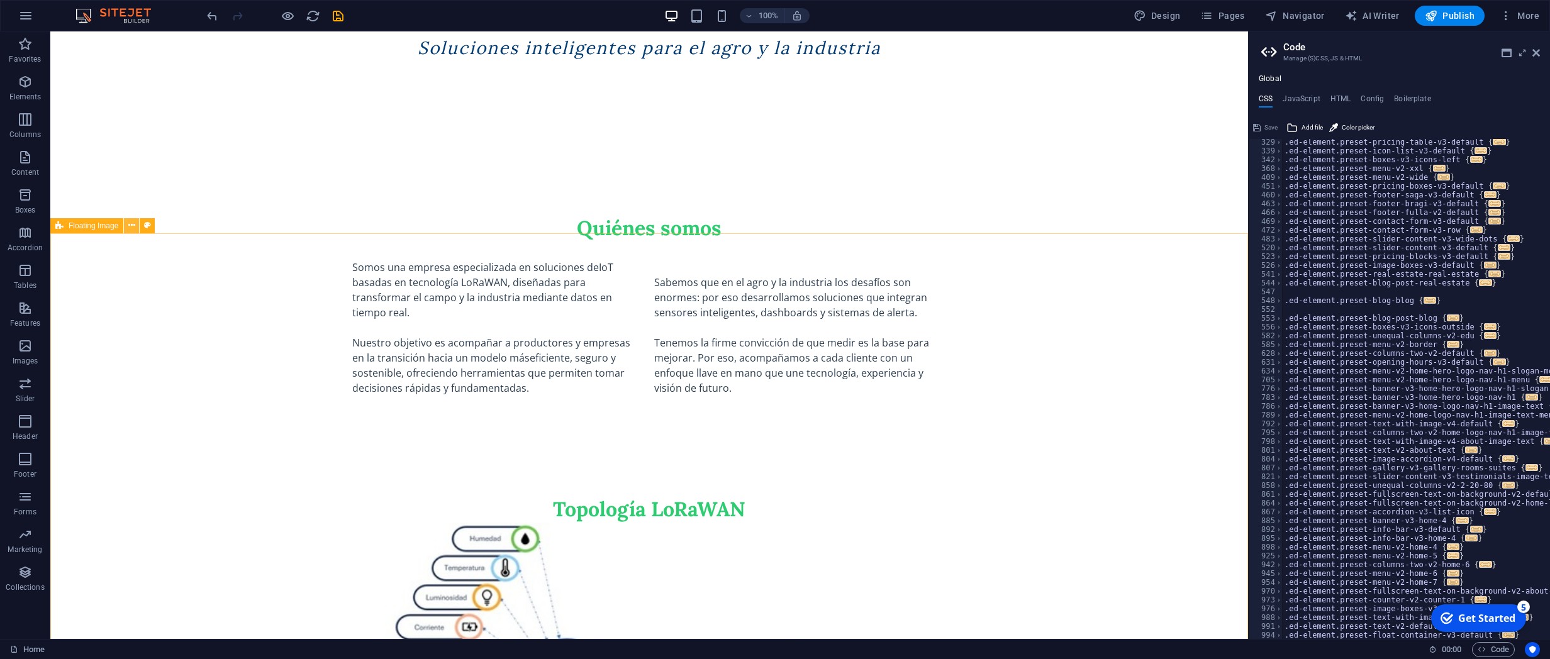
click at [131, 225] on icon at bounding box center [131, 225] width 7 height 13
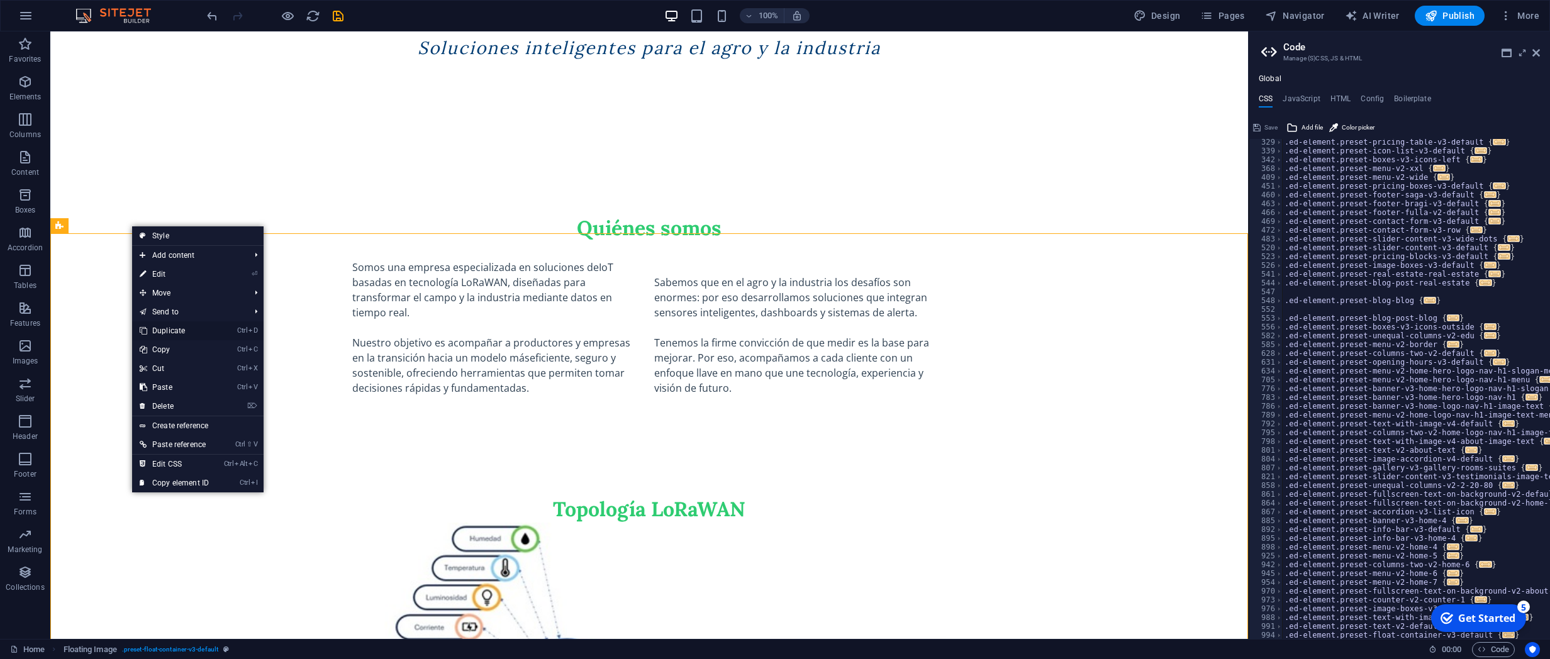
click at [174, 330] on link "Ctrl D Duplicate" at bounding box center [174, 330] width 84 height 19
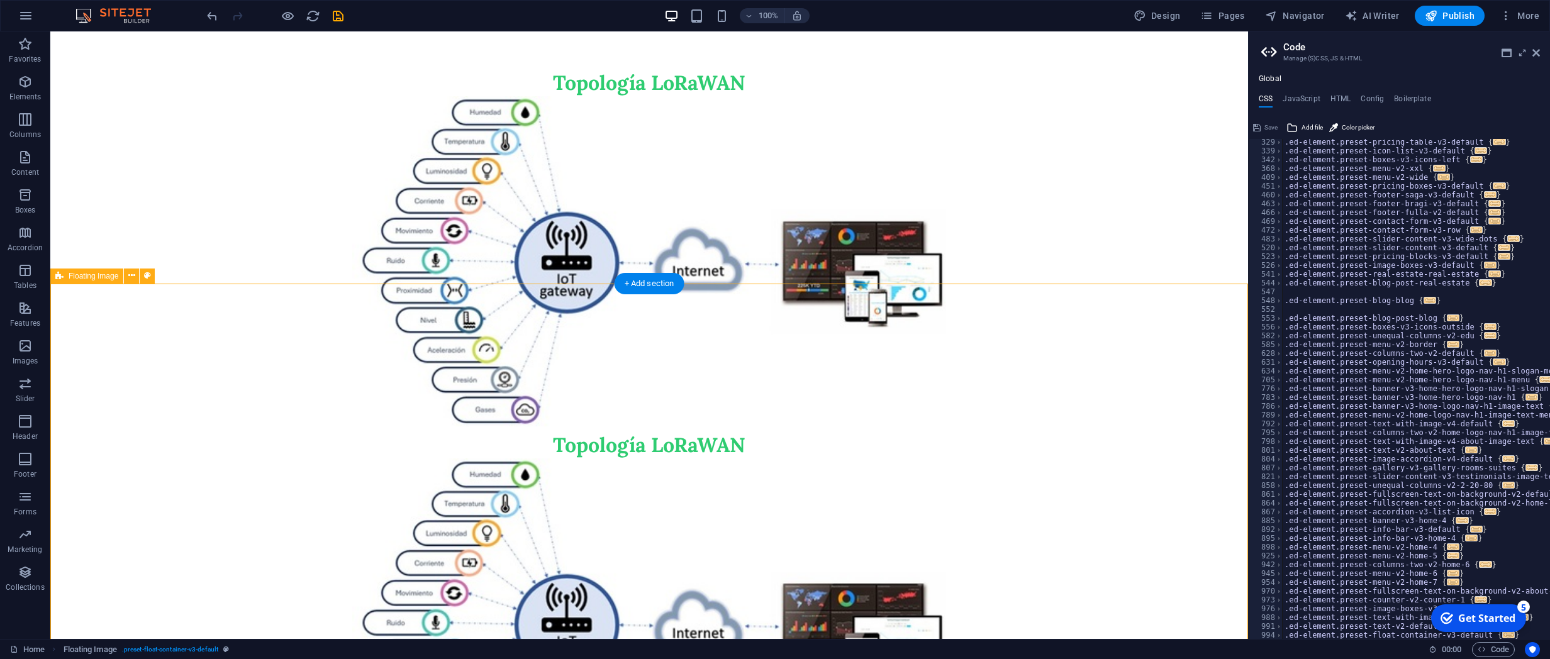
scroll to position [1066, 0]
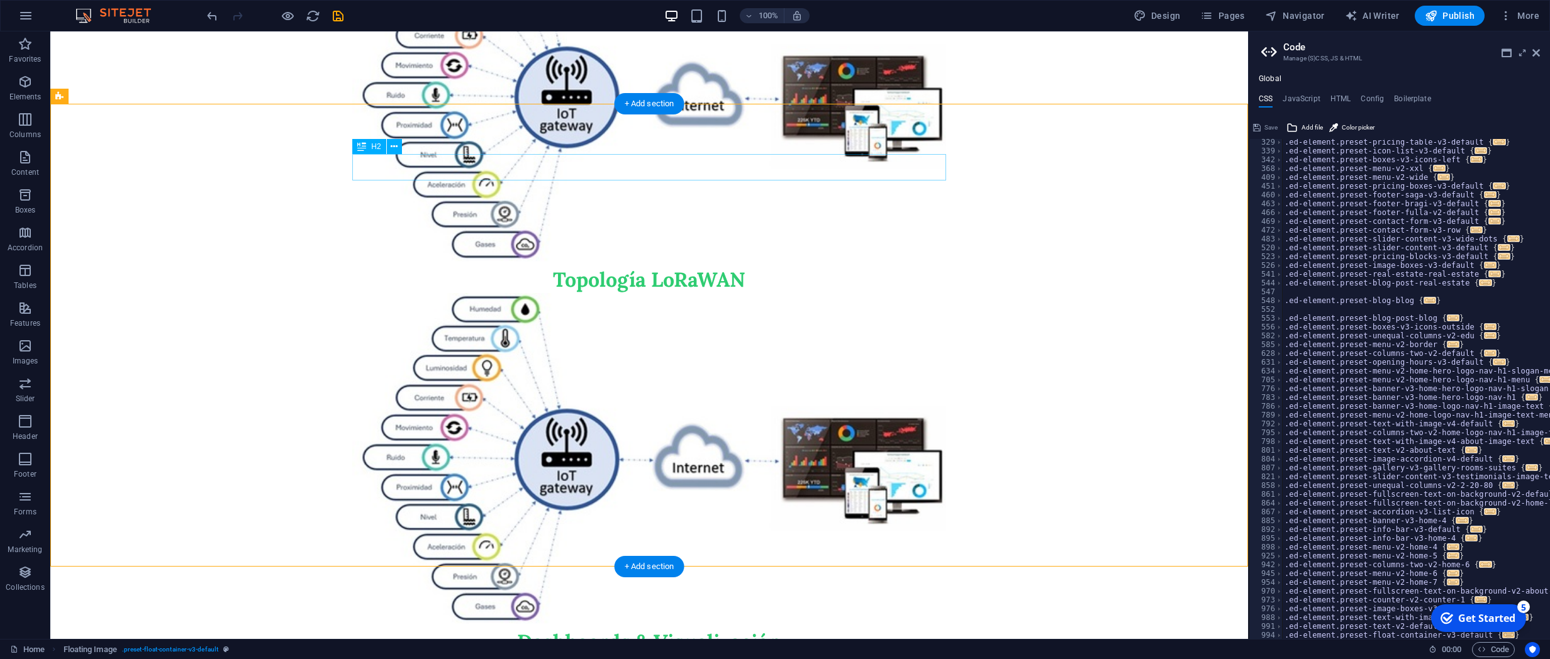
click at [693, 165] on div "Topología LoRaWAN" at bounding box center [649, 162] width 594 height 262
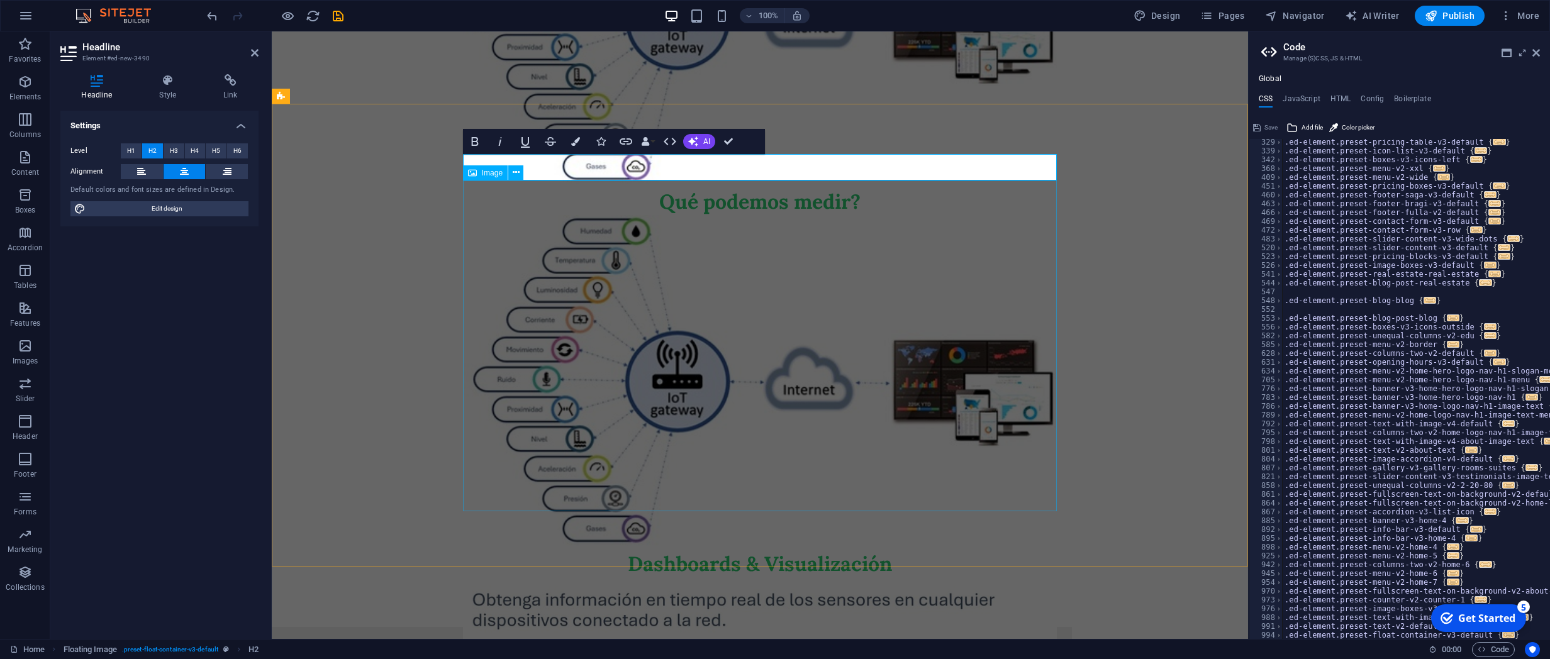
click at [596, 245] on figure at bounding box center [760, 380] width 594 height 331
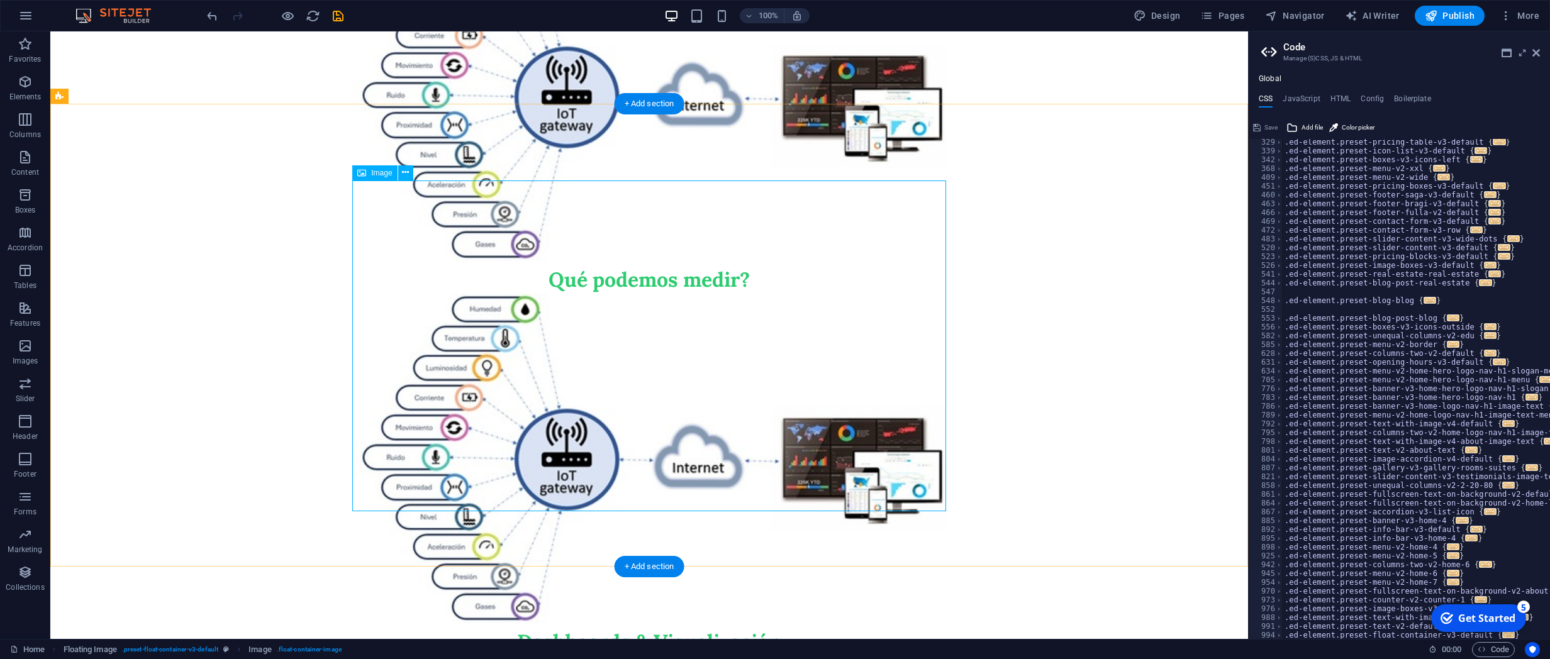
click at [465, 293] on figure at bounding box center [649, 458] width 594 height 331
click at [405, 177] on icon at bounding box center [405, 172] width 7 height 13
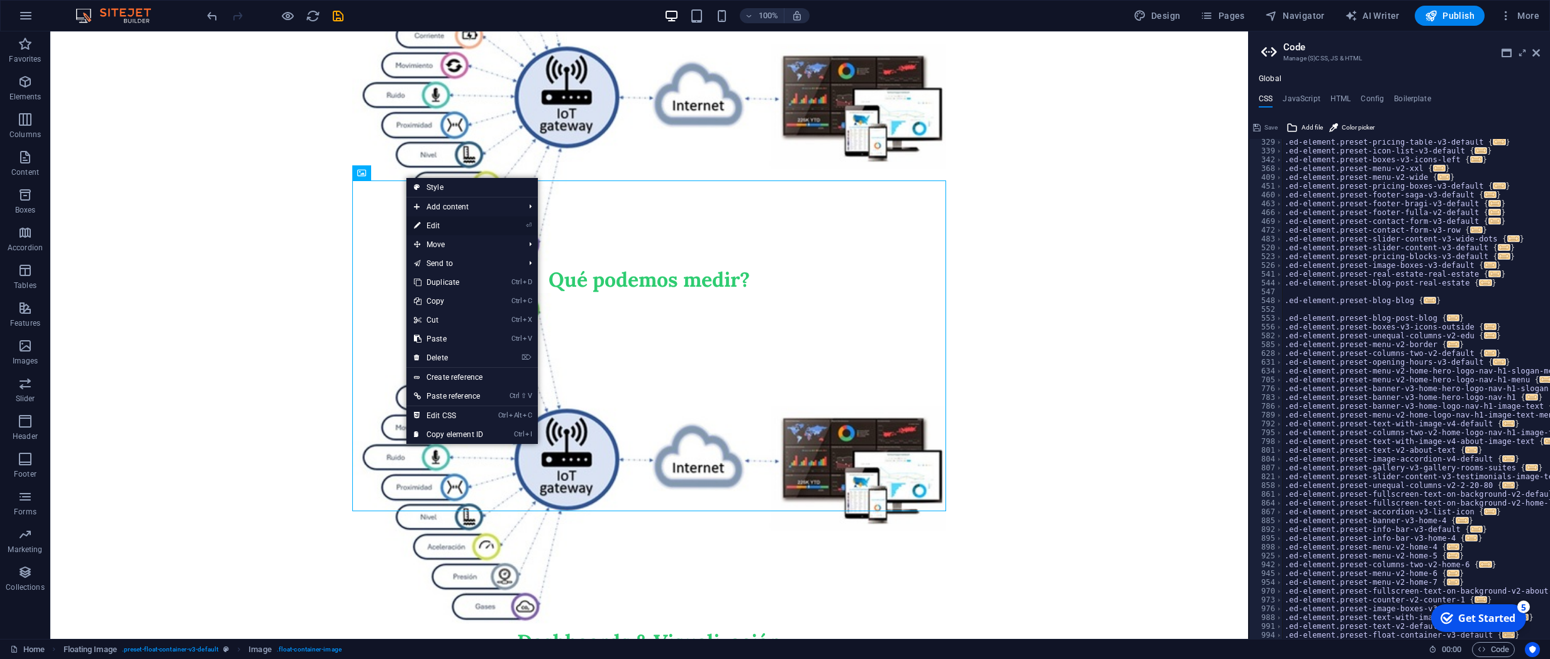
click at [427, 221] on link "⏎ Edit" at bounding box center [448, 225] width 84 height 19
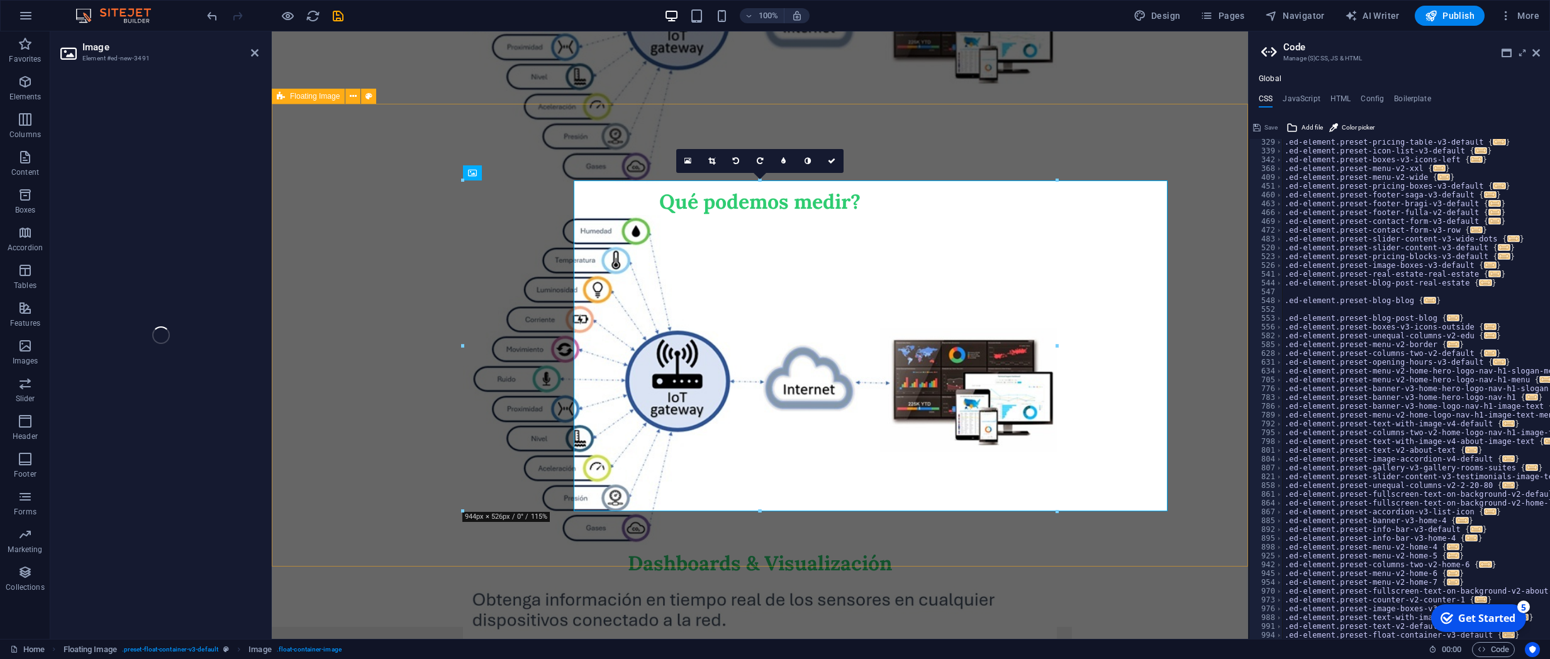
select select "%"
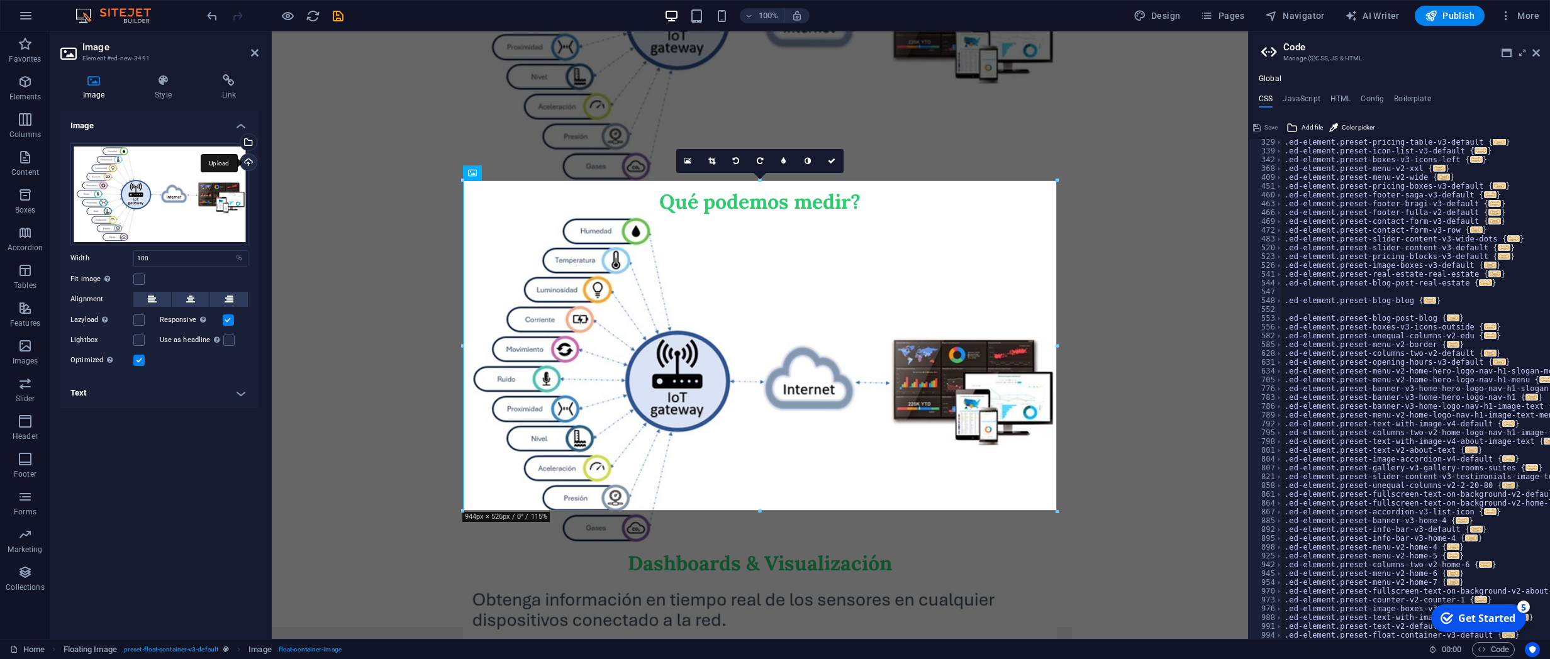
click at [251, 160] on div "Upload" at bounding box center [247, 163] width 19 height 19
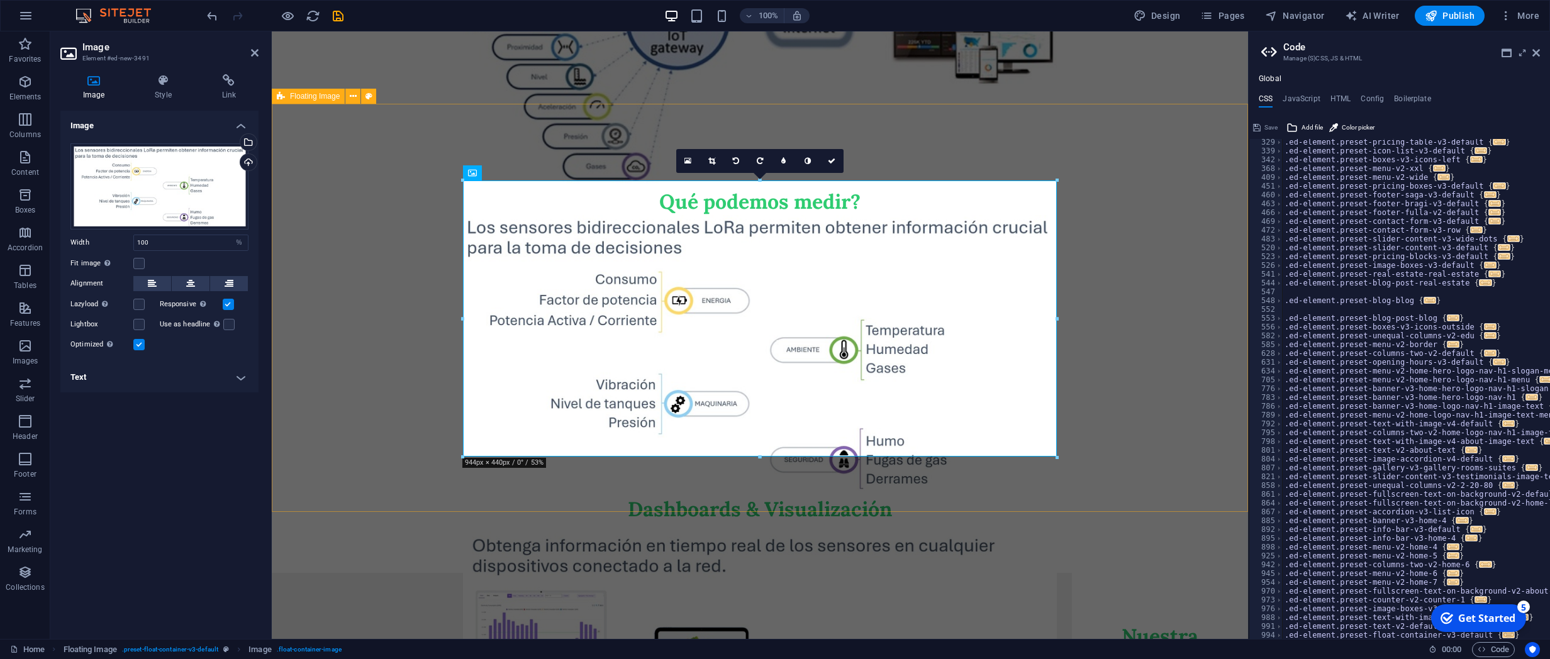
click at [1106, 265] on div "Qué podemos medir?" at bounding box center [760, 84] width 976 height 362
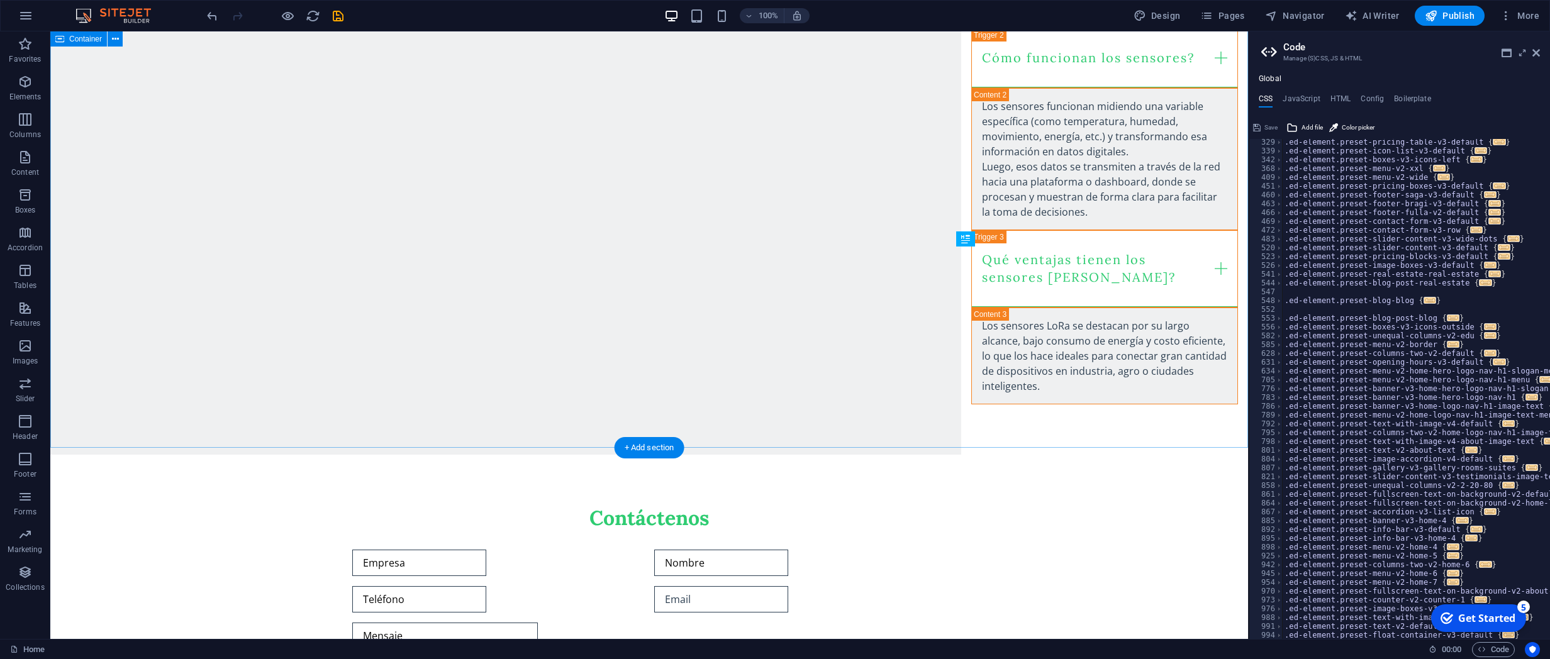
scroll to position [2328, 0]
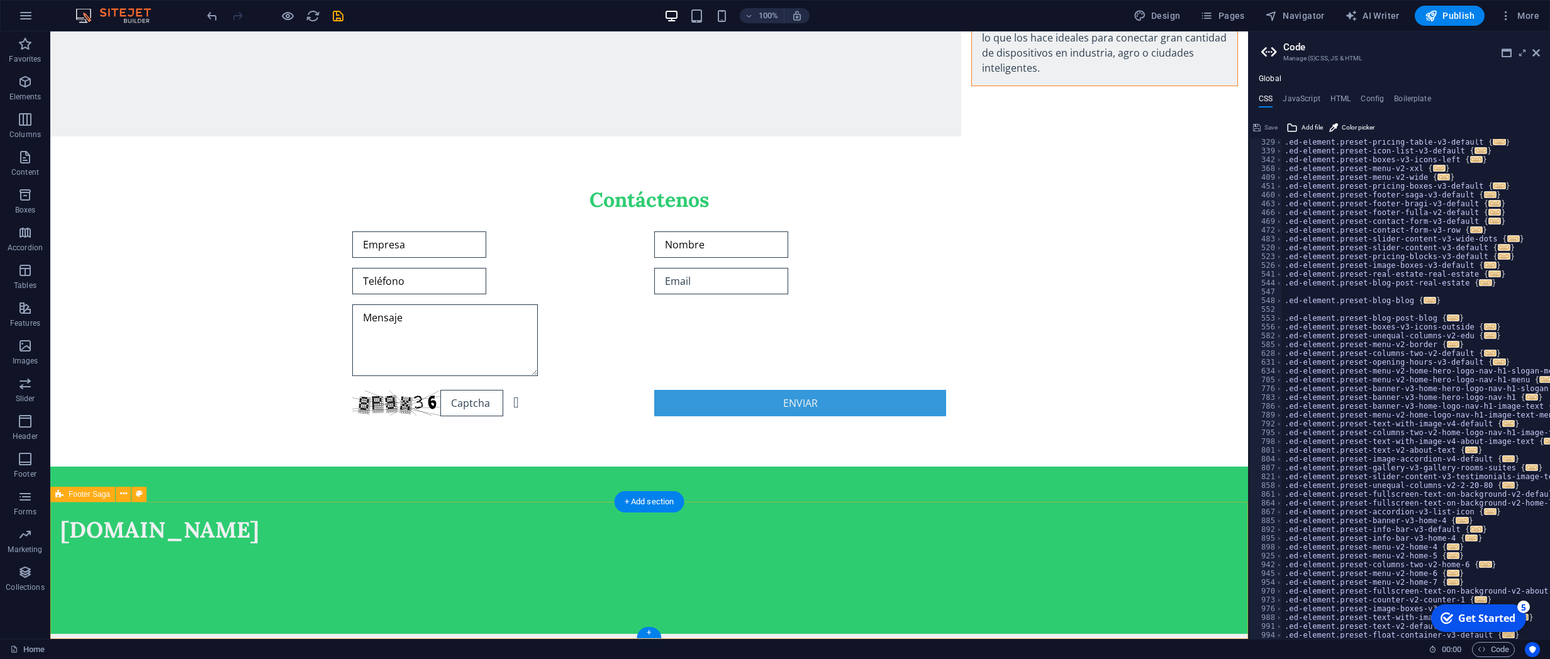
click at [853, 470] on div "[DOMAIN_NAME]" at bounding box center [648, 550] width 1197 height 167
click at [120, 470] on icon at bounding box center [123, 493] width 7 height 13
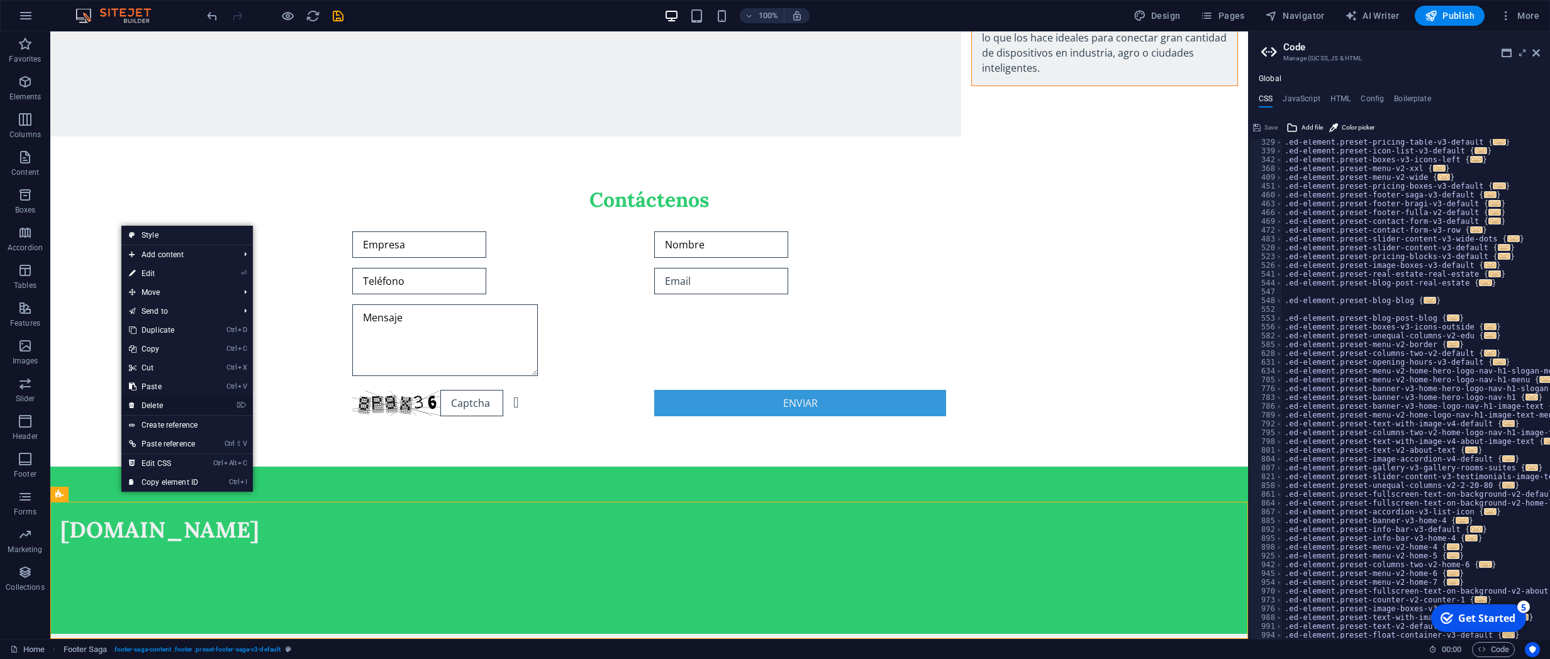
click at [156, 406] on link "⌦ Delete" at bounding box center [163, 405] width 84 height 19
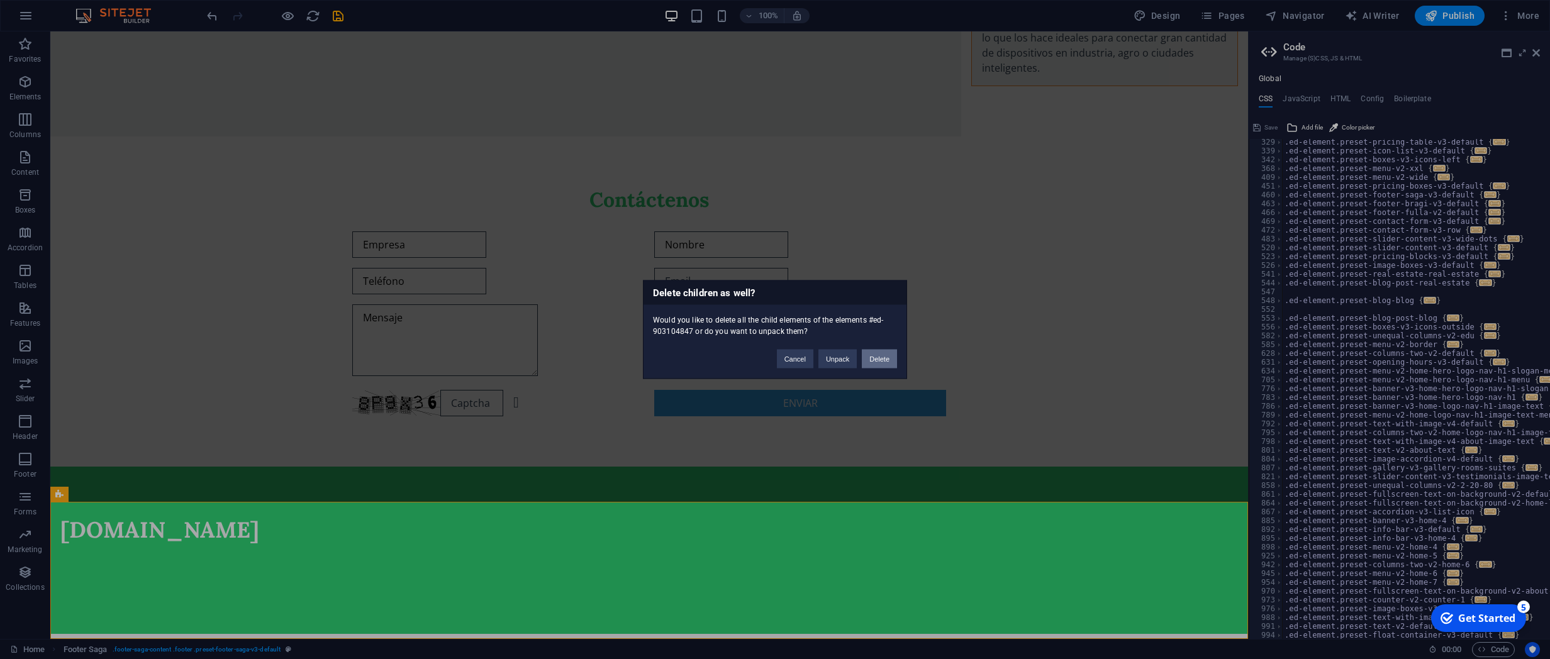
click at [880, 356] on button "Delete" at bounding box center [879, 359] width 35 height 19
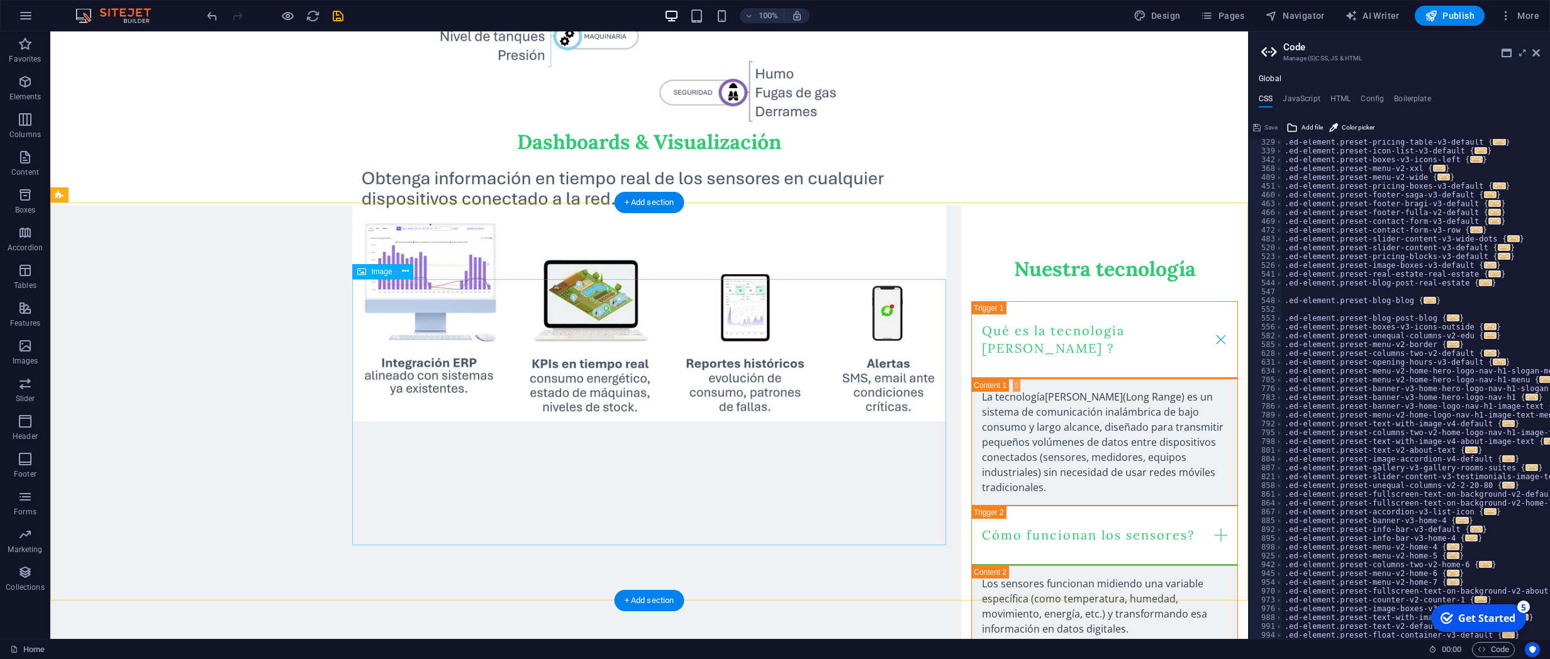
scroll to position [1376, 0]
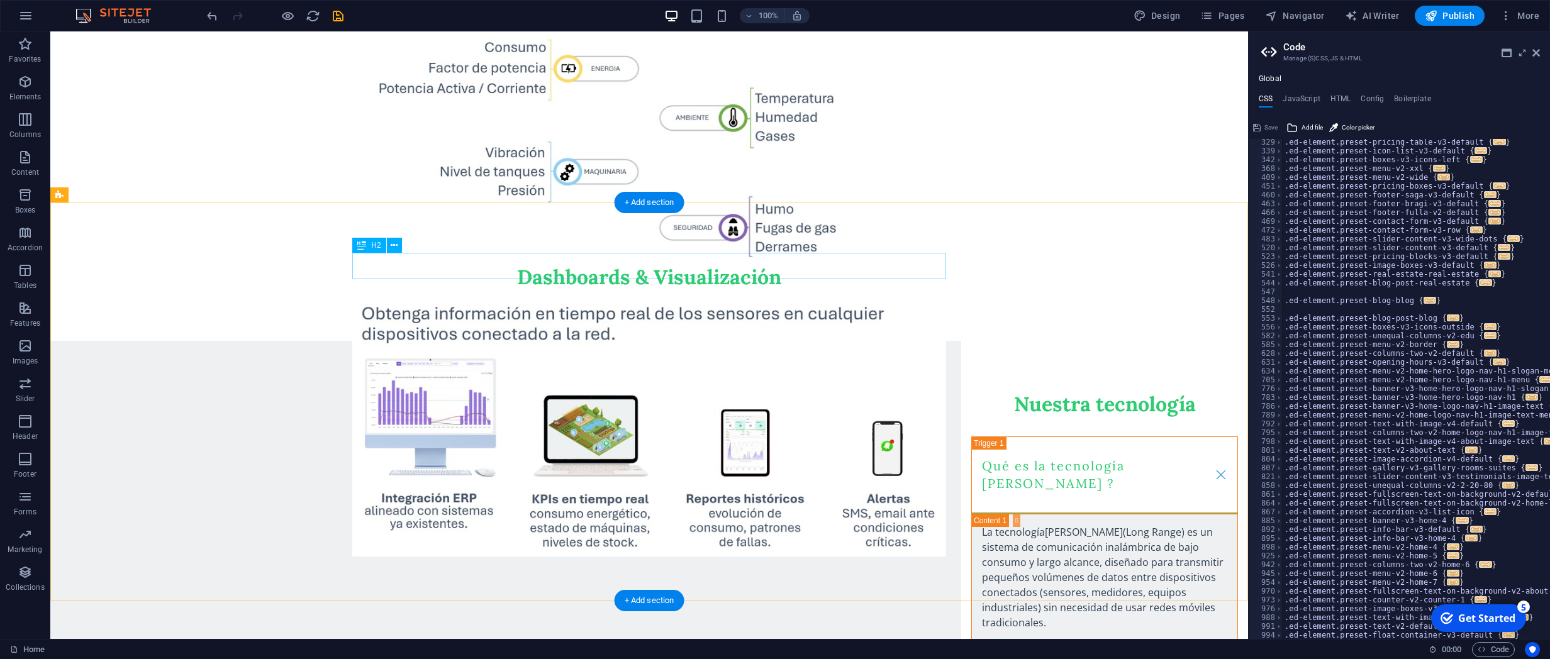
click at [783, 267] on div "Dashboards & Visualización" at bounding box center [649, 187] width 594 height 207
click at [775, 268] on div "Dashboards & Visualización" at bounding box center [649, 187] width 594 height 207
click at [780, 268] on div "Dashboards & Visualización" at bounding box center [649, 187] width 594 height 207
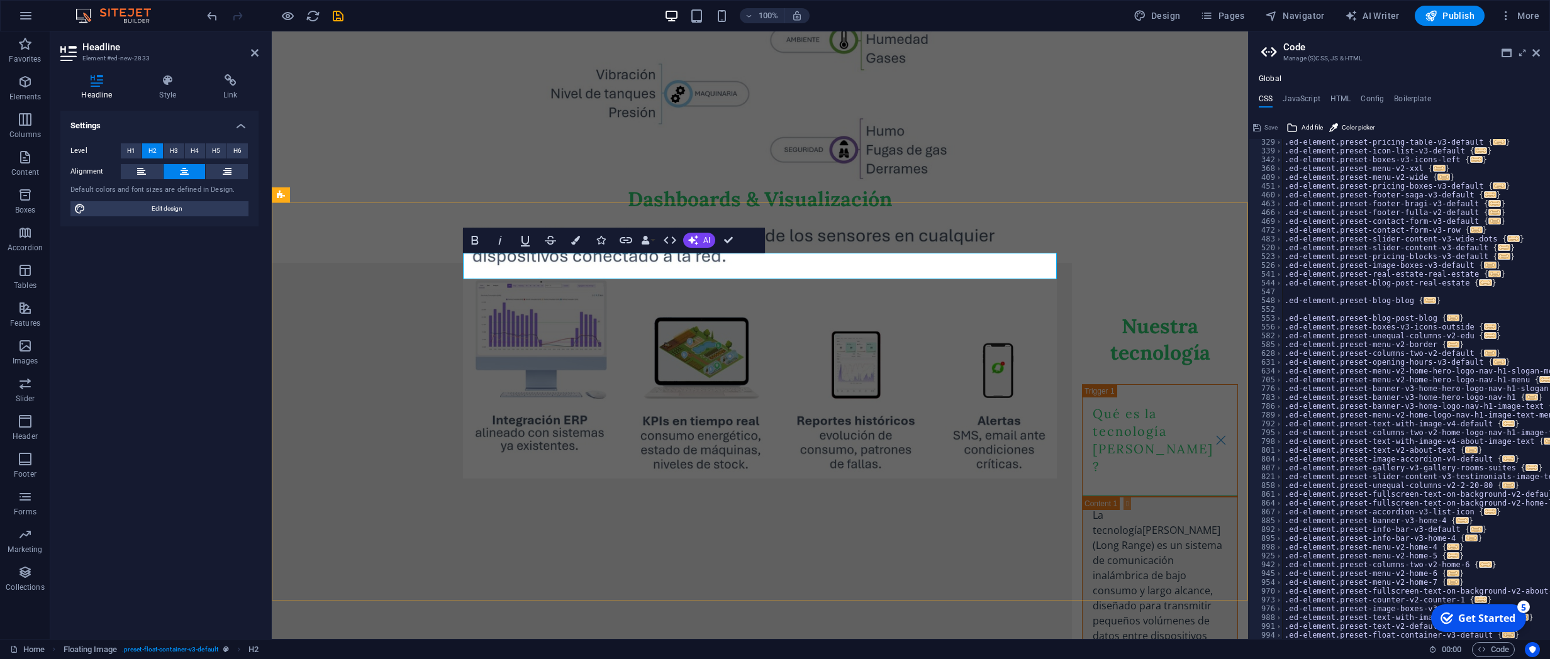
click at [926, 213] on h2 "Dashboards & Visualización" at bounding box center [760, 109] width 594 height 207
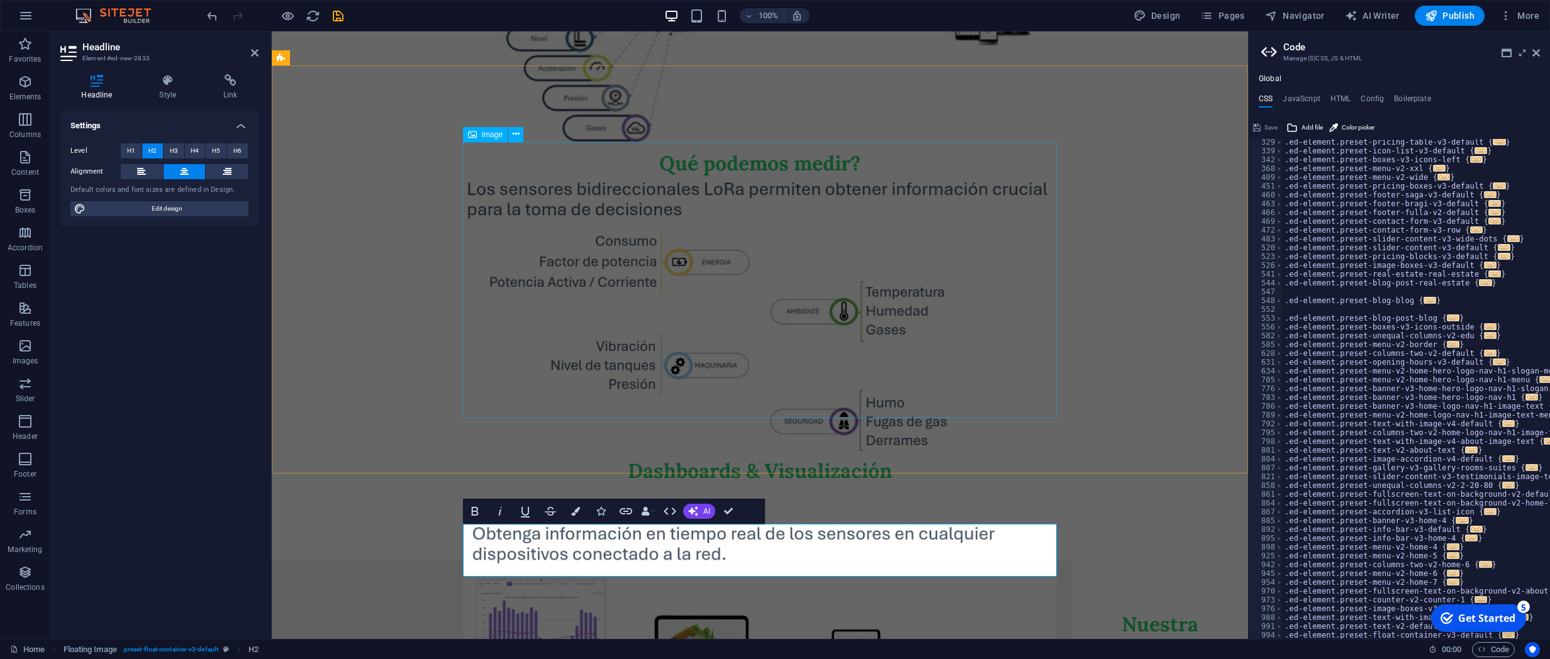
scroll to position [901, 0]
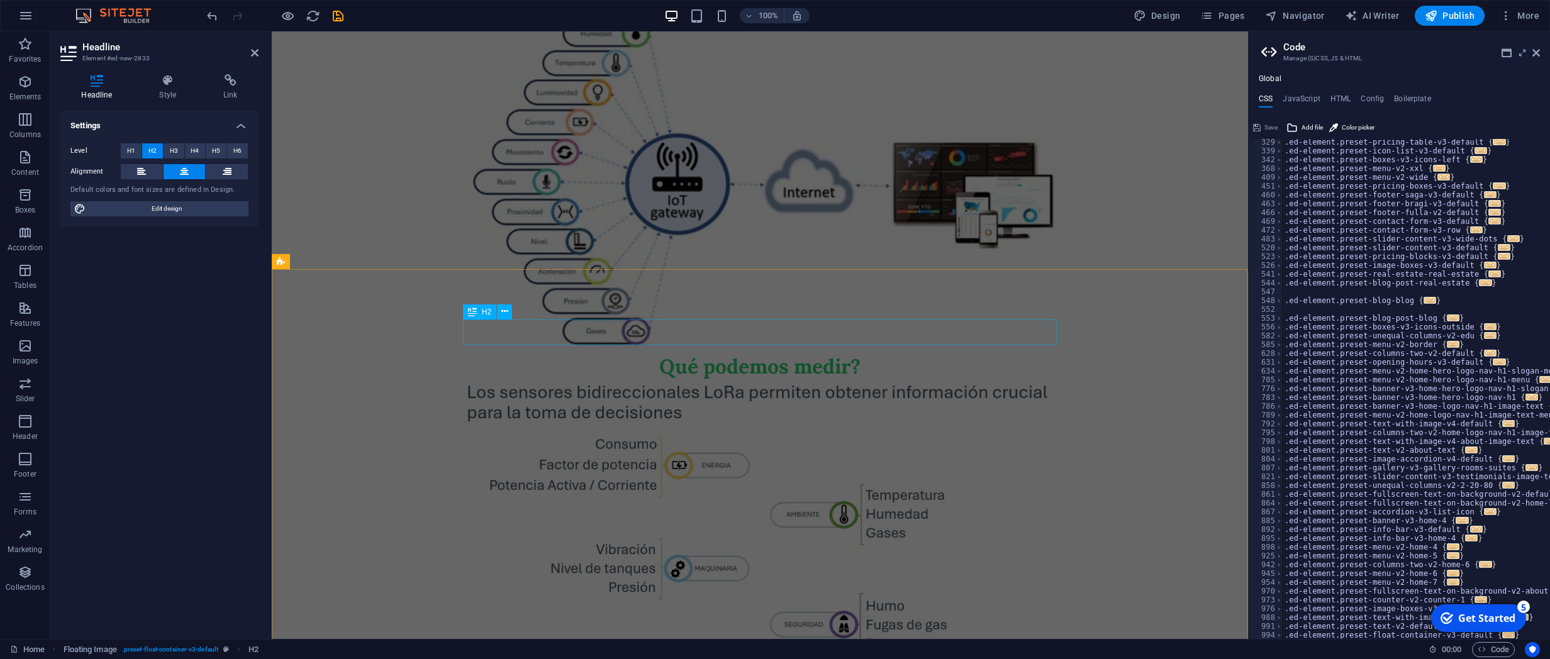
click at [880, 331] on div "Qué podemos medir?" at bounding box center [760, 249] width 594 height 262
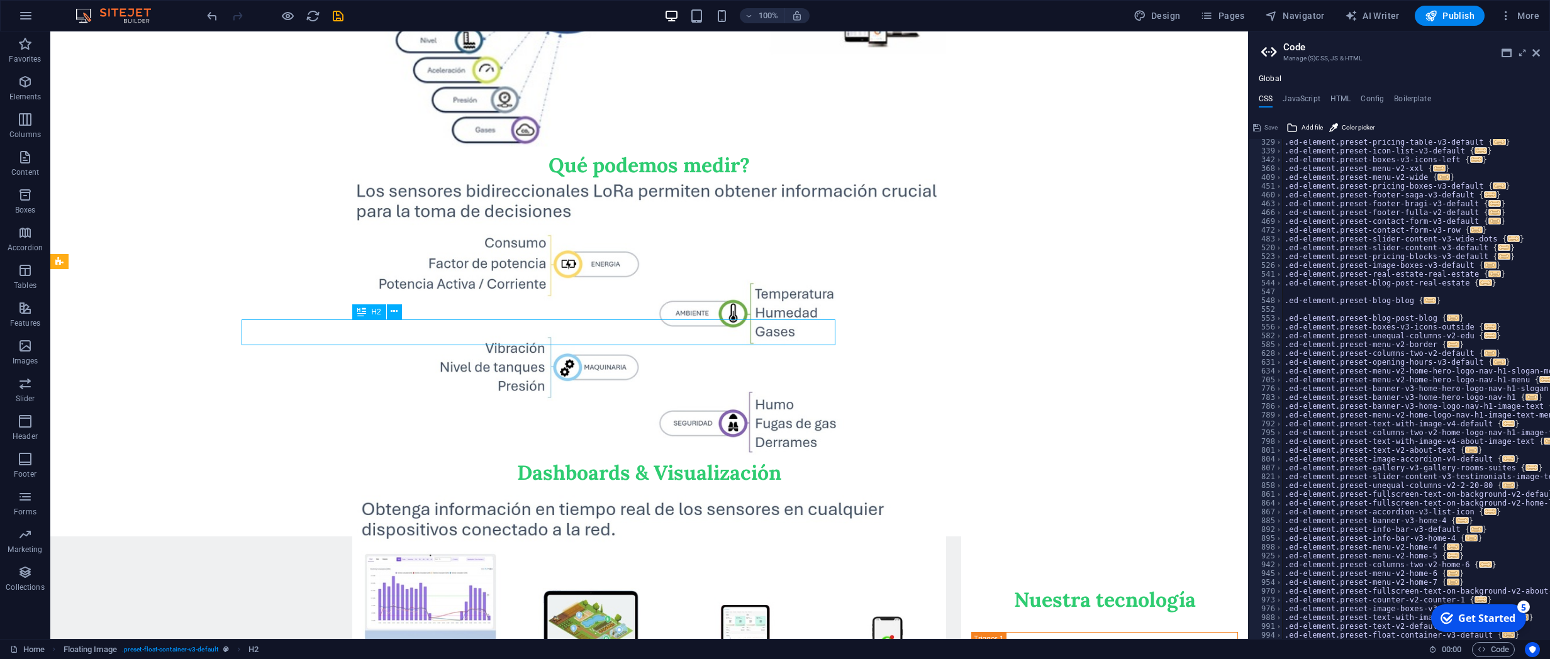
click at [880, 229] on div "Qué podemos medir?" at bounding box center [648, 48] width 1197 height 362
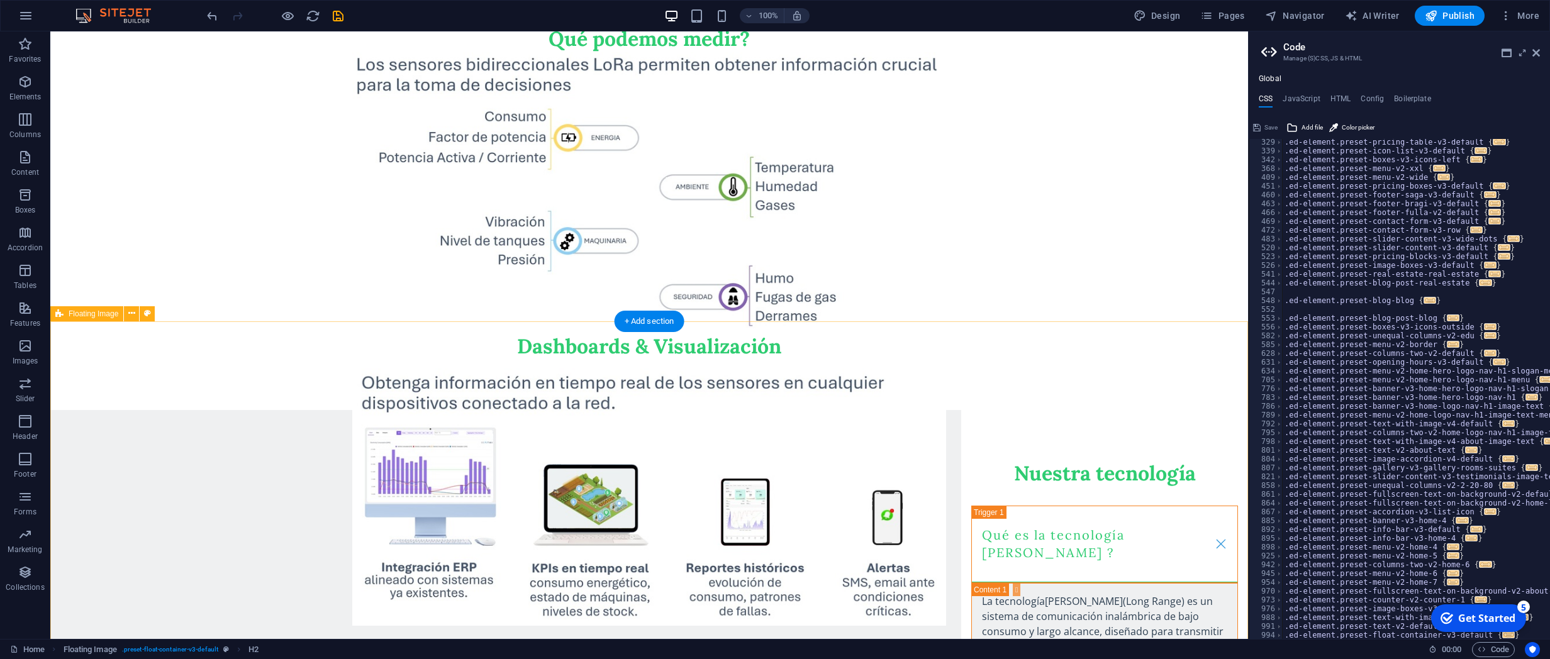
click at [880, 331] on div "Dashboards & Visualización" at bounding box center [649, 256] width 594 height 207
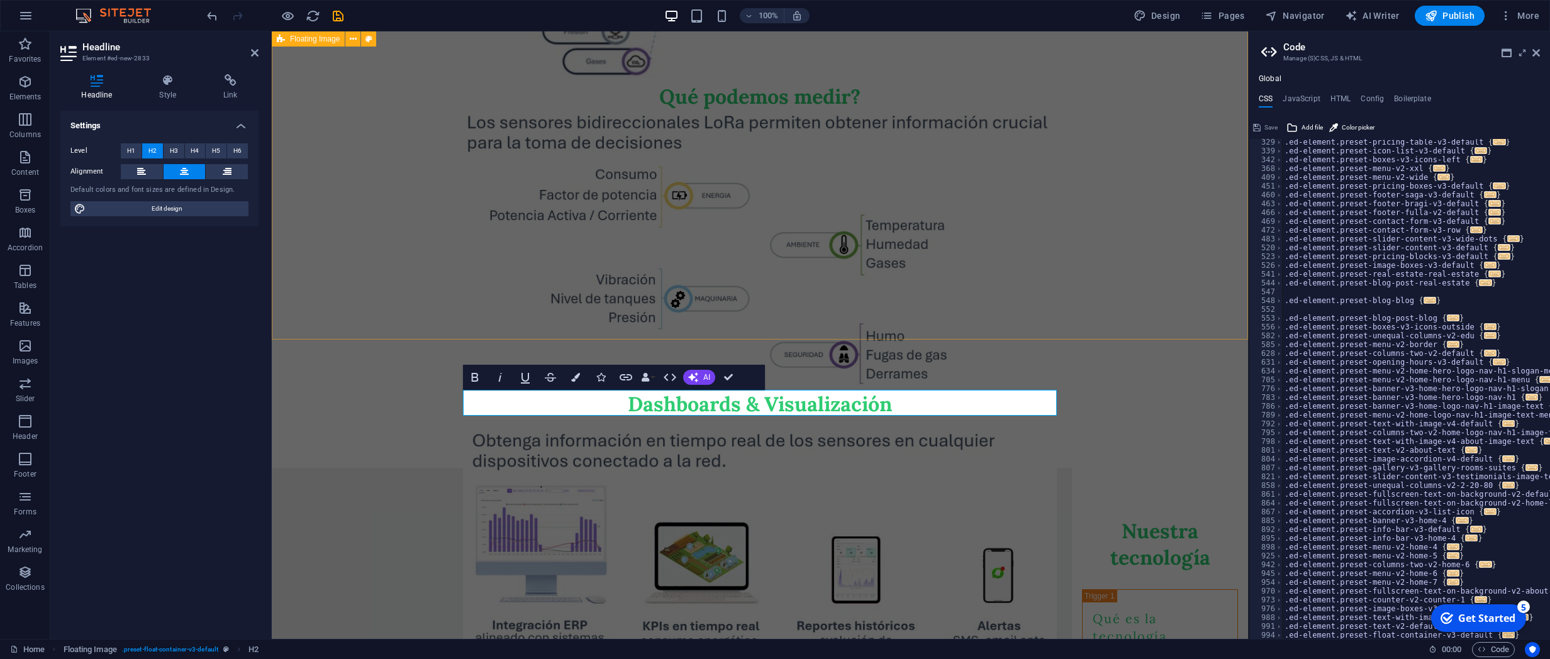
scroll to position [1307, 0]
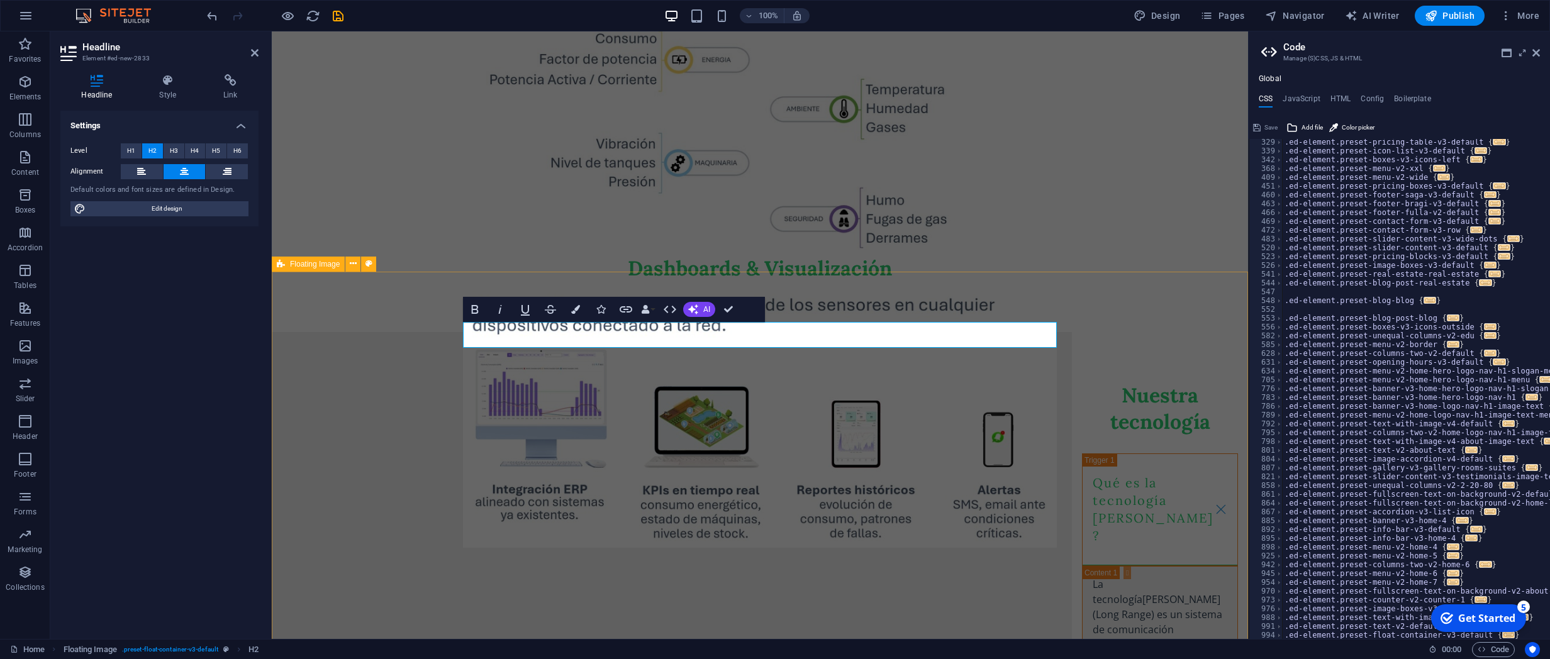
click at [1106, 332] on div "Dashboards & Visualización" at bounding box center [760, 179] width 976 height 308
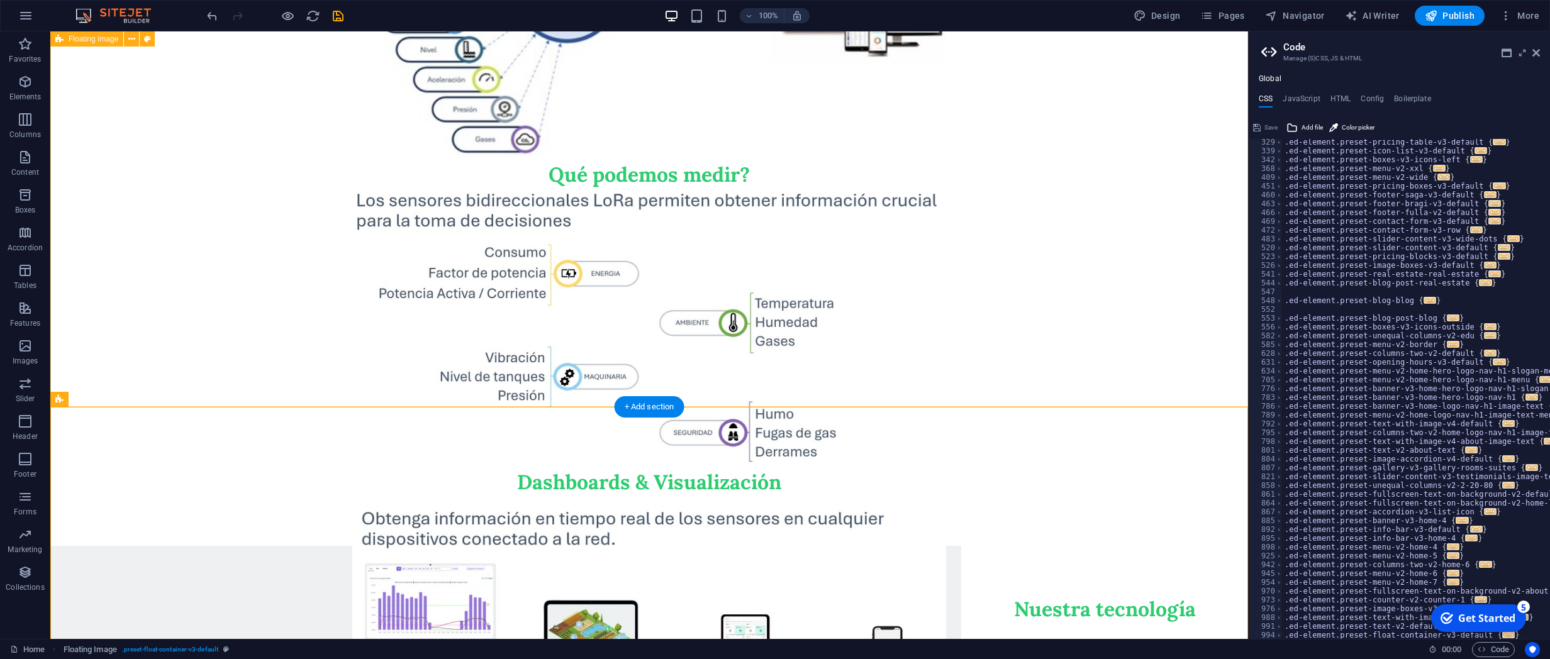
scroll to position [968, 0]
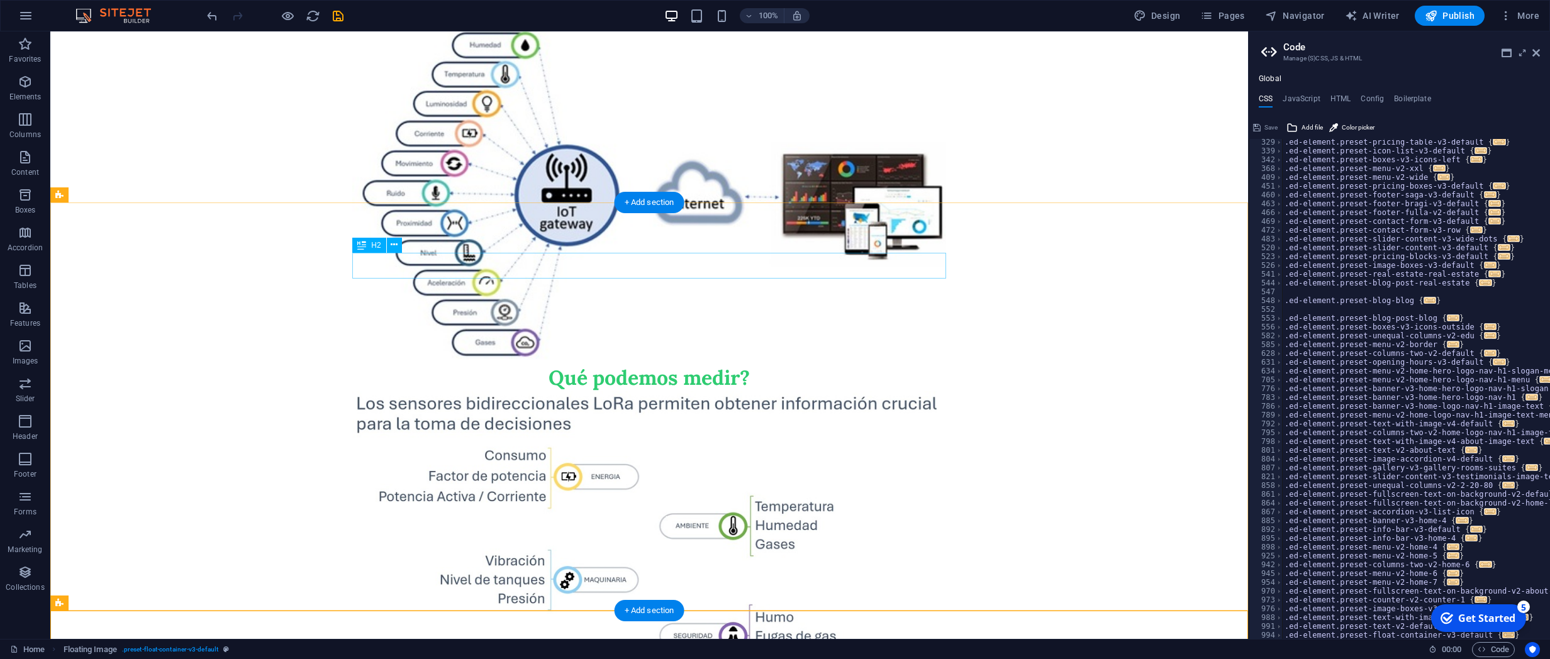
click at [784, 262] on div "Qué podemos medir?" at bounding box center [649, 261] width 594 height 262
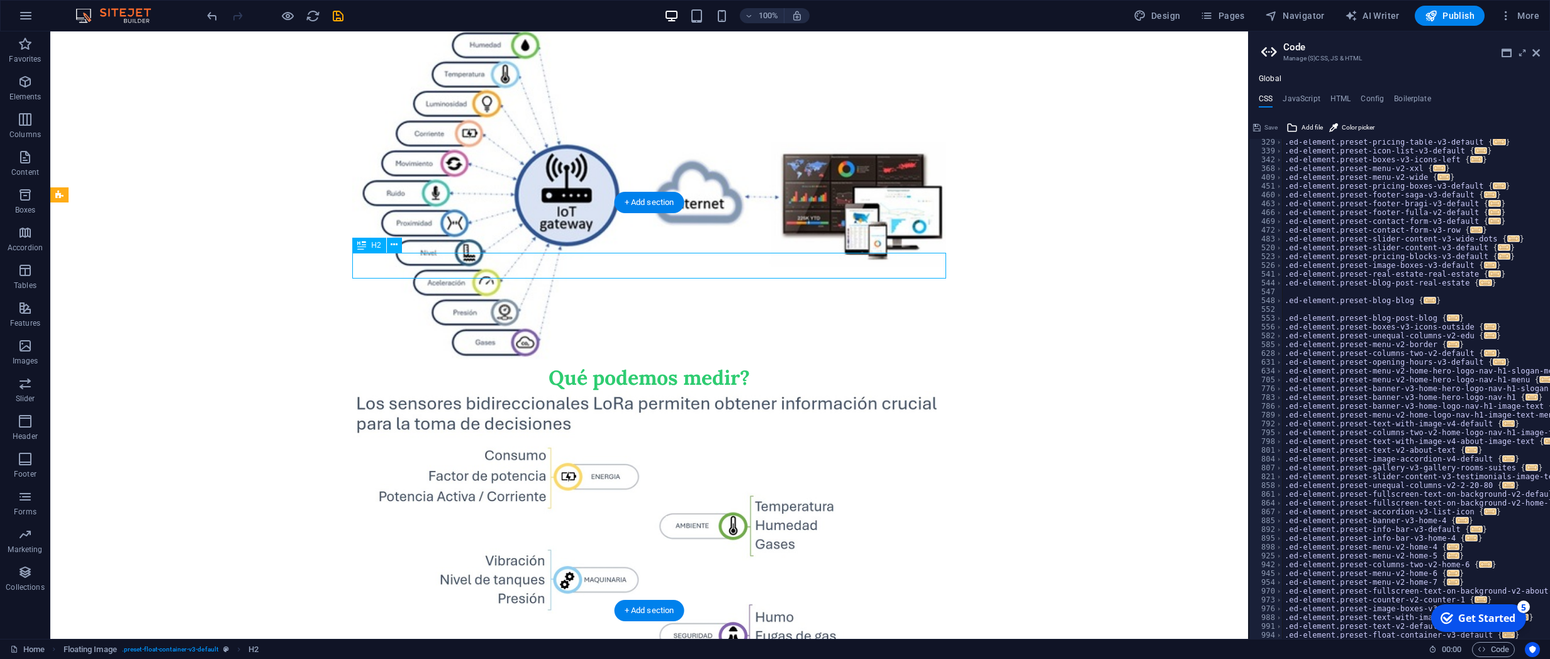
click at [784, 262] on div "Qué podemos medir?" at bounding box center [649, 261] width 594 height 262
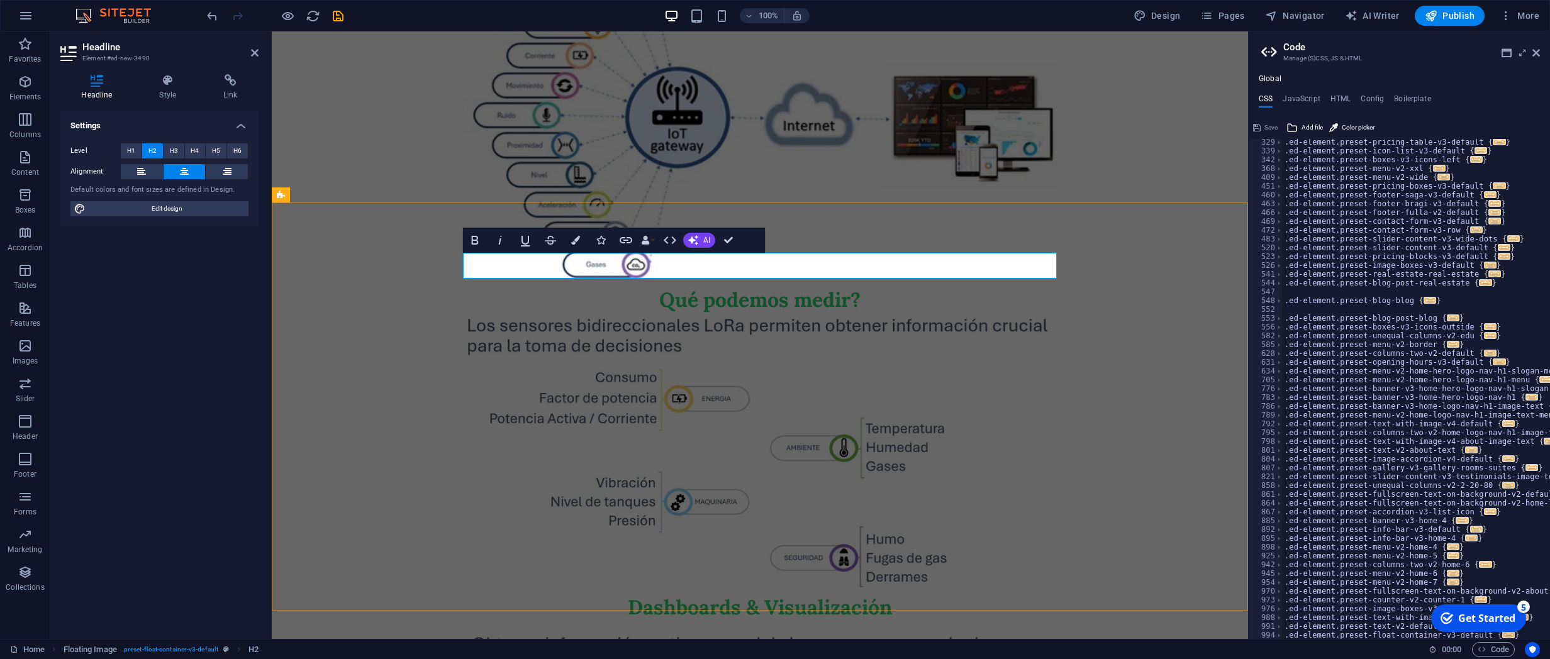
click at [880, 252] on div "Qué podemos medir?" at bounding box center [760, 182] width 976 height 362
click at [879, 257] on h2 "Qué podemos medir?" at bounding box center [760, 183] width 594 height 262
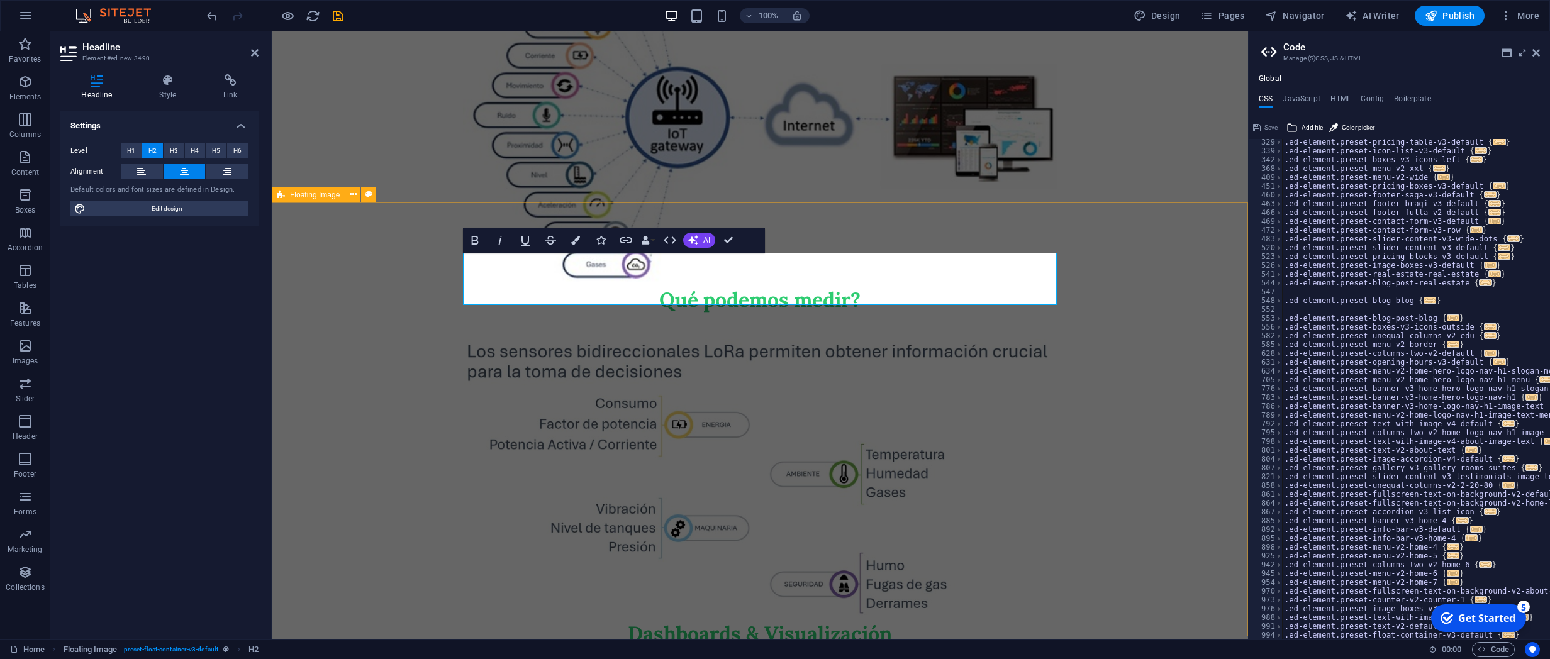
click at [1106, 340] on div "Qué podemos medir? ‌" at bounding box center [760, 195] width 976 height 388
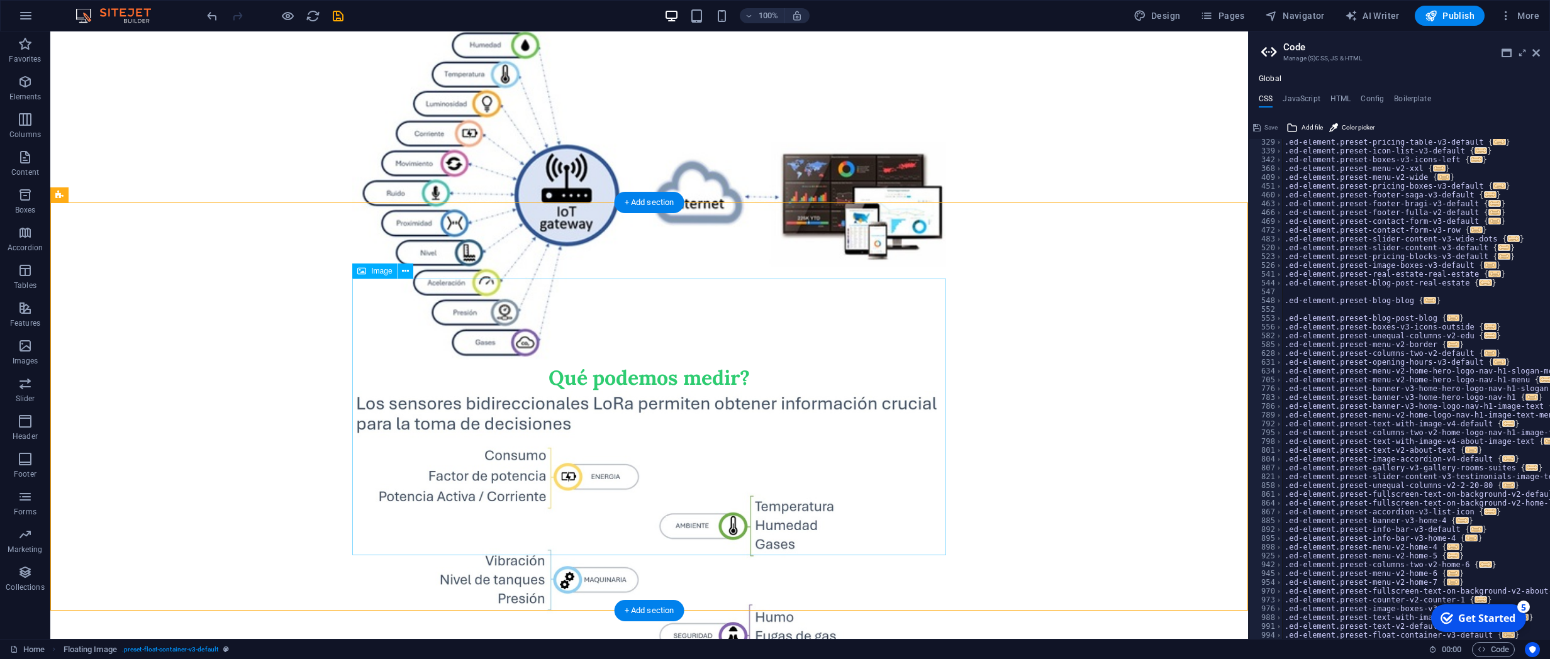
click at [477, 391] on figure at bounding box center [649, 529] width 594 height 277
click at [395, 246] on icon at bounding box center [394, 244] width 7 height 13
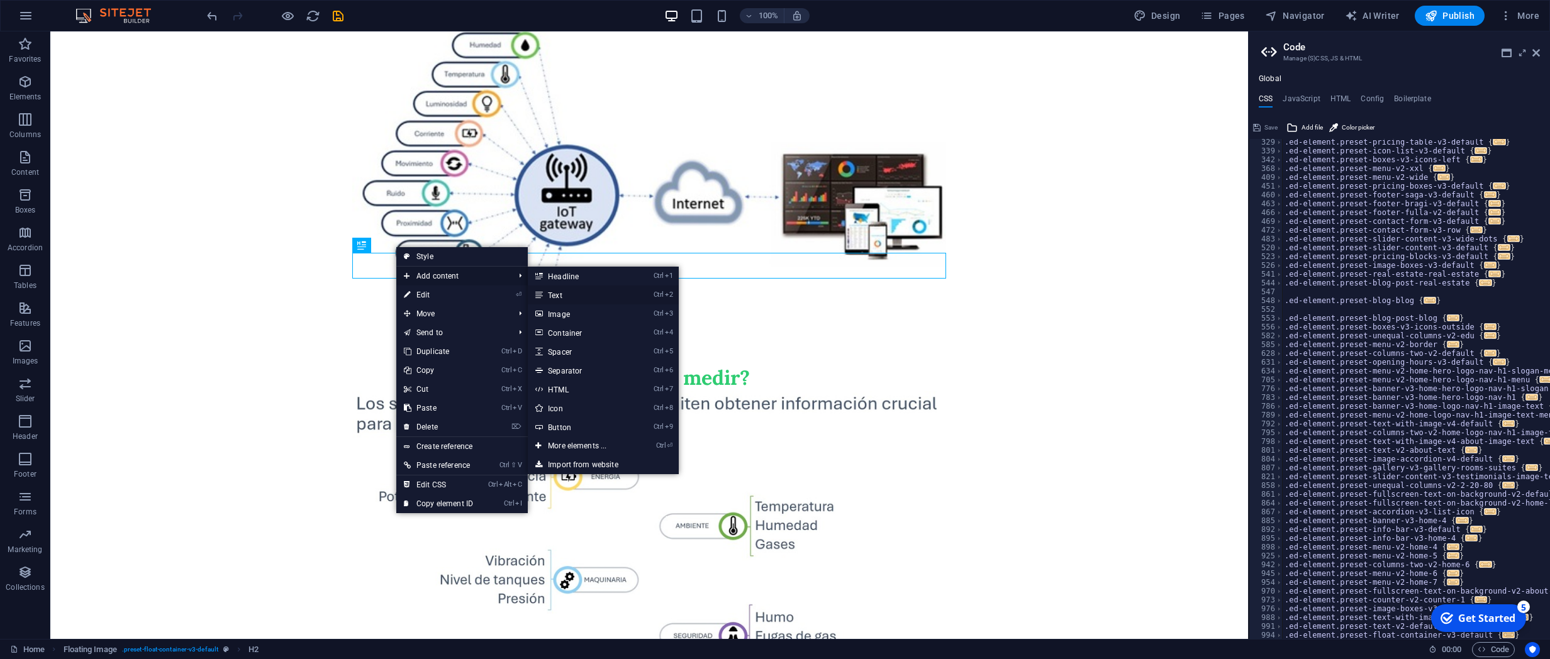
click at [567, 298] on link "Ctrl 2 Text" at bounding box center [580, 295] width 104 height 19
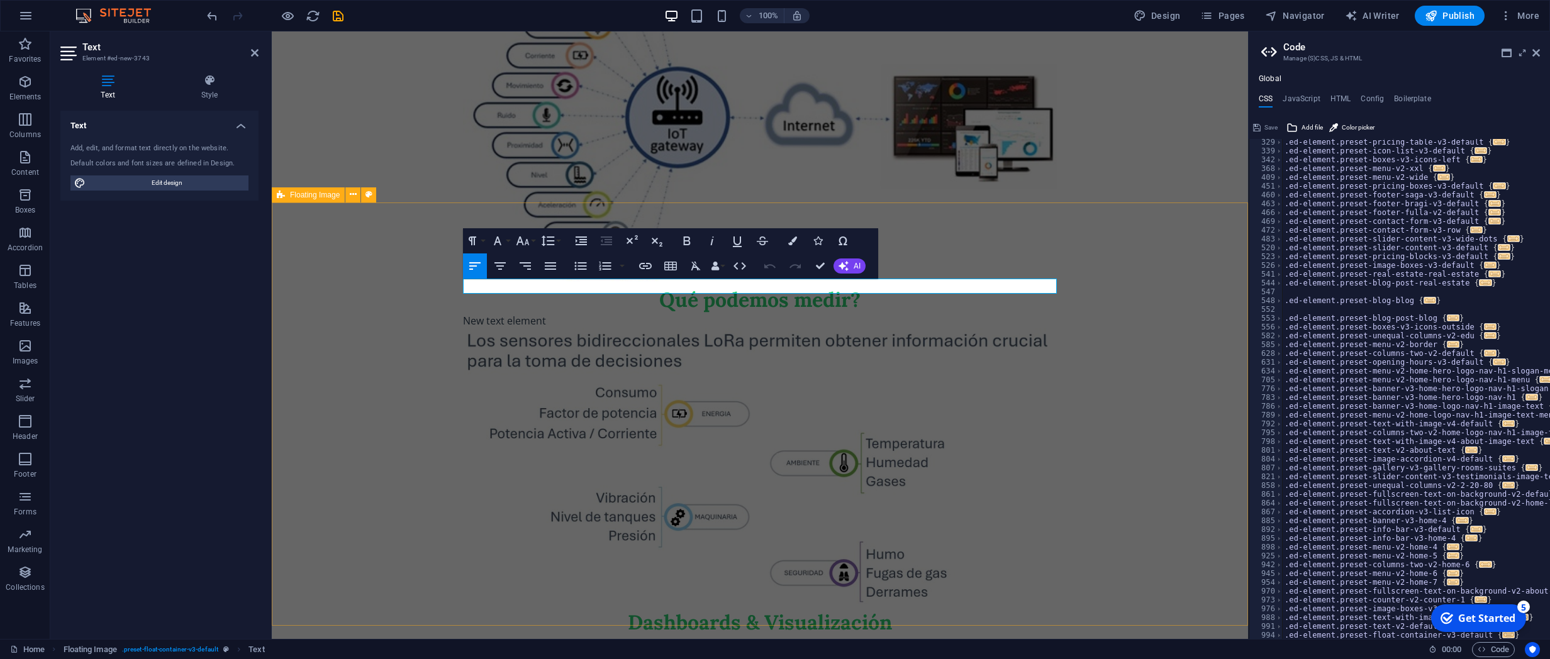
click at [1106, 379] on div "Qué podemos medir? New text element" at bounding box center [760, 189] width 976 height 377
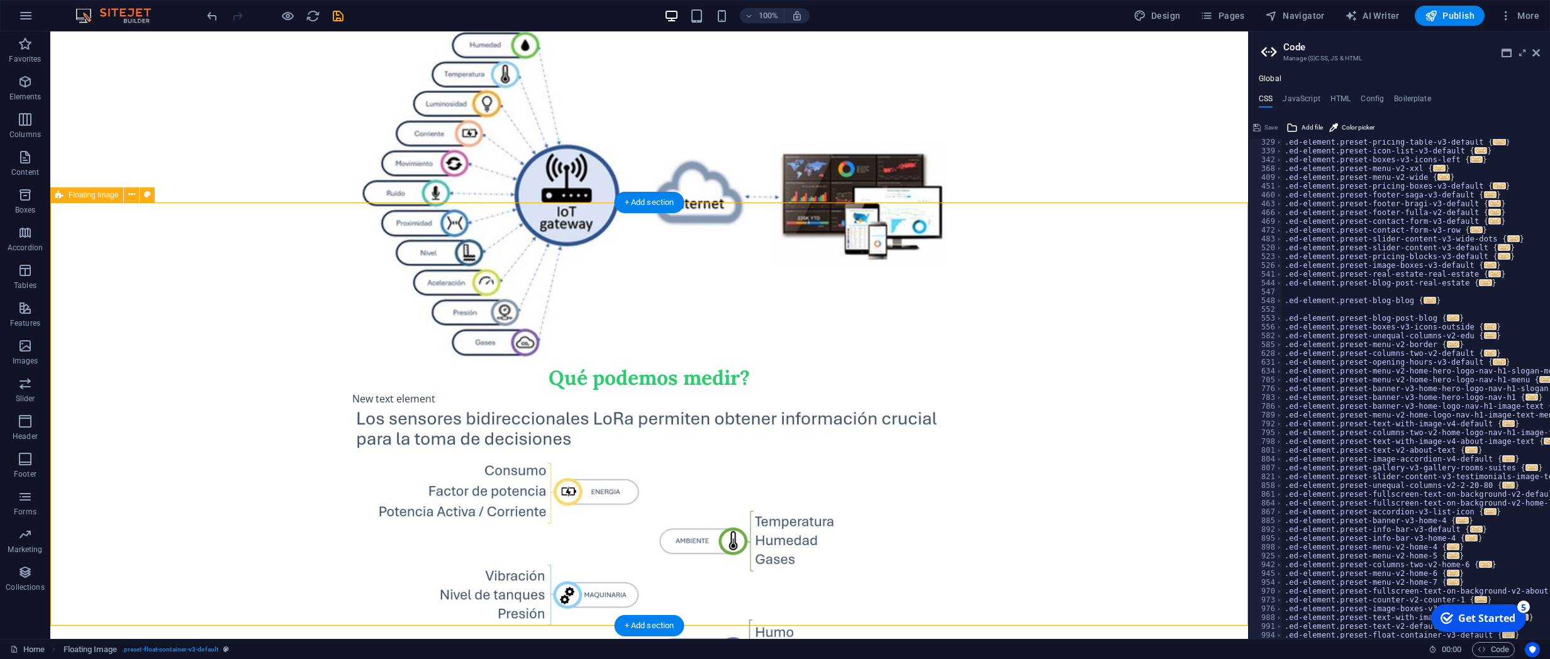
click at [223, 275] on div "Qué podemos medir? New text element" at bounding box center [648, 267] width 1197 height 377
click at [401, 391] on div "New text element" at bounding box center [649, 398] width 594 height 15
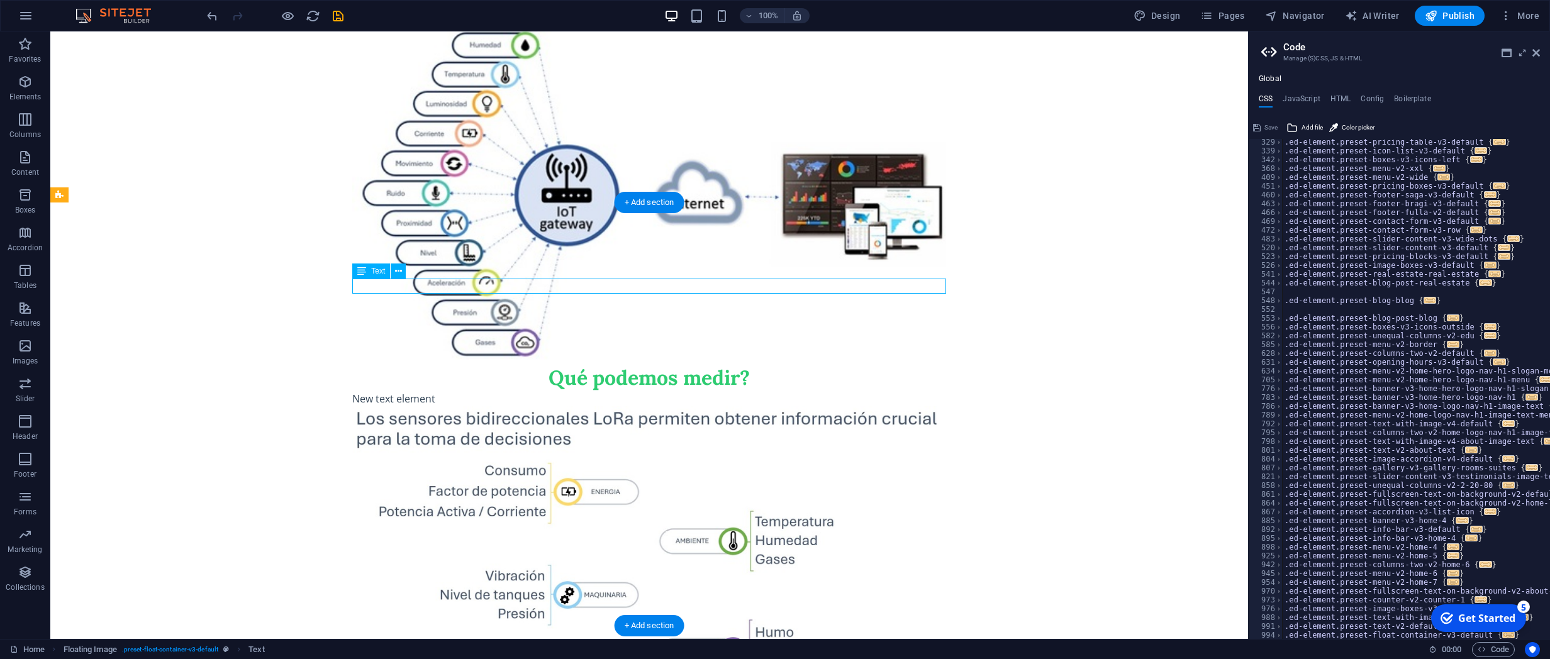
click at [401, 391] on div "New text element" at bounding box center [649, 398] width 594 height 15
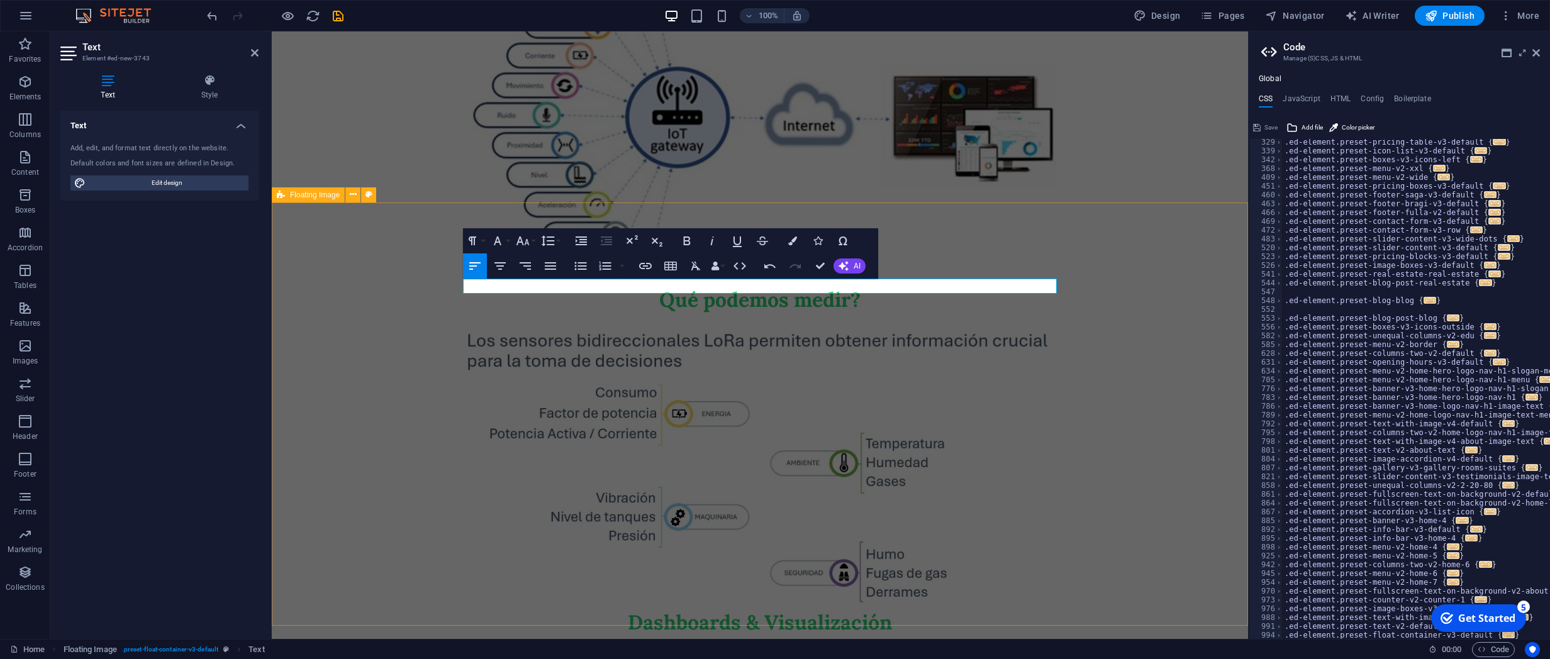
click at [1106, 379] on div "Qué podemos medir?" at bounding box center [760, 189] width 976 height 377
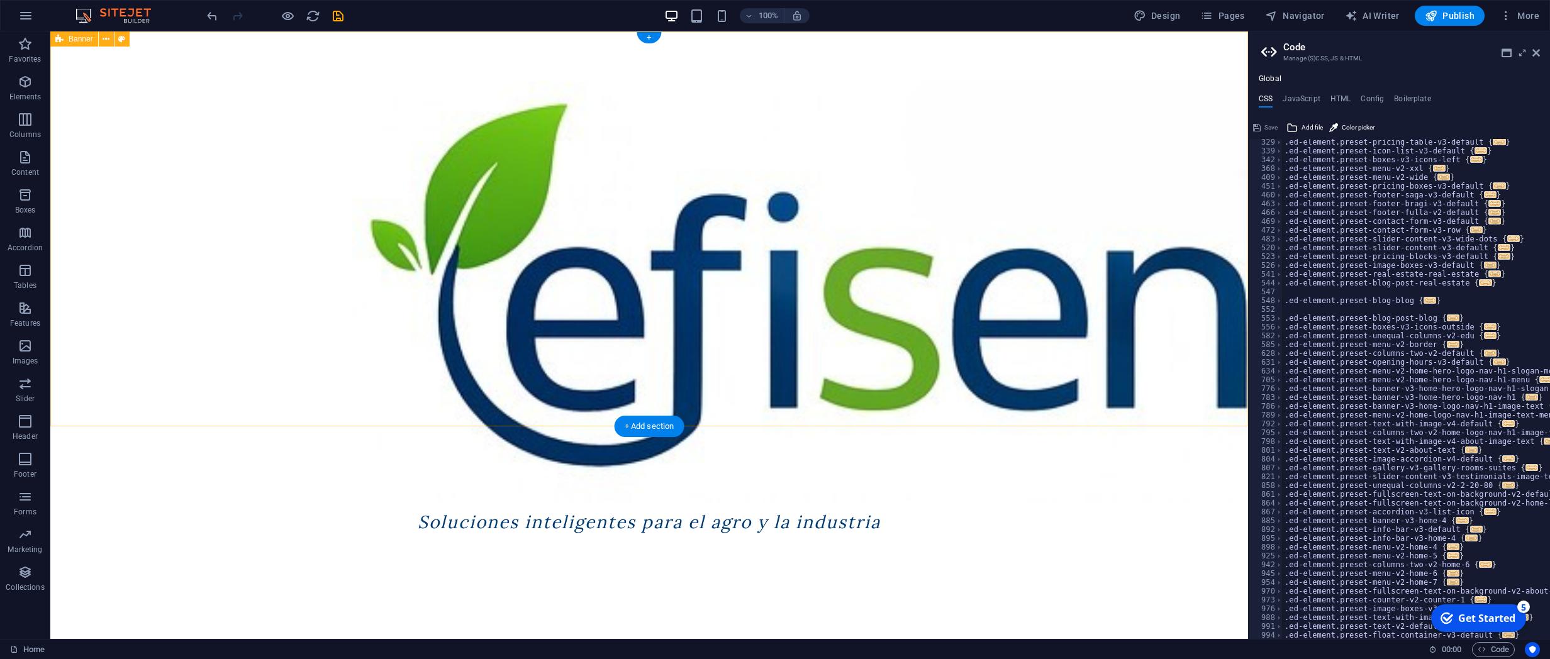
scroll to position [203, 0]
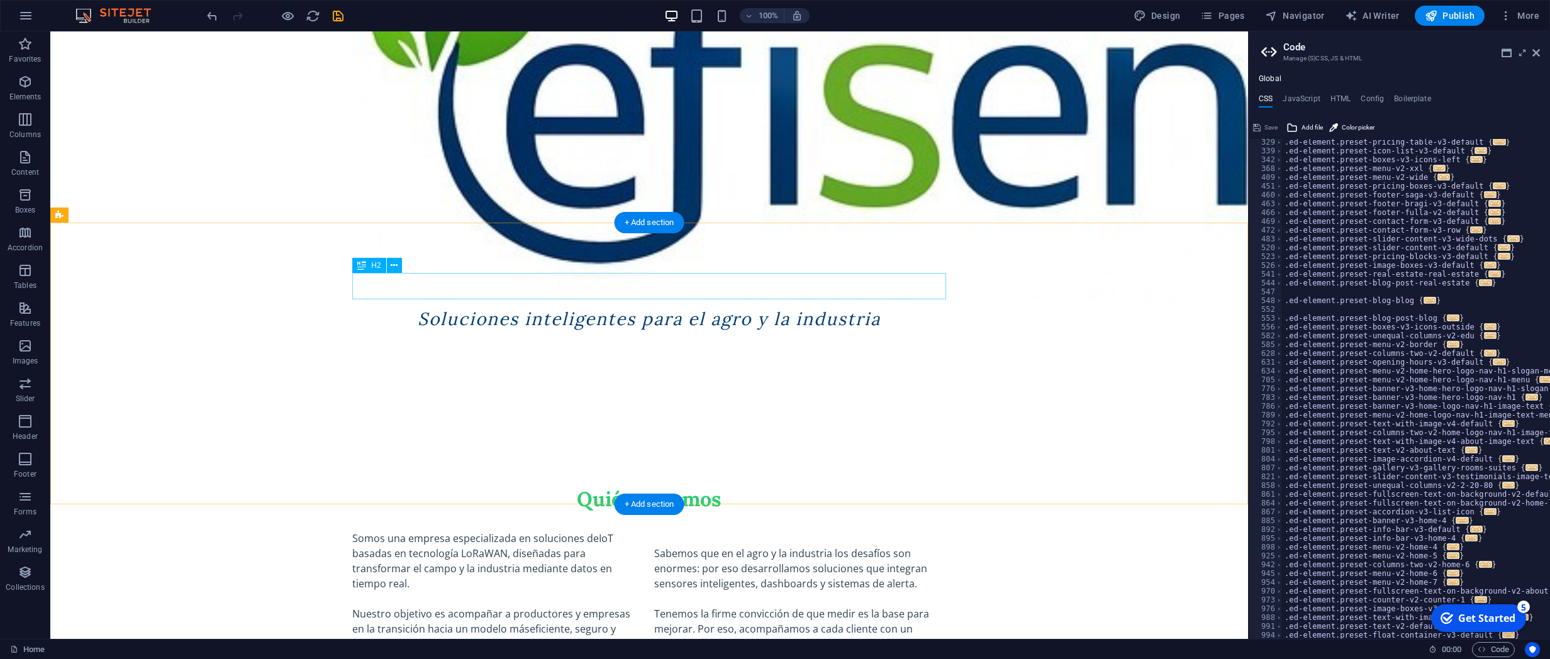
click at [652, 470] on div "Quiénes somos" at bounding box center [649, 499] width 594 height 26
click at [655, 470] on div at bounding box center [649, 521] width 594 height 19
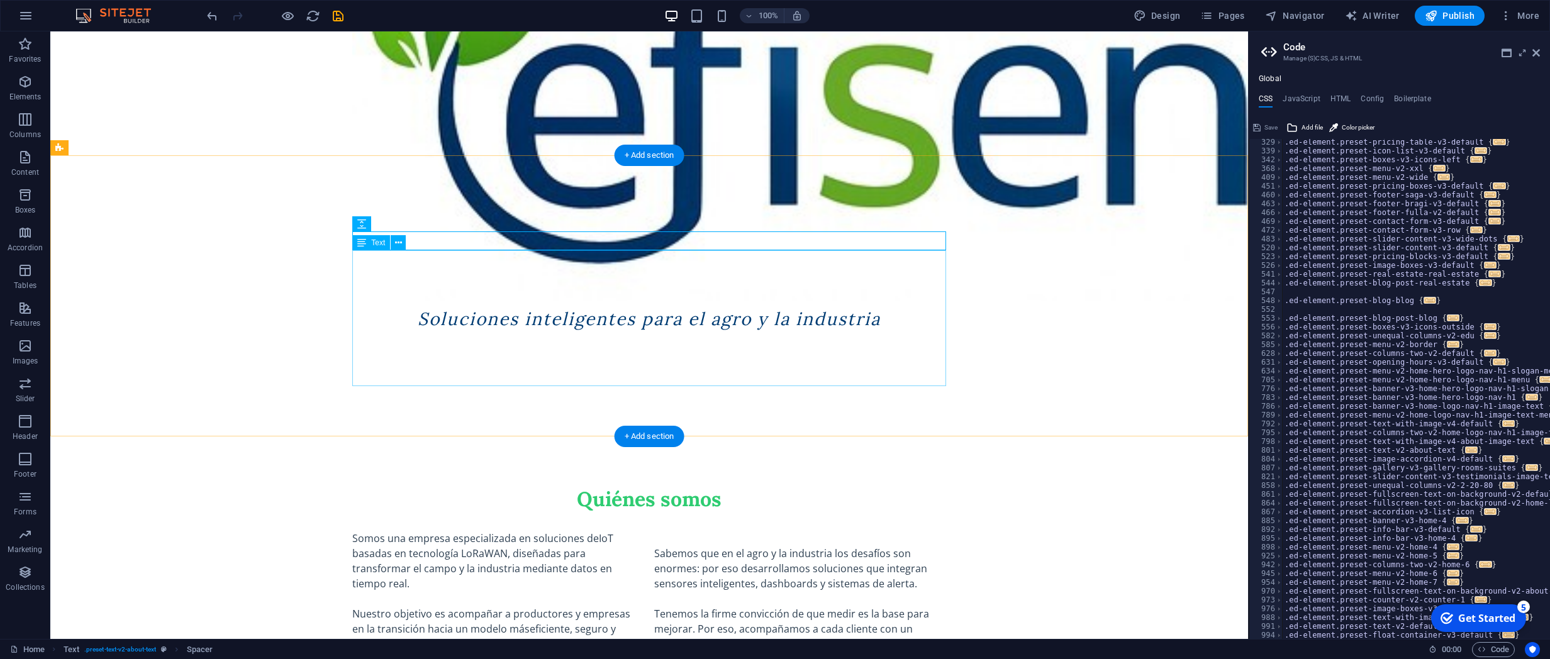
scroll to position [271, 0]
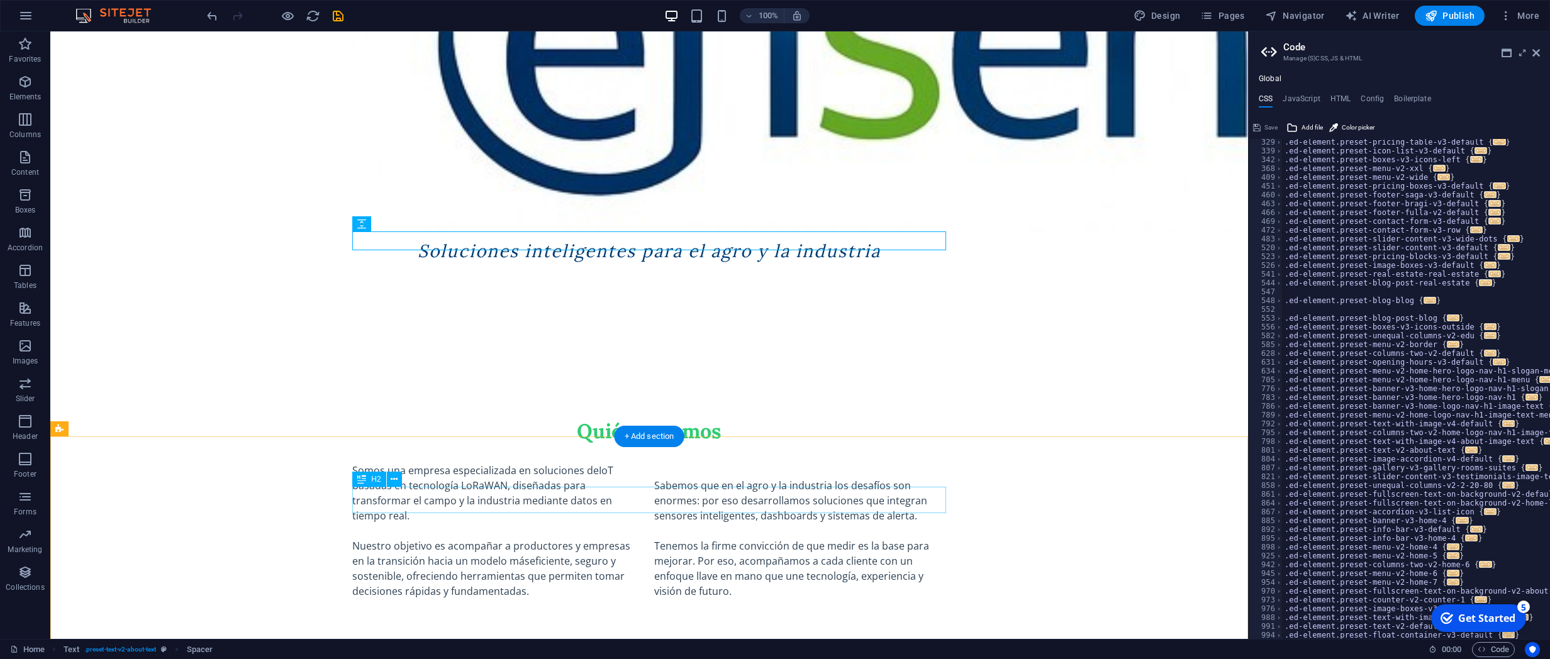
click at [391, 470] on icon at bounding box center [394, 479] width 7 height 13
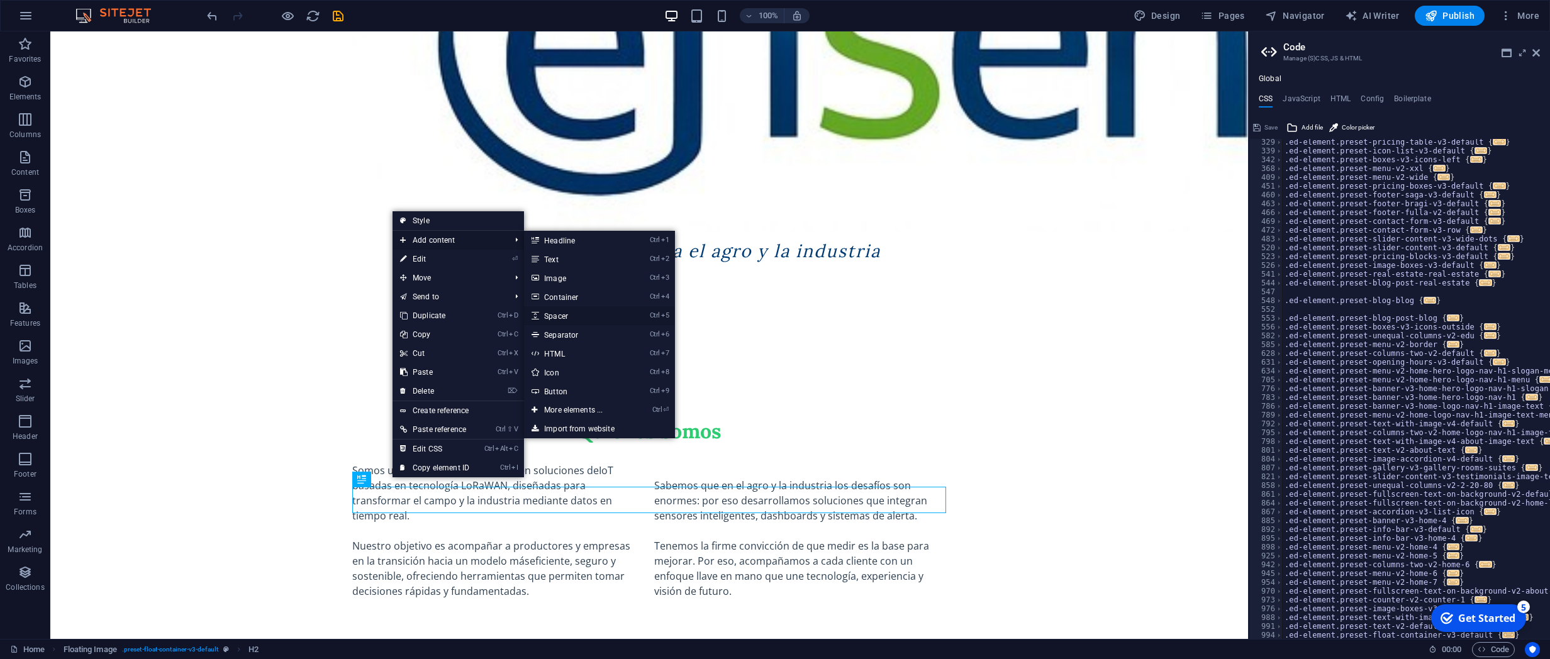
click at [569, 320] on link "Ctrl 5 Spacer" at bounding box center [576, 315] width 104 height 19
select select "px"
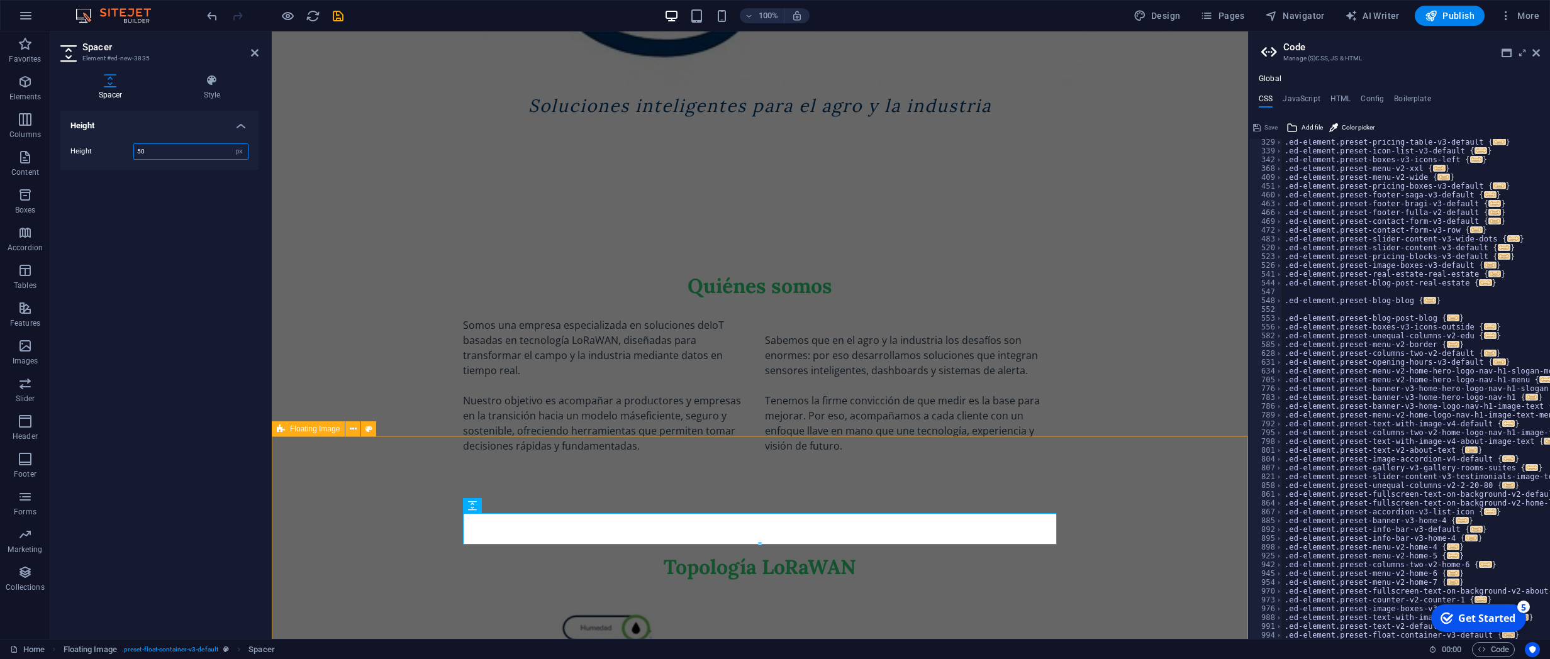
scroll to position [406, 0]
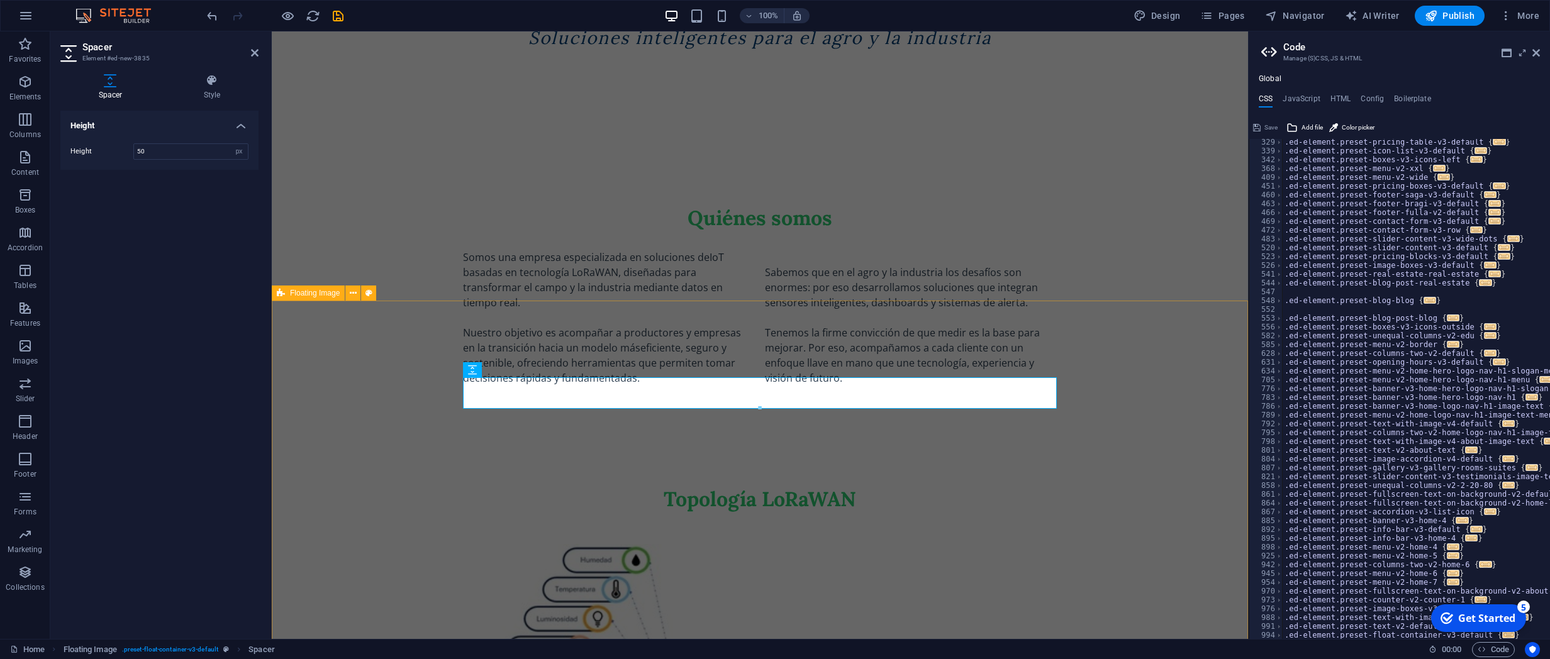
click at [1106, 455] on div "Topología LoRaWAN" at bounding box center [760, 515] width 976 height 158
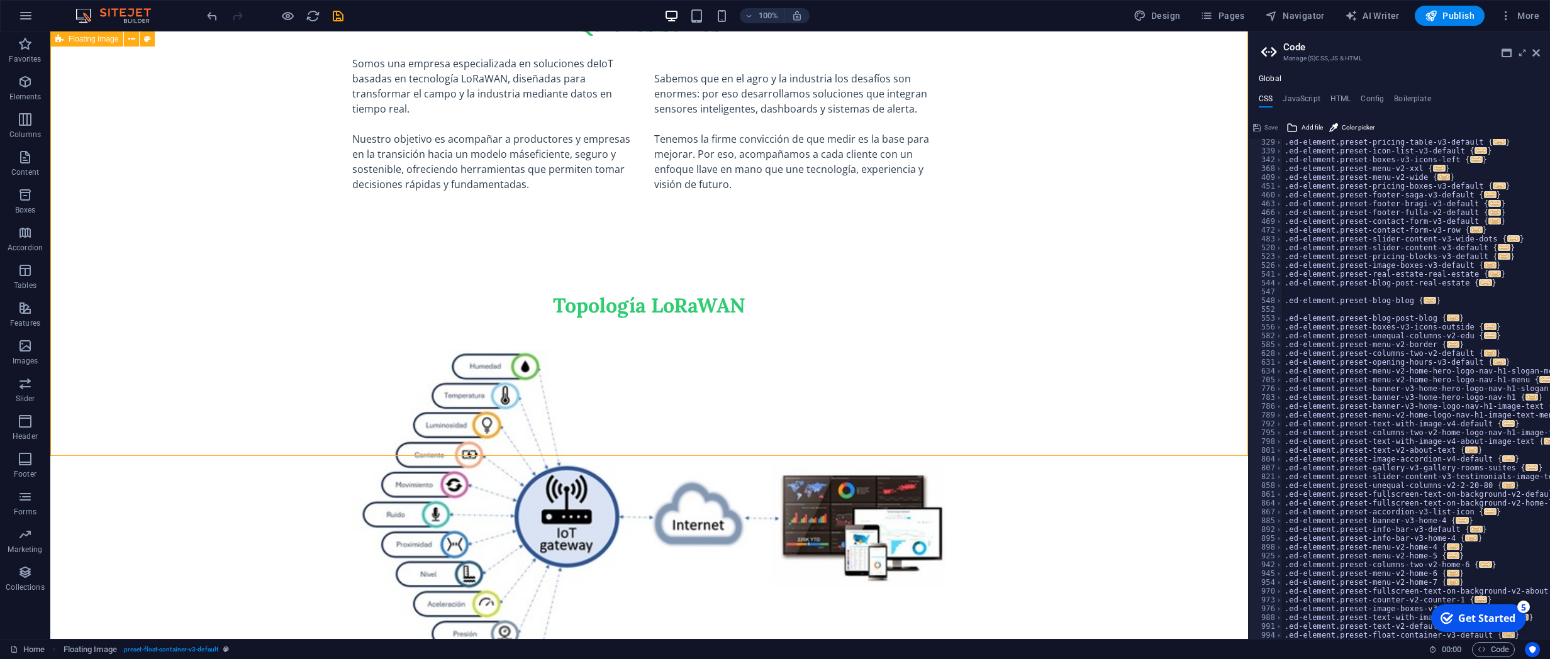
scroll to position [881, 0]
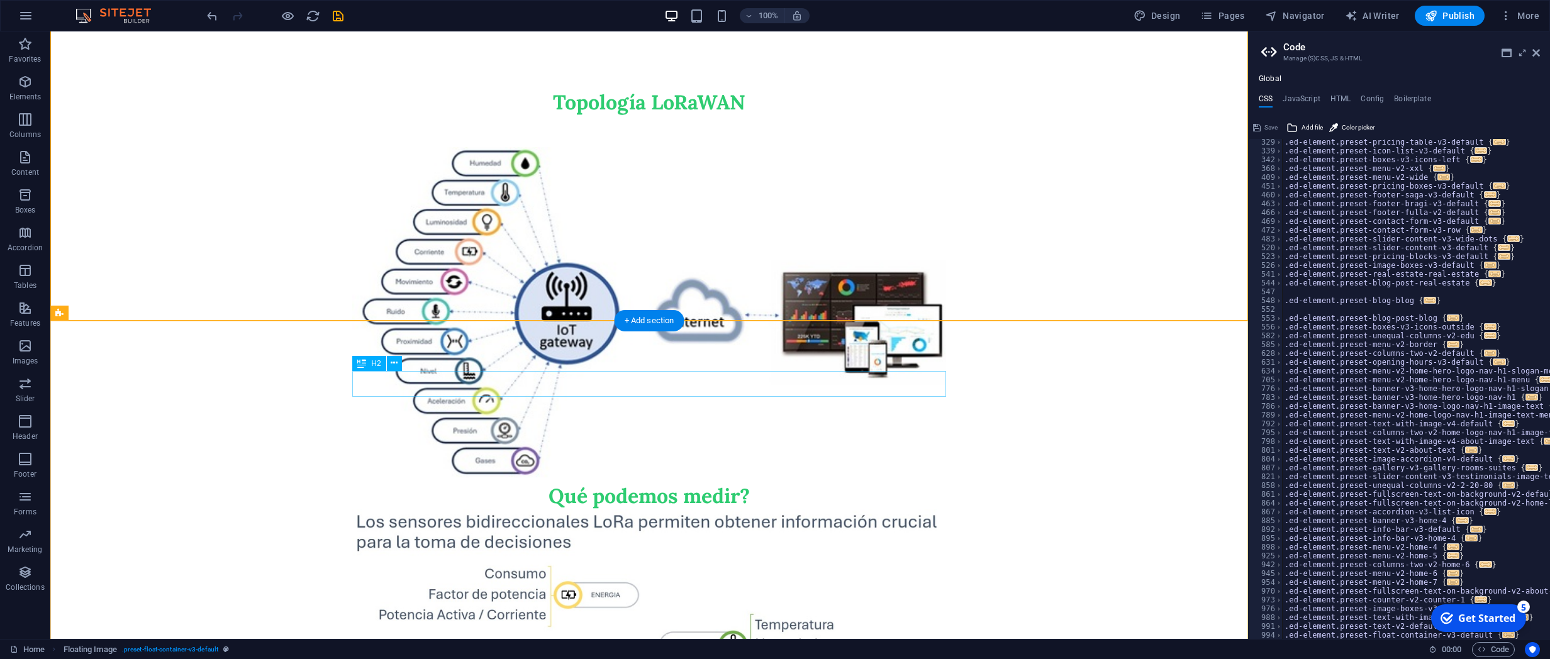
click at [774, 382] on div "Qué podemos medir?" at bounding box center [649, 379] width 594 height 262
click at [391, 362] on icon at bounding box center [394, 363] width 7 height 13
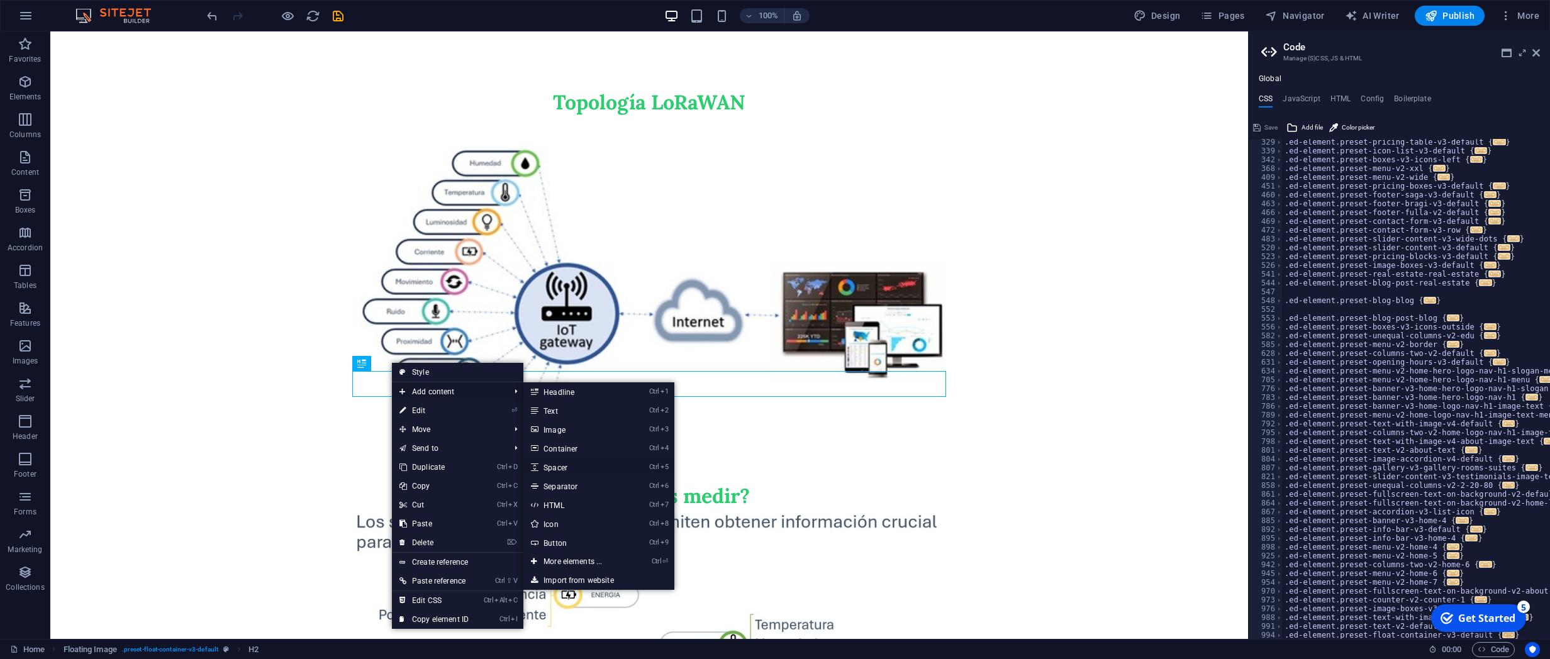
click at [573, 468] on link "Ctrl 5 Spacer" at bounding box center [575, 467] width 104 height 19
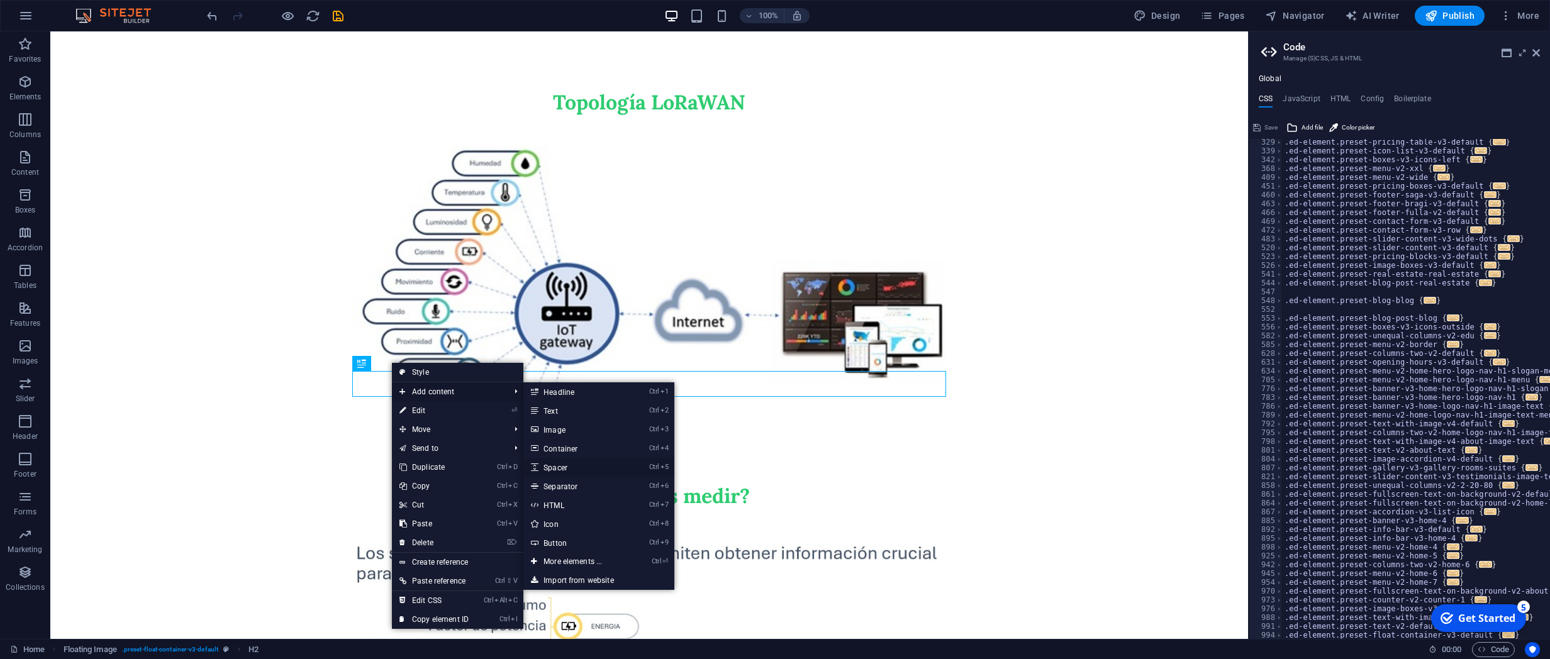
select select "px"
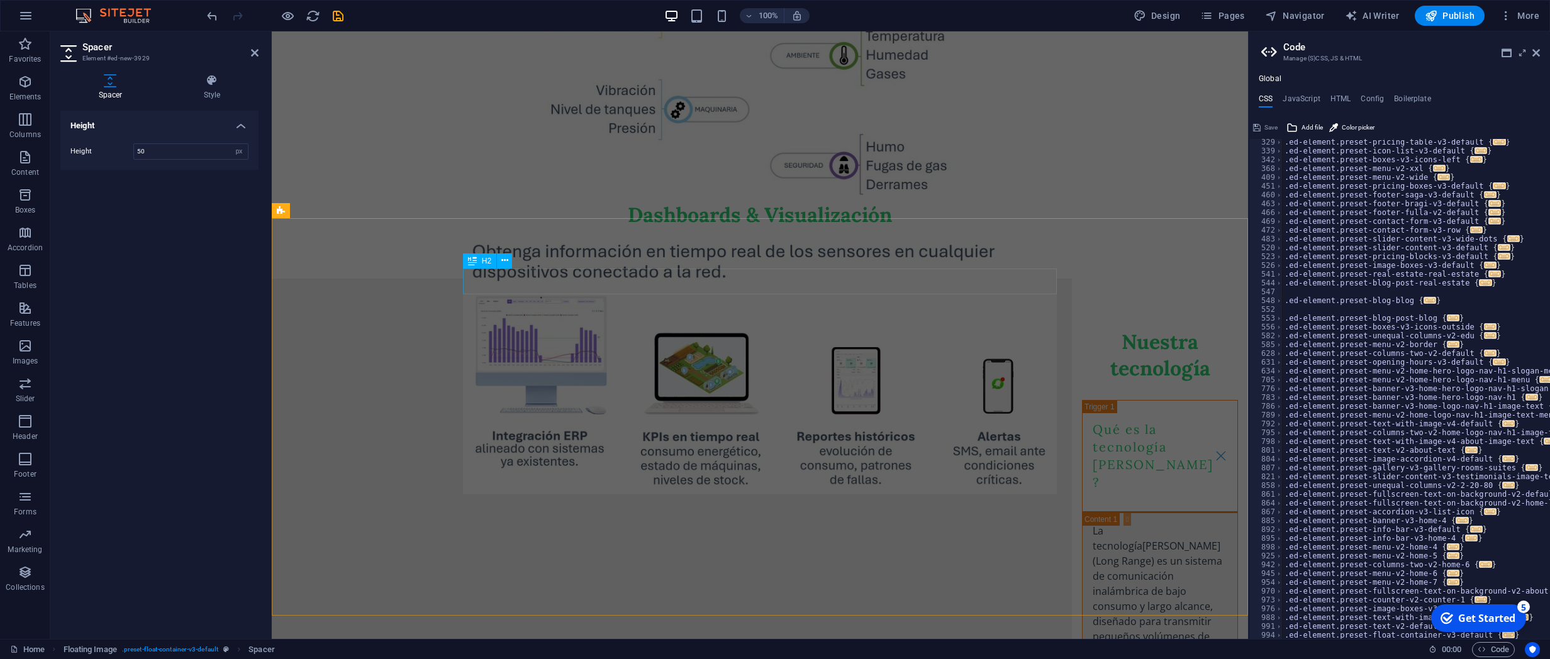
click at [1057, 228] on div "Dashboards & Visualización" at bounding box center [760, 124] width 594 height 207
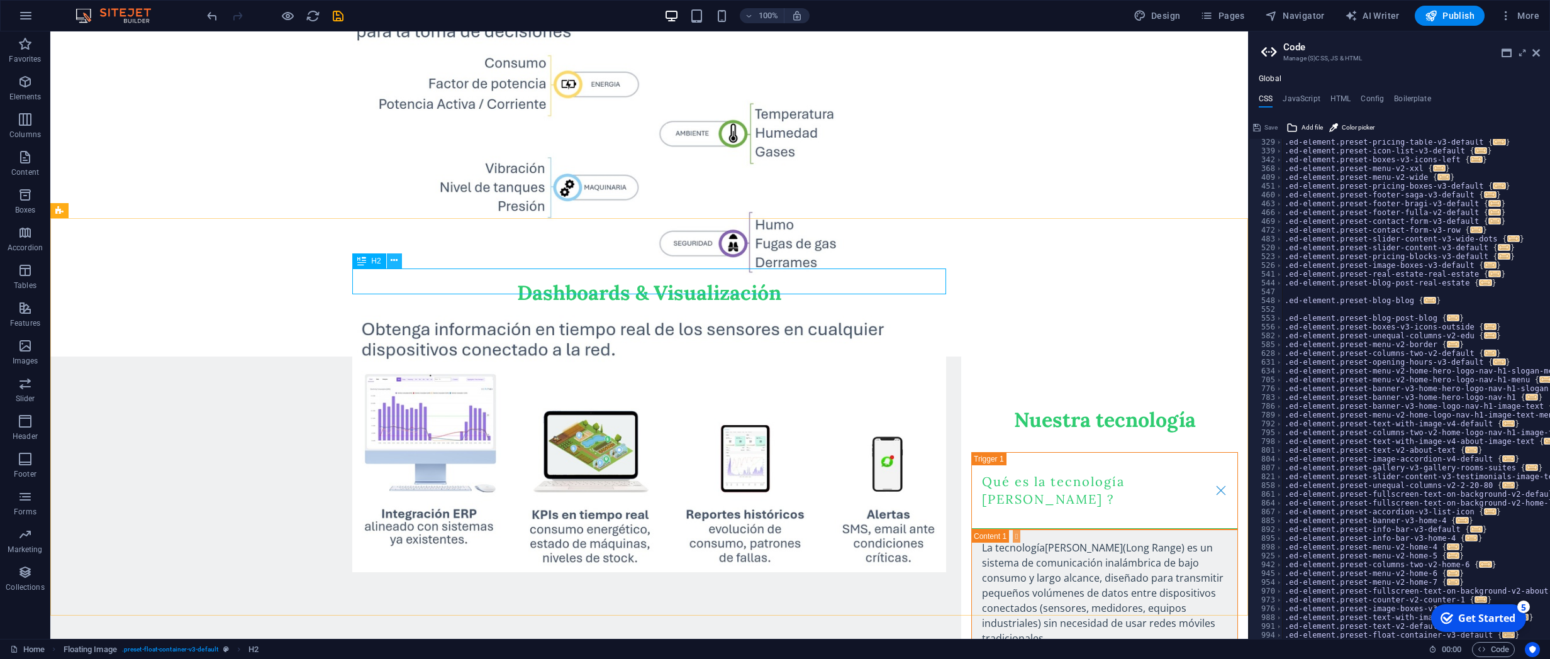
click at [389, 260] on button at bounding box center [394, 260] width 15 height 15
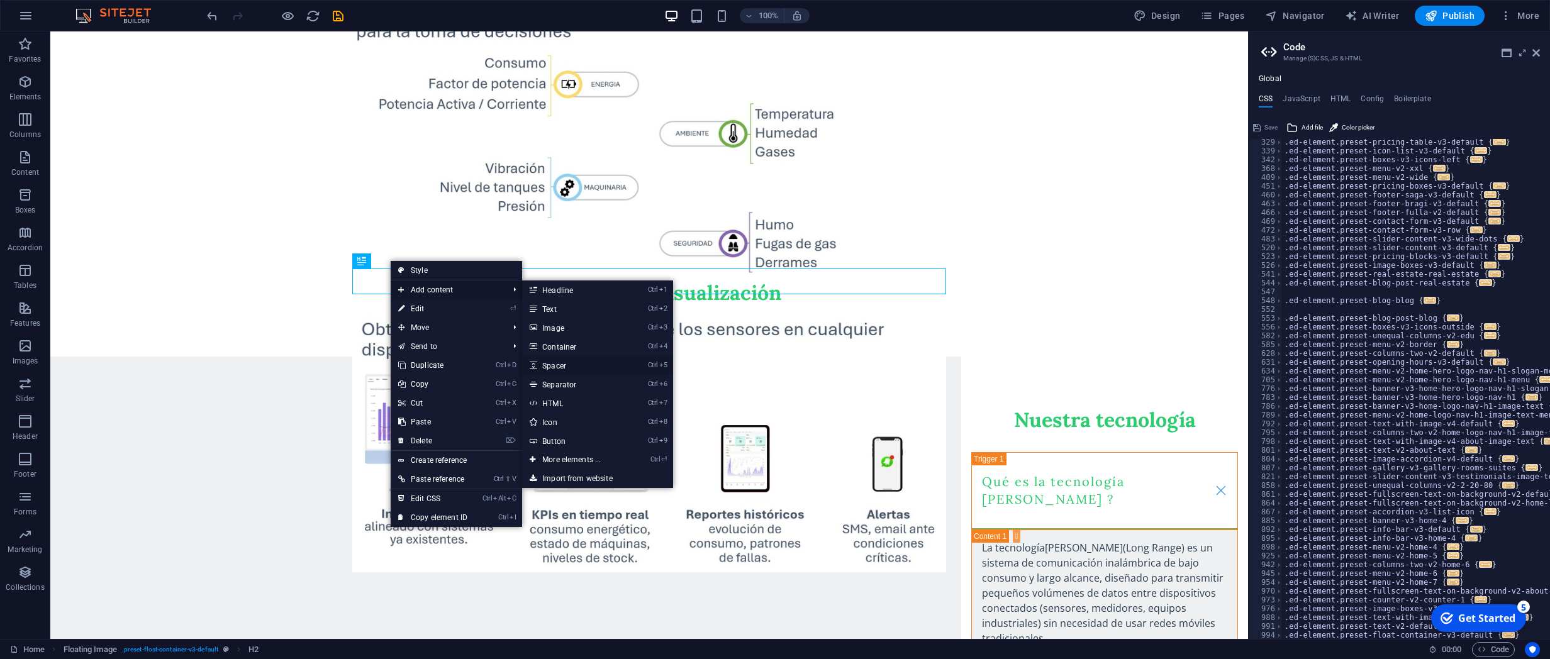
click at [575, 364] on link "Ctrl 5 Spacer" at bounding box center [574, 365] width 104 height 19
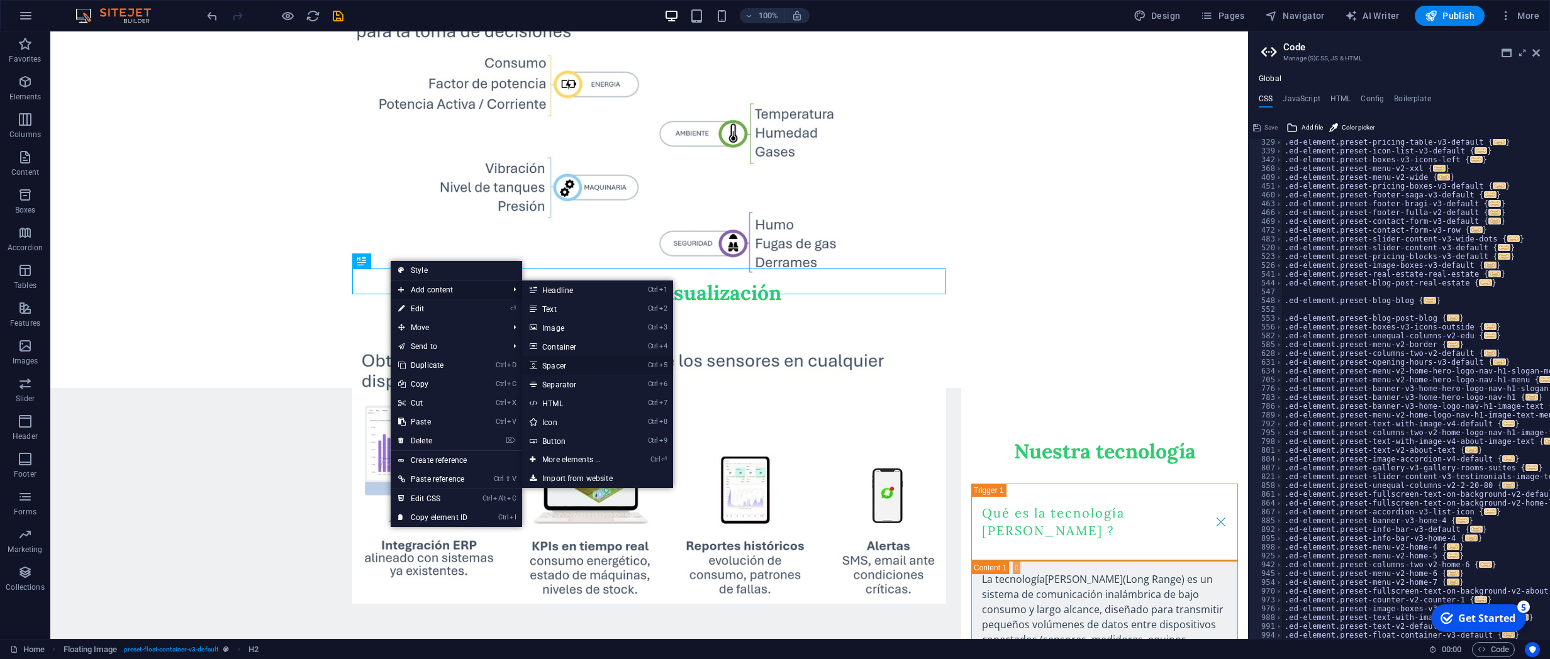
select select "px"
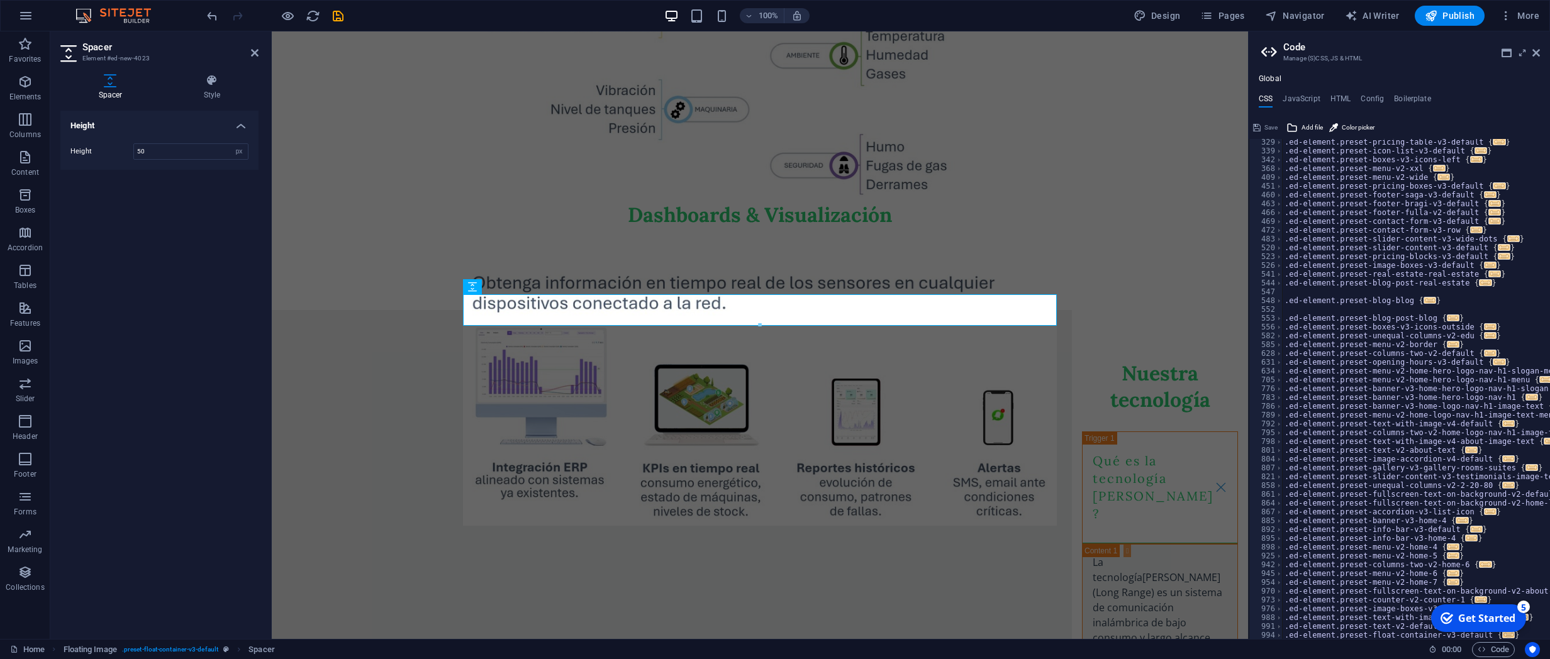
click at [1106, 441] on aside "Code Manage (S)CSS, JS & HTML Global CSS JavaScript HTML Config Boilerplate /* …" at bounding box center [1399, 335] width 302 height 608
click at [1106, 310] on div "Dashboards & Visualización" at bounding box center [760, 140] width 976 height 339
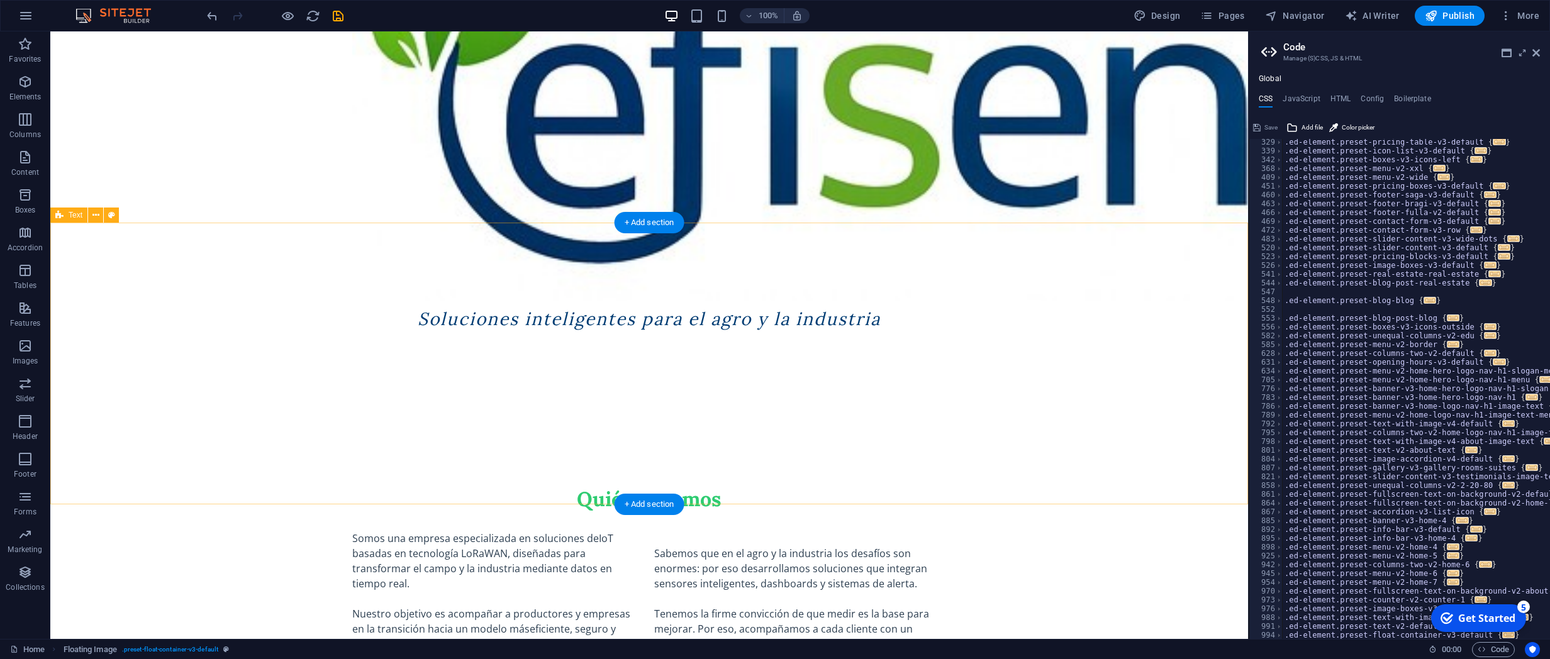
scroll to position [0, 0]
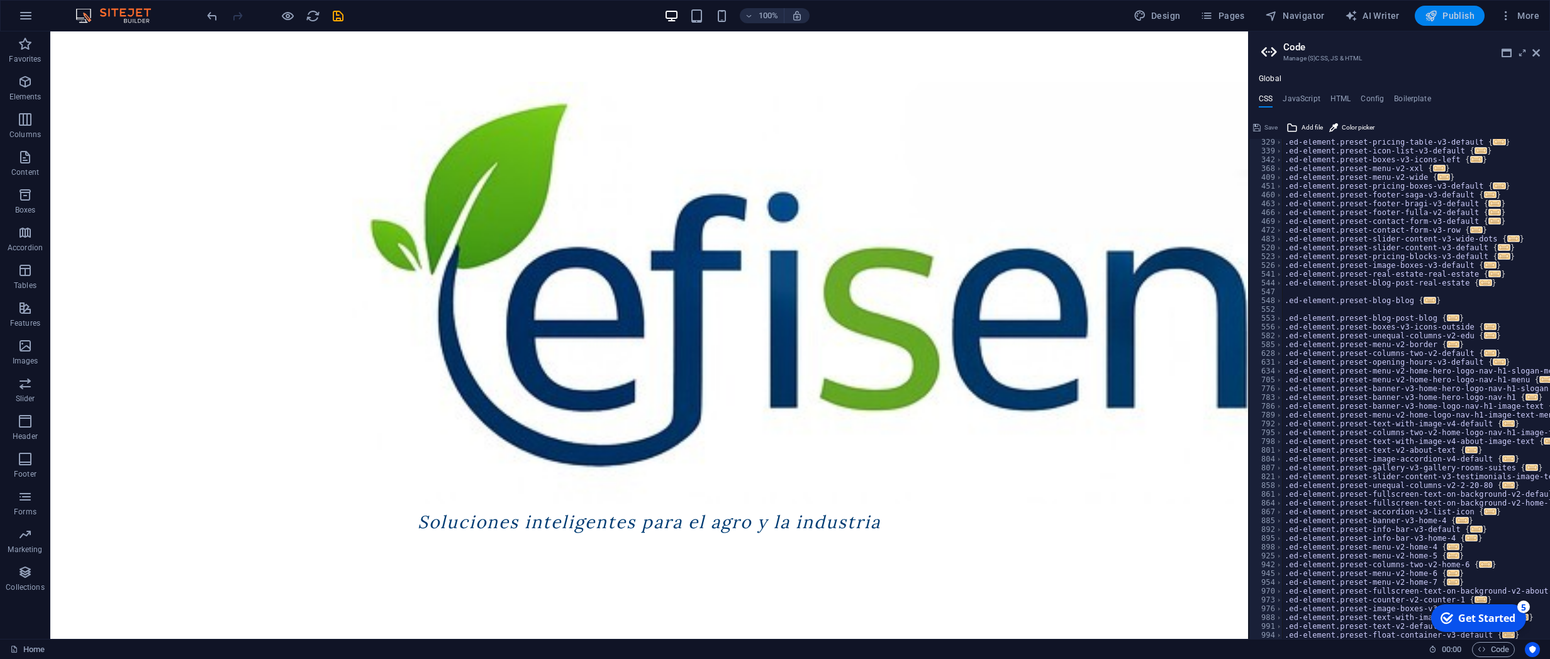
click at [1106, 21] on span "Publish" at bounding box center [1449, 15] width 50 height 13
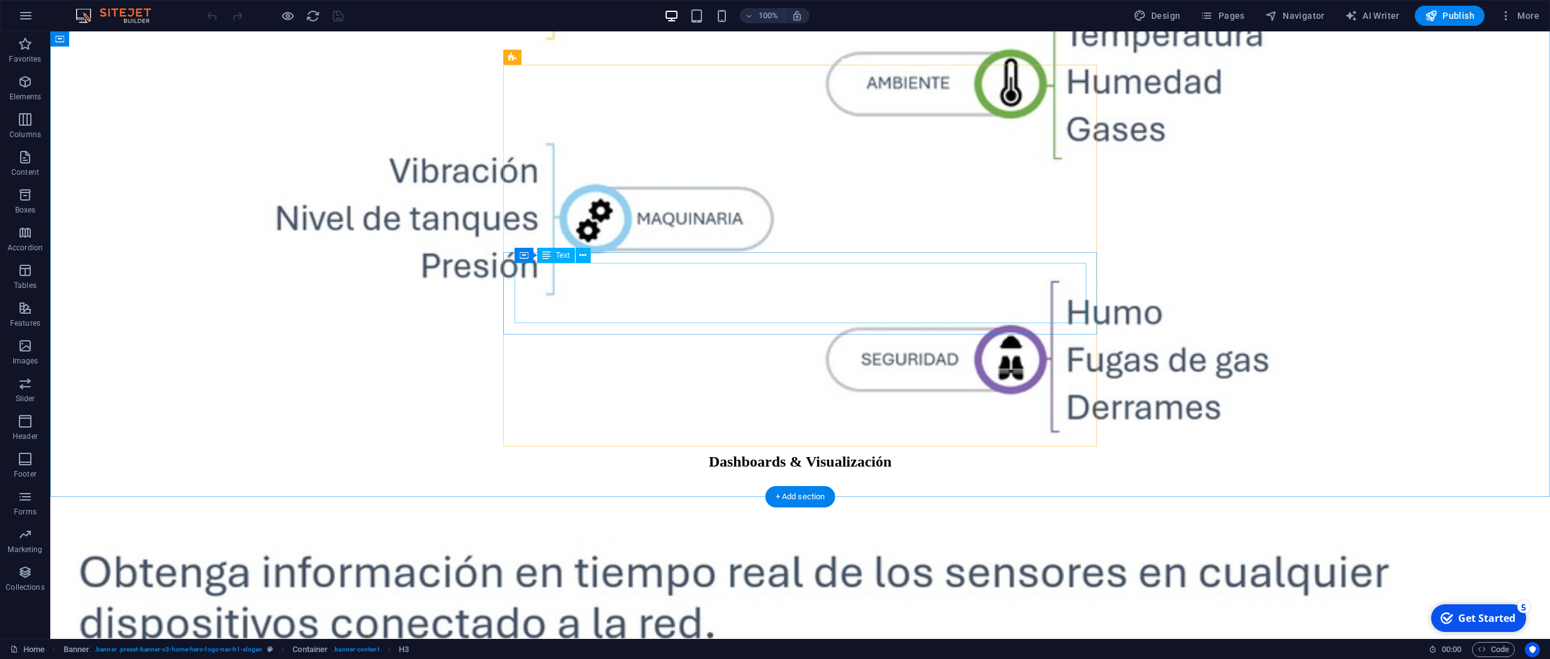
scroll to position [2284, 0]
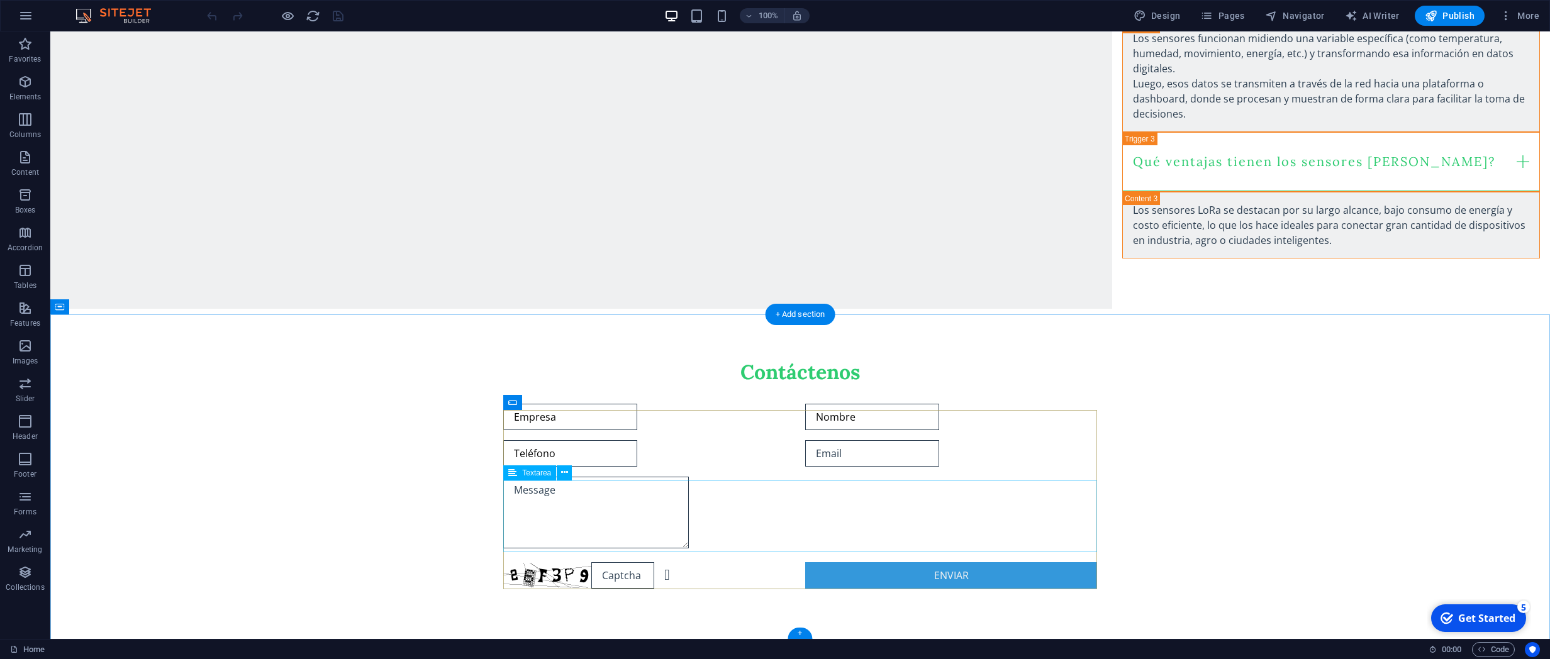
click at [960, 513] on div at bounding box center [800, 514] width 594 height 75
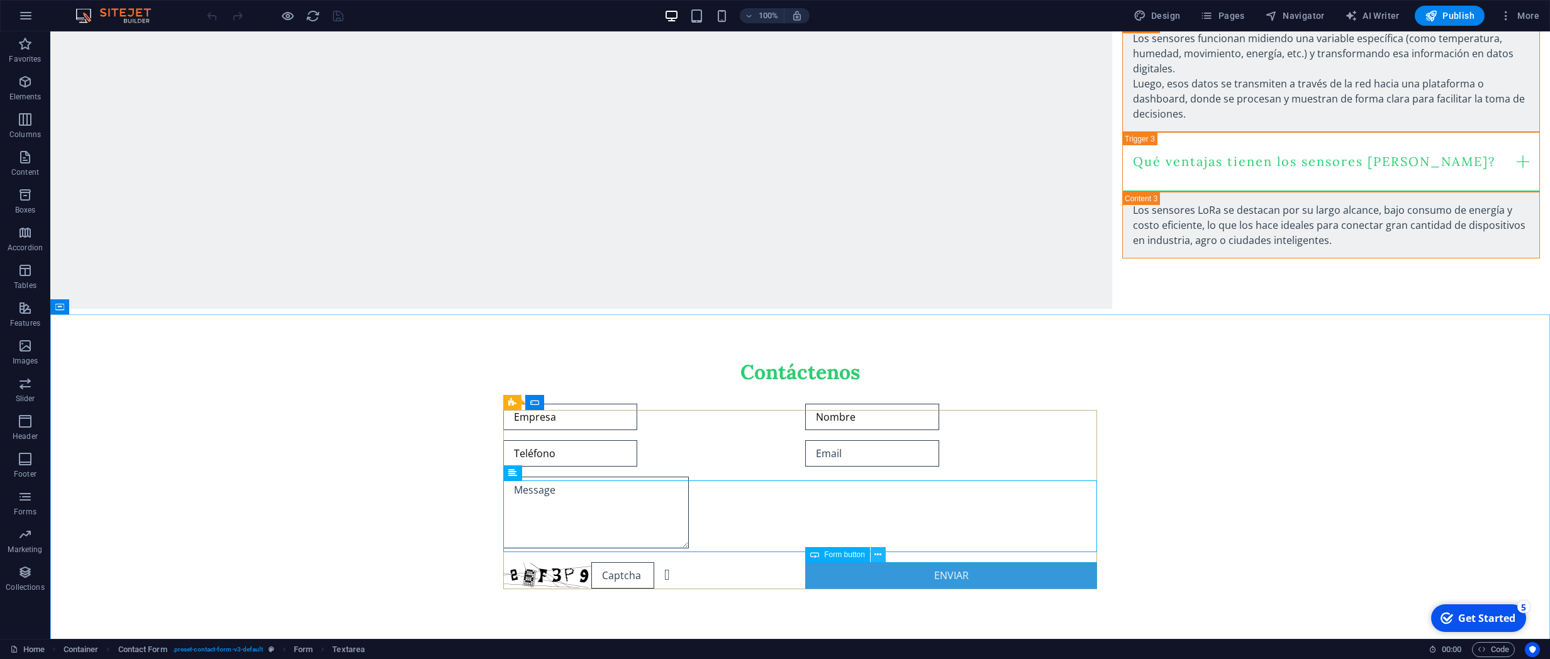
click at [875, 552] on icon at bounding box center [877, 554] width 7 height 13
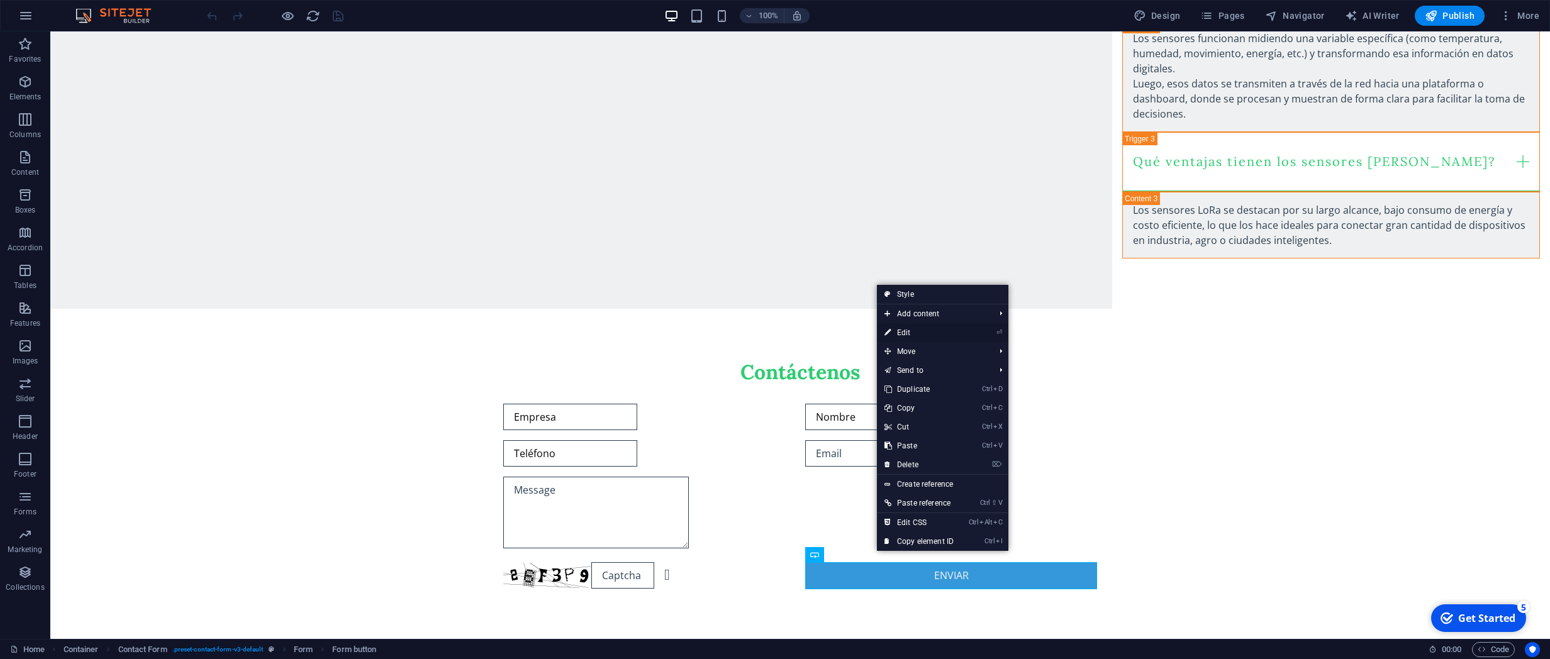
click at [901, 335] on link "⏎ Edit" at bounding box center [919, 332] width 84 height 19
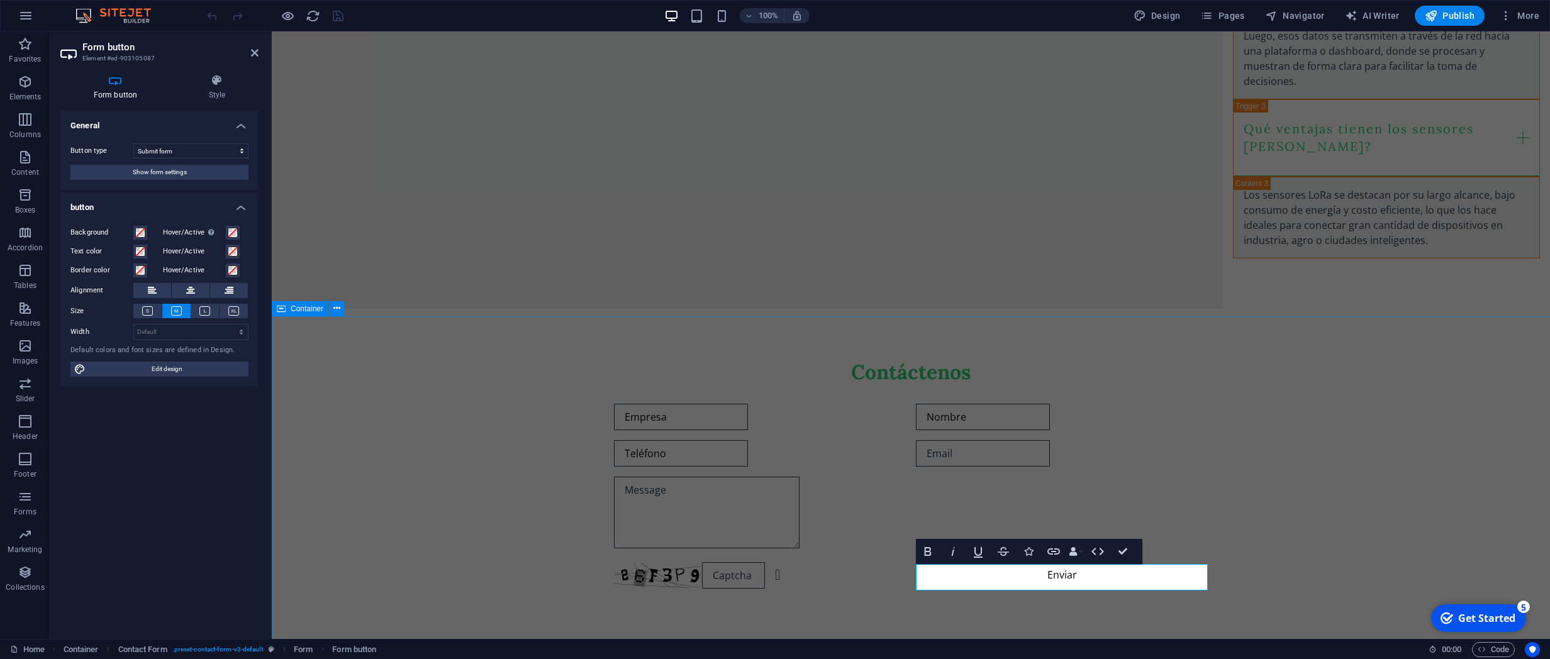
scroll to position [2282, 0]
click at [111, 76] on icon at bounding box center [115, 80] width 110 height 13
click at [700, 404] on div at bounding box center [911, 394] width 594 height 19
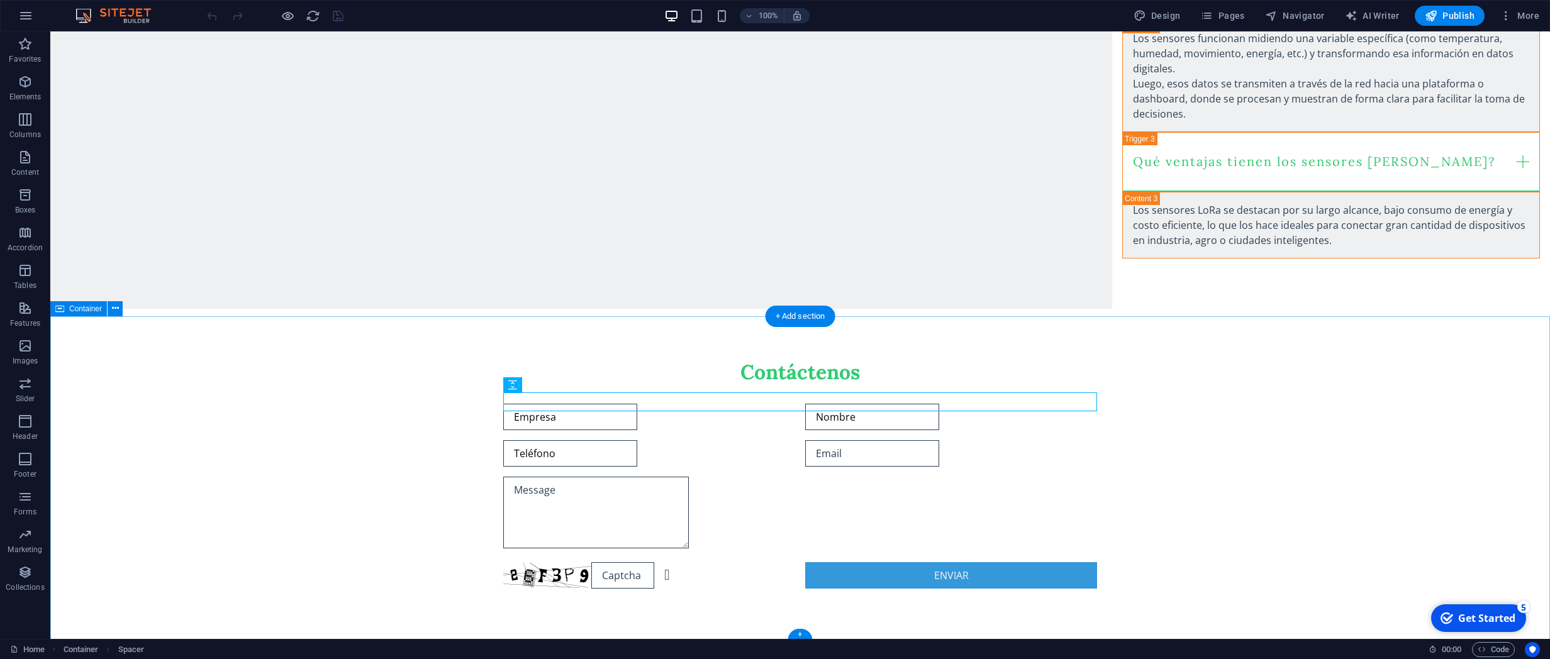
scroll to position [2284, 0]
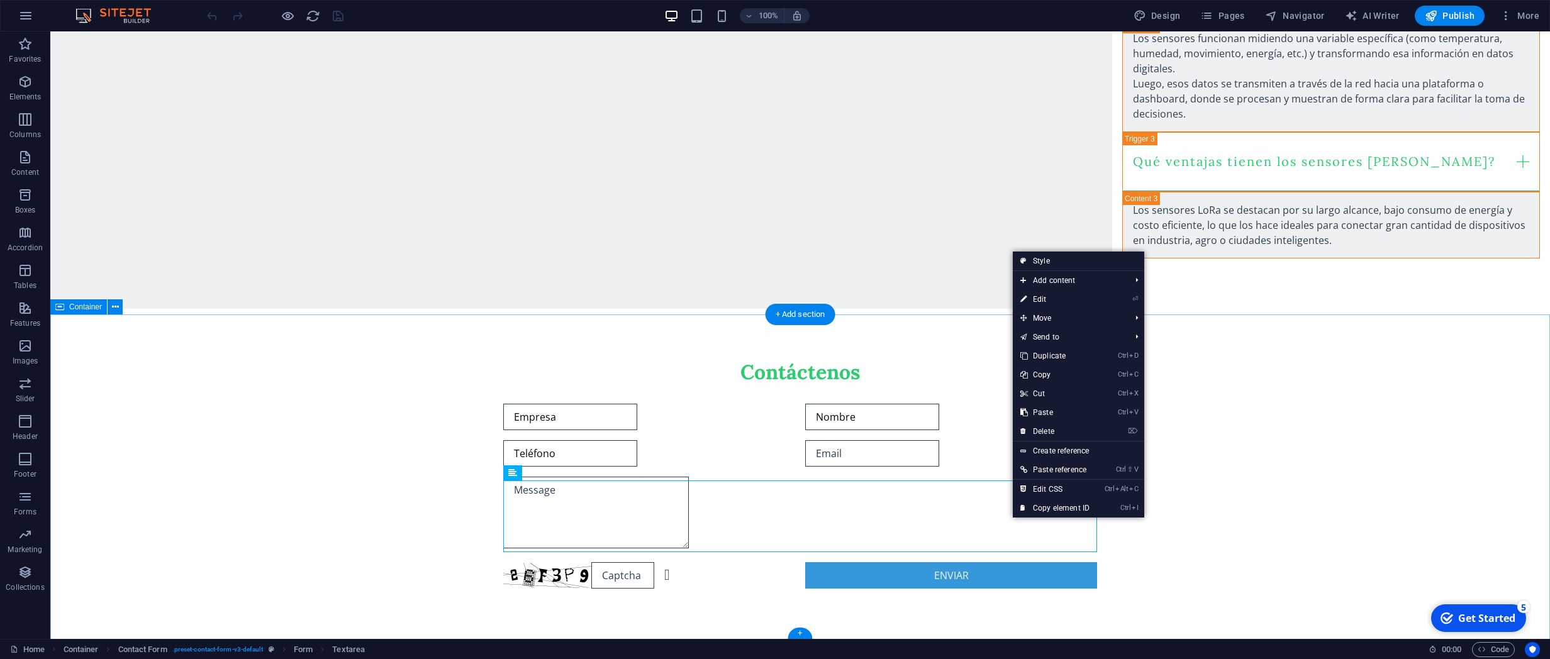
click at [1311, 519] on div "Contáctenos Empresa Nombre Teléfono Unreadable? Load new Enviar" at bounding box center [799, 474] width 1499 height 331
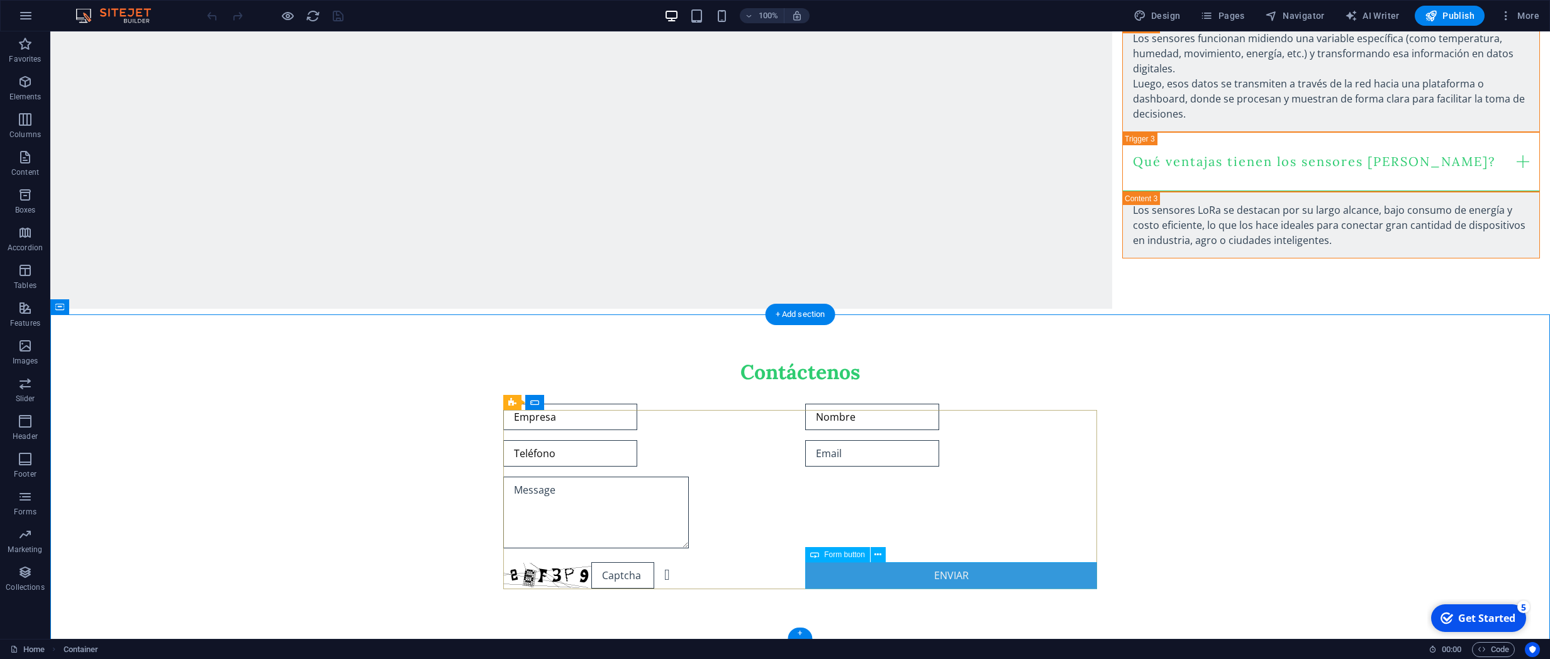
click at [965, 574] on div "Enviar" at bounding box center [951, 575] width 292 height 26
click at [874, 549] on button at bounding box center [877, 554] width 15 height 15
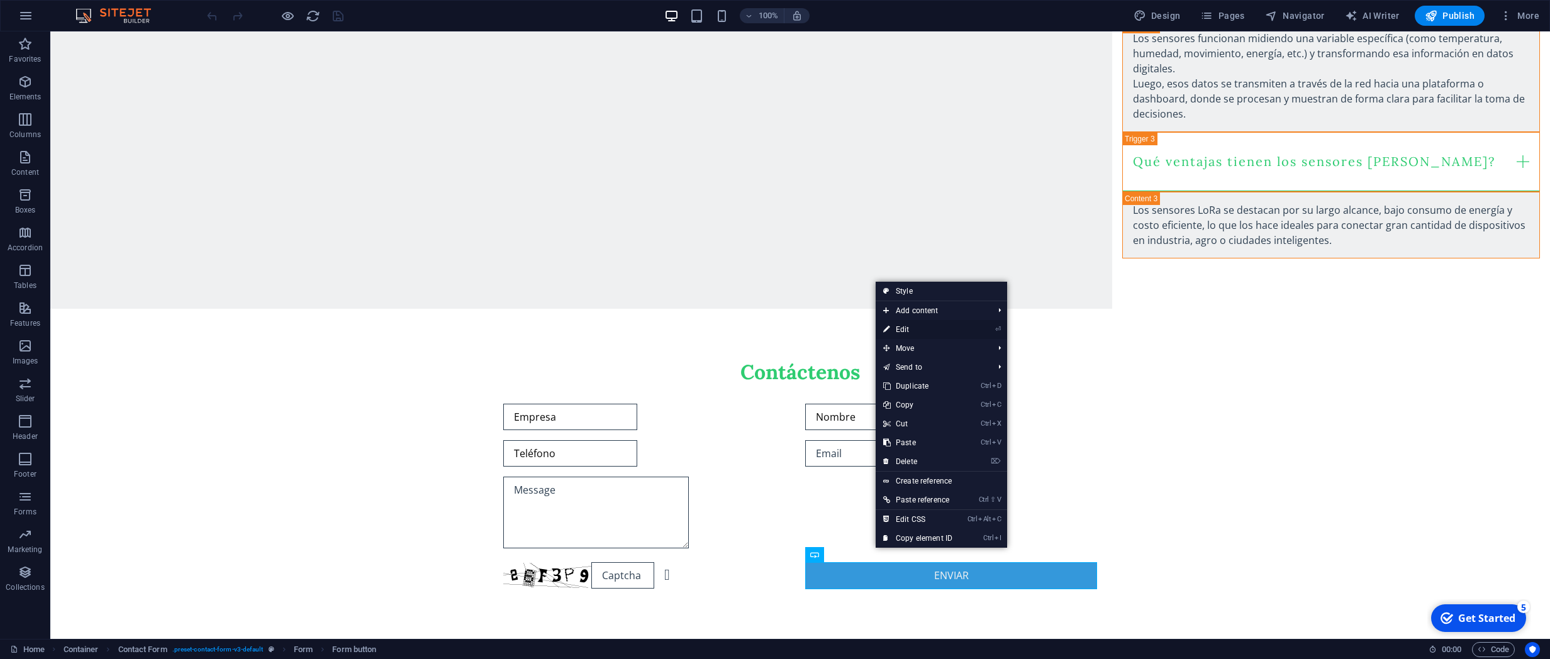
click at [903, 330] on link "⏎ Edit" at bounding box center [917, 329] width 84 height 19
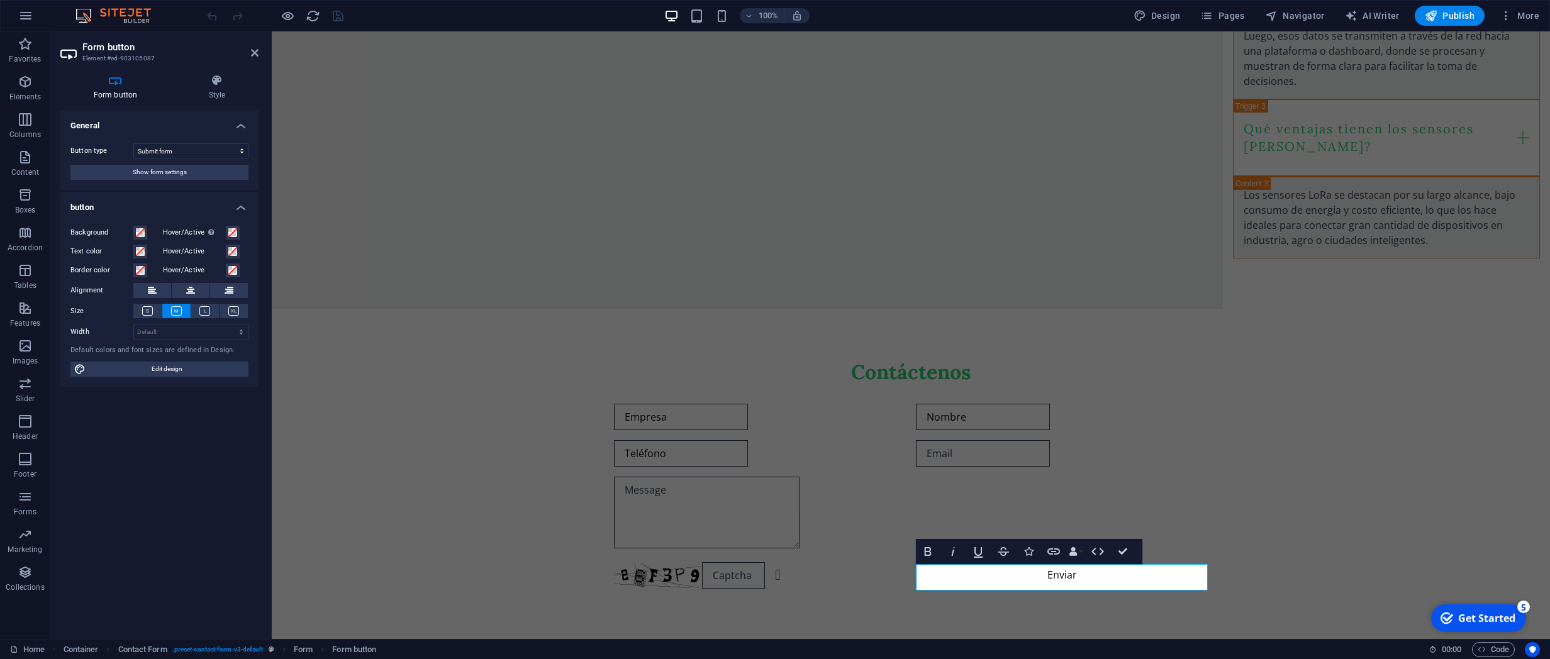
click at [186, 123] on h4 "General" at bounding box center [159, 122] width 198 height 23
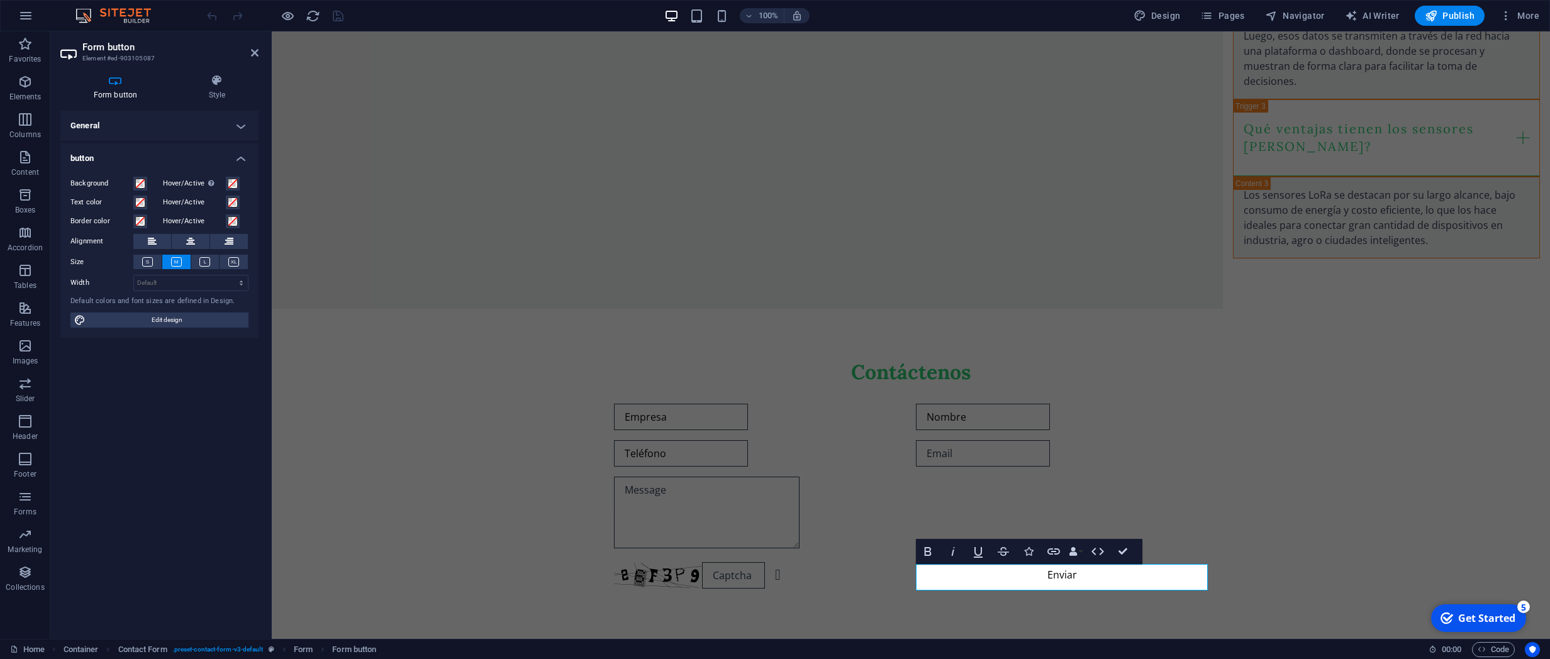
click at [167, 160] on h4 "button" at bounding box center [159, 154] width 198 height 23
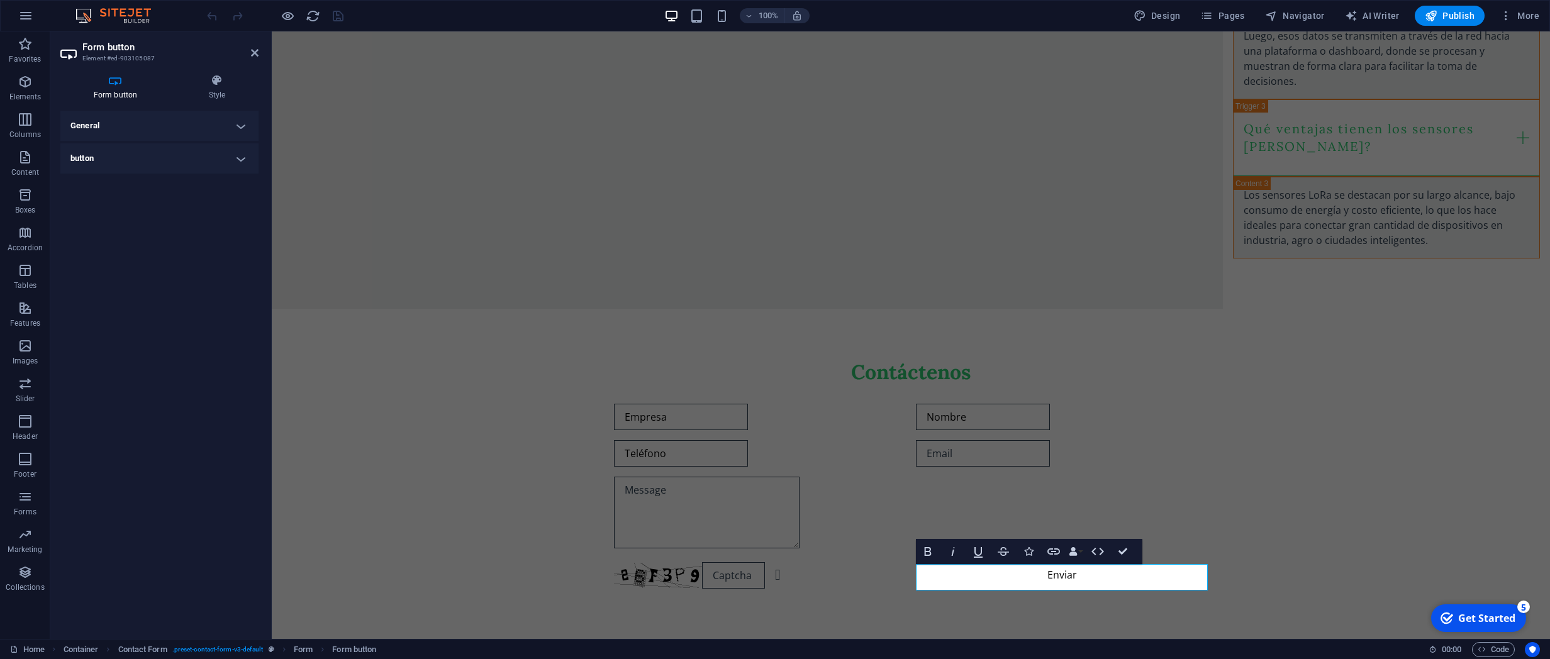
click at [238, 128] on h4 "General" at bounding box center [159, 126] width 198 height 30
click at [174, 171] on span "Show form settings" at bounding box center [160, 172] width 54 height 15
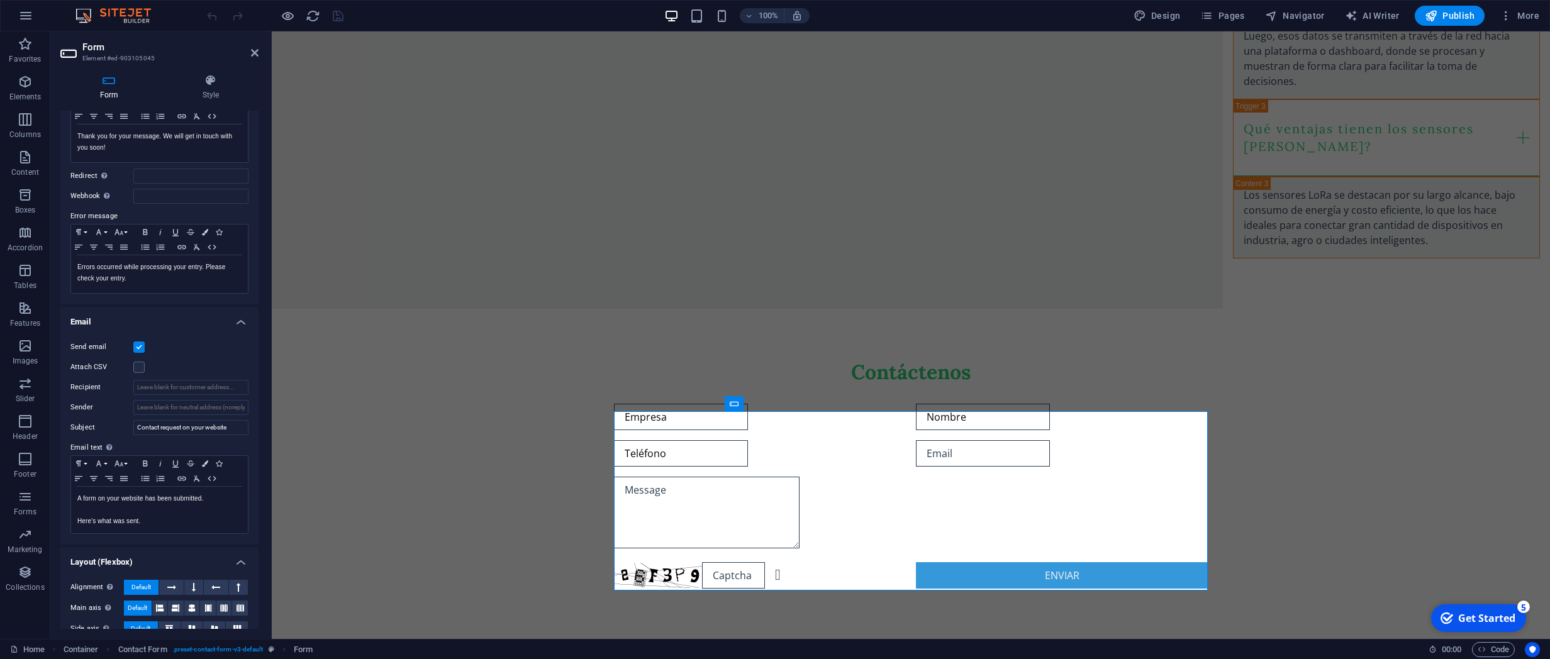
scroll to position [186, 0]
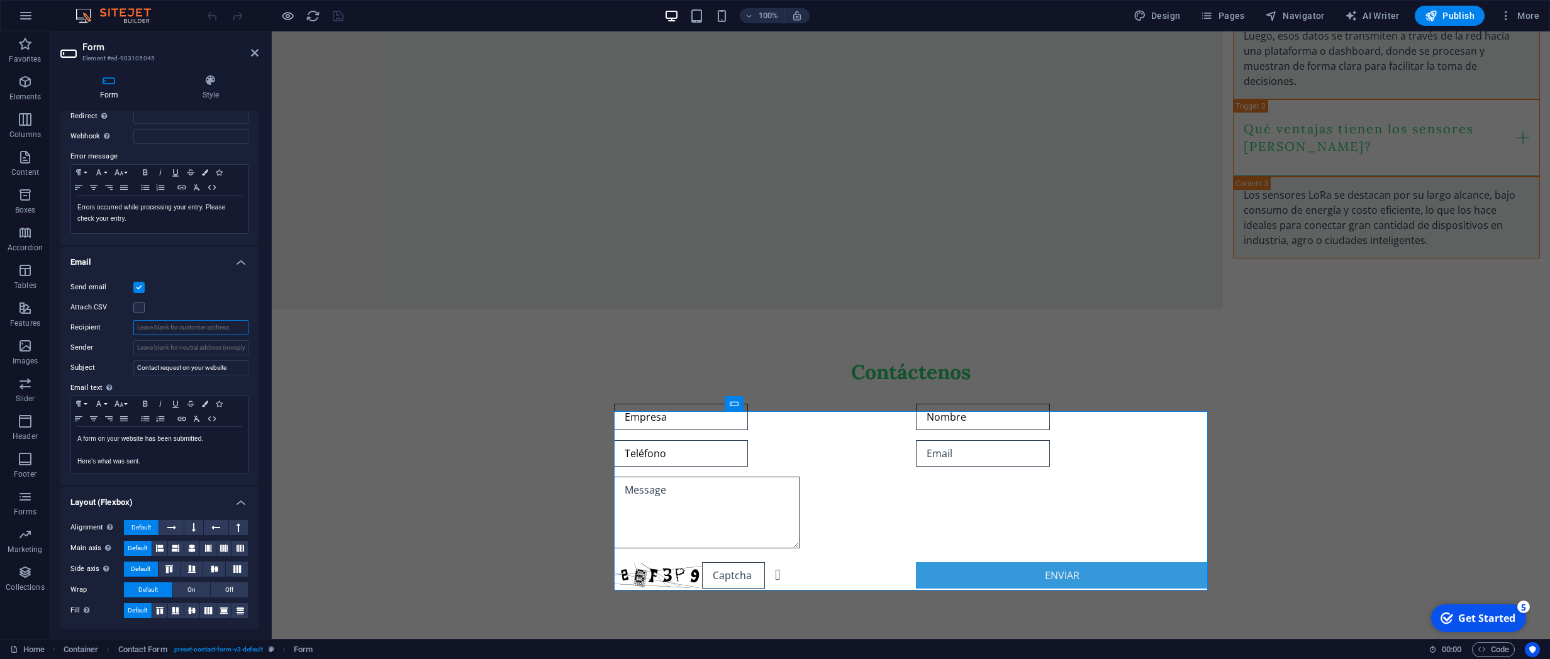
click at [162, 331] on input "Recipient" at bounding box center [190, 327] width 115 height 15
click at [164, 345] on input "Sender" at bounding box center [190, 347] width 115 height 15
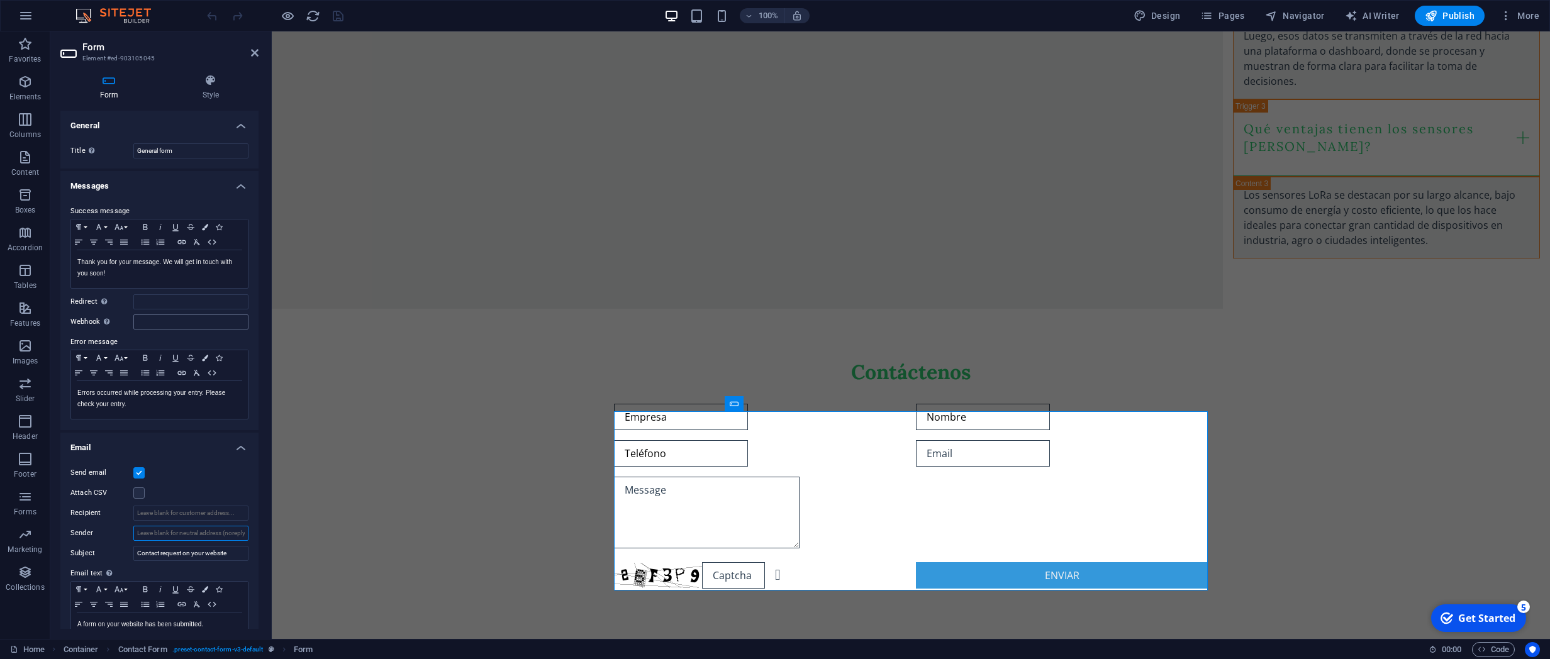
scroll to position [63, 0]
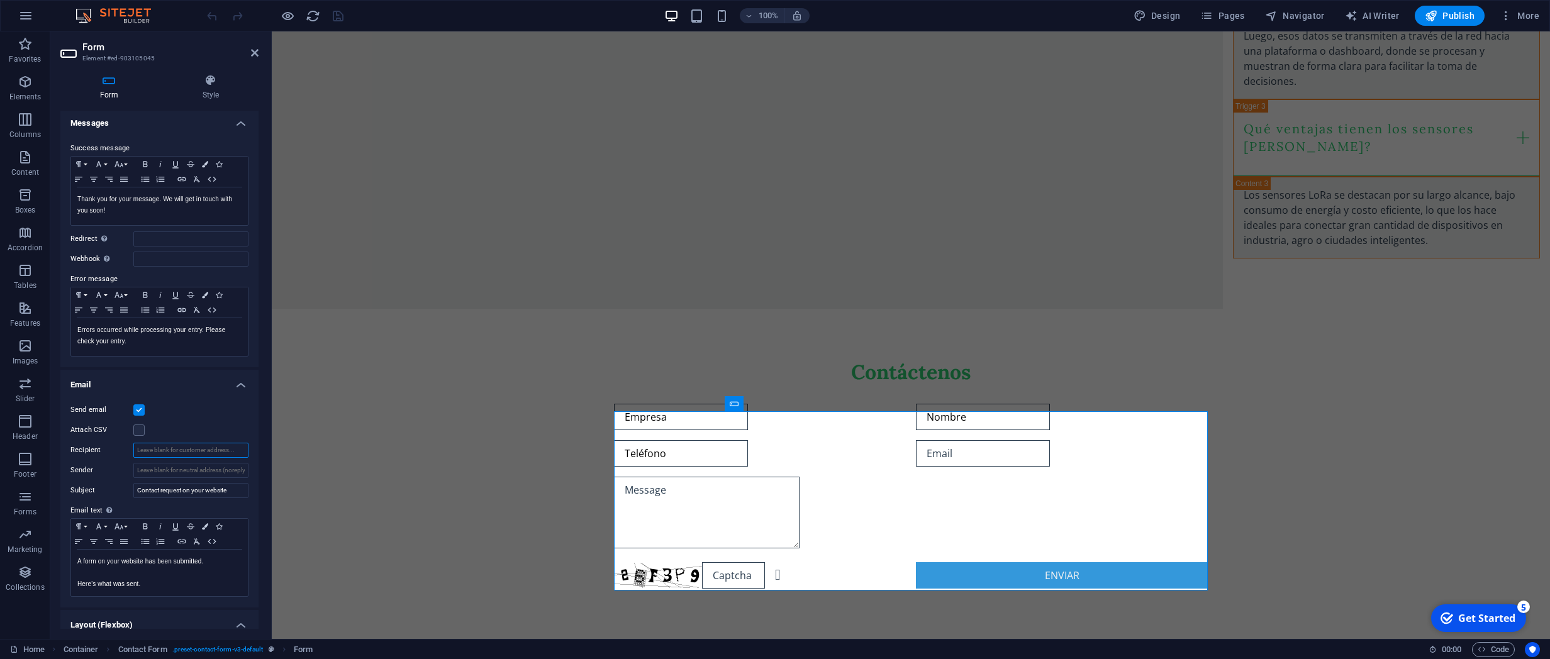
click at [165, 445] on input "Recipient" at bounding box center [190, 450] width 115 height 15
click at [167, 469] on input "Sender" at bounding box center [190, 470] width 115 height 15
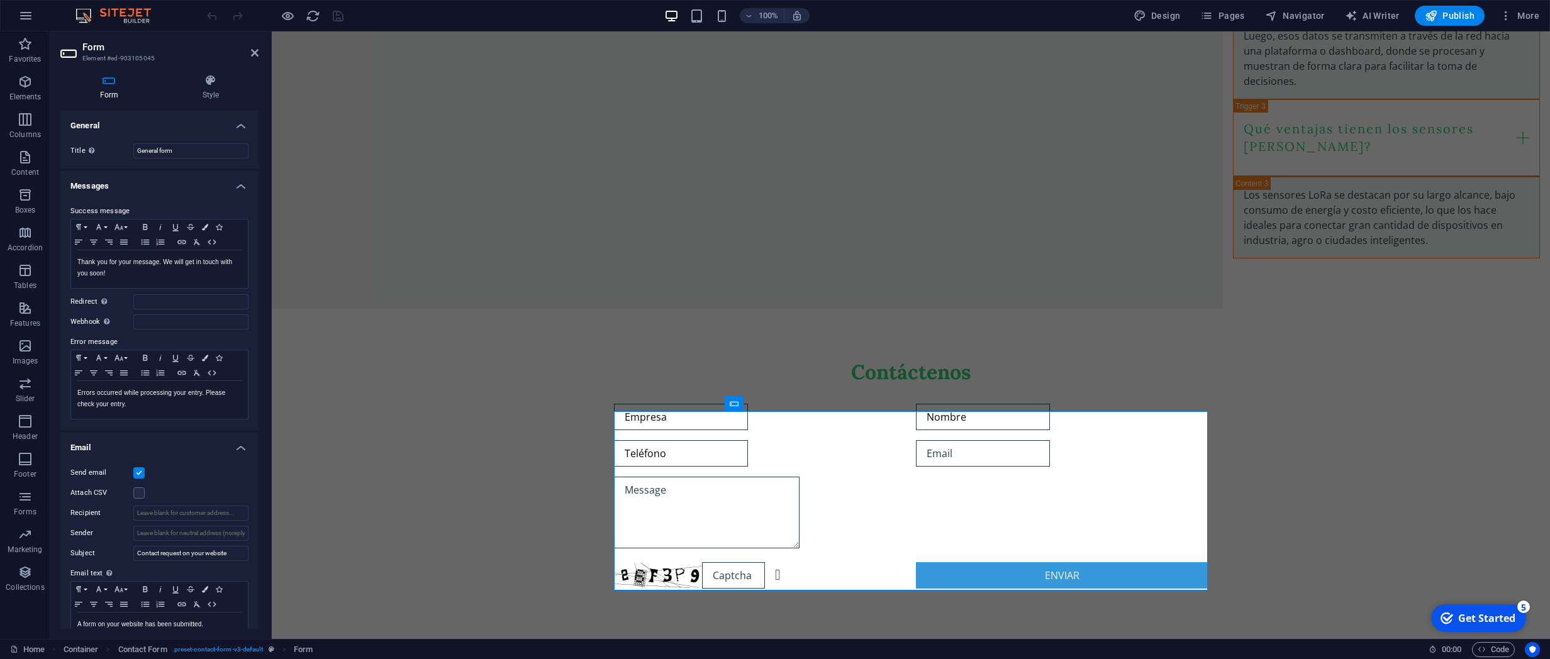
click at [113, 83] on icon at bounding box center [108, 80] width 97 height 13
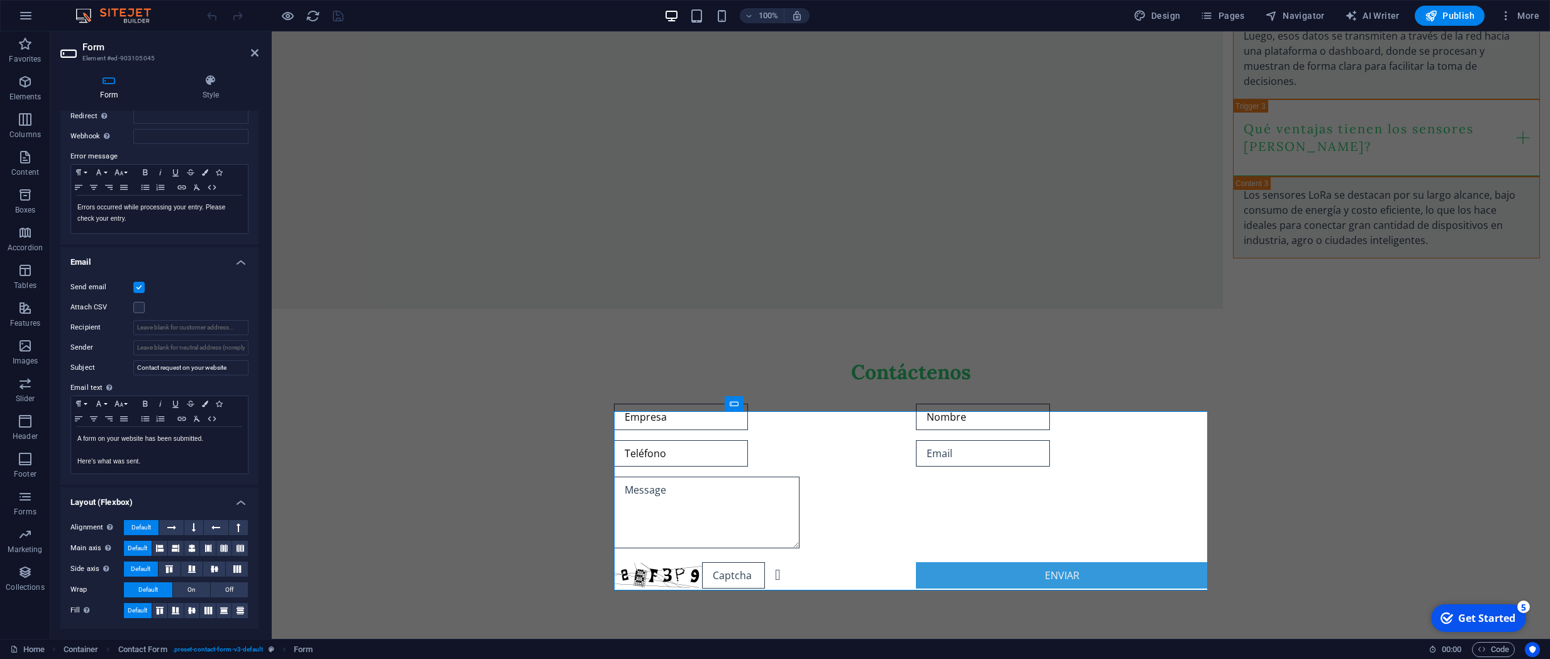
click at [137, 284] on label at bounding box center [138, 287] width 11 height 11
click at [0, 0] on input "Send email" at bounding box center [0, 0] width 0 height 0
click at [142, 288] on label at bounding box center [138, 287] width 11 height 11
click at [0, 0] on input "Send email" at bounding box center [0, 0] width 0 height 0
click at [217, 333] on input "Recipient" at bounding box center [190, 327] width 115 height 15
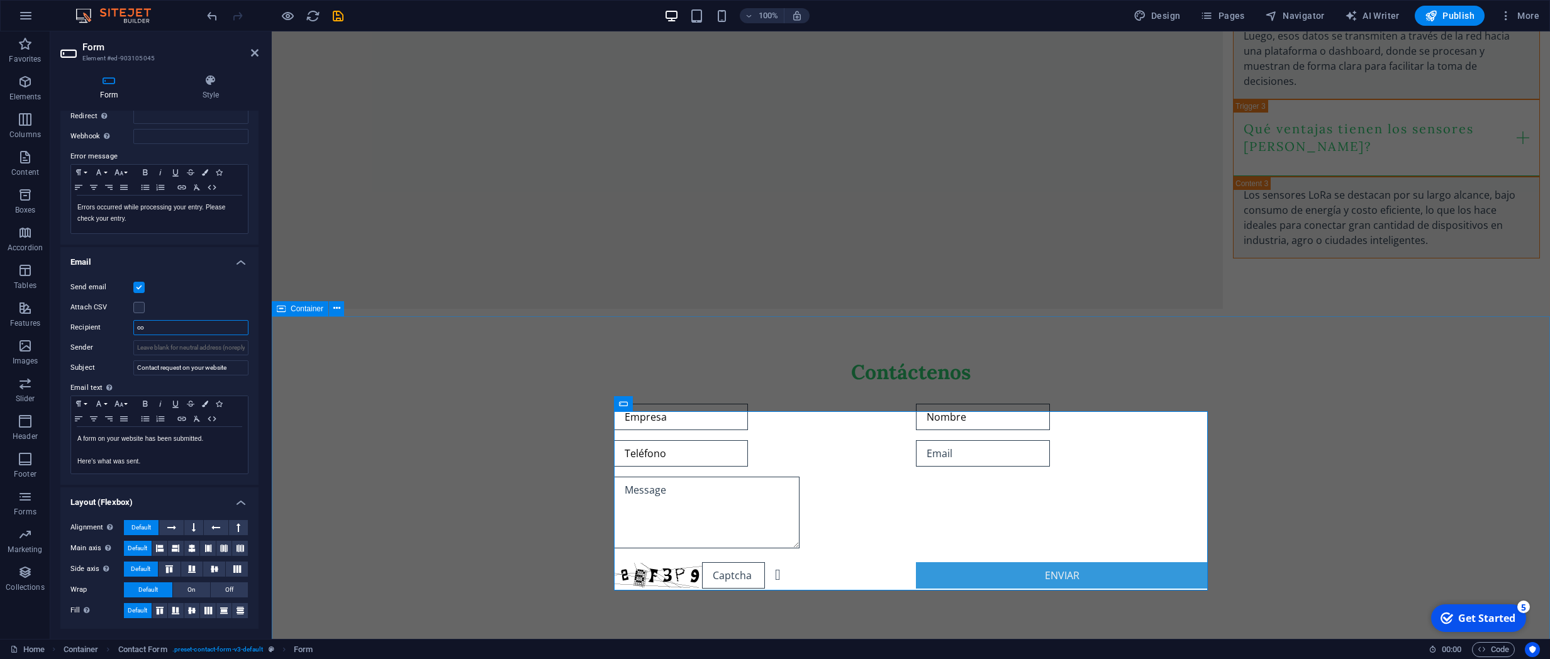
type input "c"
type input "[EMAIL_ADDRESS][DOMAIN_NAME]"
click at [192, 348] on input "Sender" at bounding box center [190, 347] width 115 height 15
drag, startPoint x: 216, startPoint y: 328, endPoint x: 97, endPoint y: 319, distance: 119.8
click at [133, 320] on input "[EMAIL_ADDRESS][DOMAIN_NAME]" at bounding box center [190, 327] width 115 height 15
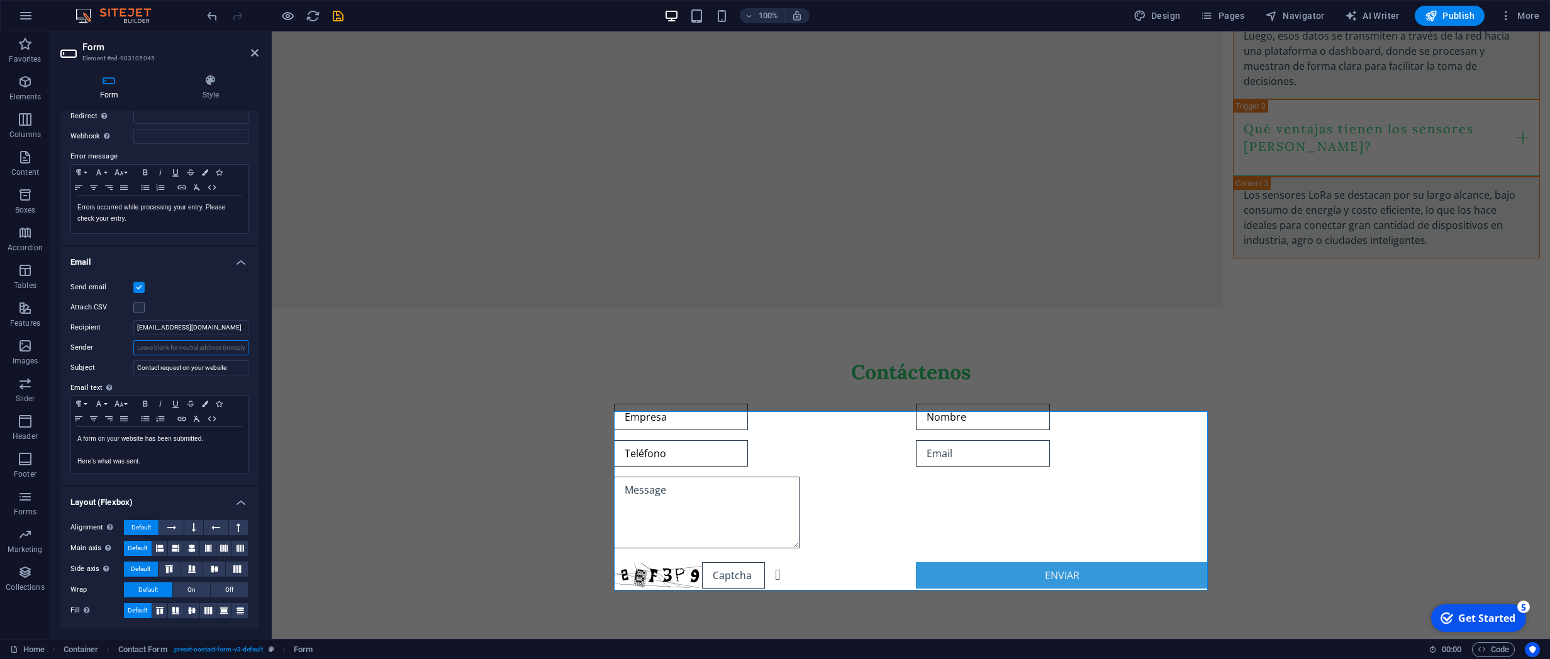
click at [179, 353] on input "Sender" at bounding box center [190, 347] width 115 height 15
paste input "[EMAIL_ADDRESS][DOMAIN_NAME]"
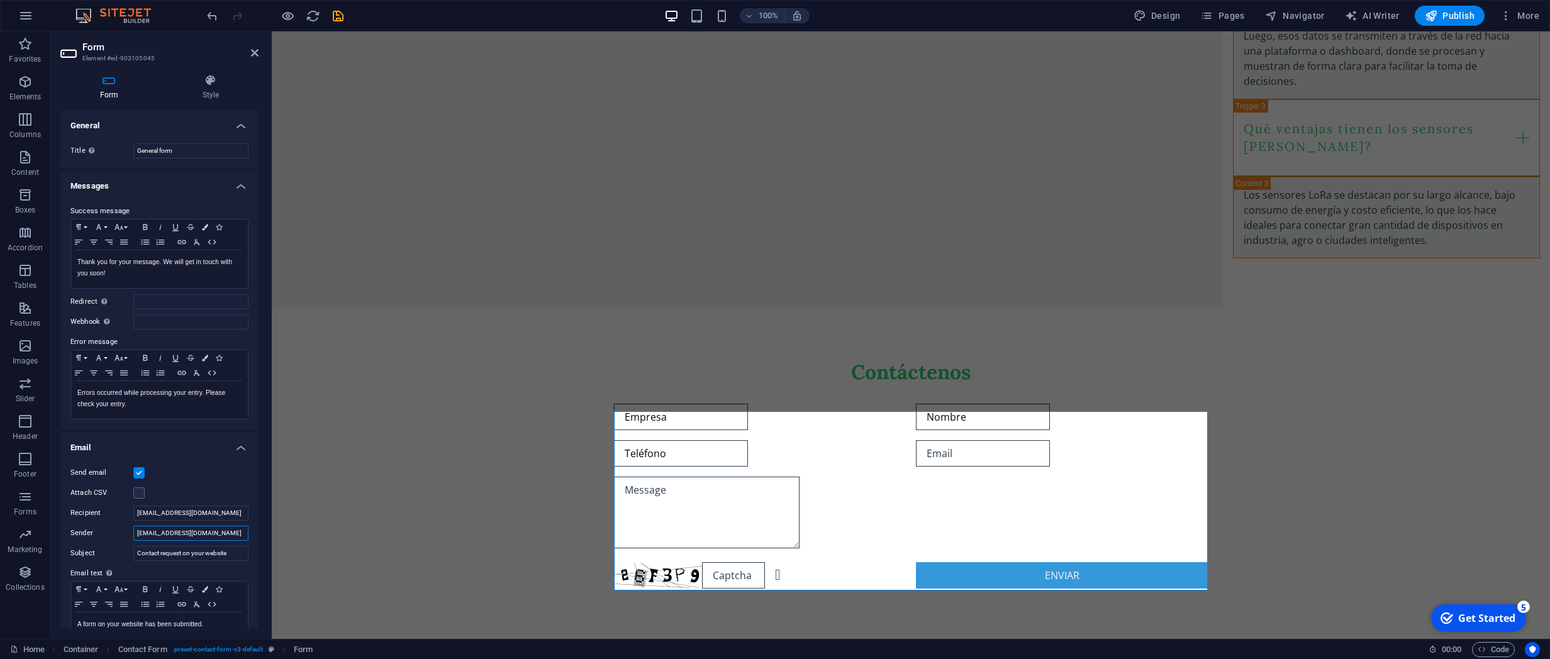
type input "[EMAIL_ADDRESS][DOMAIN_NAME]"
click at [250, 52] on h2 "Form" at bounding box center [170, 47] width 176 height 11
click at [254, 51] on icon at bounding box center [255, 53] width 8 height 10
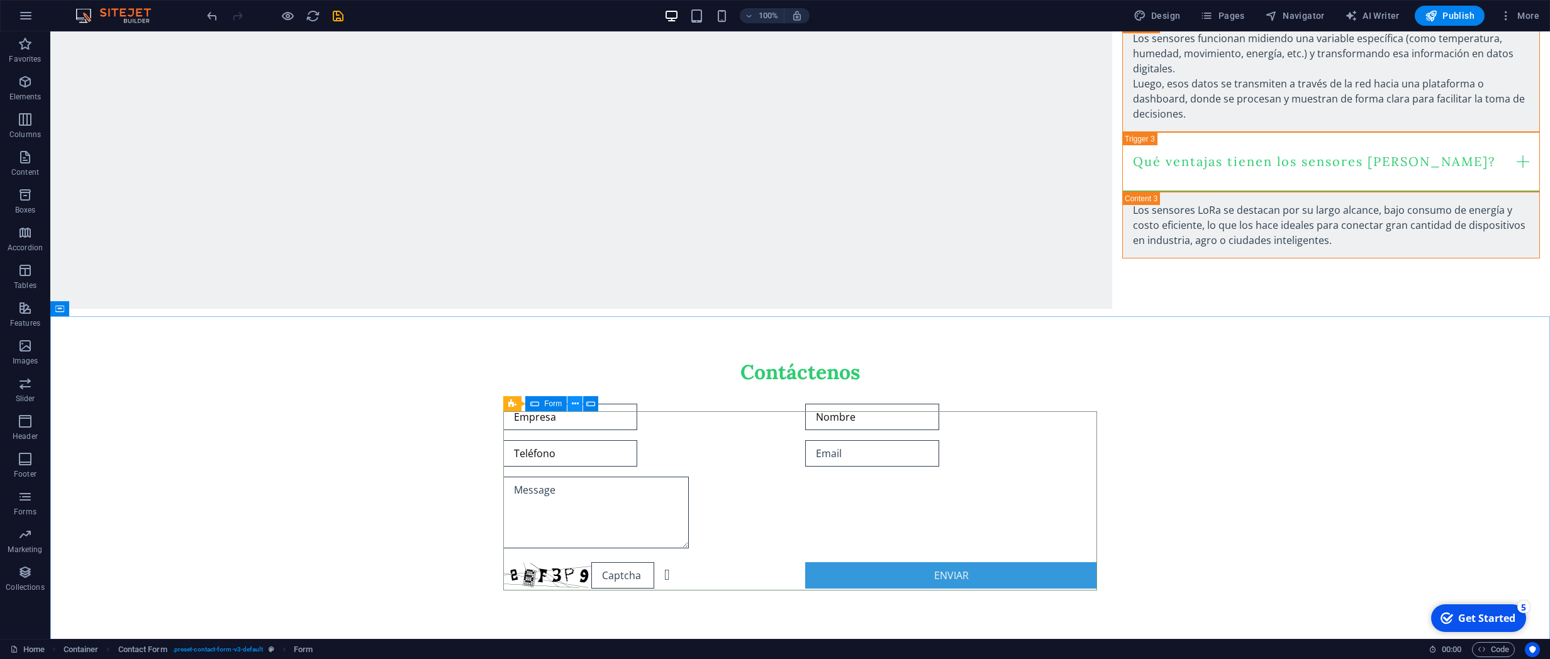
click at [576, 402] on icon at bounding box center [575, 403] width 7 height 13
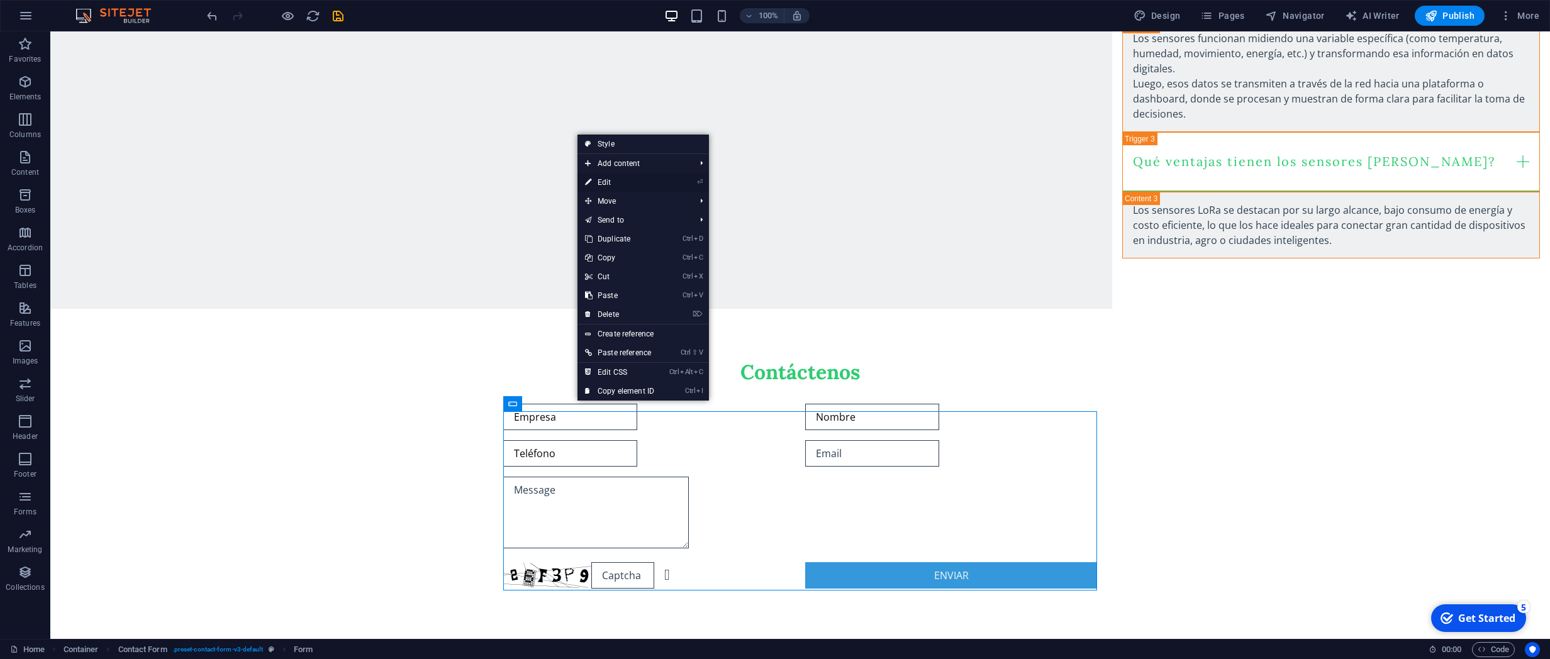
click at [606, 179] on link "⏎ Edit" at bounding box center [619, 182] width 84 height 19
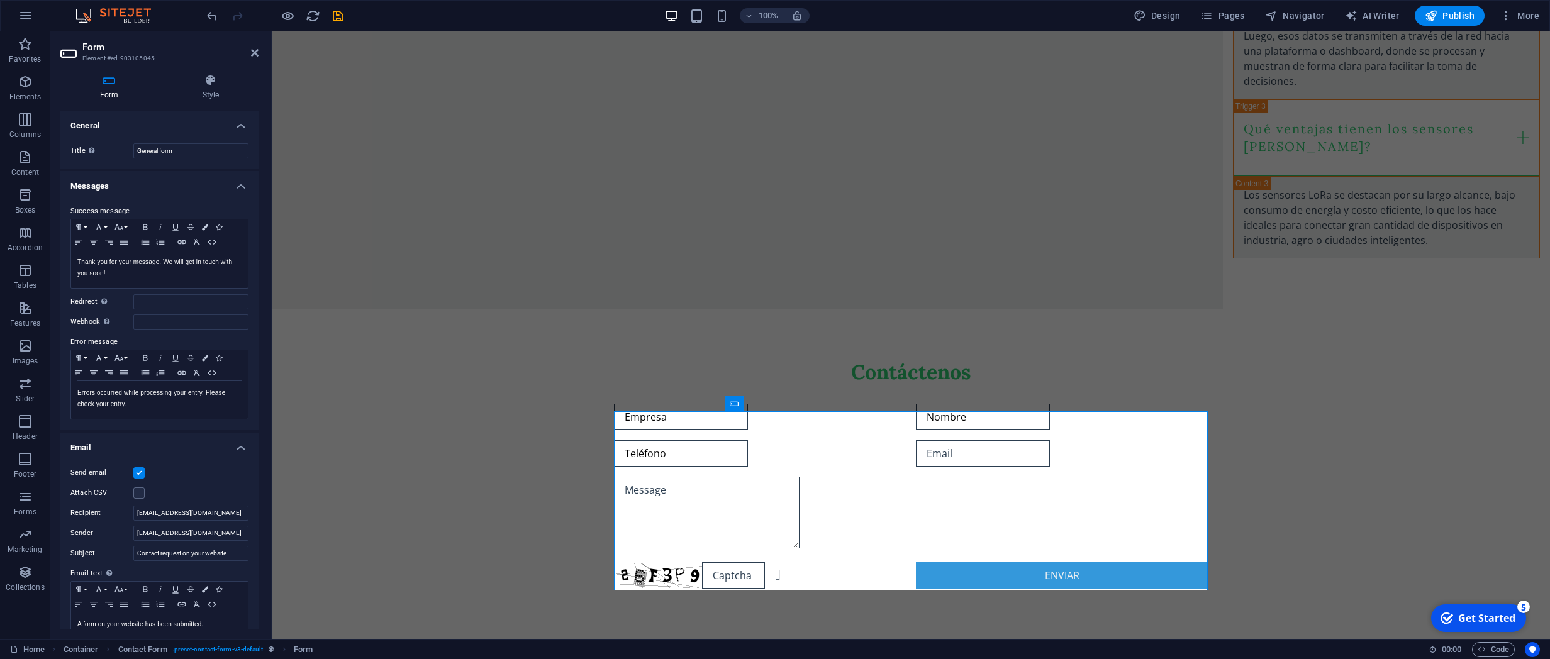
scroll to position [186, 0]
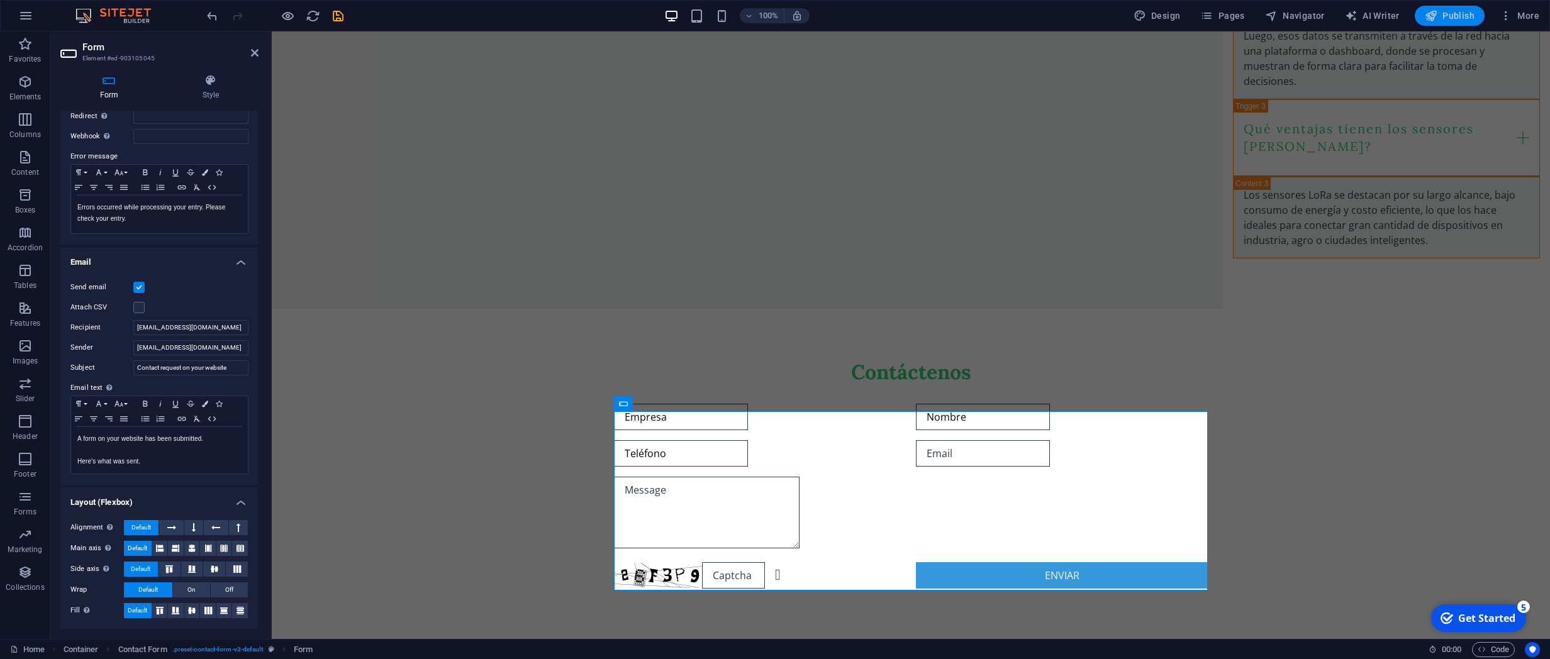
click at [1460, 23] on button "Publish" at bounding box center [1449, 16] width 70 height 20
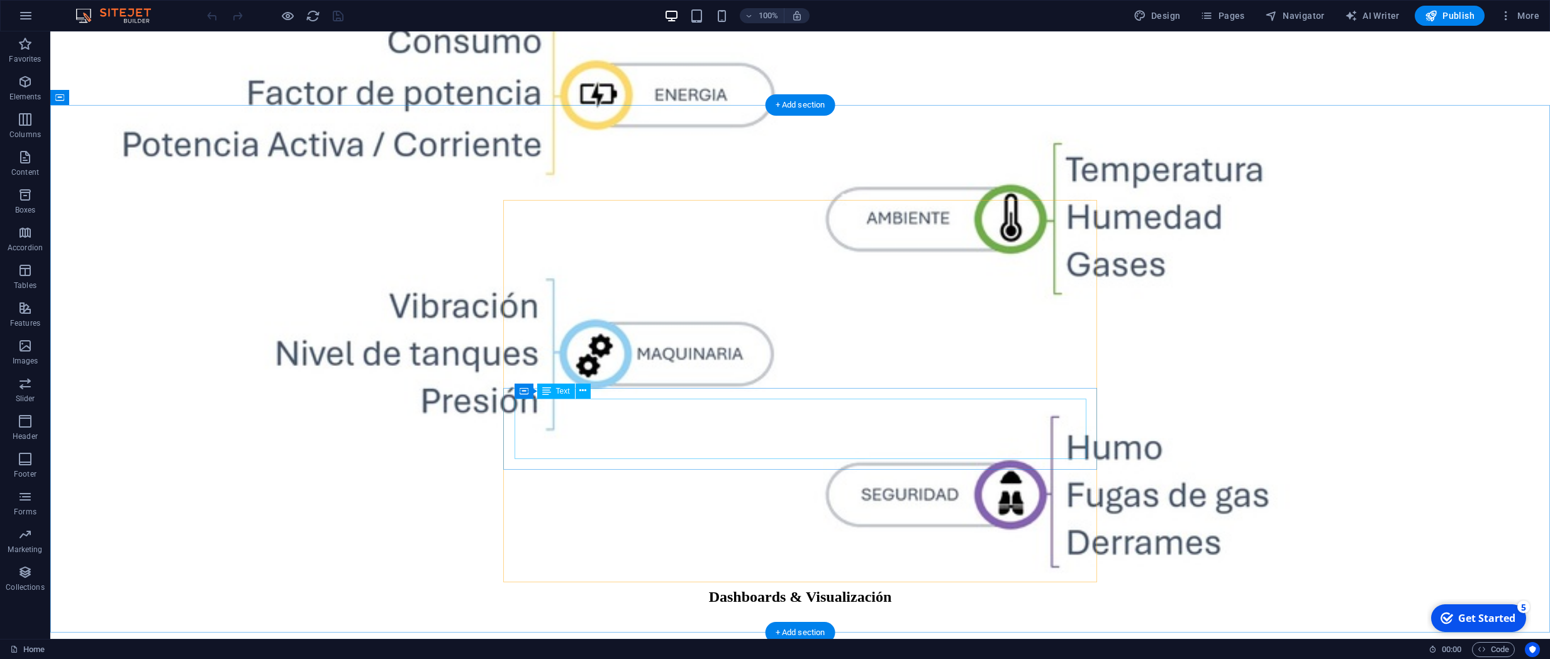
scroll to position [2237, 0]
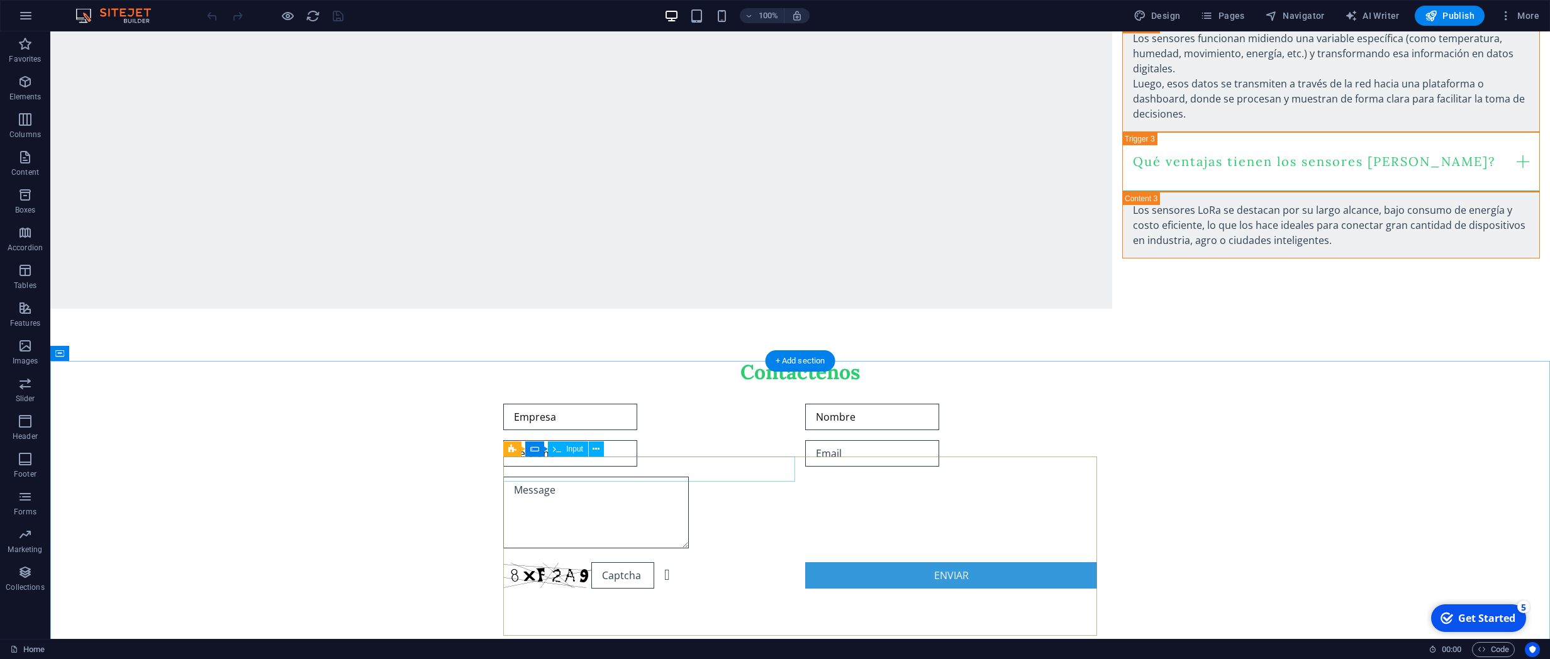
click at [622, 430] on div "Empresa" at bounding box center [649, 417] width 292 height 26
click at [582, 453] on icon at bounding box center [580, 449] width 7 height 13
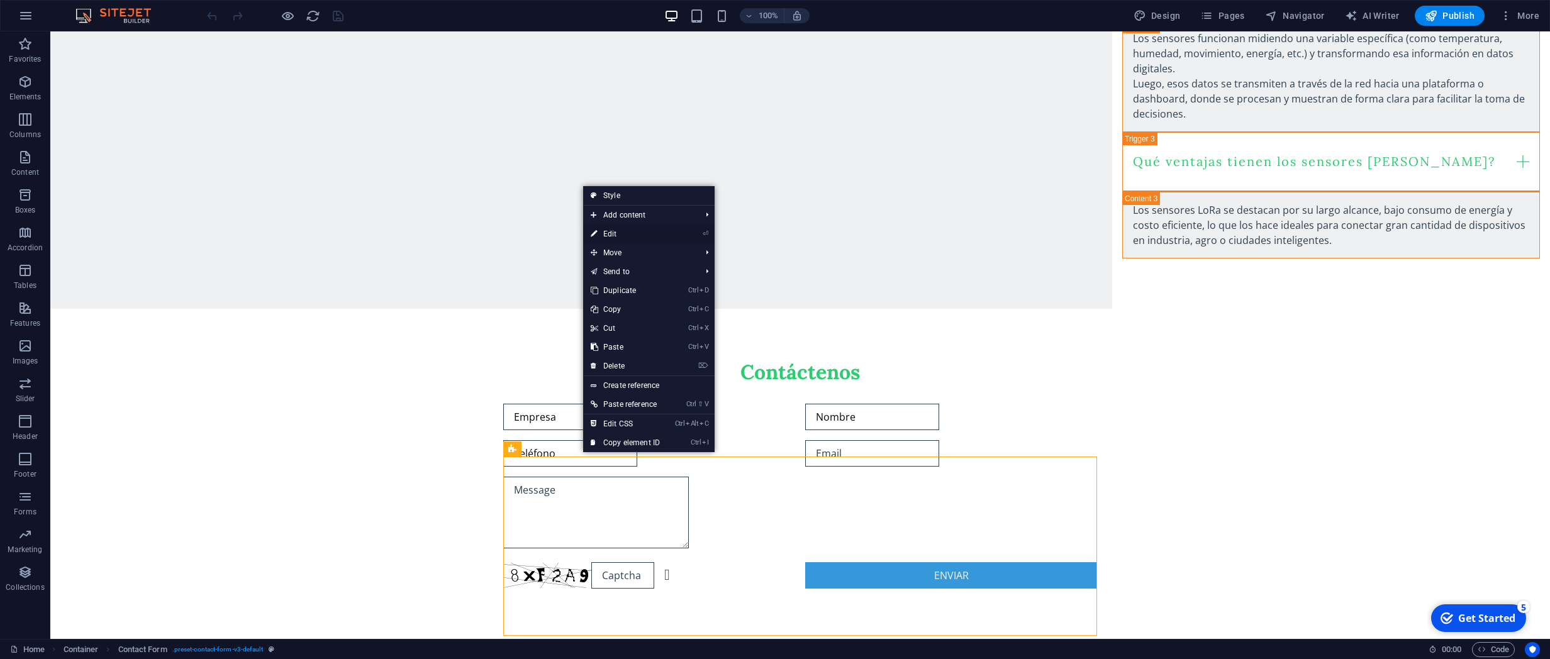
click at [623, 231] on link "⏎ Edit" at bounding box center [625, 234] width 84 height 19
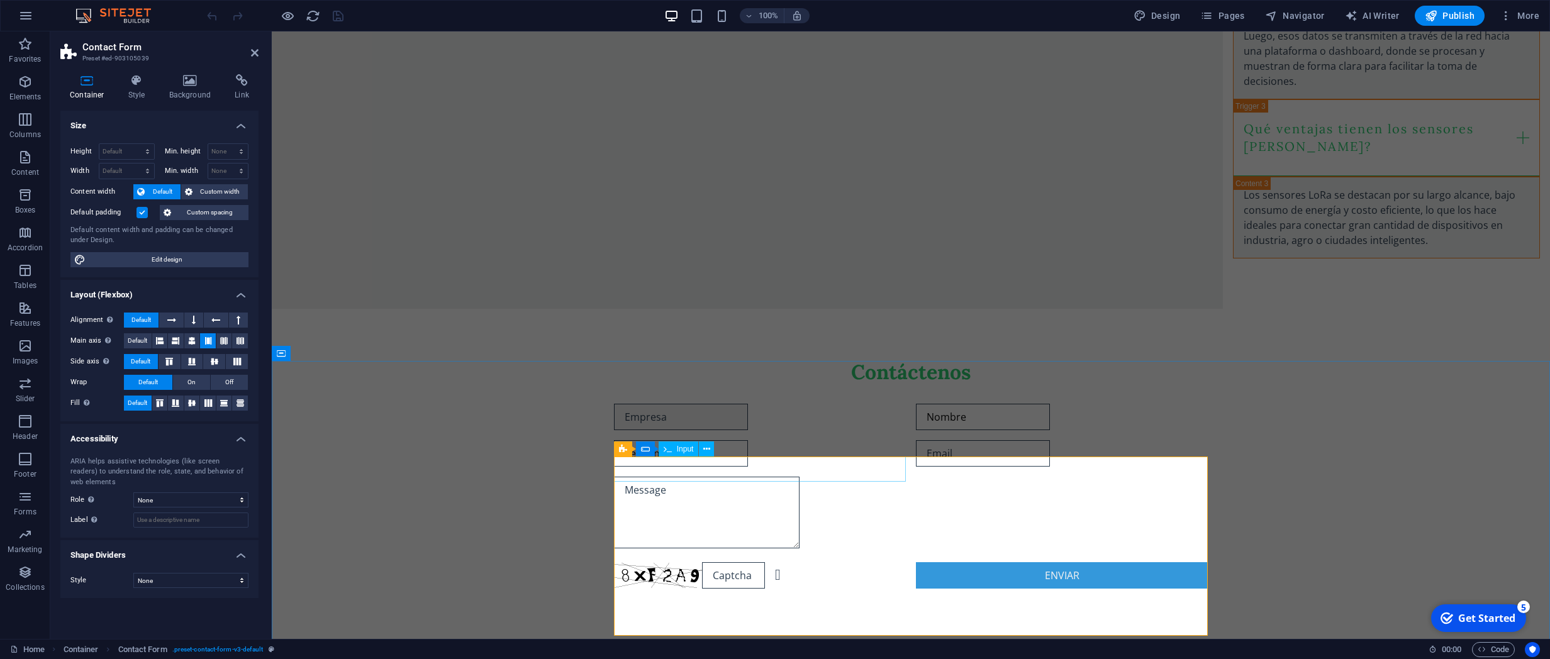
click at [713, 430] on input "Empresa" at bounding box center [681, 417] width 134 height 26
click at [690, 450] on icon at bounding box center [690, 449] width 7 height 13
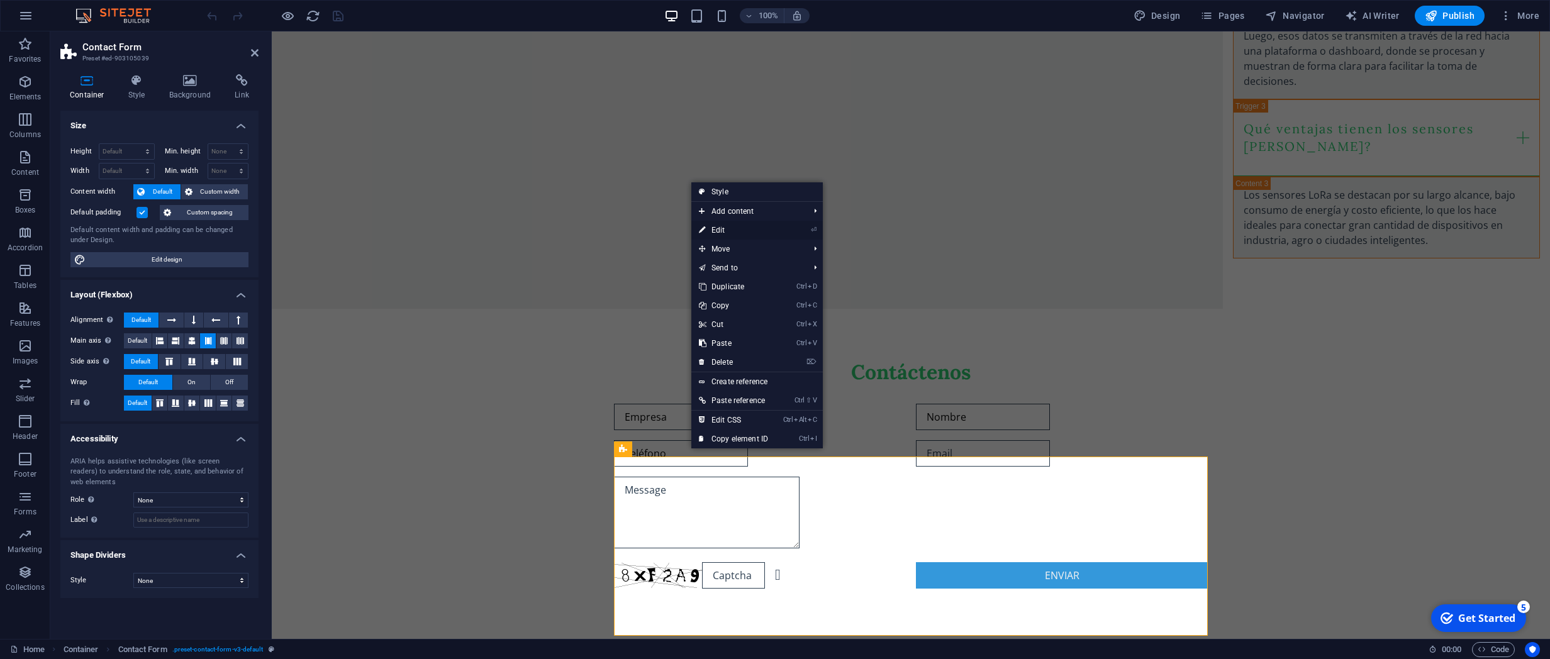
click at [731, 227] on link "⏎ Edit" at bounding box center [733, 230] width 84 height 19
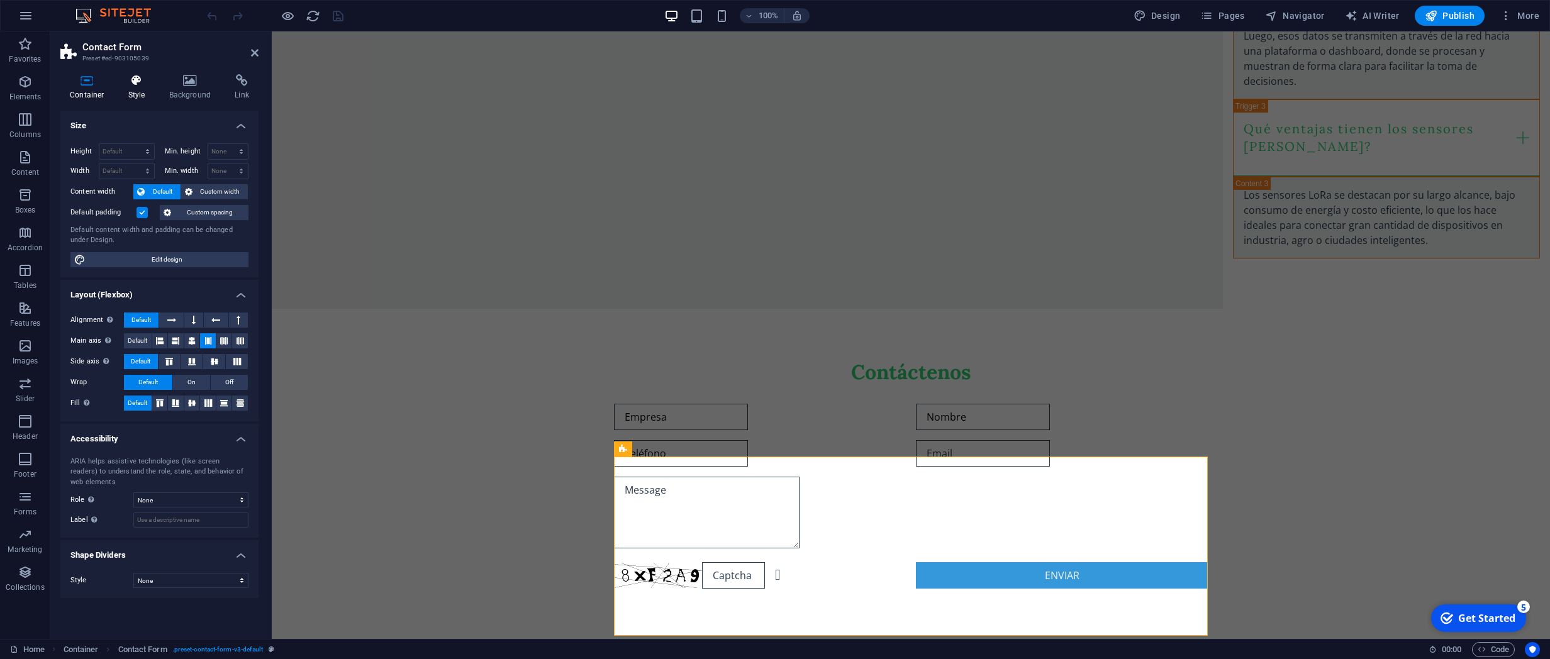
click at [119, 97] on h4 "Style" at bounding box center [139, 87] width 41 height 26
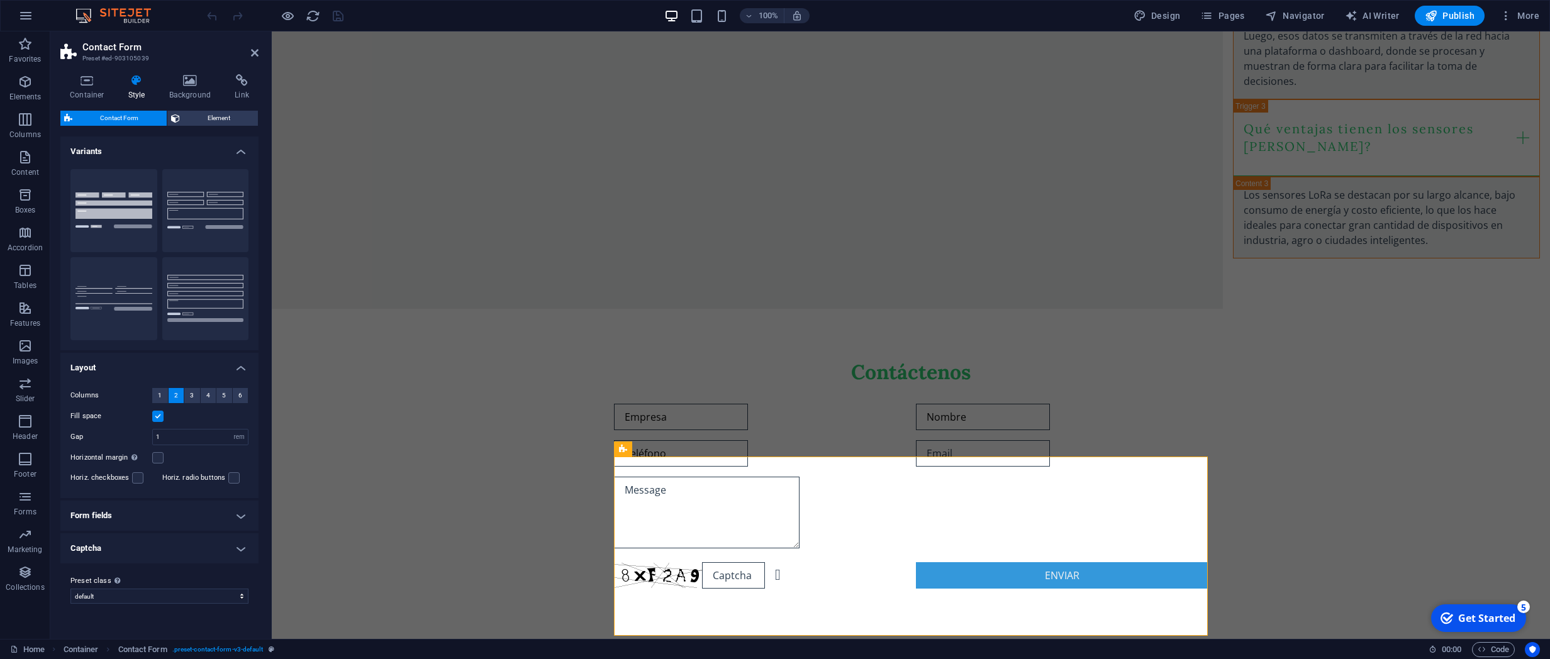
click at [242, 543] on h4 "Captcha" at bounding box center [159, 548] width 198 height 30
click at [242, 518] on h4 "Form fields" at bounding box center [159, 516] width 198 height 30
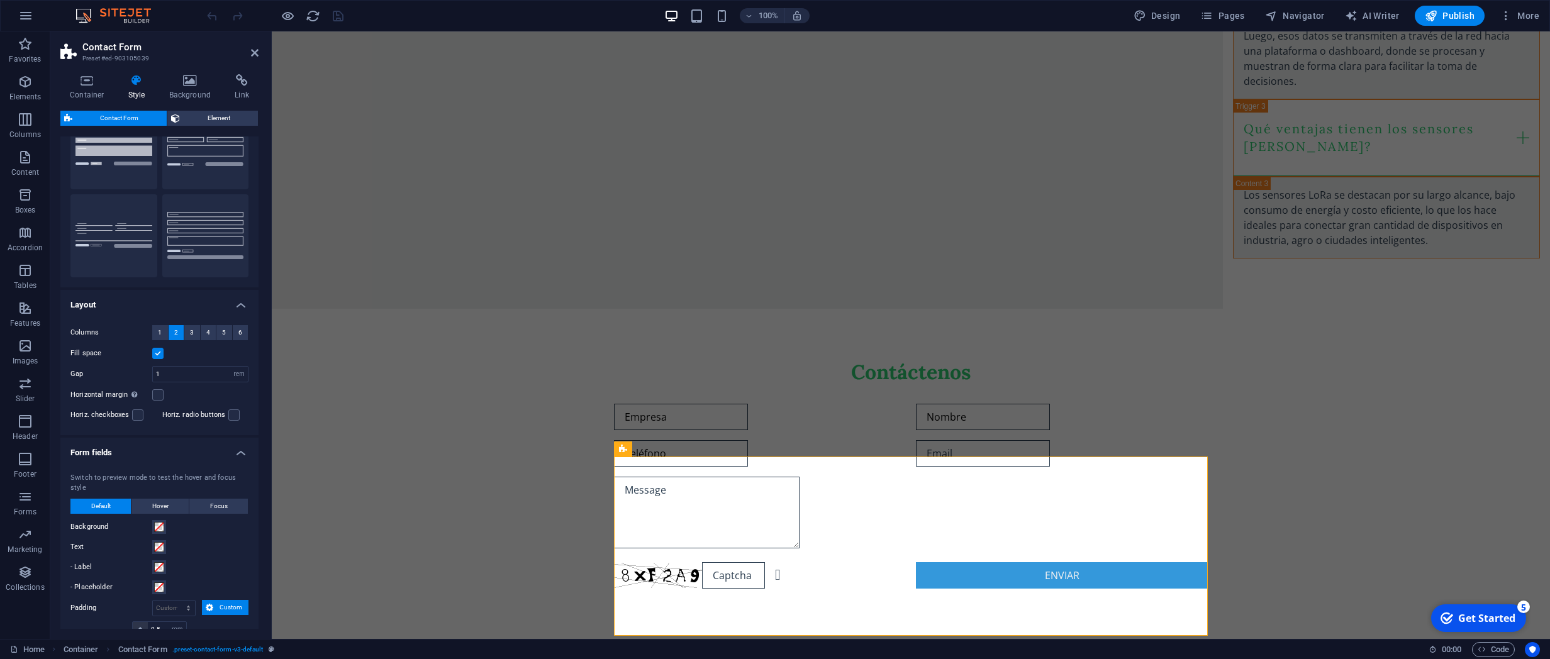
scroll to position [0, 0]
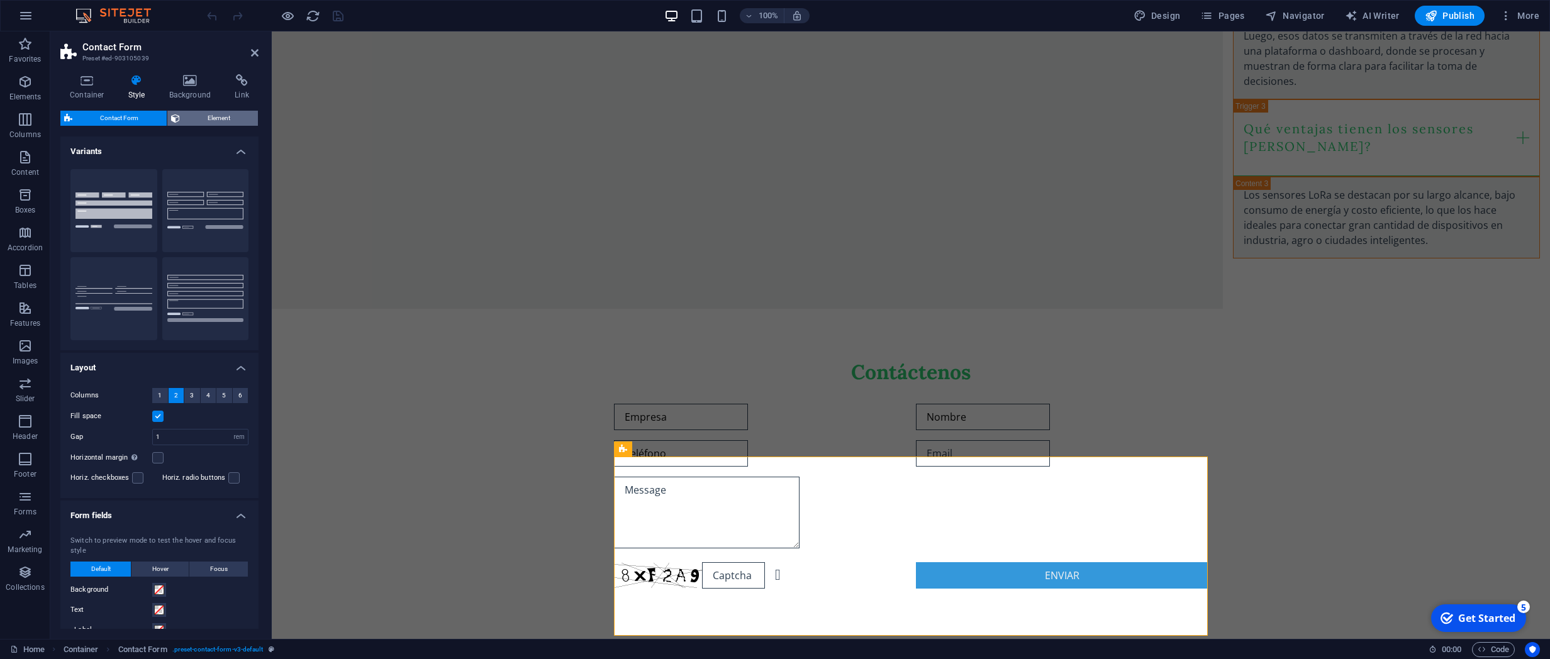
click at [225, 119] on span "Element" at bounding box center [219, 118] width 71 height 15
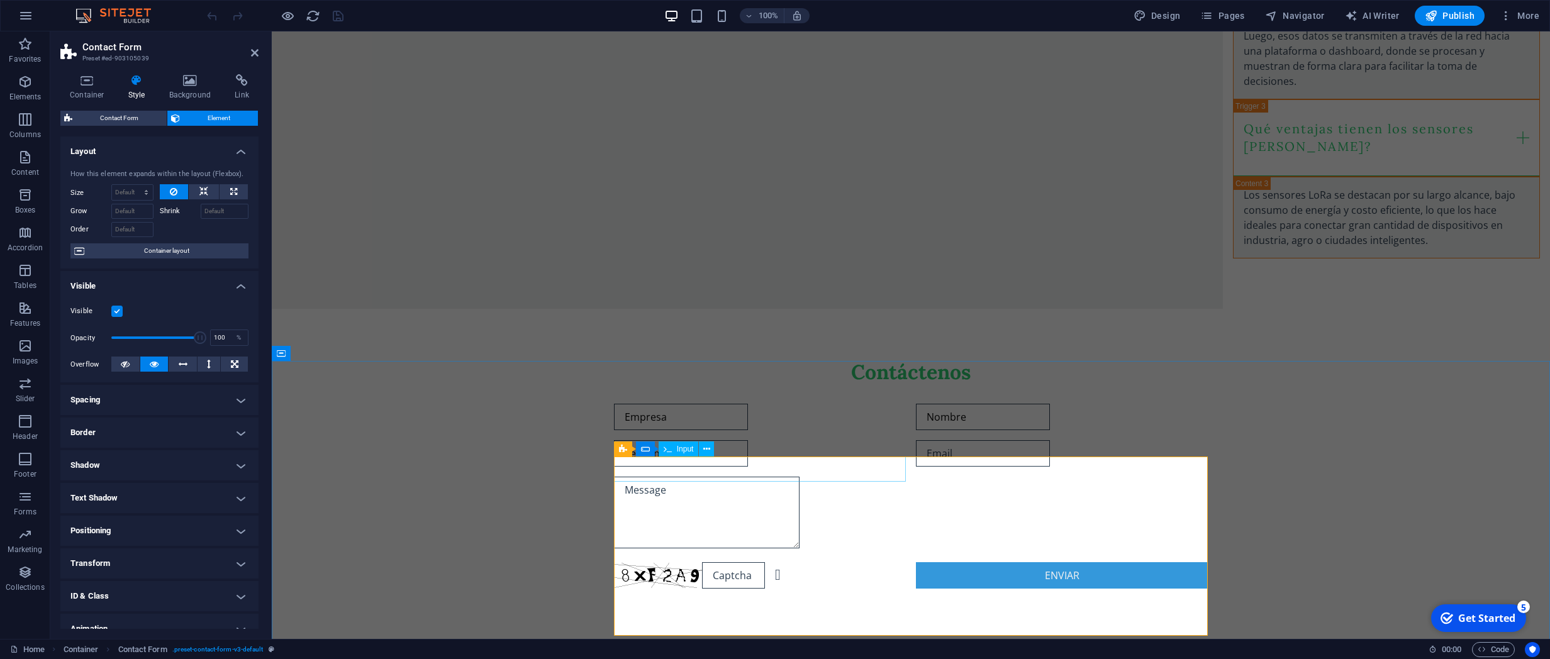
click at [669, 456] on icon at bounding box center [667, 448] width 8 height 15
click at [664, 487] on icon at bounding box center [661, 484] width 7 height 13
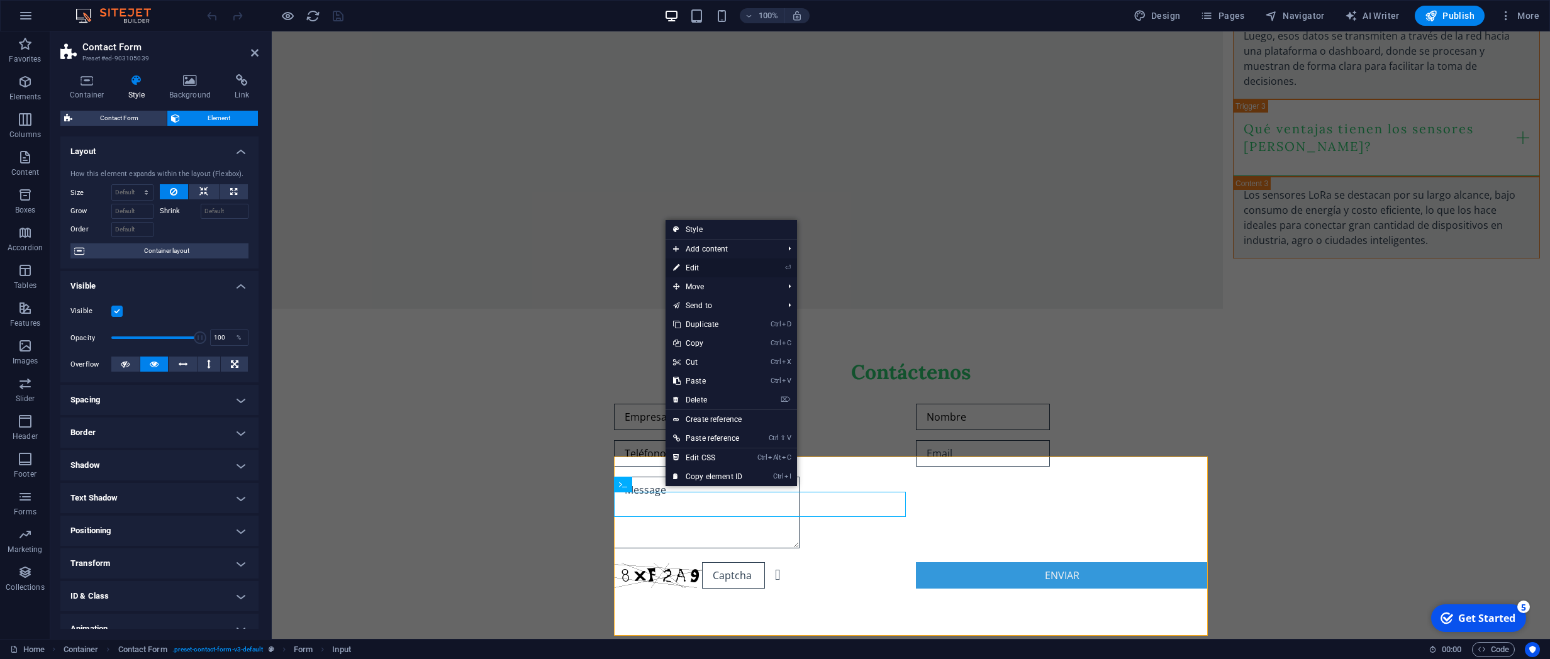
click at [709, 267] on link "⏎ Edit" at bounding box center [707, 267] width 84 height 19
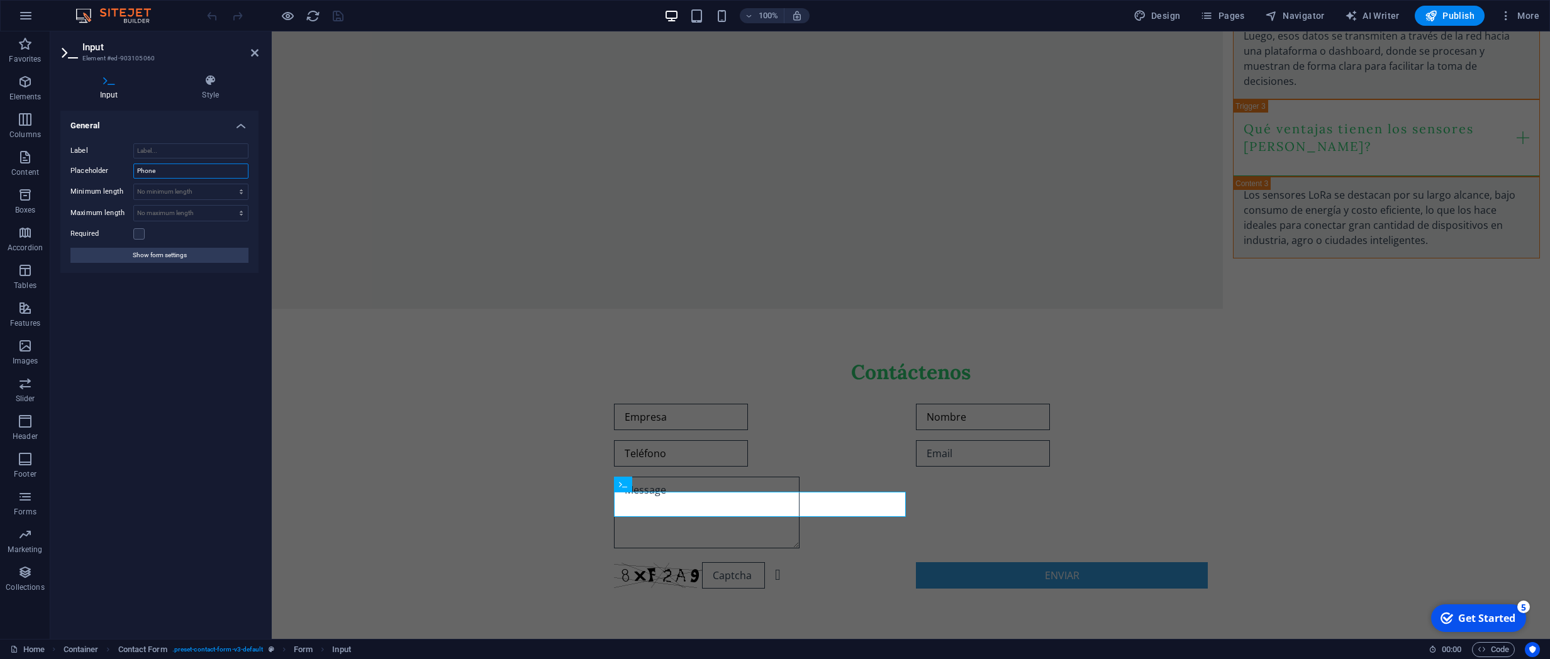
click at [162, 170] on input "Phone" at bounding box center [190, 171] width 115 height 15
click at [173, 155] on input "Label" at bounding box center [190, 150] width 115 height 15
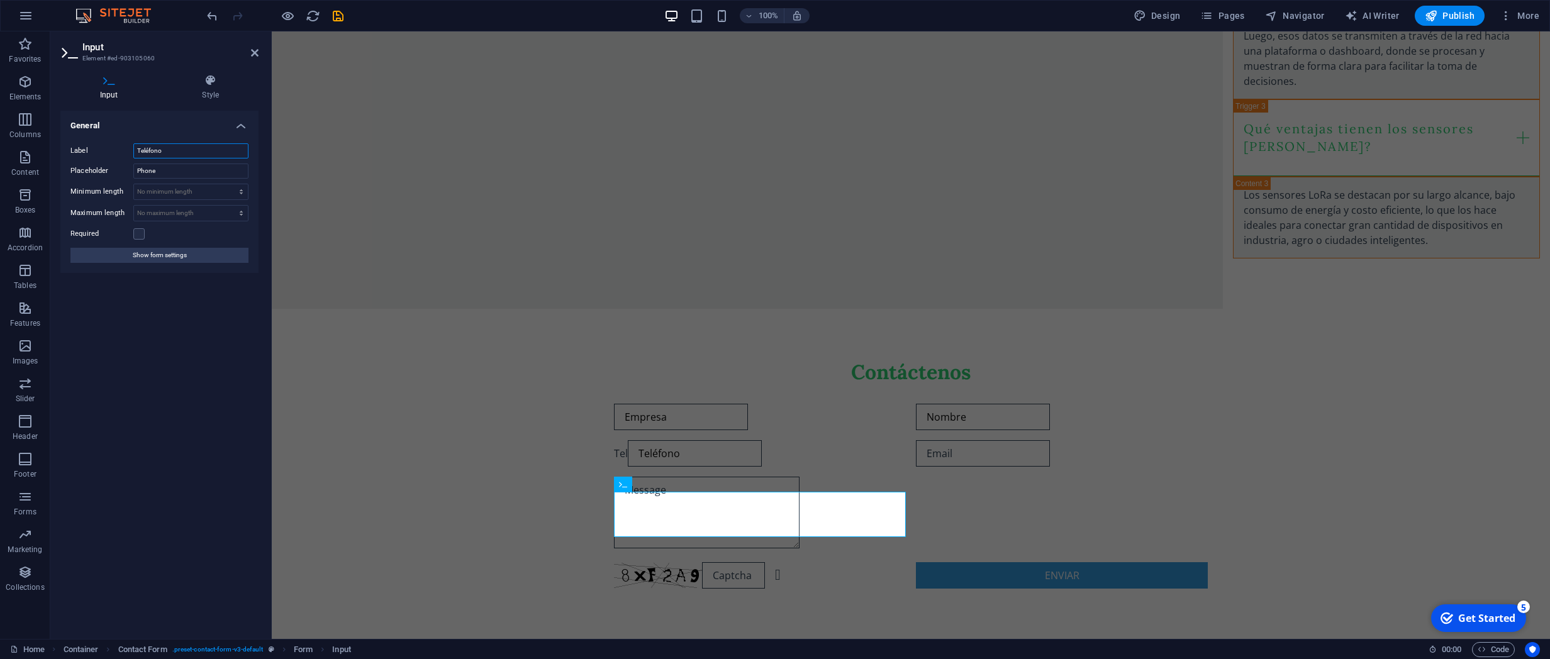
type input "Teléfono"
type input "T"
paste input "Teléfono"
type input "Teléfono"
click at [980, 467] on div at bounding box center [1062, 453] width 292 height 26
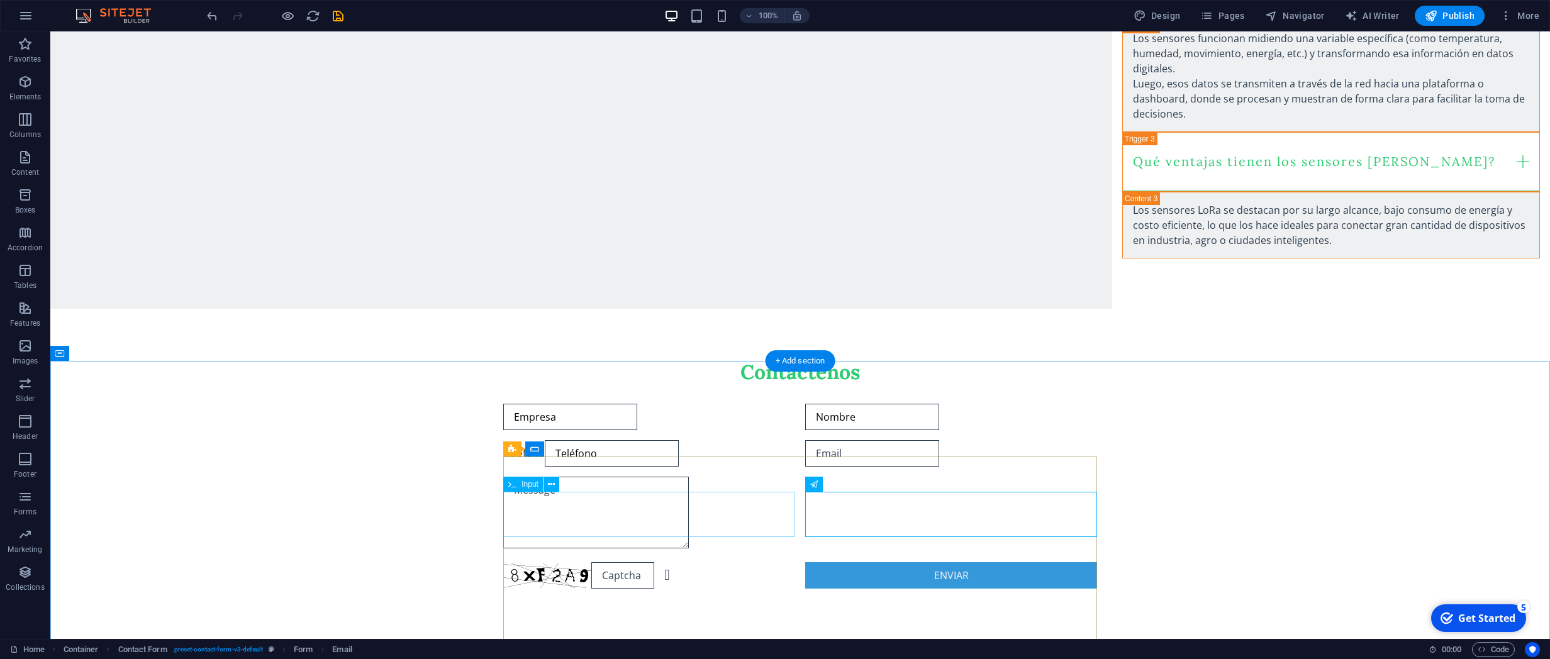
click at [564, 467] on div "Teléfono Teléfono" at bounding box center [649, 453] width 292 height 26
click at [840, 467] on div at bounding box center [951, 453] width 292 height 26
click at [853, 482] on icon at bounding box center [855, 484] width 7 height 13
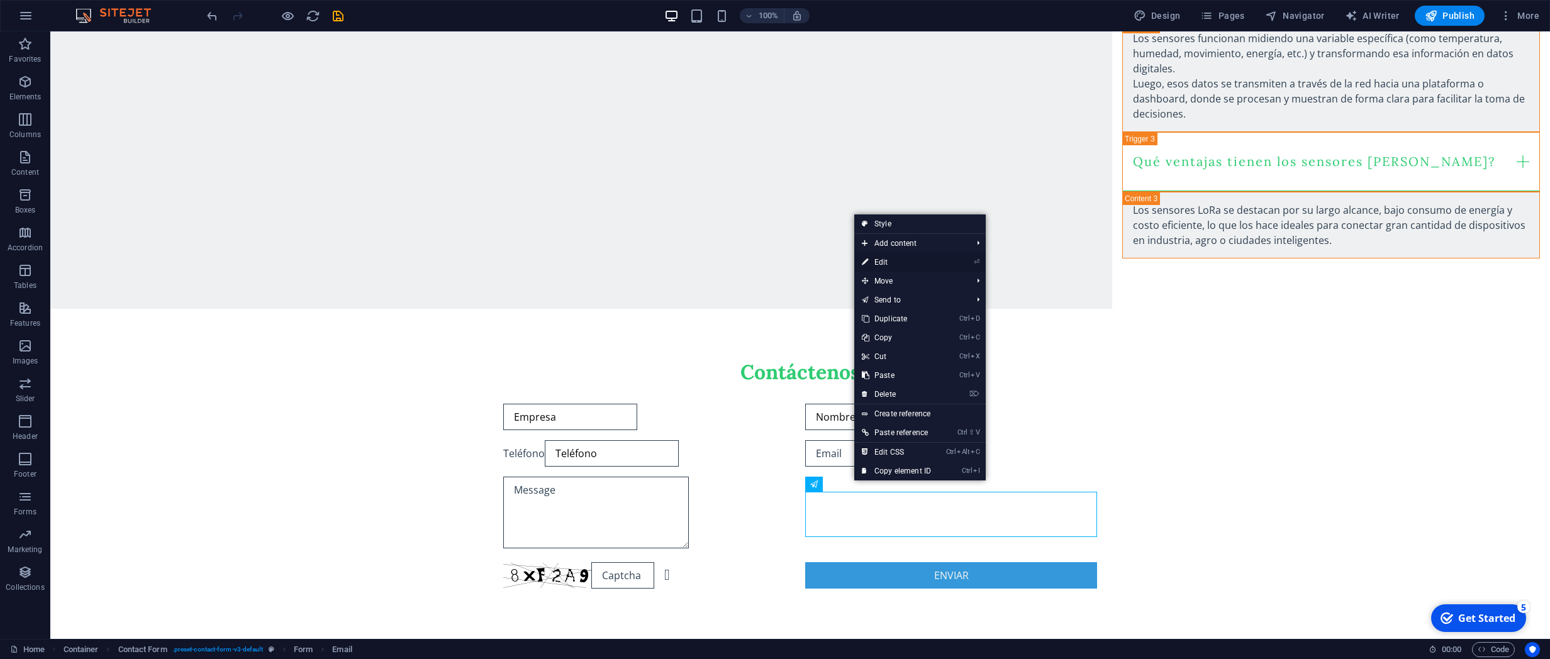
click at [891, 264] on link "⏎ Edit" at bounding box center [896, 262] width 84 height 19
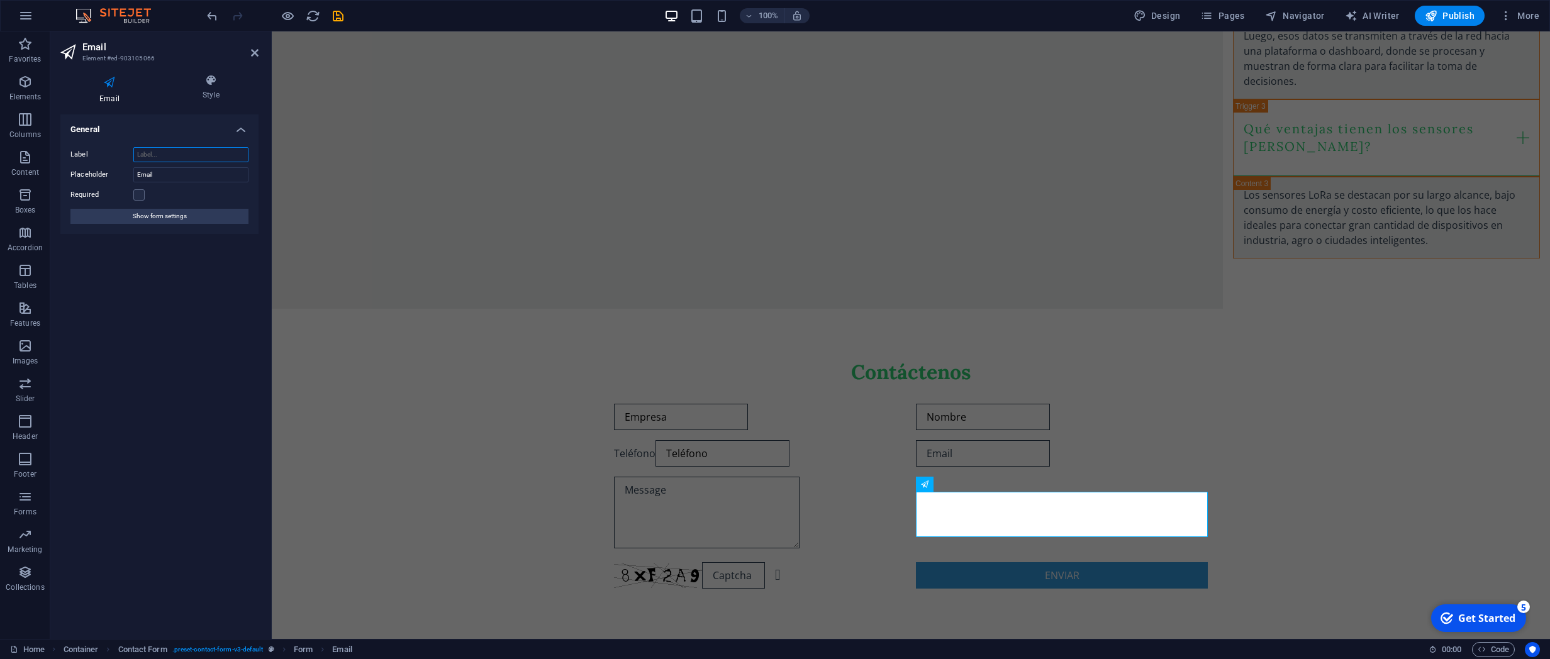
click at [177, 153] on input "Label" at bounding box center [190, 154] width 115 height 15
type input "E"
type input "e"
click at [435, 387] on div "Contáctenos Empresa Nombre Teléfono Teléfono Unreadable? Load new Enviar" at bounding box center [911, 474] width 1278 height 331
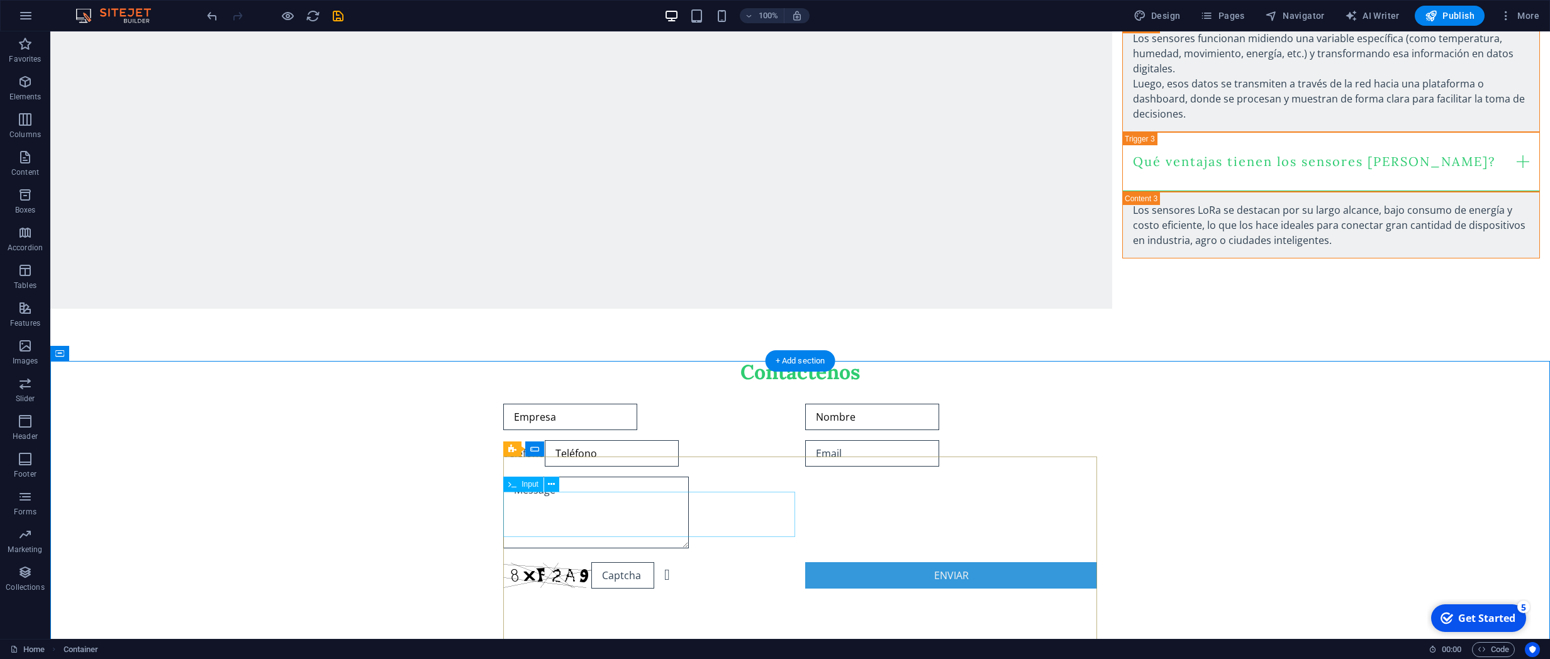
click at [552, 467] on div "Teléfono Teléfono" at bounding box center [649, 453] width 292 height 26
click at [556, 484] on button at bounding box center [551, 484] width 15 height 15
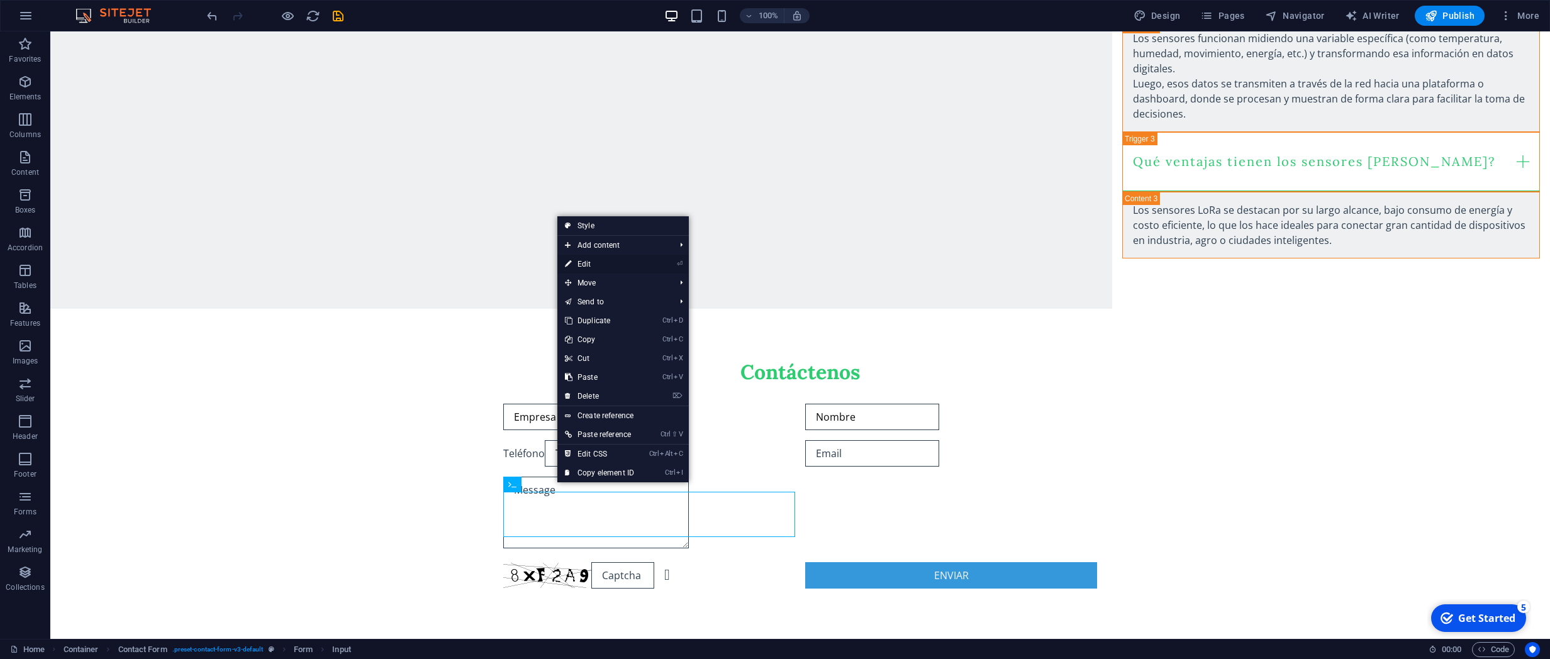
click at [597, 264] on link "⏎ Edit" at bounding box center [599, 264] width 84 height 19
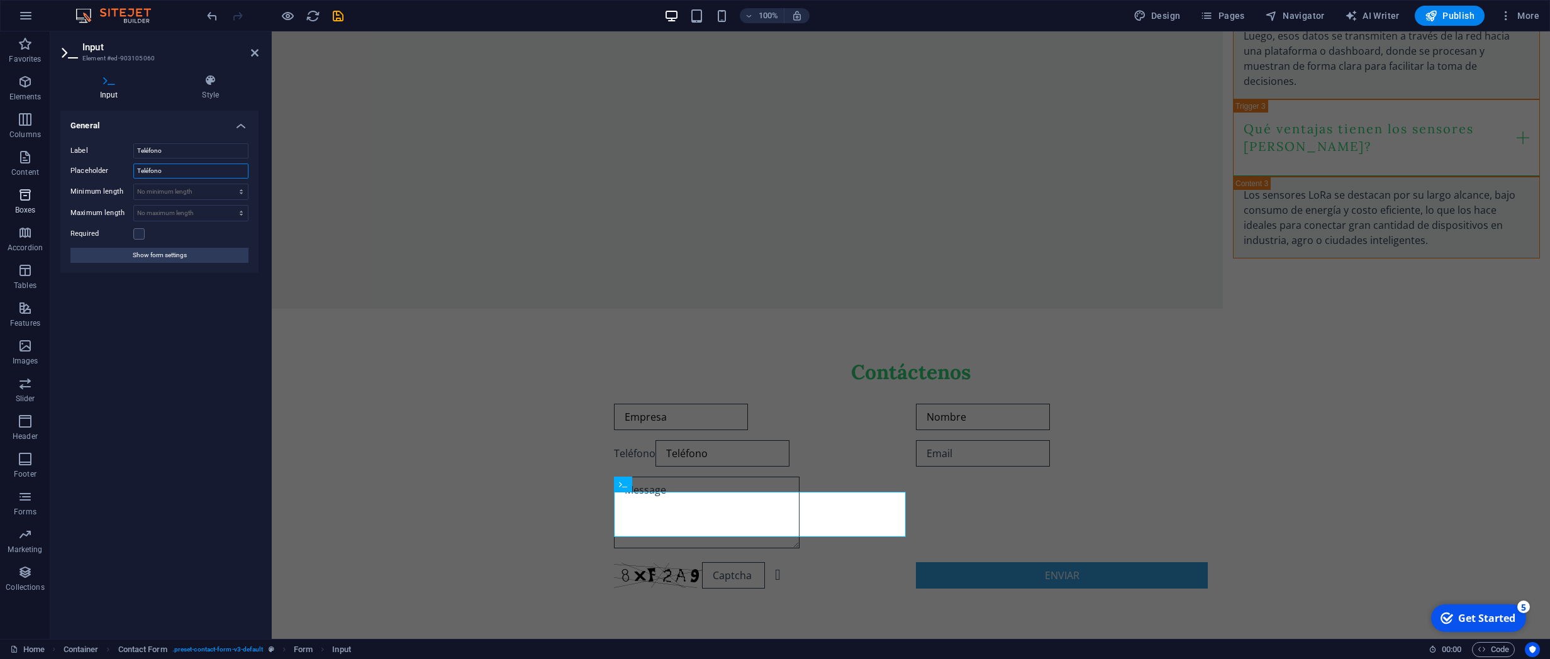
drag, startPoint x: 177, startPoint y: 172, endPoint x: 16, endPoint y: 192, distance: 162.3
click at [133, 179] on input "Teléfono" at bounding box center [190, 171] width 115 height 15
drag, startPoint x: 174, startPoint y: 148, endPoint x: 82, endPoint y: 158, distance: 92.4
click at [133, 158] on input "Teléfono" at bounding box center [190, 150] width 115 height 15
click at [430, 467] on div "Contáctenos Empresa Nombre Teléfono Unreadable? Load new Enviar" at bounding box center [911, 474] width 1278 height 331
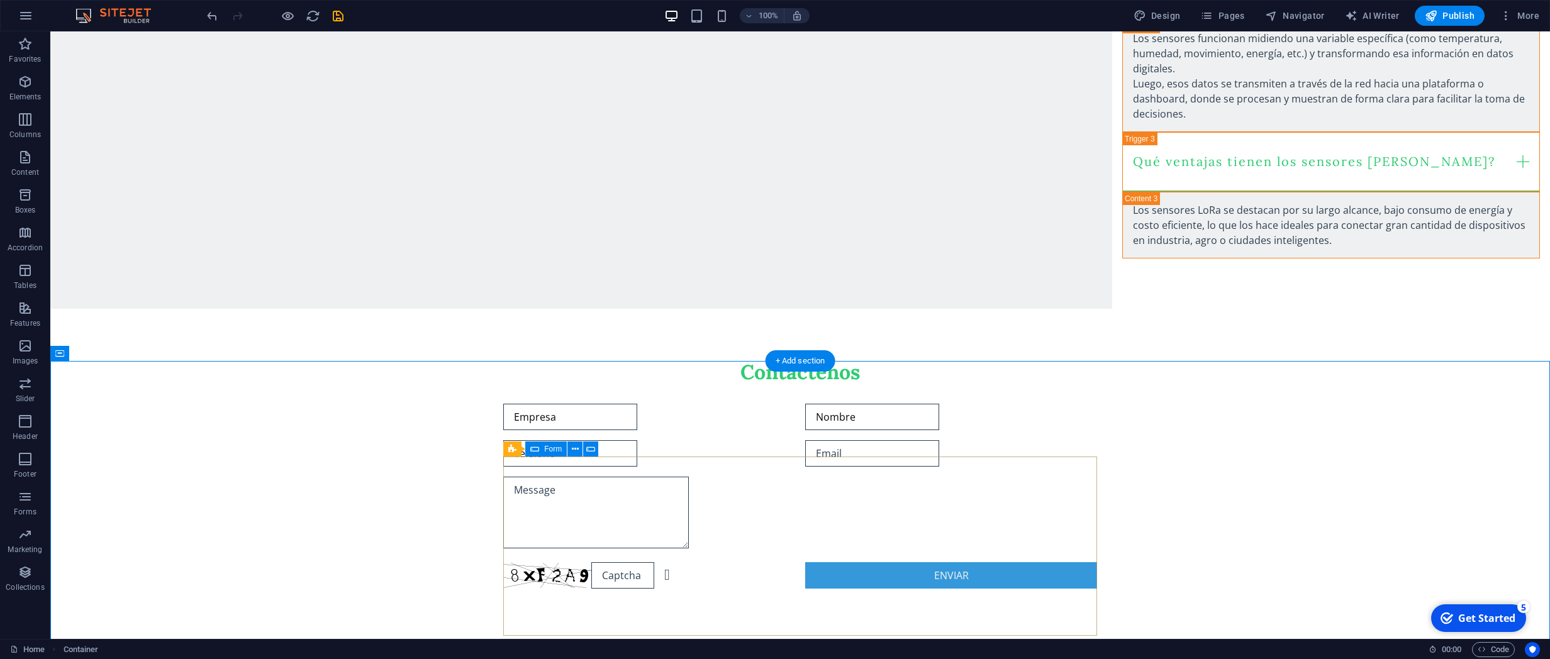
click at [613, 482] on div "Empresa Nombre Teléfono Unreadable? Load new Enviar" at bounding box center [800, 496] width 594 height 195
click at [600, 450] on button at bounding box center [596, 448] width 15 height 15
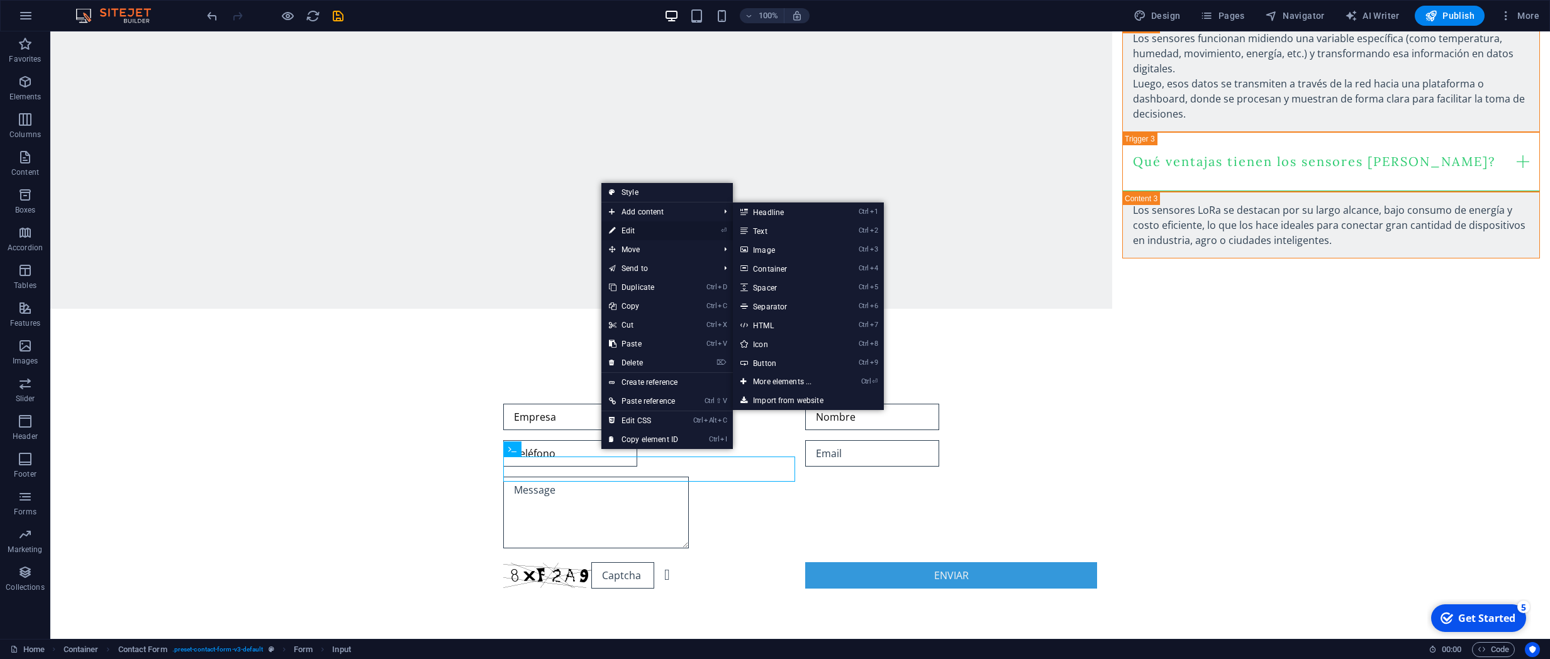
click at [633, 227] on link "⏎ Edit" at bounding box center [643, 230] width 84 height 19
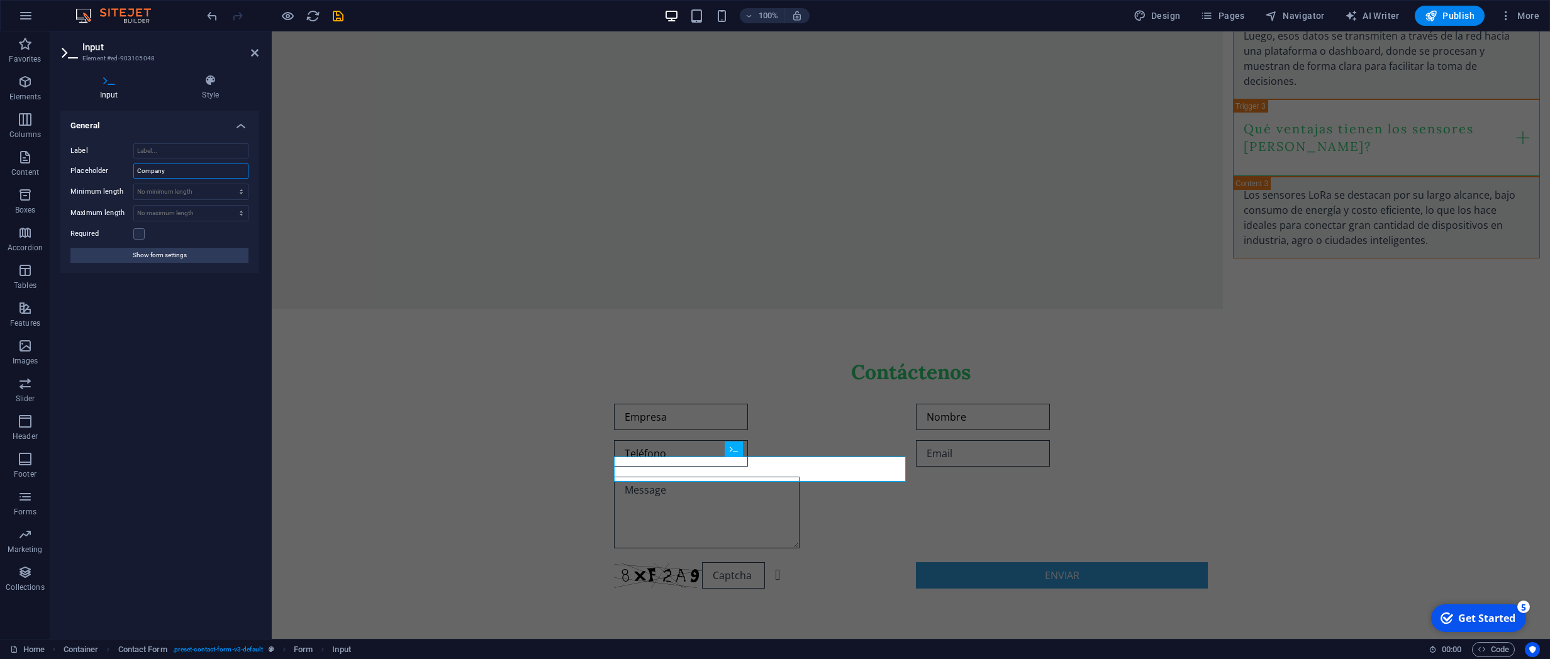
drag, startPoint x: 182, startPoint y: 170, endPoint x: 80, endPoint y: 180, distance: 102.4
click at [133, 179] on input "Company" at bounding box center [190, 171] width 115 height 15
type input "R"
type input "Empresa X"
click at [153, 149] on input "Label" at bounding box center [190, 150] width 115 height 15
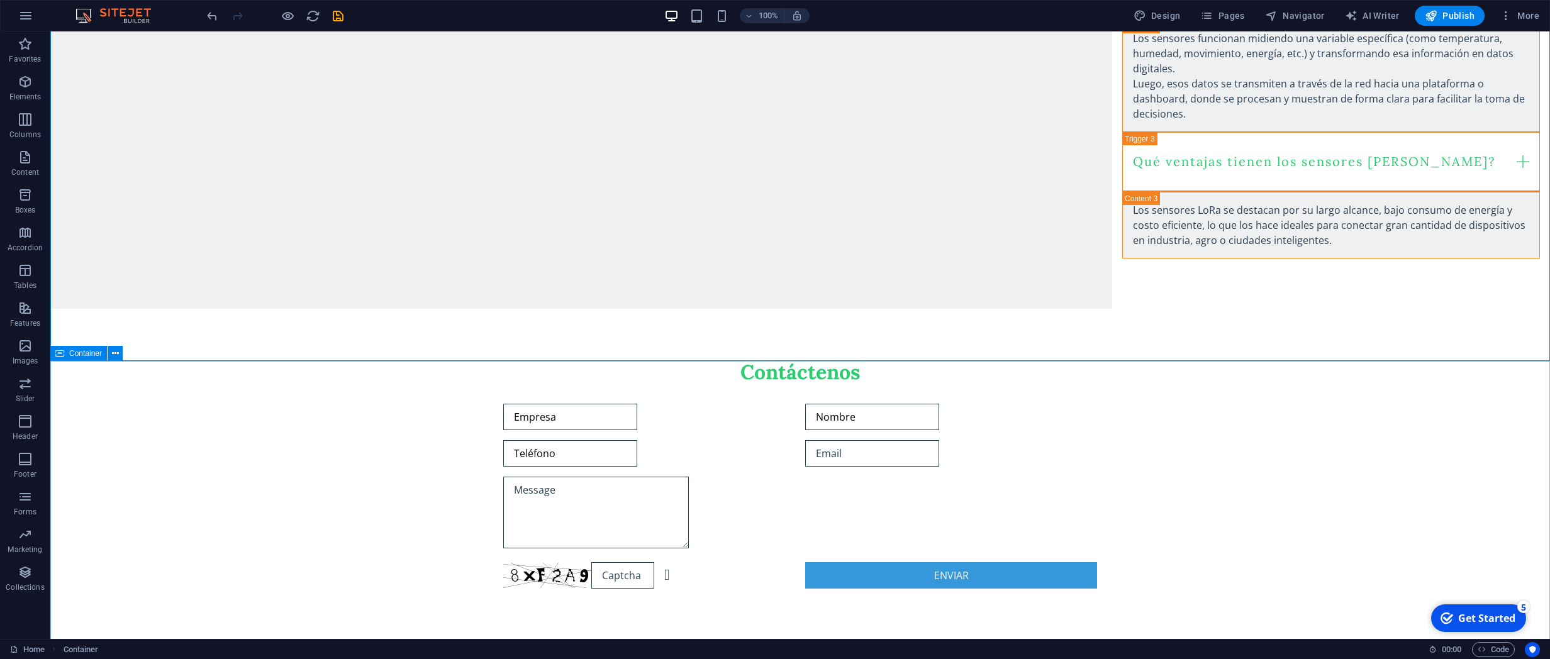
click at [467, 450] on div "Contáctenos Empresa Nombre Teléfono Unreadable? Load new Enviar" at bounding box center [799, 474] width 1499 height 331
click at [584, 457] on div "Contact Form Form Input" at bounding box center [557, 449] width 109 height 16
click at [585, 430] on div "Empresa" at bounding box center [649, 417] width 292 height 26
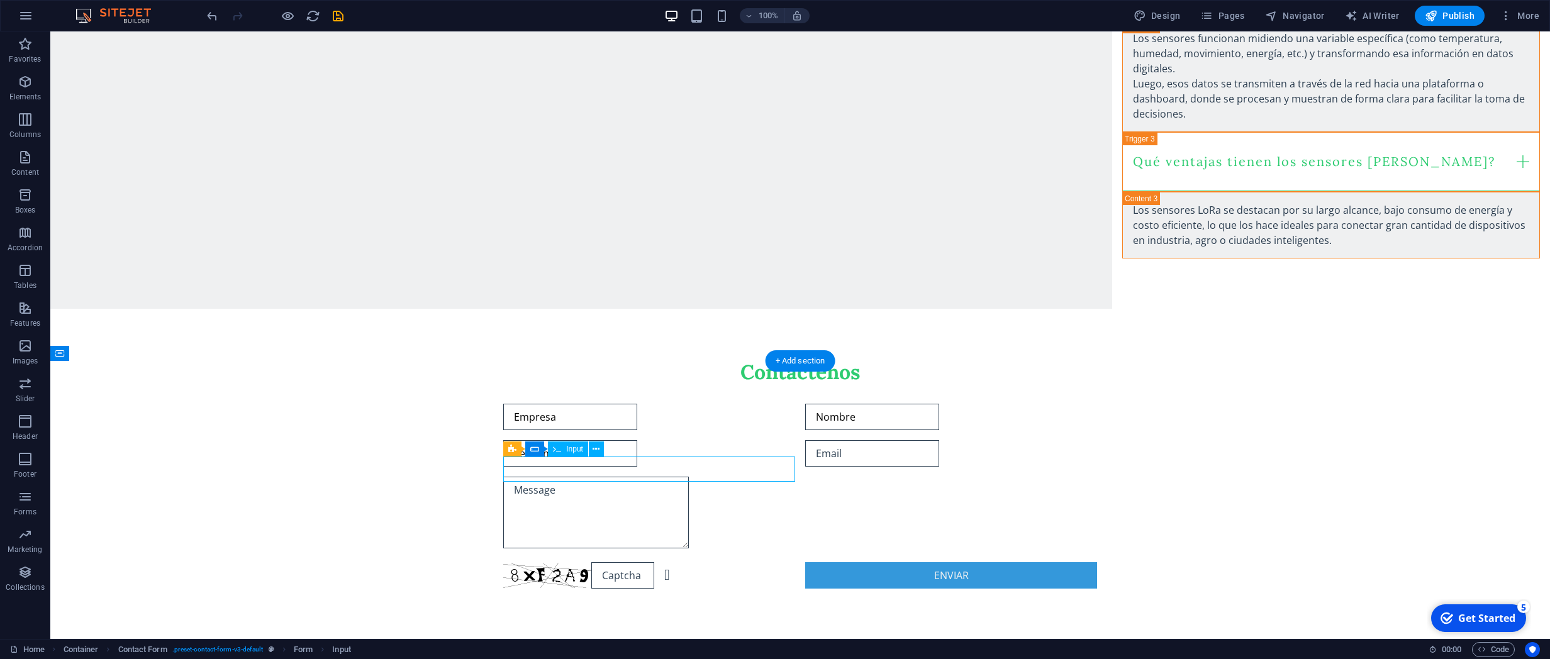
click at [547, 430] on div "Empresa" at bounding box center [649, 417] width 292 height 26
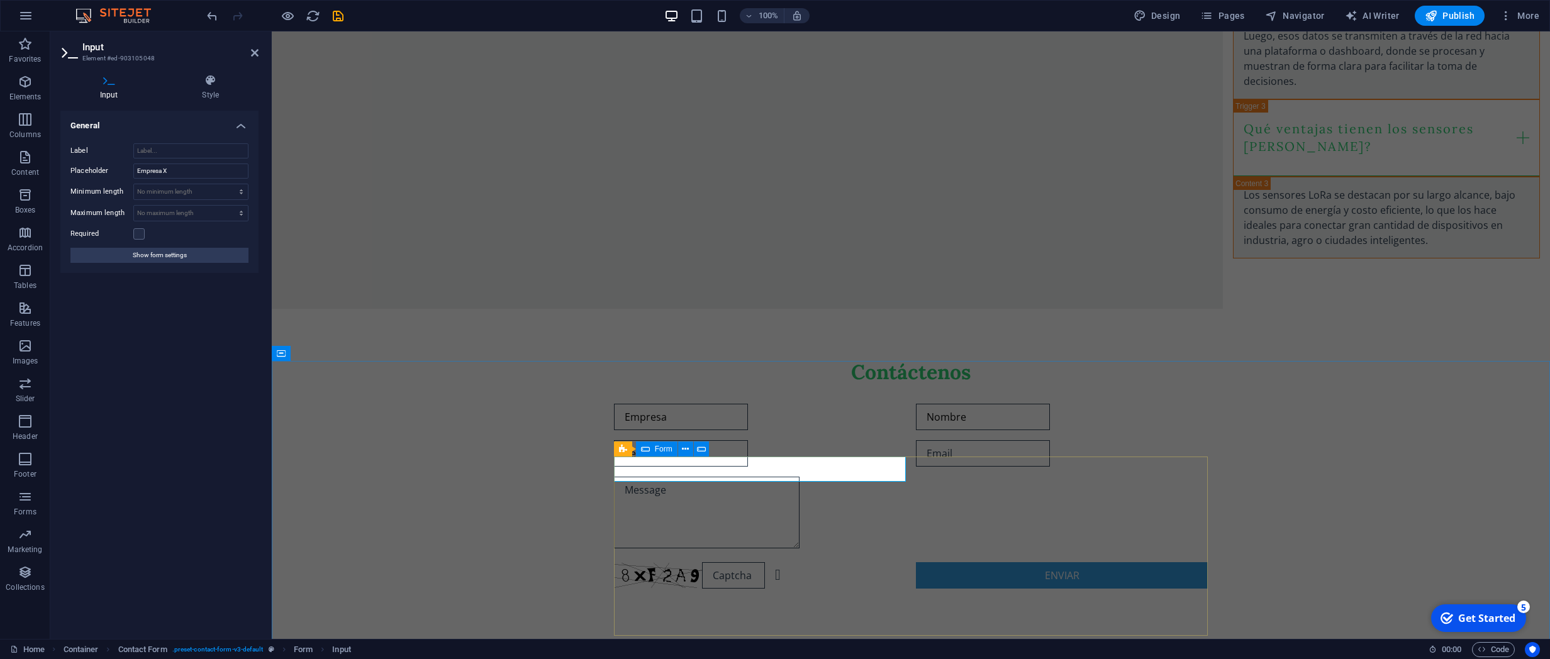
drag, startPoint x: 654, startPoint y: 450, endPoint x: 652, endPoint y: 457, distance: 7.2
click at [655, 450] on div "Form" at bounding box center [657, 448] width 42 height 15
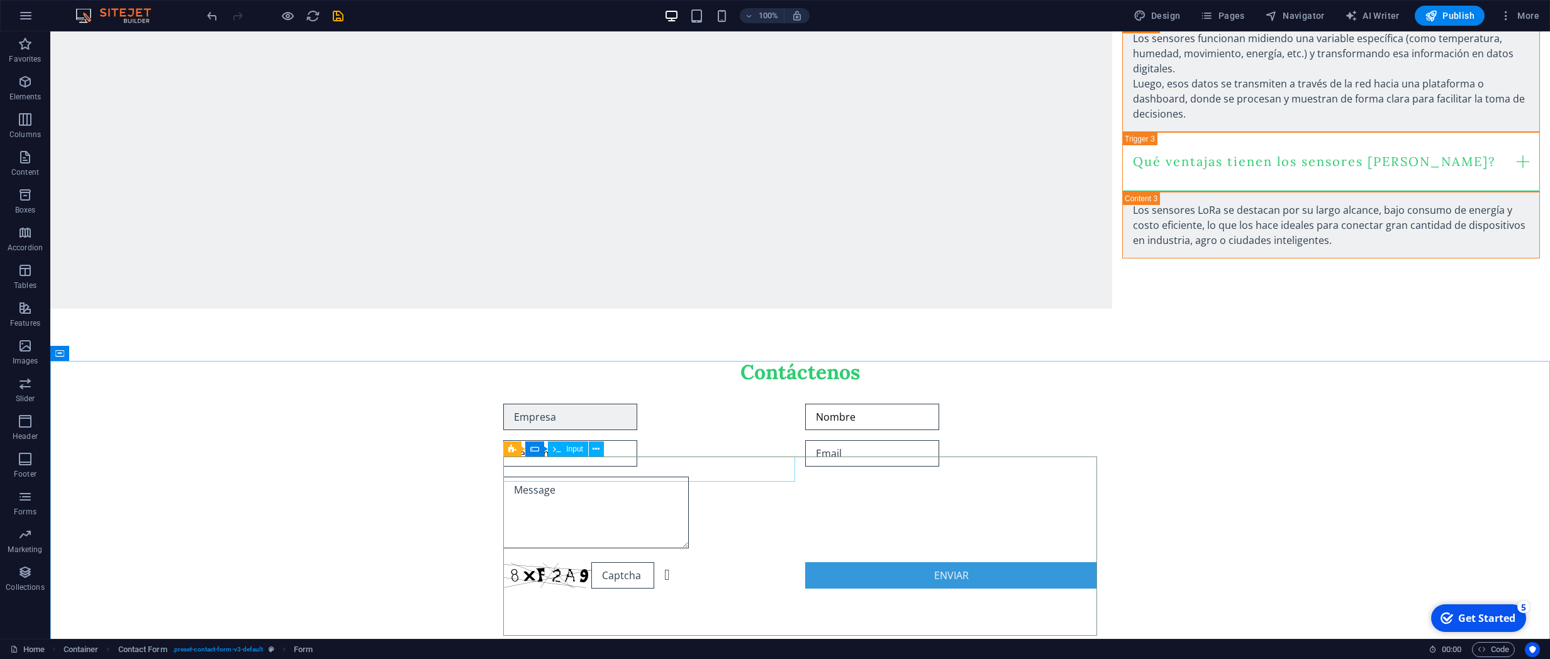
click at [635, 430] on div "Empresa" at bounding box center [649, 417] width 292 height 26
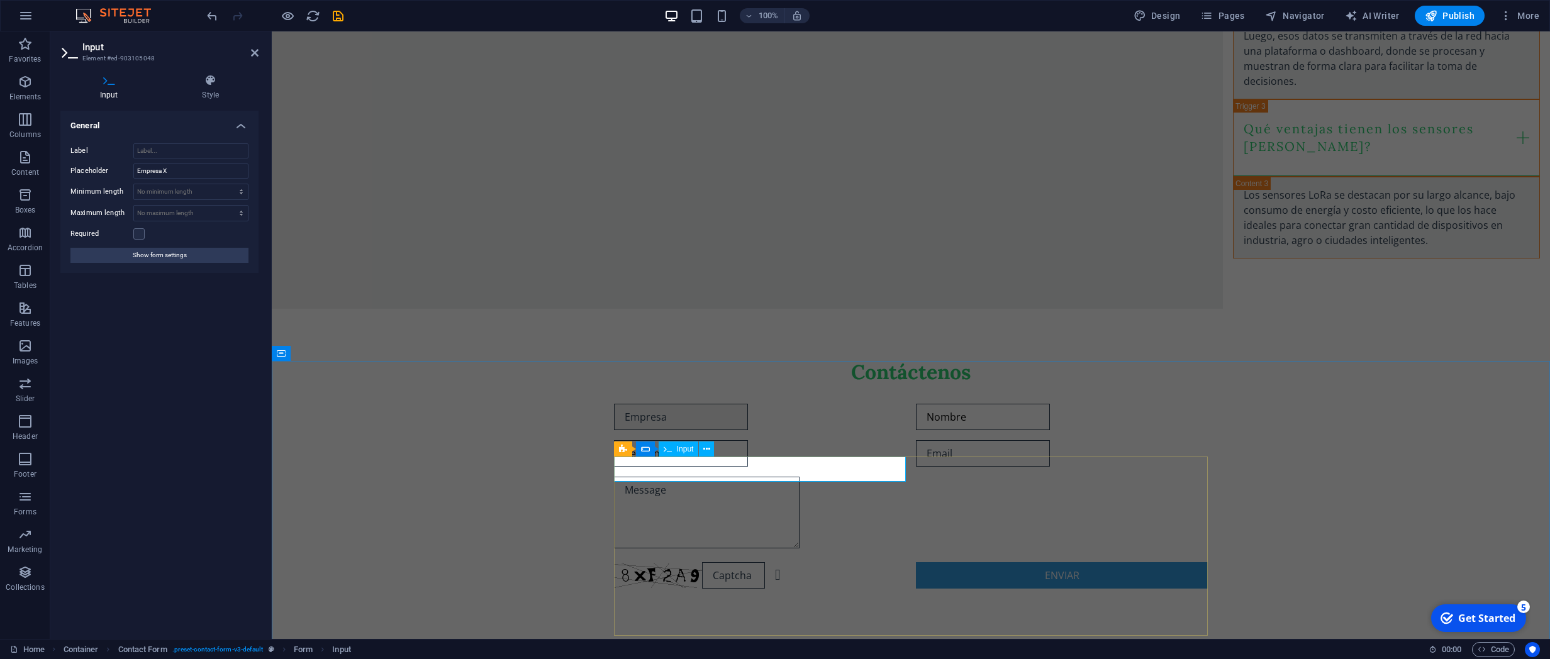
click at [636, 430] on input "Empresa" at bounding box center [681, 417] width 134 height 26
click at [211, 171] on input "Empresa X" at bounding box center [190, 171] width 115 height 15
type input "Empresa"
click at [416, 445] on div "Contáctenos Nombre Teléfono Unreadable? Load new Enviar" at bounding box center [911, 474] width 1278 height 331
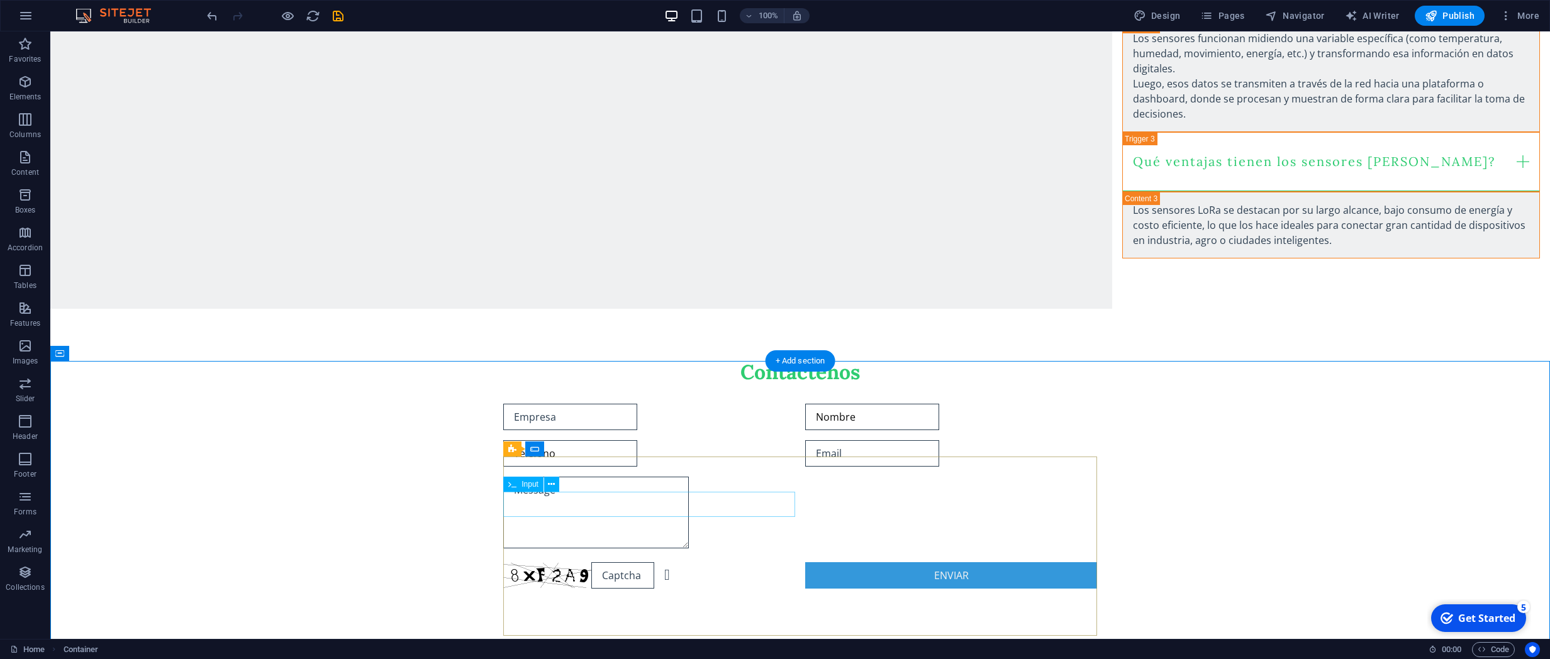
click at [613, 467] on div "Teléfono" at bounding box center [649, 453] width 292 height 26
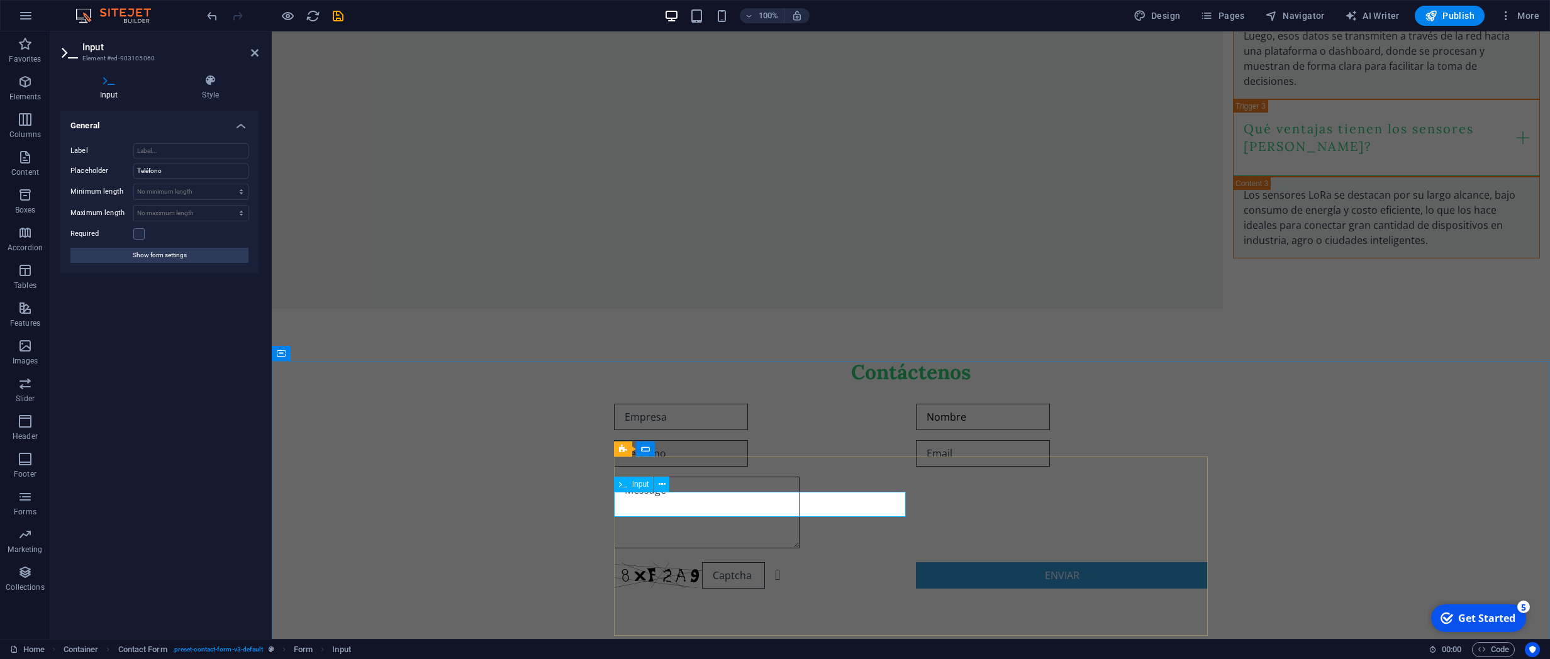
click at [692, 467] on input "Teléfono" at bounding box center [681, 453] width 134 height 26
click at [528, 536] on div "Contáctenos Nombre Unreadable? Load new Enviar" at bounding box center [911, 474] width 1278 height 331
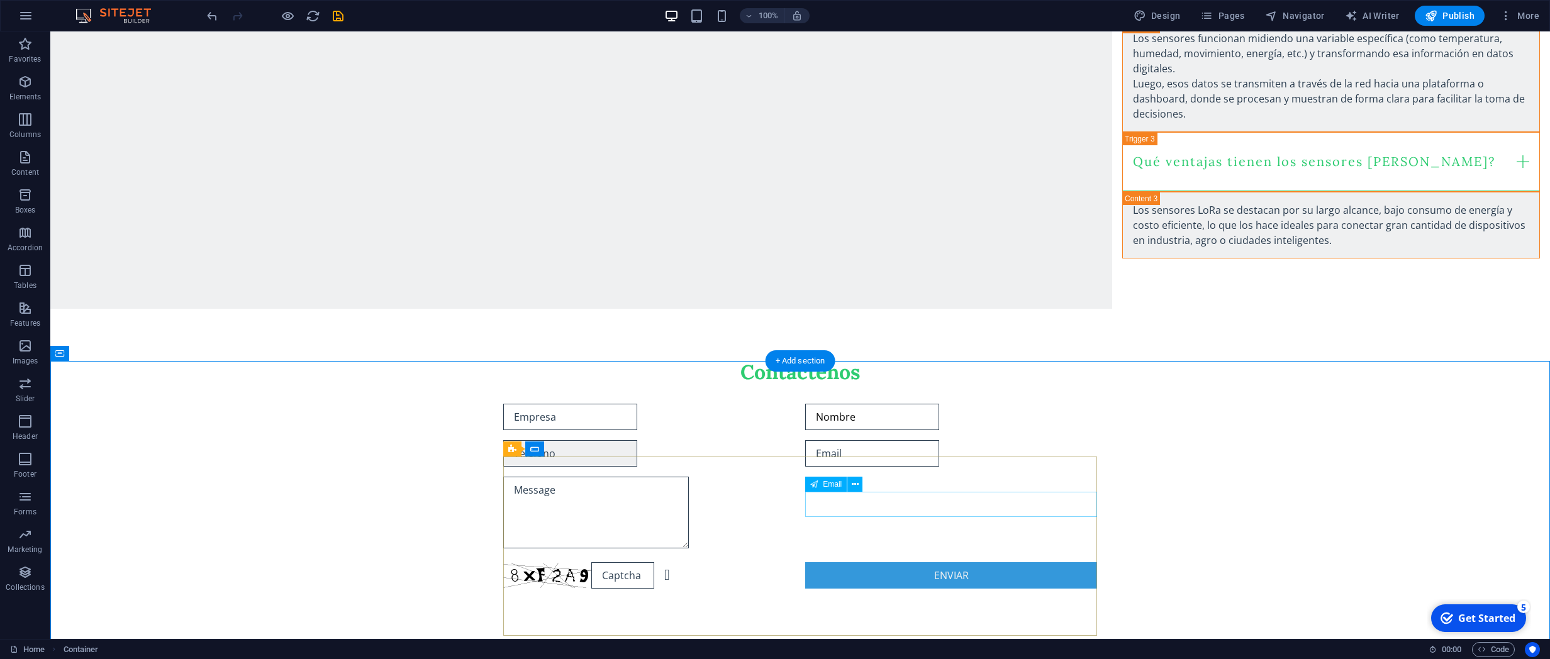
click at [877, 467] on div at bounding box center [951, 453] width 292 height 26
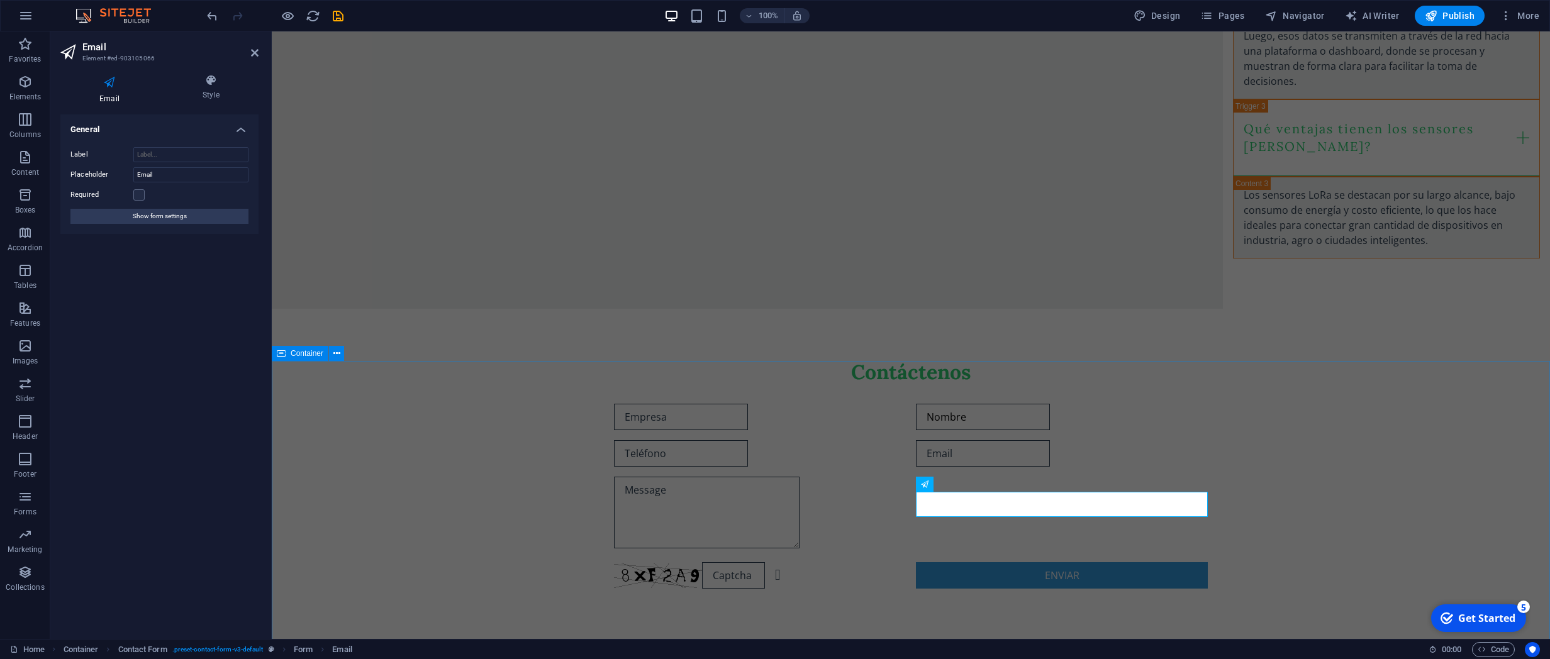
click at [1409, 475] on div "Contáctenos Nombre Unreadable? Load new Enviar" at bounding box center [911, 474] width 1278 height 331
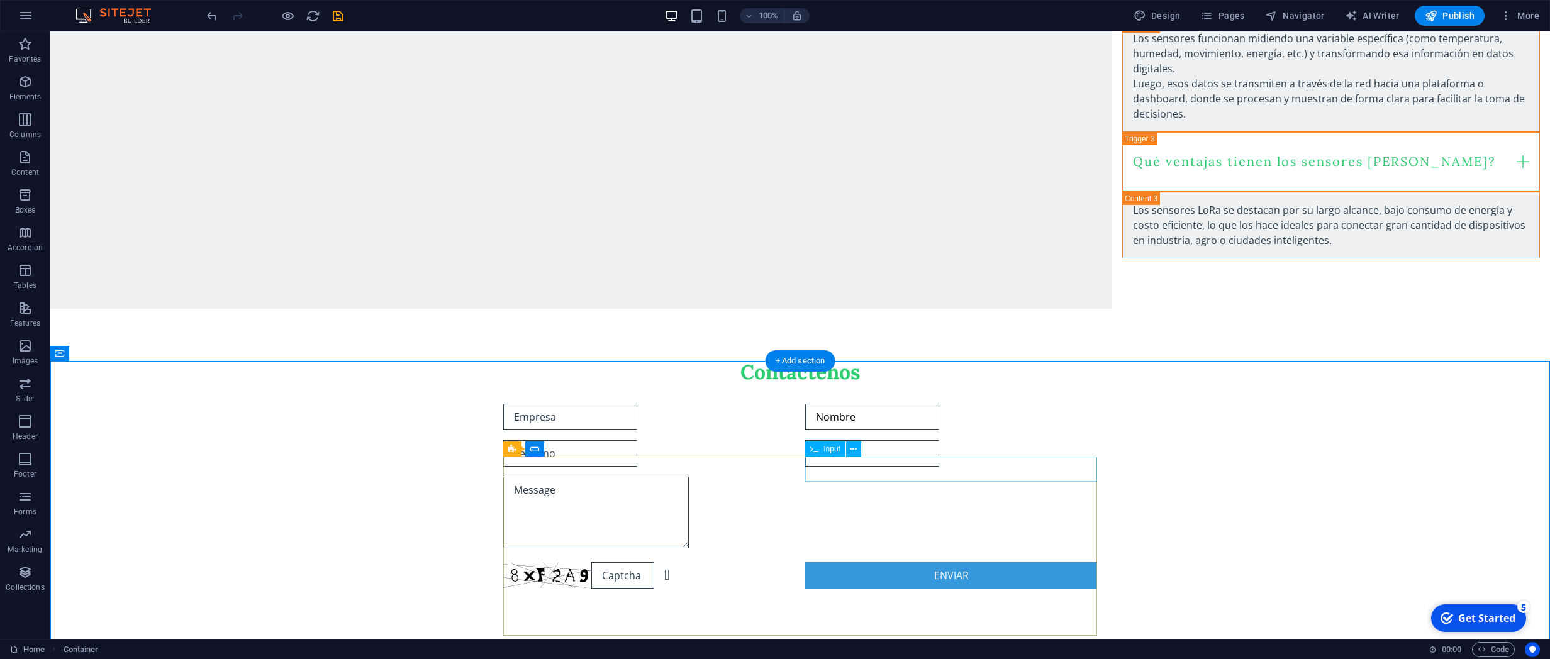
click at [885, 430] on div "Nombre" at bounding box center [951, 417] width 292 height 26
click at [883, 430] on div "Nombre" at bounding box center [951, 417] width 292 height 26
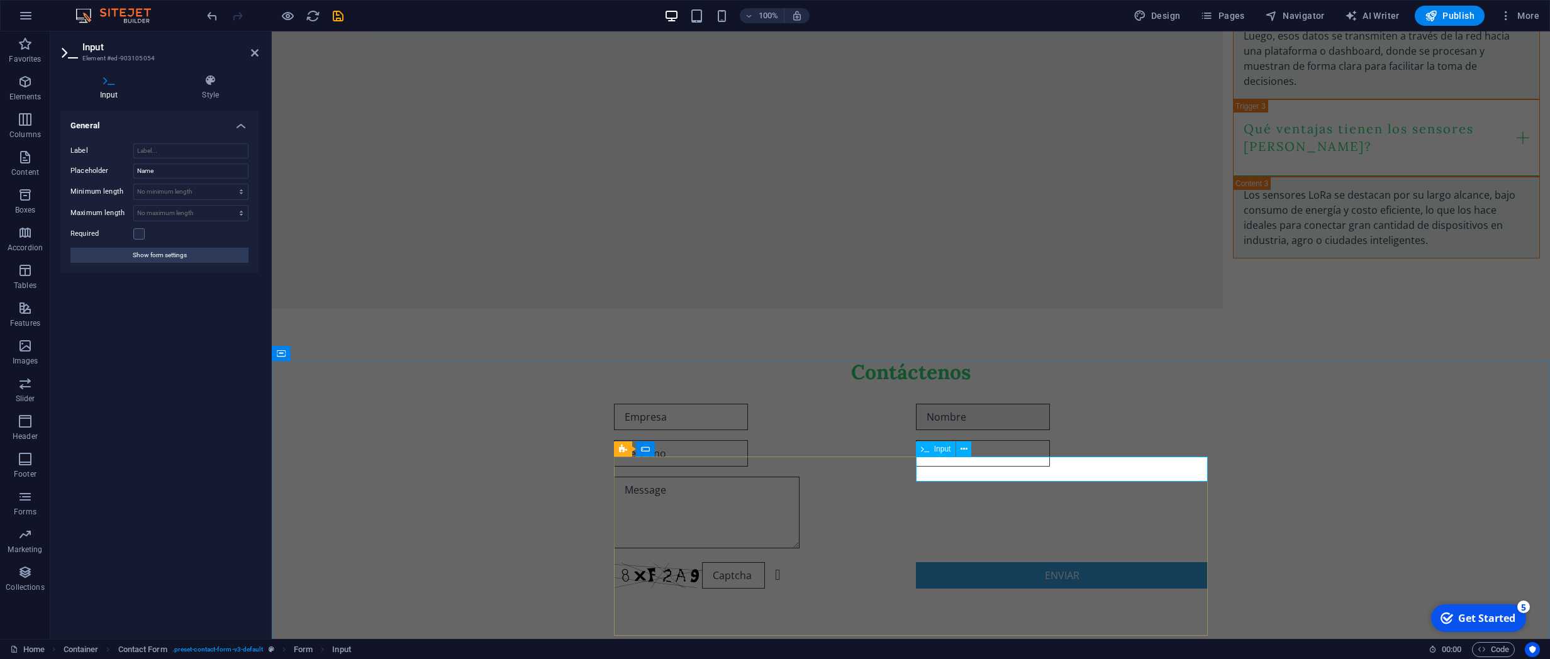
click at [957, 430] on input "Nombre" at bounding box center [983, 417] width 134 height 26
drag, startPoint x: 171, startPoint y: 167, endPoint x: 65, endPoint y: 186, distance: 107.9
click at [133, 179] on input "Name" at bounding box center [190, 171] width 115 height 15
type input "Nombre"
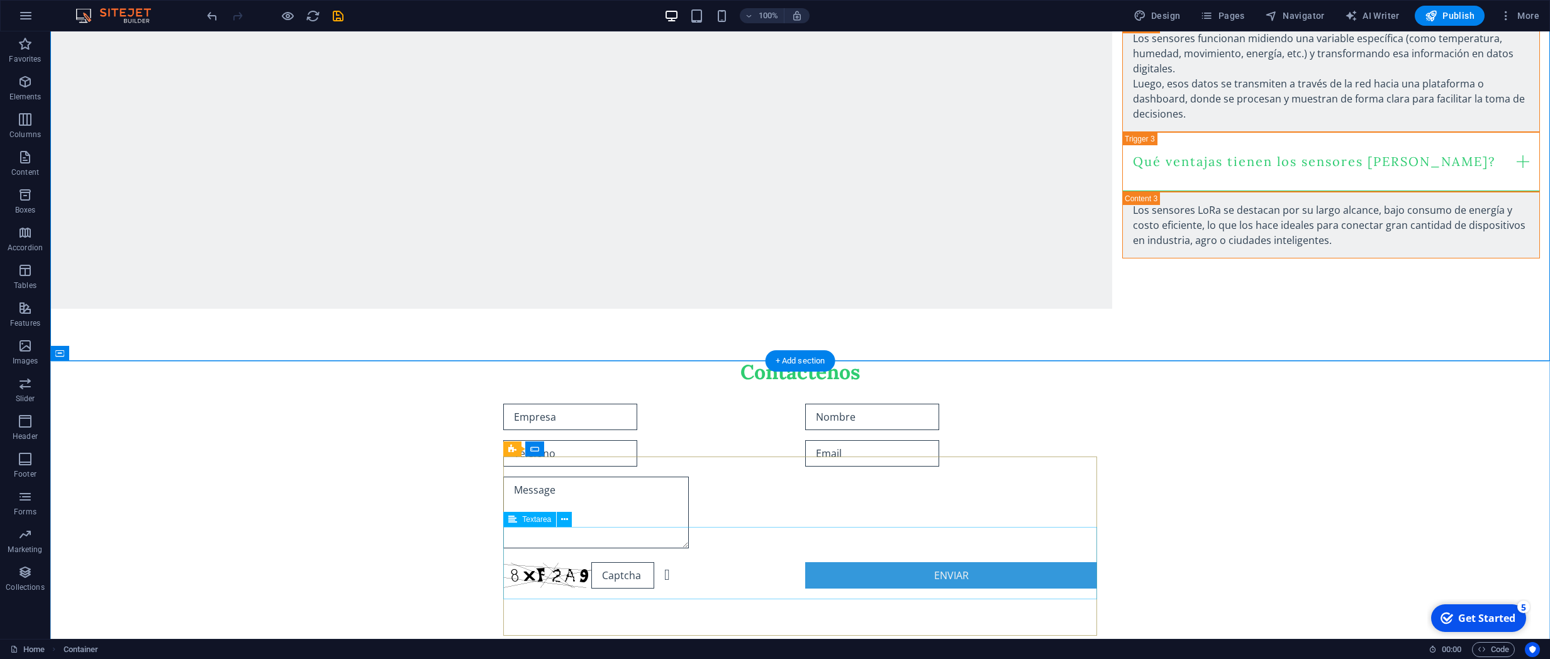
click at [595, 552] on div at bounding box center [800, 514] width 594 height 75
click at [562, 516] on icon at bounding box center [564, 519] width 7 height 13
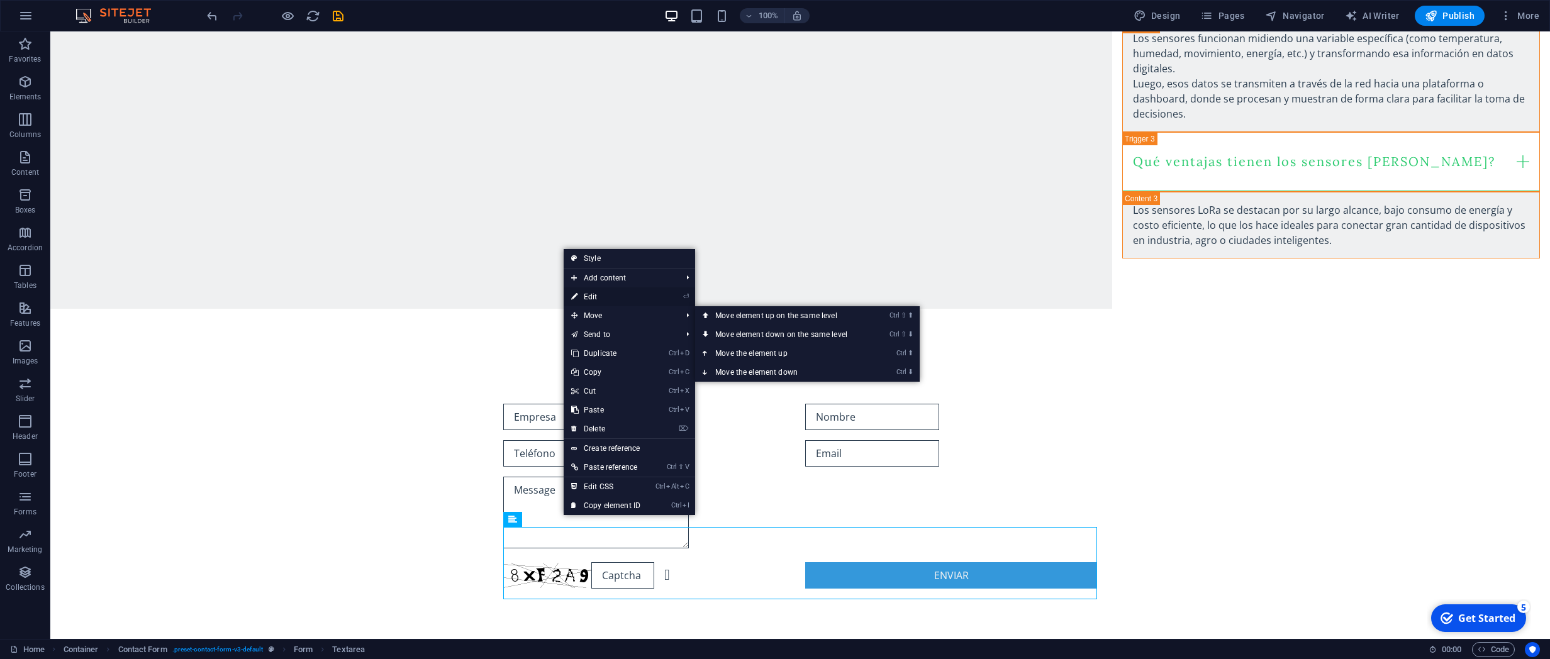
click at [595, 300] on link "⏎ Edit" at bounding box center [606, 296] width 84 height 19
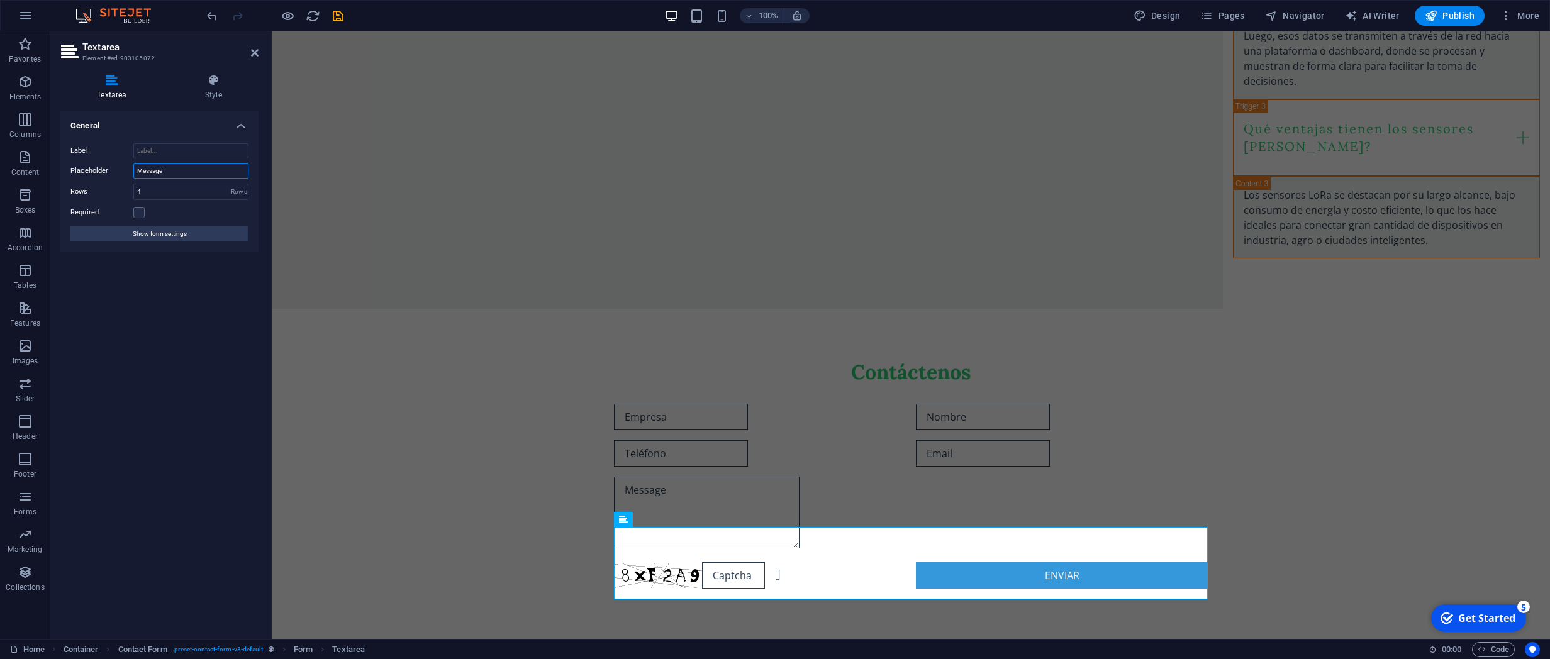
drag, startPoint x: 194, startPoint y: 170, endPoint x: 13, endPoint y: 166, distance: 180.5
click at [133, 166] on input "Message" at bounding box center [190, 171] width 115 height 15
type input "Mensaje"
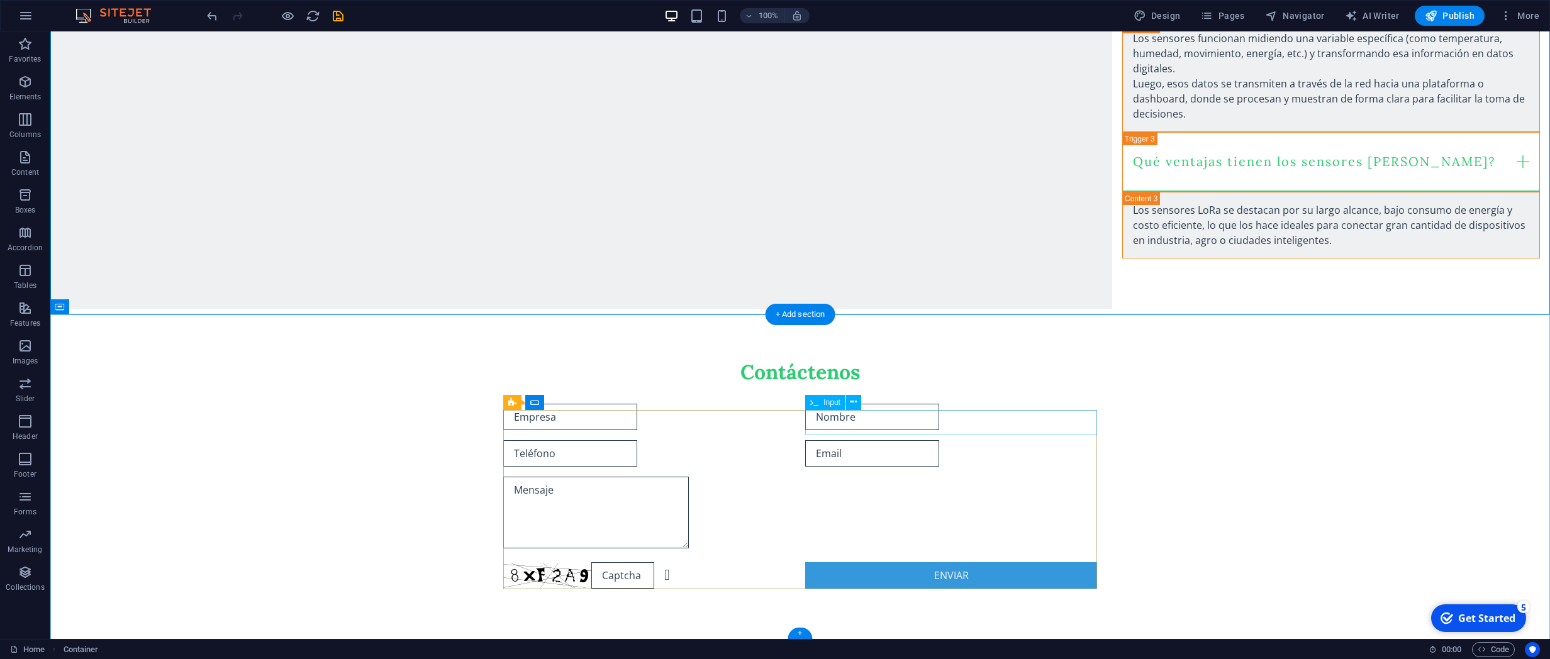
scroll to position [2284, 0]
click at [955, 580] on div "Enviar" at bounding box center [951, 575] width 292 height 26
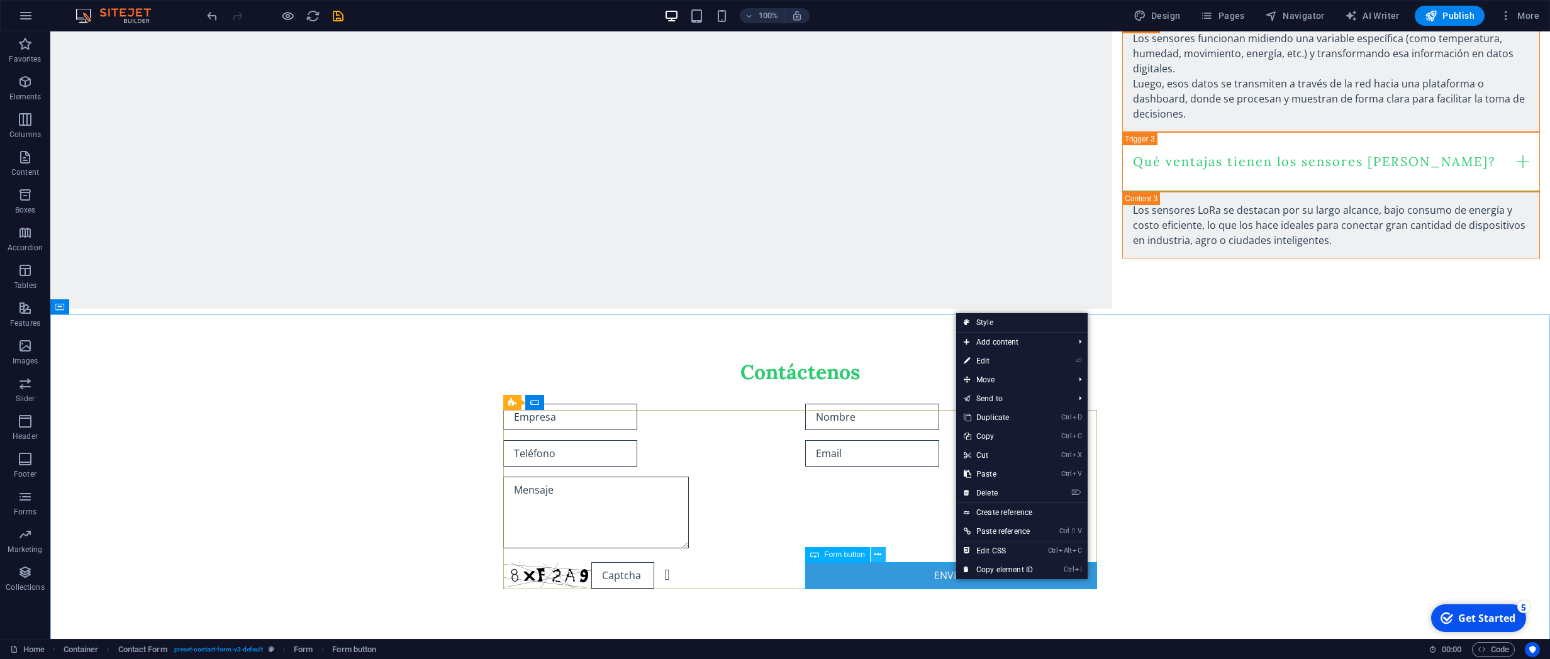
click at [879, 555] on icon at bounding box center [877, 554] width 7 height 13
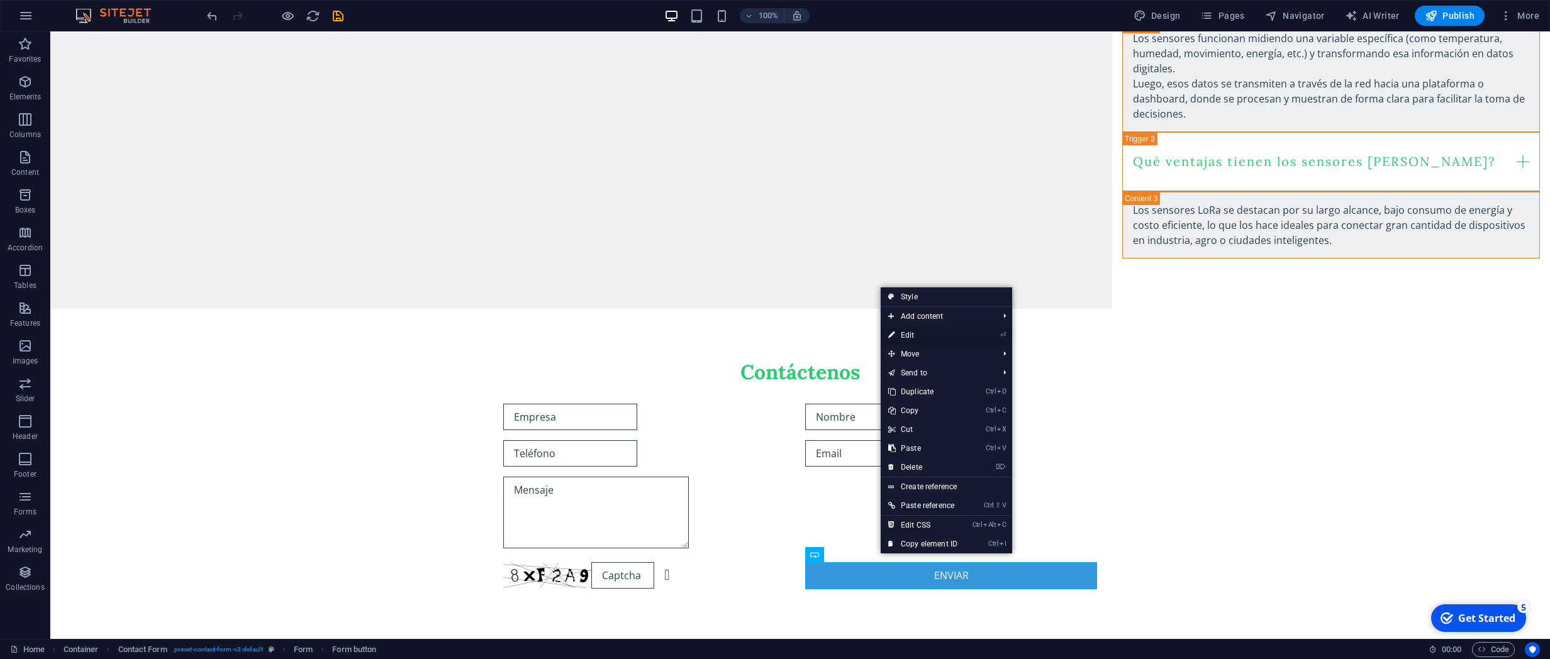
click at [915, 331] on link "⏎ Edit" at bounding box center [922, 335] width 84 height 19
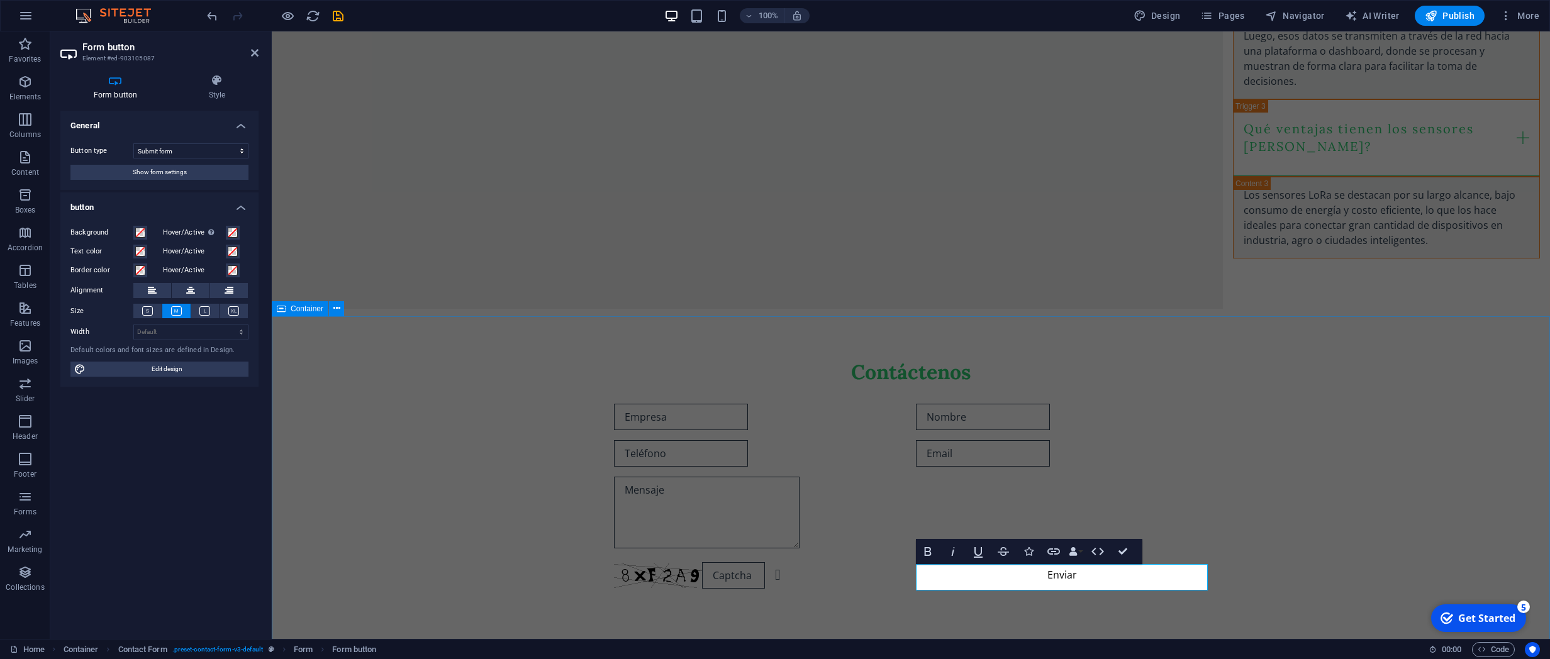
scroll to position [2282, 0]
click at [125, 86] on h4 "Form button" at bounding box center [117, 87] width 115 height 26
click at [210, 175] on button "Show form settings" at bounding box center [159, 172] width 178 height 15
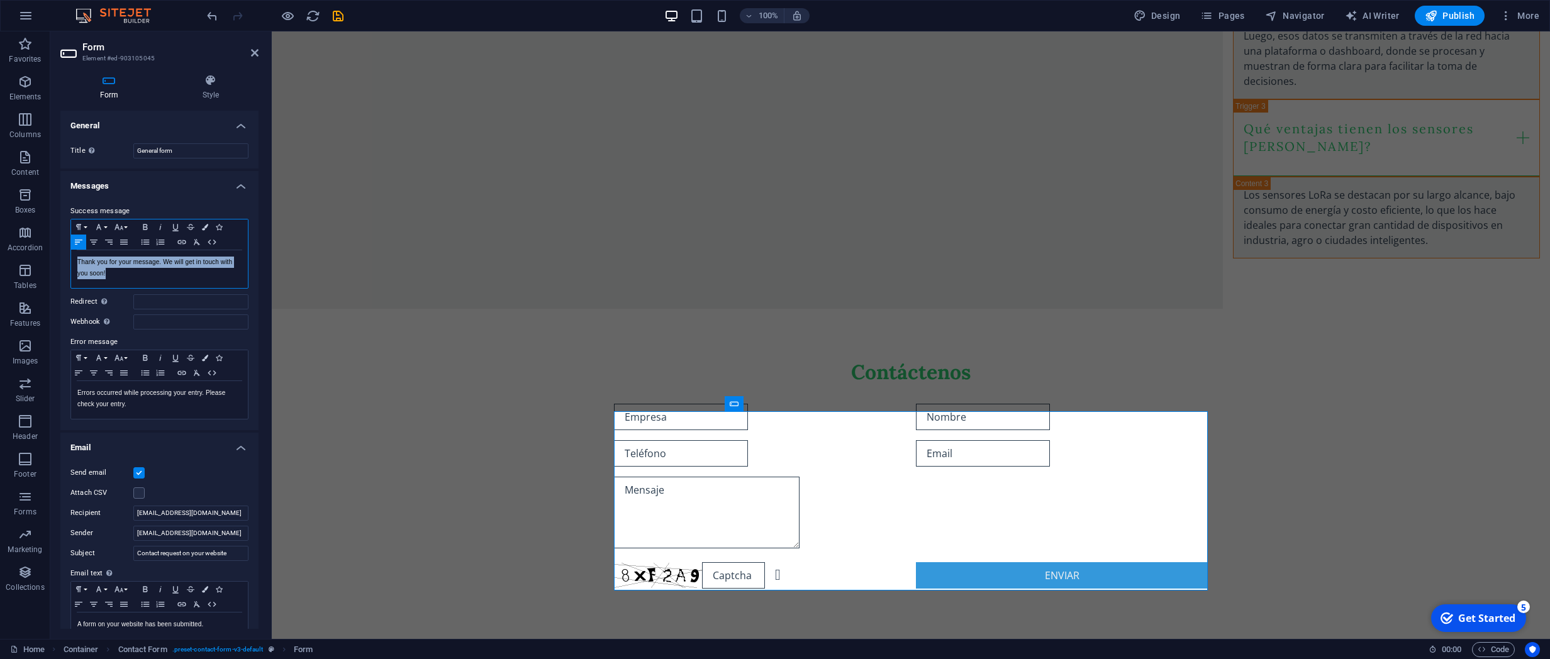
drag, startPoint x: 140, startPoint y: 273, endPoint x: 23, endPoint y: 255, distance: 118.3
click at [71, 255] on div "Thank you for your message. We will get in touch with you soon! Shown after for…" at bounding box center [159, 269] width 177 height 38
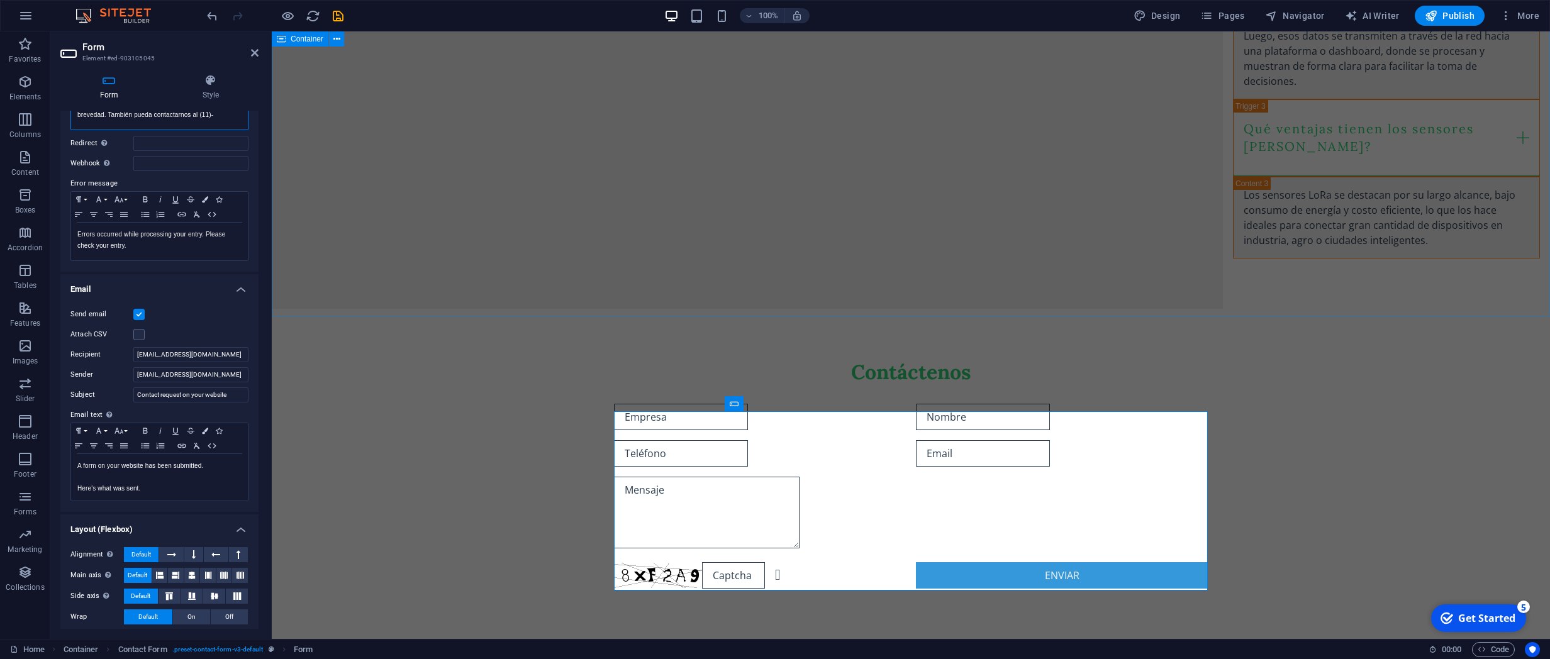
scroll to position [0, 0]
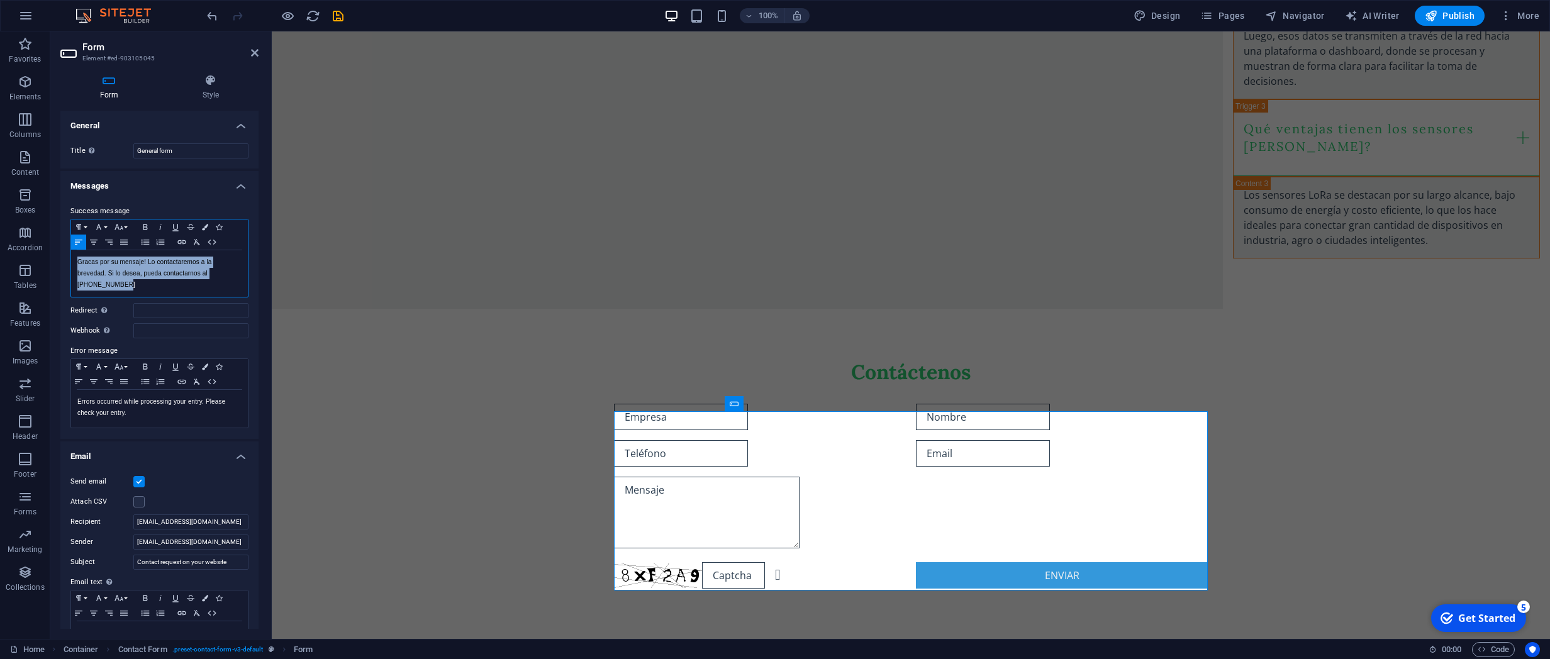
drag, startPoint x: 142, startPoint y: 286, endPoint x: 52, endPoint y: 257, distance: 94.9
click at [71, 257] on div "Gracas por su mensaje! Lo contactaremos a la brevedad. Si lo desea, pueda conta…" at bounding box center [159, 273] width 177 height 47
copy p "Gracas por su mensaje! Lo contactaremos a la brevedad. Si lo desea, pueda conta…"
click at [145, 404] on p "Errors occurred while processing your entry. Please check your entry." at bounding box center [159, 407] width 164 height 23
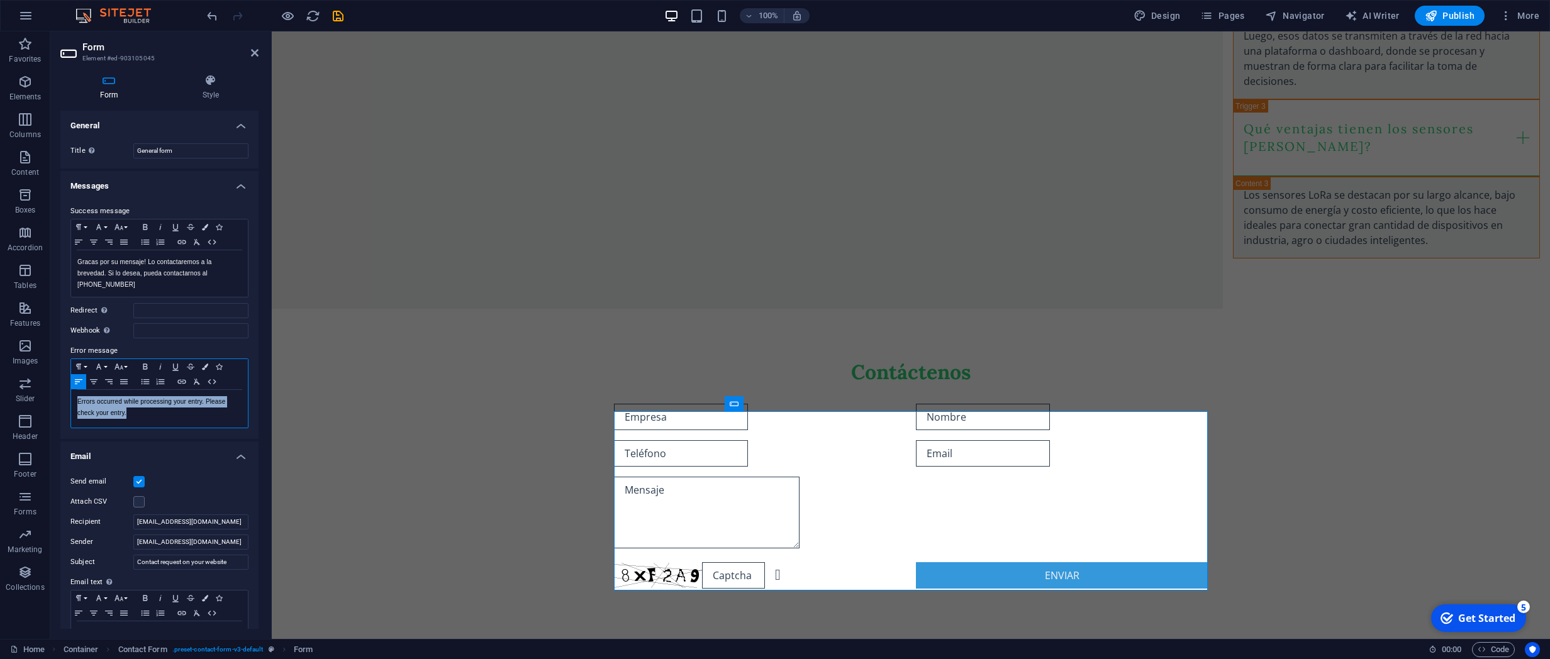
drag, startPoint x: 142, startPoint y: 411, endPoint x: 19, endPoint y: 384, distance: 125.6
click at [71, 390] on div "Errors occurred while processing your entry. Please check your entry. Shown if …" at bounding box center [159, 409] width 177 height 38
drag, startPoint x: 162, startPoint y: 427, endPoint x: -32, endPoint y: 377, distance: 200.1
click at [71, 390] on div "Su mensaje no pudo envarse.. Si lo desea, pueda contactarnos al [PHONE_NUMBER] …" at bounding box center [159, 413] width 177 height 47
copy p "Su mensaje no pudo envarse.. Si lo desea, pueda contactarnos al [PHONE_NUMBER] …"
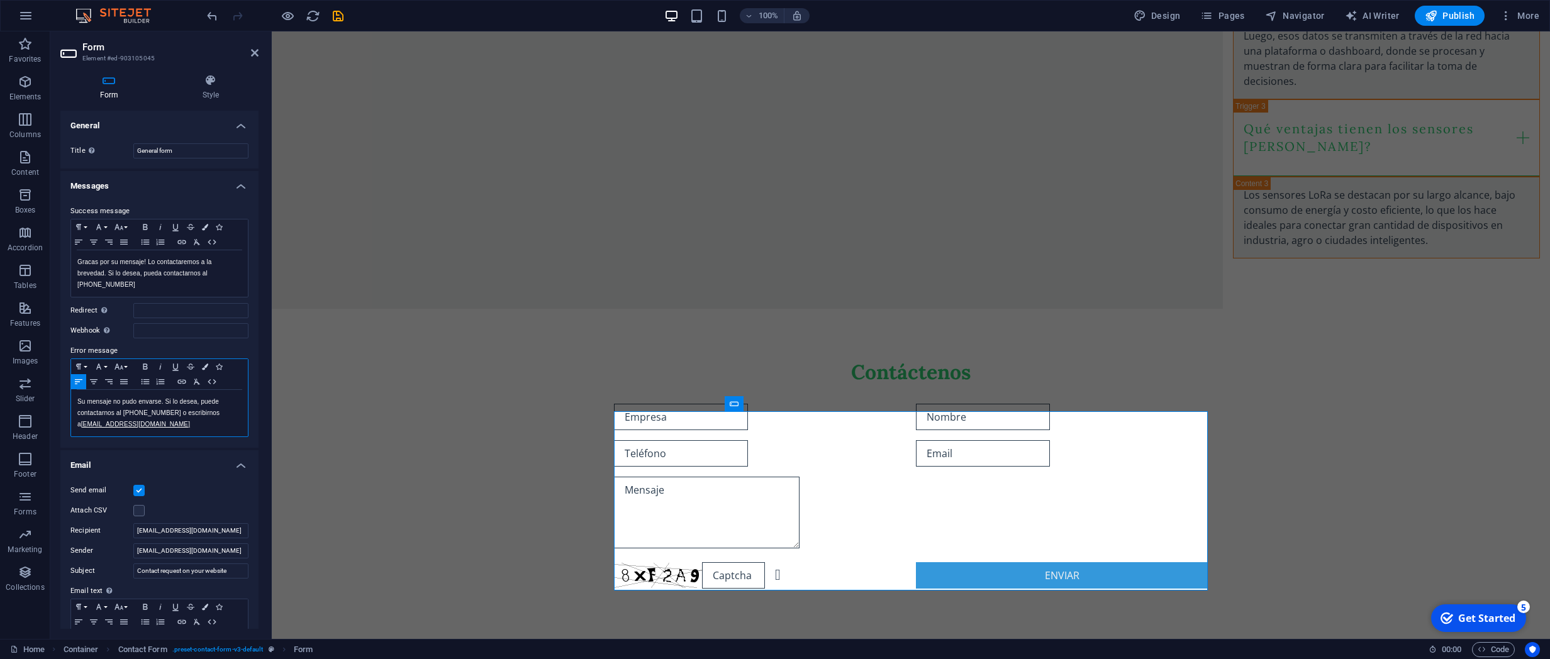
scroll to position [158, 5]
drag, startPoint x: 142, startPoint y: 287, endPoint x: -1, endPoint y: 240, distance: 149.6
click at [71, 250] on div "Gracas por su mensaje! Lo contactaremos a la brevedad. Si lo desea, pueda conta…" at bounding box center [159, 273] width 177 height 47
copy p "Gracas por su mensaje! Lo contactaremos a la brevedad. Si lo desea, pueda conta…"
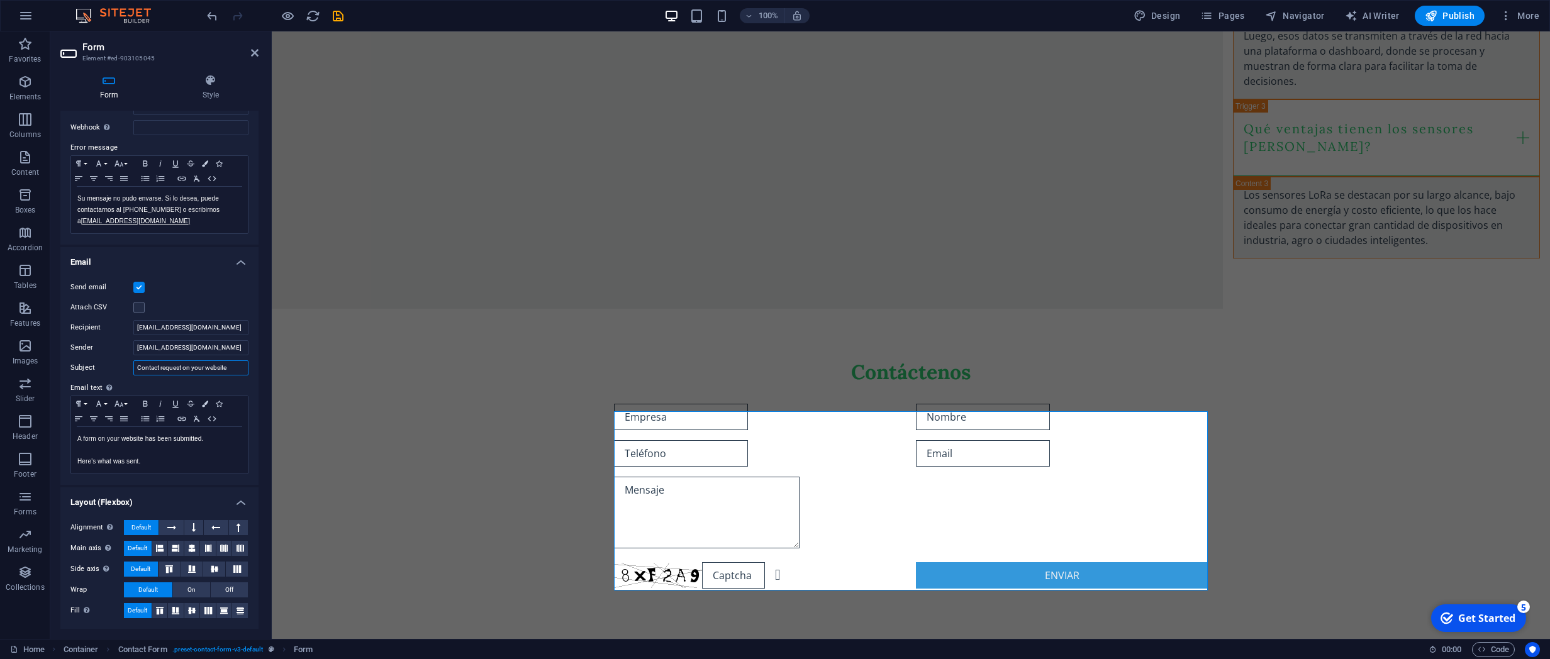
drag, startPoint x: 236, startPoint y: 362, endPoint x: 15, endPoint y: 362, distance: 220.7
click at [133, 362] on input "Contact request on your website" at bounding box center [190, 367] width 115 height 15
type input "N"
type input "Contacto a la web EFISENSA"
click at [253, 55] on icon at bounding box center [255, 53] width 8 height 10
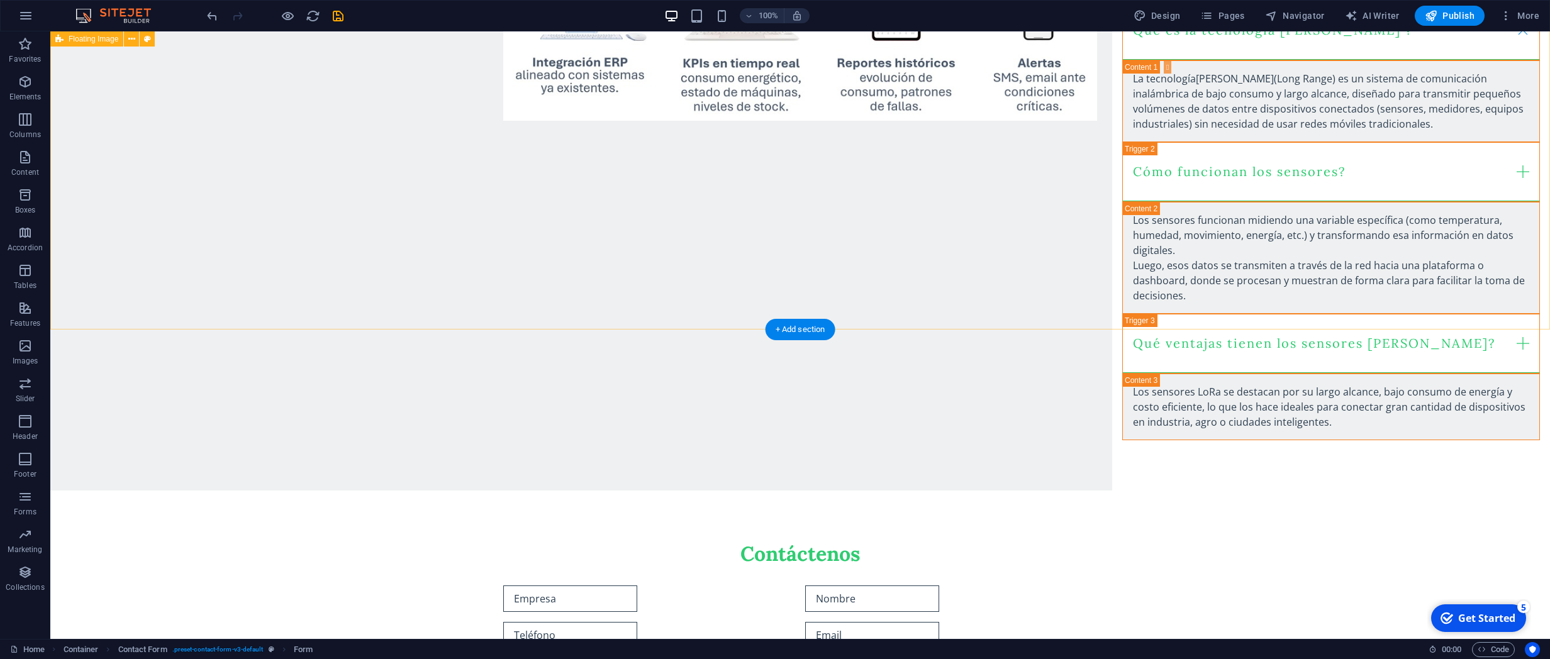
scroll to position [1674, 0]
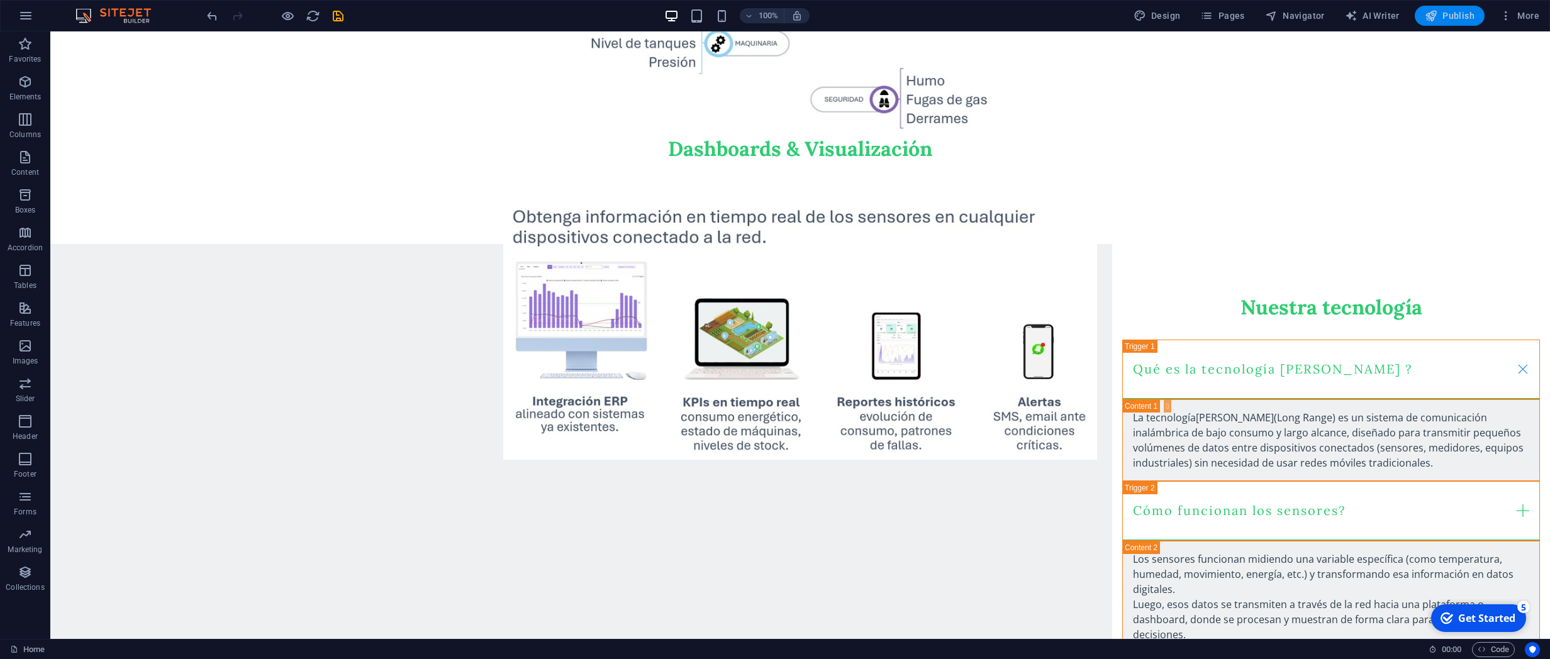
click at [1453, 9] on span "Publish" at bounding box center [1449, 15] width 50 height 13
